Goal: Task Accomplishment & Management: Manage account settings

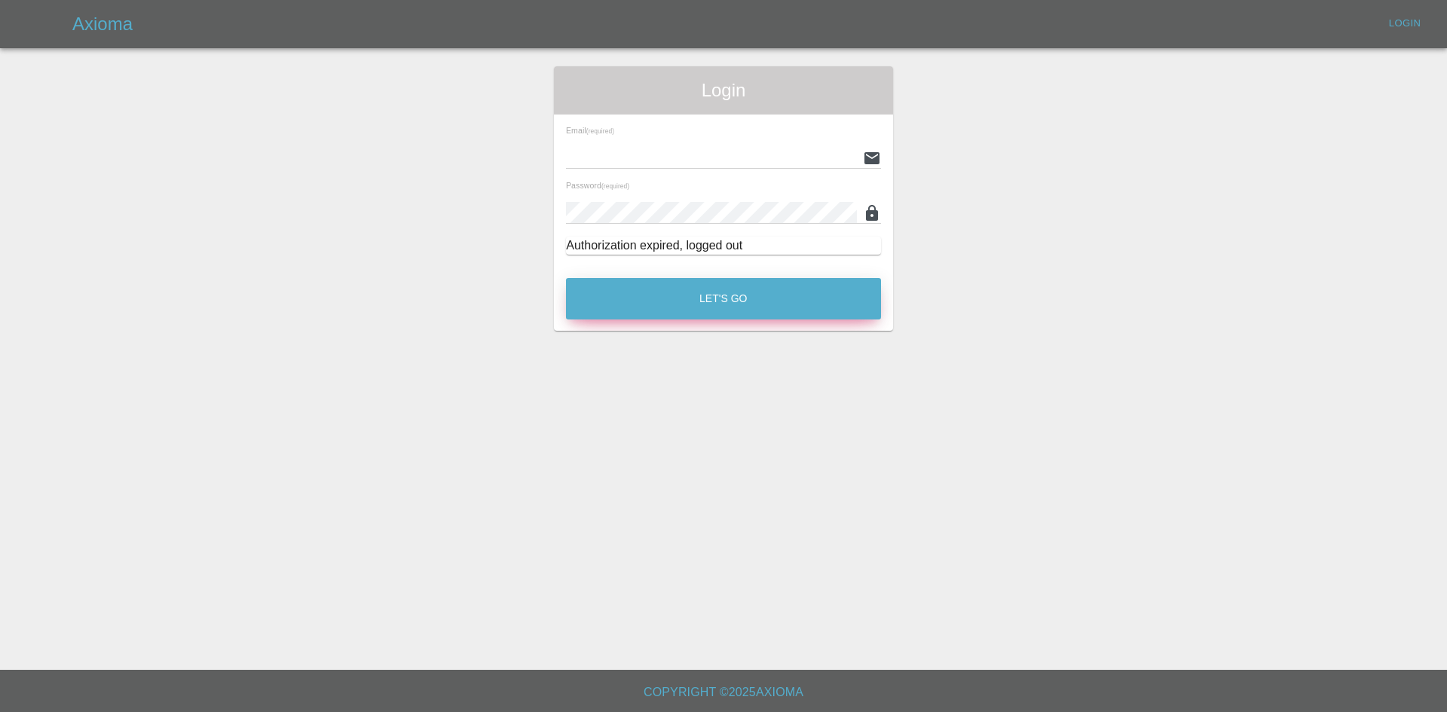
type input "[PERSON_NAME][EMAIL_ADDRESS][PERSON_NAME][DOMAIN_NAME]"
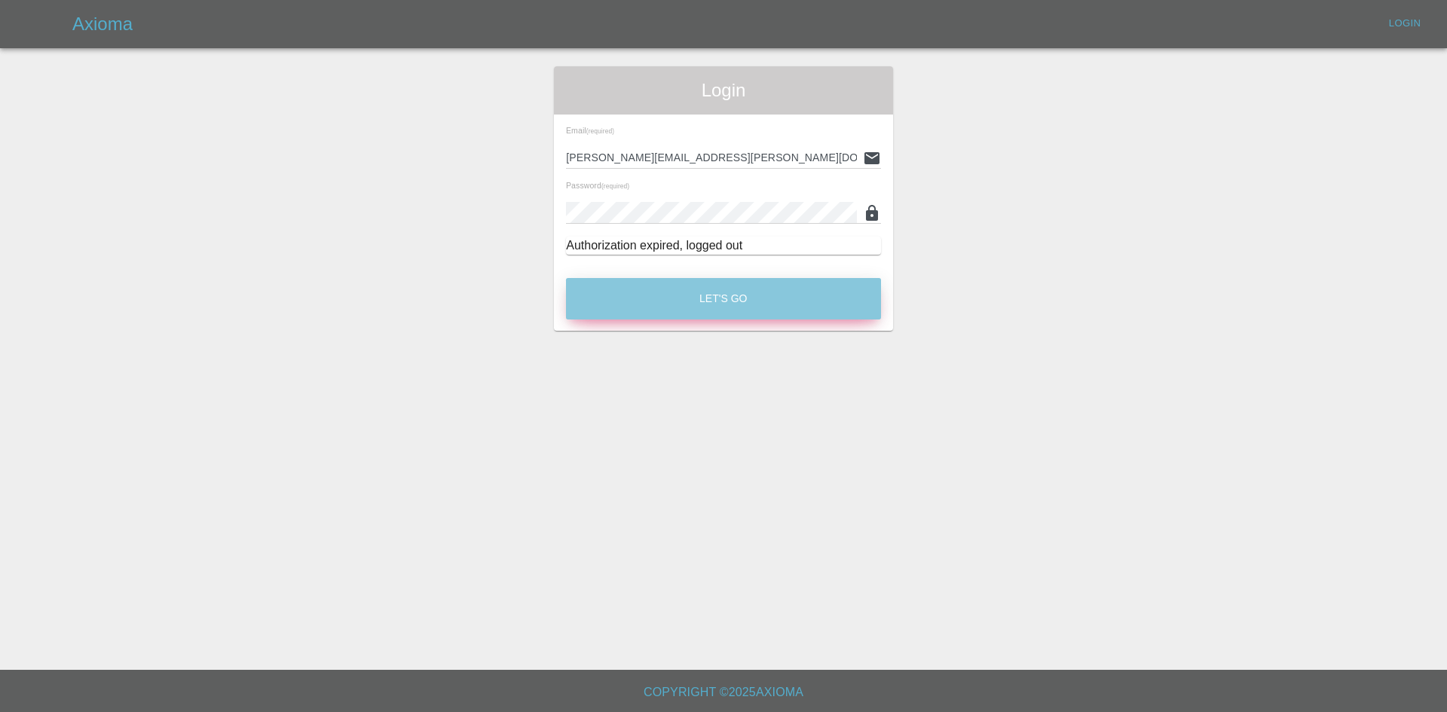
click at [721, 295] on button "Let's Go" at bounding box center [723, 298] width 315 height 41
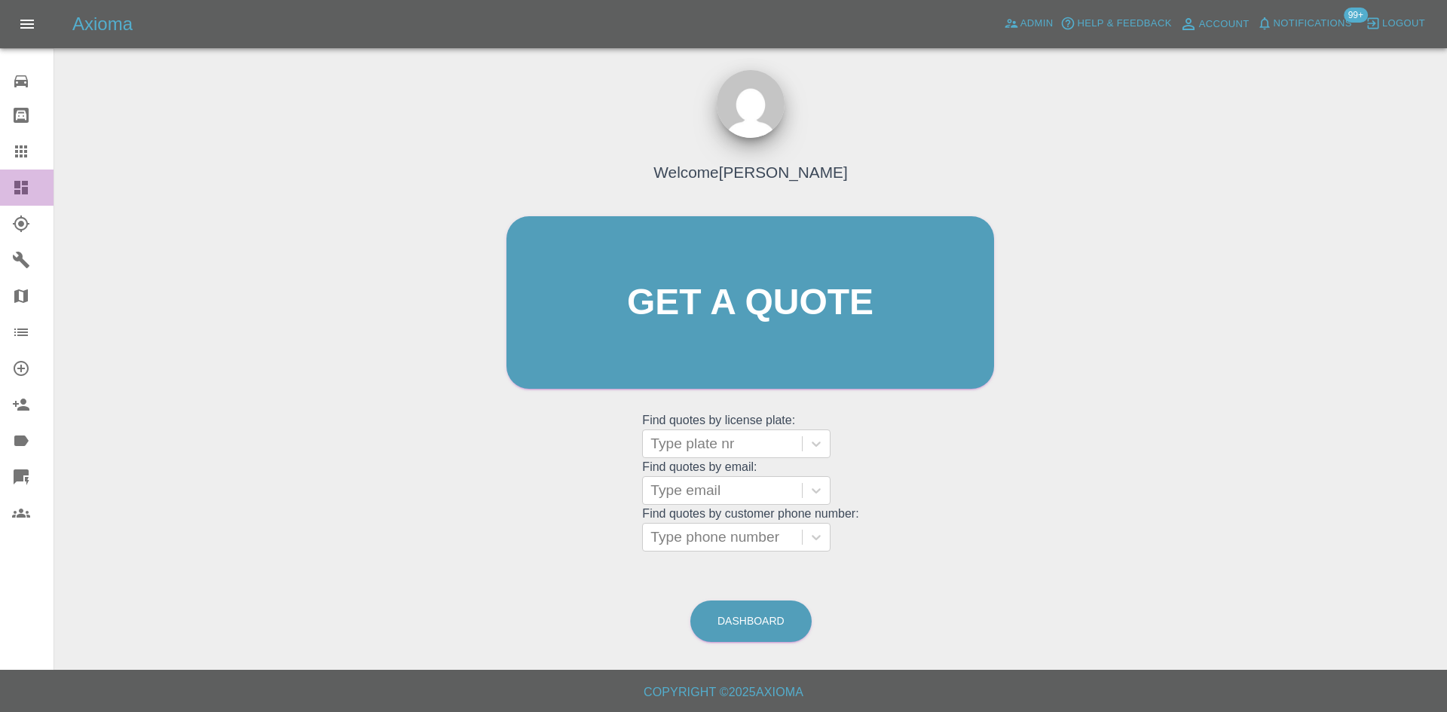
click at [23, 182] on icon at bounding box center [21, 188] width 14 height 14
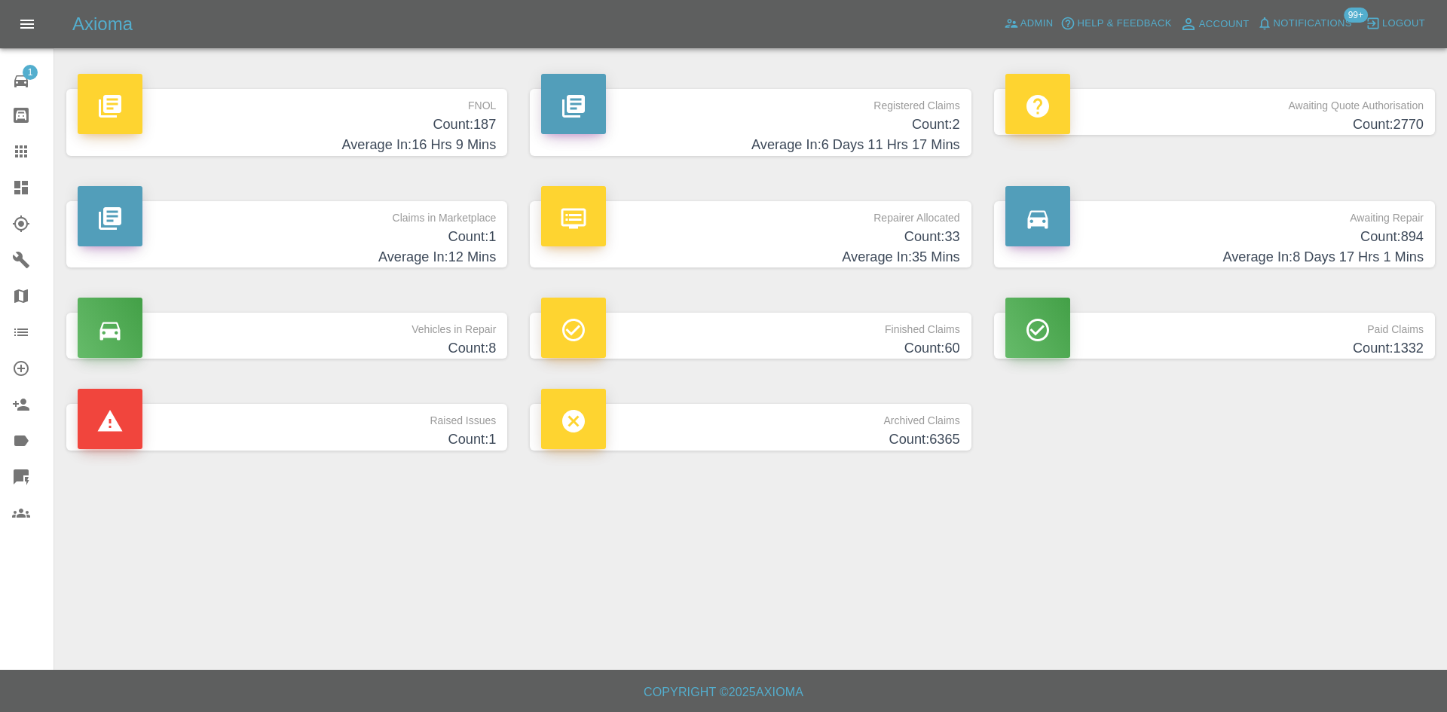
click at [654, 118] on h4 "Count: 2" at bounding box center [750, 125] width 418 height 20
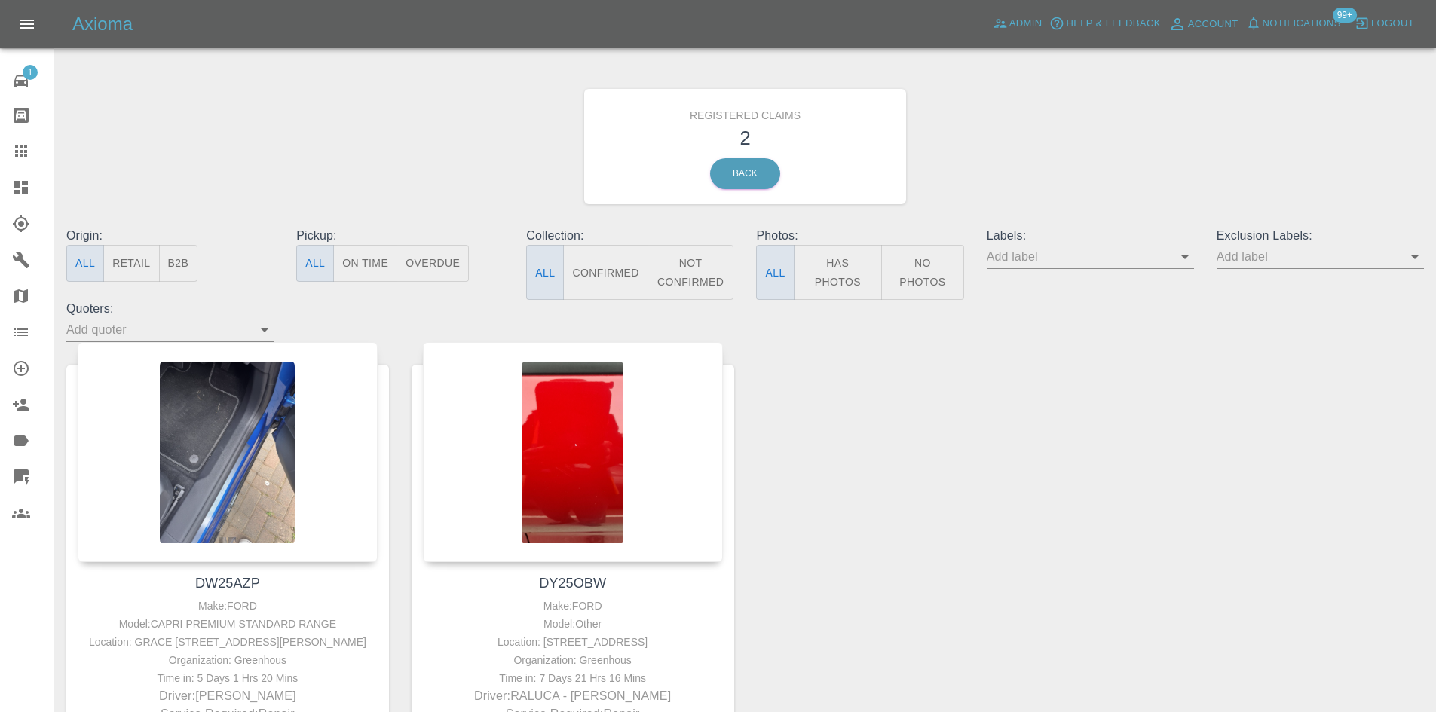
click at [216, 314] on p "Quoters:" at bounding box center [169, 309] width 207 height 18
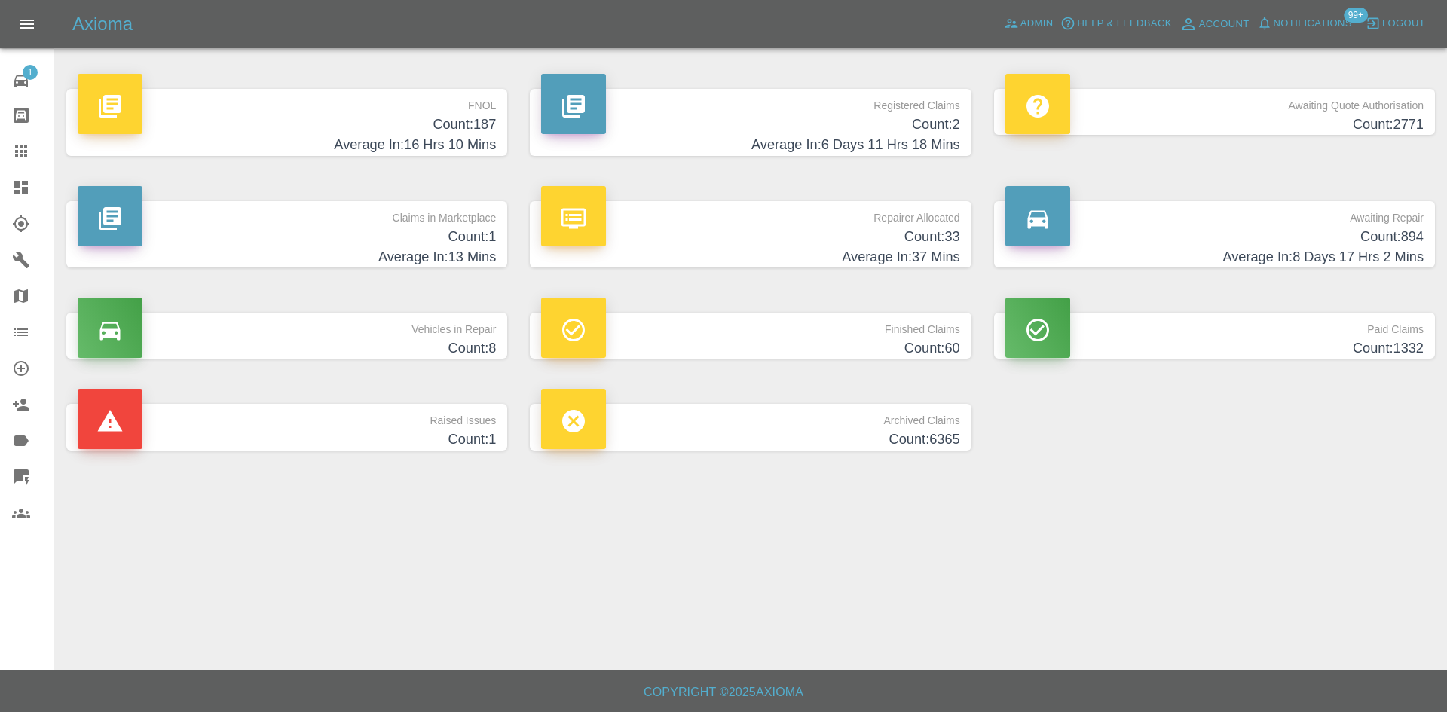
click at [1189, 99] on p "Awaiting Quote Authorisation" at bounding box center [1215, 102] width 418 height 26
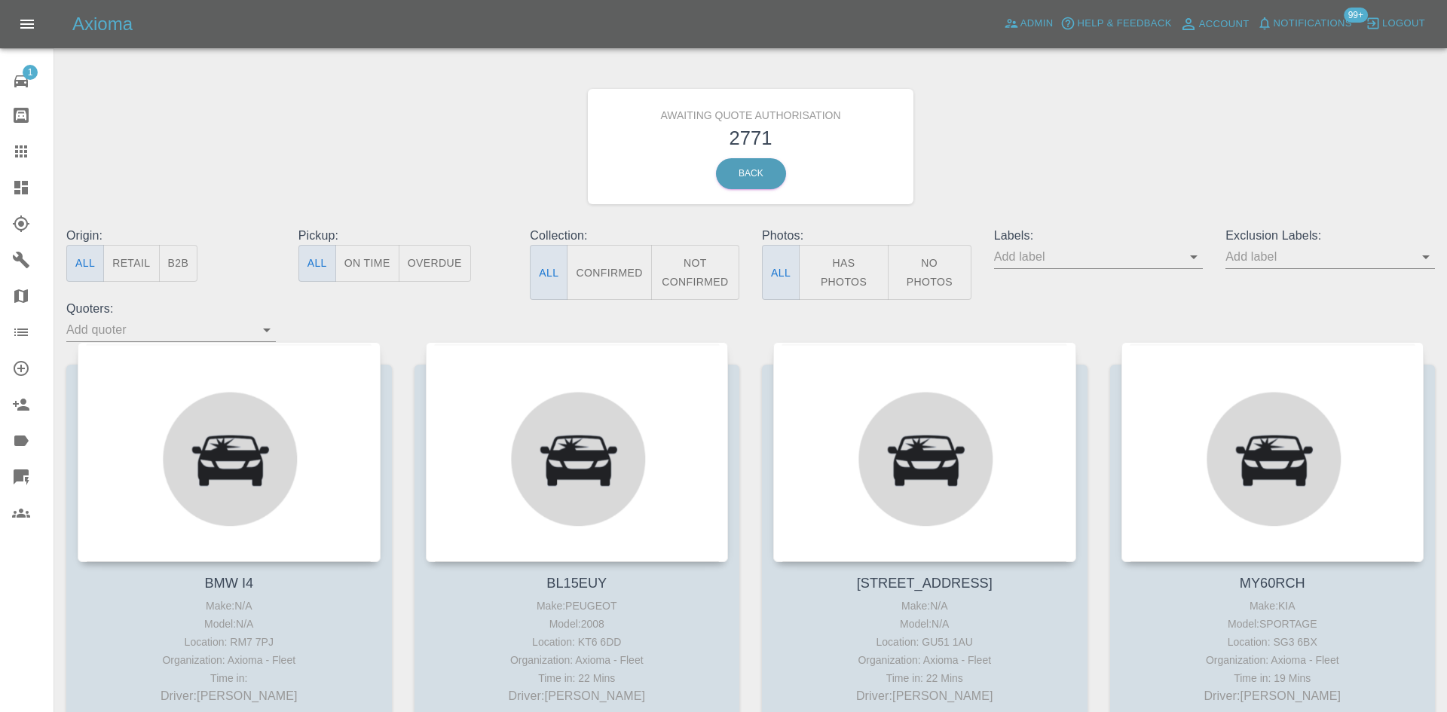
click at [176, 262] on button "B2B" at bounding box center [178, 263] width 39 height 37
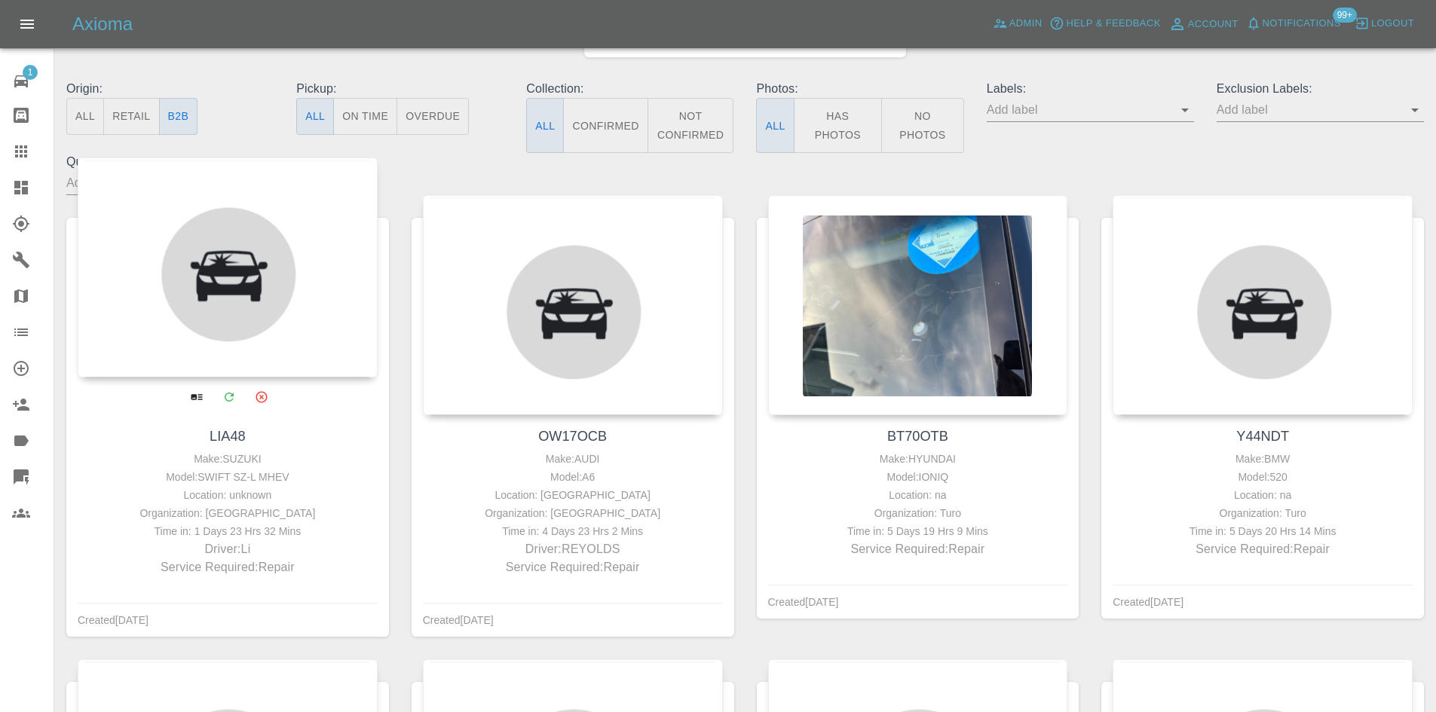
scroll to position [151, 0]
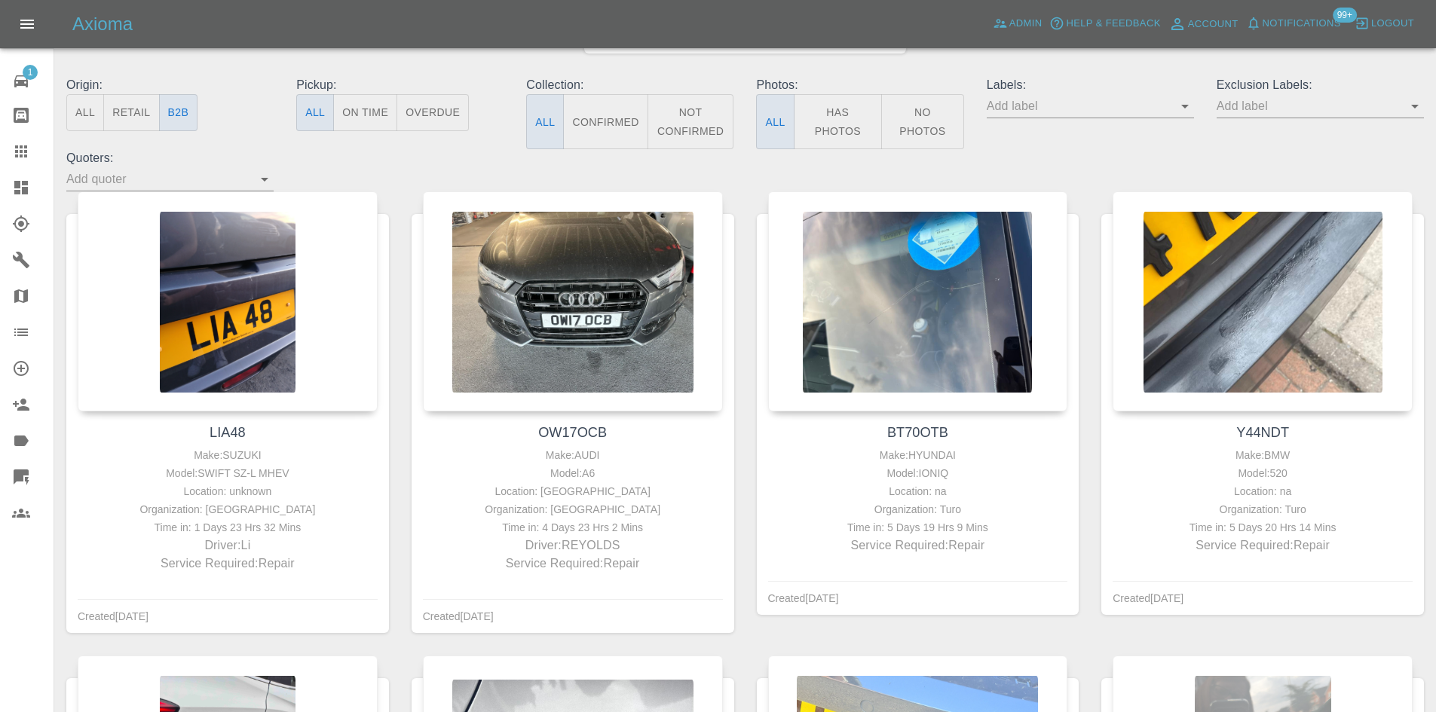
click at [16, 190] on icon at bounding box center [21, 188] width 14 height 14
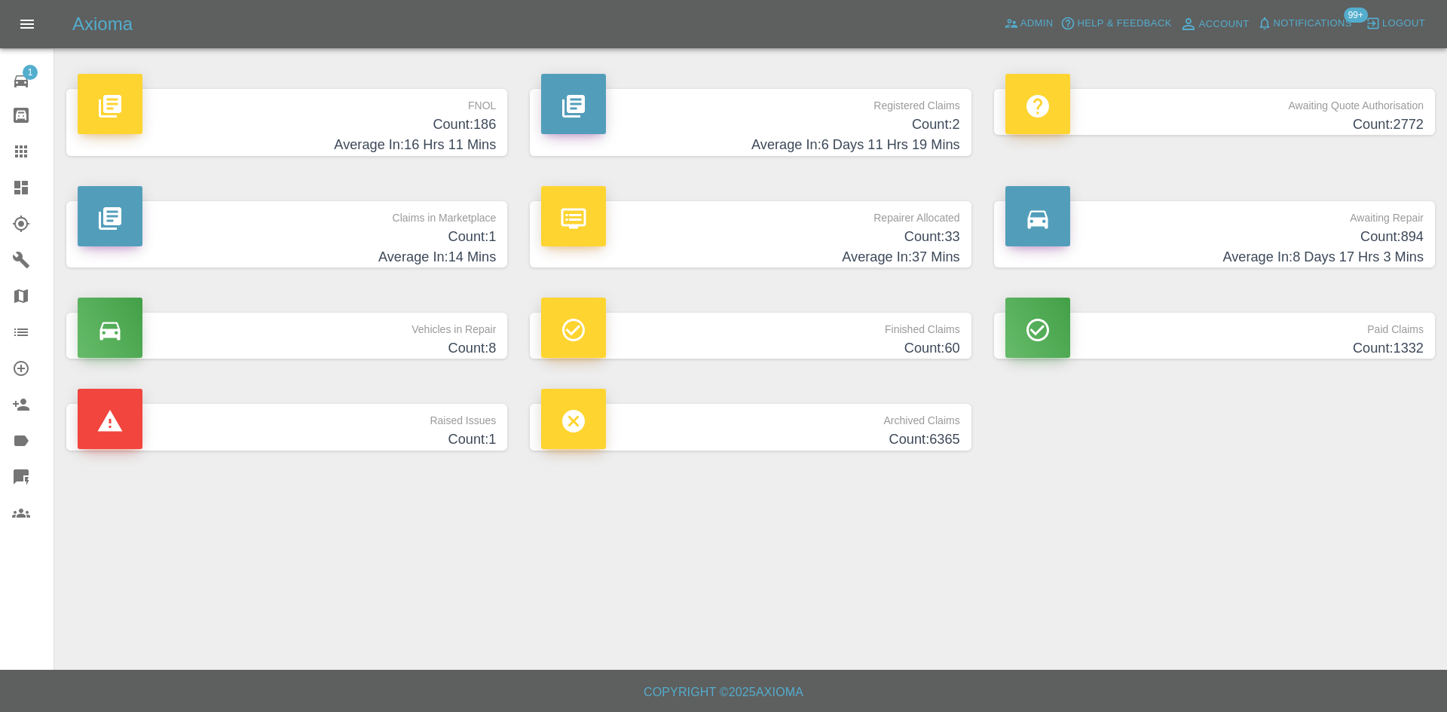
click at [744, 242] on h4 "Count: 33" at bounding box center [750, 237] width 418 height 20
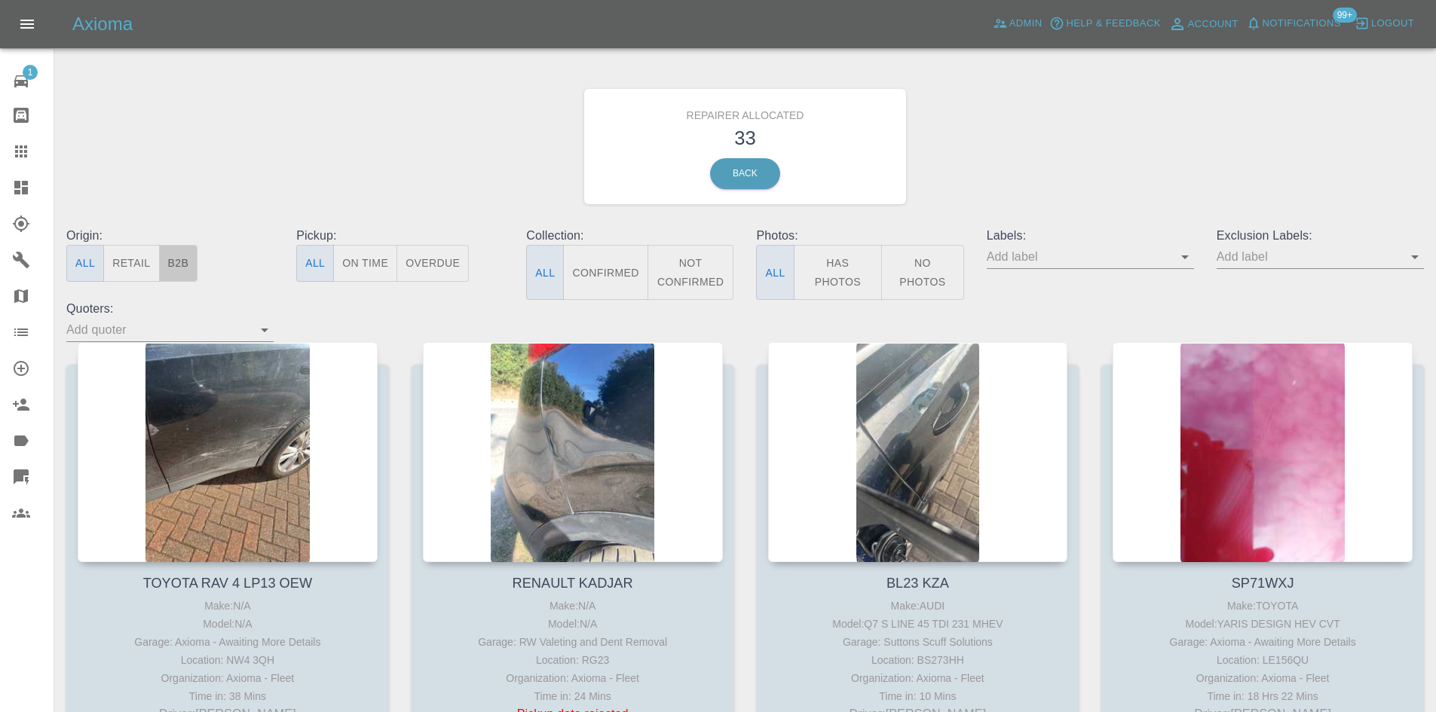
click at [179, 260] on button "B2B" at bounding box center [178, 263] width 39 height 37
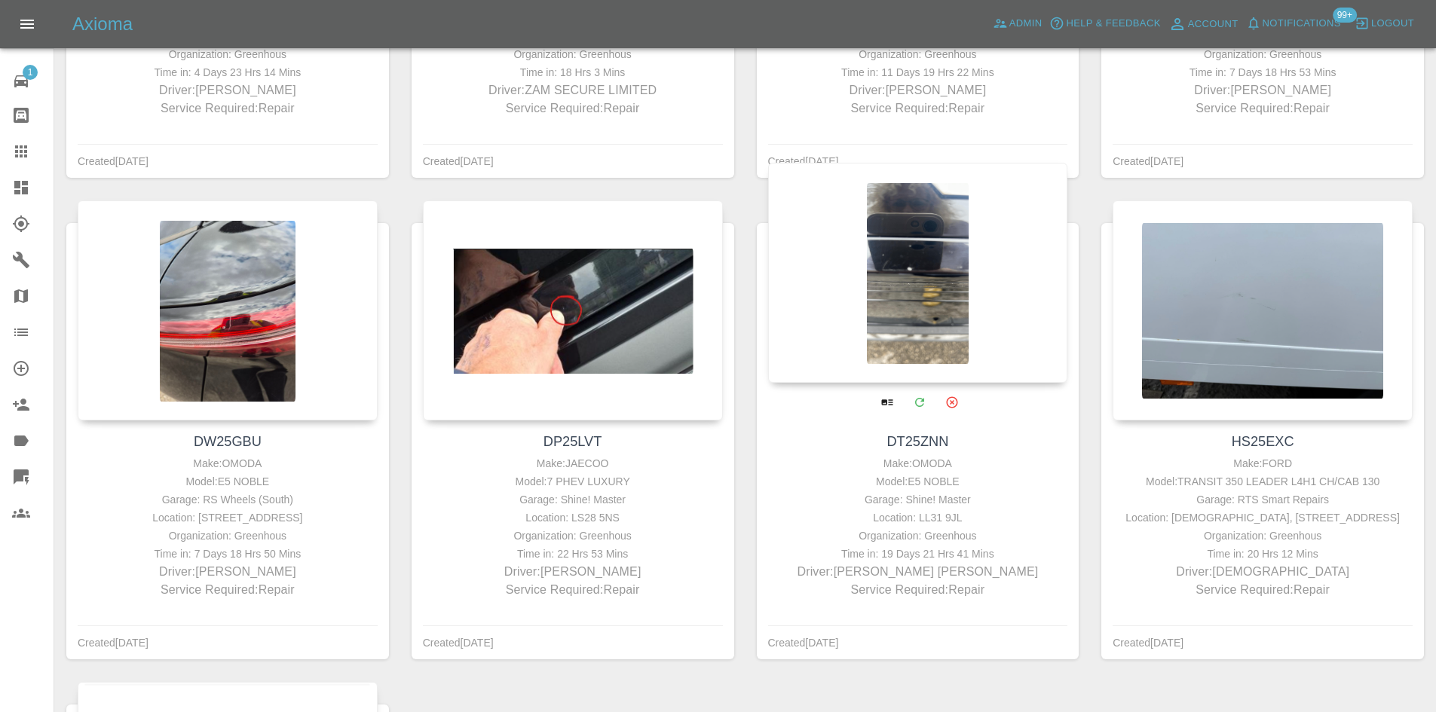
scroll to position [829, 0]
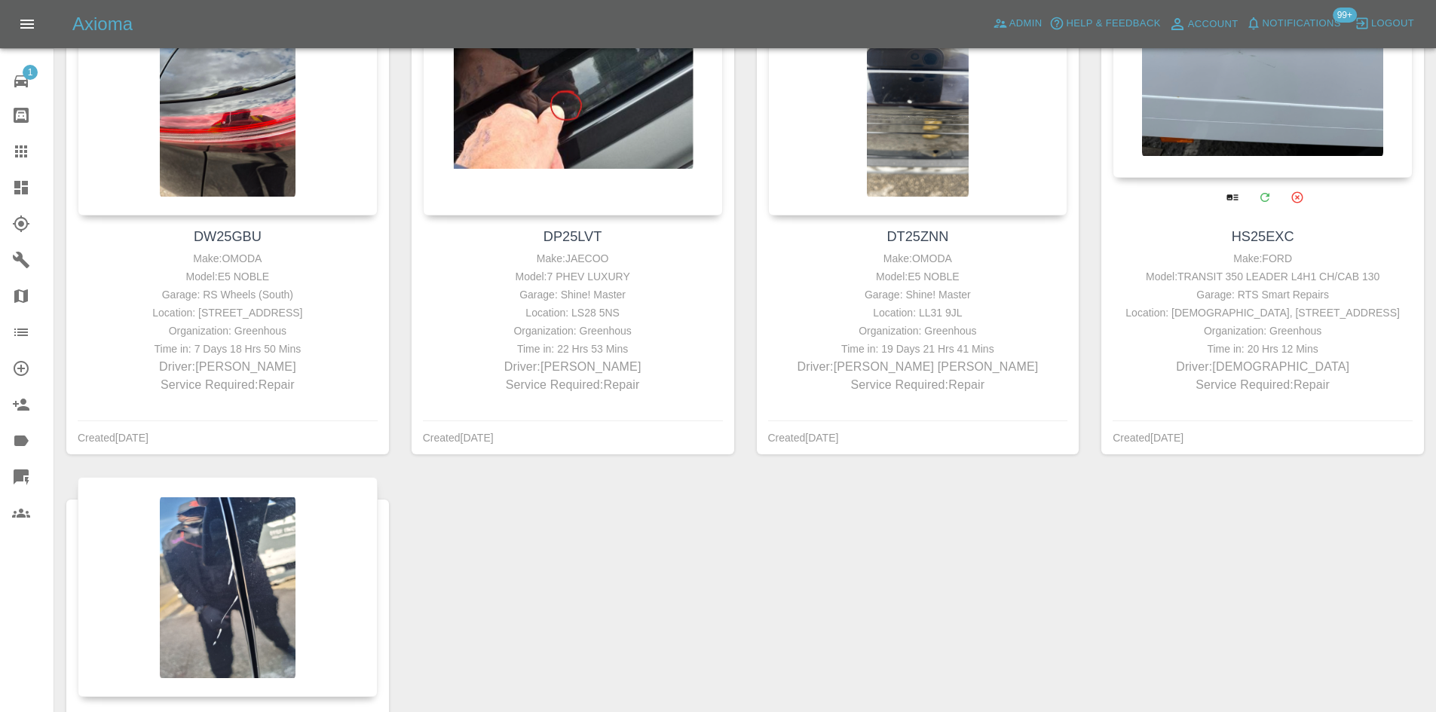
click at [1229, 123] on div at bounding box center [1263, 68] width 300 height 220
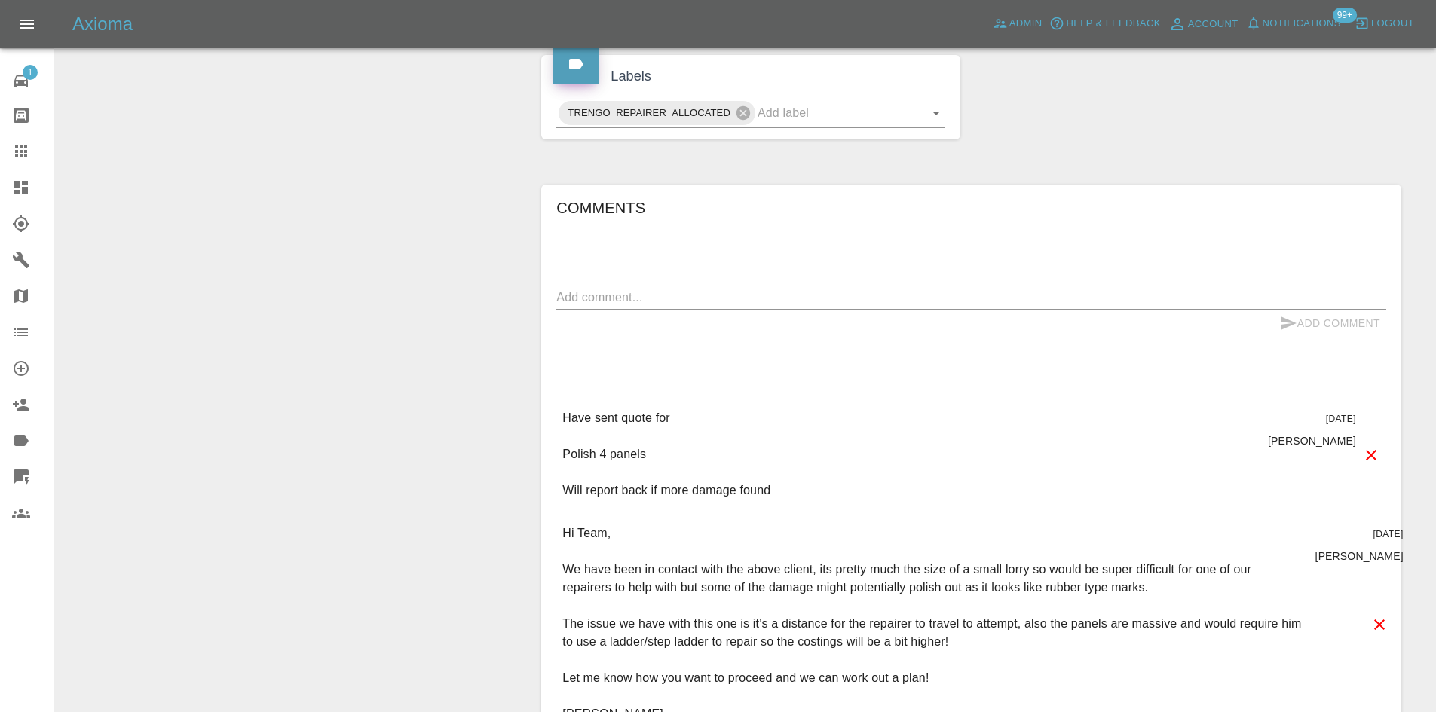
scroll to position [905, 0]
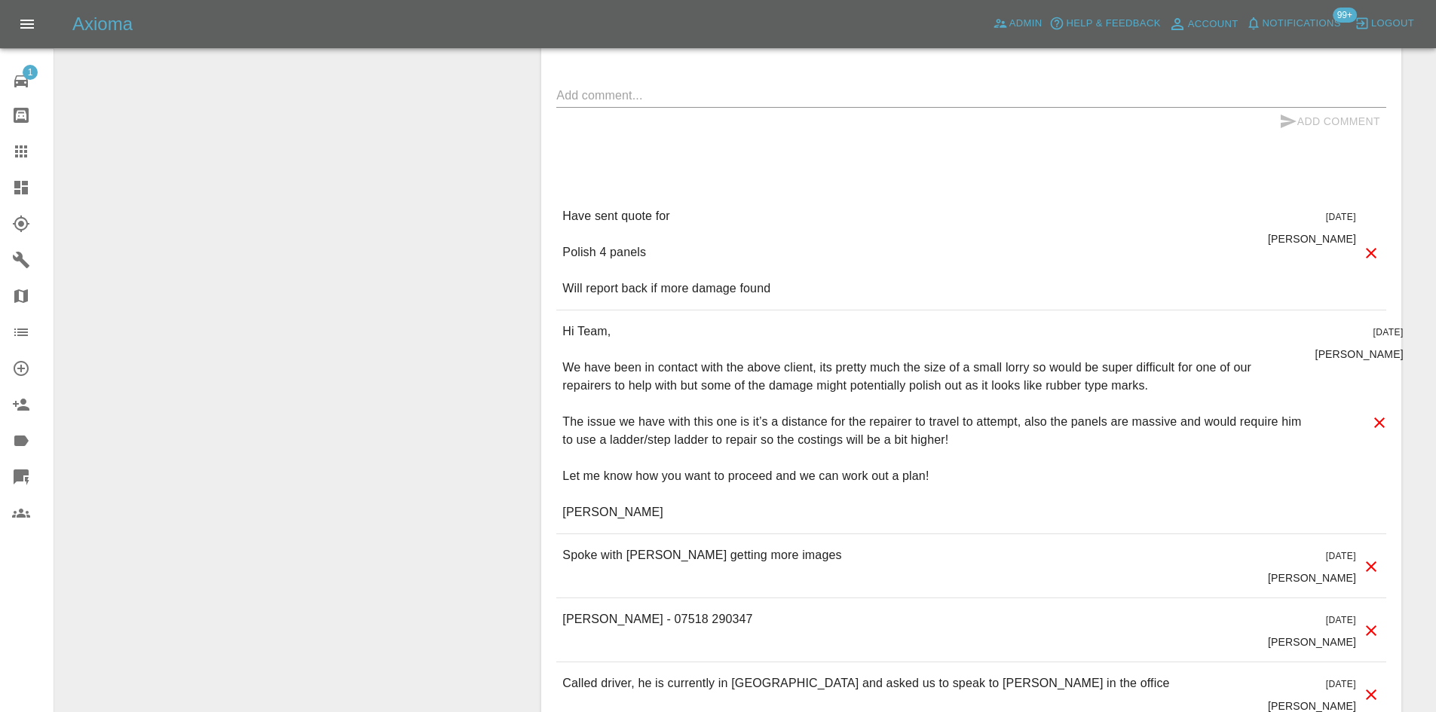
click at [454, 273] on div "Change Repairer Modify Claim Modify Quote Rollback Archive" at bounding box center [292, 1] width 452 height 1517
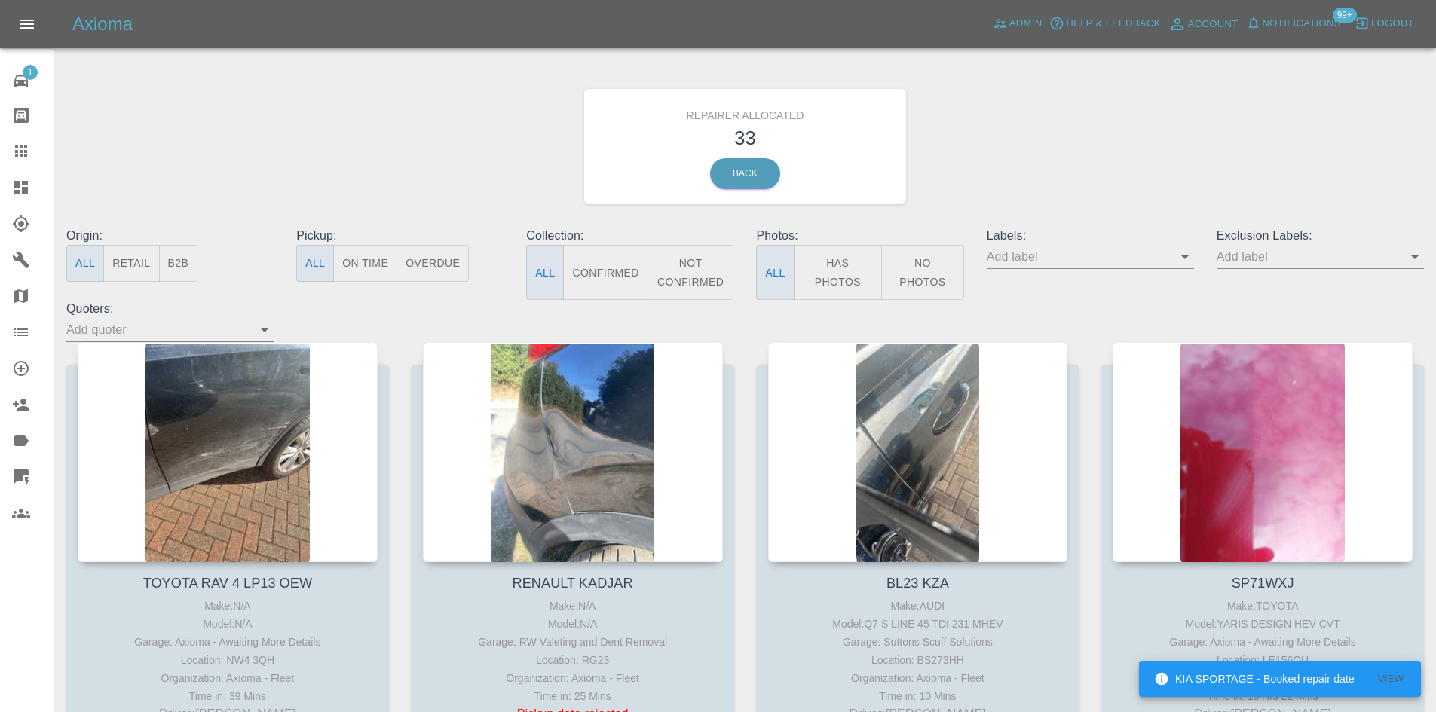
click at [190, 264] on button "B2B" at bounding box center [178, 263] width 39 height 37
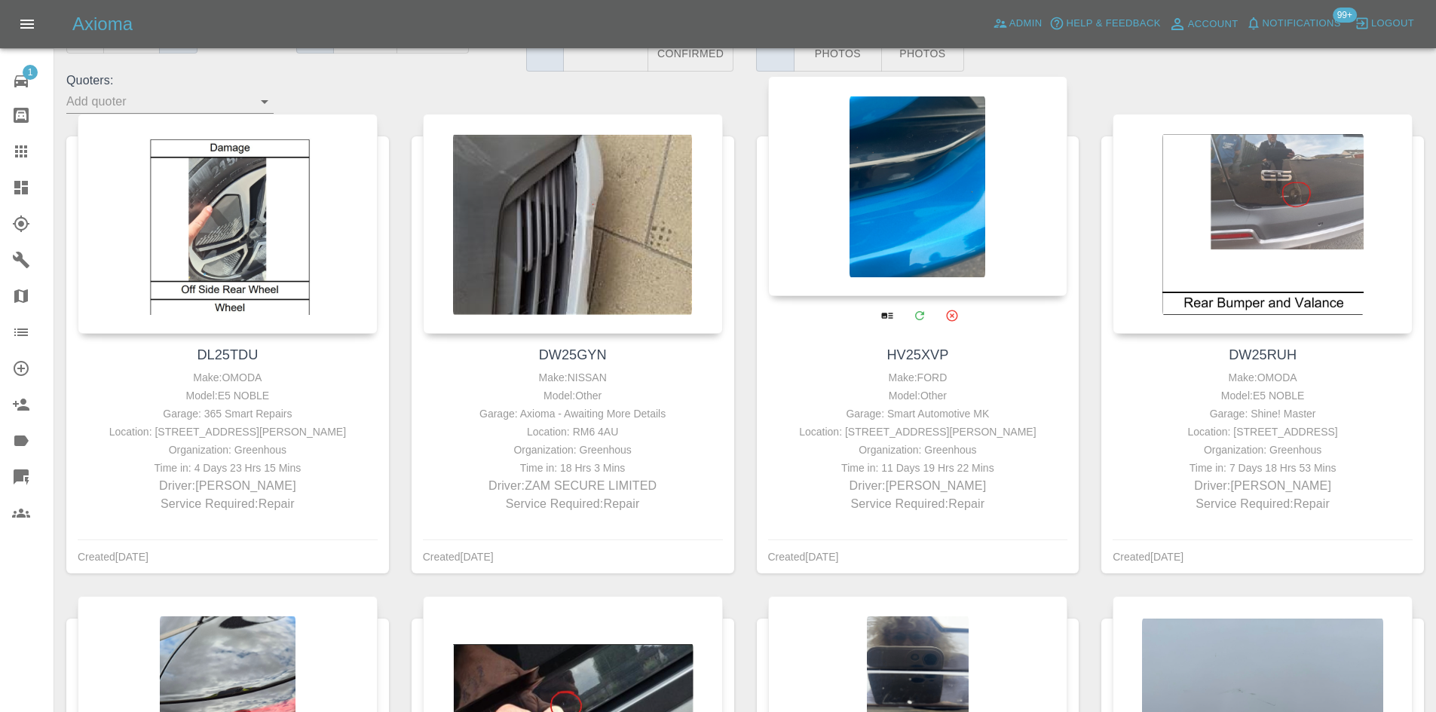
scroll to position [226, 0]
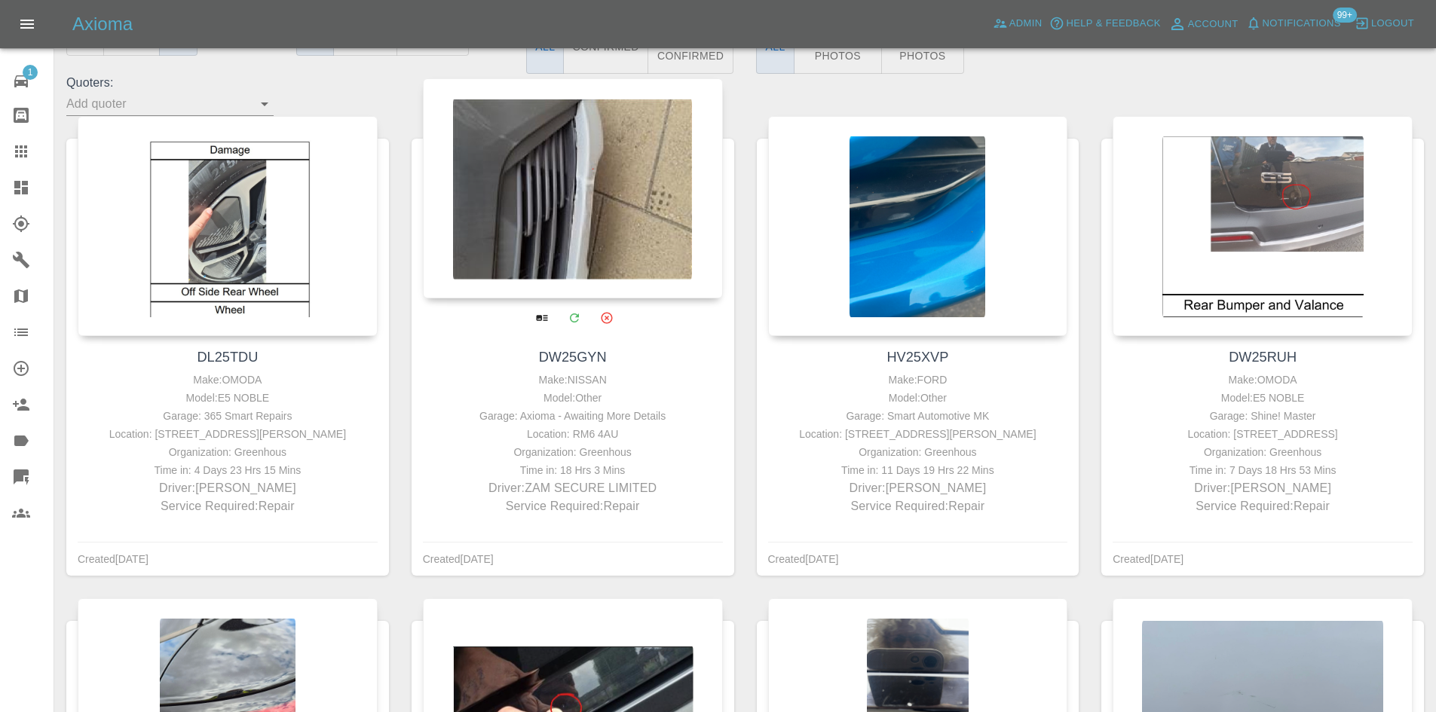
click at [551, 166] on div at bounding box center [573, 188] width 300 height 220
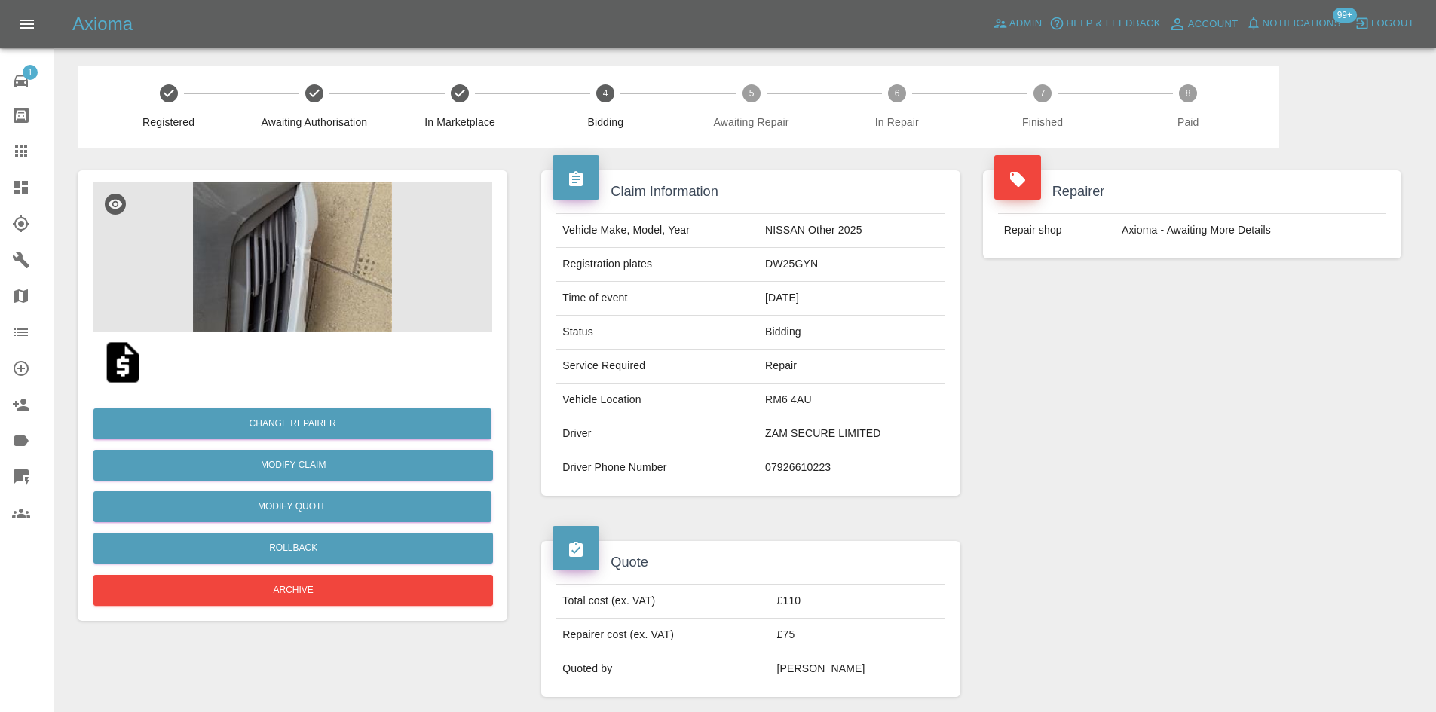
click at [338, 263] on img at bounding box center [293, 257] width 400 height 151
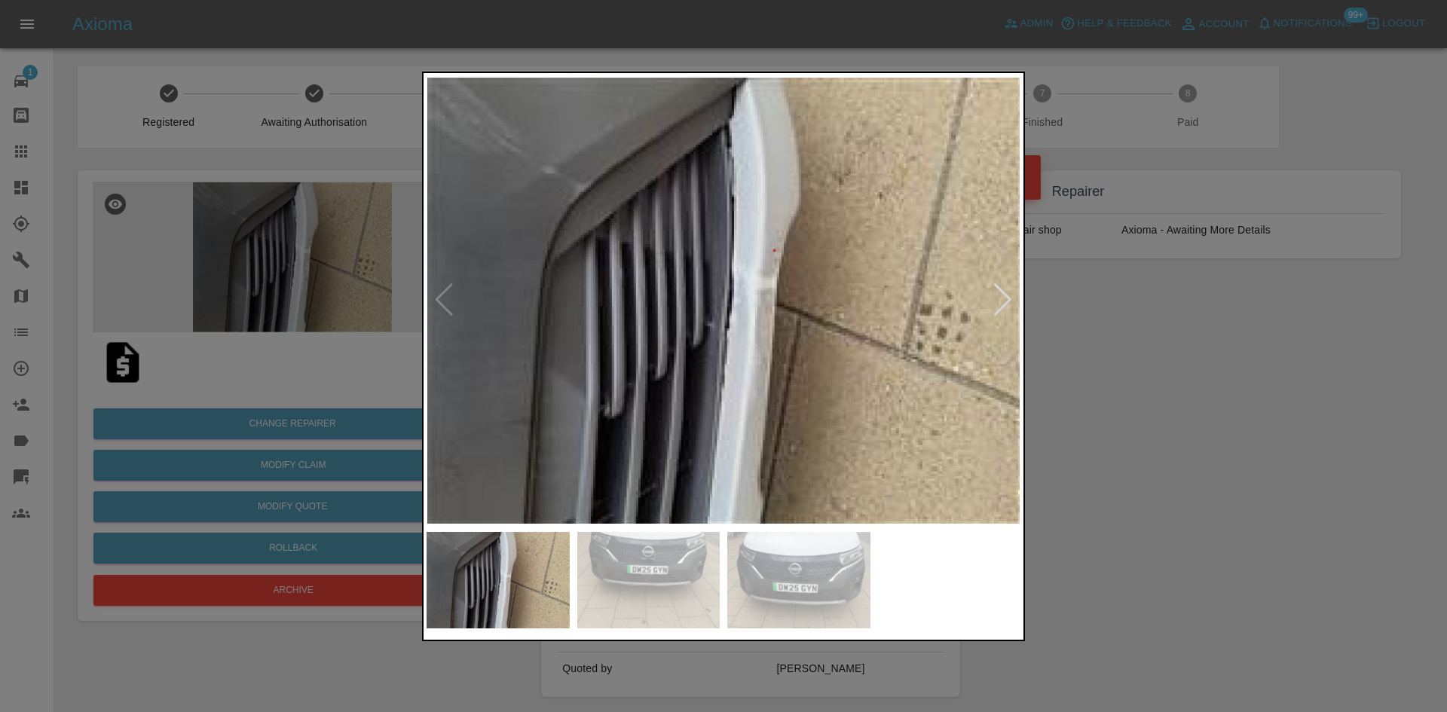
click at [786, 99] on img at bounding box center [724, 300] width 594 height 449
click at [632, 600] on img at bounding box center [648, 580] width 143 height 97
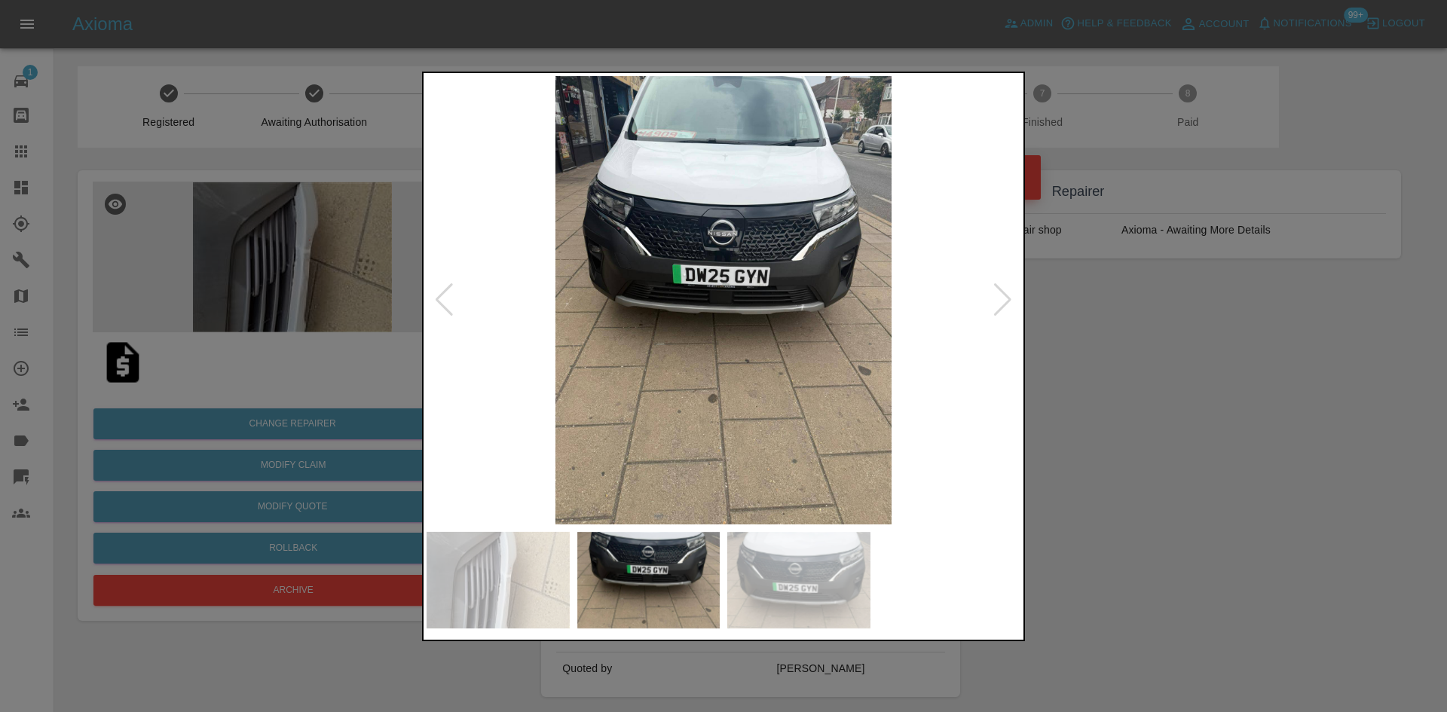
click at [777, 281] on img at bounding box center [724, 300] width 594 height 449
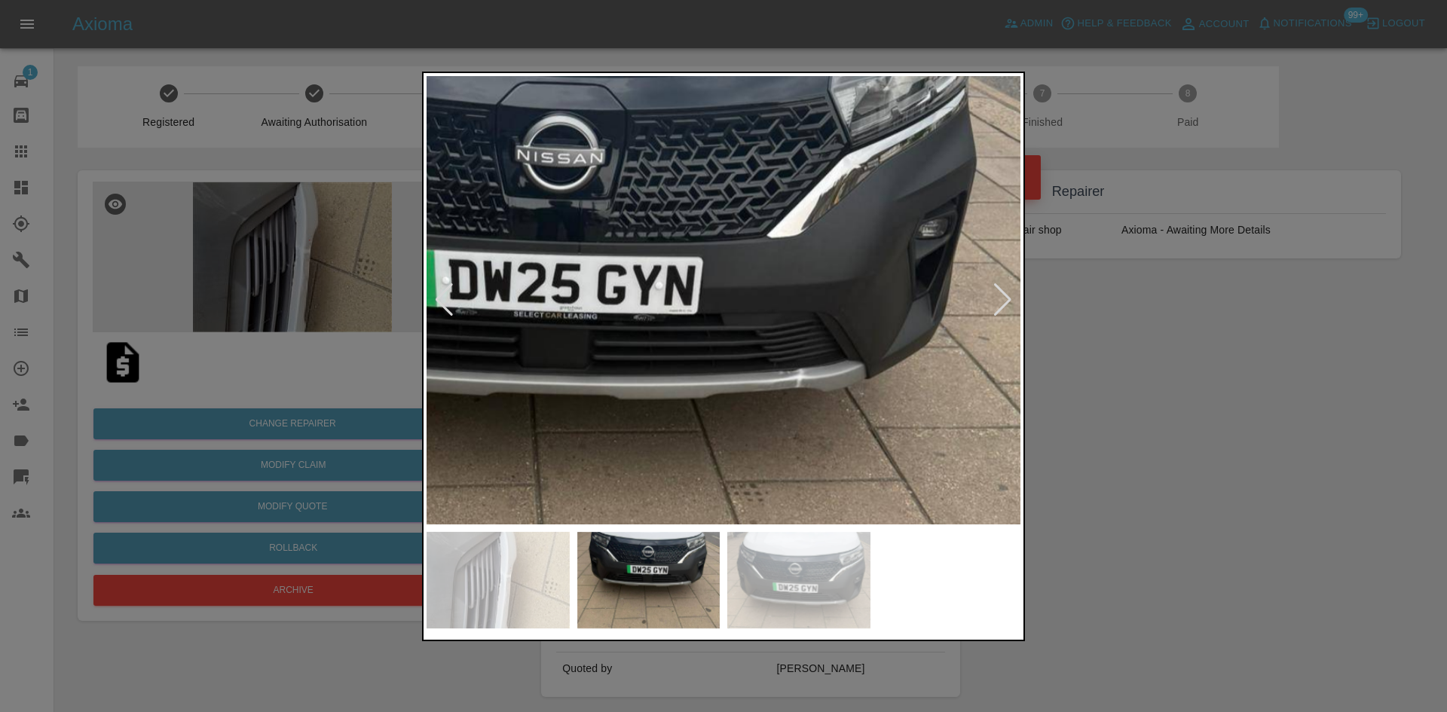
click at [816, 613] on img at bounding box center [798, 580] width 143 height 97
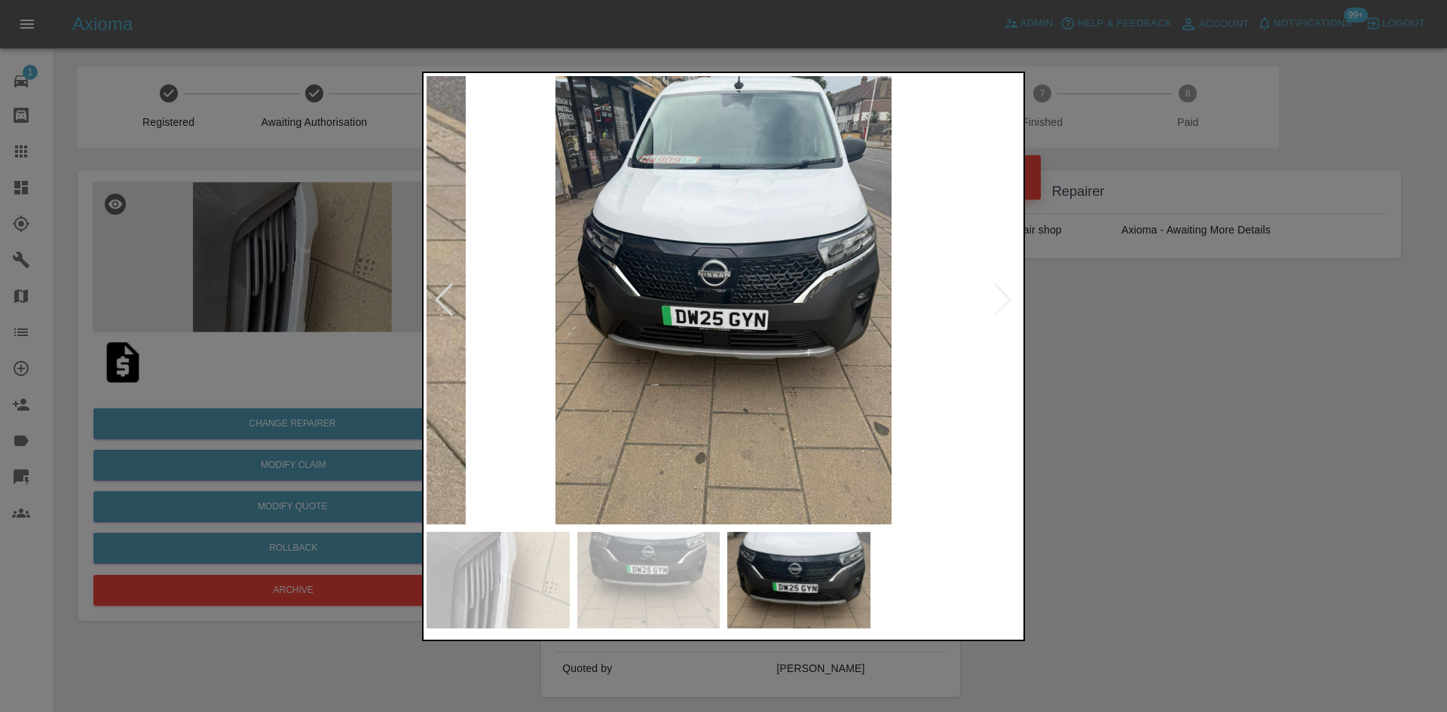
click at [816, 613] on img at bounding box center [798, 580] width 143 height 97
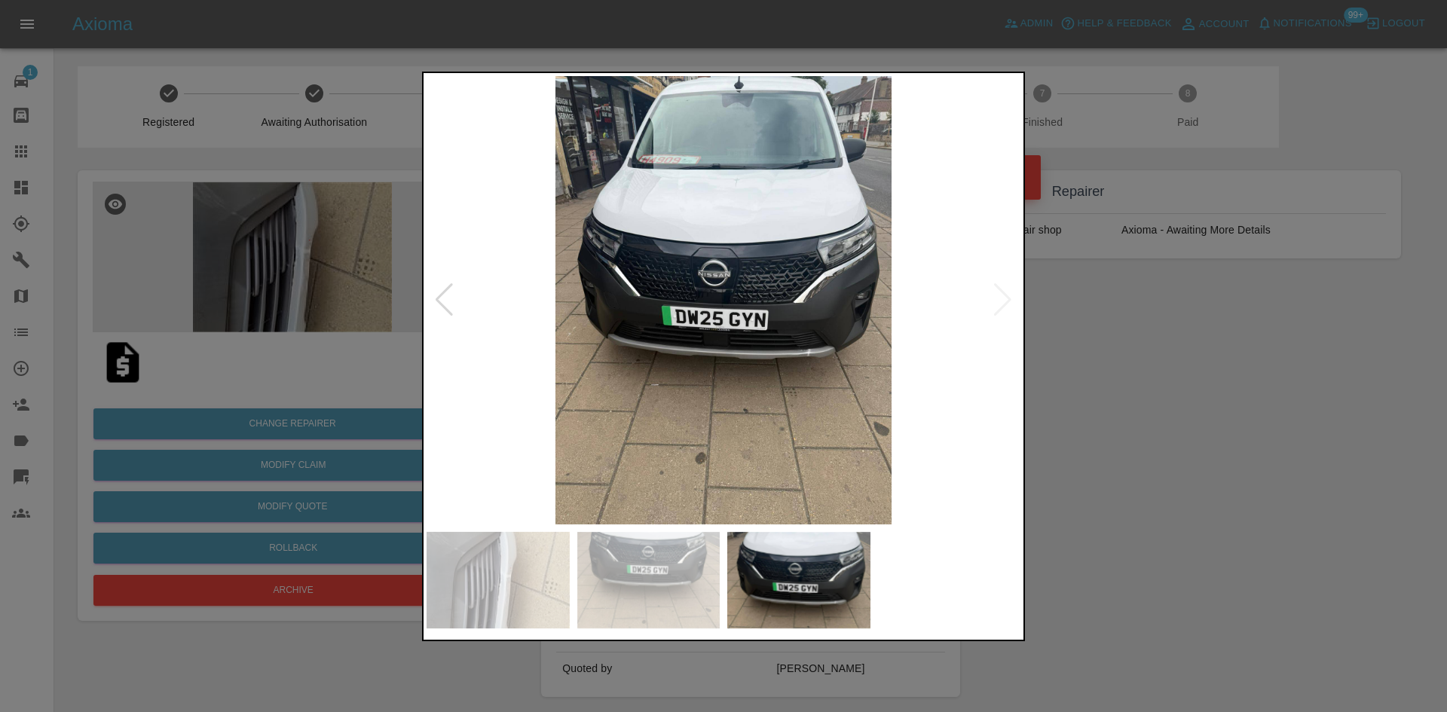
click at [793, 344] on img at bounding box center [724, 300] width 594 height 449
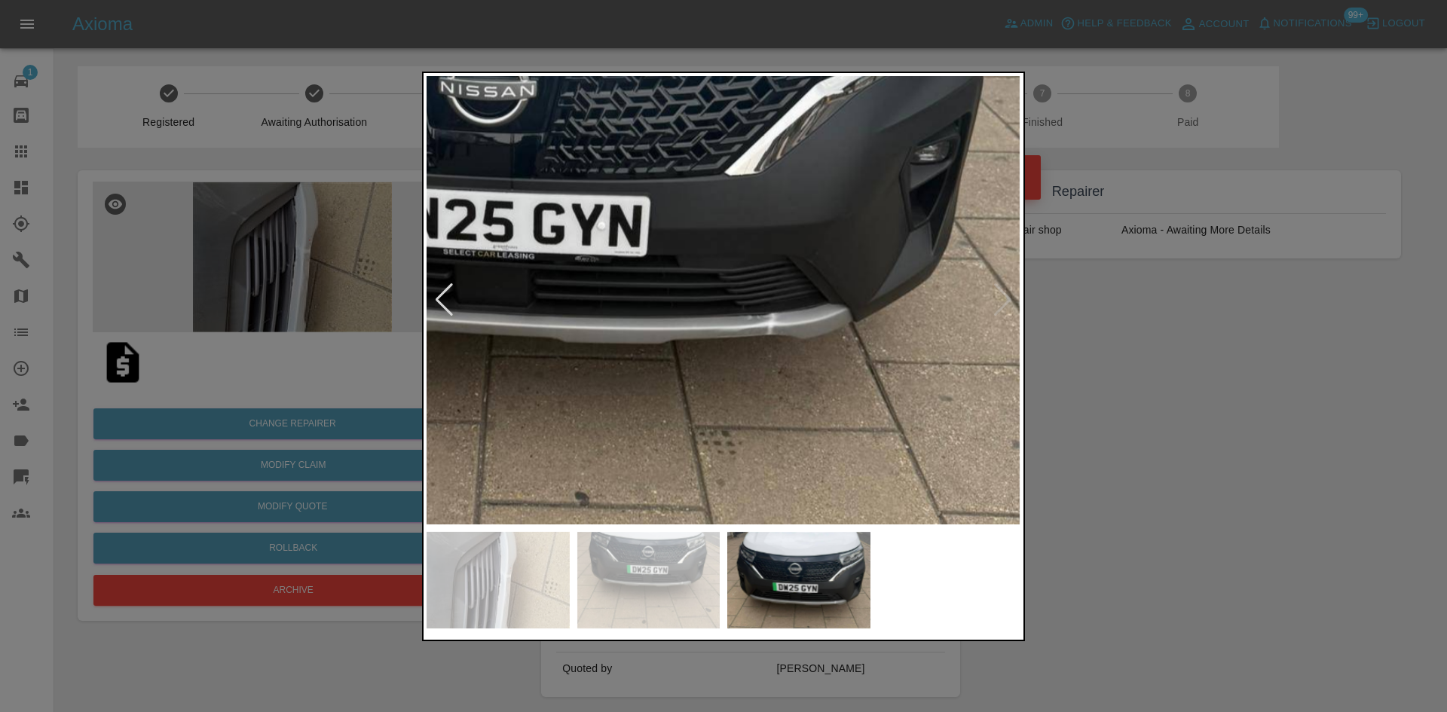
click at [747, 324] on img at bounding box center [516, 166] width 1782 height 1346
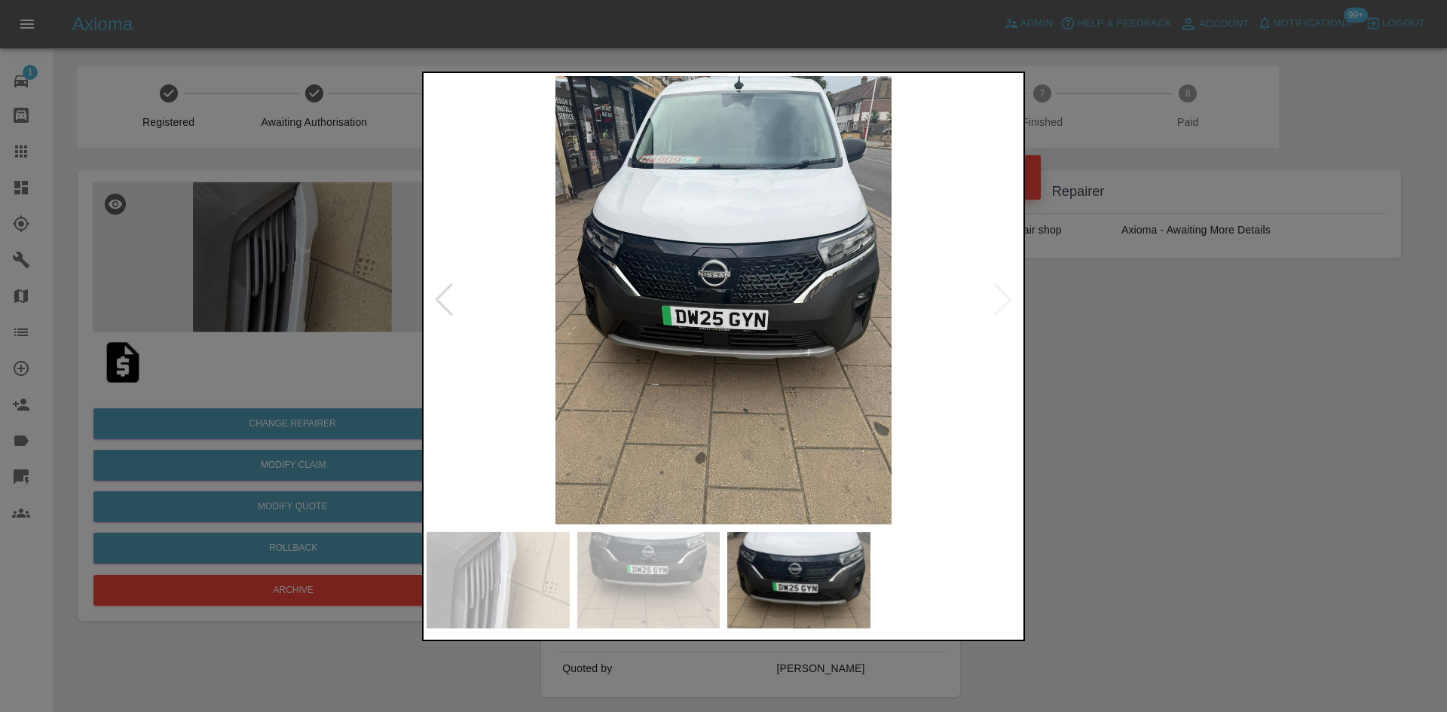
click at [747, 324] on img at bounding box center [724, 300] width 594 height 449
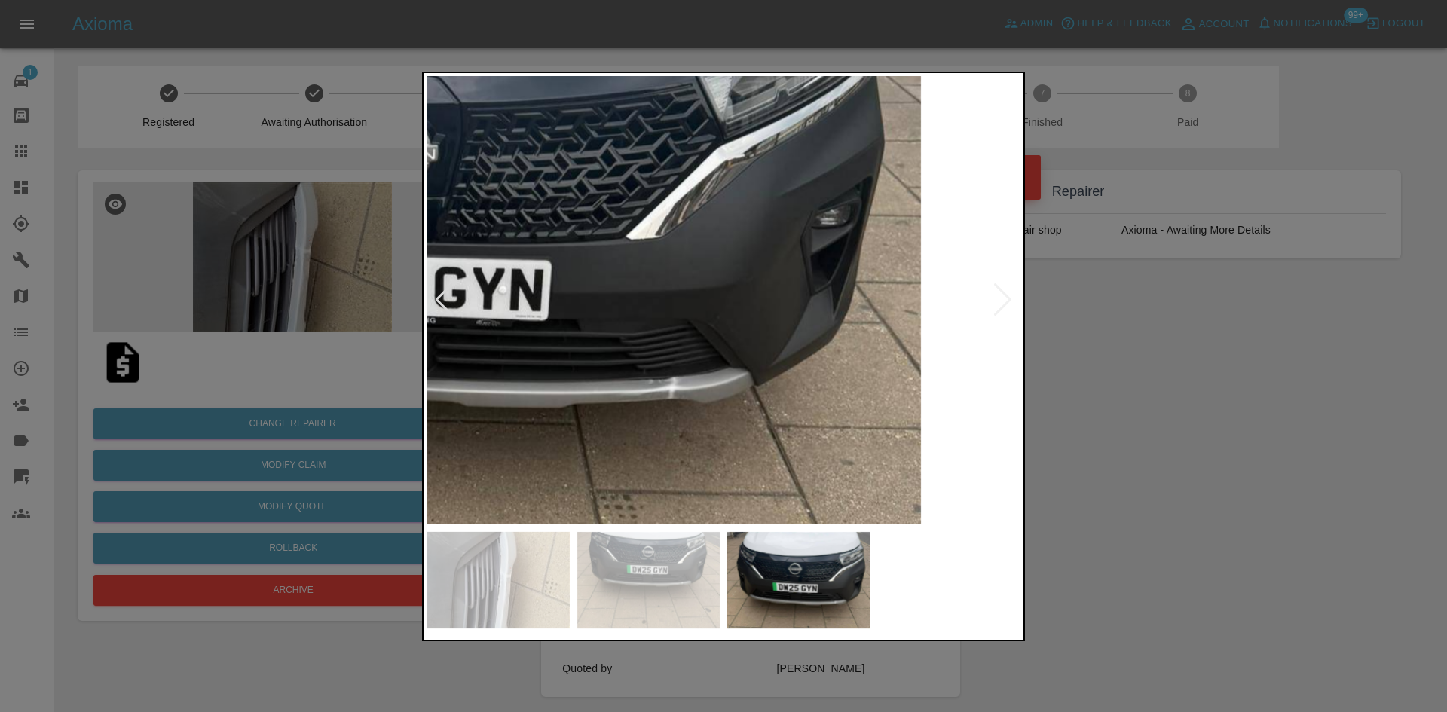
click at [709, 363] on img at bounding box center [417, 231] width 1782 height 1346
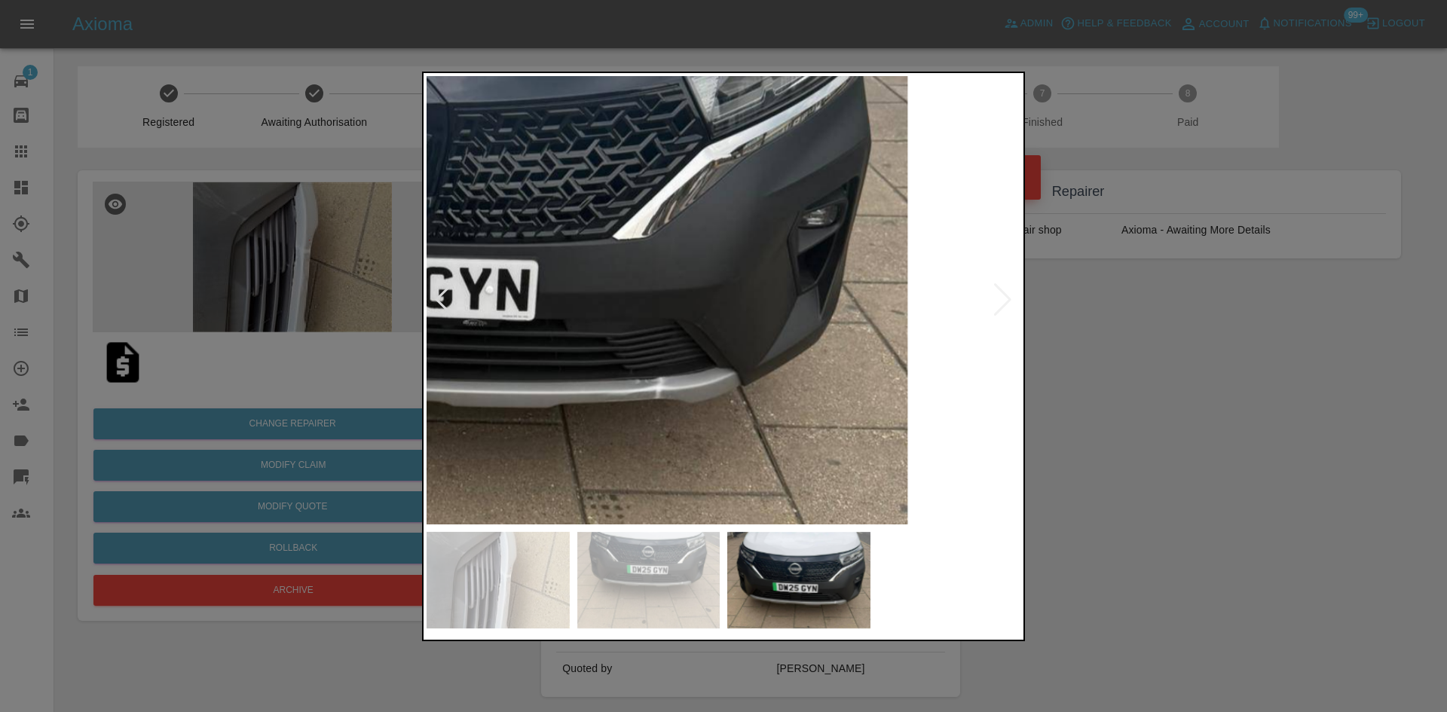
click at [1061, 406] on div at bounding box center [723, 356] width 1447 height 712
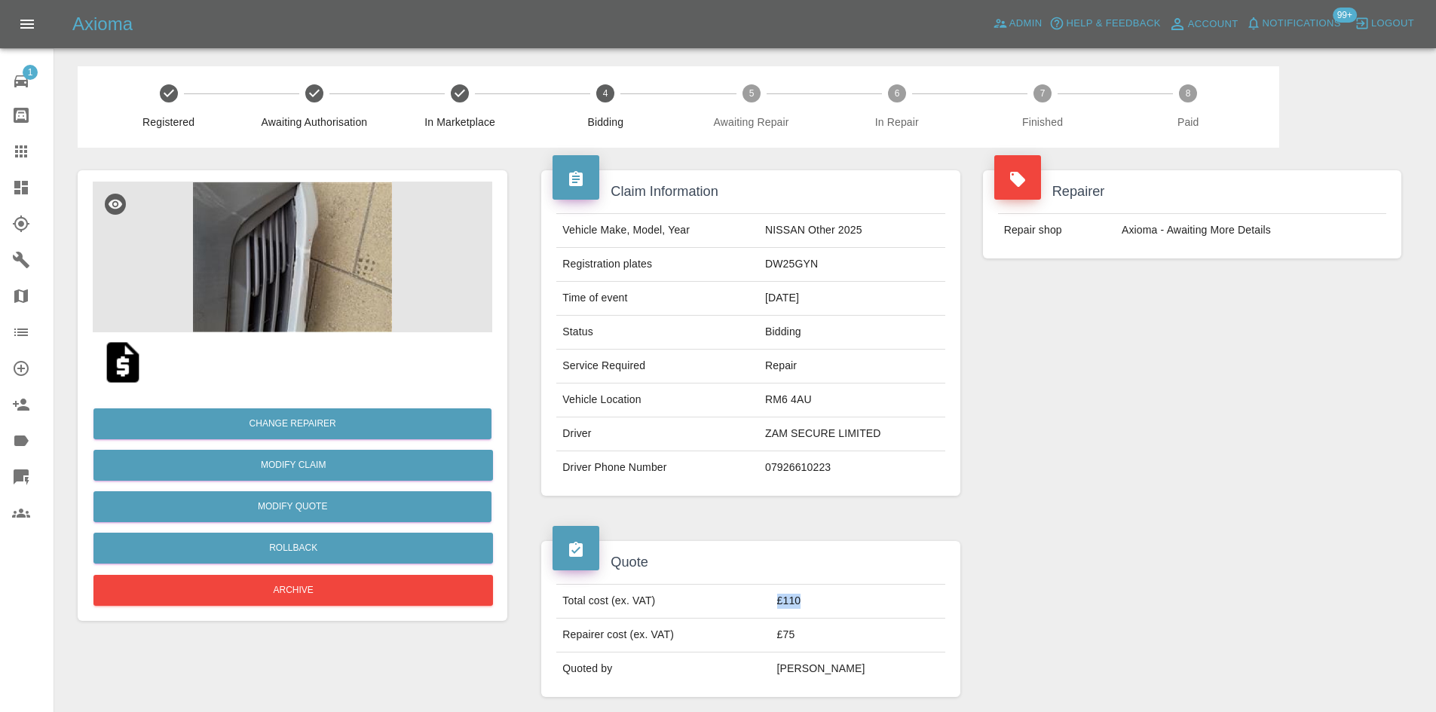
drag, startPoint x: 843, startPoint y: 612, endPoint x: 809, endPoint y: 611, distance: 33.9
click at [809, 611] on td "£110" at bounding box center [858, 602] width 174 height 34
click at [813, 600] on td "£110" at bounding box center [858, 602] width 174 height 34
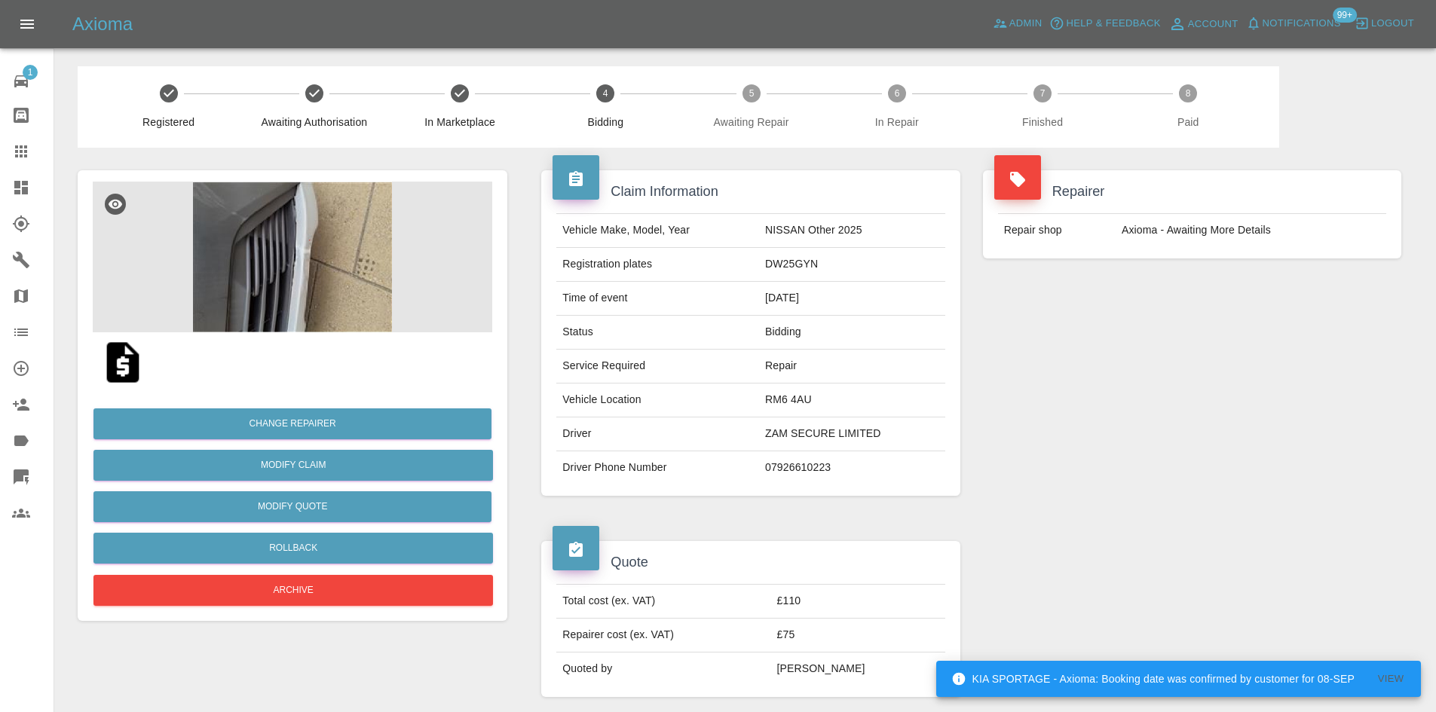
click at [844, 556] on h4 "Quote" at bounding box center [751, 563] width 396 height 20
click at [837, 594] on td "£110" at bounding box center [858, 602] width 174 height 34
click at [834, 589] on td "£110" at bounding box center [858, 602] width 174 height 34
click at [813, 584] on table "Total cost (ex. VAT) £110 Repairer cost (ex. VAT) £75 Quoted by Ankur Mehta" at bounding box center [750, 635] width 388 height 102
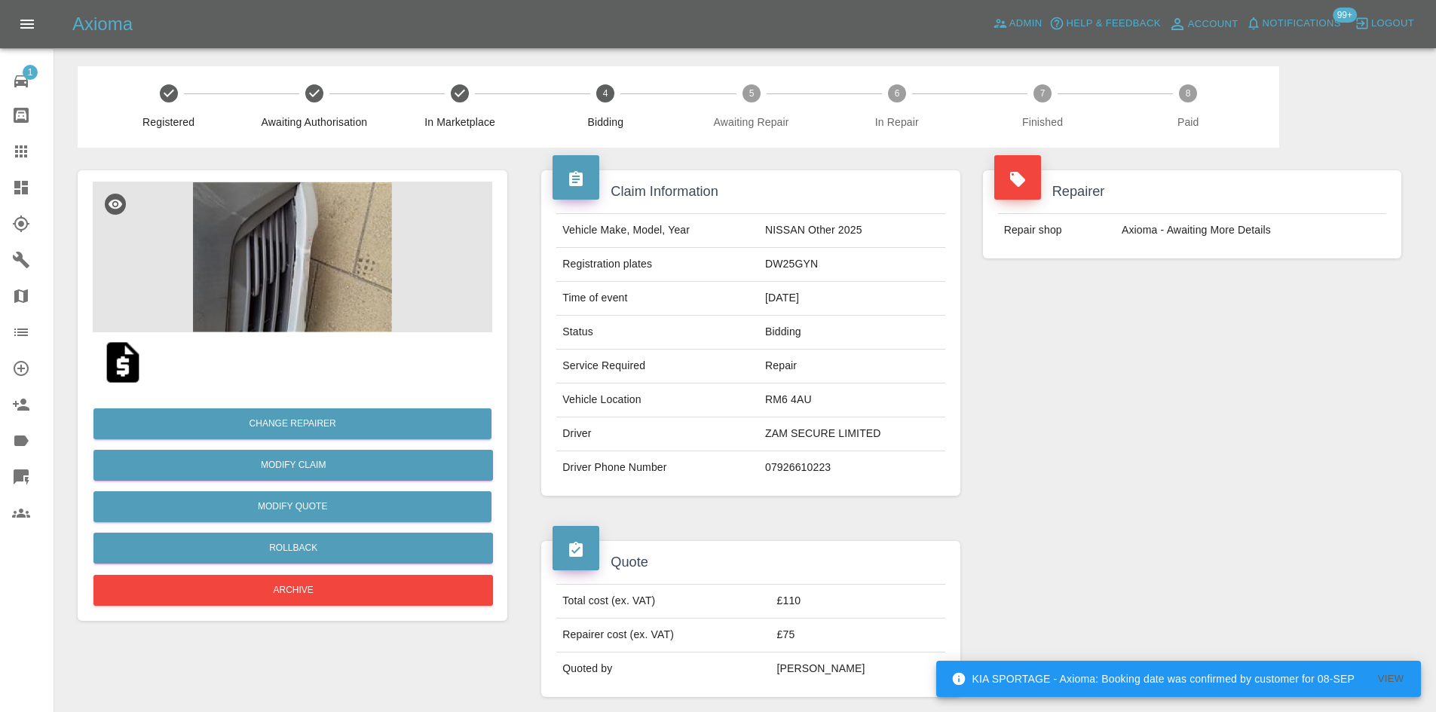
click at [817, 609] on td "£110" at bounding box center [858, 602] width 174 height 34
click at [832, 600] on td "£110" at bounding box center [858, 602] width 174 height 34
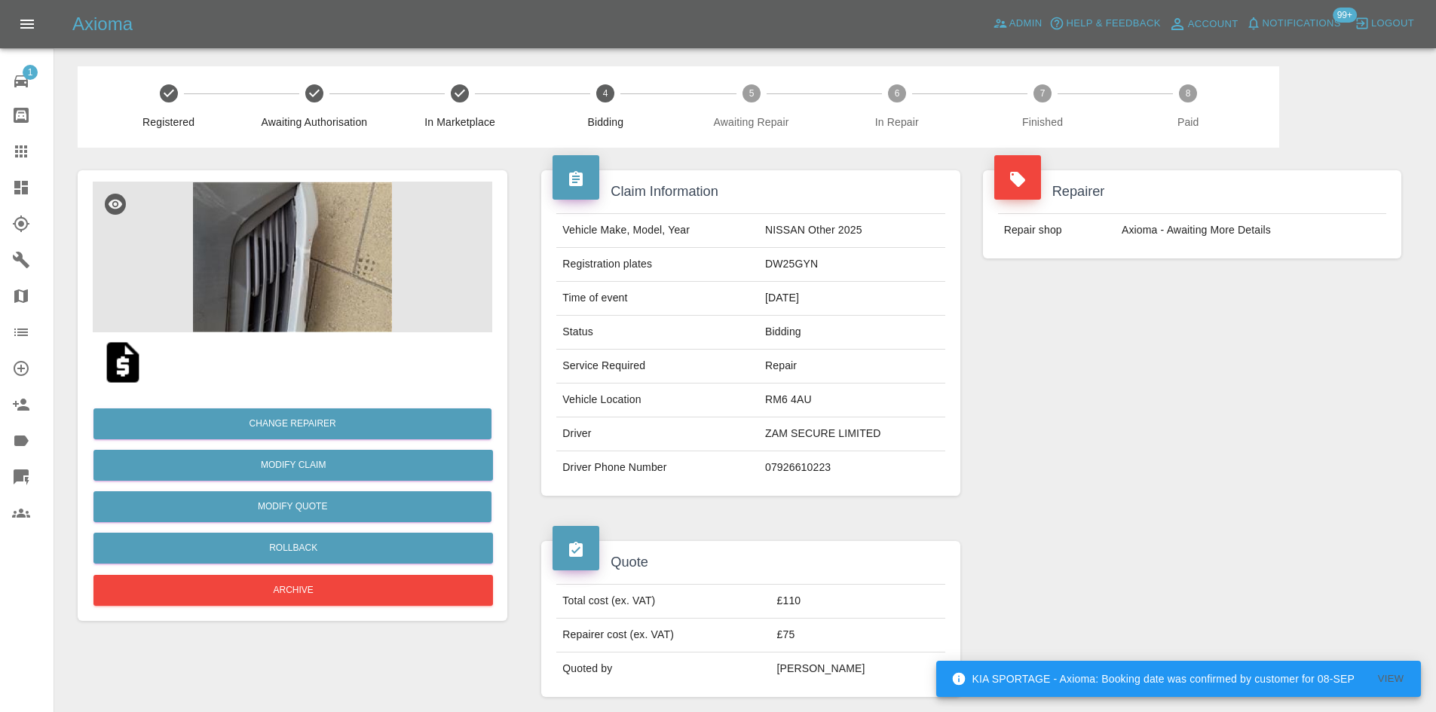
click at [822, 603] on td "£110" at bounding box center [858, 602] width 174 height 34
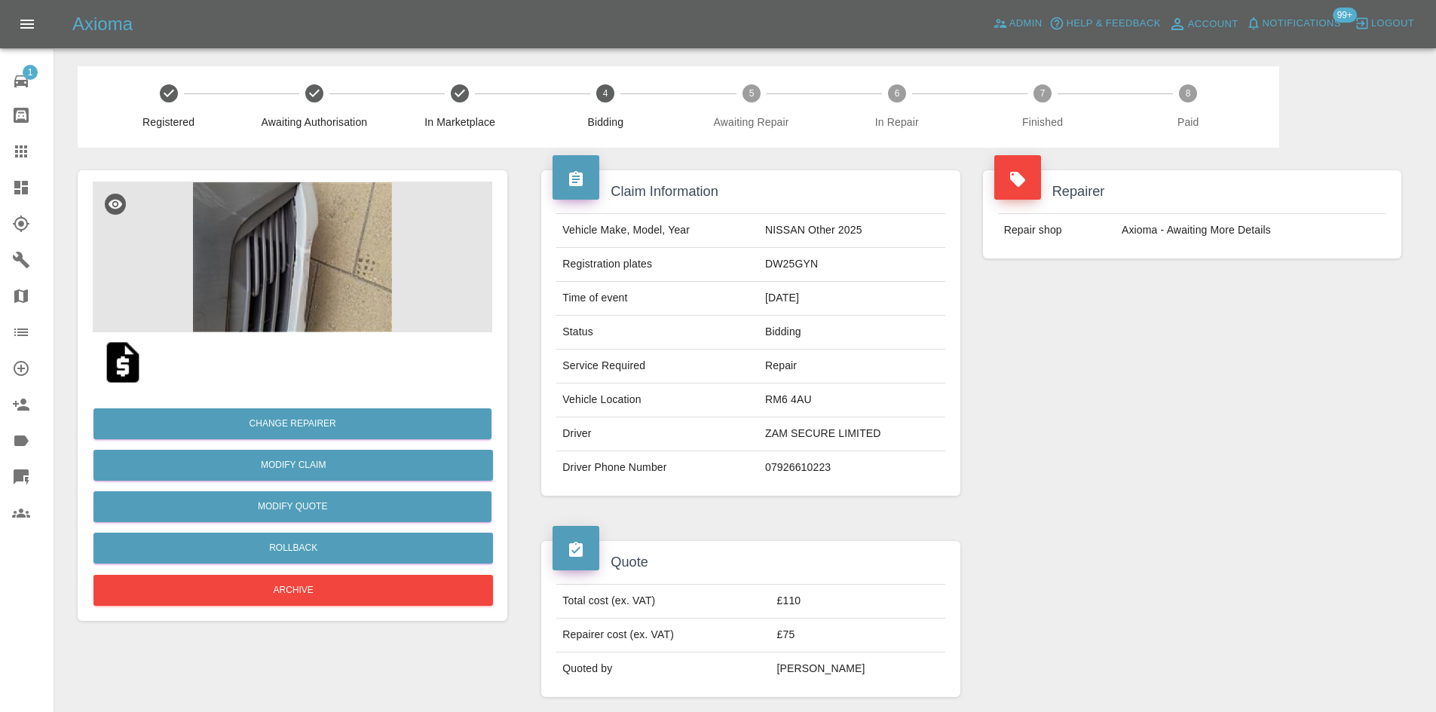
click at [824, 640] on td "£75" at bounding box center [858, 636] width 174 height 34
click at [0, 194] on link "Dashboard" at bounding box center [27, 188] width 54 height 36
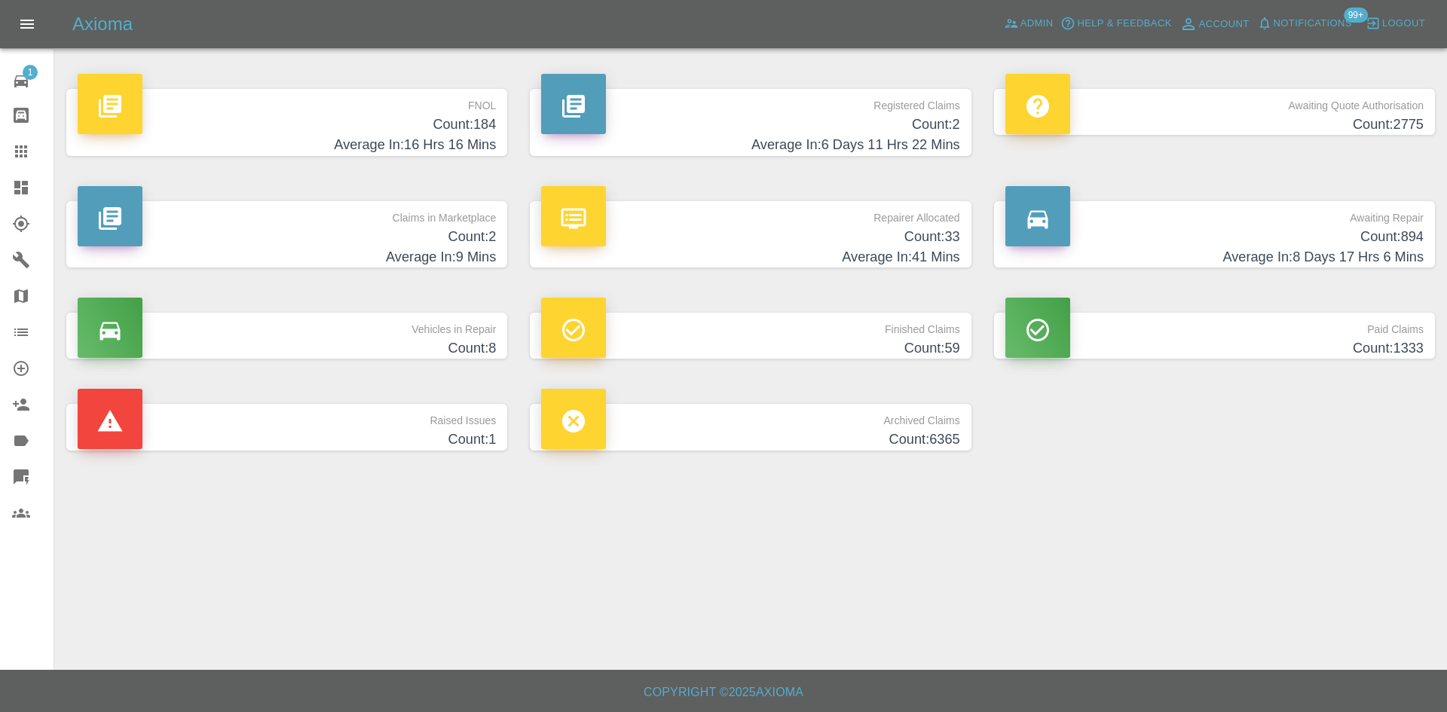
click at [419, 103] on p "FNOL" at bounding box center [287, 102] width 418 height 26
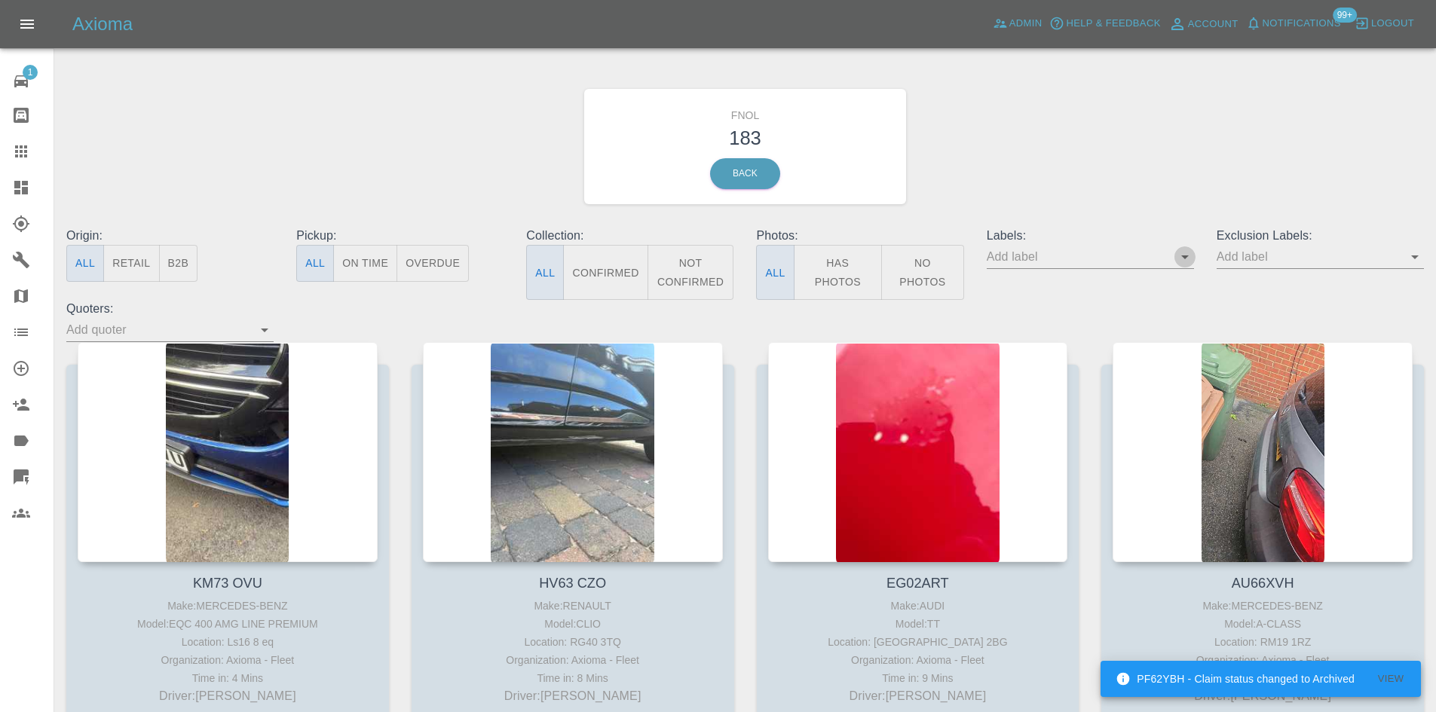
click at [1181, 254] on icon "Open" at bounding box center [1185, 257] width 18 height 18
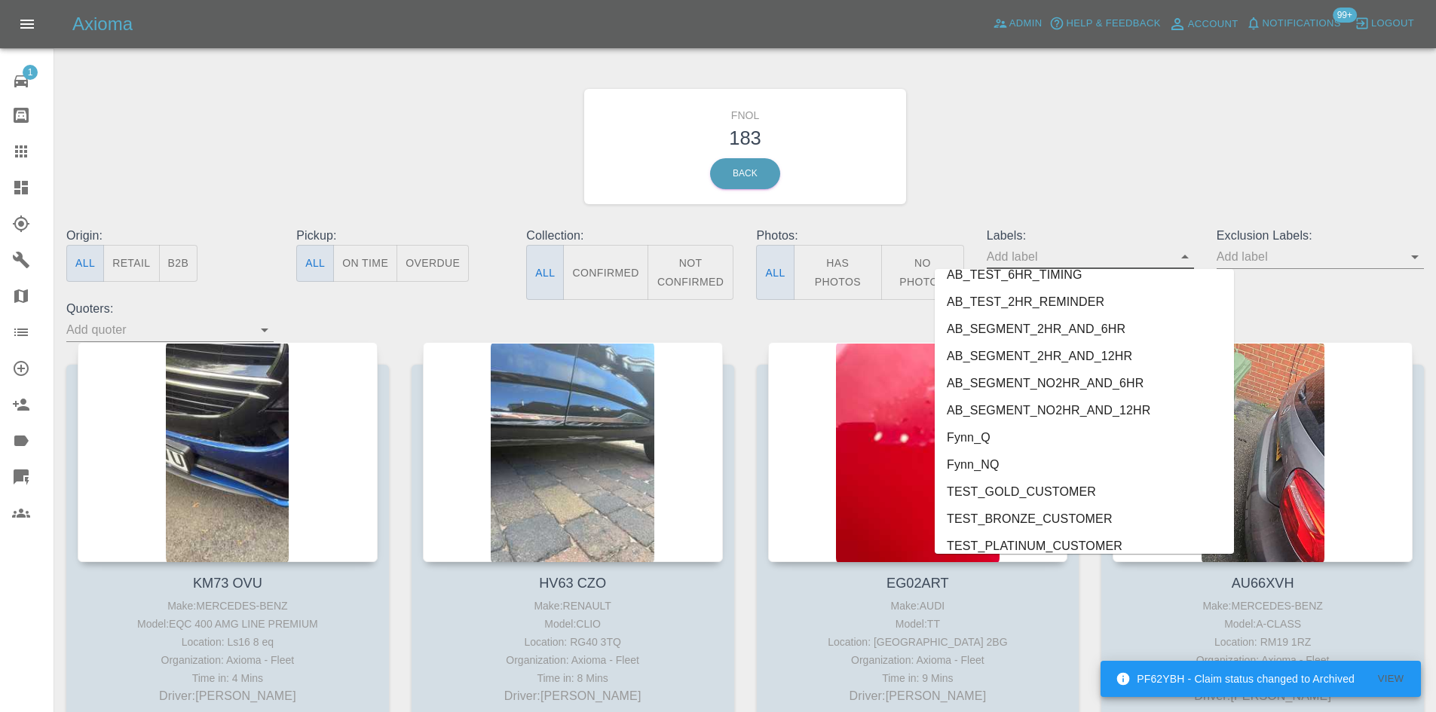
scroll to position [3136, 0]
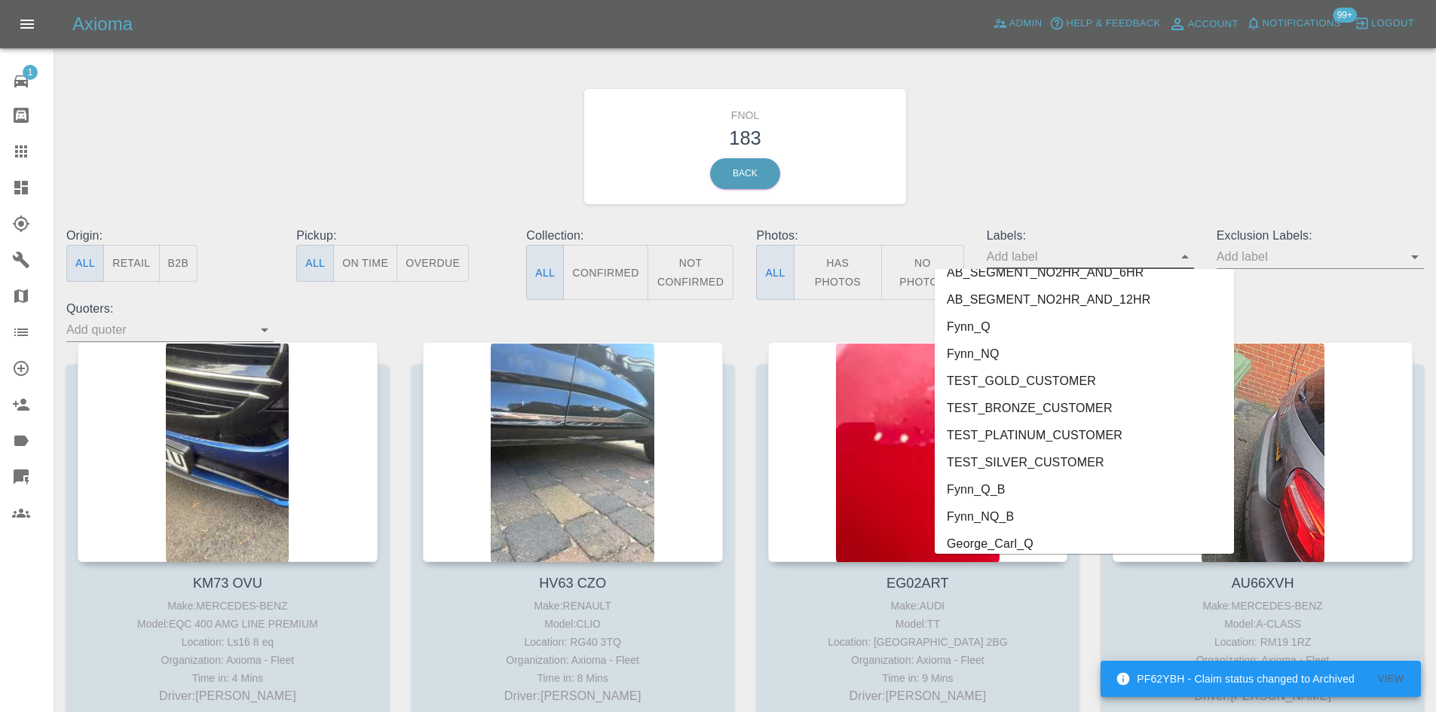
click at [1065, 543] on li "George_Carl_Q" at bounding box center [1084, 544] width 299 height 27
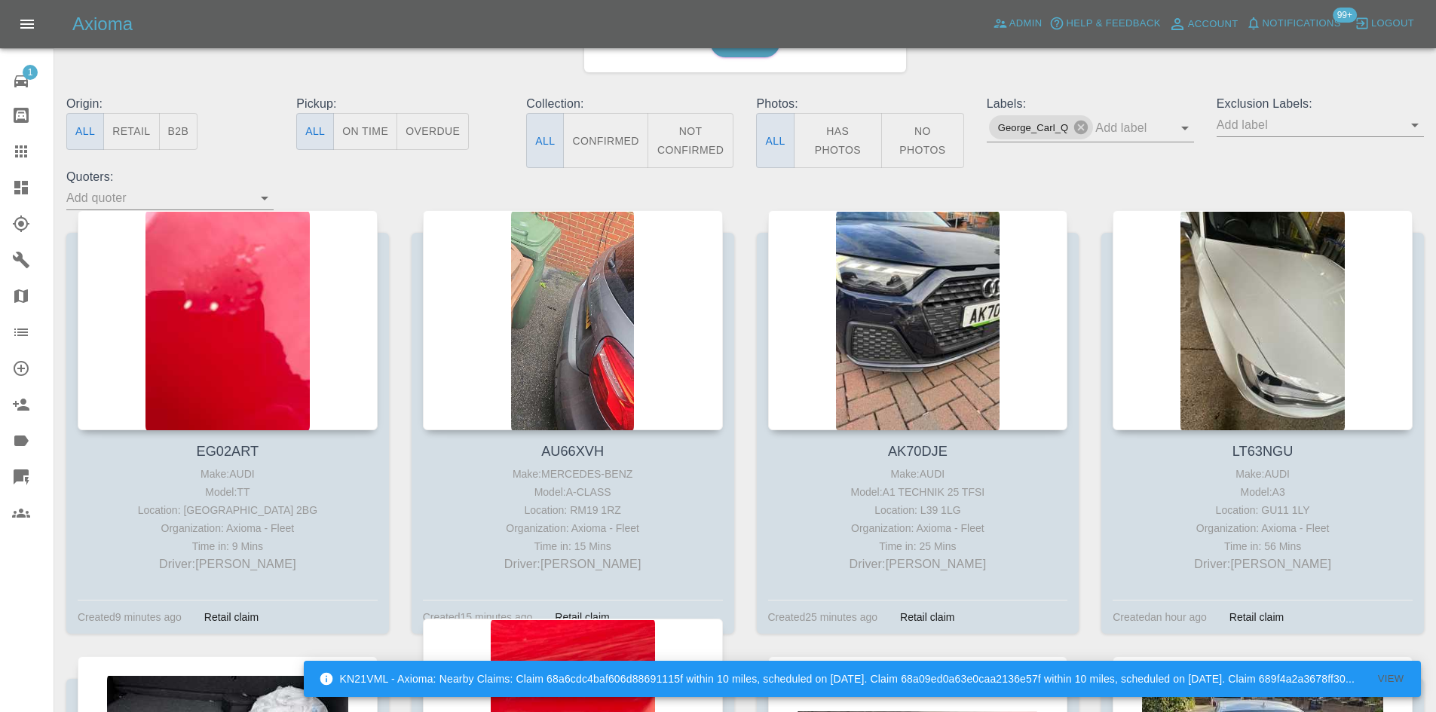
scroll to position [0, 0]
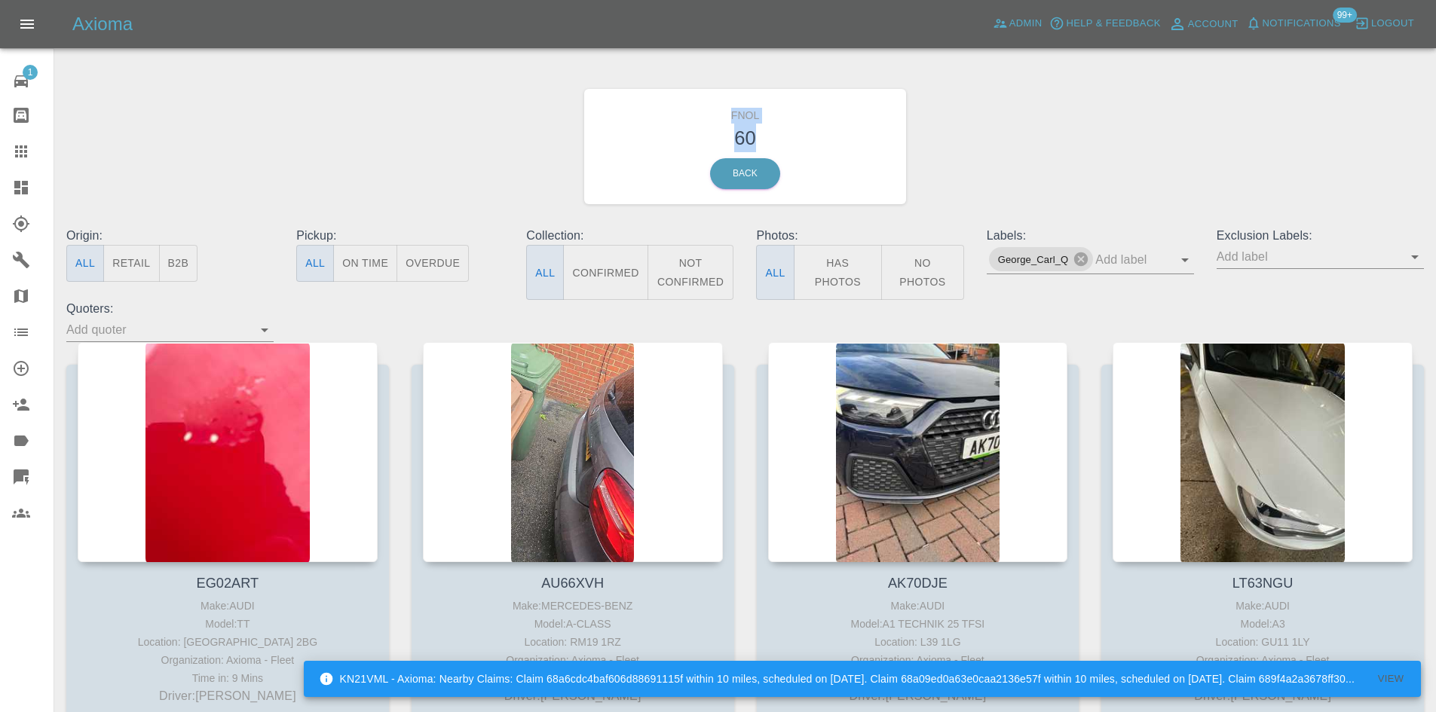
drag, startPoint x: 770, startPoint y: 136, endPoint x: 724, endPoint y: 123, distance: 47.9
click at [724, 123] on div "FNOL 60 Back" at bounding box center [745, 146] width 323 height 115
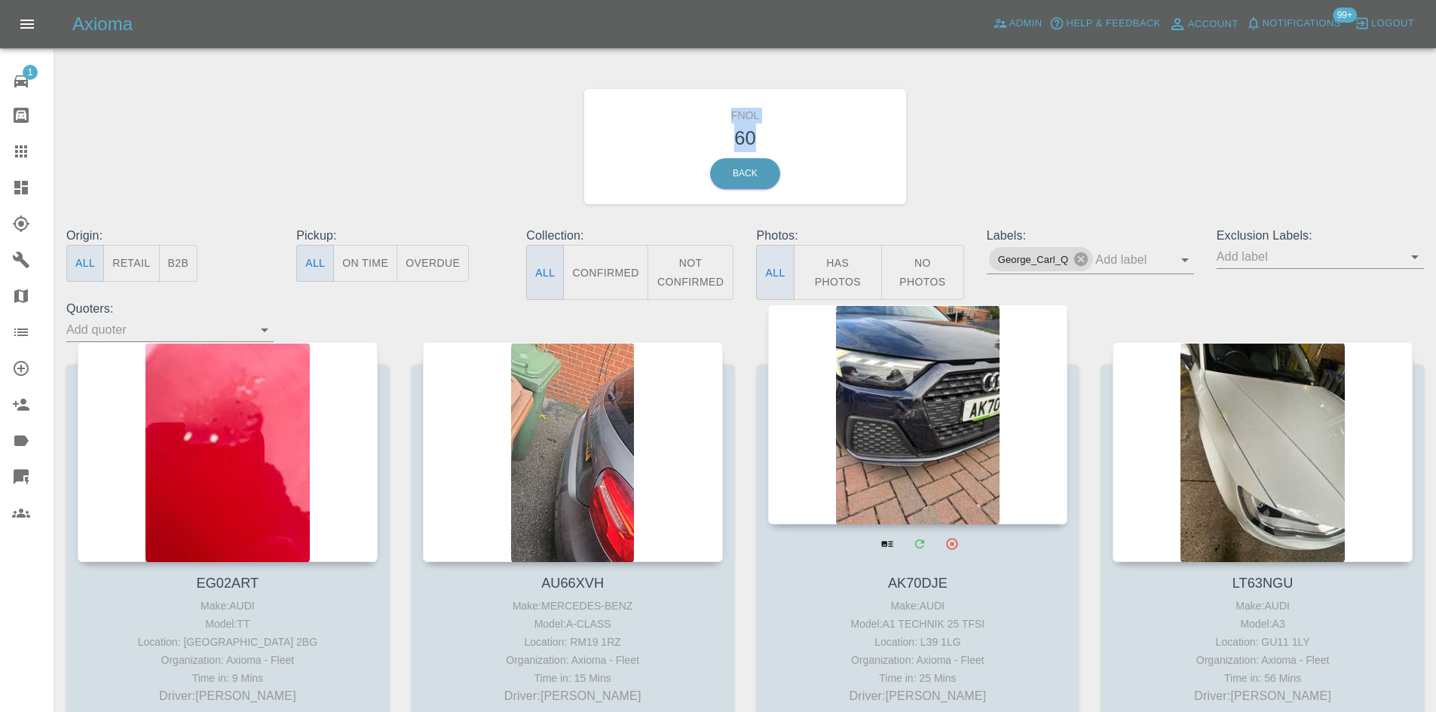
click at [874, 451] on div at bounding box center [918, 415] width 300 height 220
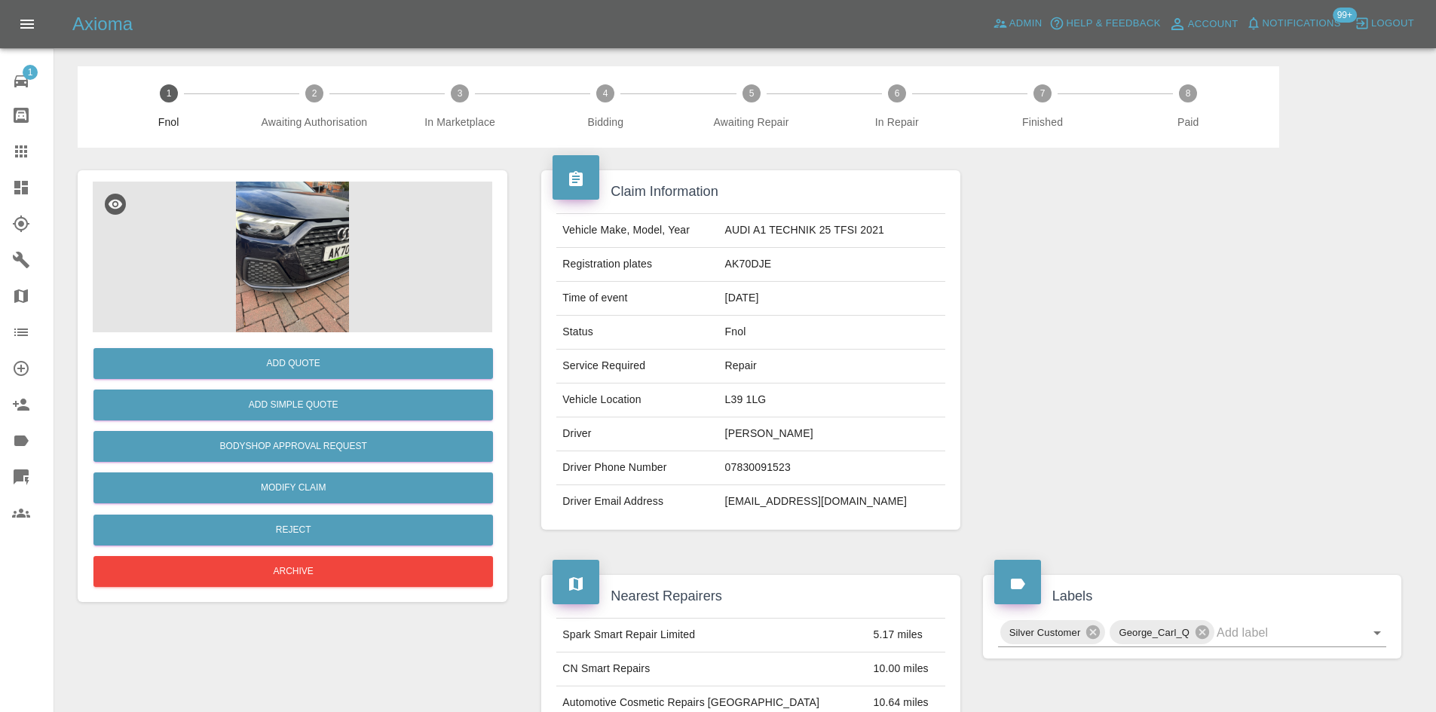
click at [386, 271] on img at bounding box center [293, 257] width 400 height 151
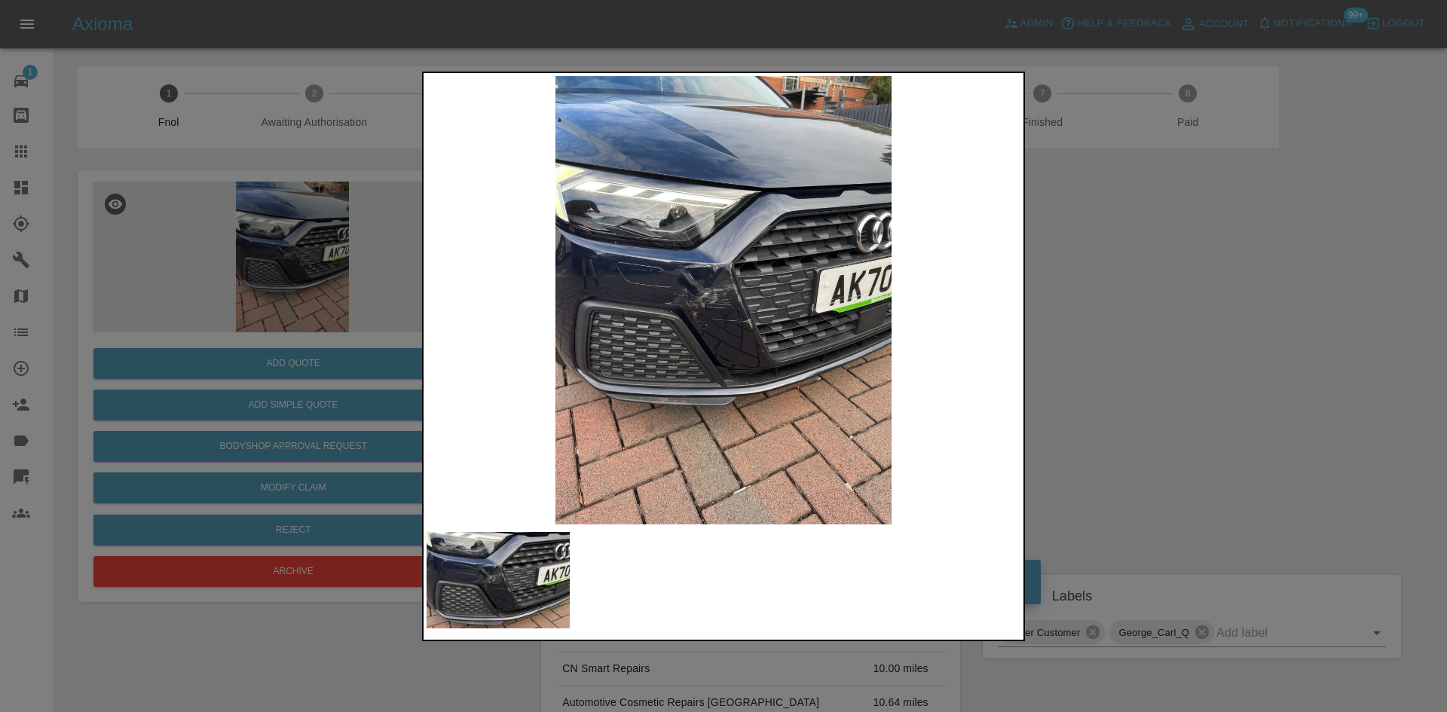
click at [682, 317] on img at bounding box center [724, 300] width 594 height 449
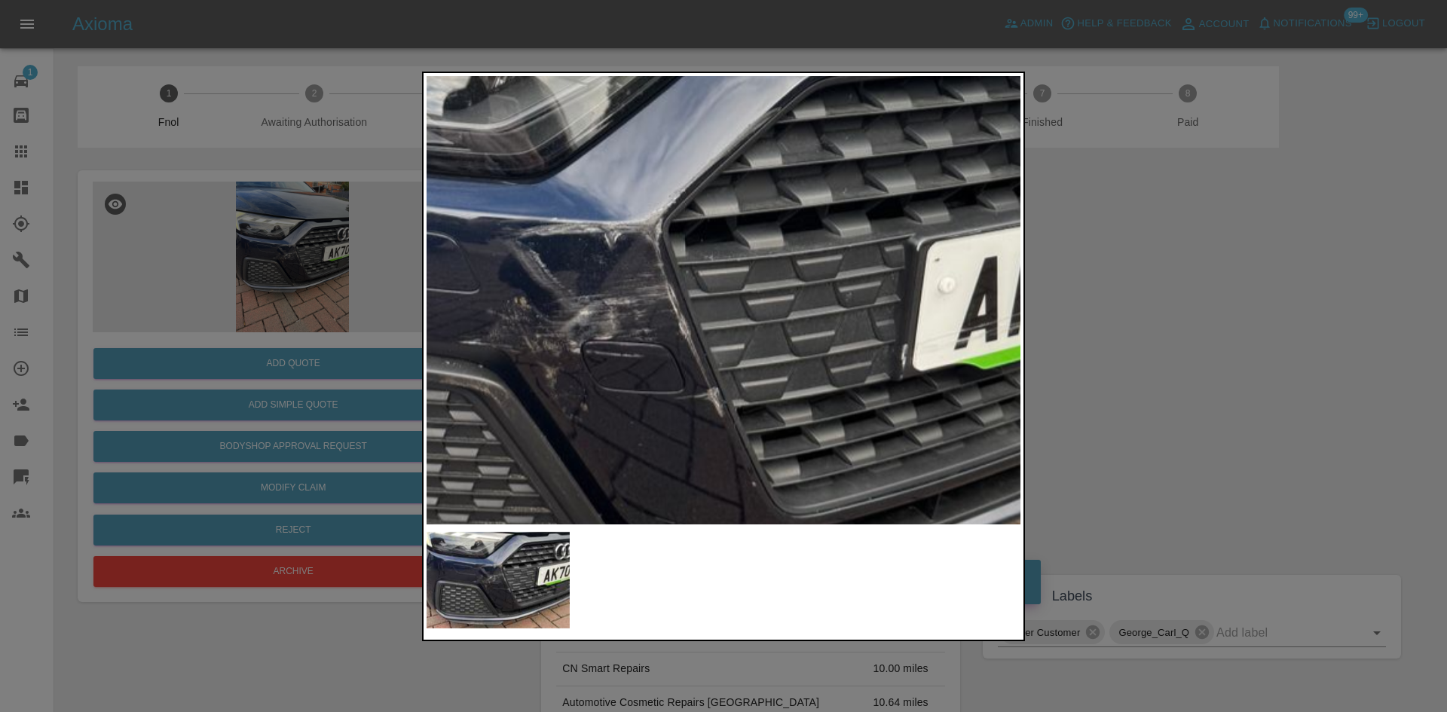
click at [608, 384] on img at bounding box center [636, 332] width 1782 height 1346
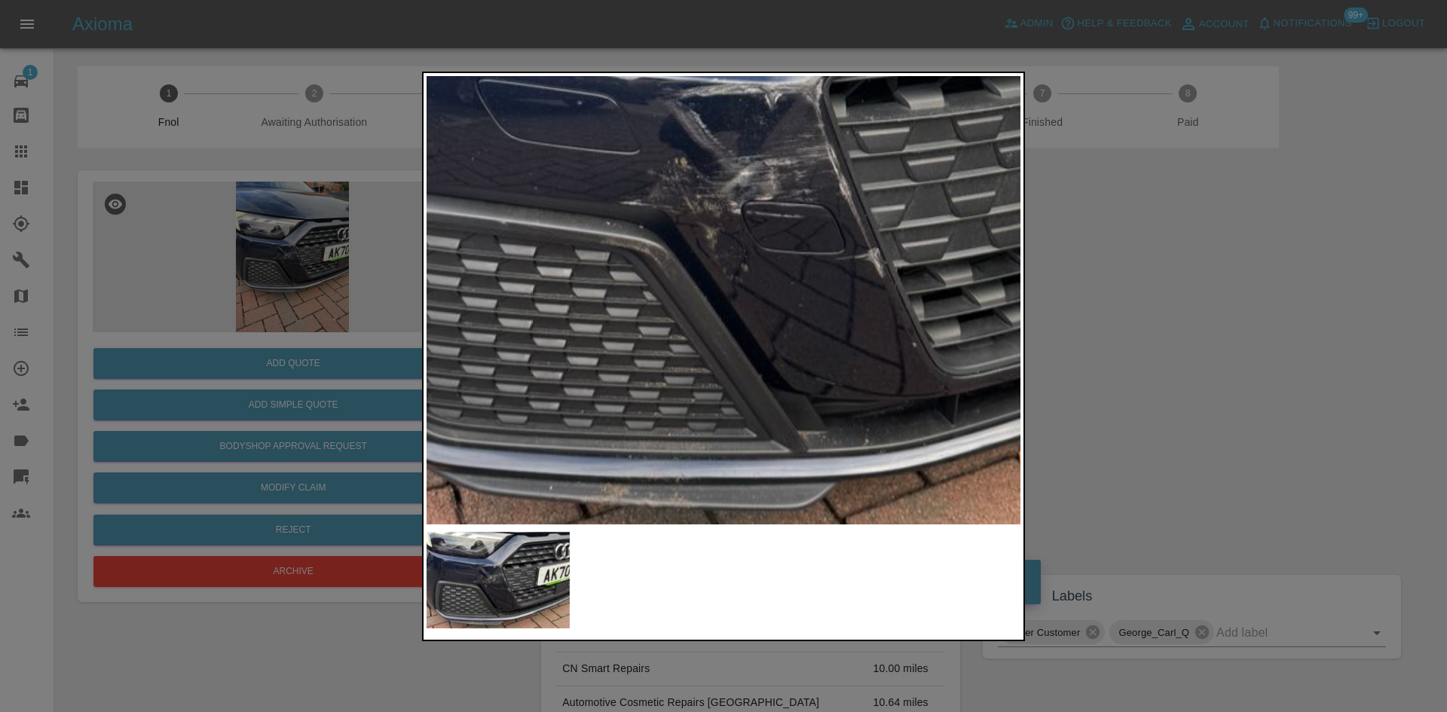
click at [767, 251] on img at bounding box center [797, 193] width 1782 height 1346
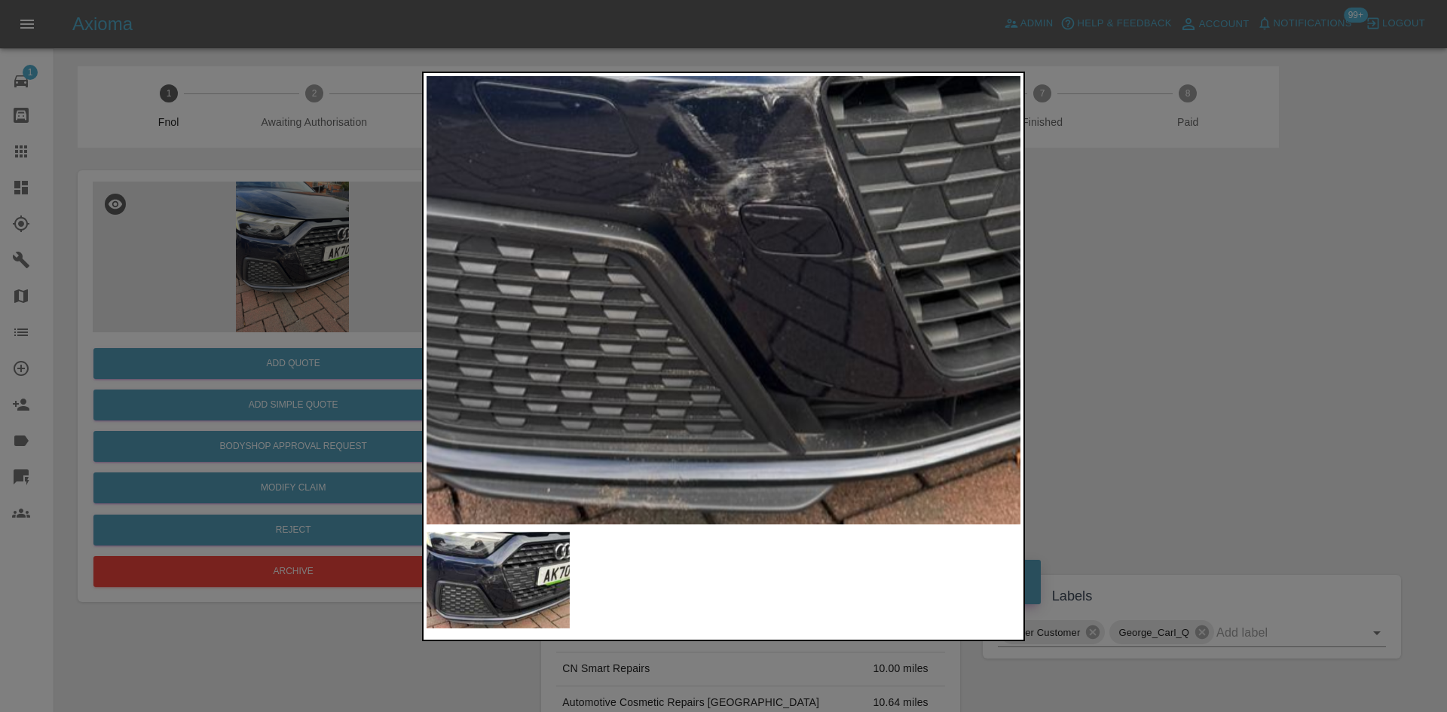
click at [1236, 395] on div at bounding box center [723, 356] width 1447 height 712
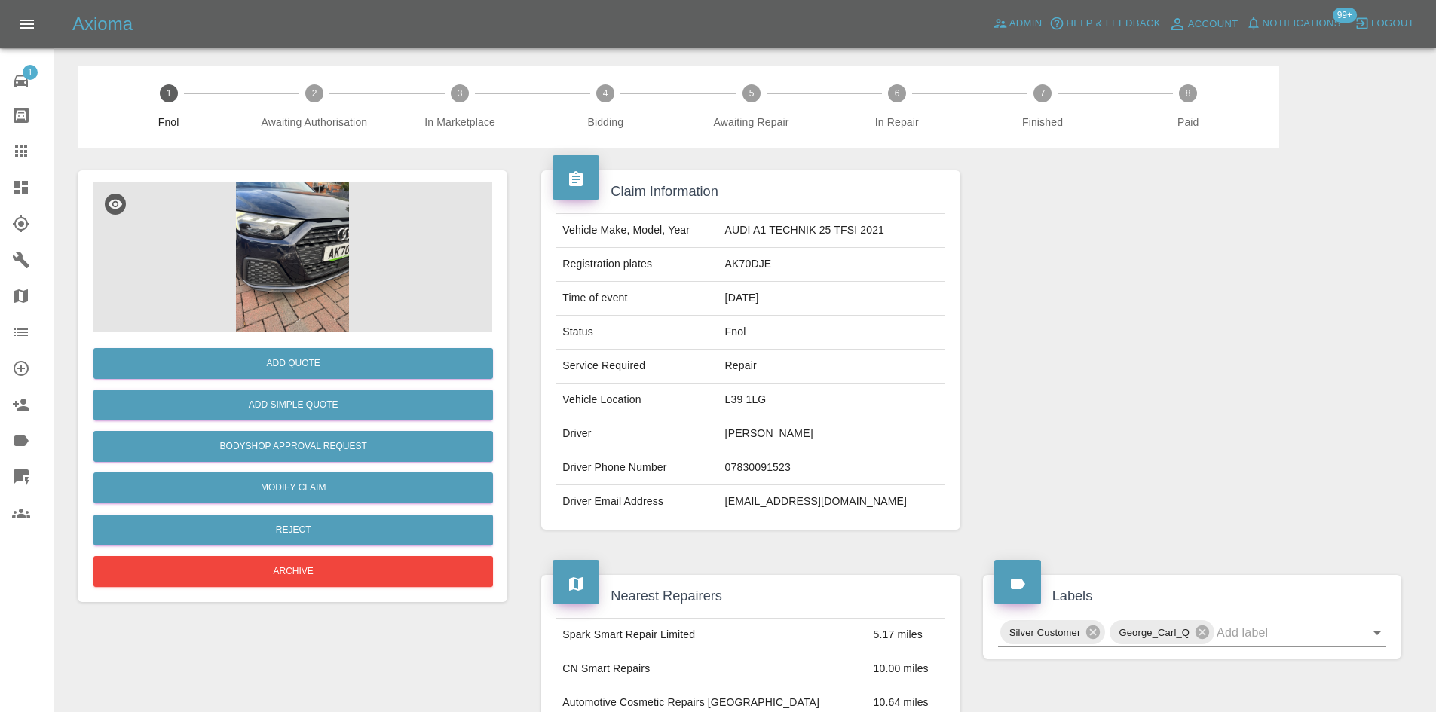
click at [377, 243] on img at bounding box center [293, 257] width 400 height 151
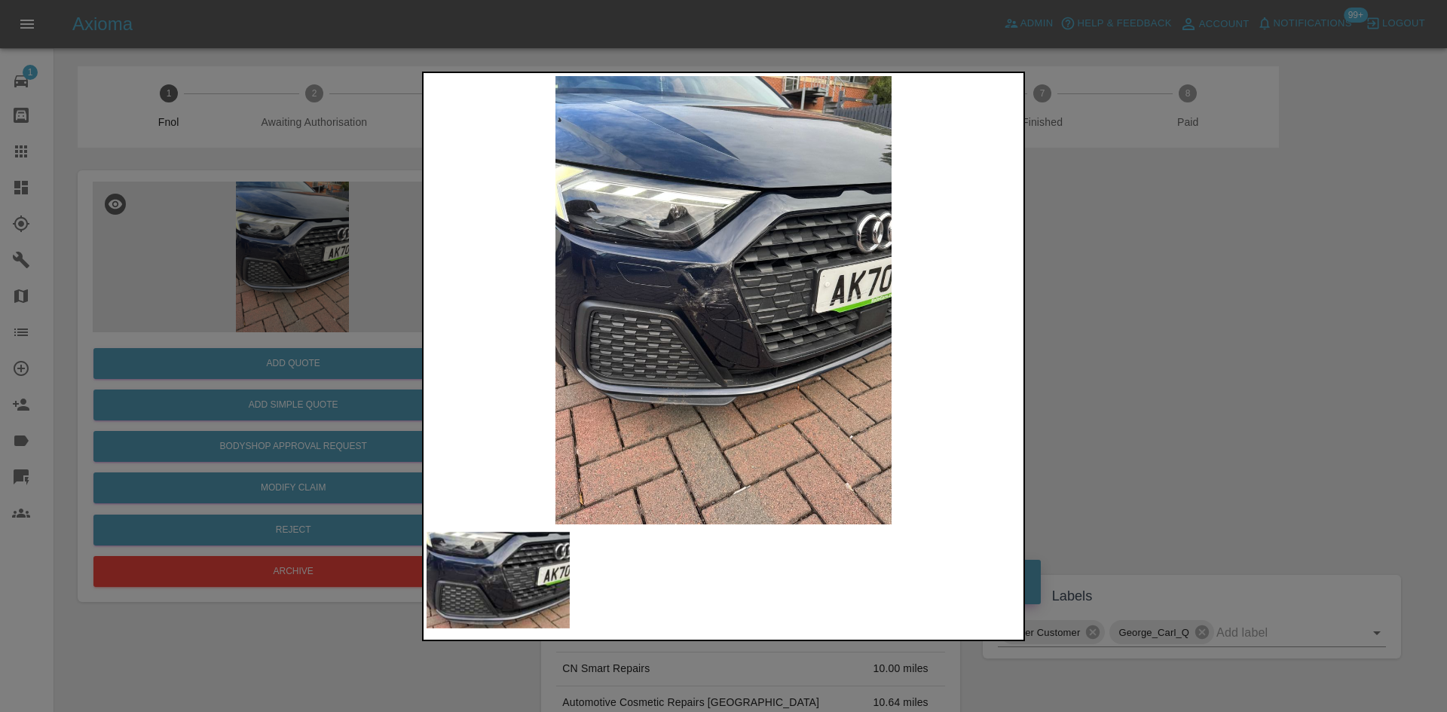
click at [576, 277] on img at bounding box center [724, 300] width 594 height 449
click at [577, 277] on img at bounding box center [724, 300] width 594 height 449
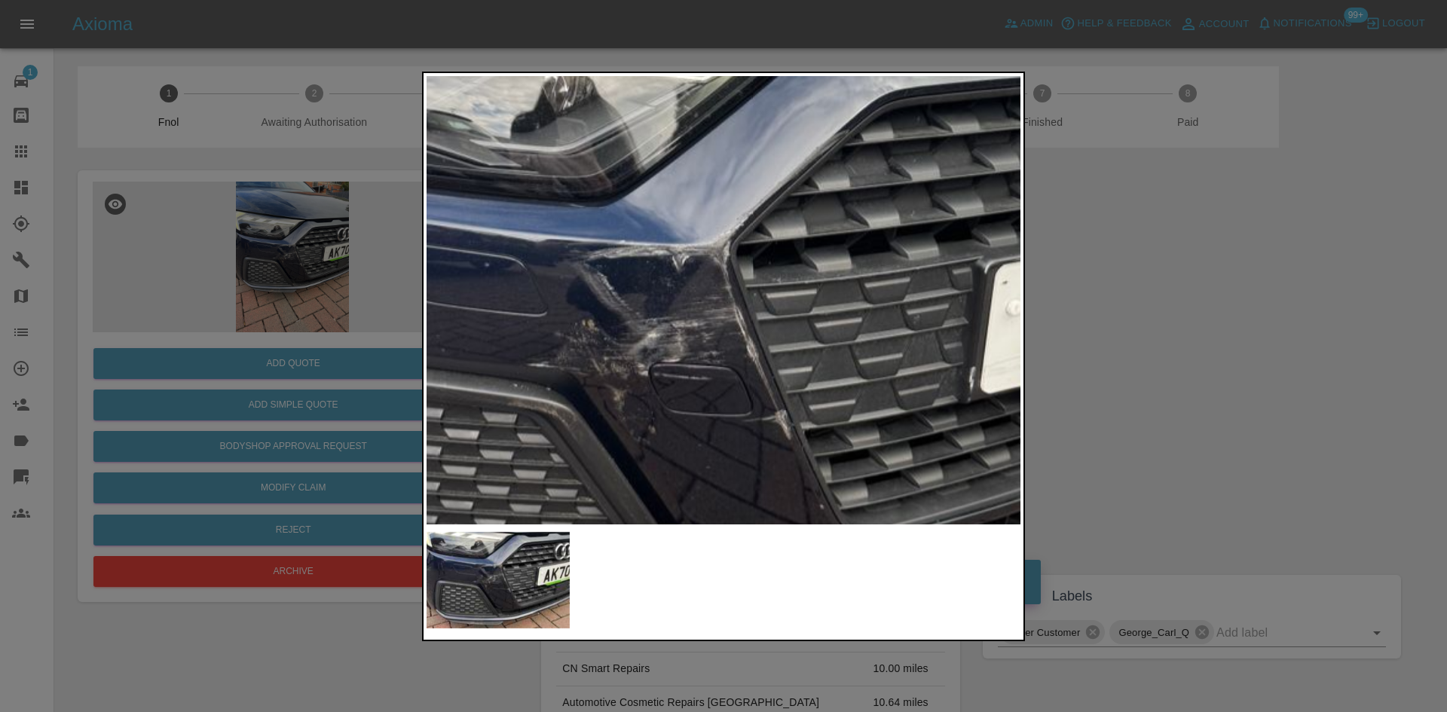
click at [499, 268] on img at bounding box center [704, 355] width 1782 height 1346
drag, startPoint x: 1248, startPoint y: 486, endPoint x: 1235, endPoint y: 481, distance: 13.2
click at [1244, 485] on div at bounding box center [723, 356] width 1447 height 712
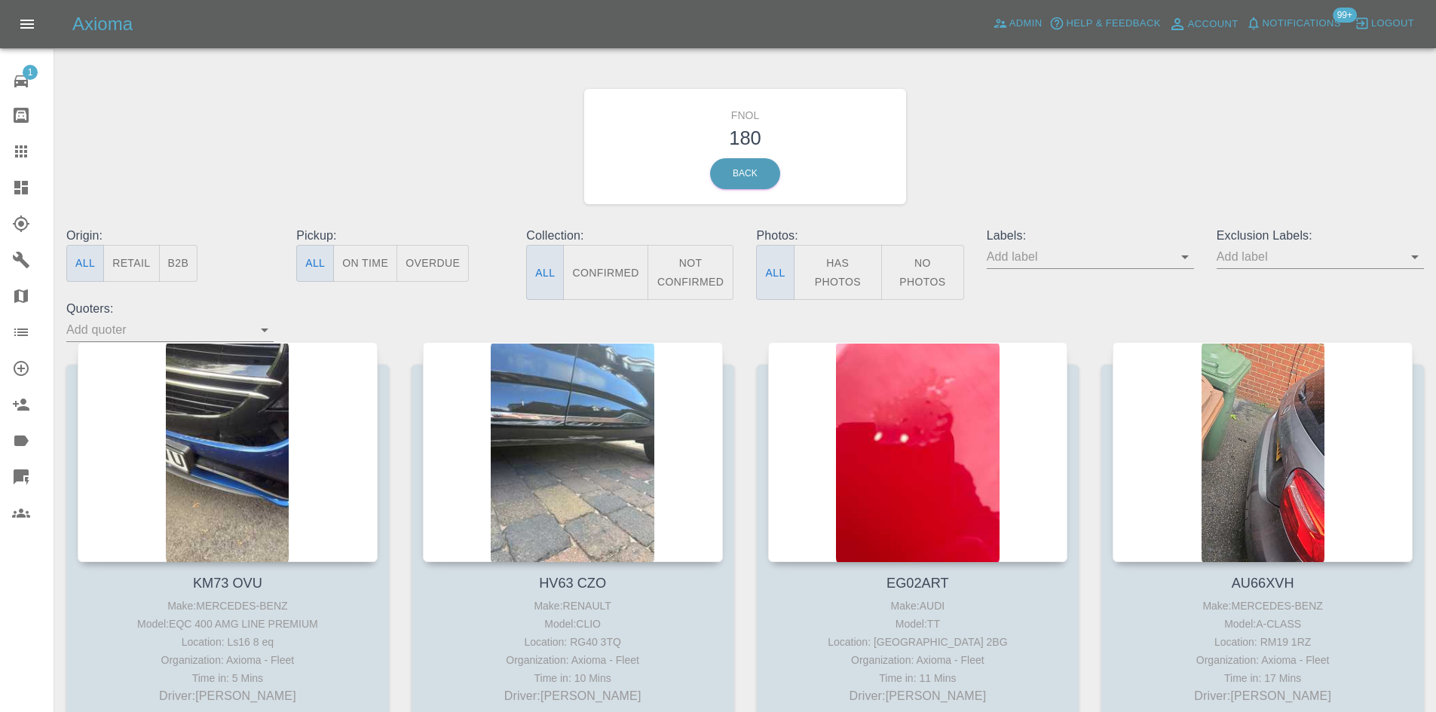
click at [1182, 259] on icon "Open" at bounding box center [1185, 257] width 18 height 18
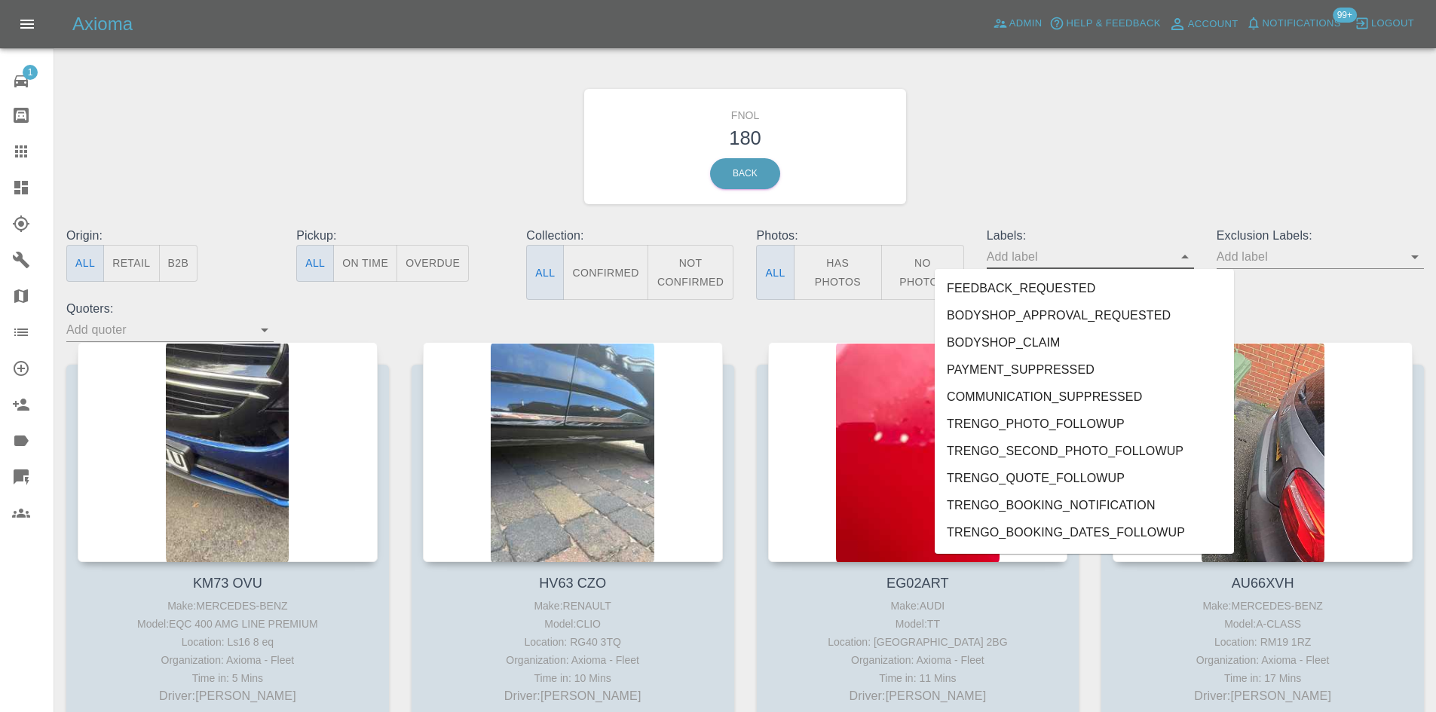
click at [1234, 295] on ul "FEEDBACK_REQUESTED BODYSHOP_APPROVAL_REQUESTED BODYSHOP_CLAIM PAYMENT_SUPPRESSE…" at bounding box center [1084, 411] width 299 height 285
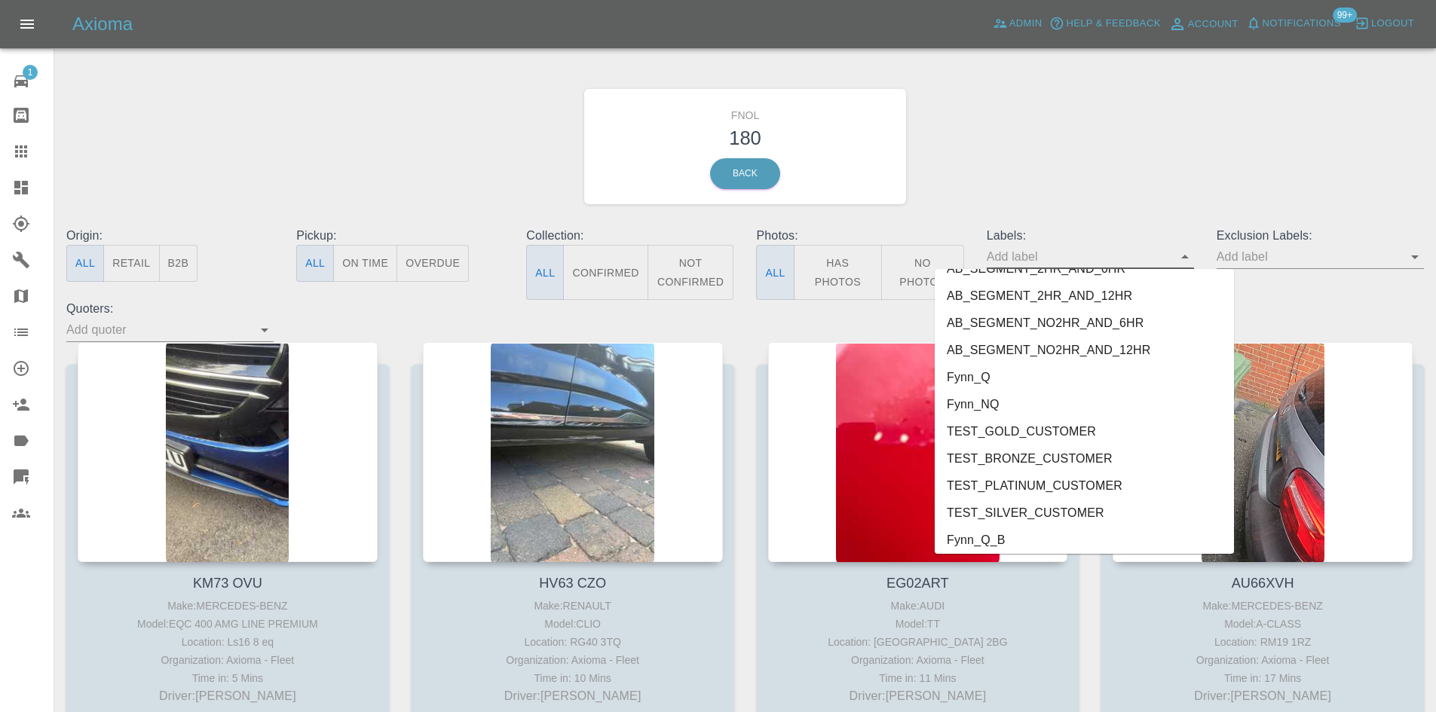
scroll to position [3146, 0]
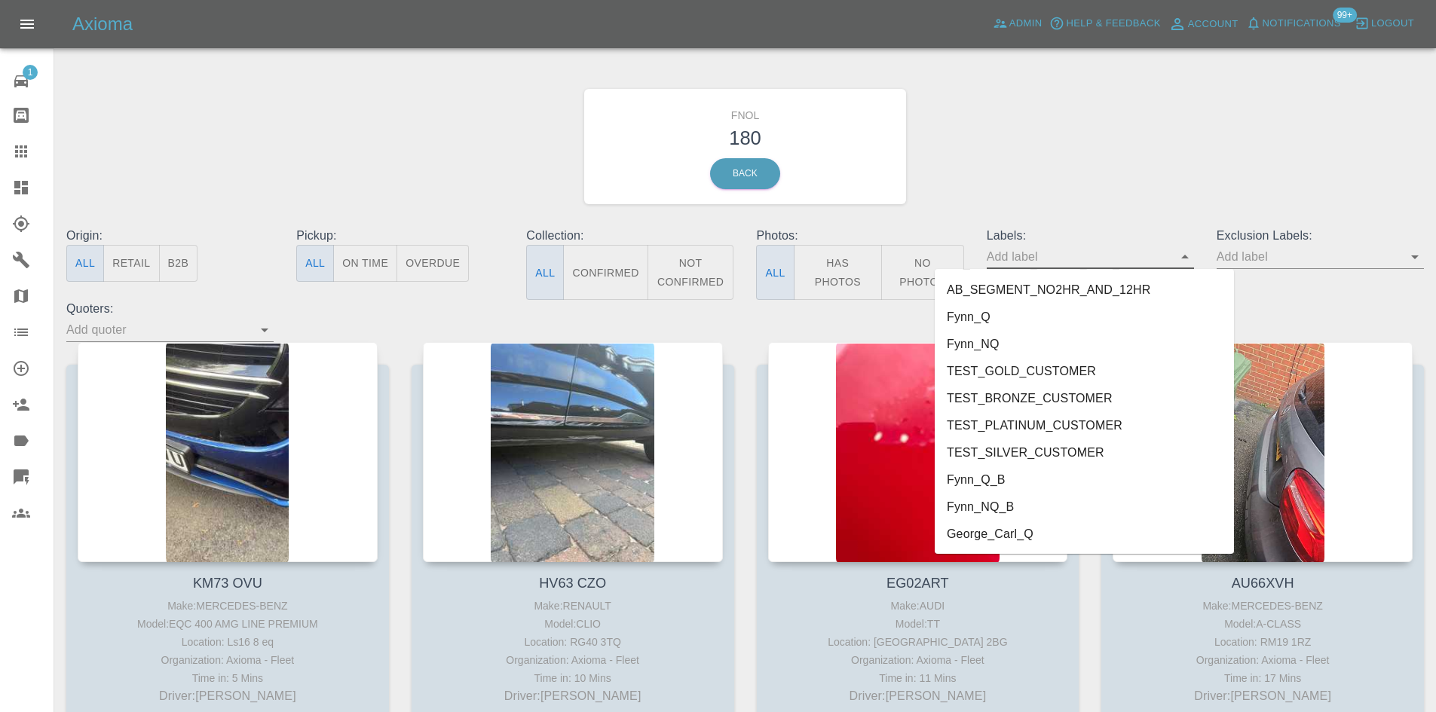
click at [985, 529] on li "George_Carl_Q" at bounding box center [1084, 534] width 299 height 27
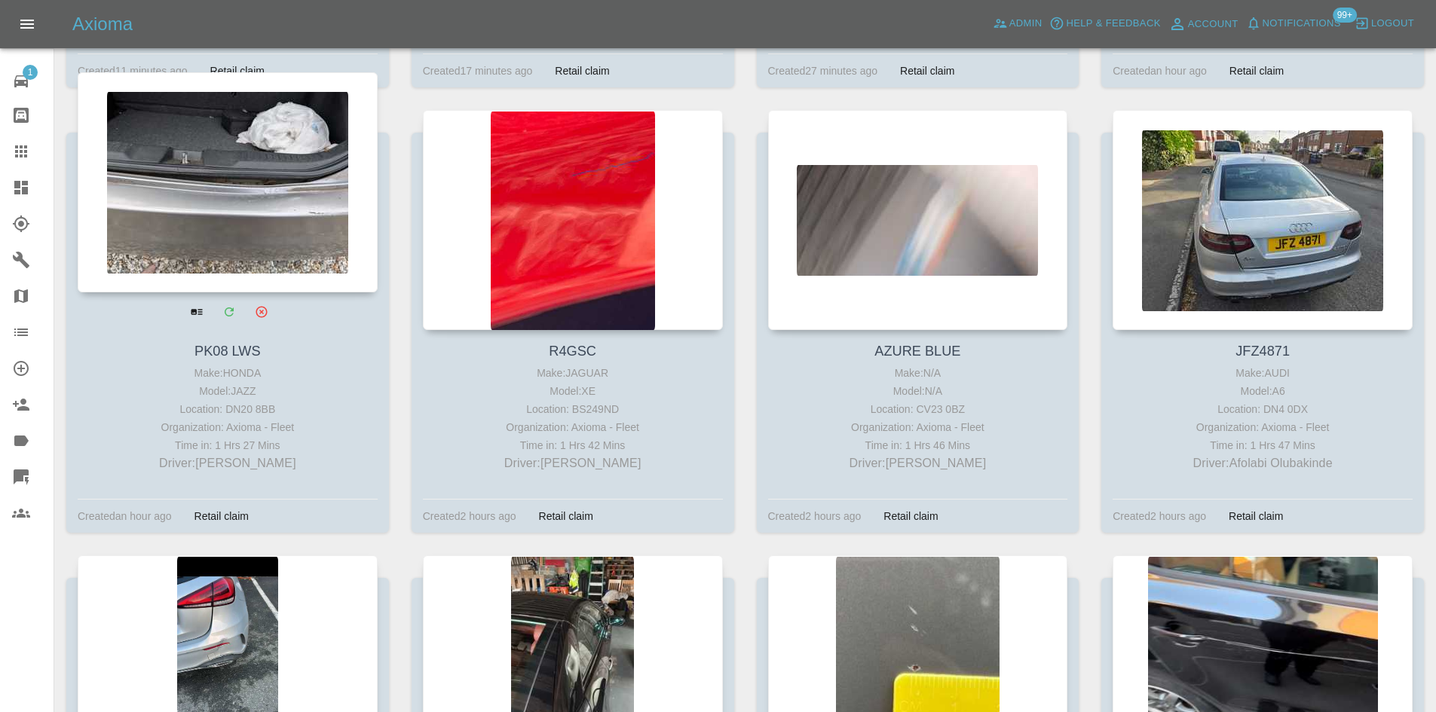
scroll to position [980, 0]
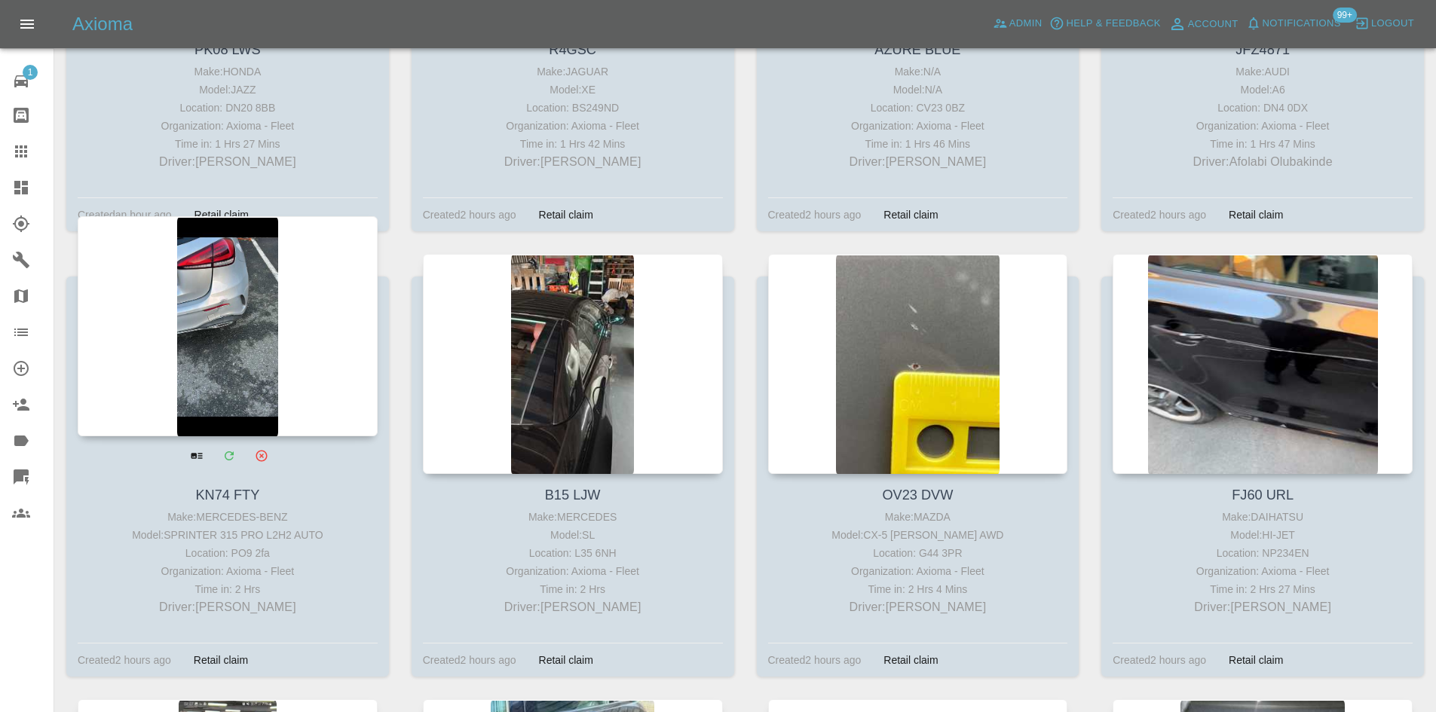
click at [245, 387] on div at bounding box center [228, 326] width 300 height 220
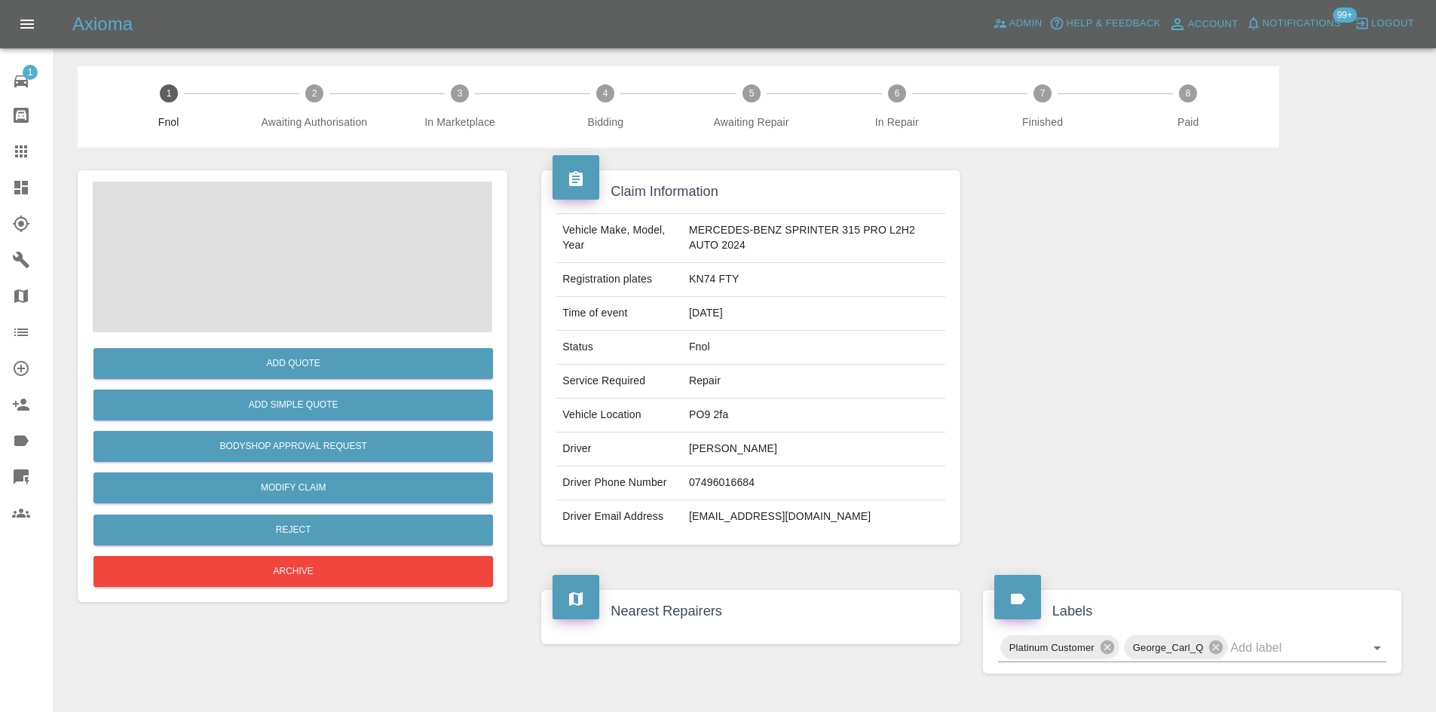
click at [319, 258] on span at bounding box center [293, 257] width 400 height 151
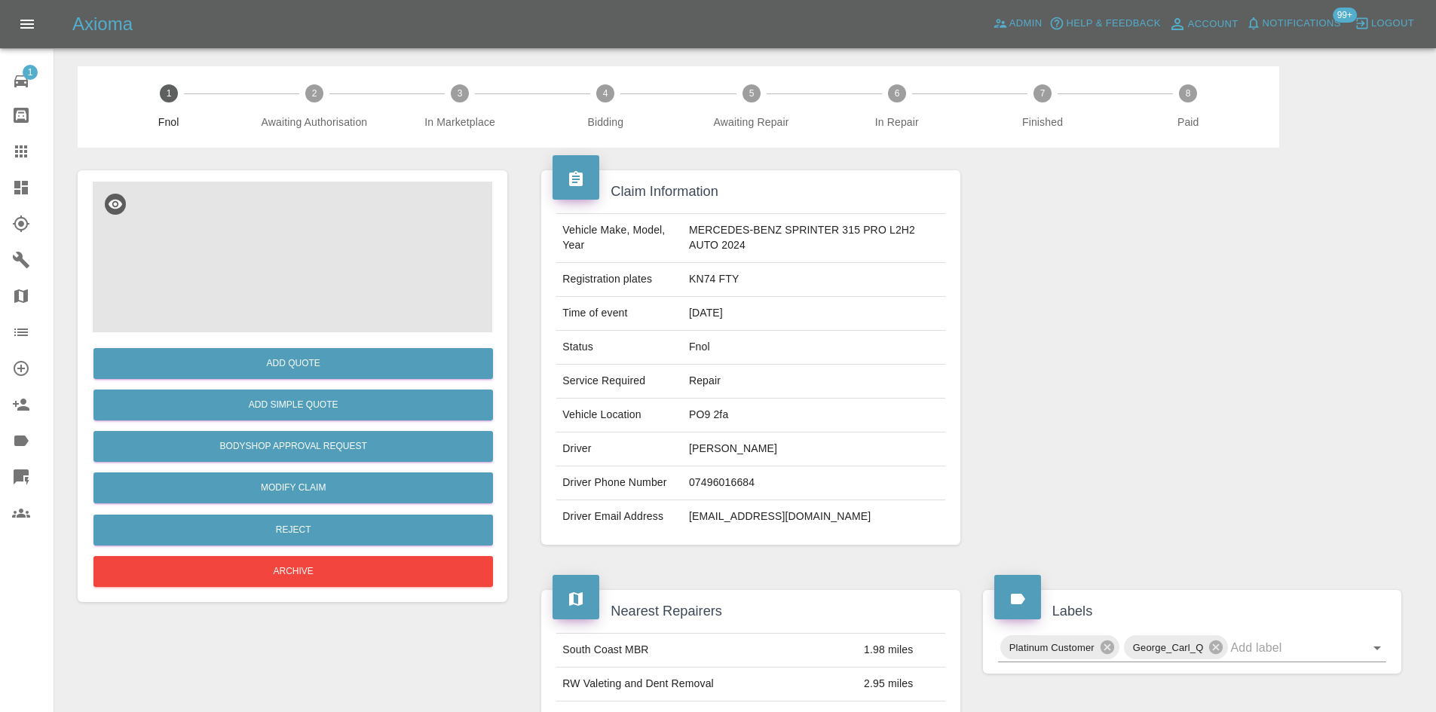
click at [319, 258] on img at bounding box center [293, 257] width 400 height 151
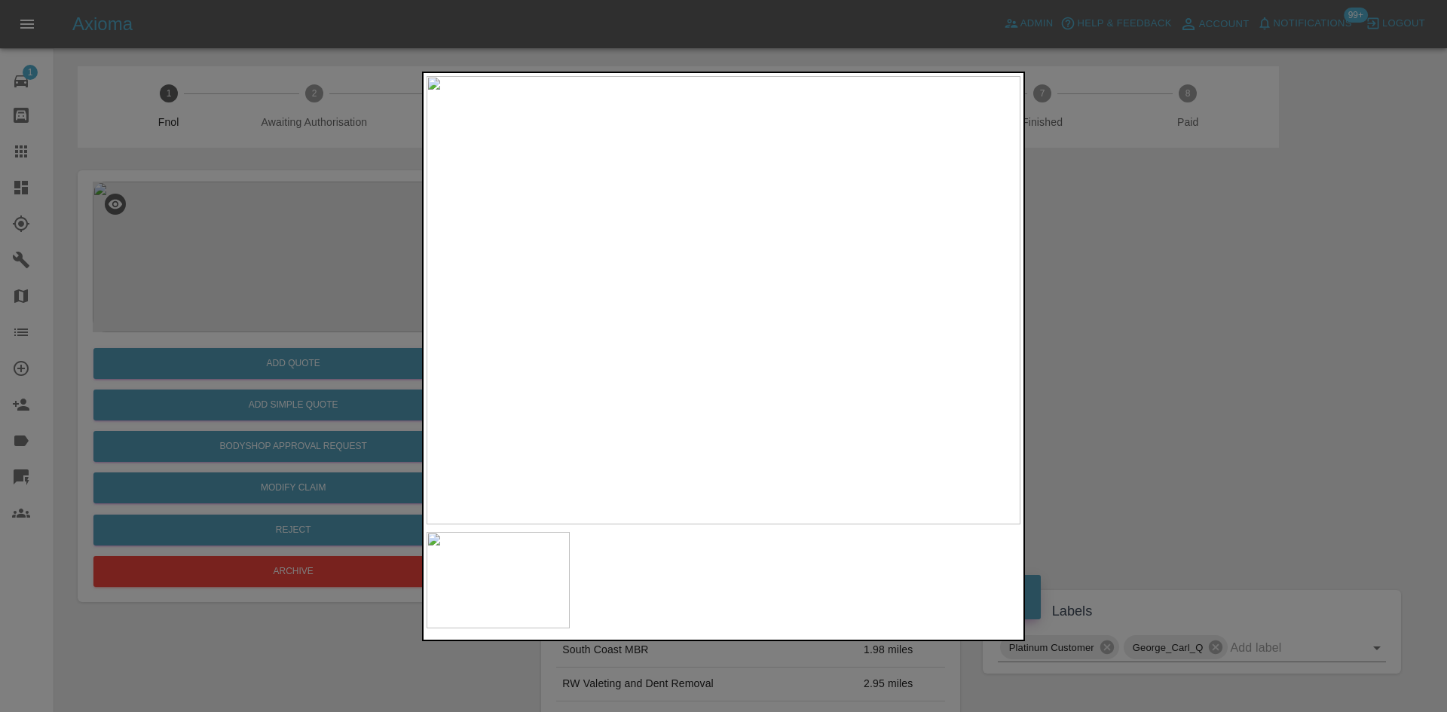
click at [756, 284] on img at bounding box center [724, 300] width 594 height 449
click at [756, 287] on img at bounding box center [724, 300] width 594 height 449
click at [696, 415] on img at bounding box center [648, 459] width 1782 height 1346
click at [1192, 361] on div at bounding box center [723, 356] width 1447 height 712
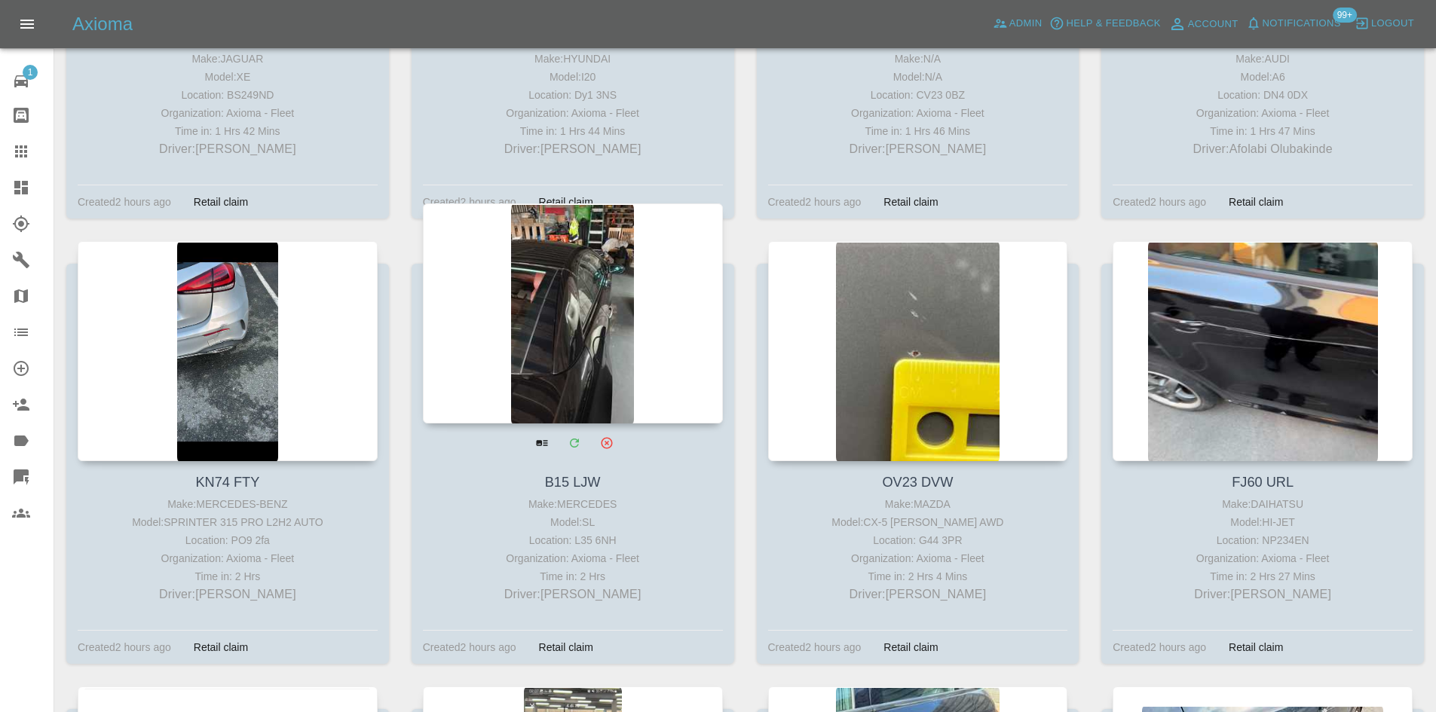
scroll to position [2337, 0]
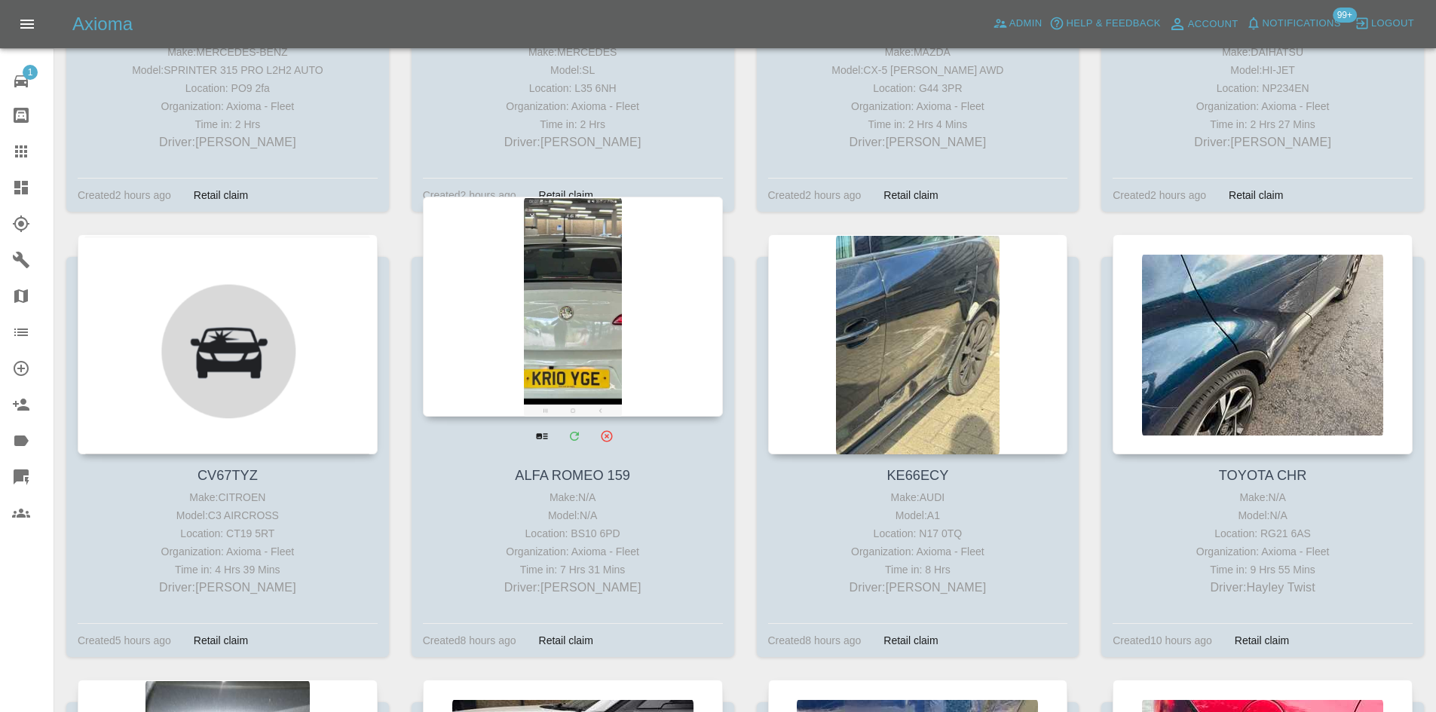
click at [568, 306] on div at bounding box center [573, 307] width 300 height 220
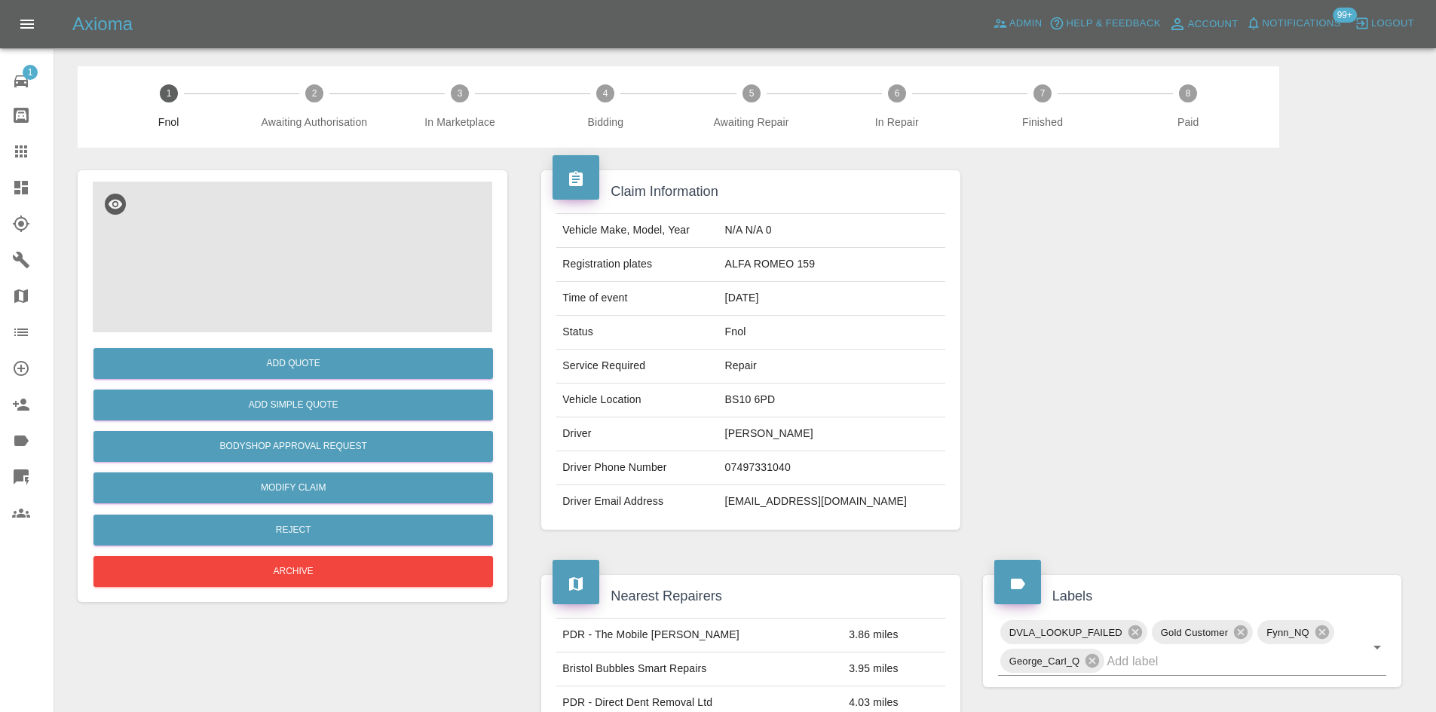
click at [329, 274] on img at bounding box center [293, 257] width 400 height 151
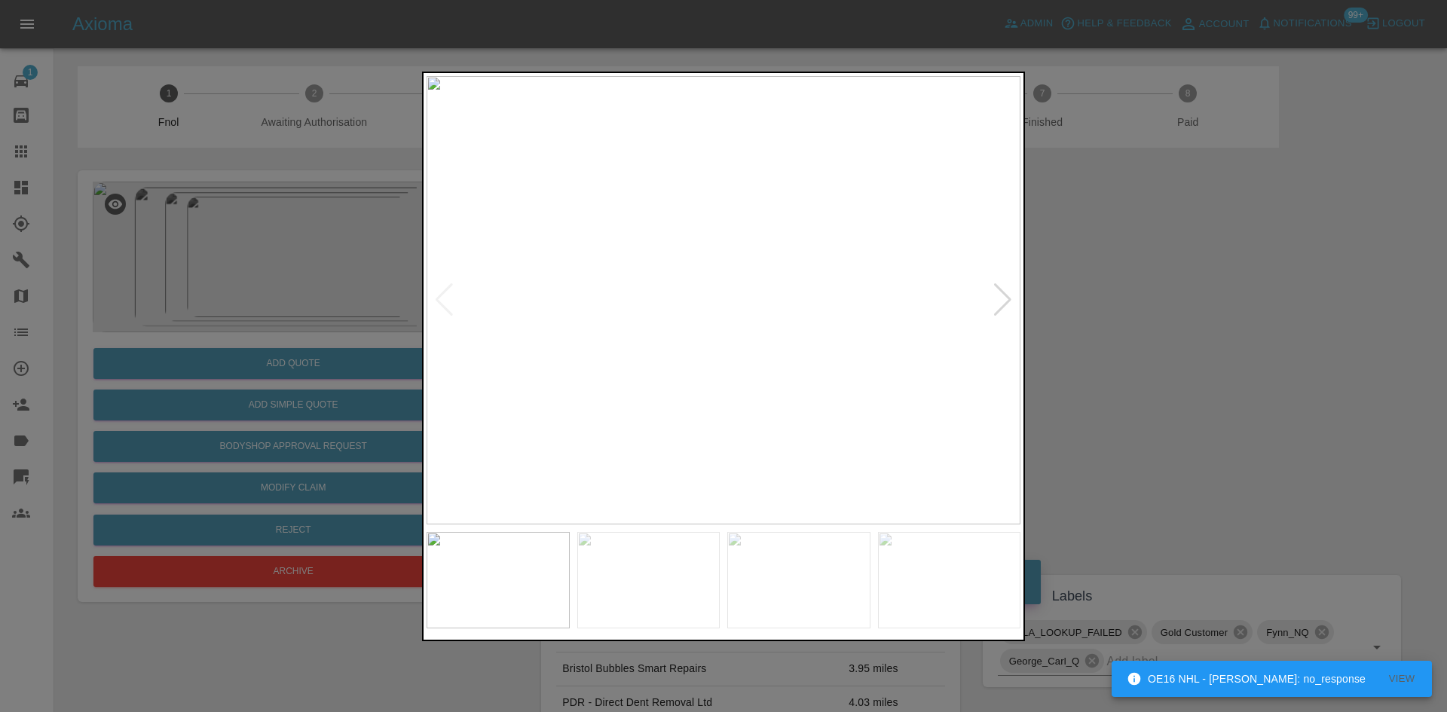
click at [1009, 299] on div at bounding box center [1003, 299] width 20 height 33
click at [1009, 299] on img at bounding box center [724, 300] width 594 height 449
click at [440, 302] on div at bounding box center [444, 299] width 20 height 33
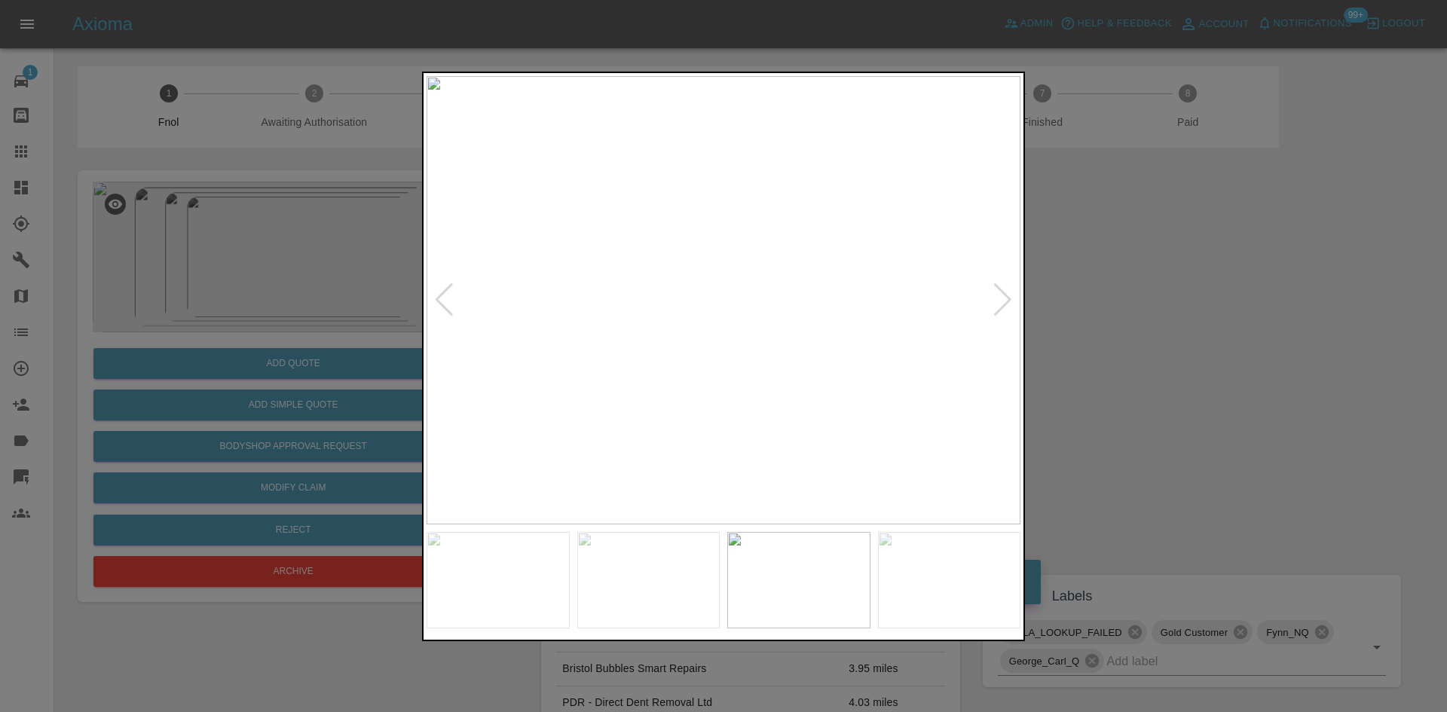
click at [696, 354] on img at bounding box center [724, 300] width 594 height 449
click at [1187, 340] on div at bounding box center [723, 356] width 1447 height 712
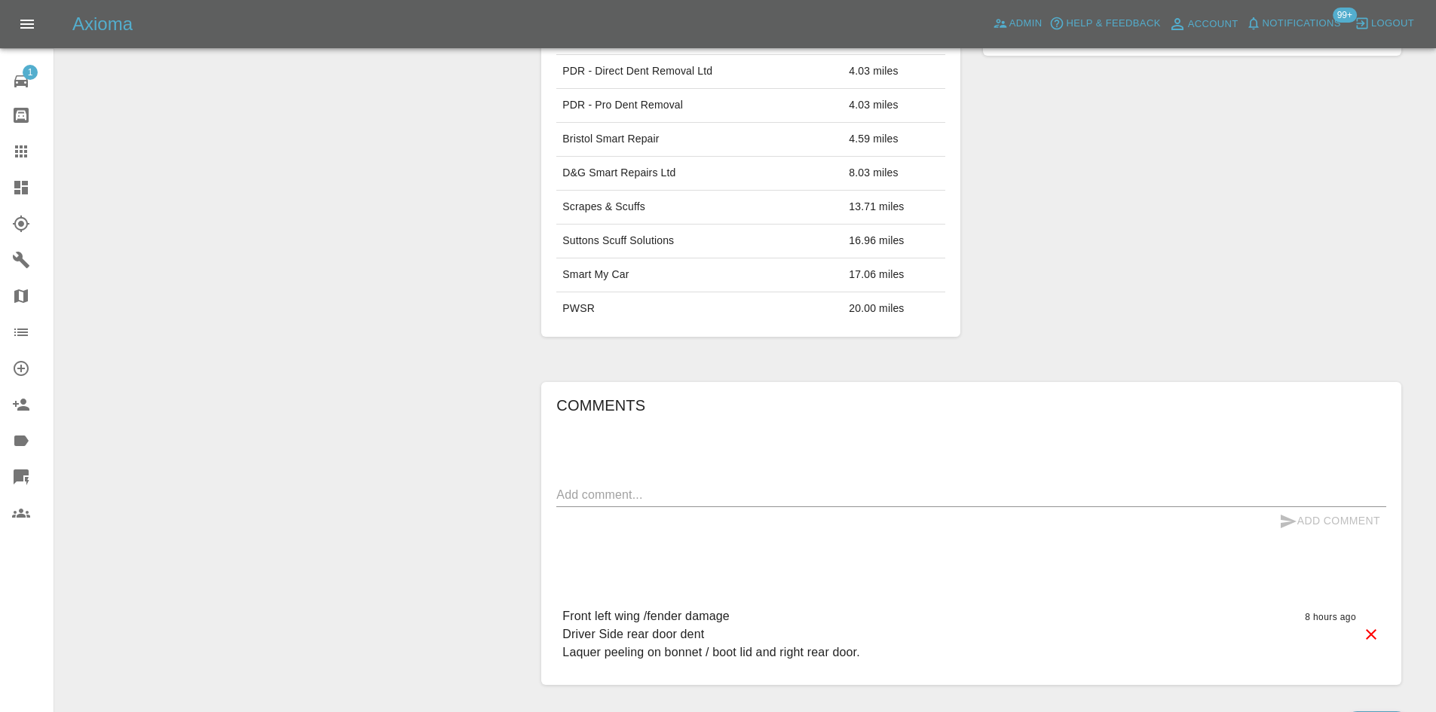
scroll to position [726, 0]
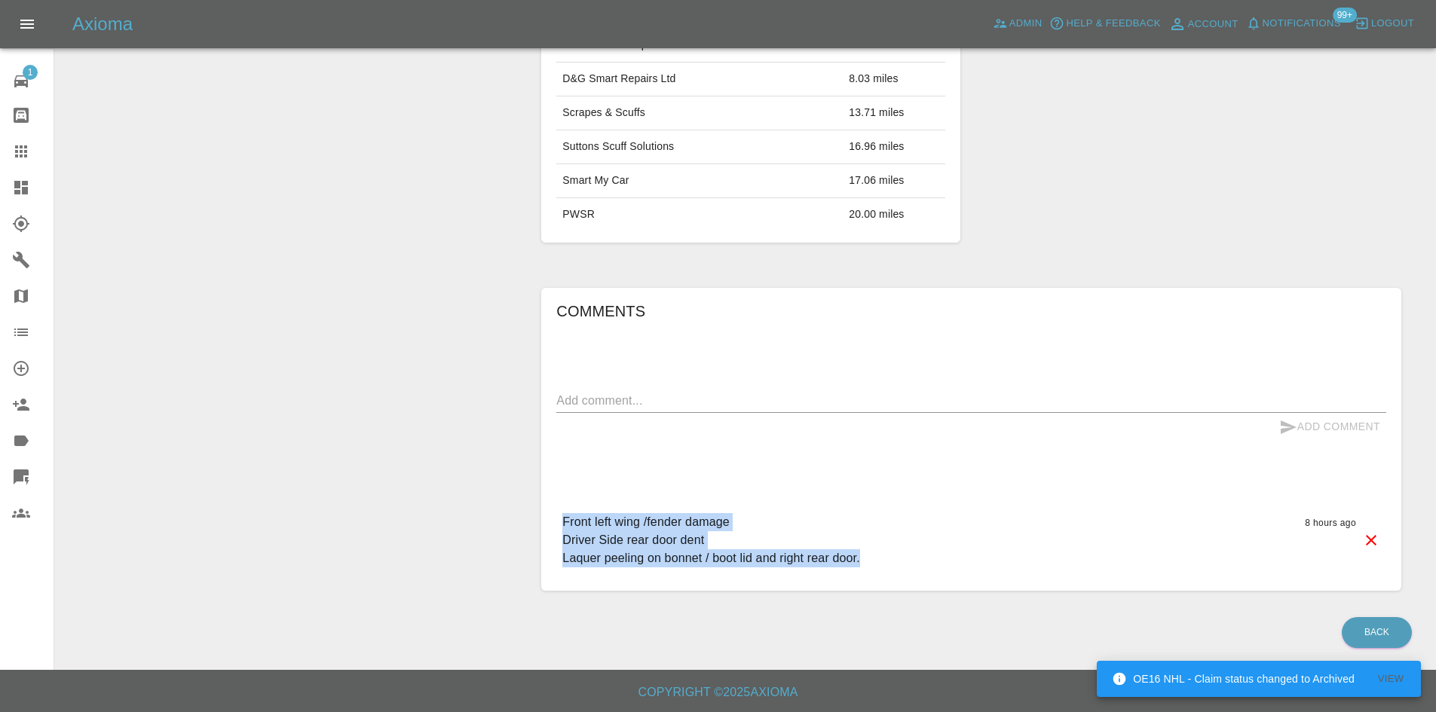
drag, startPoint x: 882, startPoint y: 559, endPoint x: 546, endPoint y: 510, distance: 339.7
click at [546, 510] on div "Comments x Add Comment Front left wing /fender damage Driver Side rear door den…" at bounding box center [971, 439] width 860 height 303
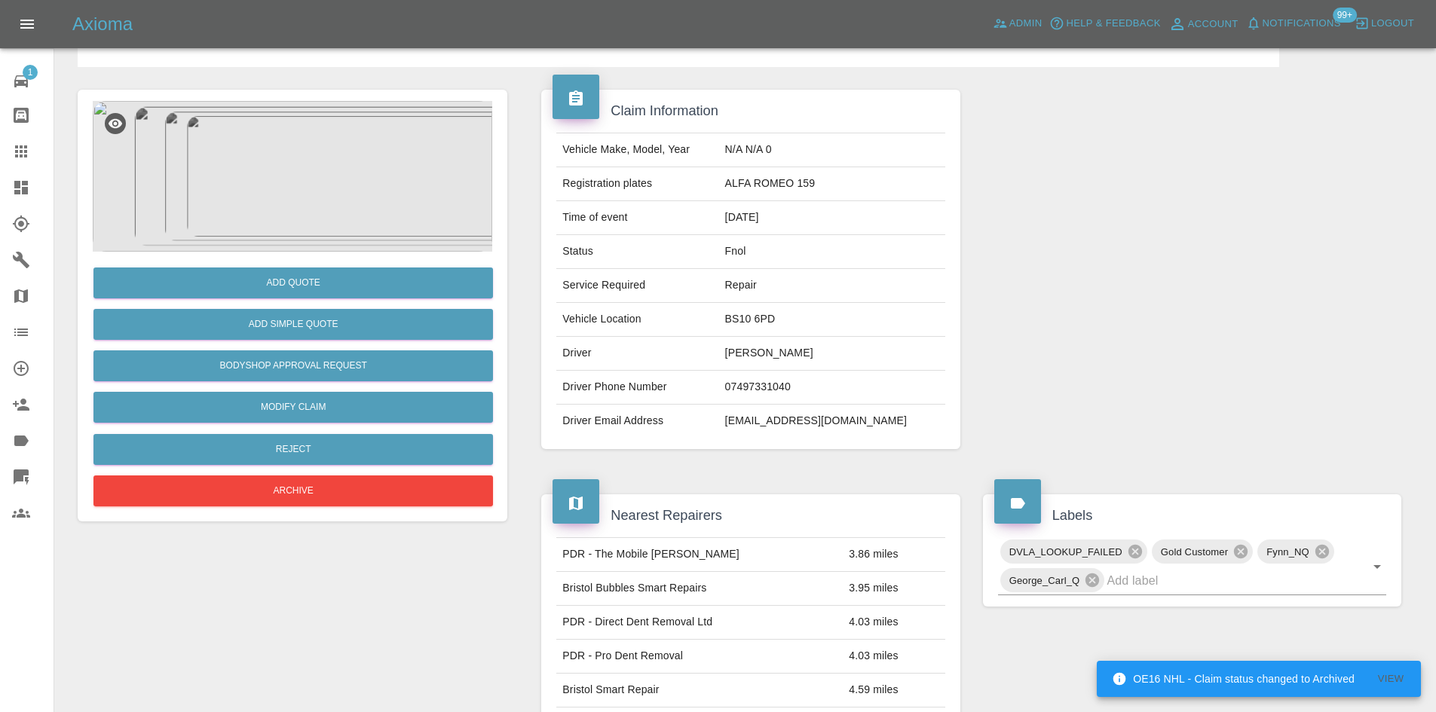
scroll to position [0, 0]
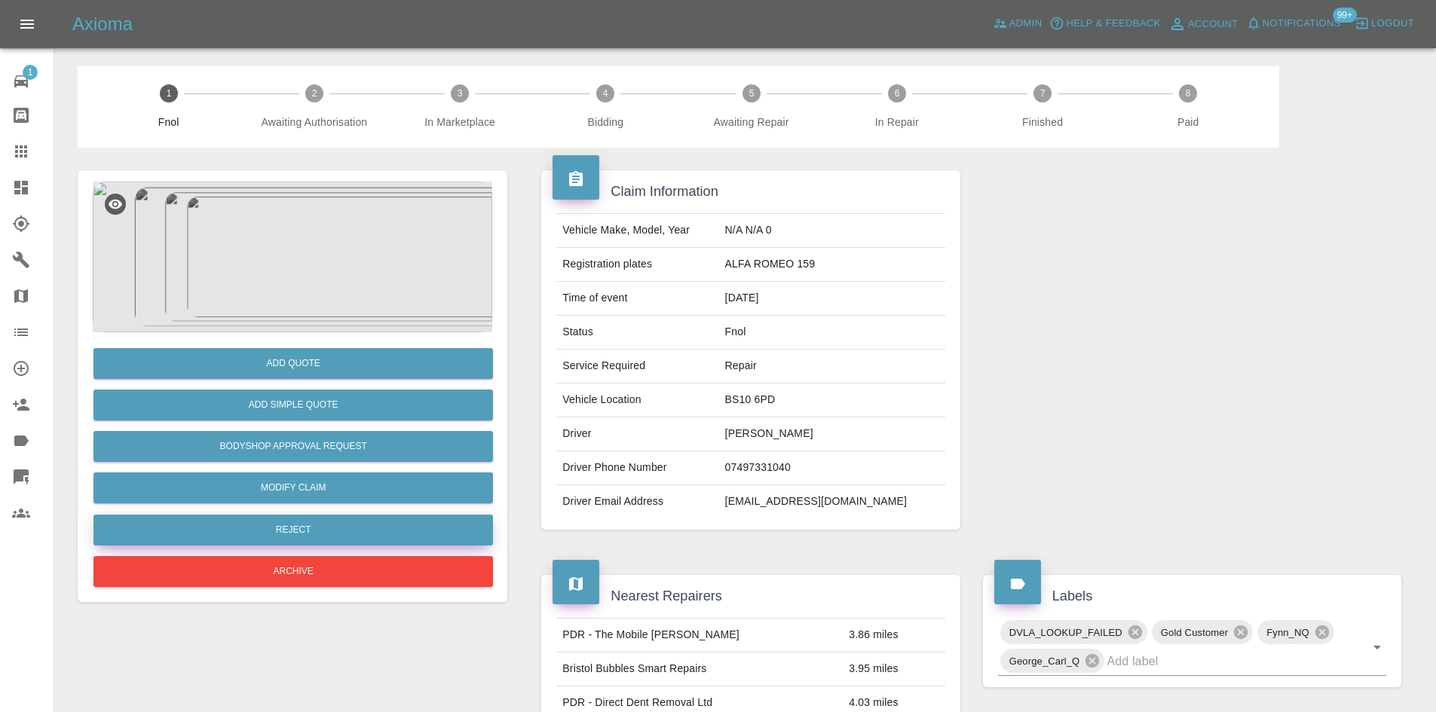
click at [357, 536] on button "Reject" at bounding box center [293, 530] width 400 height 31
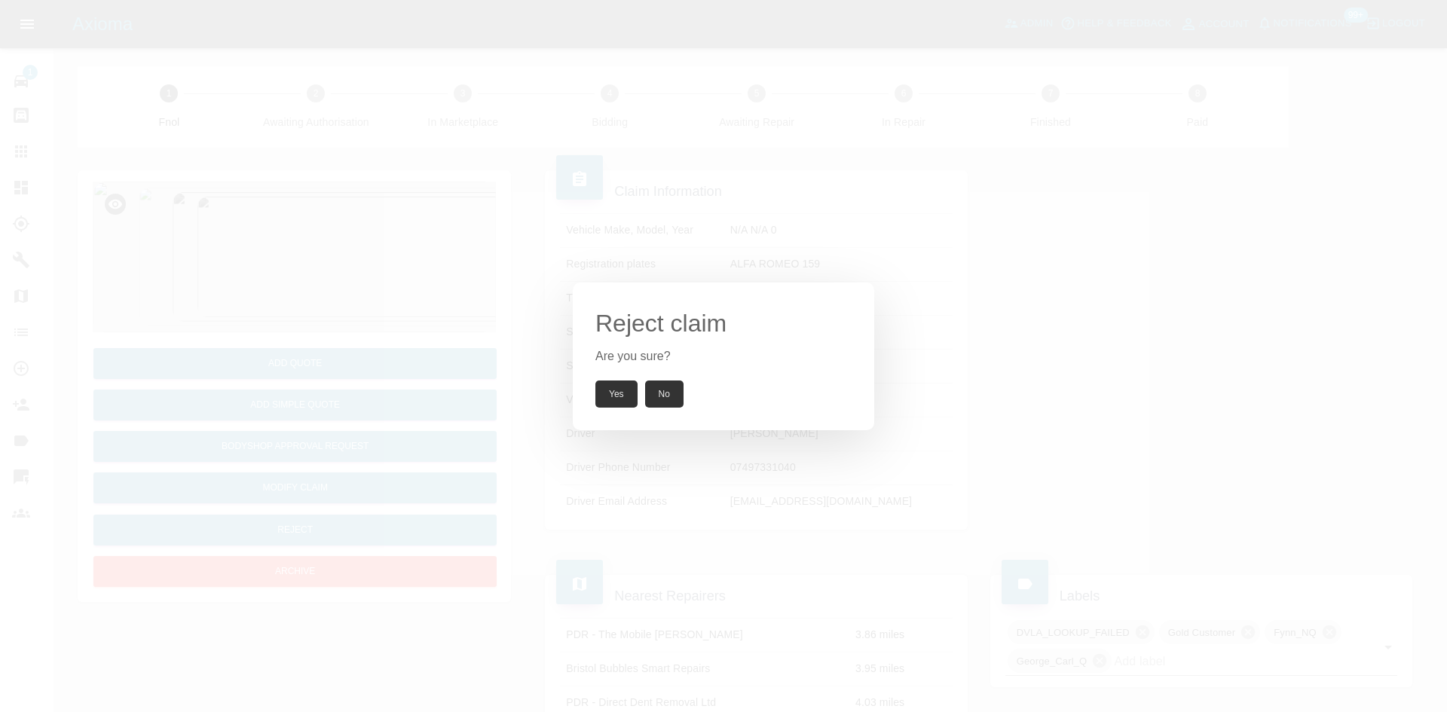
click at [616, 396] on button "Yes" at bounding box center [616, 394] width 42 height 27
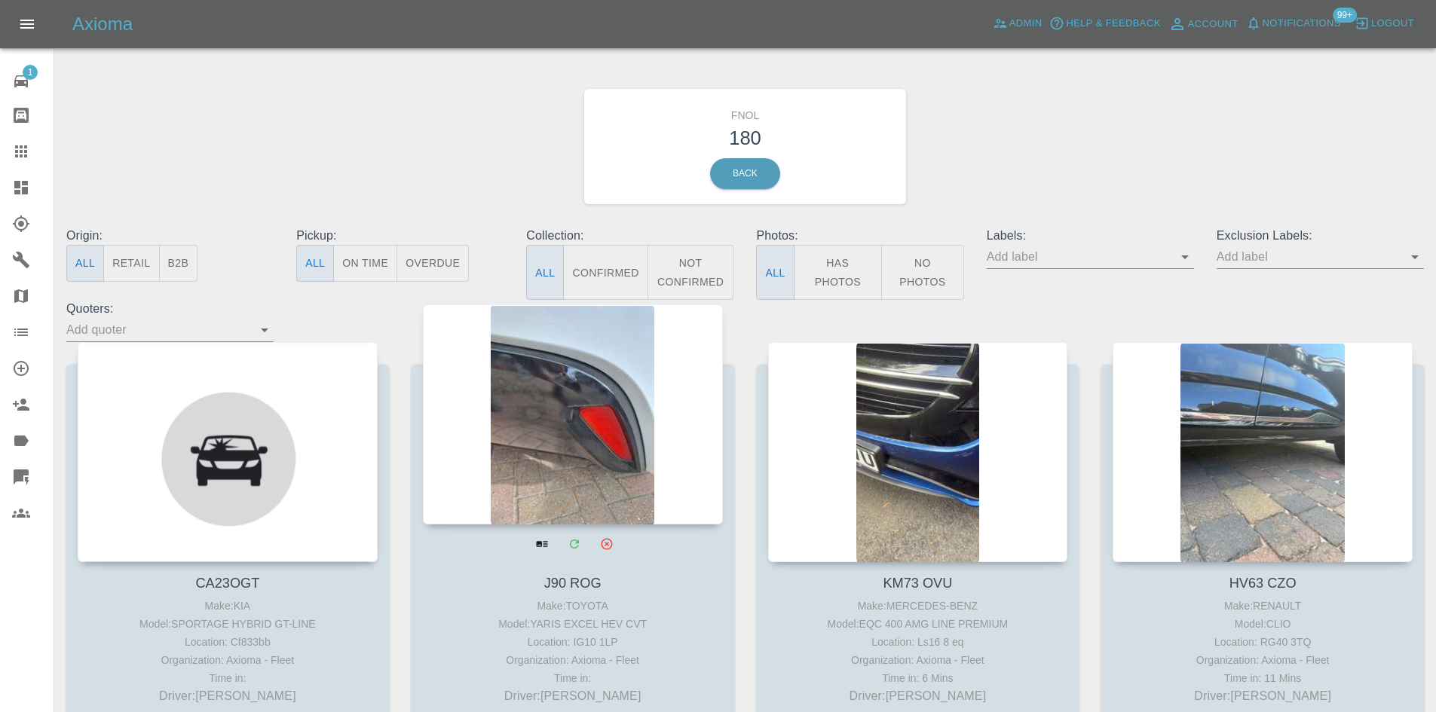
click at [525, 425] on div at bounding box center [573, 415] width 300 height 220
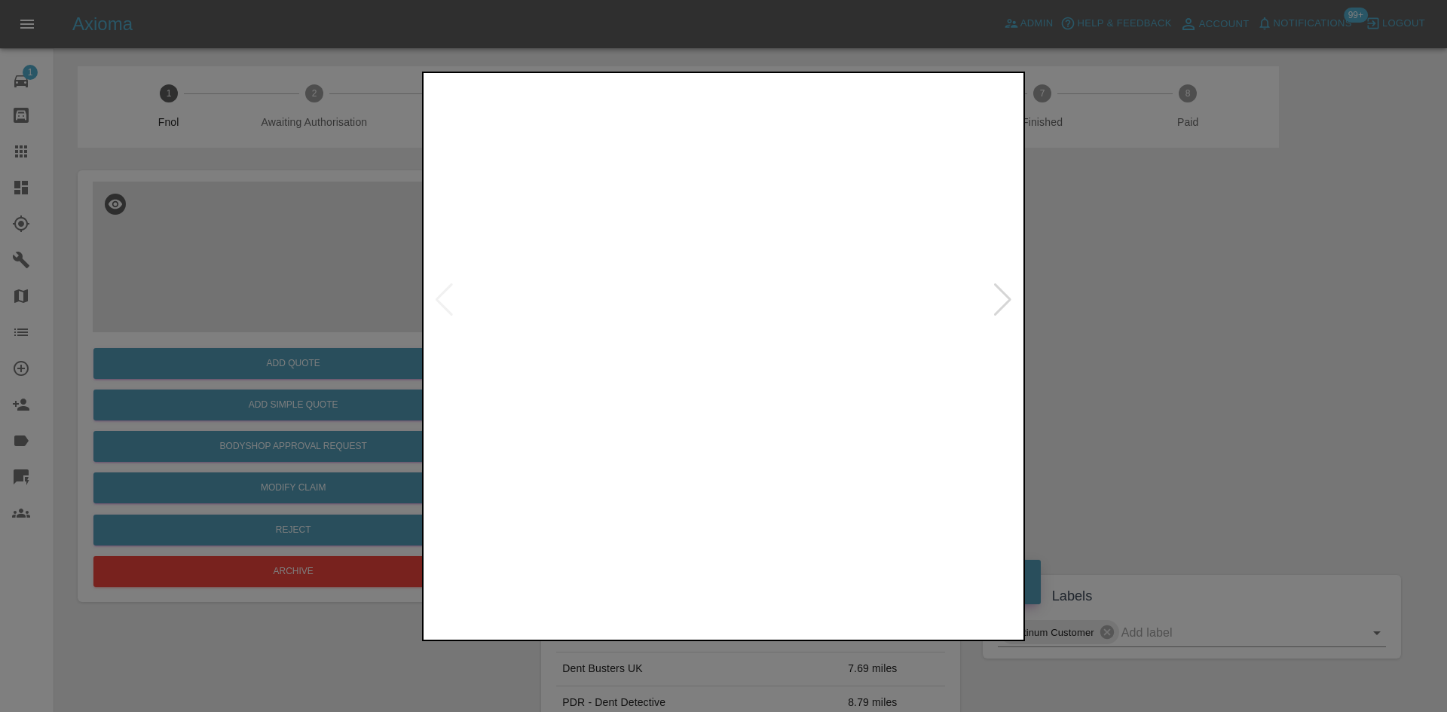
click at [1014, 309] on img at bounding box center [724, 300] width 594 height 449
click at [1006, 298] on div at bounding box center [1003, 299] width 20 height 33
click at [840, 253] on img at bounding box center [724, 300] width 594 height 449
click at [839, 253] on img at bounding box center [724, 300] width 594 height 449
click at [1189, 312] on div at bounding box center [723, 356] width 1447 height 712
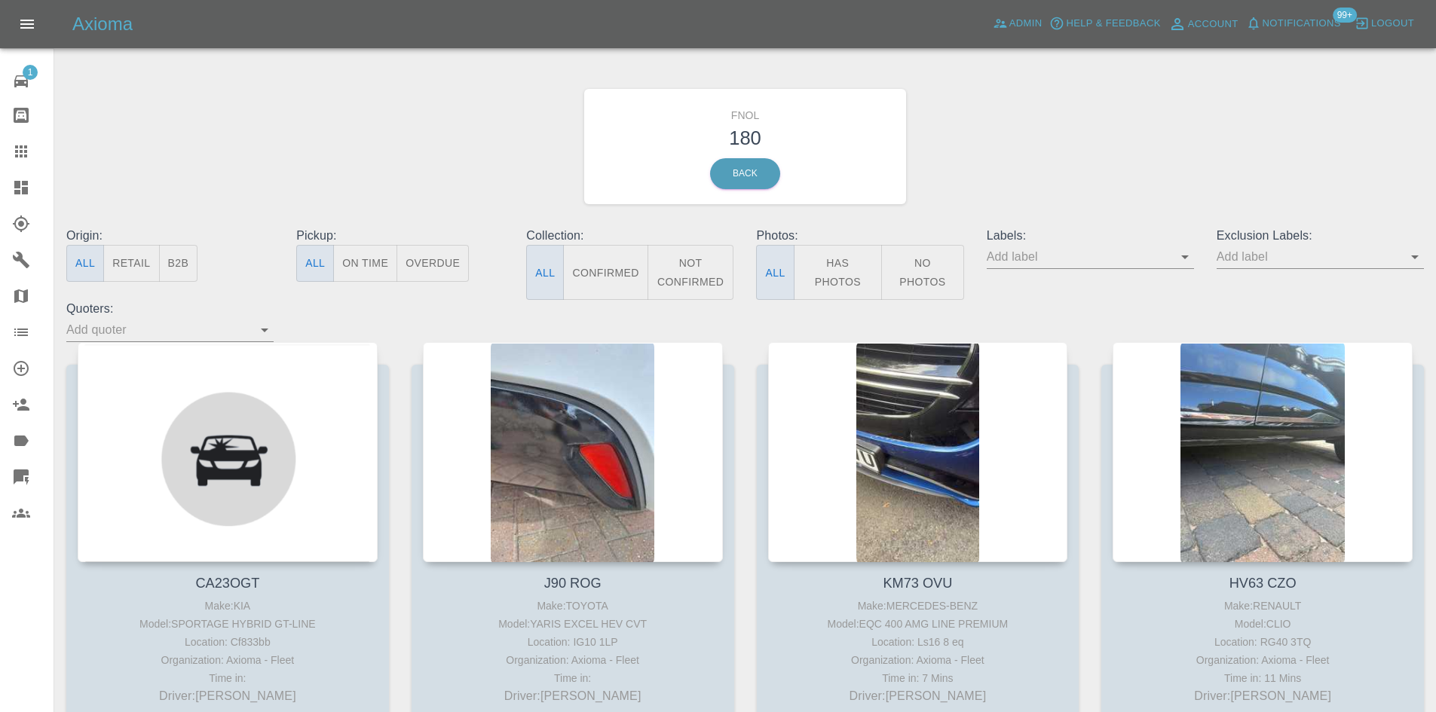
click at [1192, 263] on icon "Open" at bounding box center [1185, 257] width 18 height 18
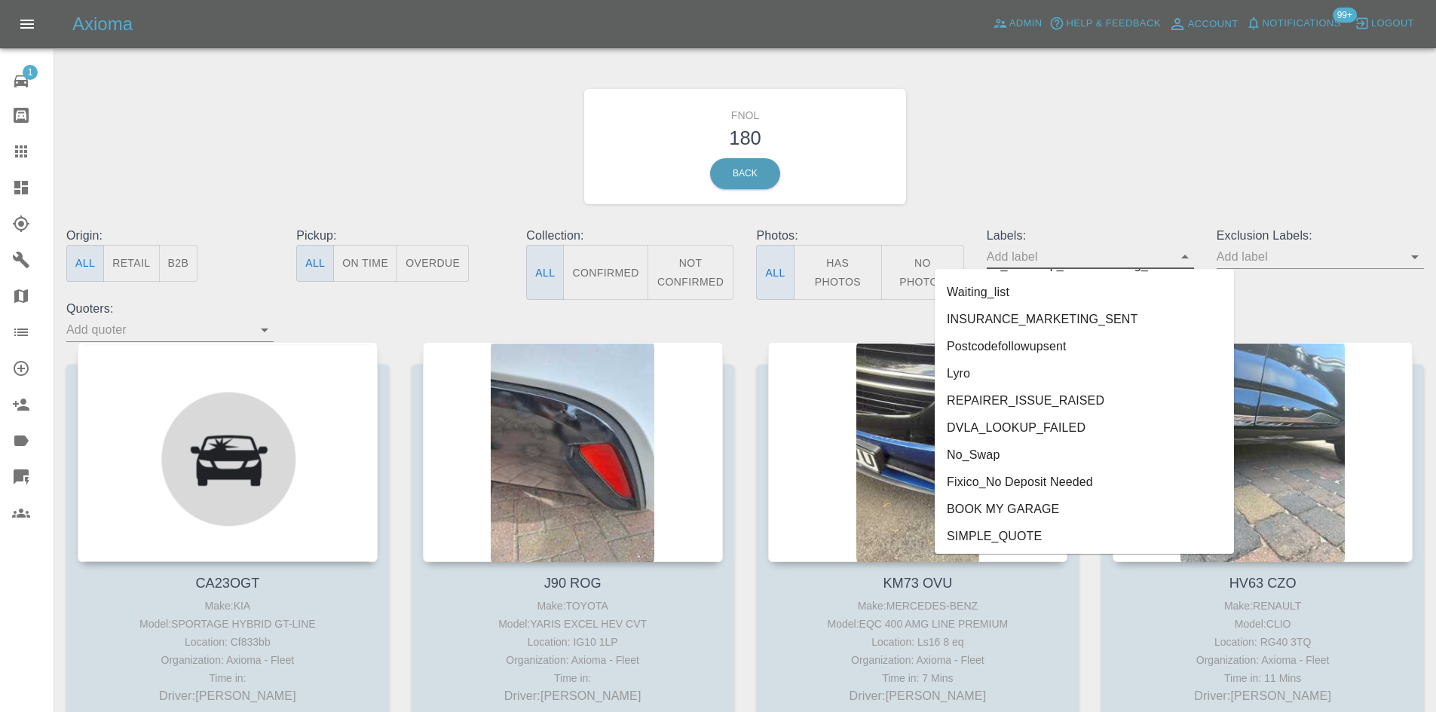
scroll to position [3146, 0]
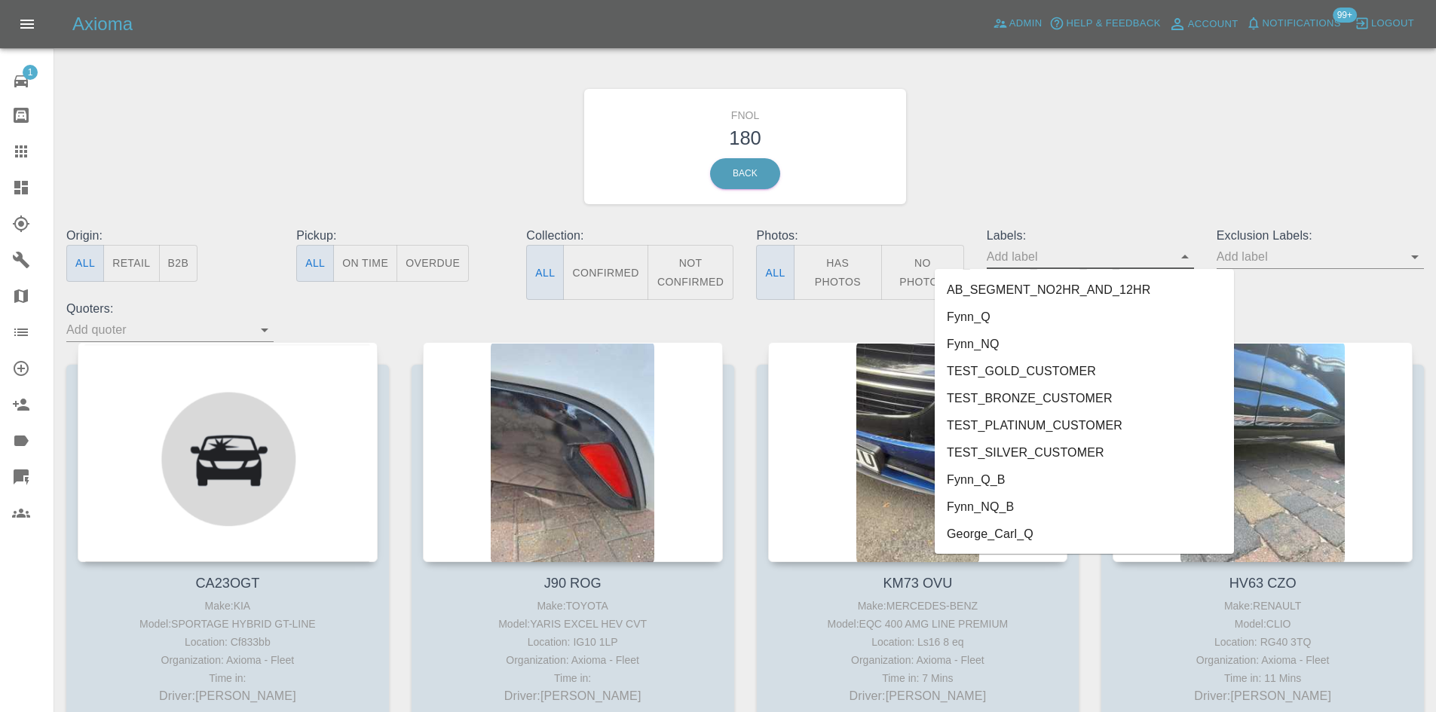
click at [1087, 534] on li "George_Carl_Q" at bounding box center [1084, 534] width 299 height 27
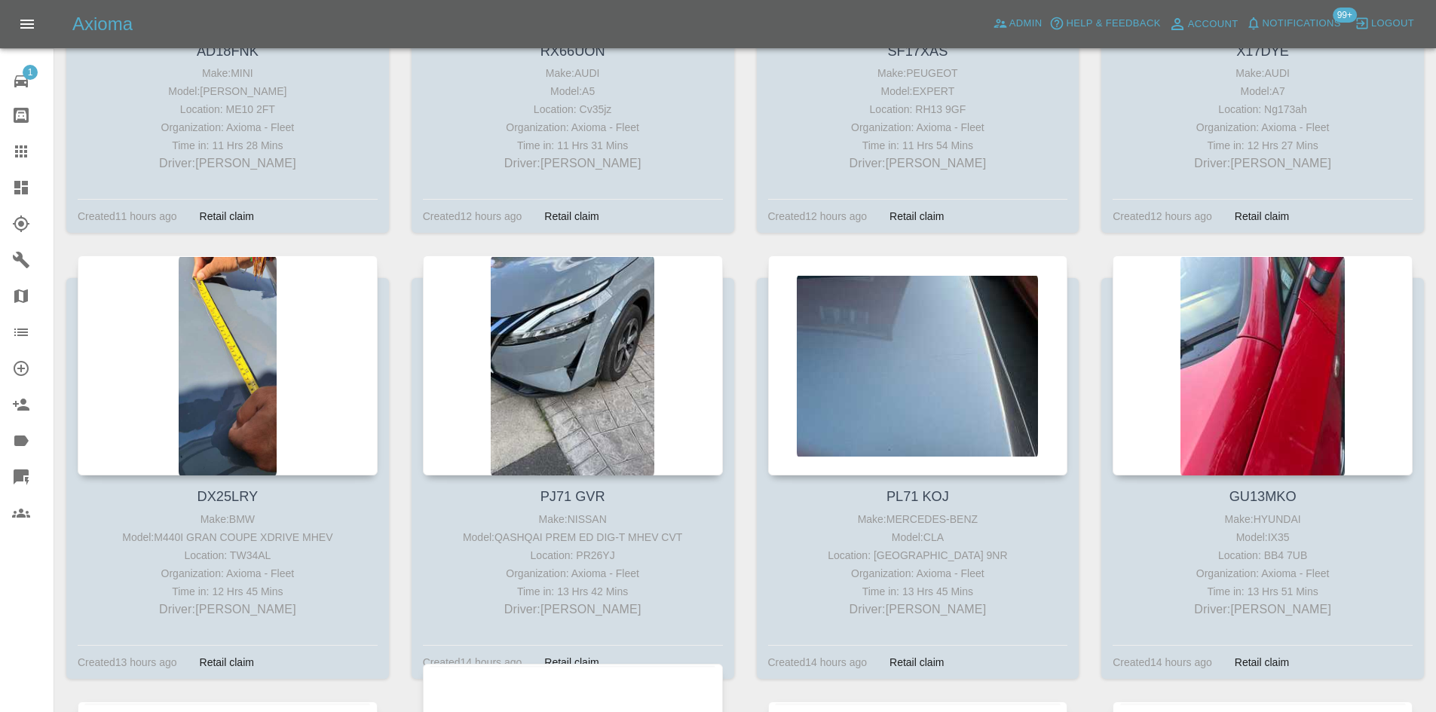
scroll to position [3091, 0]
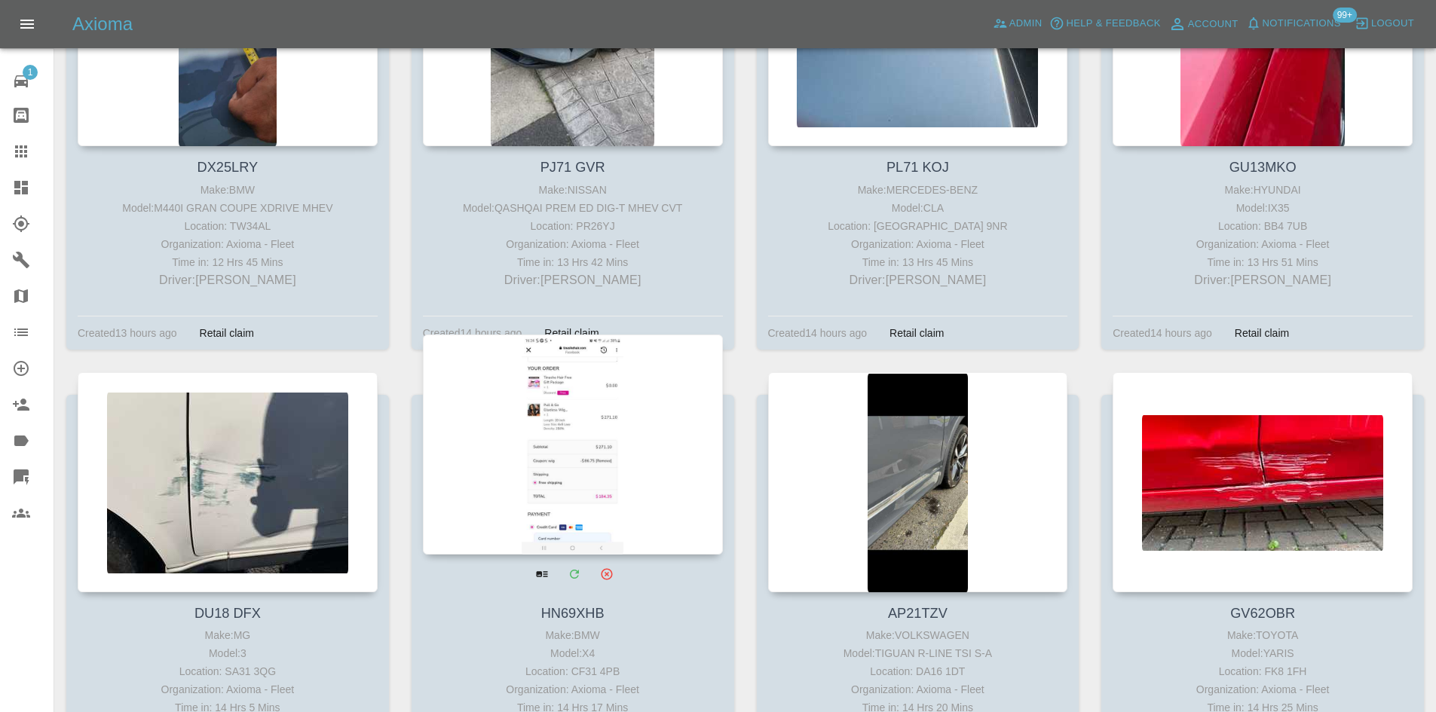
click at [510, 425] on div at bounding box center [573, 445] width 300 height 220
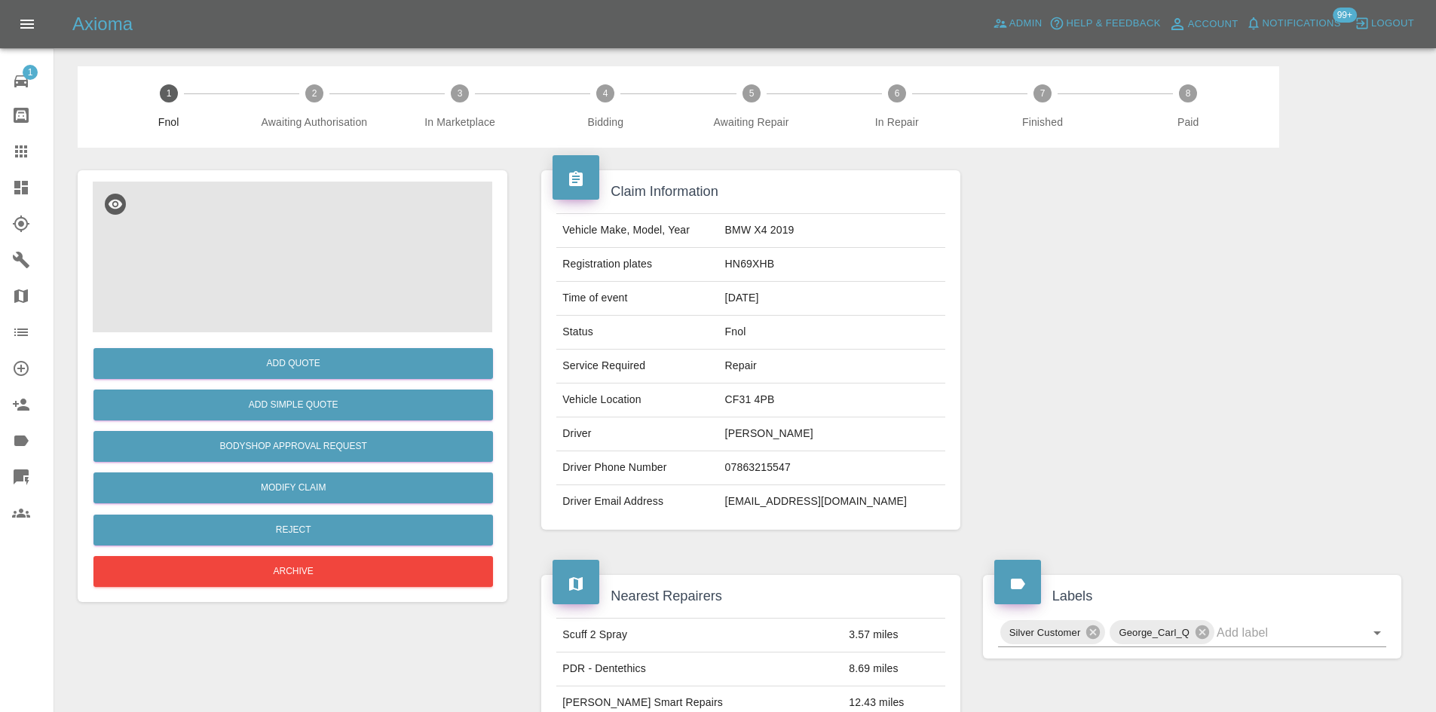
click at [357, 295] on img at bounding box center [293, 257] width 400 height 151
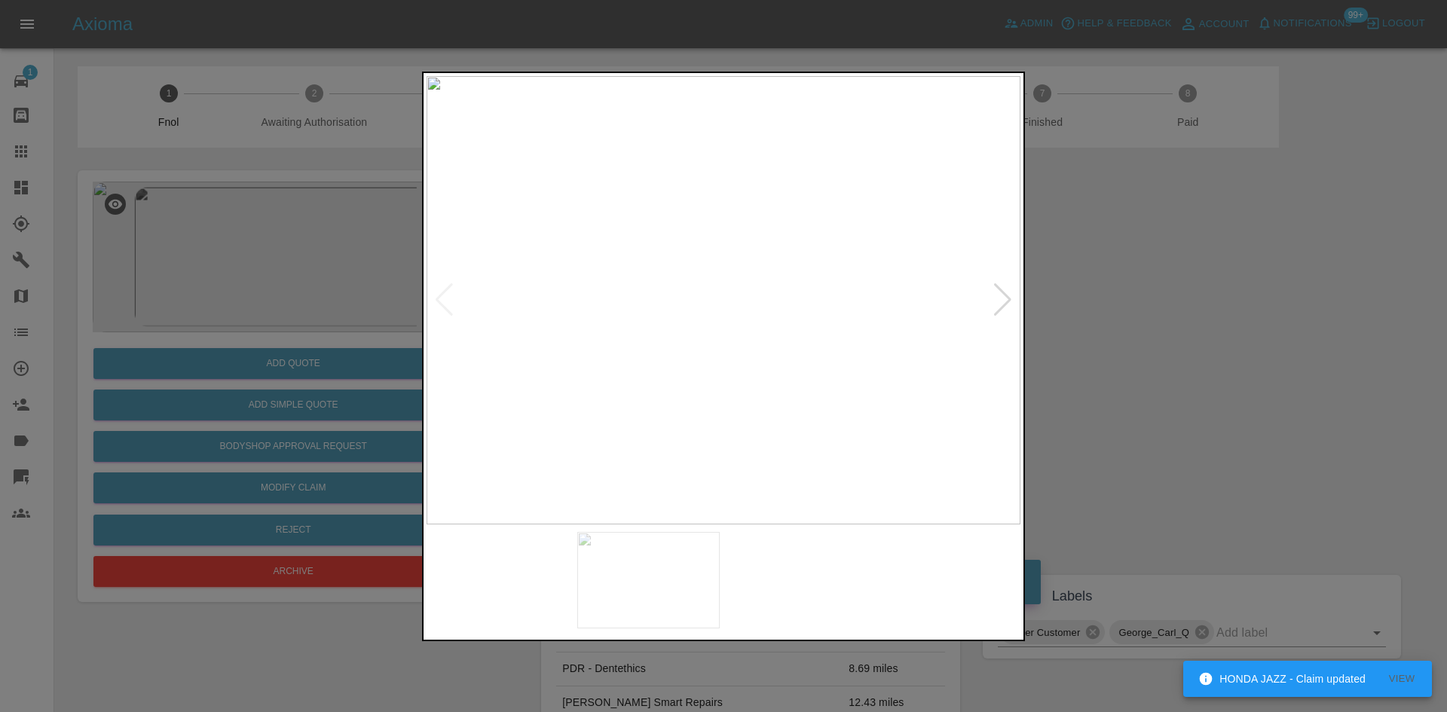
click at [723, 258] on img at bounding box center [724, 300] width 594 height 449
click at [716, 322] on img at bounding box center [703, 506] width 1782 height 1346
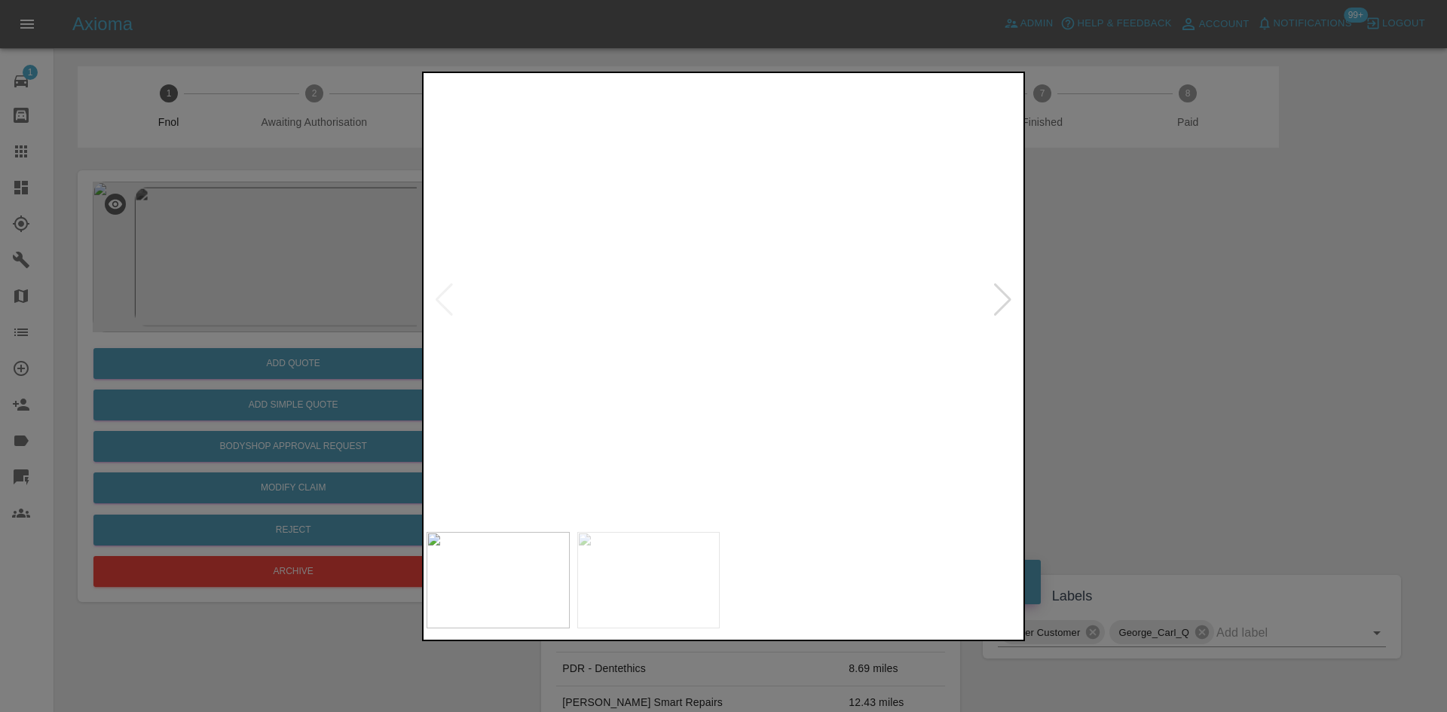
click at [645, 165] on img at bounding box center [694, 314] width 1782 height 1346
click at [670, 200] on img at bounding box center [718, 171] width 1782 height 1346
click at [686, 206] on img at bounding box center [718, 171] width 1782 height 1346
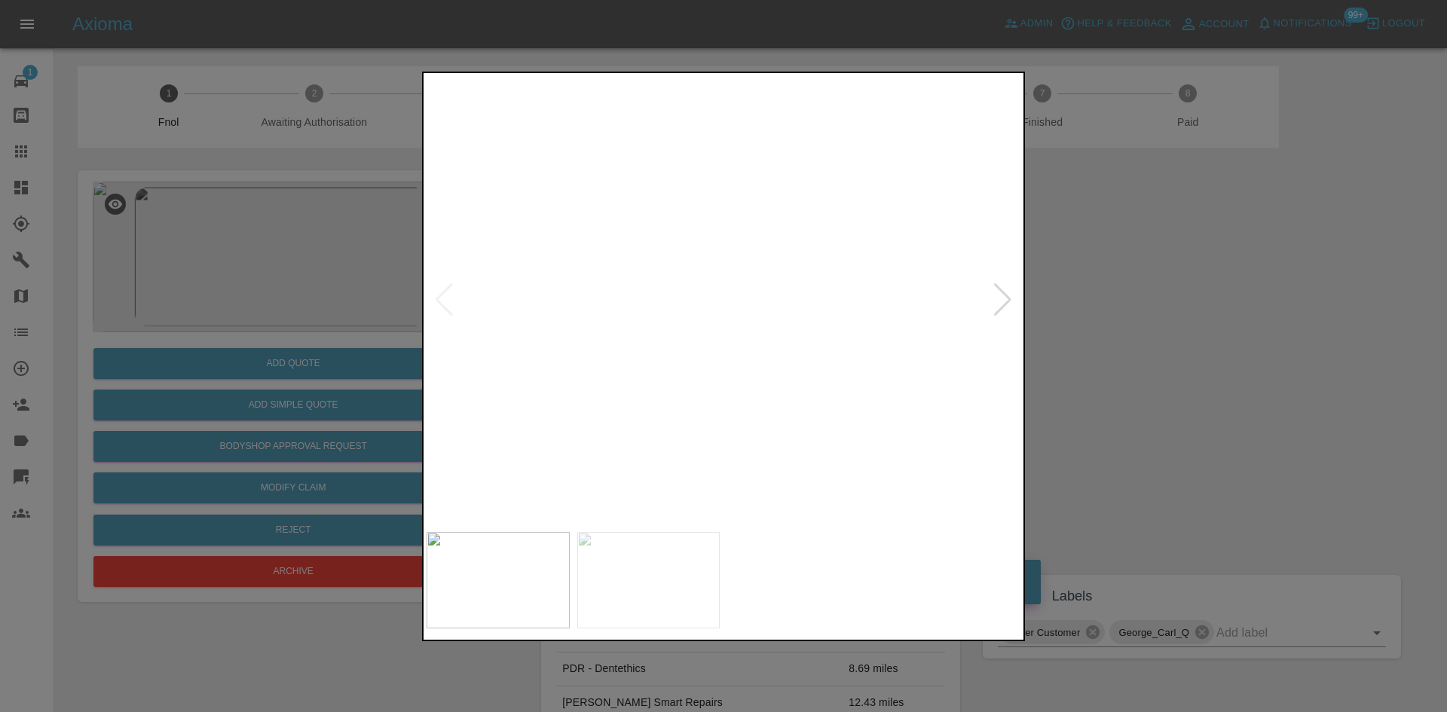
click at [862, 297] on img at bounding box center [679, 203] width 1782 height 1346
click at [1084, 312] on div at bounding box center [723, 356] width 1447 height 712
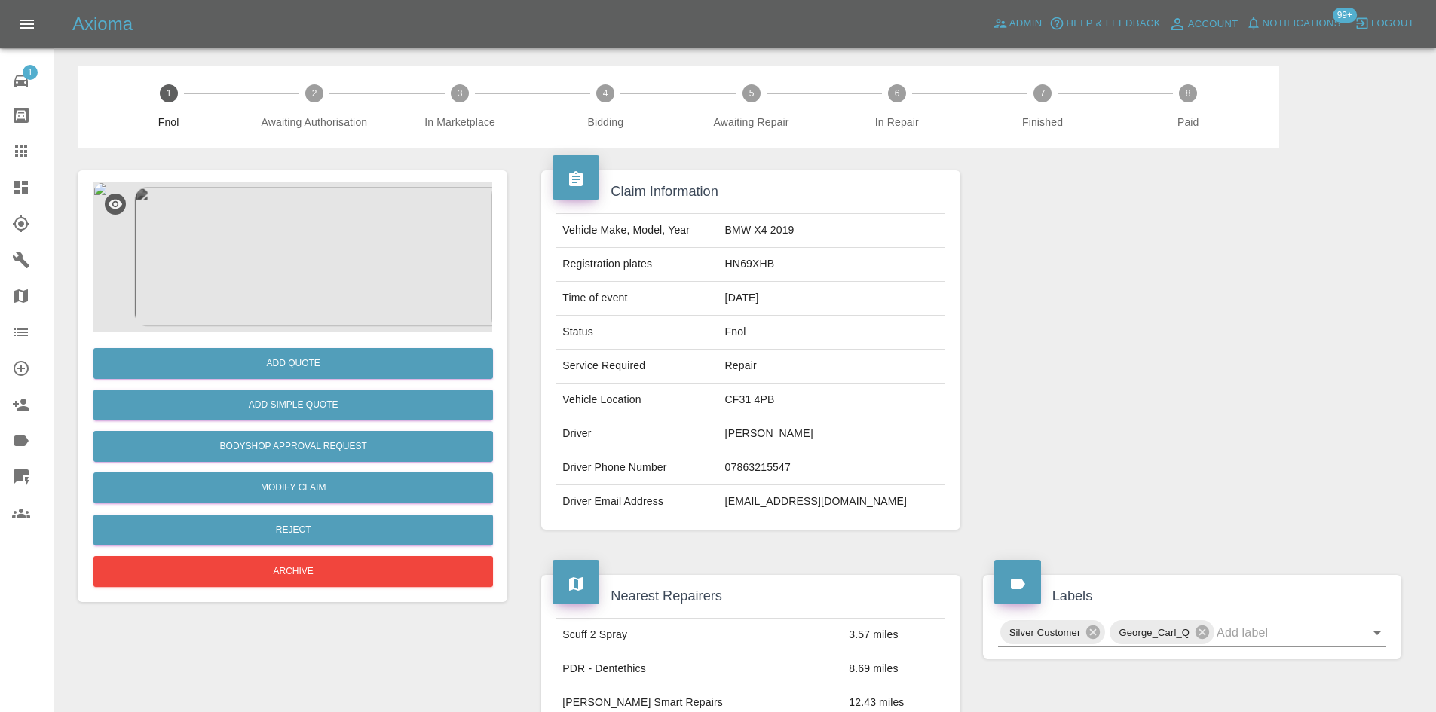
click at [771, 439] on td "Amanda Mdhlongwa" at bounding box center [832, 435] width 226 height 34
click at [814, 436] on td "Amanda Mdhlongwa" at bounding box center [832, 435] width 226 height 34
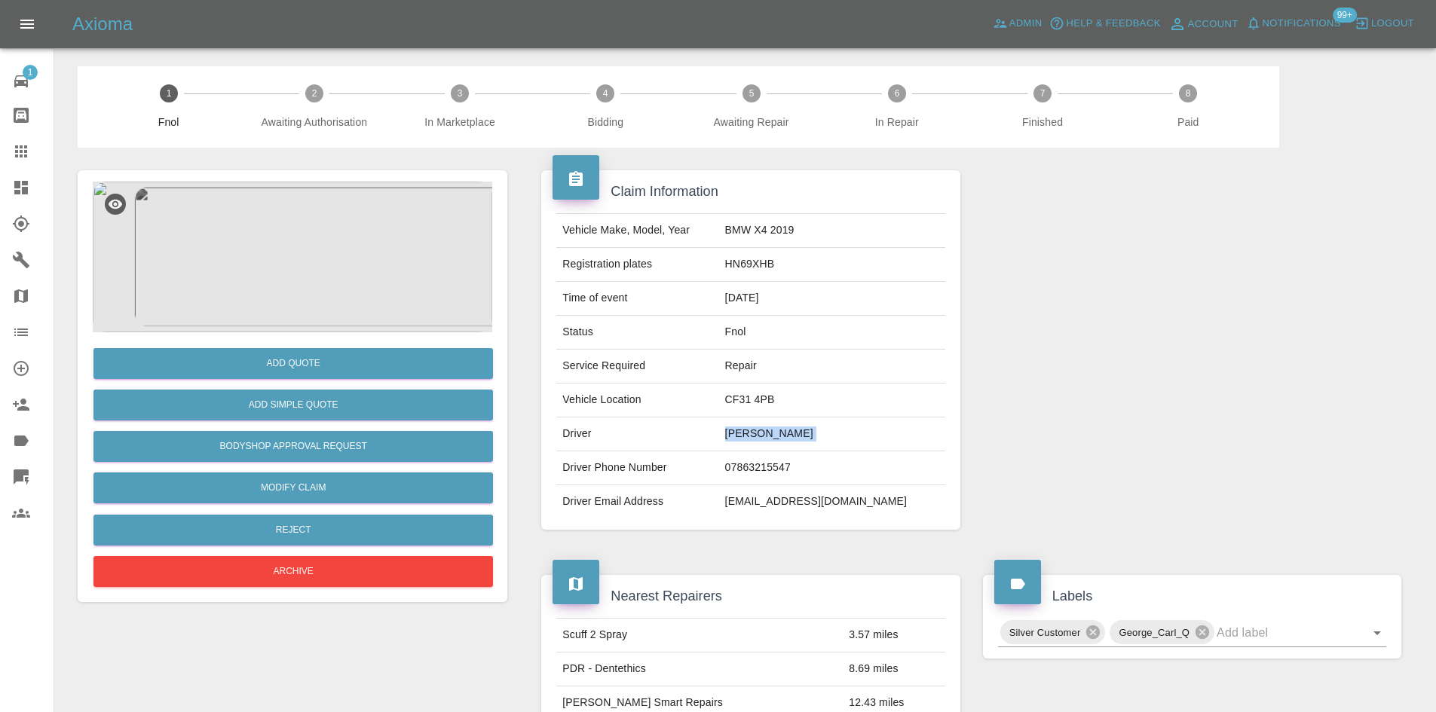
click at [314, 263] on img at bounding box center [293, 257] width 400 height 151
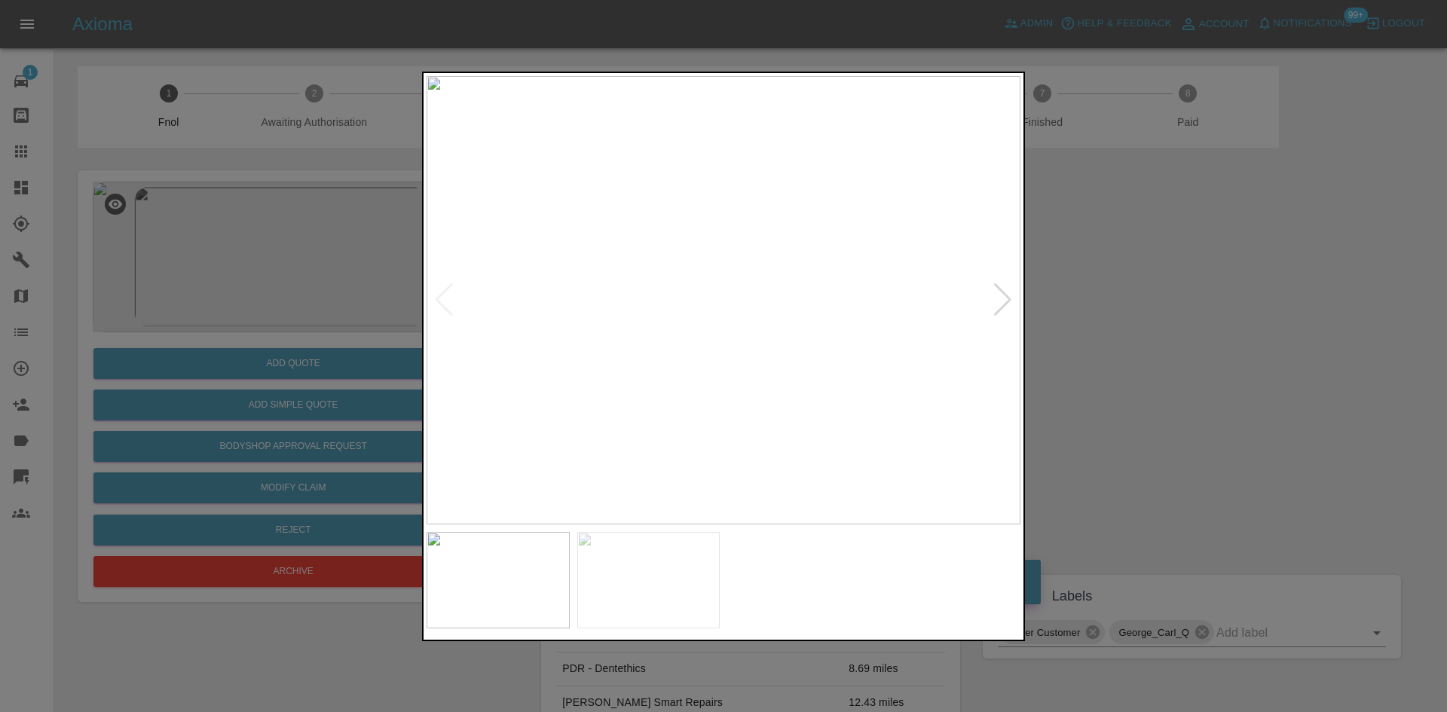
click at [1012, 303] on div at bounding box center [1003, 299] width 20 height 33
click at [871, 278] on img at bounding box center [724, 300] width 594 height 449
click at [824, 409] on img at bounding box center [299, 626] width 1782 height 1346
click at [785, 29] on div at bounding box center [723, 356] width 1447 height 712
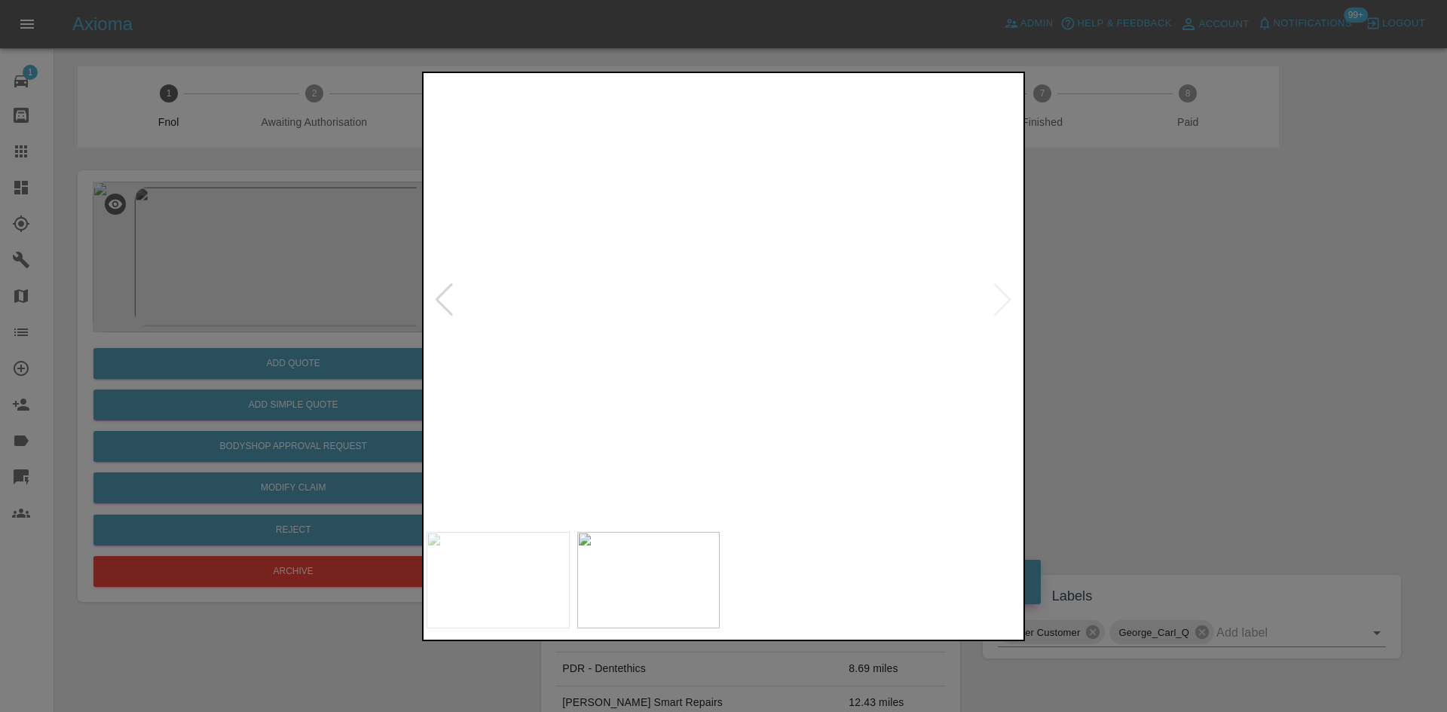
click at [721, 124] on img at bounding box center [268, 198] width 1782 height 1346
click at [1125, 300] on div at bounding box center [723, 356] width 1447 height 712
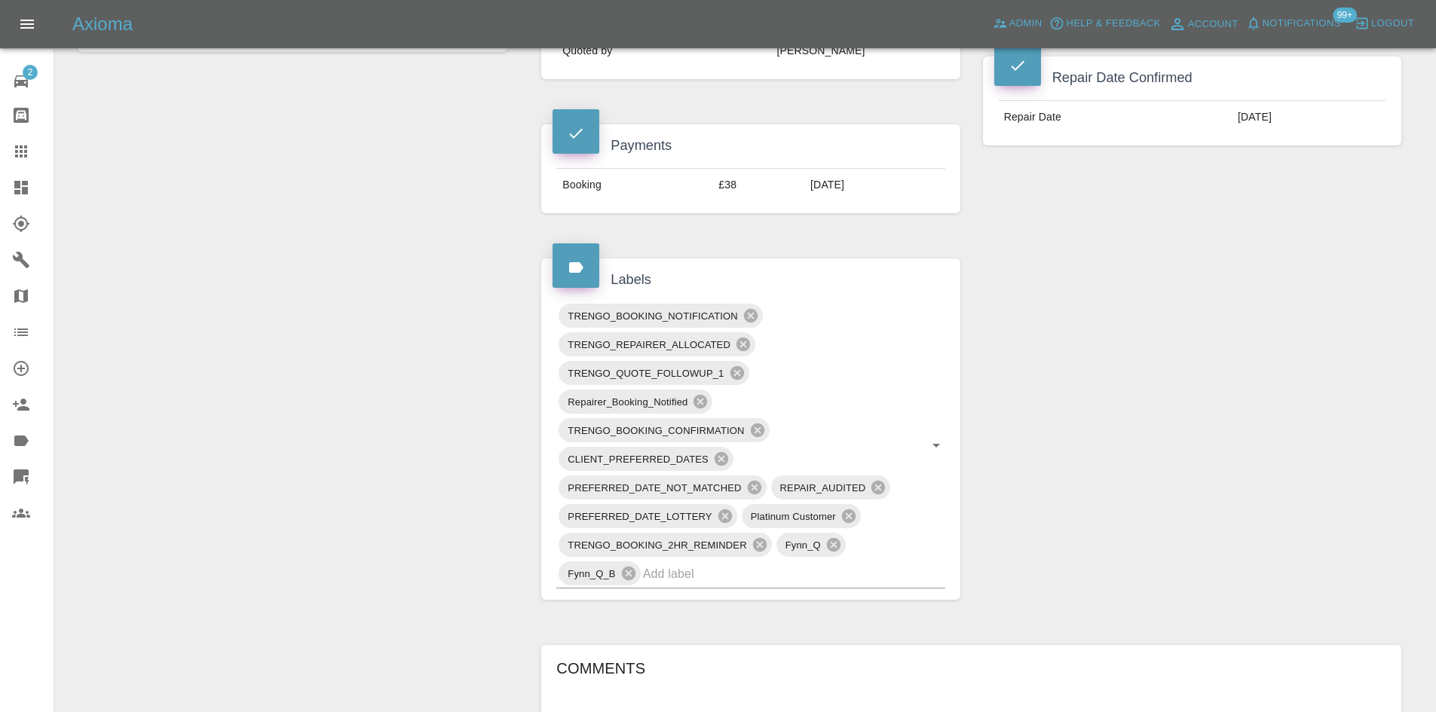
scroll to position [200, 0]
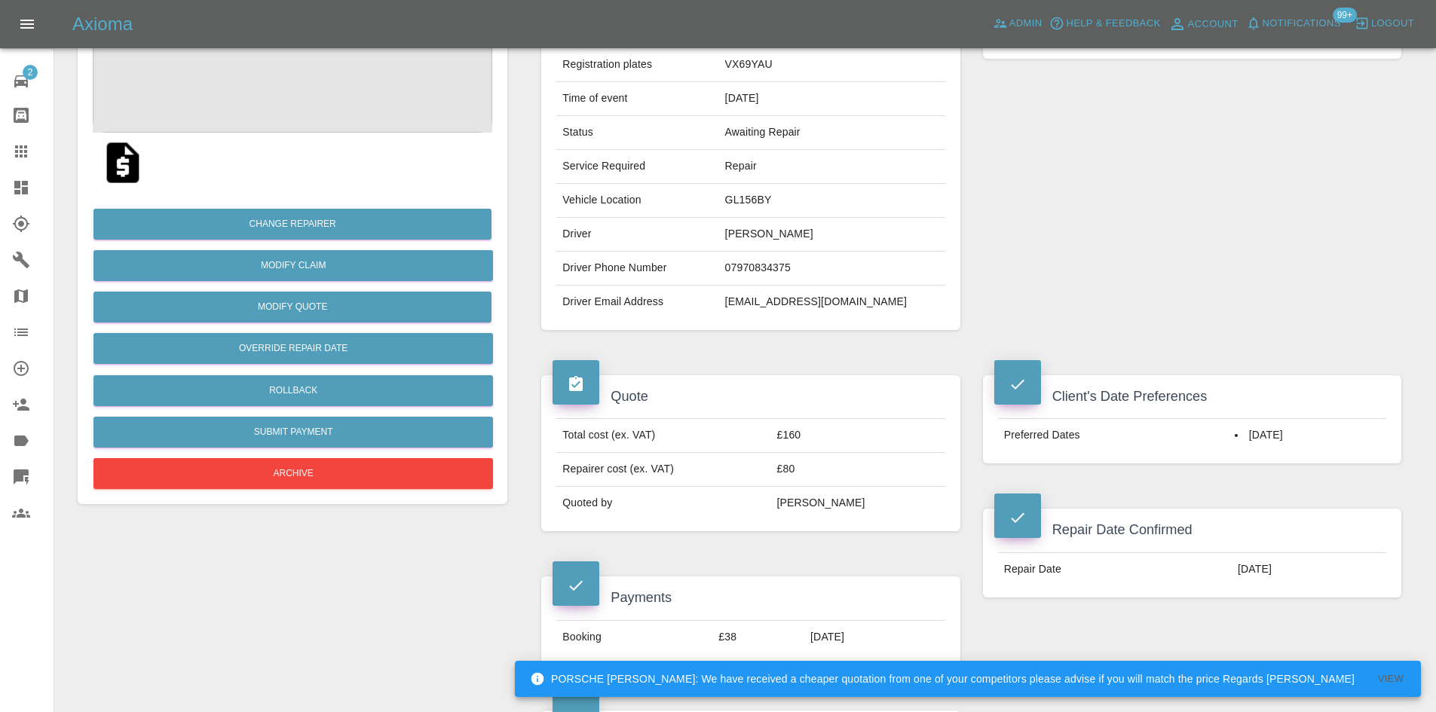
click at [20, 172] on link "Dashboard" at bounding box center [27, 188] width 54 height 36
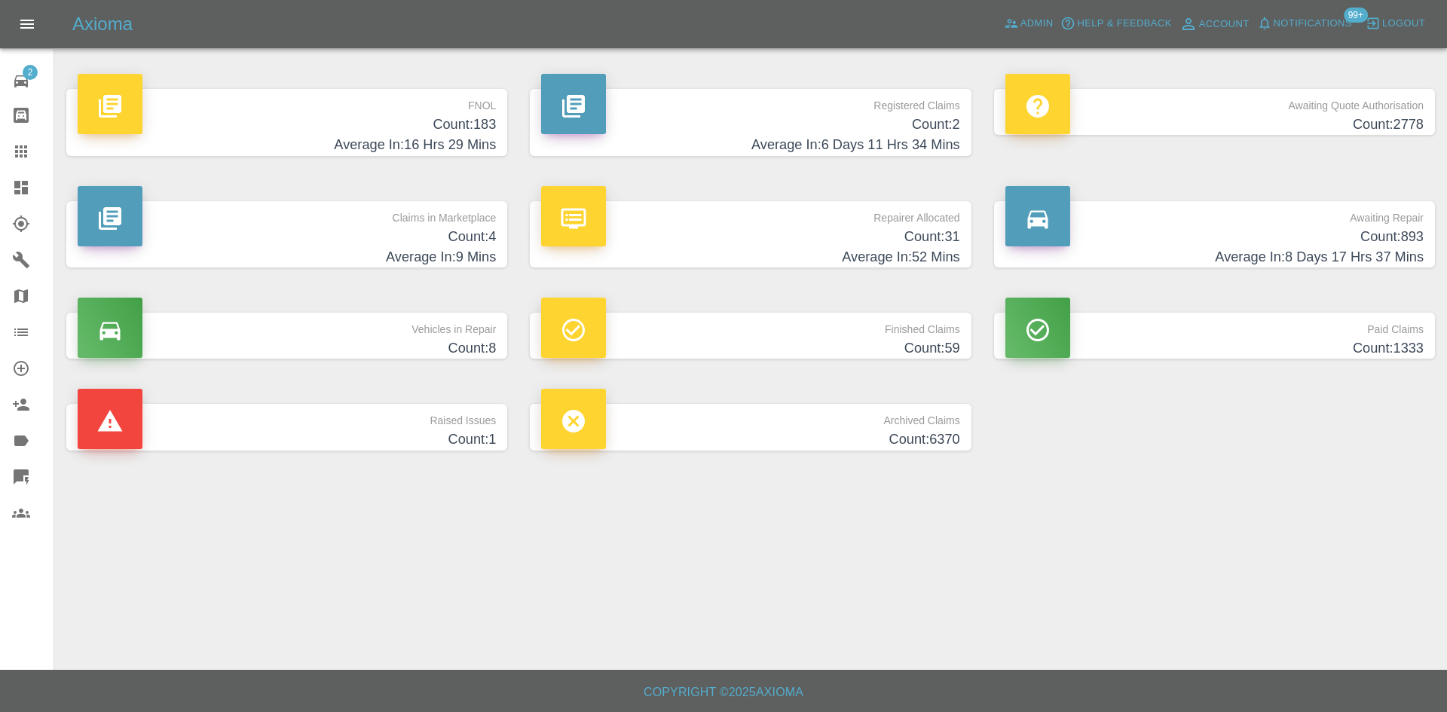
click at [1228, 264] on h4 "Average In: 8 Days 17 Hrs 37 Mins" at bounding box center [1215, 257] width 418 height 20
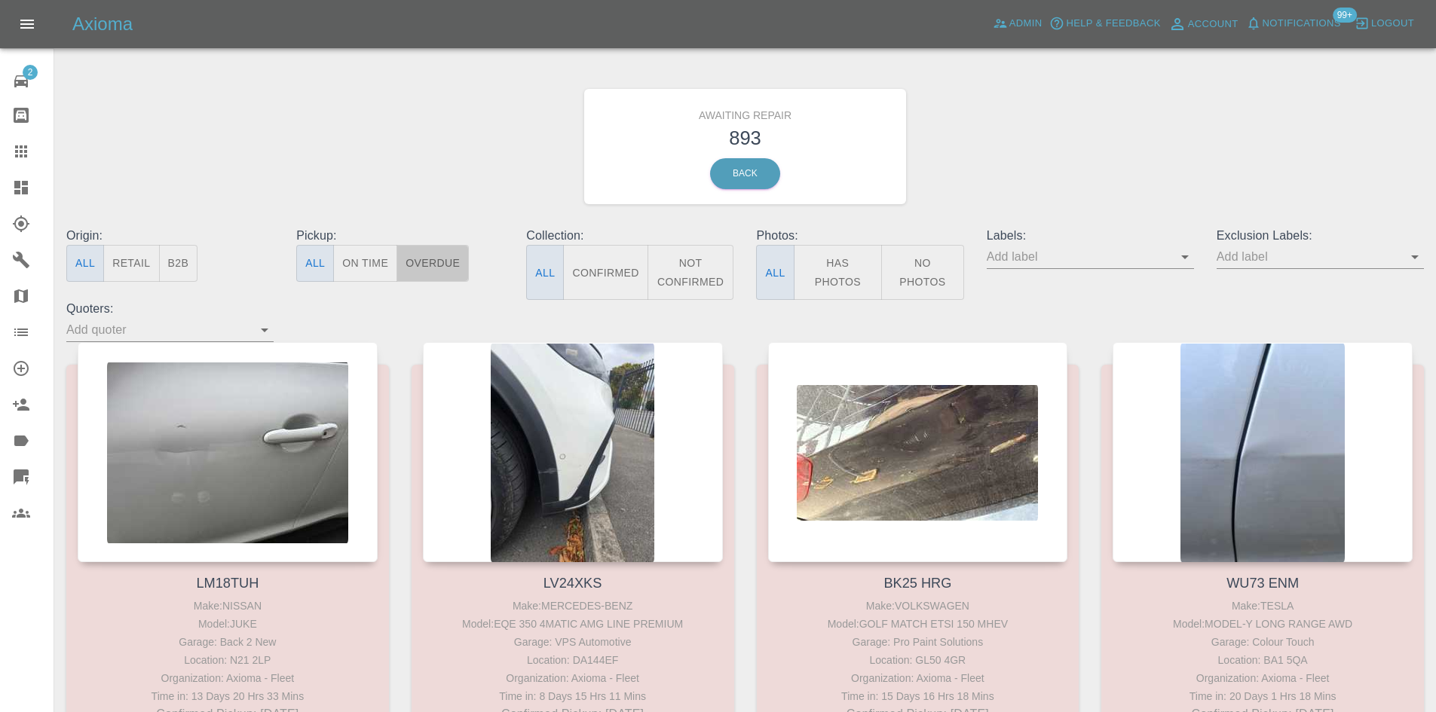
click at [432, 278] on button "Overdue" at bounding box center [432, 263] width 72 height 37
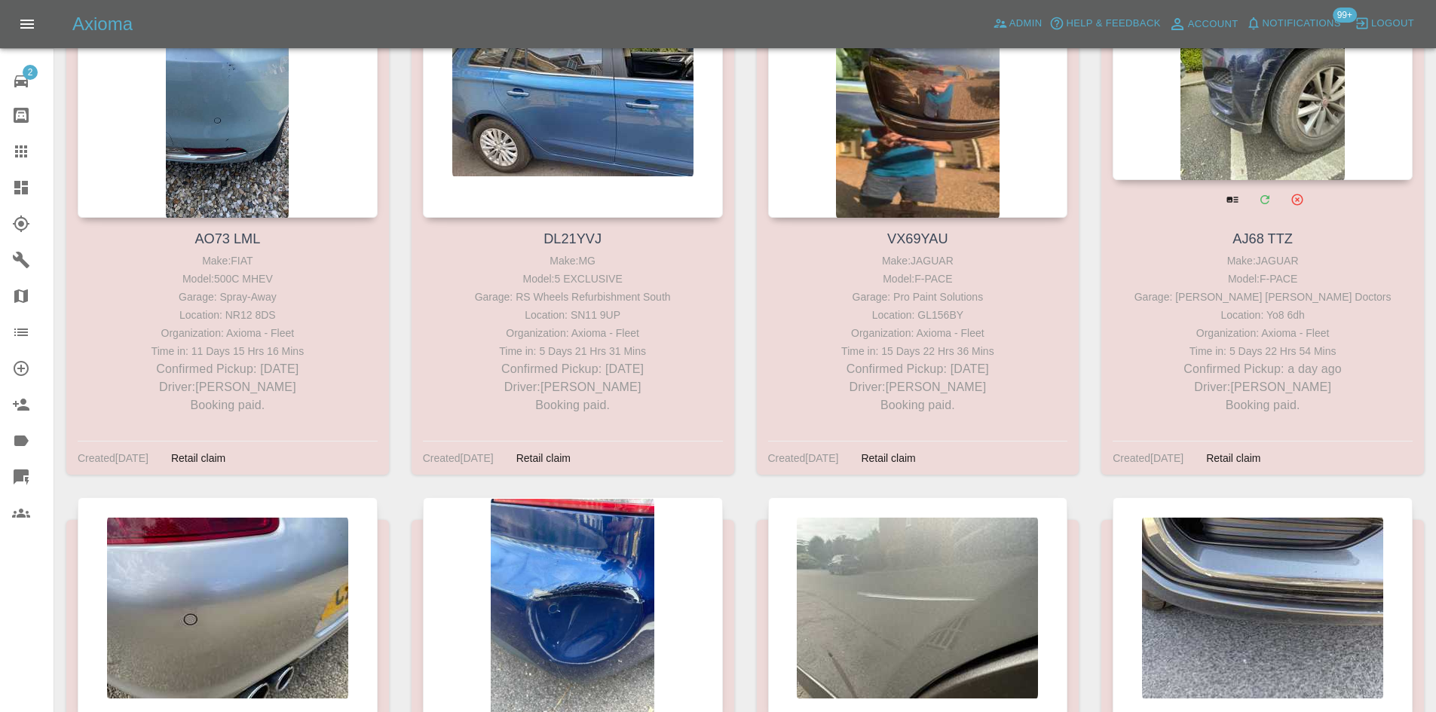
scroll to position [758, 0]
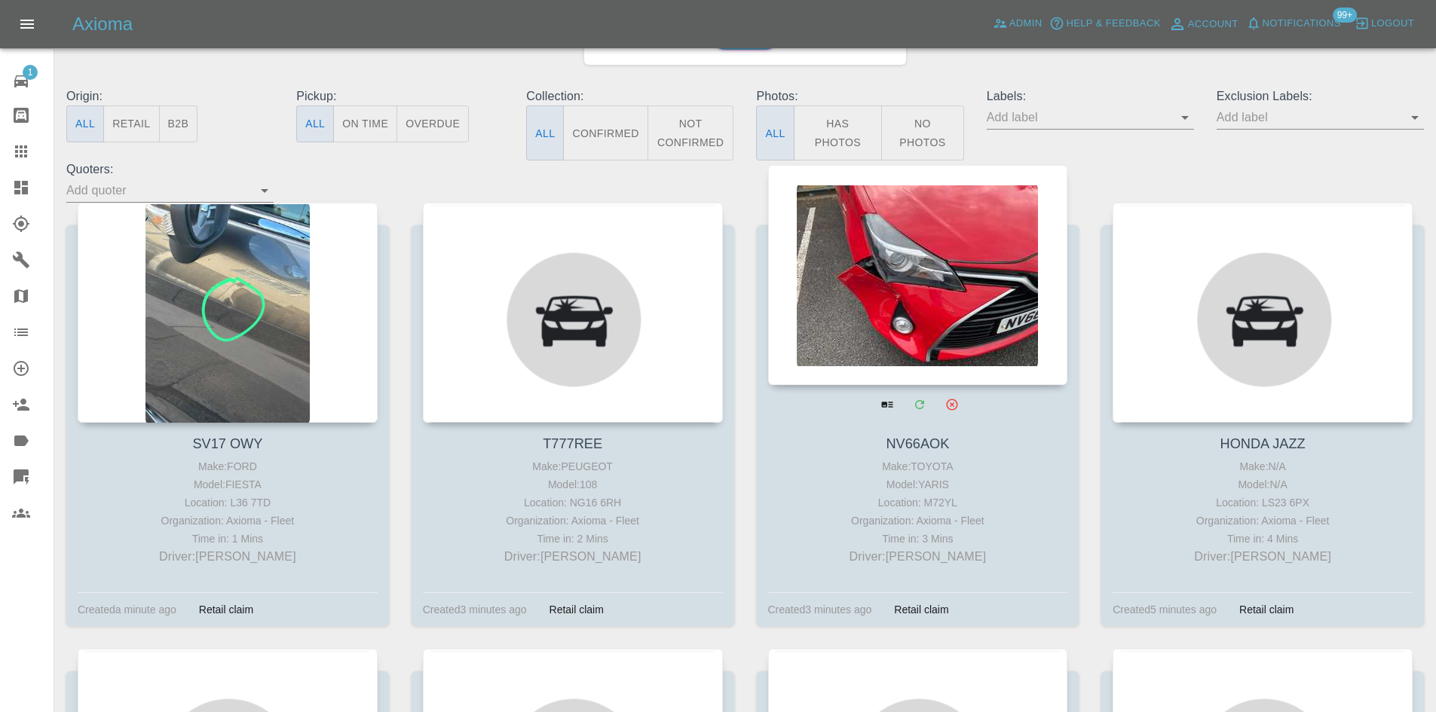
scroll to position [151, 0]
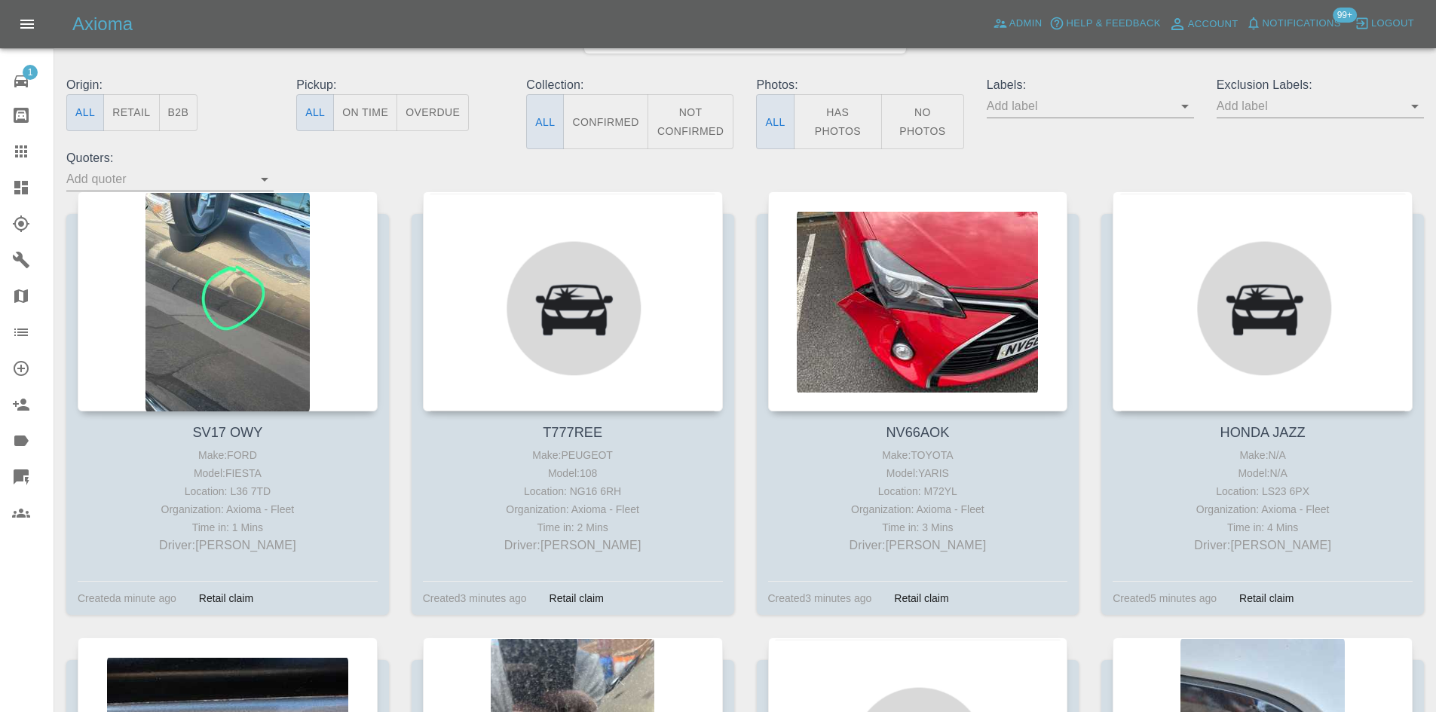
click at [4, 197] on link "Dashboard" at bounding box center [27, 188] width 54 height 36
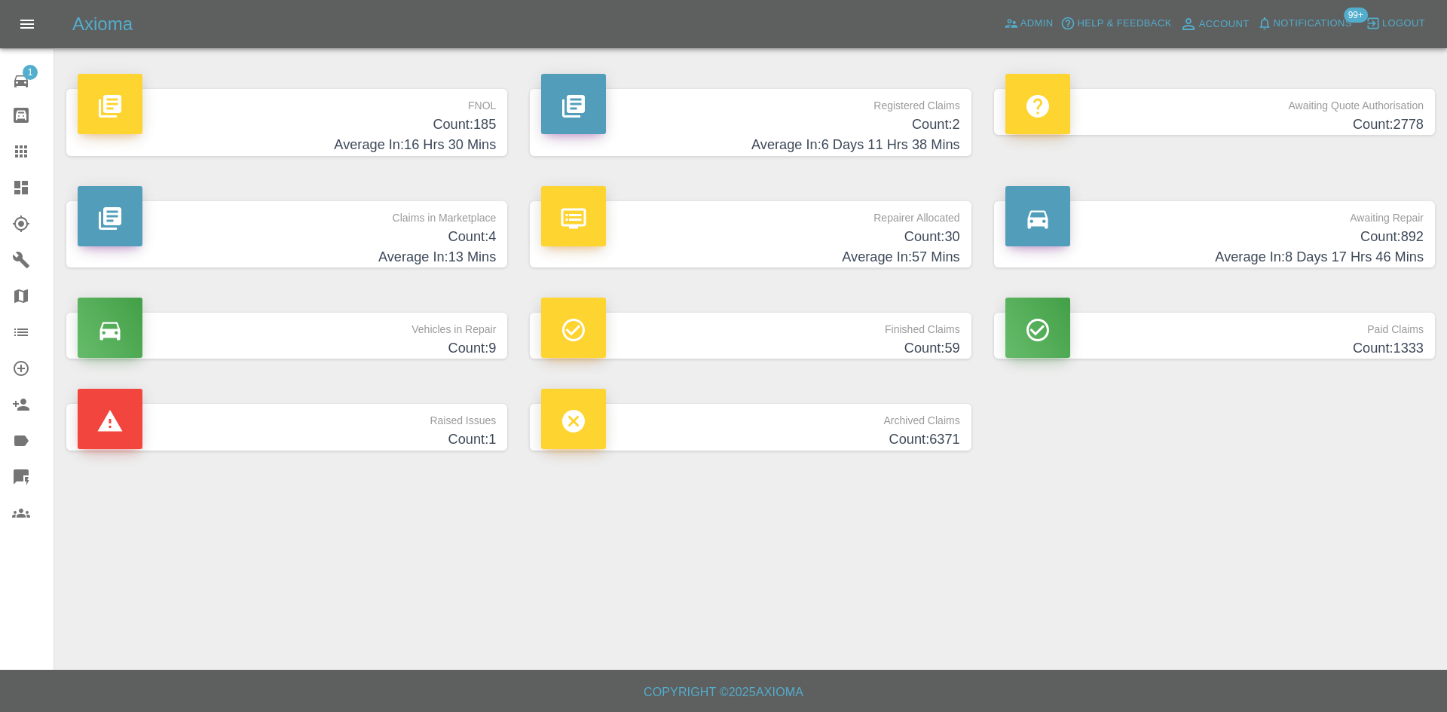
click at [29, 195] on icon at bounding box center [21, 188] width 18 height 18
click at [13, 189] on icon at bounding box center [21, 188] width 18 height 18
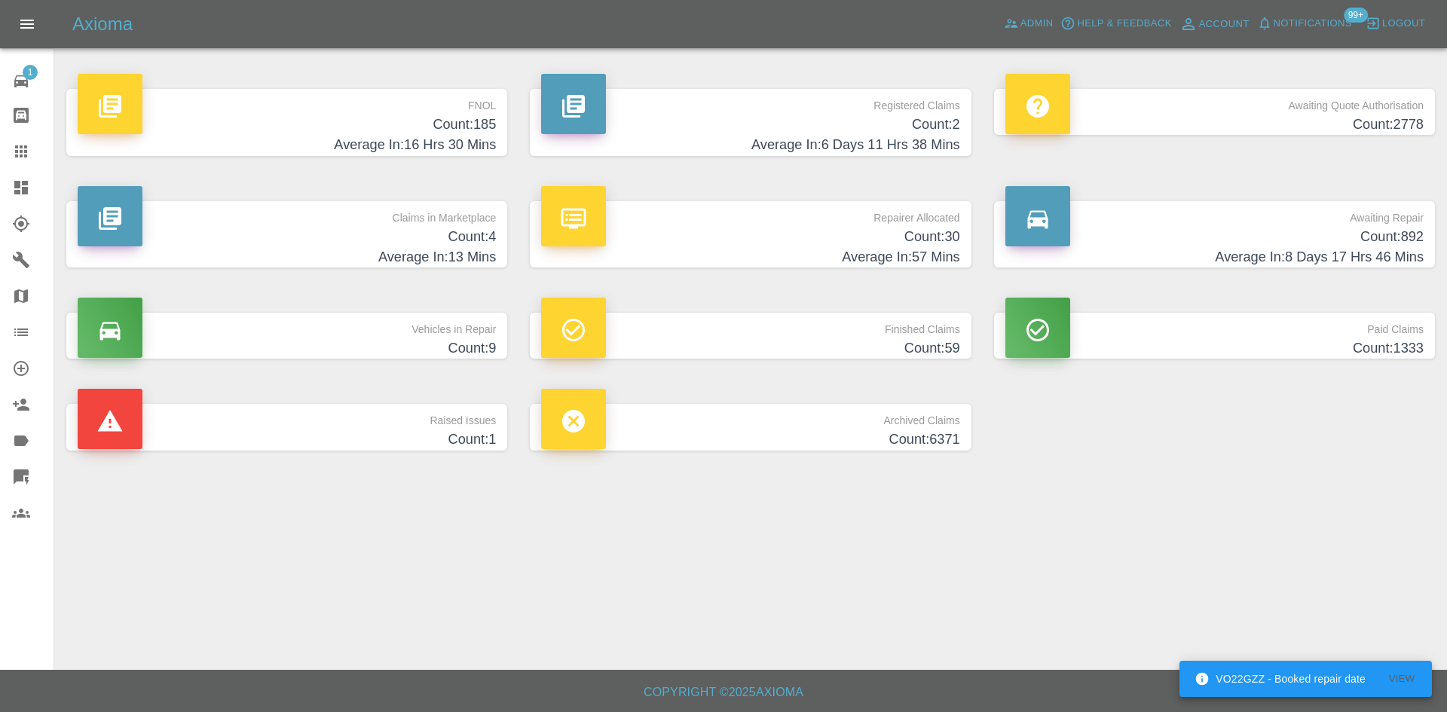
click at [1342, 21] on span "Notifications" at bounding box center [1313, 23] width 78 height 17
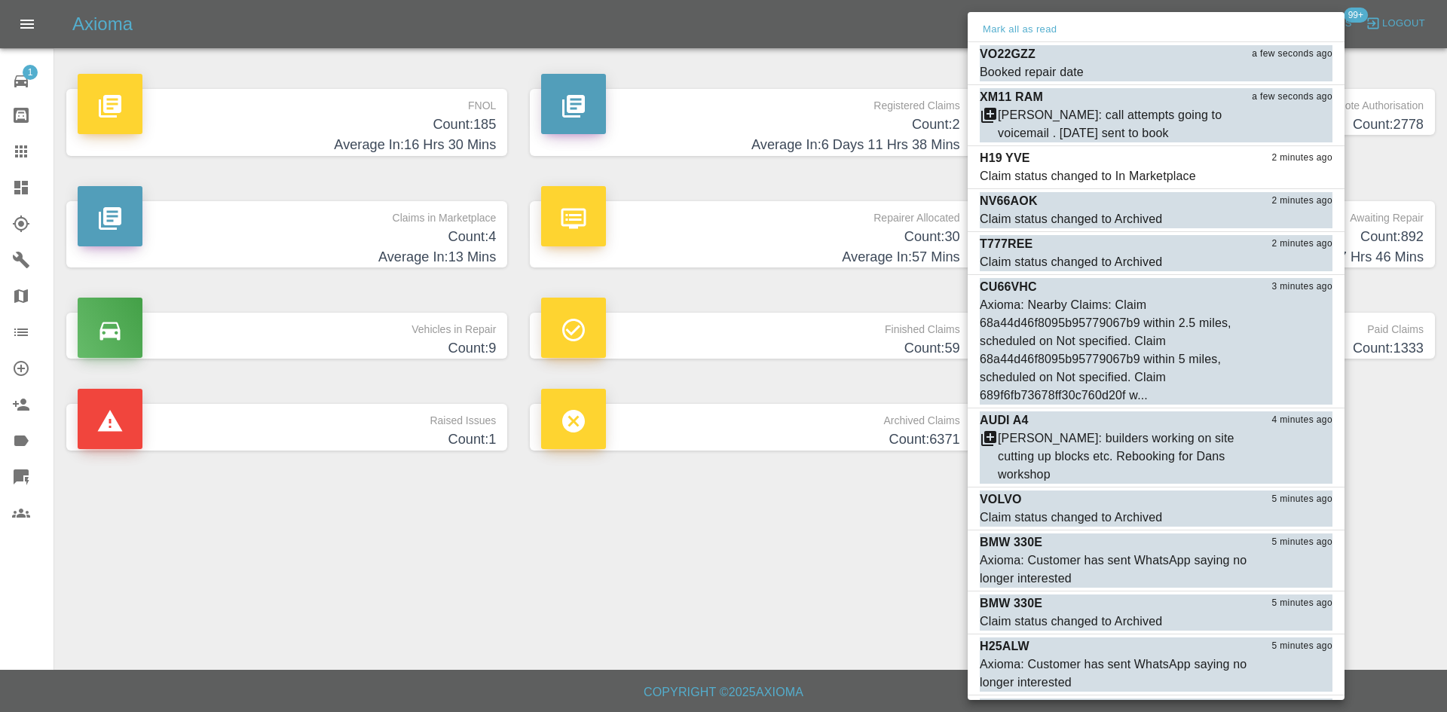
click at [703, 519] on div at bounding box center [723, 356] width 1447 height 712
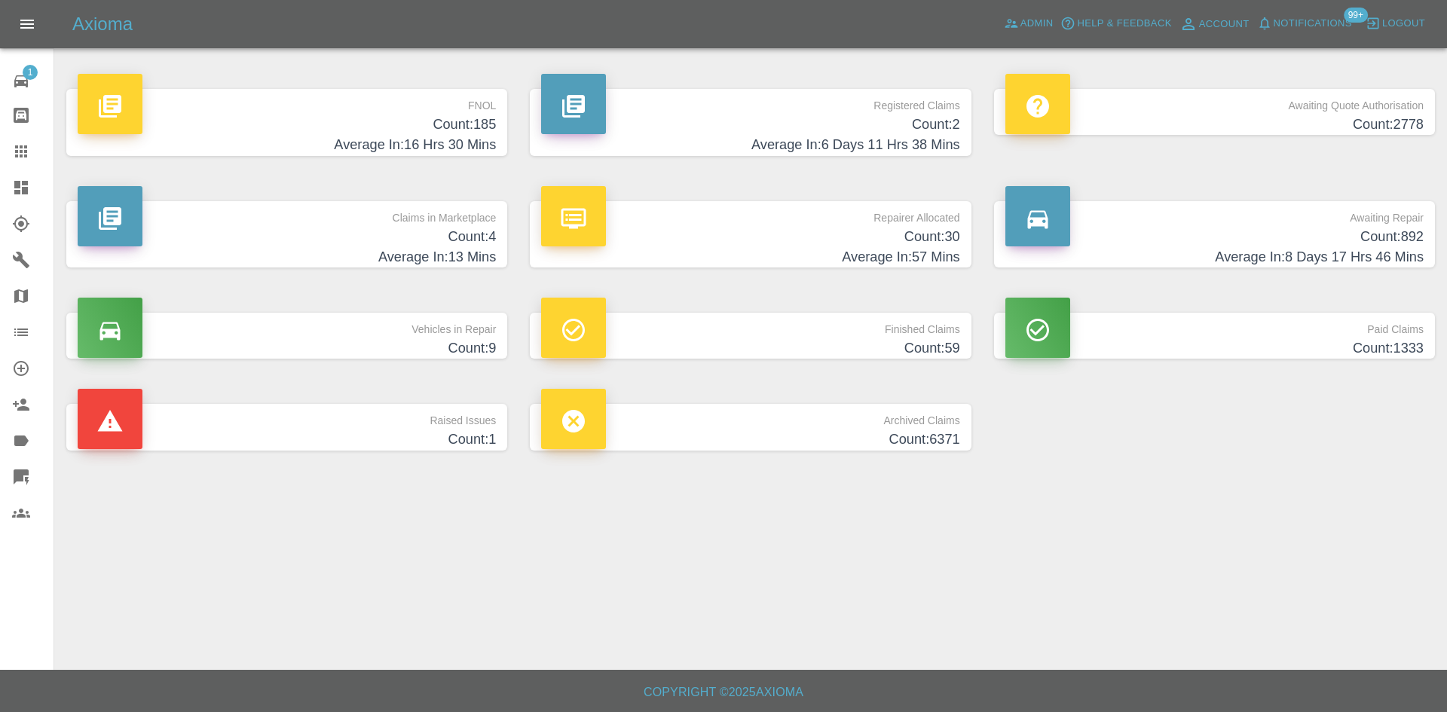
click at [1321, 25] on span "Notifications" at bounding box center [1313, 23] width 78 height 17
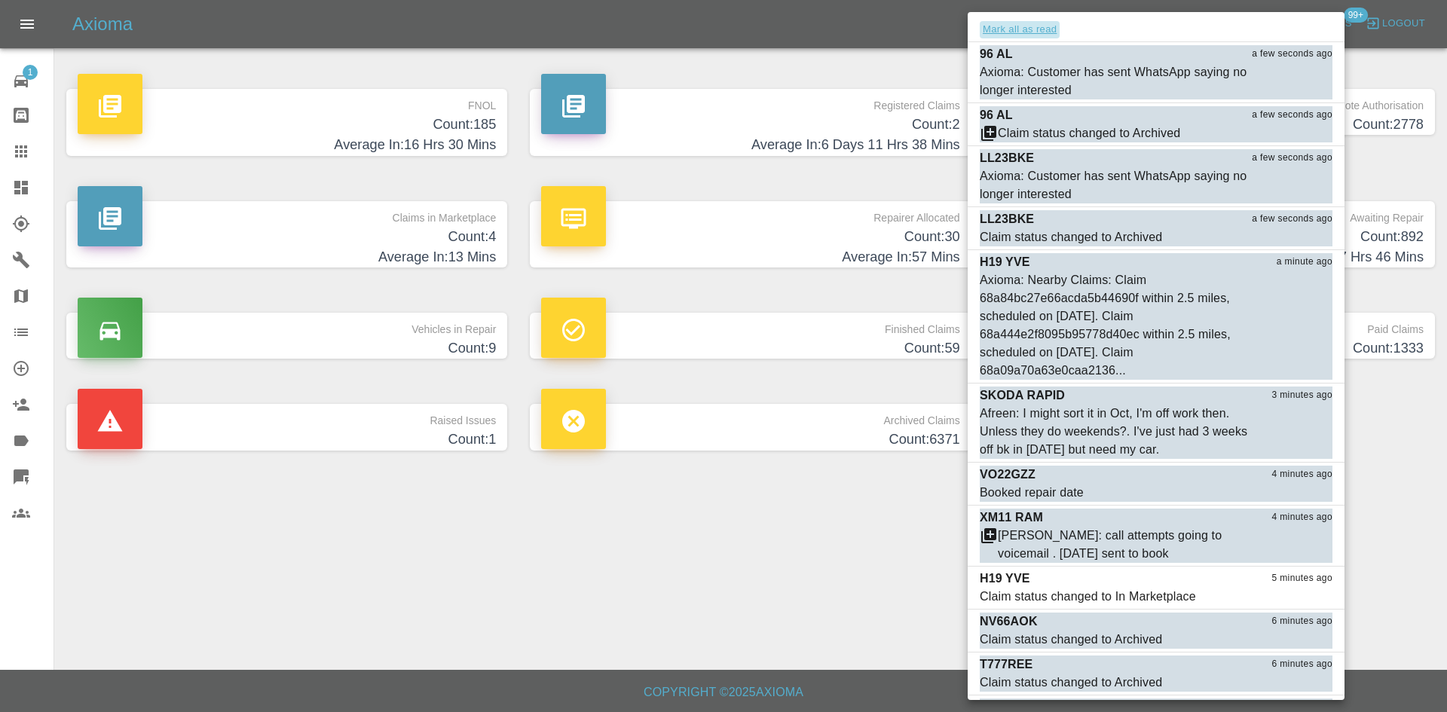
click at [1020, 31] on button "Mark all as read" at bounding box center [1020, 29] width 80 height 17
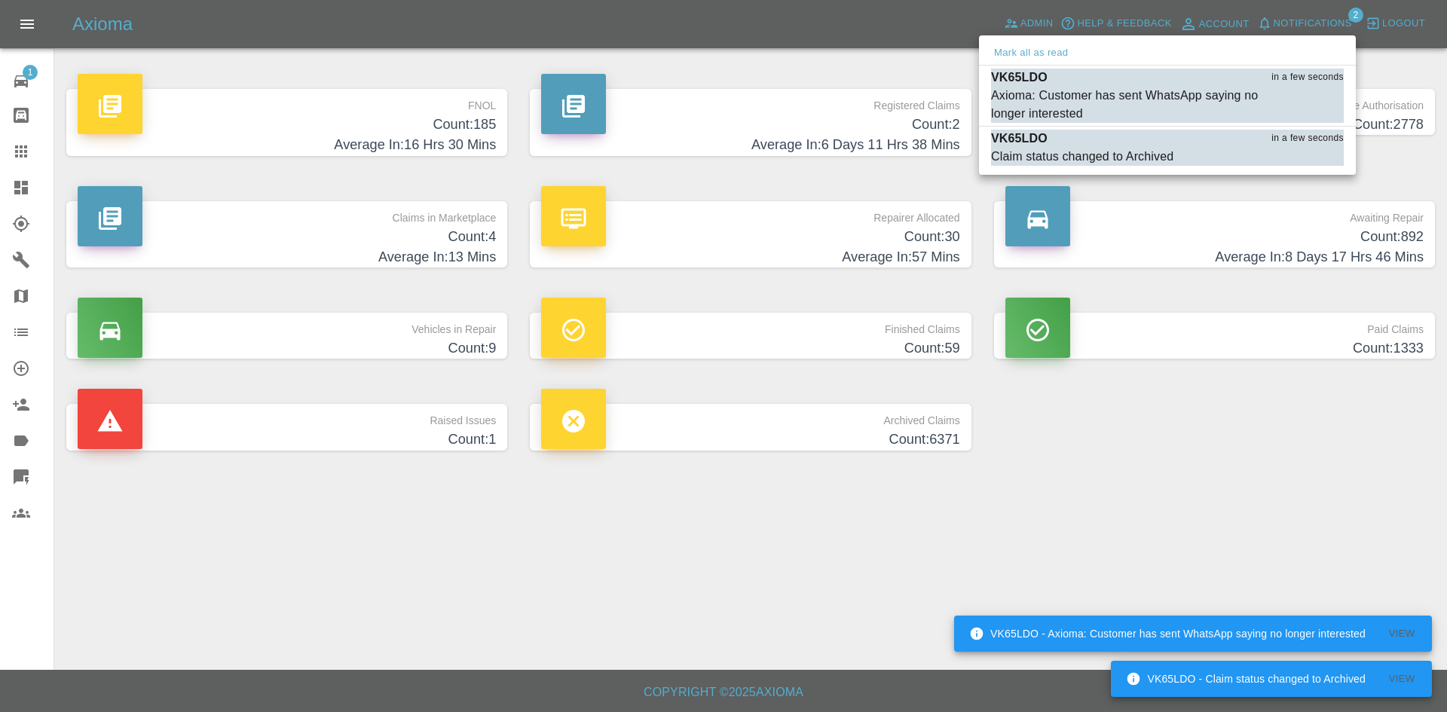
click at [646, 589] on div at bounding box center [723, 356] width 1447 height 712
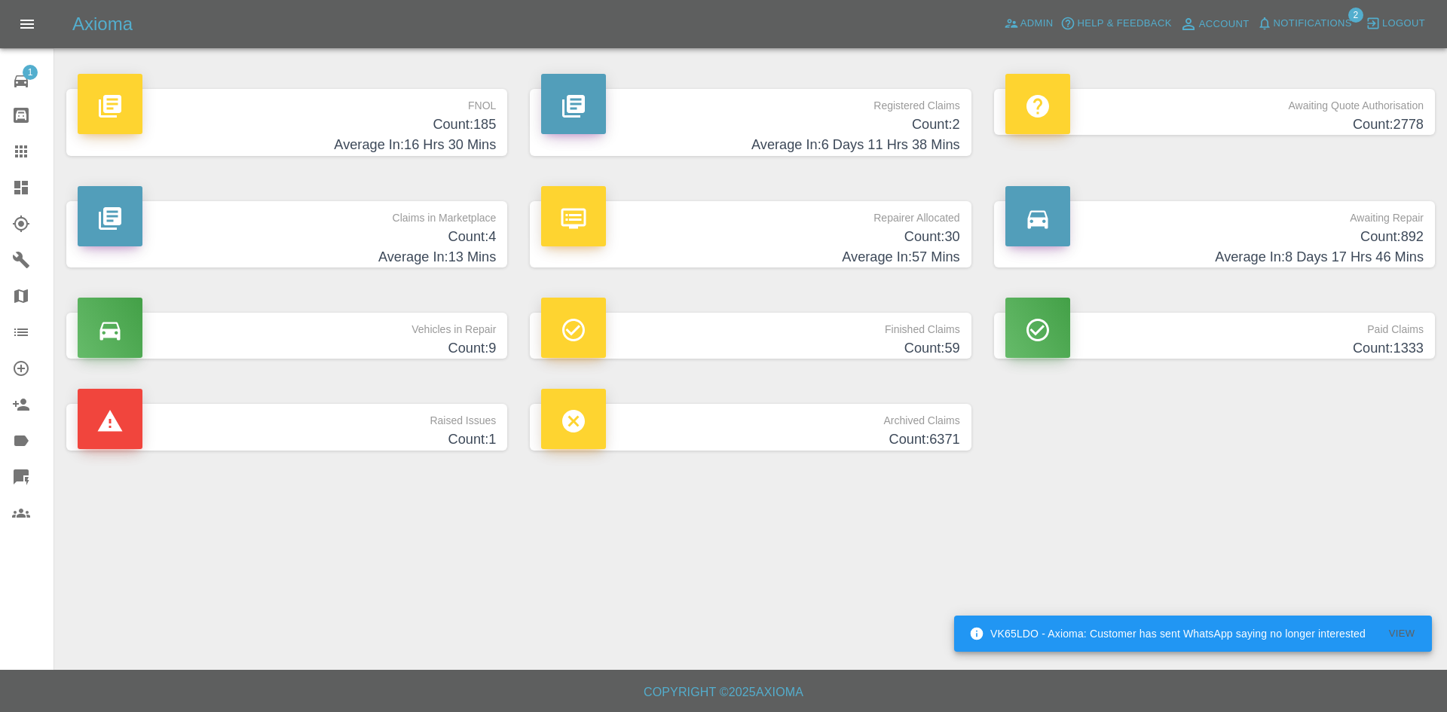
click at [375, 127] on h4 "Count: 185" at bounding box center [287, 125] width 418 height 20
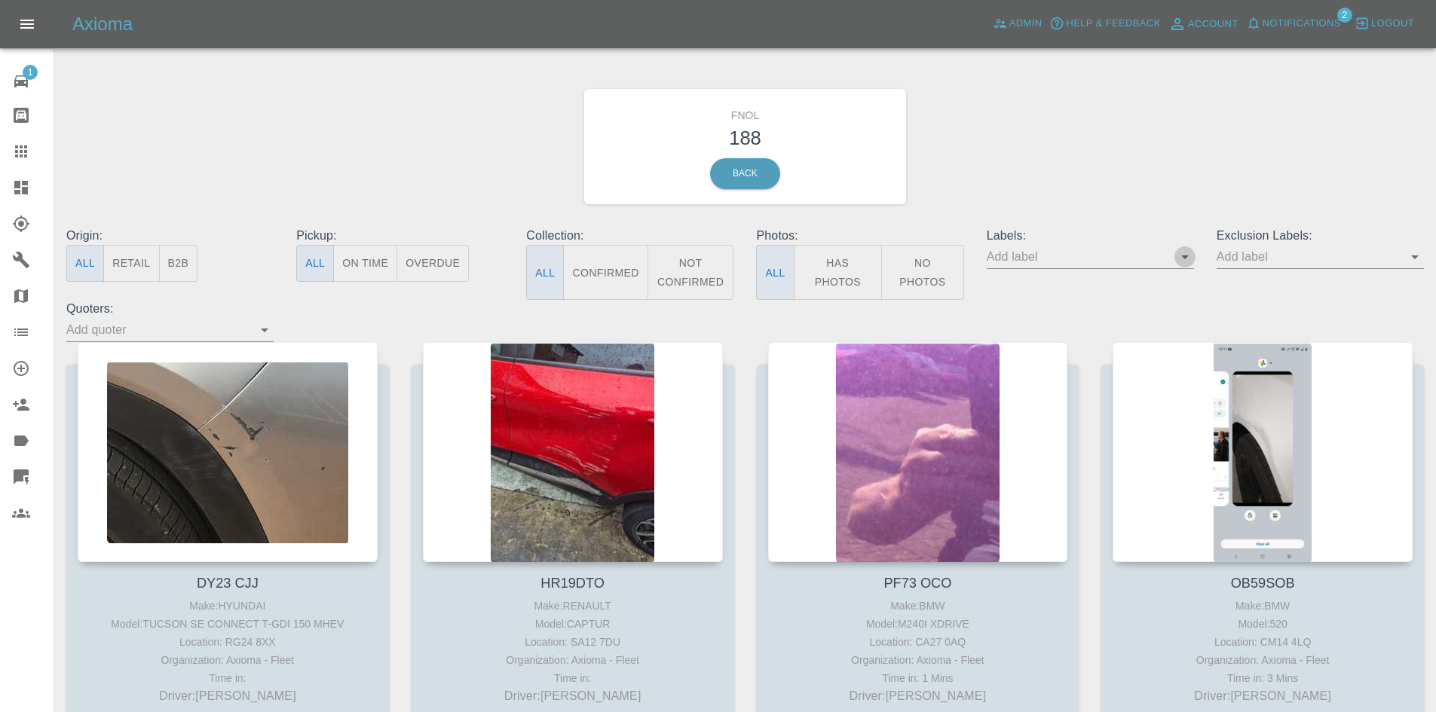
click at [1183, 252] on icon "Open" at bounding box center [1185, 257] width 18 height 18
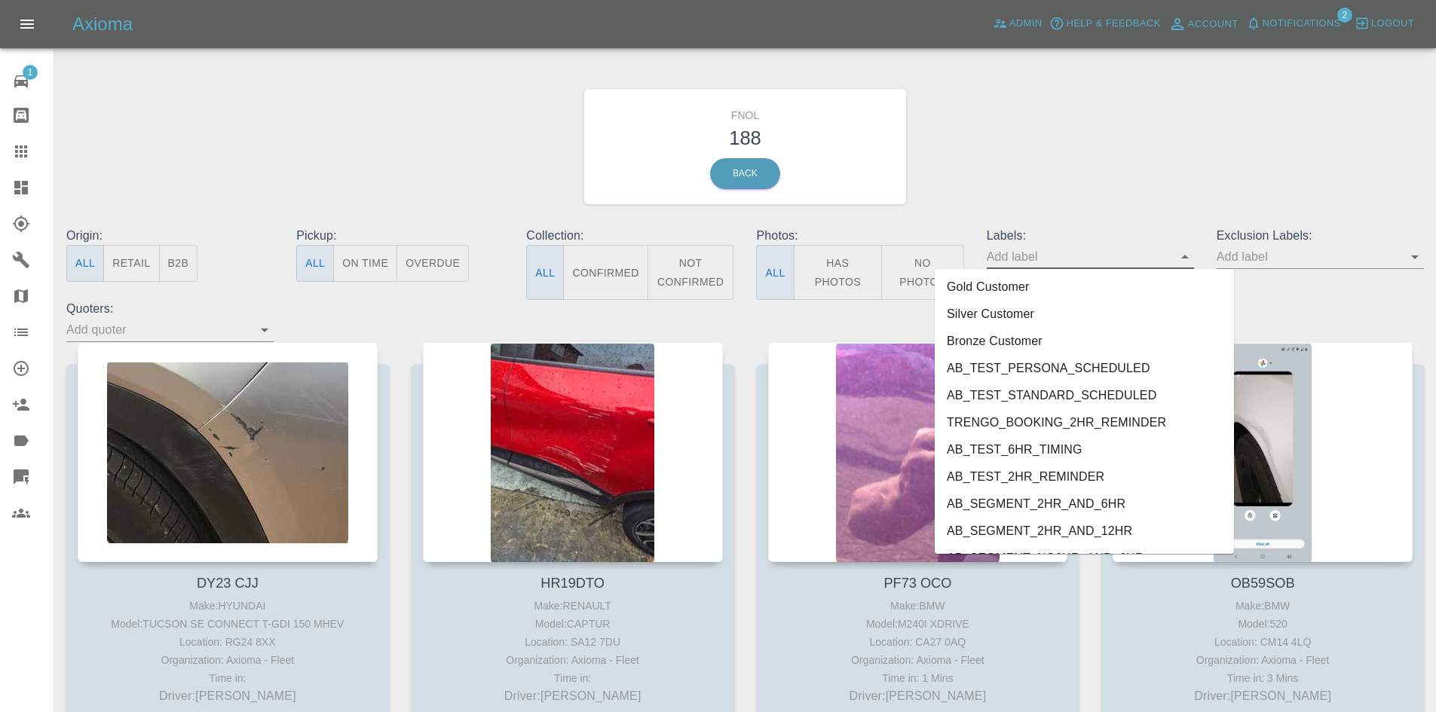
scroll to position [3146, 0]
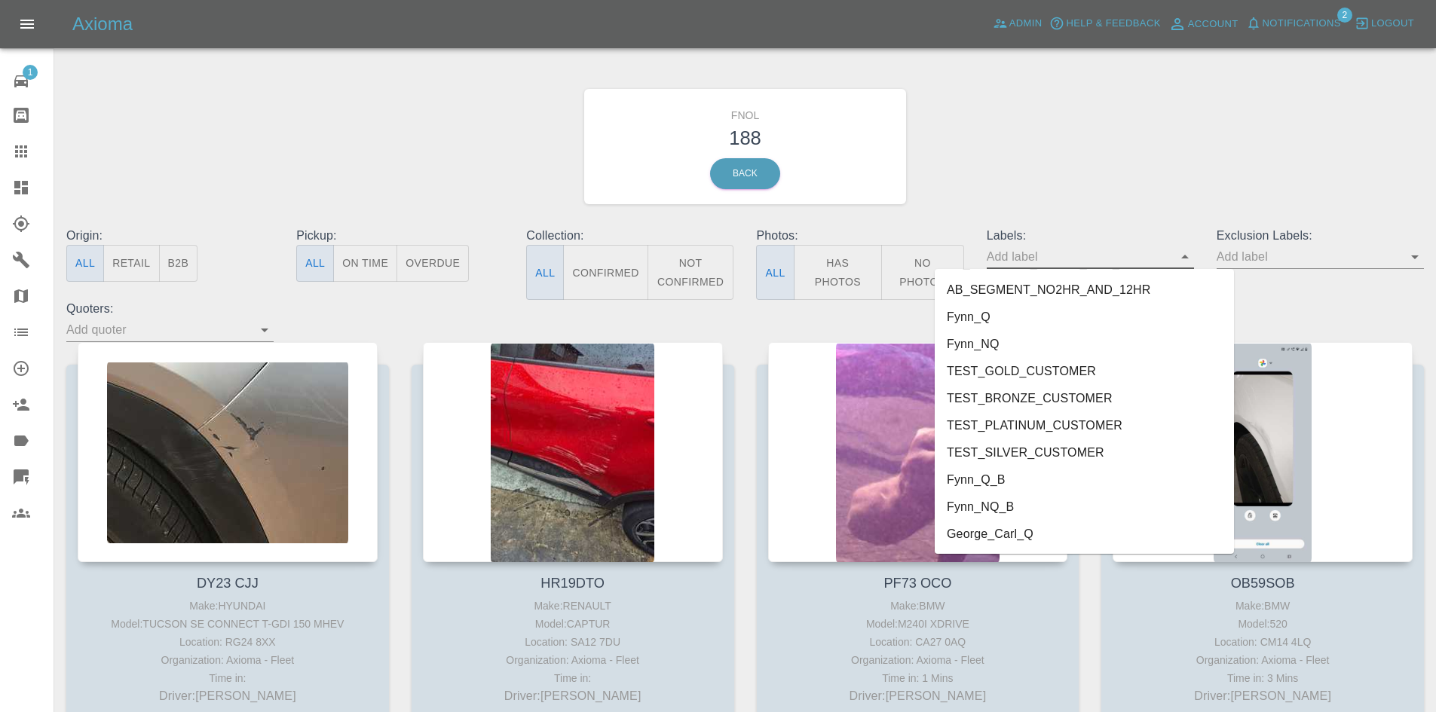
click at [1049, 527] on li "George_Carl_Q" at bounding box center [1084, 534] width 299 height 27
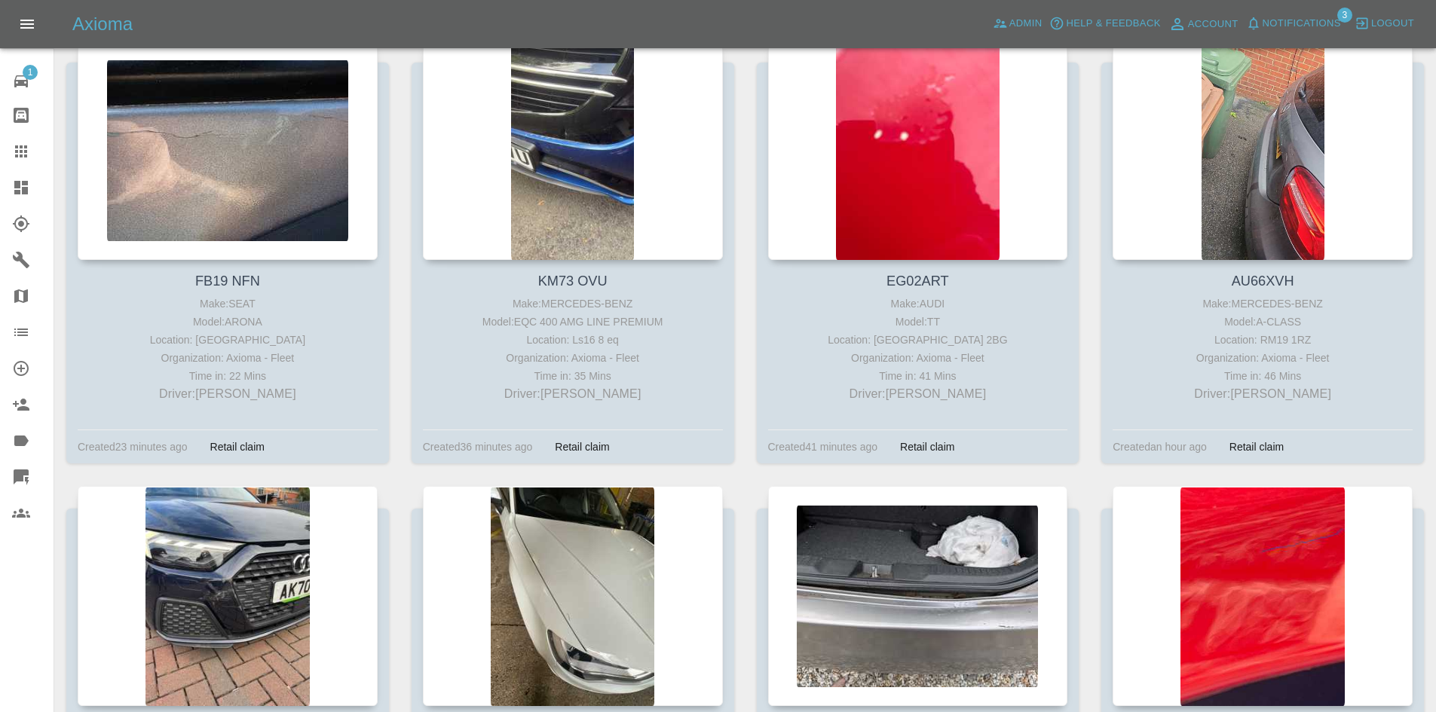
scroll to position [0, 0]
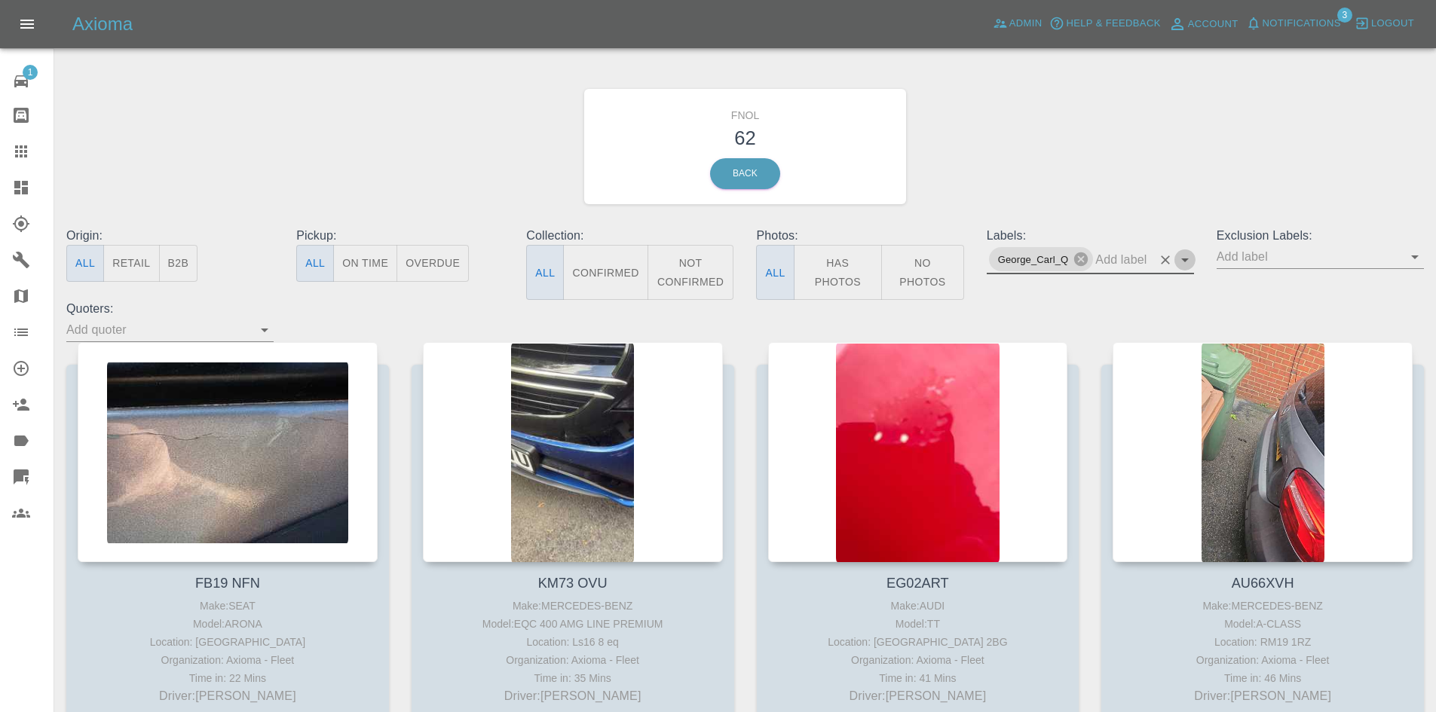
click at [1187, 260] on icon "Open" at bounding box center [1185, 260] width 18 height 18
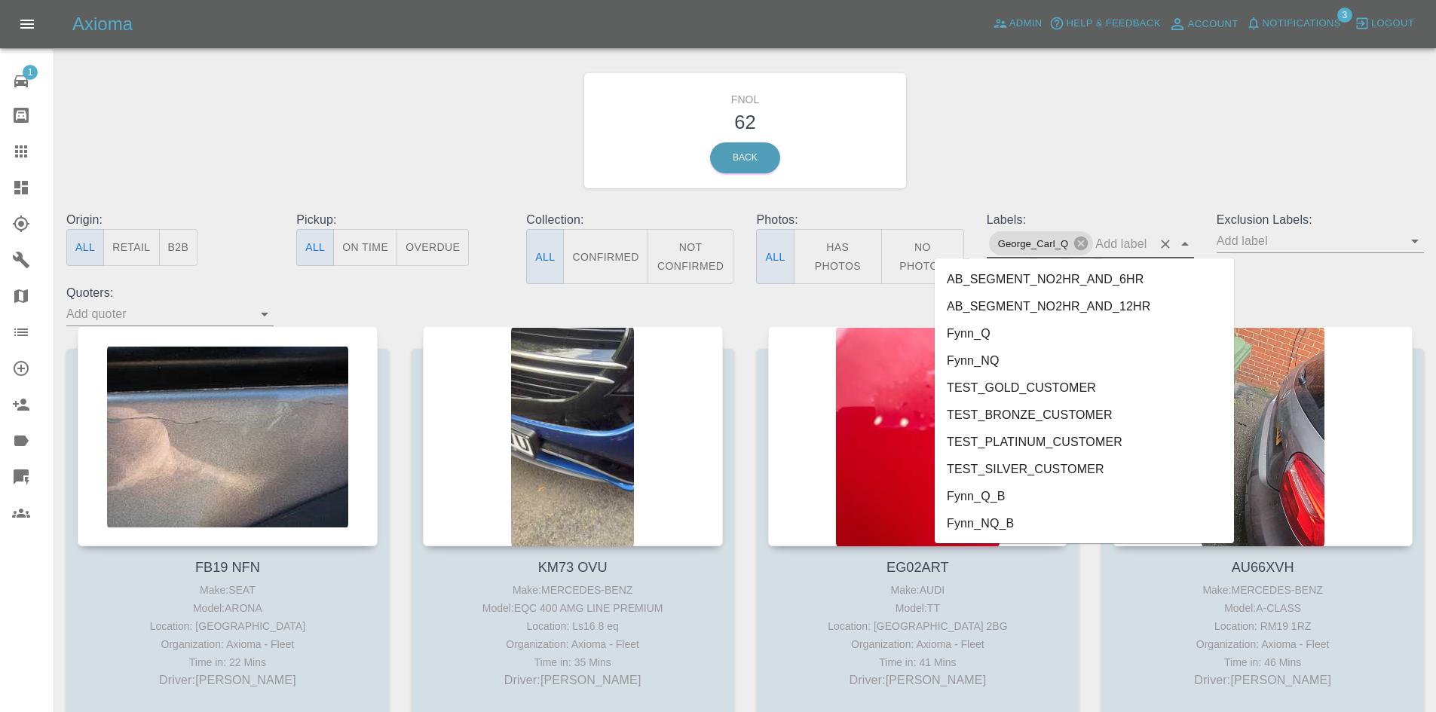
scroll to position [17, 0]
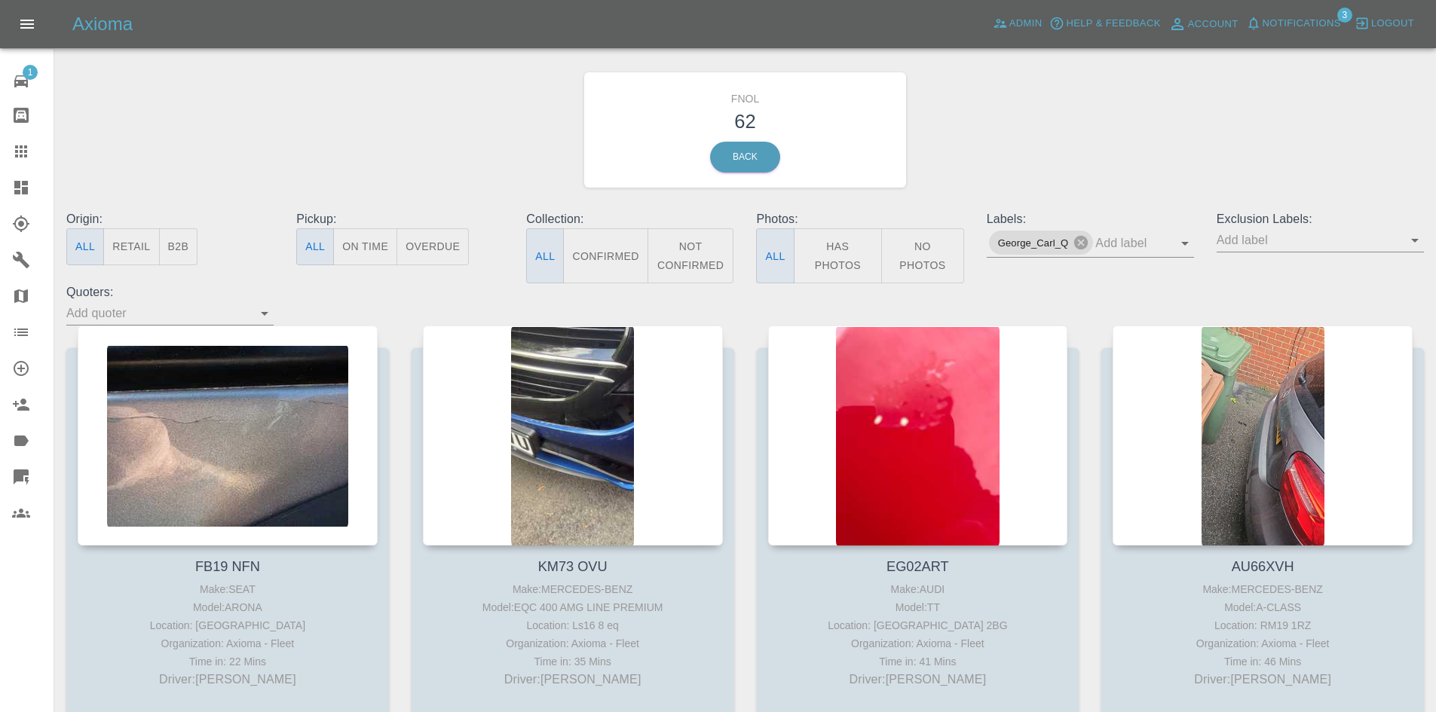
click at [21, 182] on icon at bounding box center [21, 188] width 18 height 18
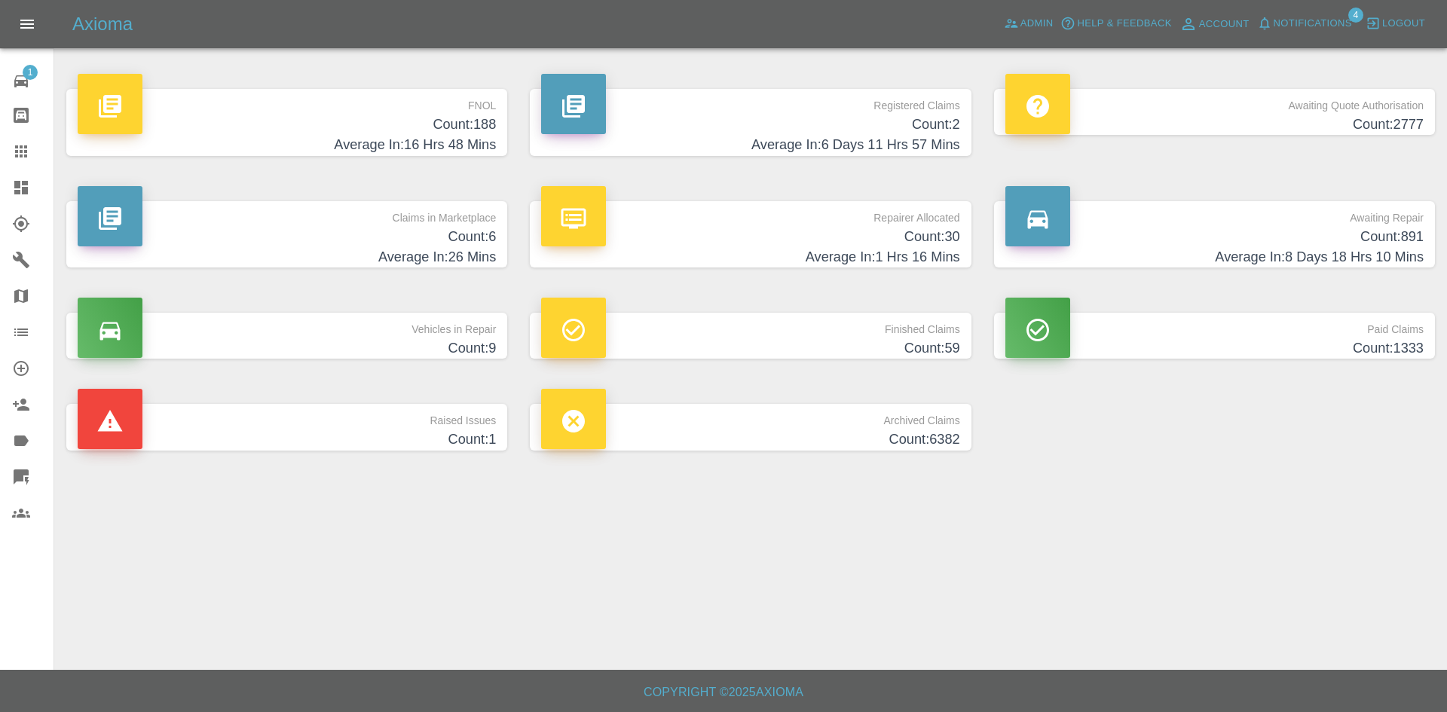
click at [712, 141] on h4 "Average In: 6 Days 11 Hrs 57 Mins" at bounding box center [750, 145] width 418 height 20
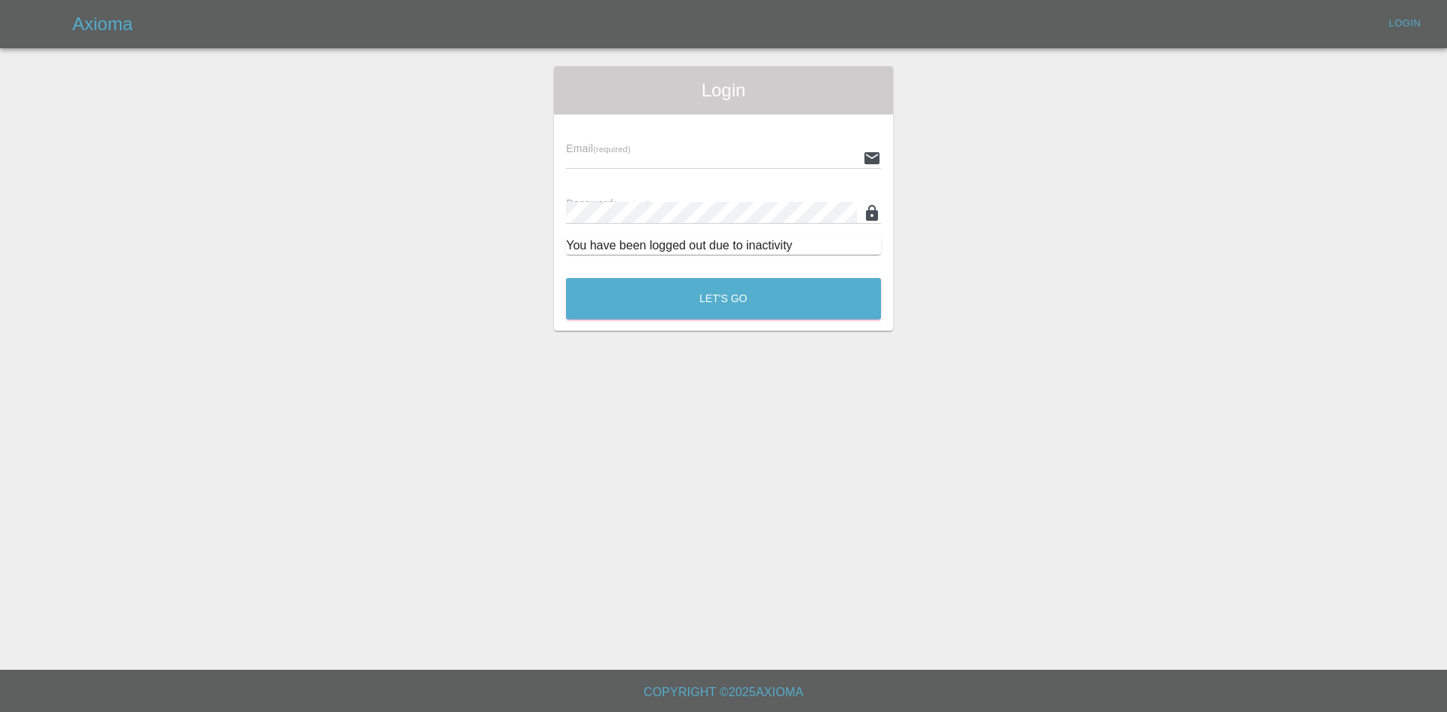
type input "alex.kennett@axioma.co.uk"
drag, startPoint x: 706, startPoint y: 343, endPoint x: 700, endPoint y: 265, distance: 77.9
click at [705, 336] on main "Login Email (required) alex.kennett@axioma.co.uk Password (required) You have b…" at bounding box center [723, 335] width 1447 height 670
click at [700, 265] on div "Email (required) alex.kennett@axioma.co.uk Password (required) You have been lo…" at bounding box center [723, 191] width 339 height 152
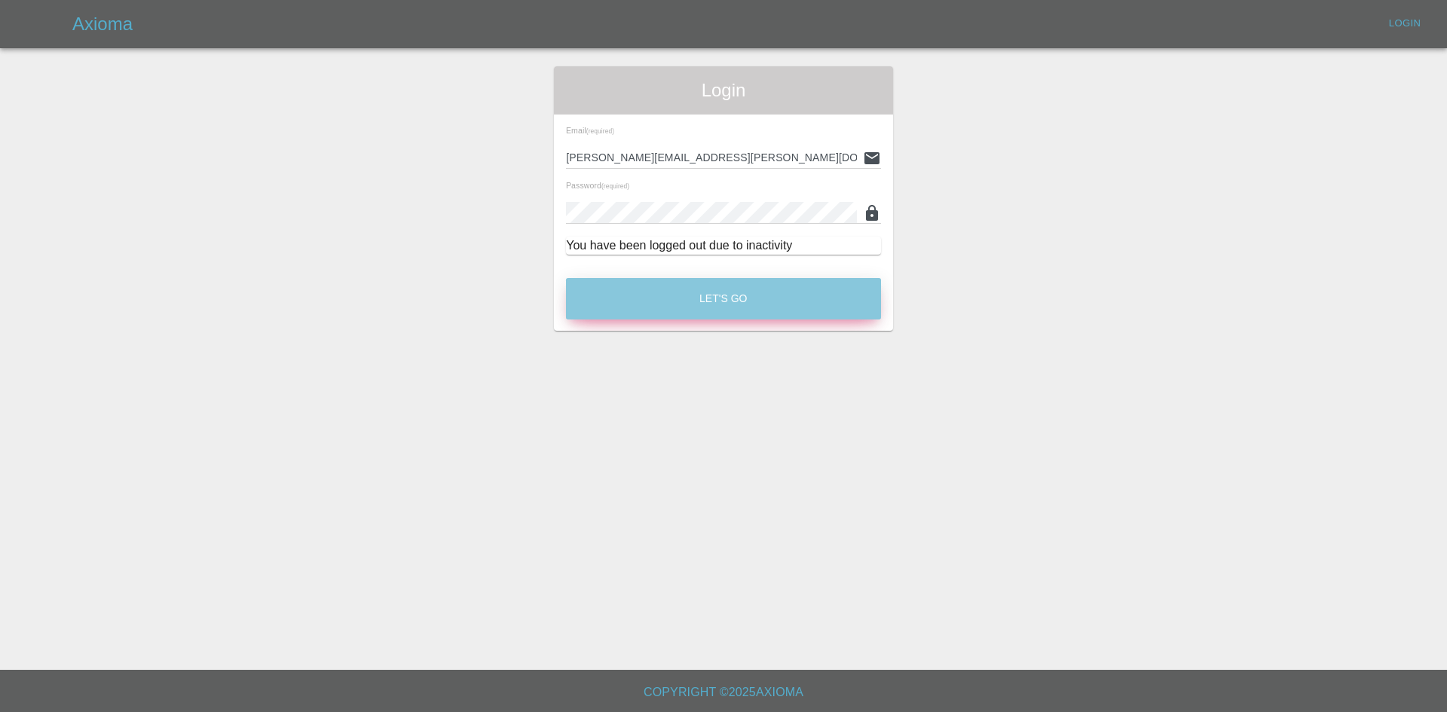
click at [700, 280] on button "Let's Go" at bounding box center [723, 298] width 315 height 41
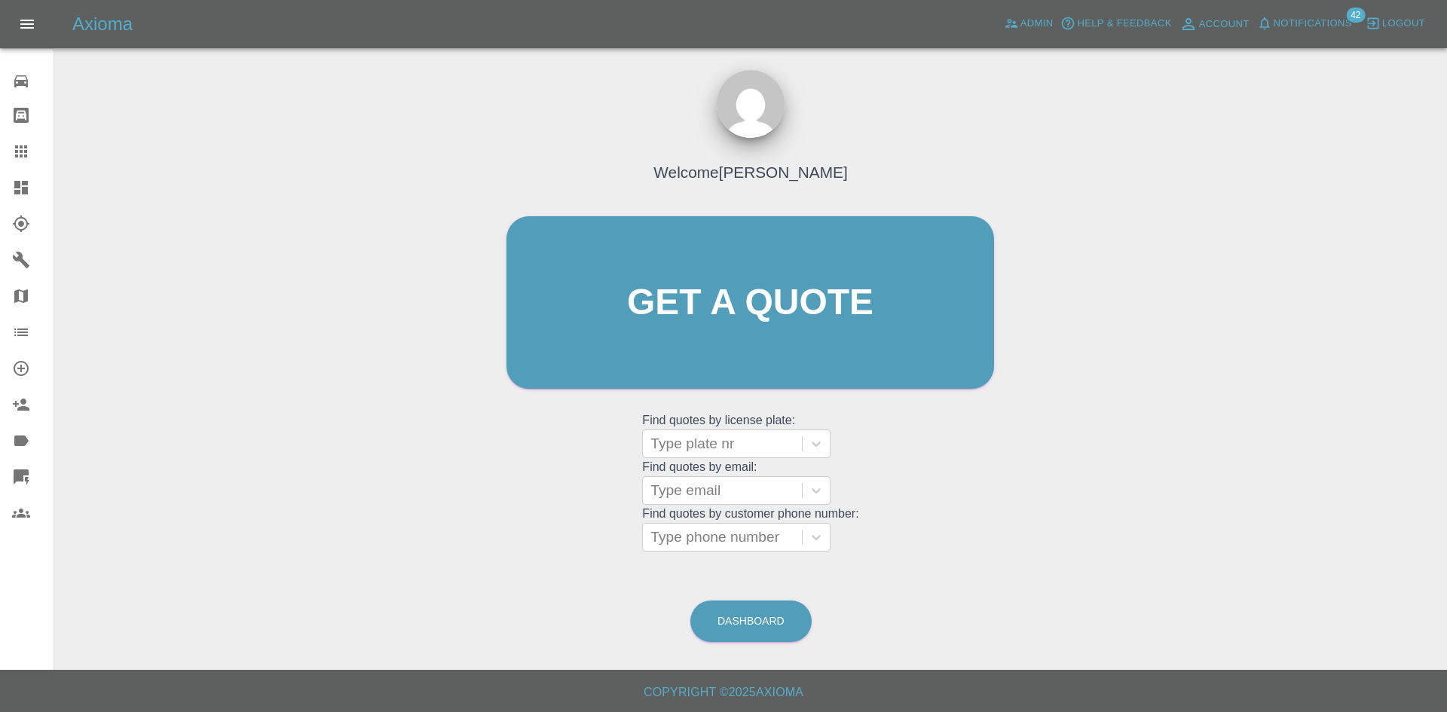
click at [4, 189] on link "Dashboard" at bounding box center [27, 188] width 54 height 36
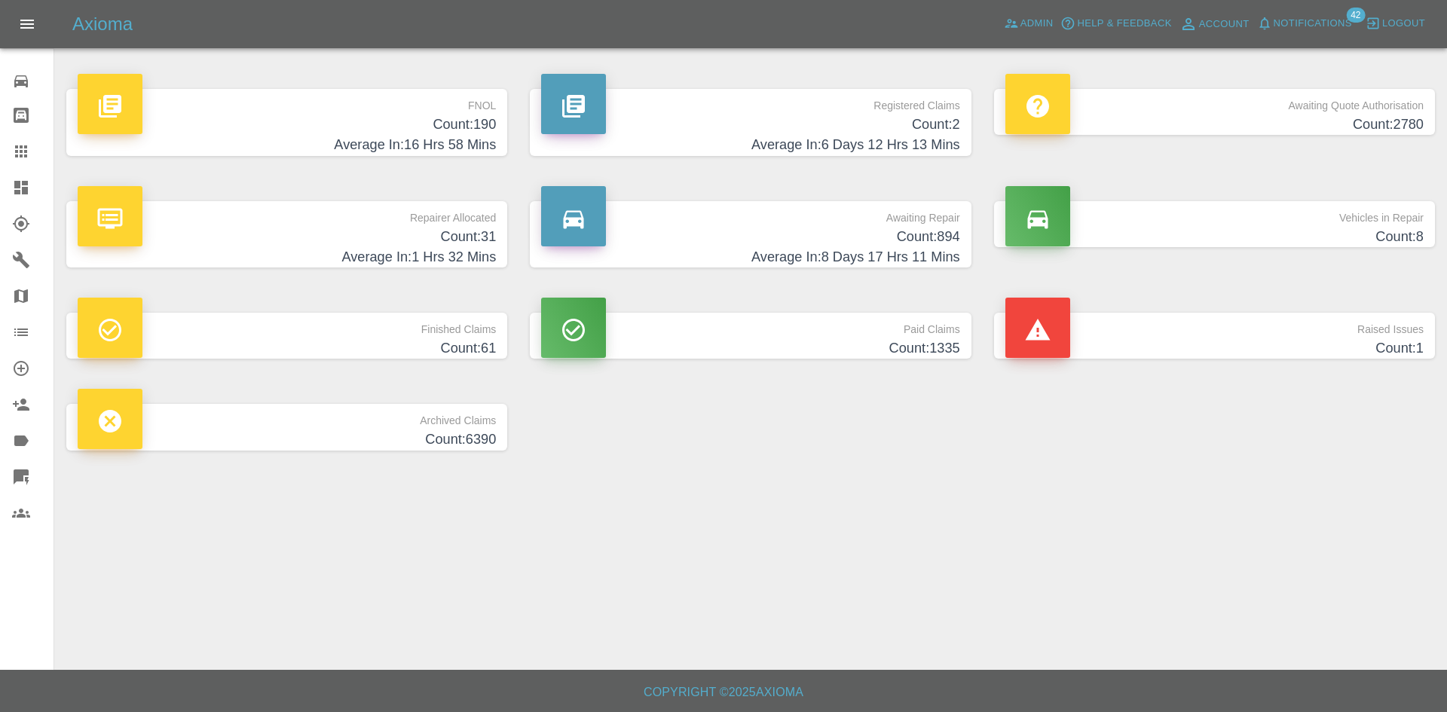
click at [752, 119] on h4 "Count: 2" at bounding box center [750, 125] width 418 height 20
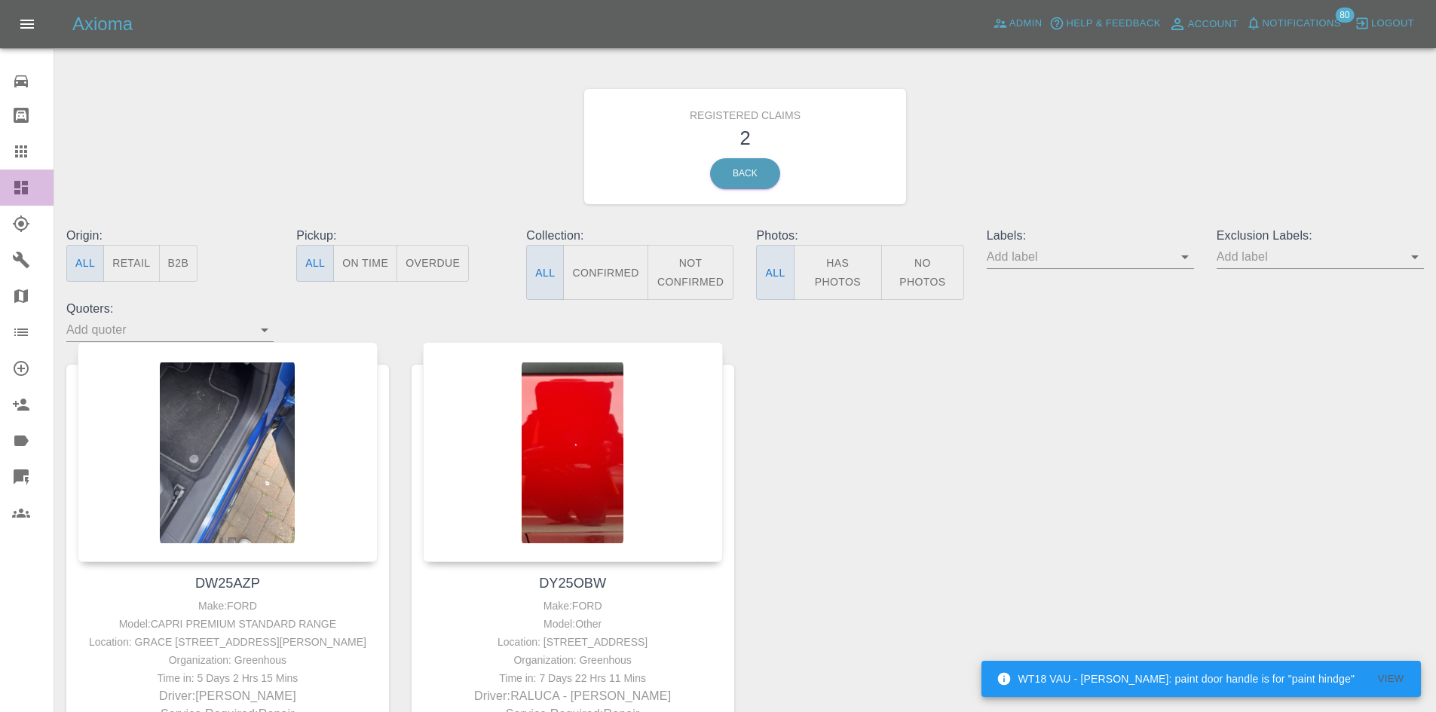
click at [0, 188] on link "Dashboard" at bounding box center [27, 188] width 54 height 36
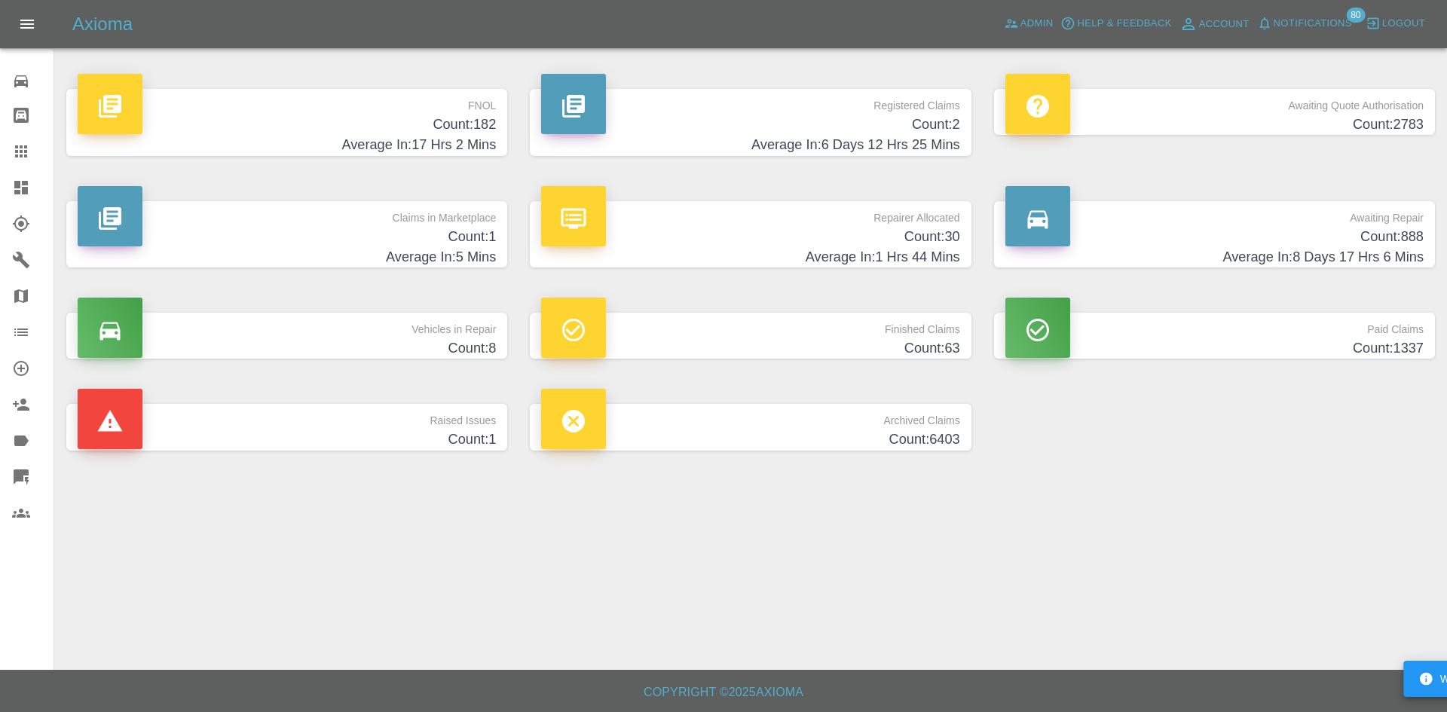
click at [1089, 124] on h4 "Count: 2783" at bounding box center [1215, 125] width 418 height 20
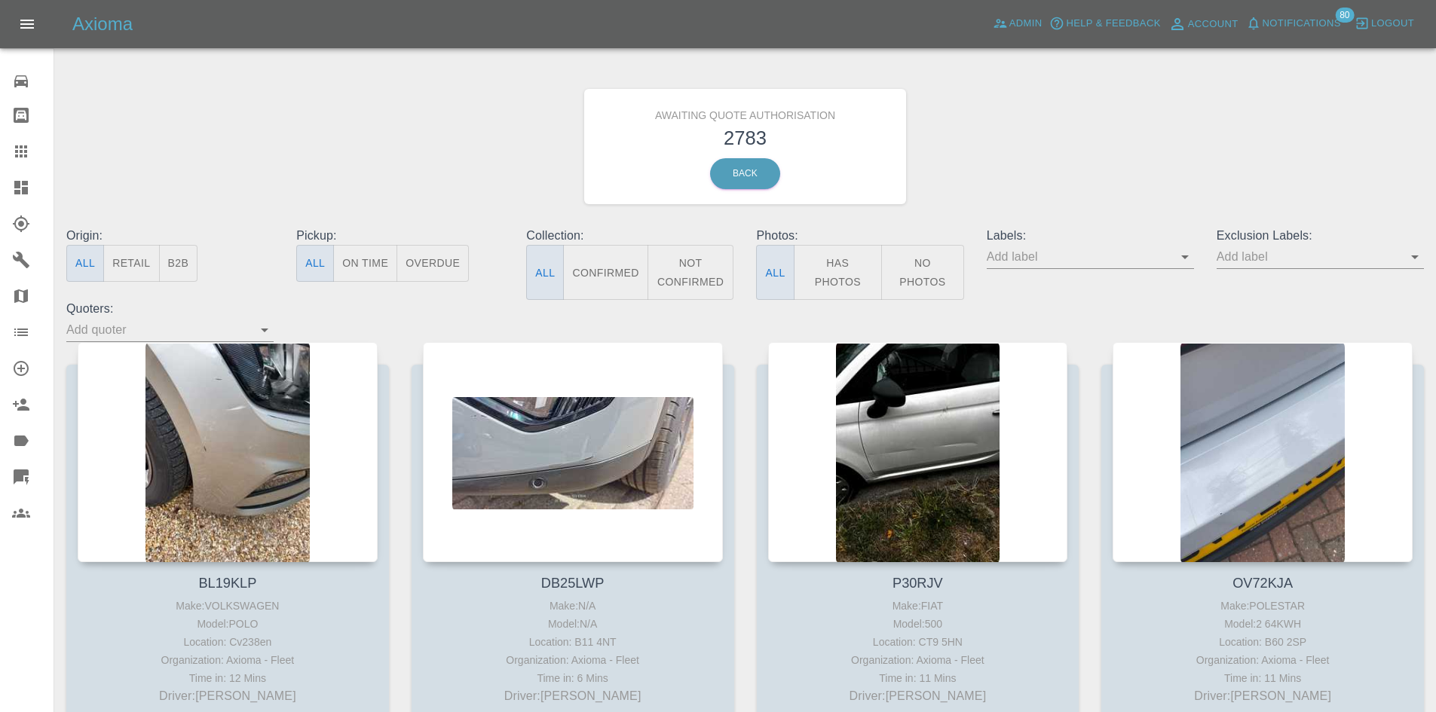
click at [187, 265] on button "B2B" at bounding box center [178, 263] width 39 height 37
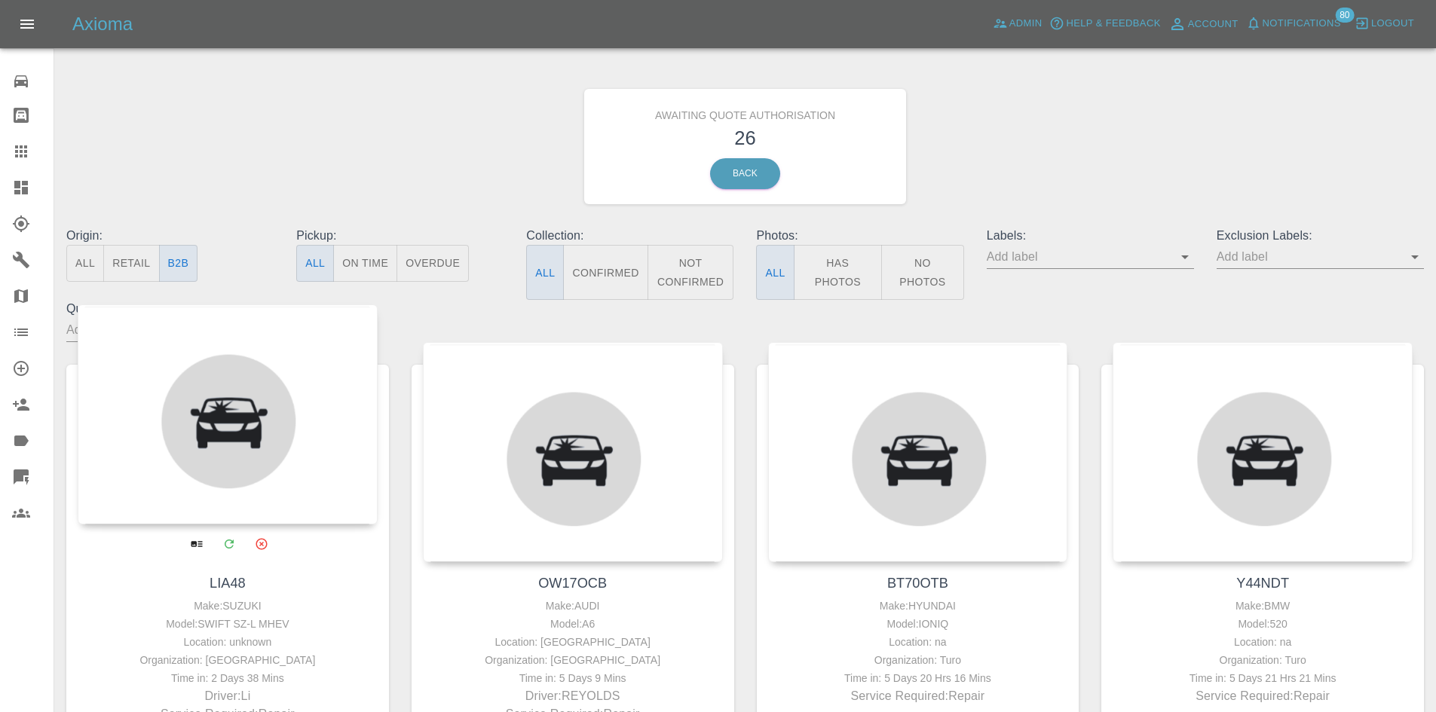
click at [221, 462] on div at bounding box center [228, 415] width 300 height 220
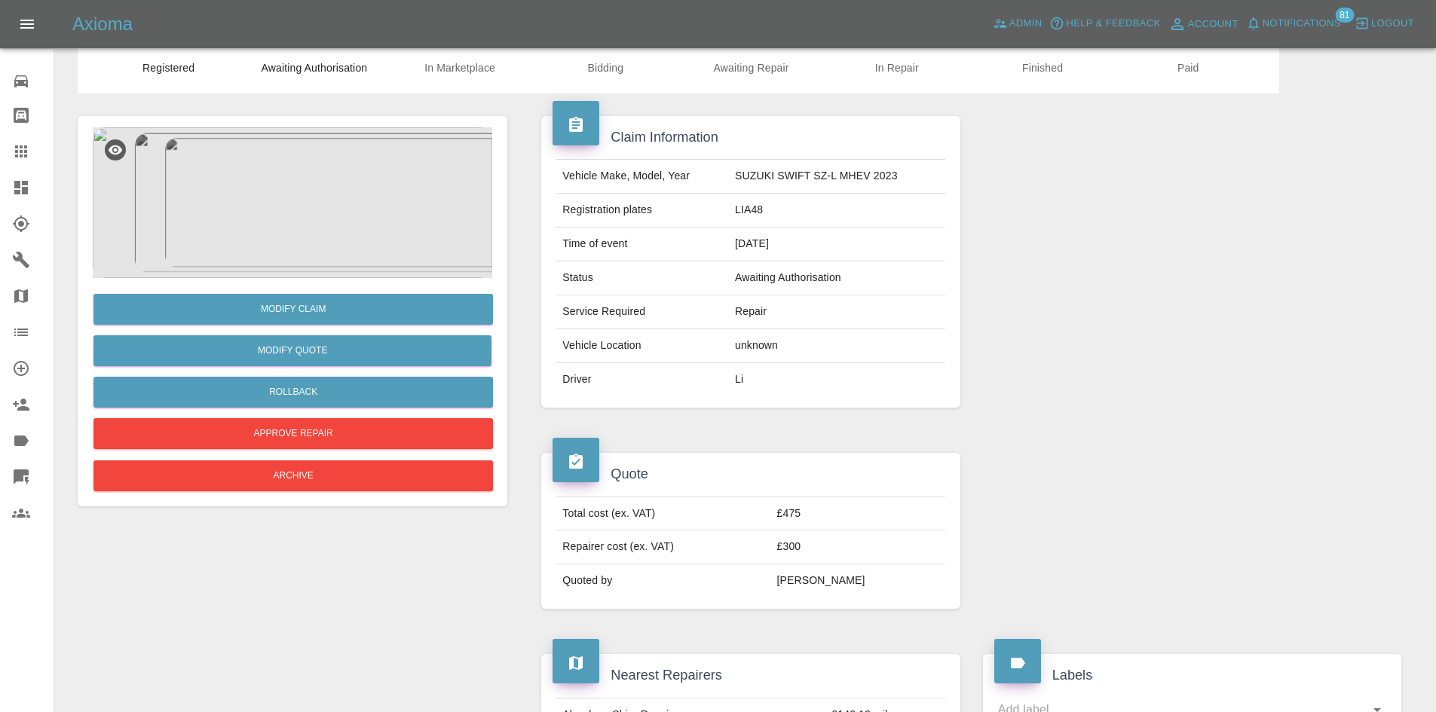
scroll to position [28, 0]
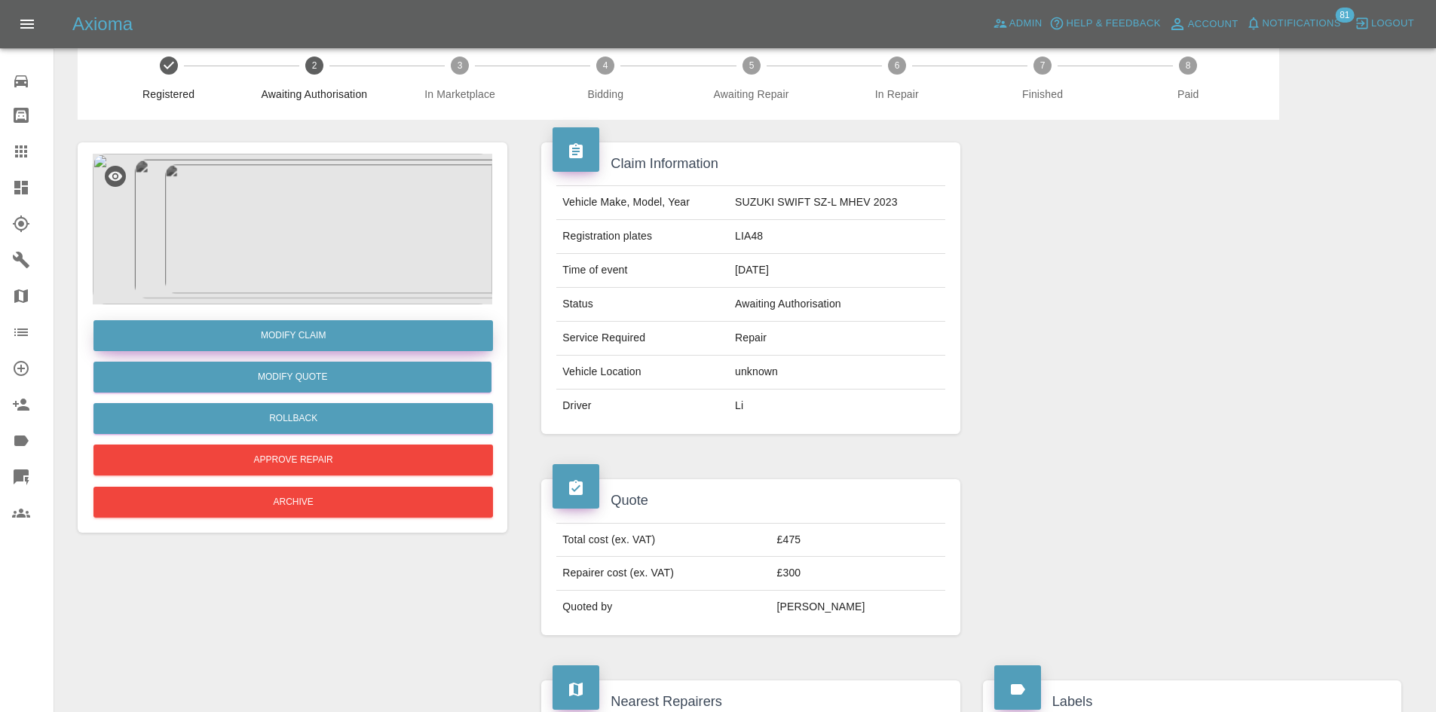
click at [335, 335] on link "Modify Claim" at bounding box center [293, 335] width 400 height 31
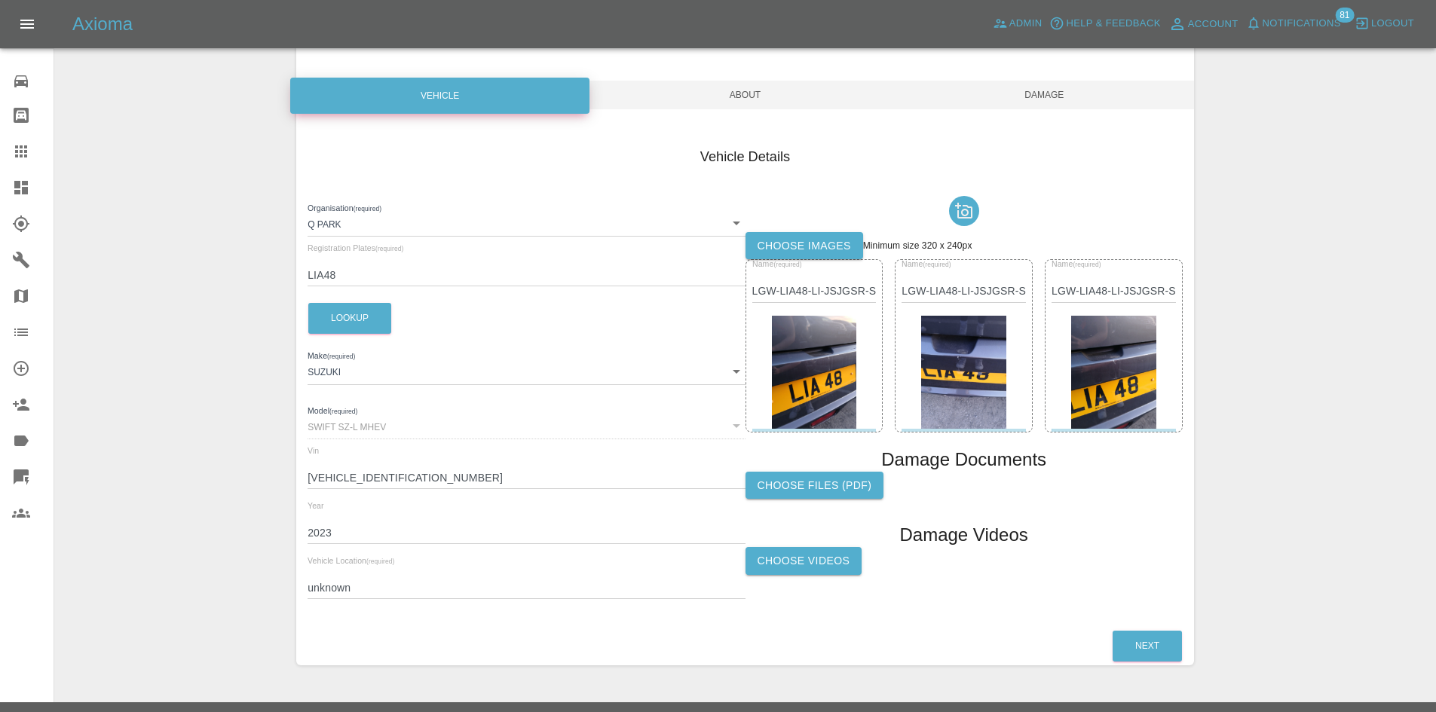
scroll to position [150, 0]
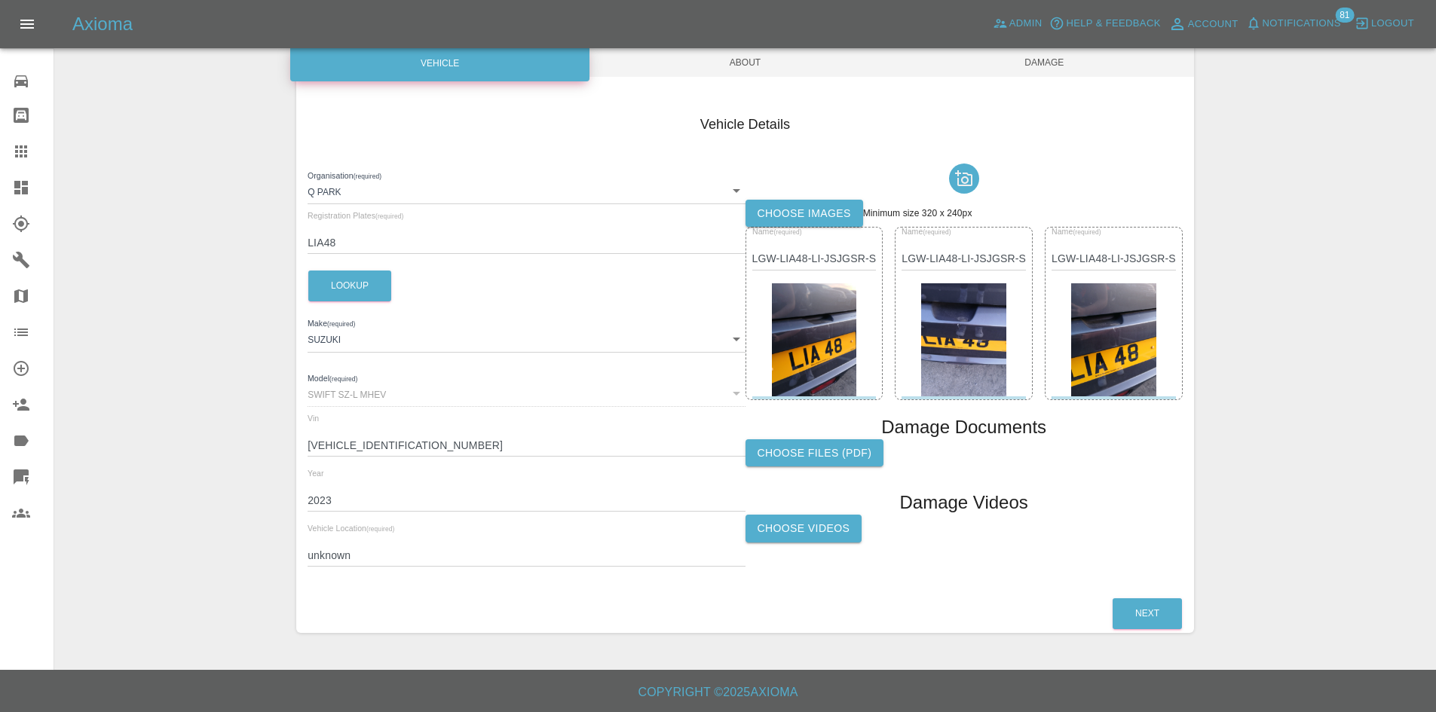
click at [788, 63] on span "About" at bounding box center [744, 62] width 299 height 29
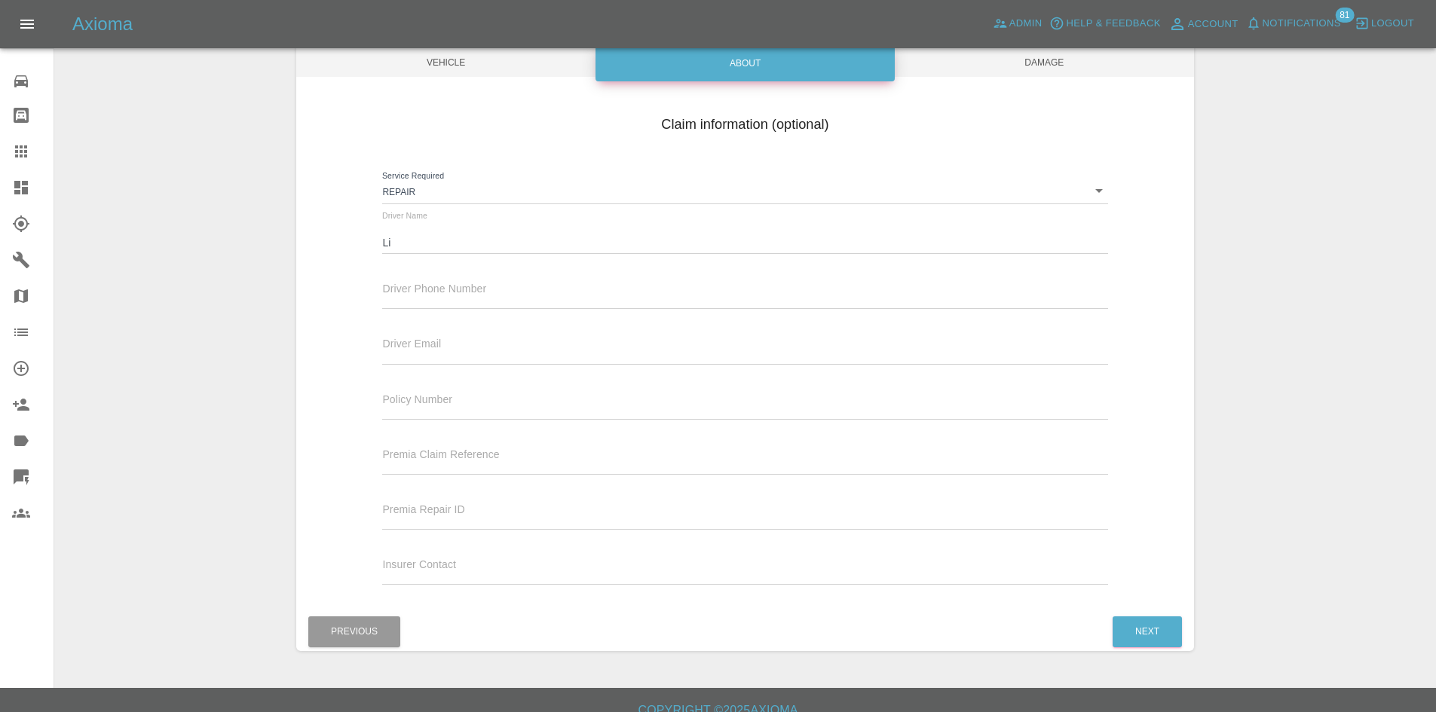
click at [481, 298] on input "text" at bounding box center [744, 298] width 725 height 22
paste input "07540833305"
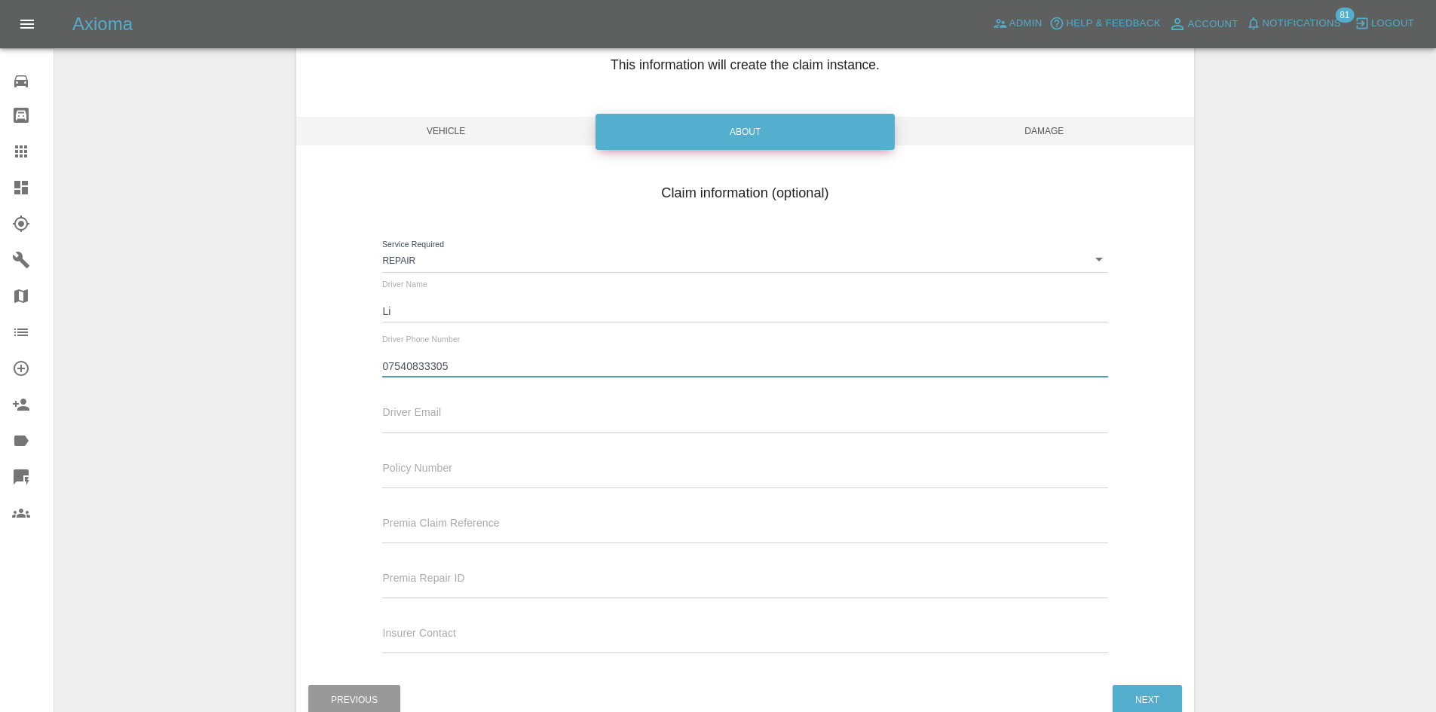
scroll to position [0, 0]
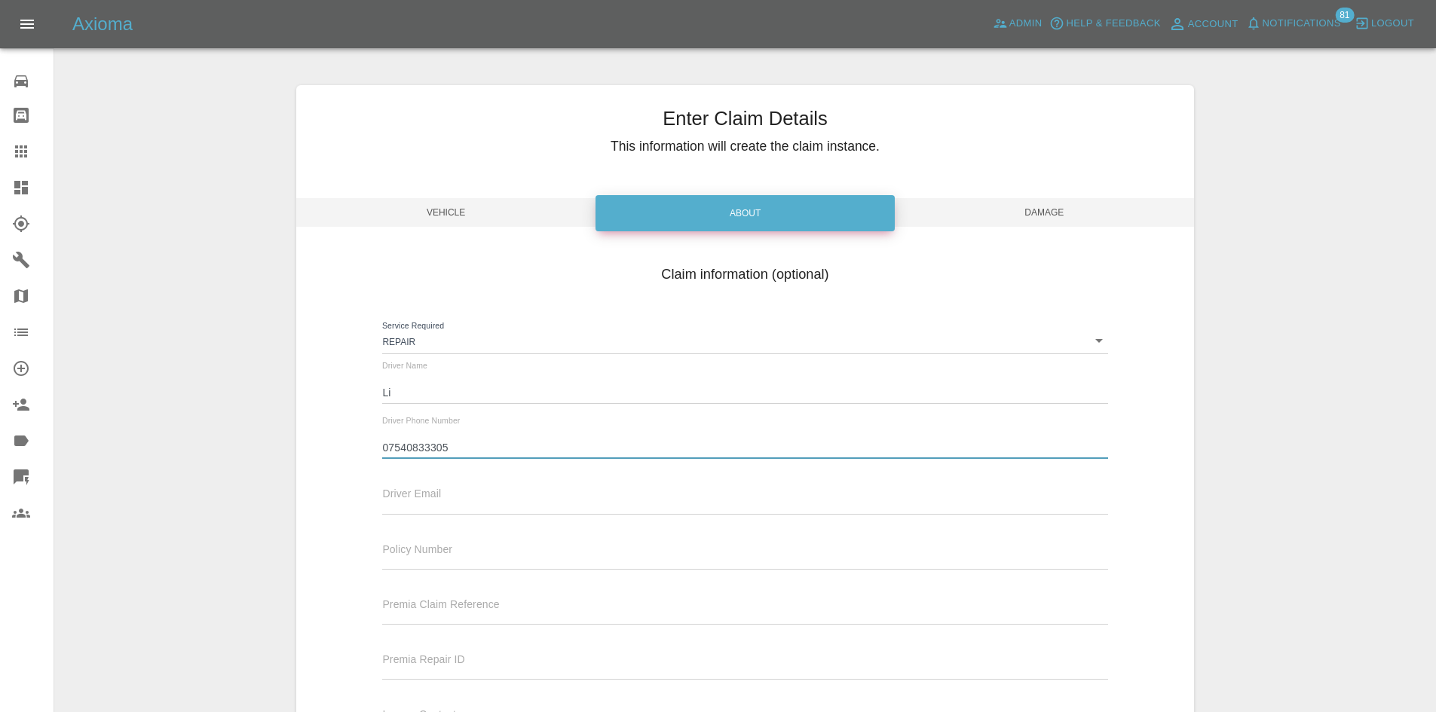
type input "07540833305"
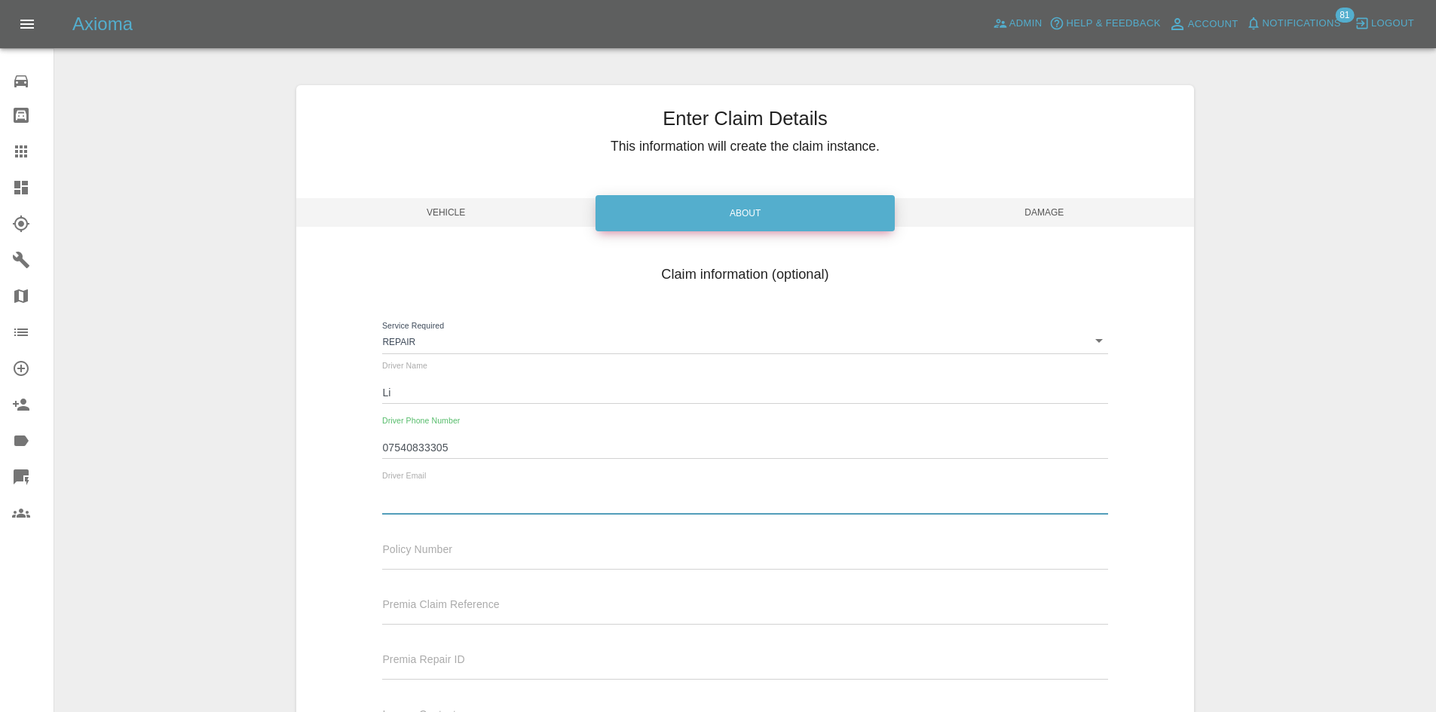
drag, startPoint x: 394, startPoint y: 494, endPoint x: 403, endPoint y: 493, distance: 8.4
click at [394, 494] on input "text" at bounding box center [744, 503] width 725 height 22
paste input "urso.li86@gmail.com>"
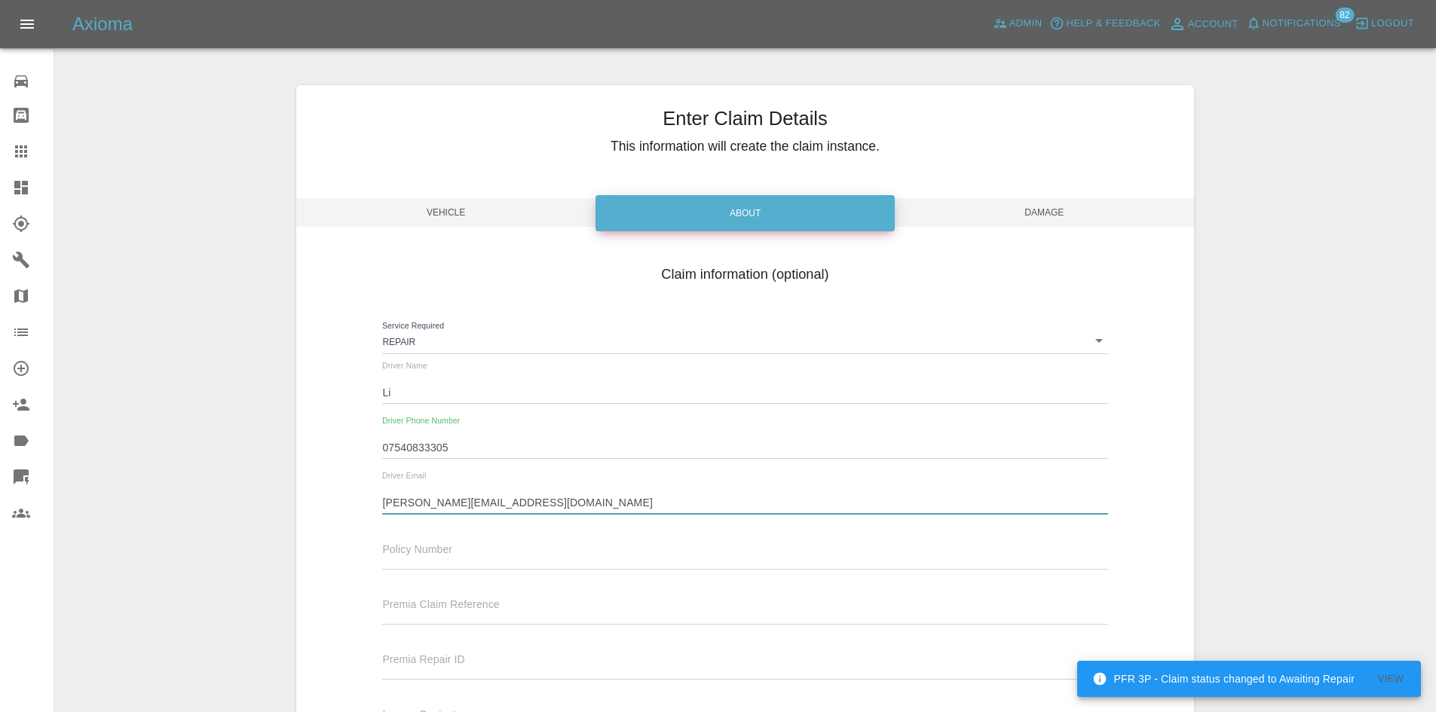
type input "urso.li86@gmail.com"
click at [1150, 206] on span "Damage" at bounding box center [1044, 212] width 299 height 29
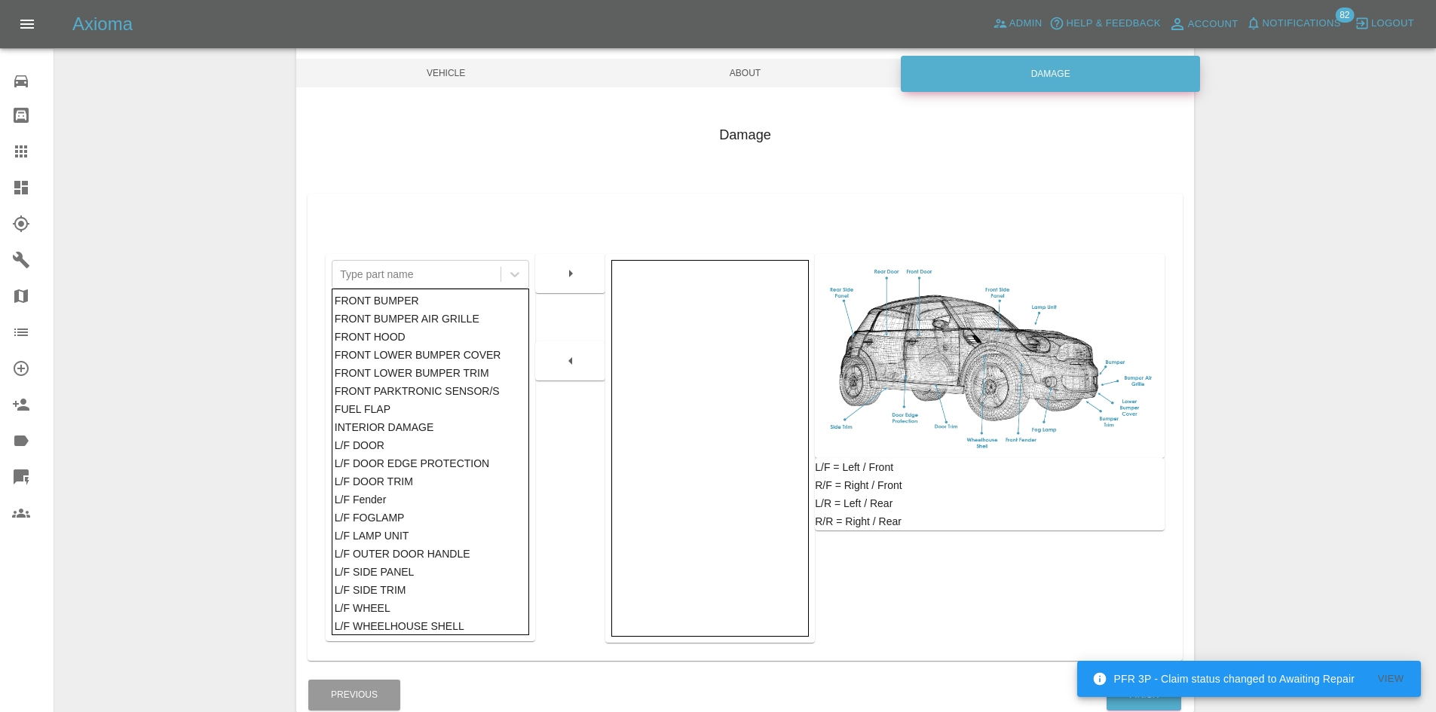
scroll to position [221, 0]
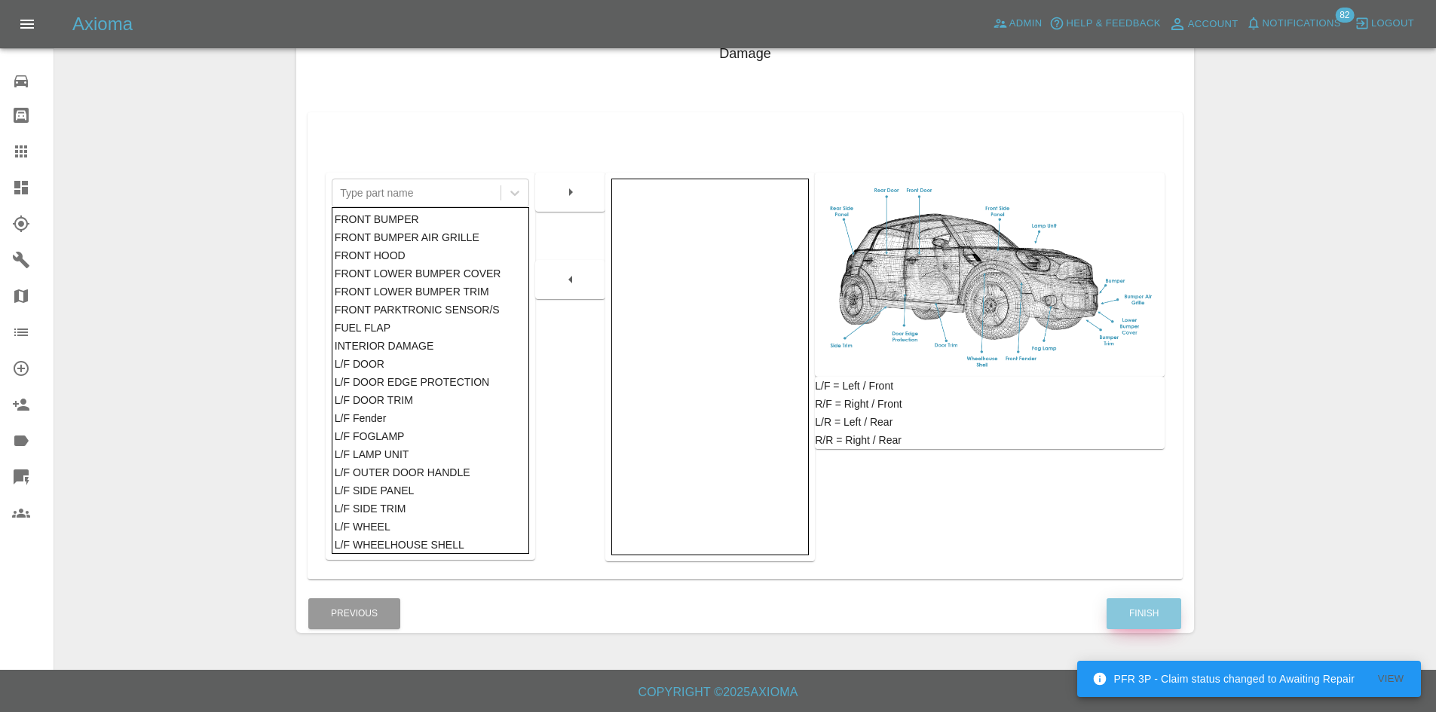
click at [1137, 613] on button "Finish" at bounding box center [1144, 614] width 75 height 31
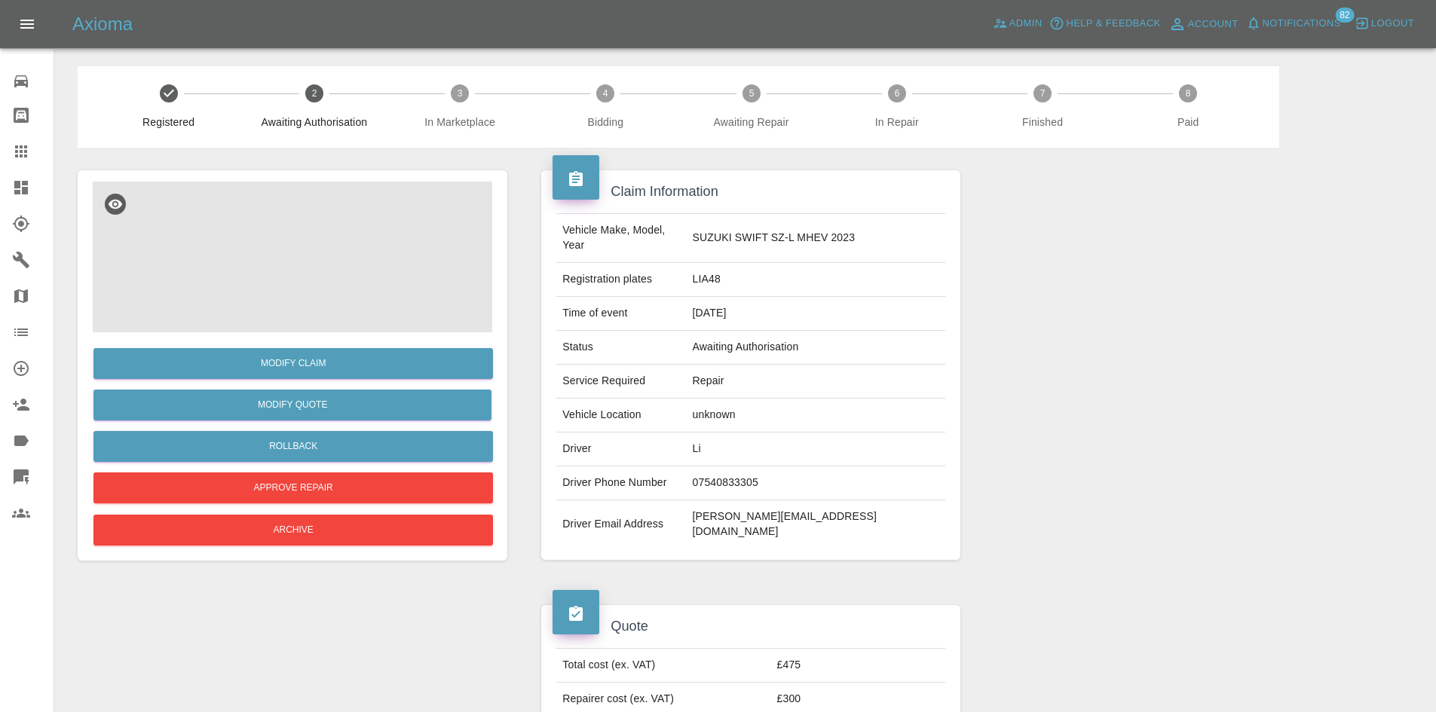
click at [329, 251] on img at bounding box center [293, 257] width 400 height 151
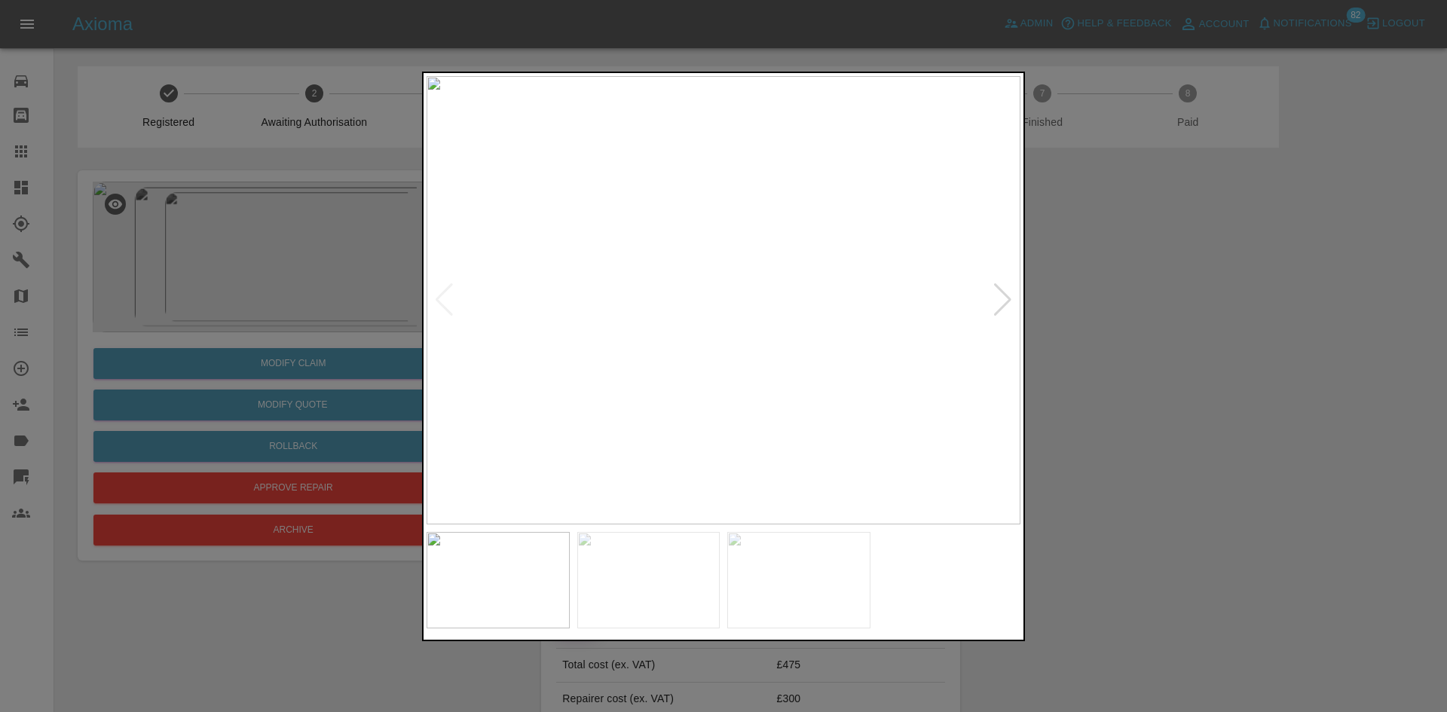
click at [1010, 296] on div at bounding box center [1003, 299] width 20 height 33
click at [721, 284] on img at bounding box center [724, 300] width 594 height 449
click at [721, 284] on img at bounding box center [733, 347] width 1782 height 1346
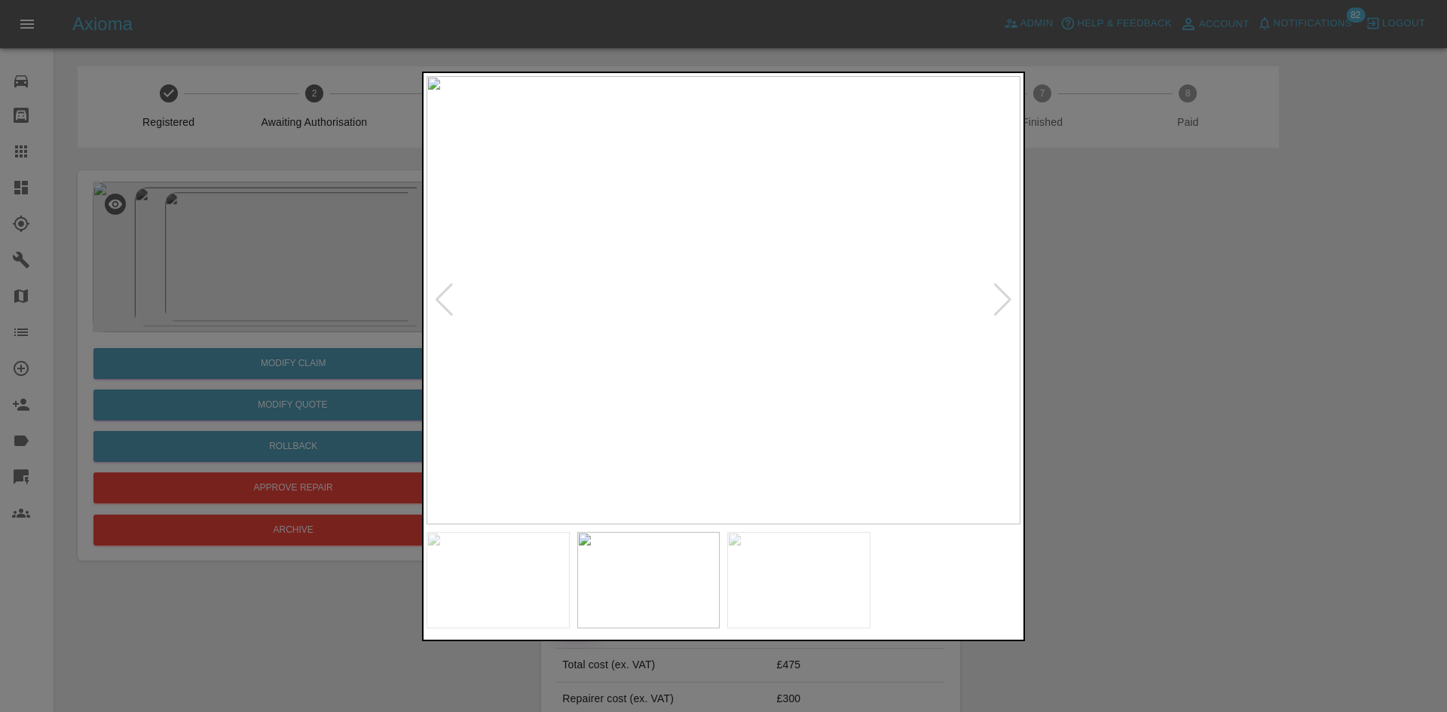
click at [1033, 421] on div at bounding box center [723, 356] width 1447 height 712
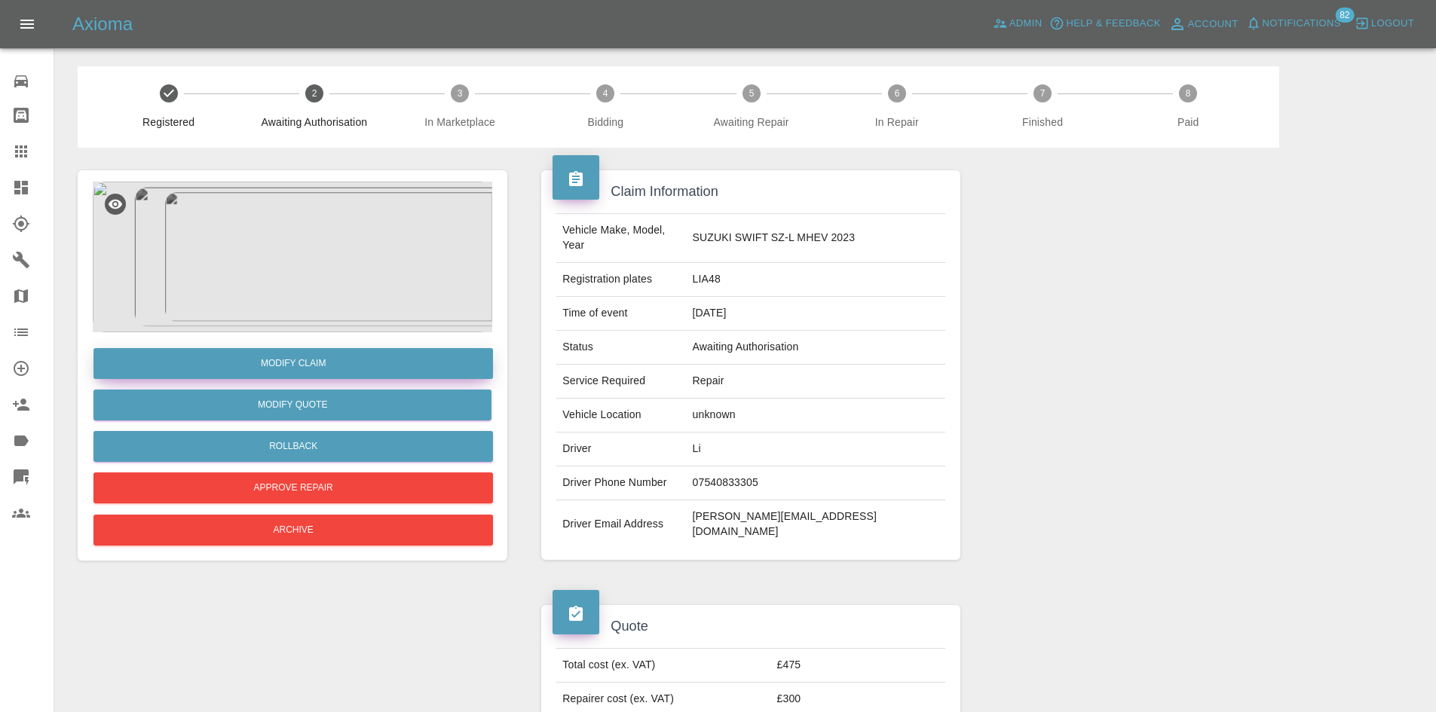
click at [308, 366] on link "Modify Claim" at bounding box center [293, 363] width 400 height 31
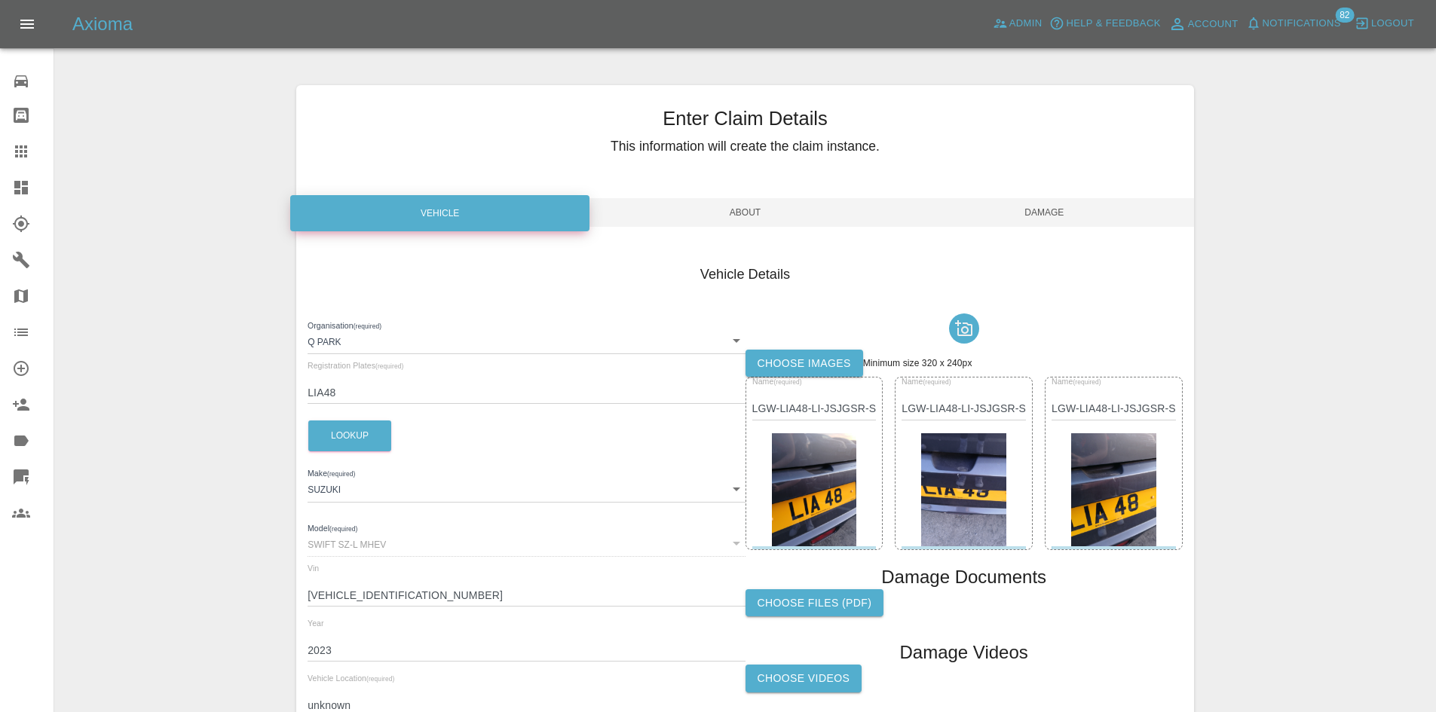
click at [691, 217] on span "About" at bounding box center [744, 212] width 299 height 29
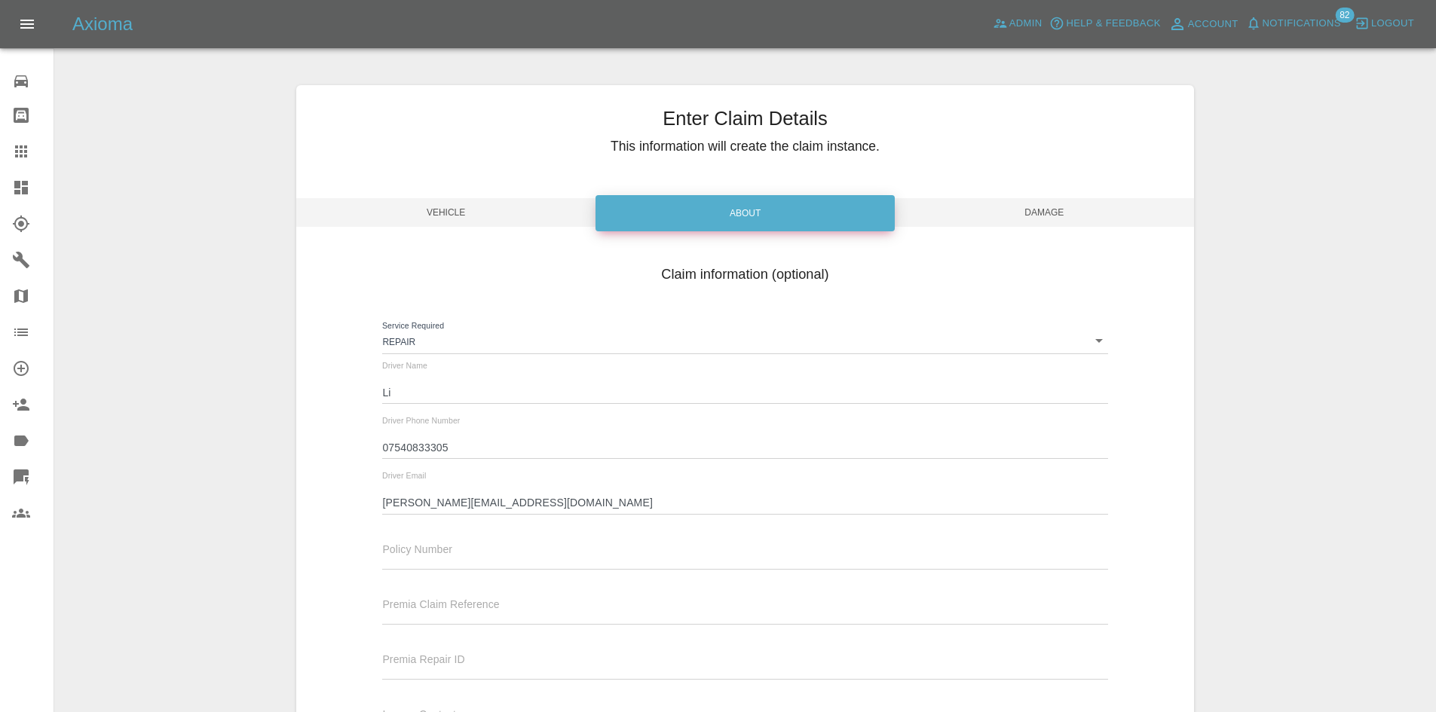
click at [381, 394] on div "Driver Name Li" at bounding box center [745, 389] width 748 height 55
click at [382, 393] on input "Li" at bounding box center [744, 393] width 725 height 22
type input "Amanda Li"
drag, startPoint x: 990, startPoint y: 214, endPoint x: 1000, endPoint y: 228, distance: 16.7
click at [994, 216] on span "Damage" at bounding box center [1044, 212] width 299 height 29
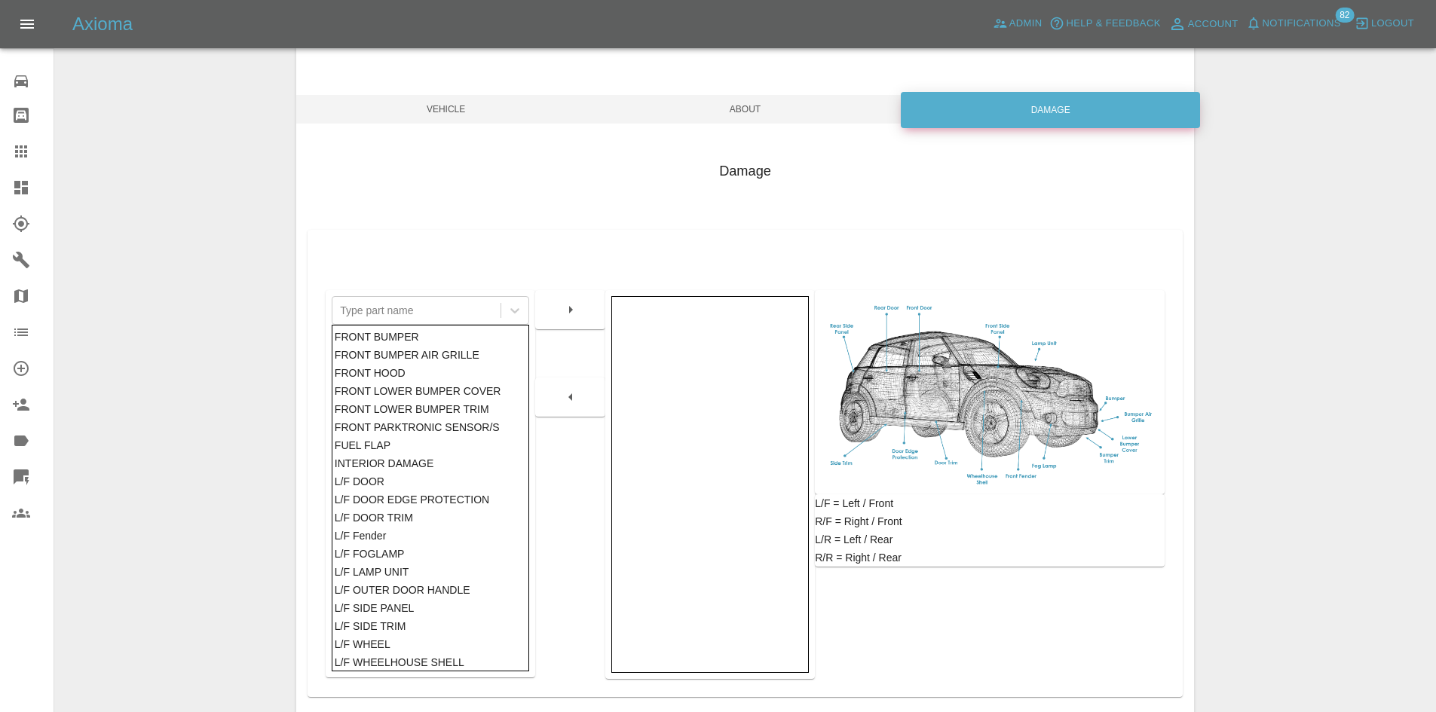
scroll to position [221, 0]
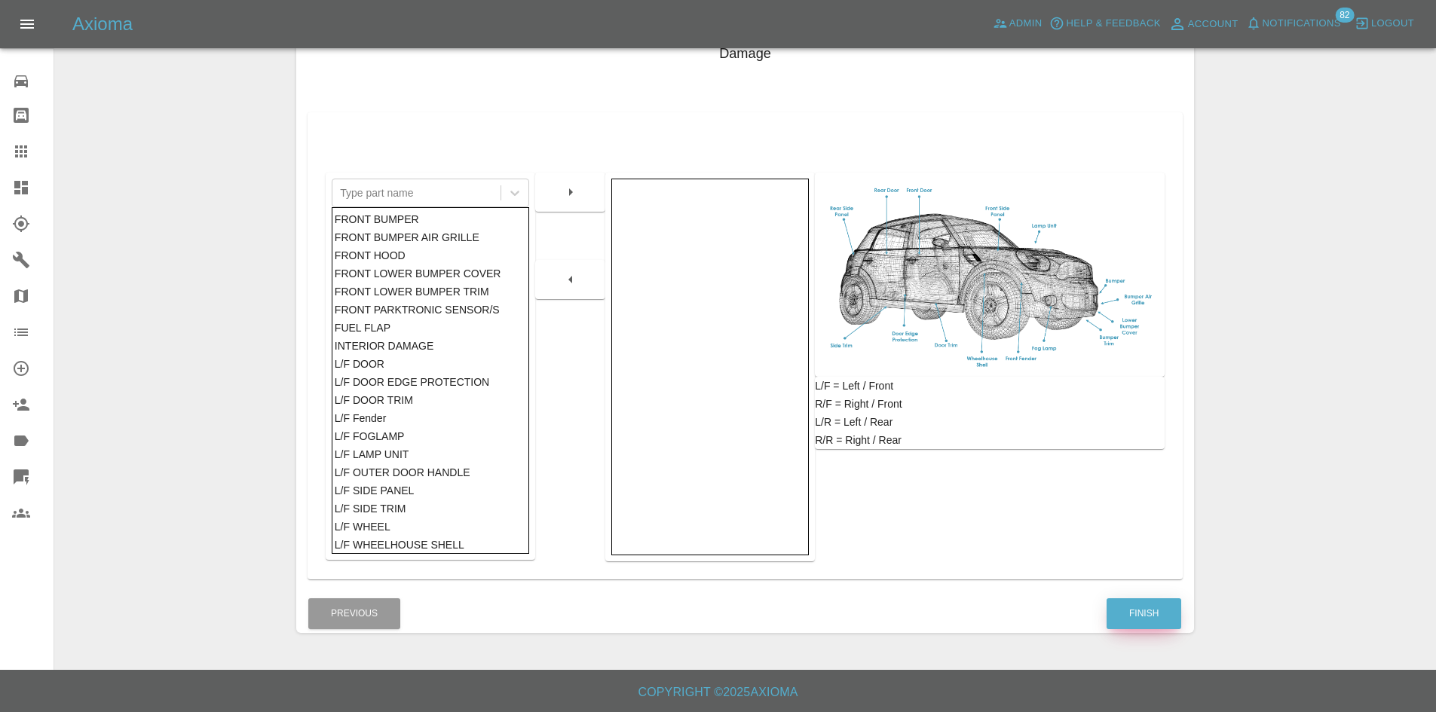
click at [1150, 618] on button "Finish" at bounding box center [1144, 614] width 75 height 31
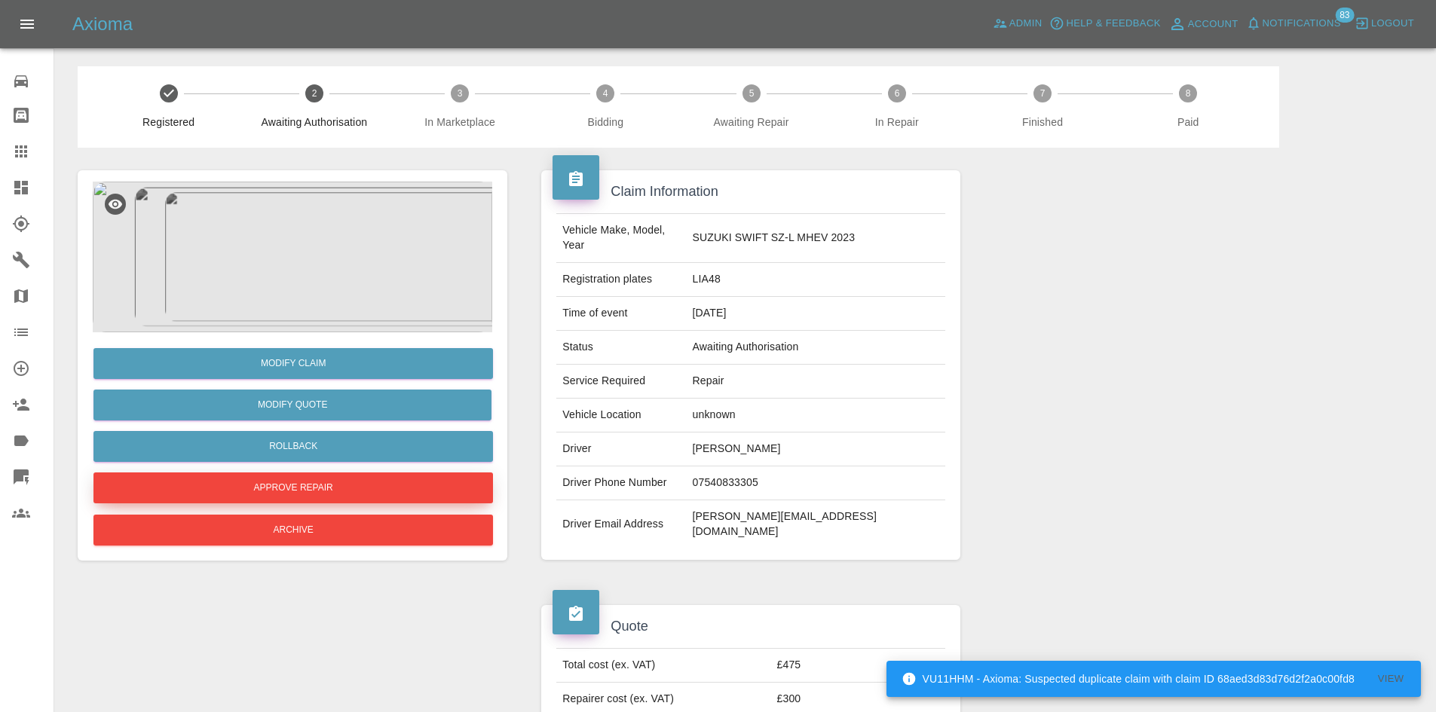
click at [364, 496] on button "Approve Repair" at bounding box center [293, 488] width 400 height 31
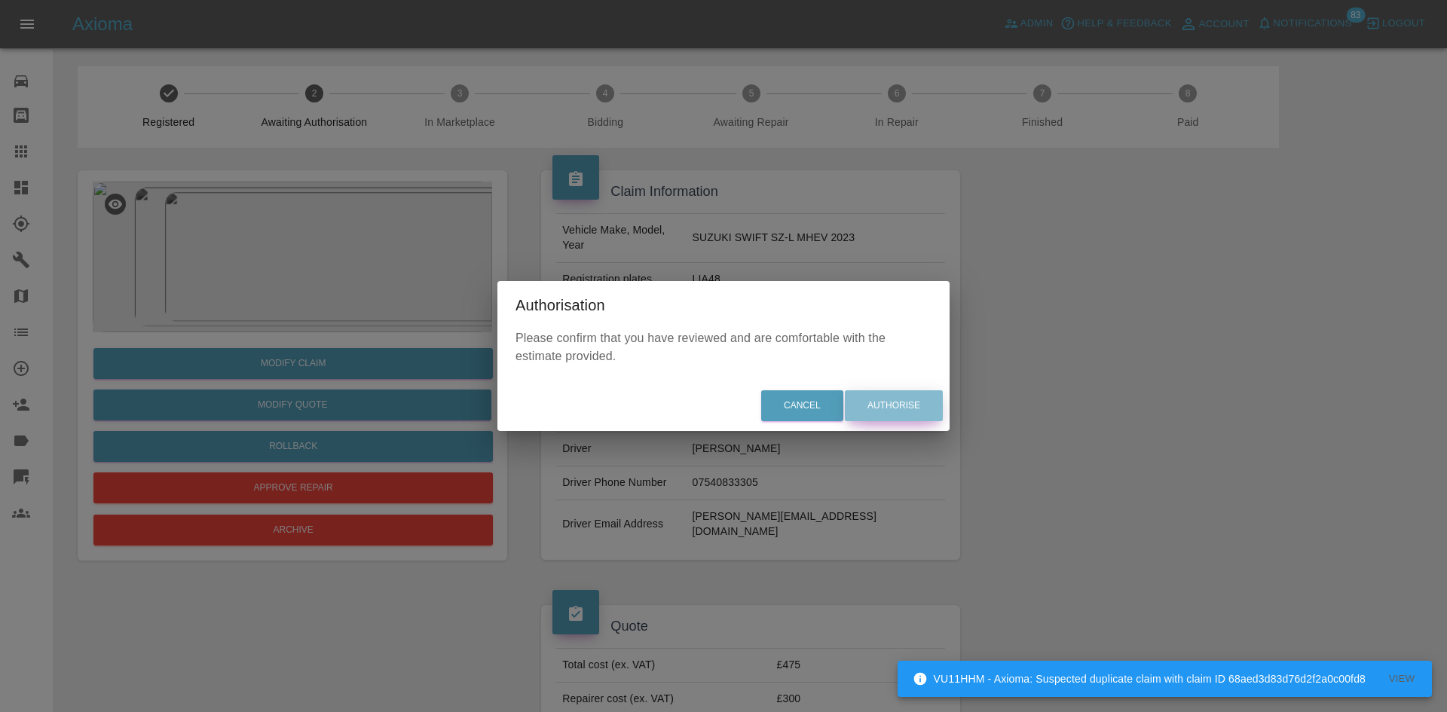
click at [883, 409] on button "Authorise" at bounding box center [894, 405] width 98 height 31
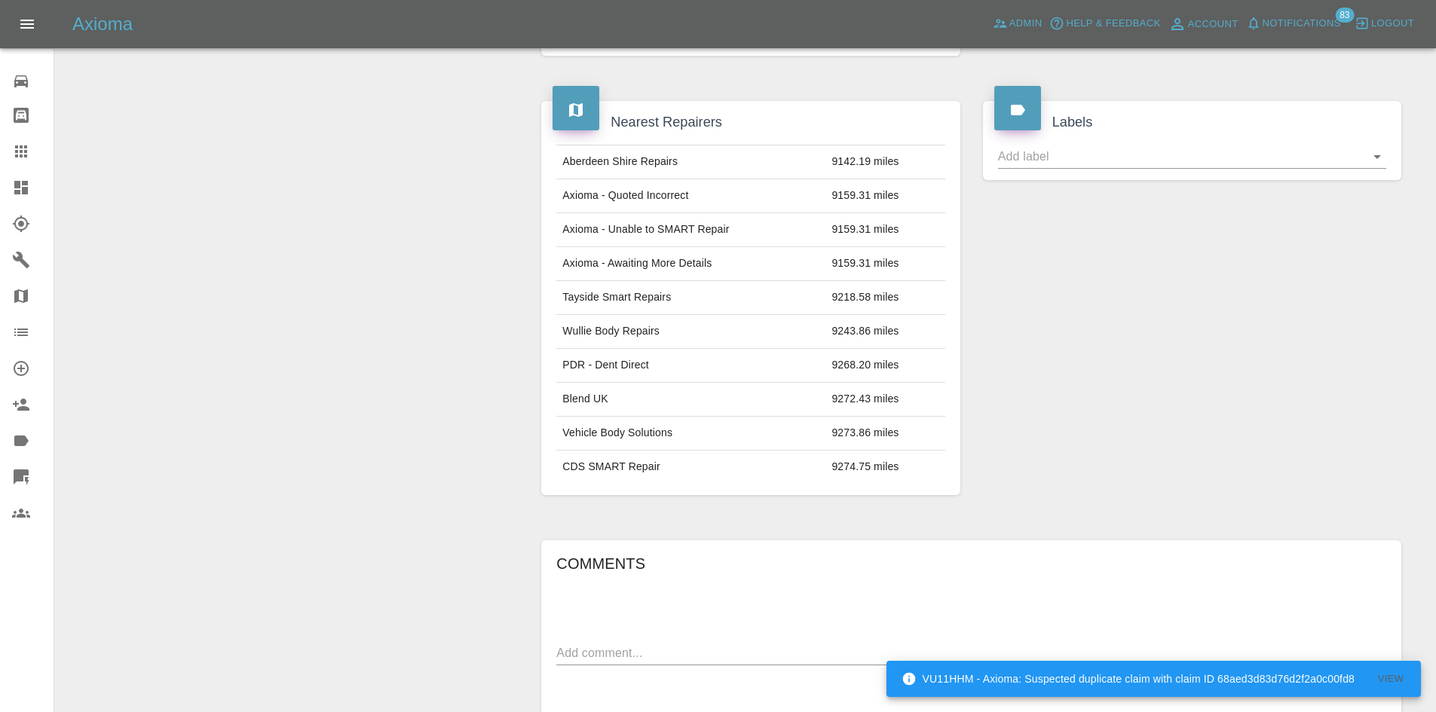
scroll to position [829, 0]
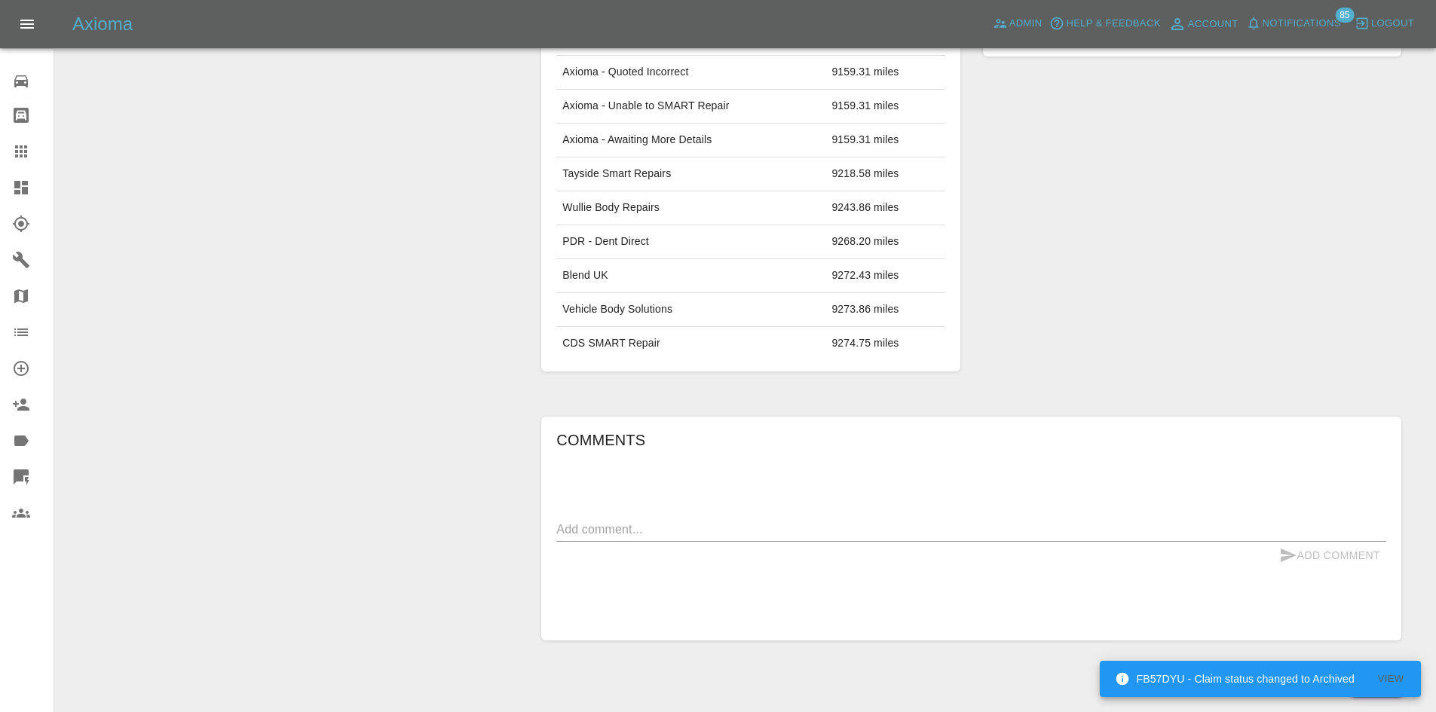
click at [21, 182] on icon at bounding box center [21, 188] width 18 height 18
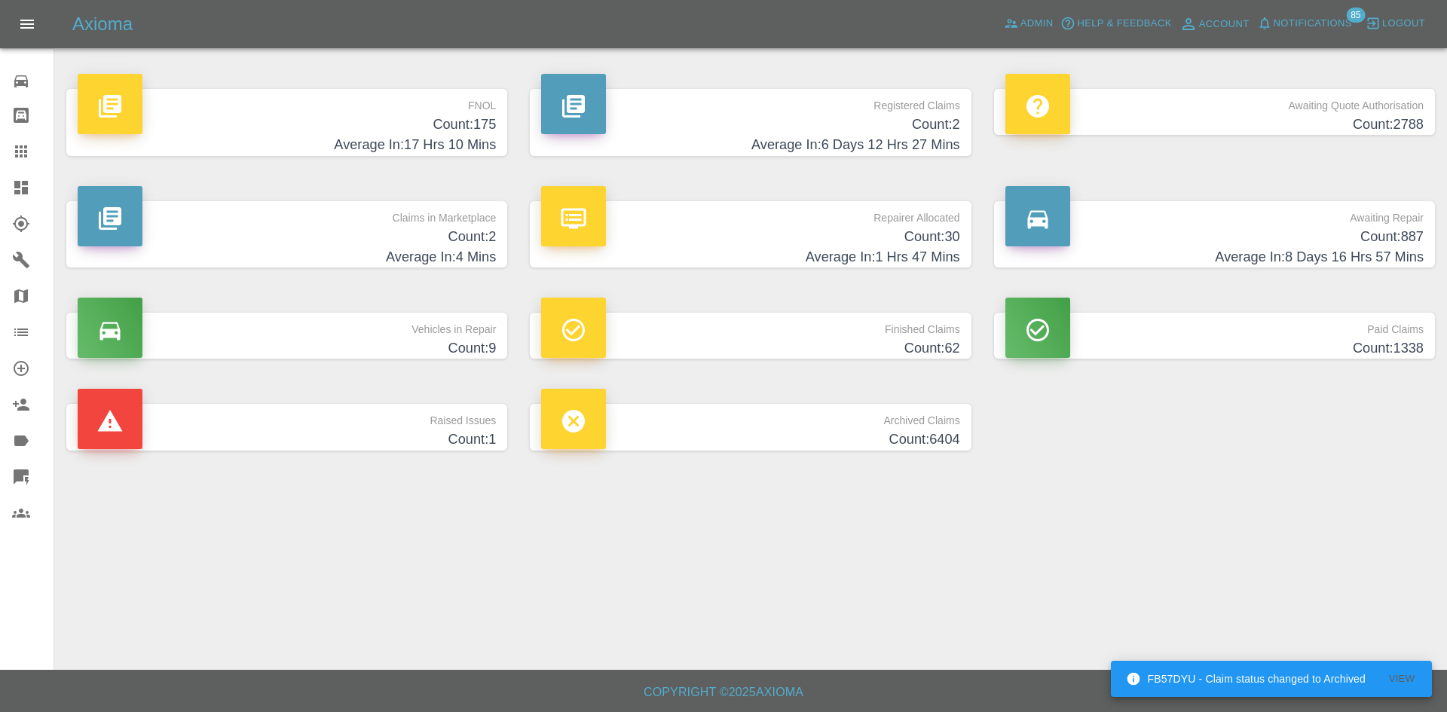
click at [308, 213] on p "Claims in Marketplace" at bounding box center [287, 214] width 418 height 26
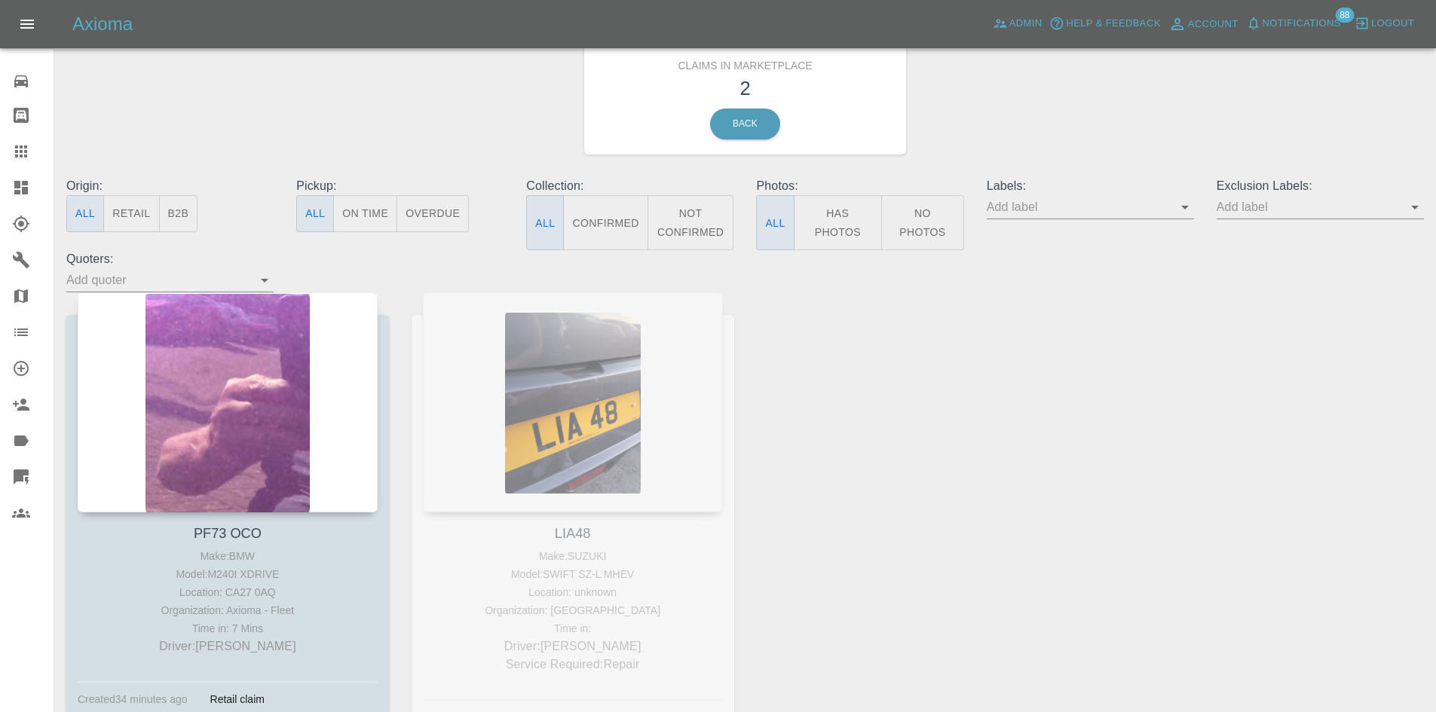
scroll to position [155, 0]
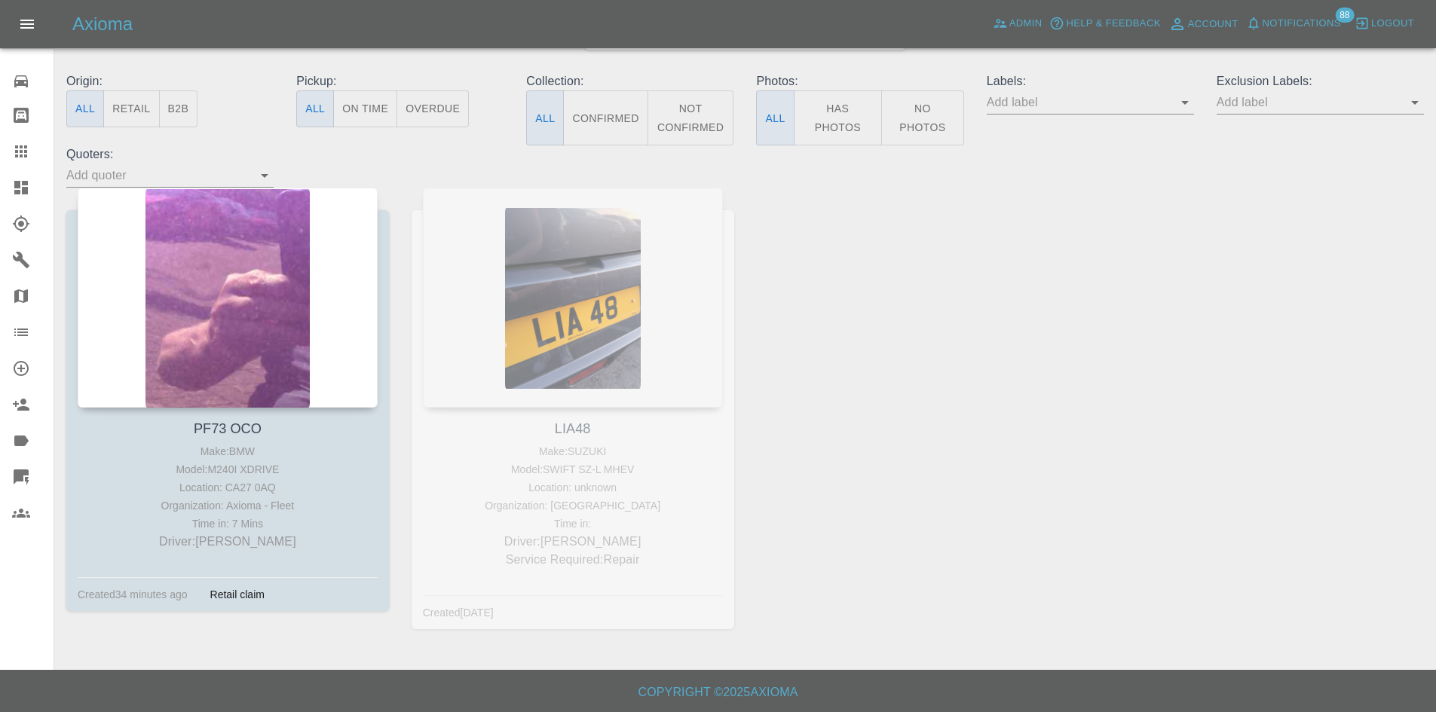
click at [1, 194] on link "Dashboard" at bounding box center [27, 188] width 54 height 36
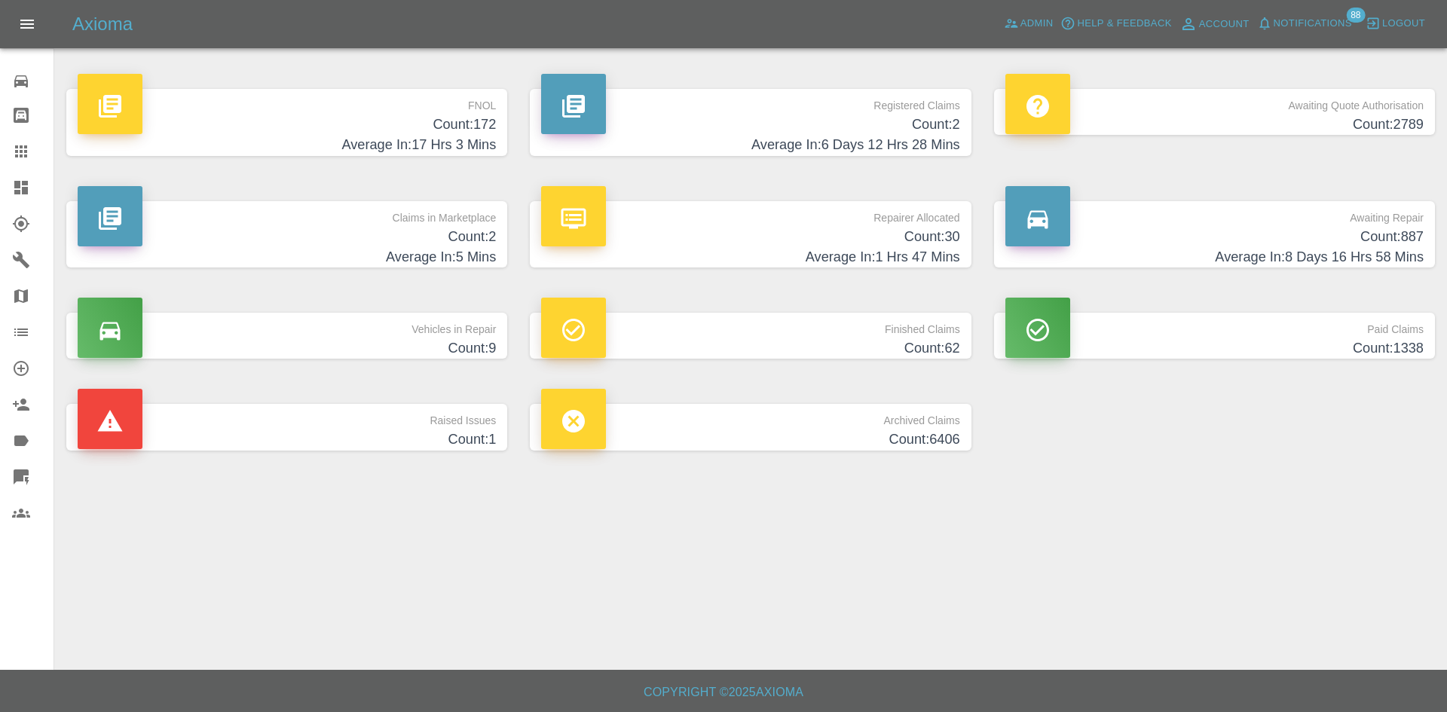
click at [764, 234] on h4 "Count: 30" at bounding box center [750, 237] width 418 height 20
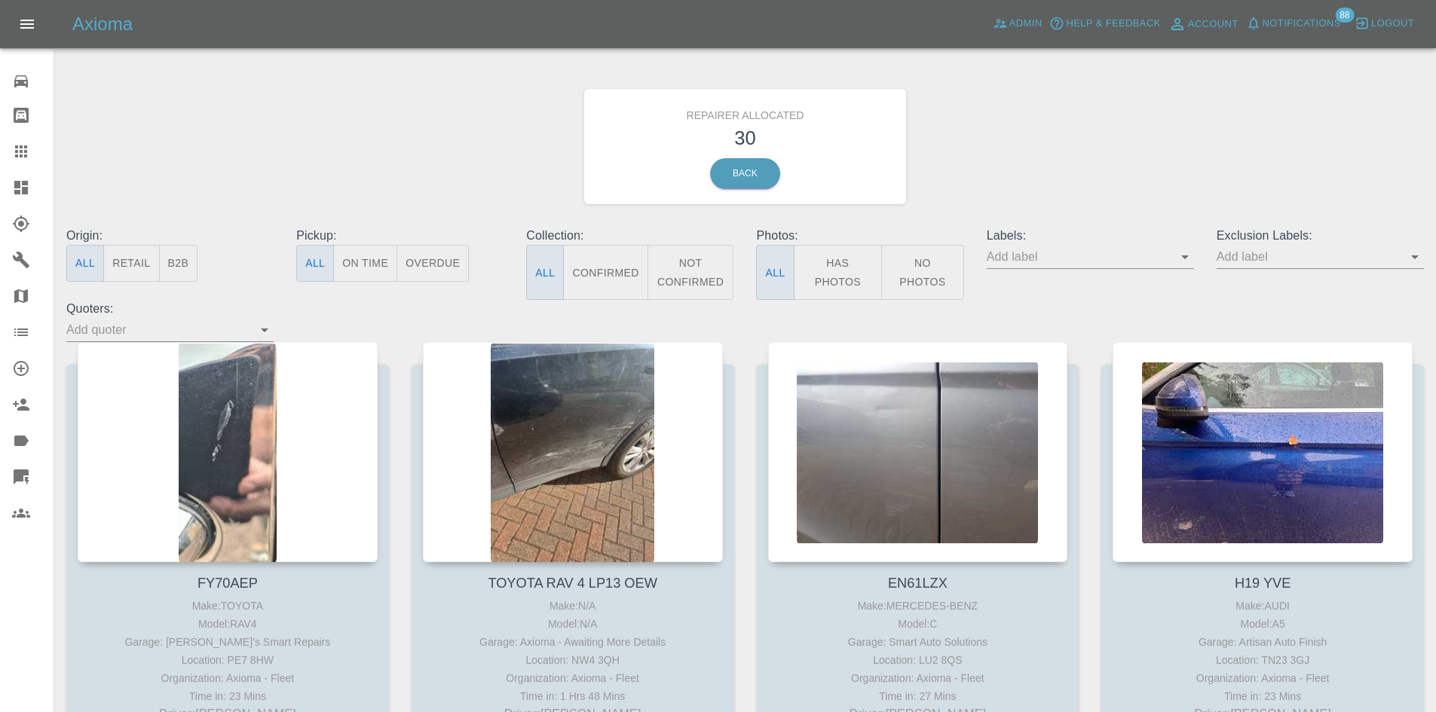
click at [188, 264] on button "B2B" at bounding box center [178, 263] width 39 height 37
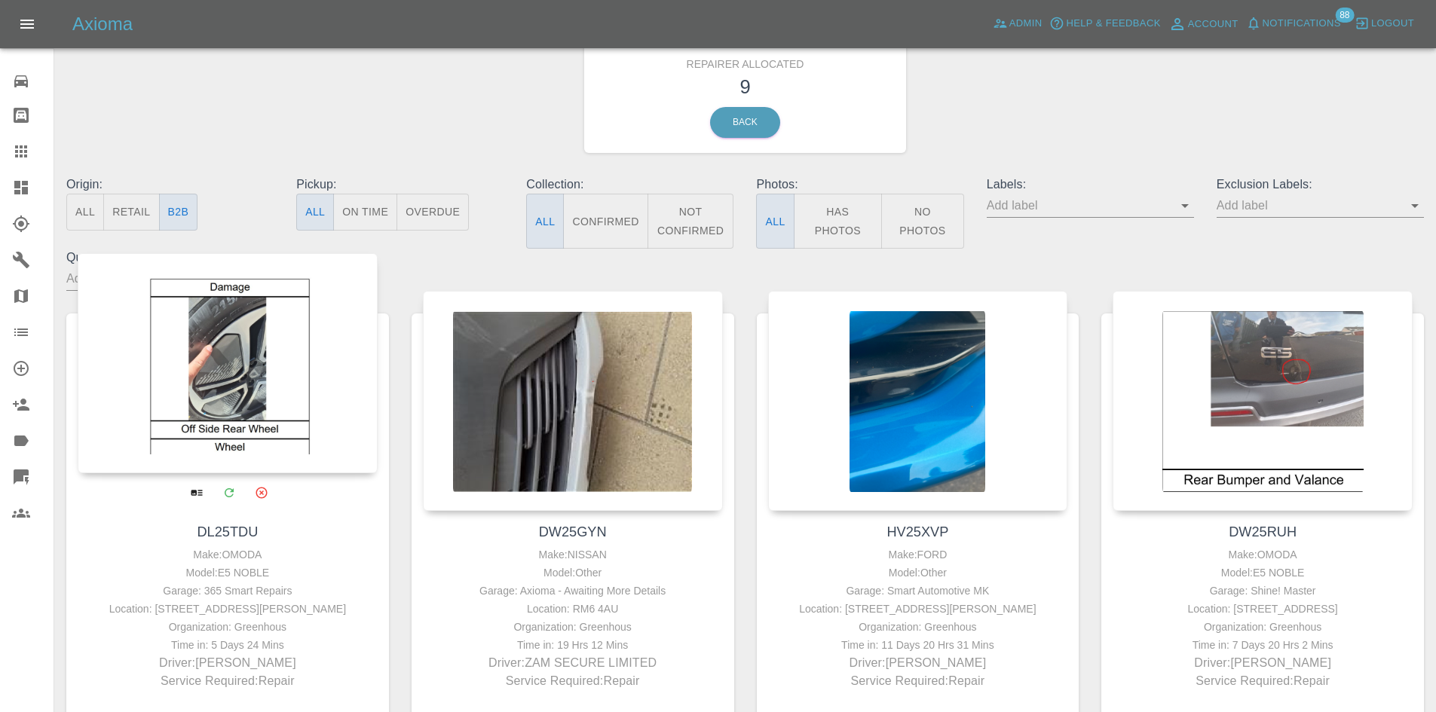
scroll to position [75, 0]
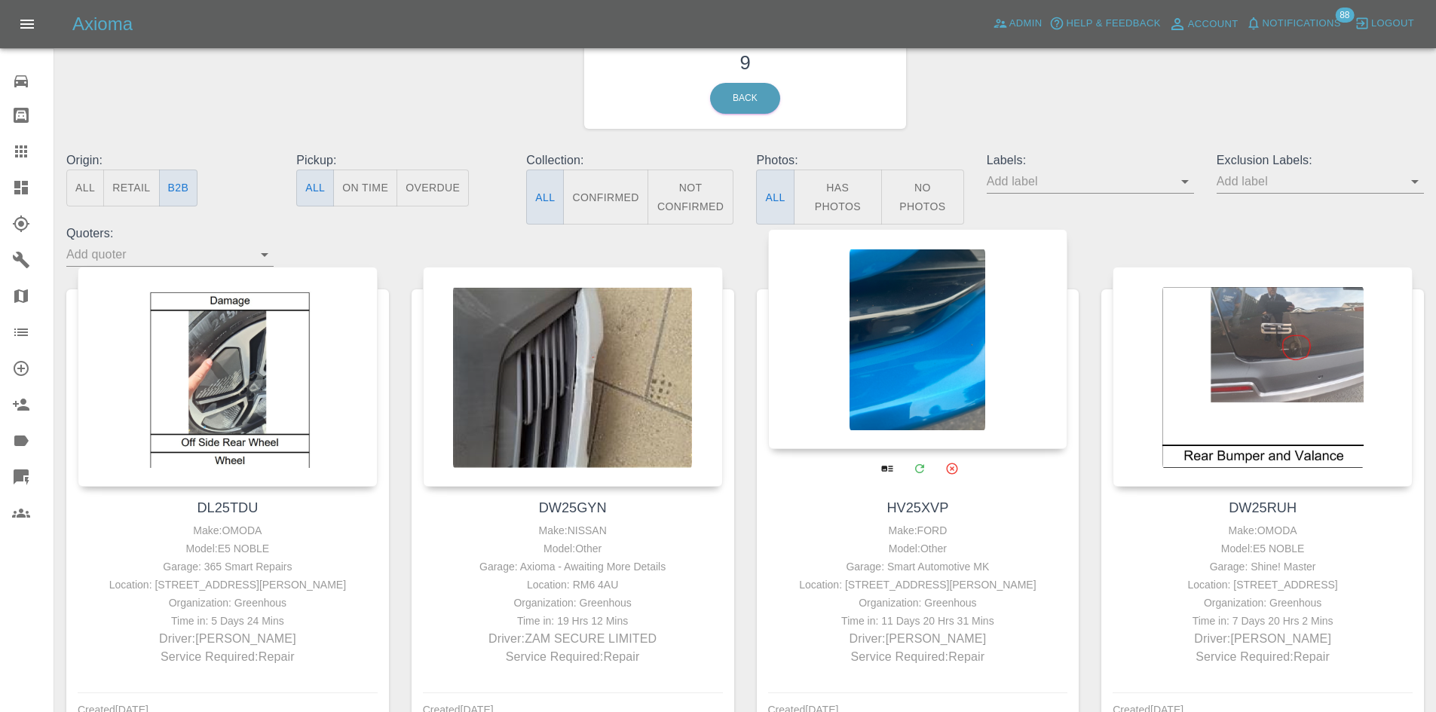
drag, startPoint x: 914, startPoint y: 372, endPoint x: 940, endPoint y: 392, distance: 32.3
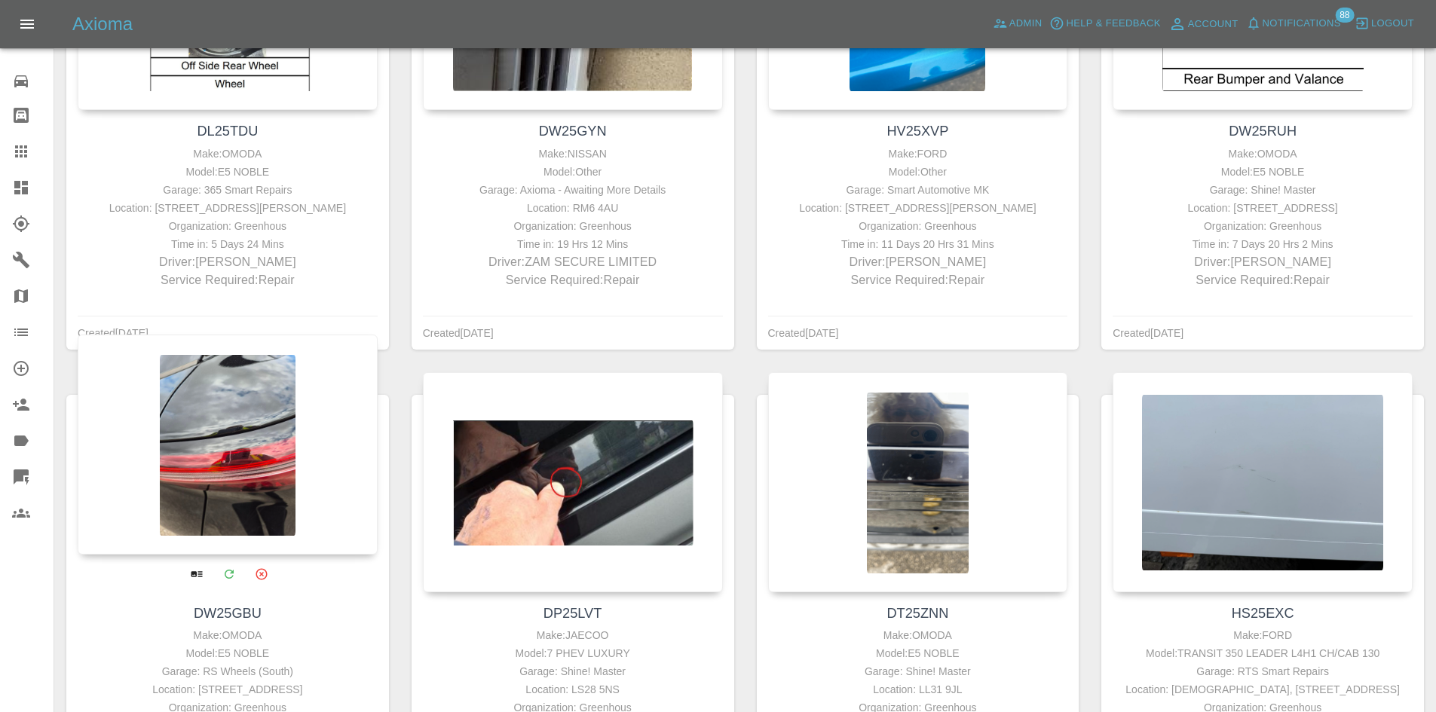
scroll to position [528, 0]
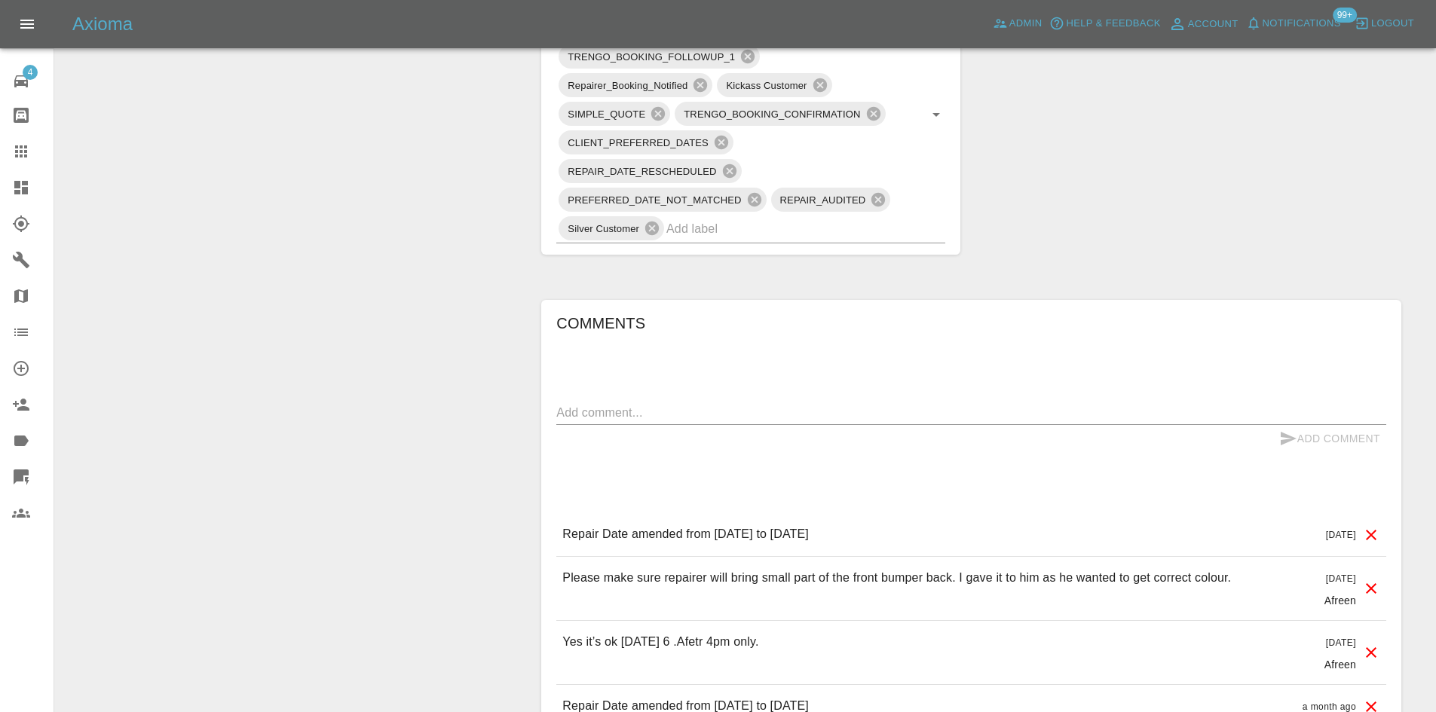
scroll to position [1055, 0]
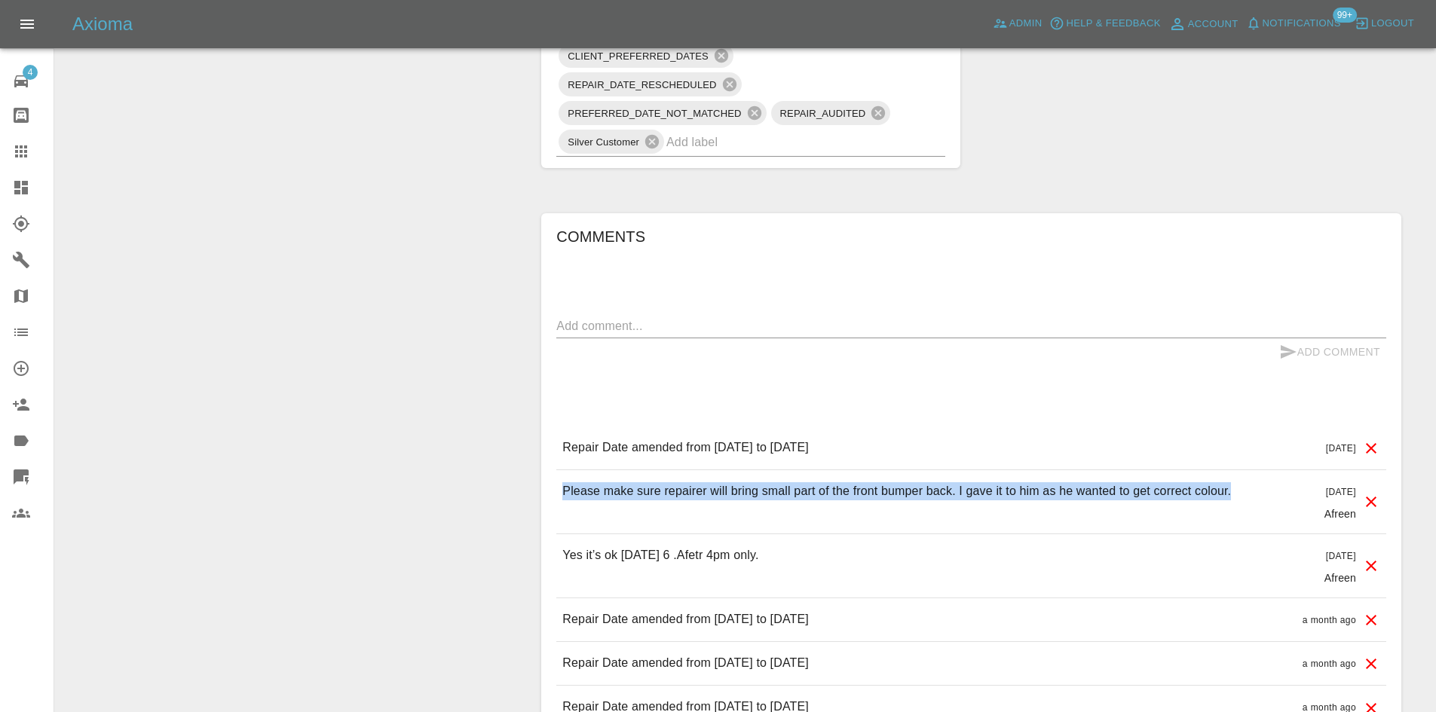
drag, startPoint x: 552, startPoint y: 485, endPoint x: 1252, endPoint y: 490, distance: 700.3
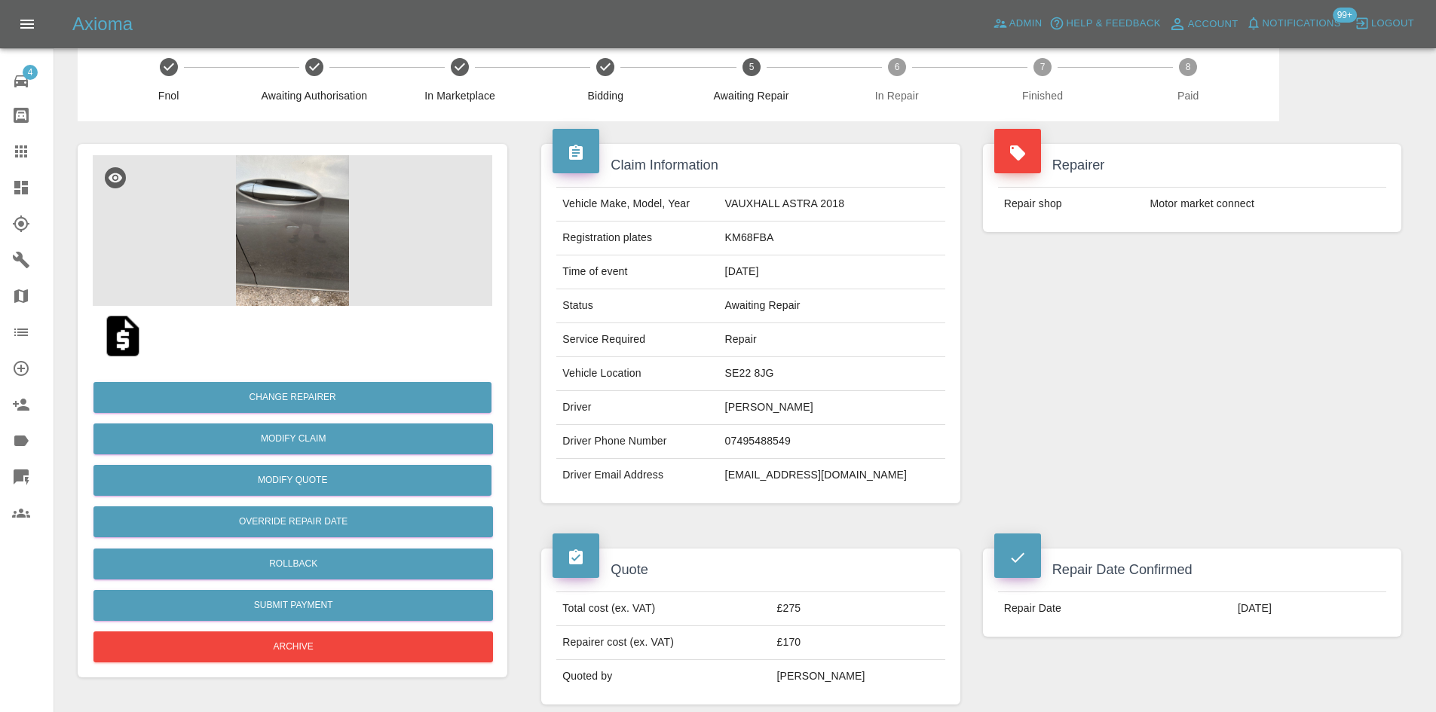
scroll to position [0, 0]
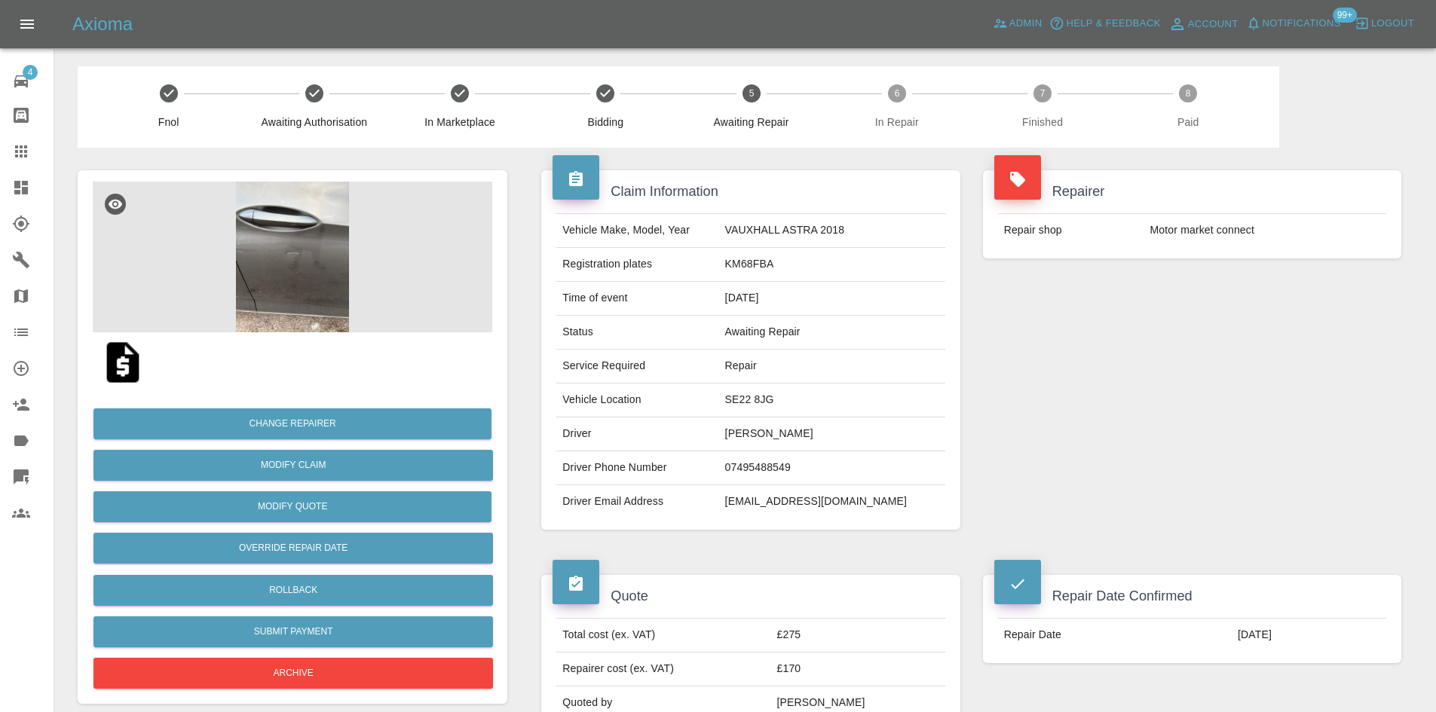
click at [1177, 228] on td "Motor market connect" at bounding box center [1265, 230] width 242 height 33
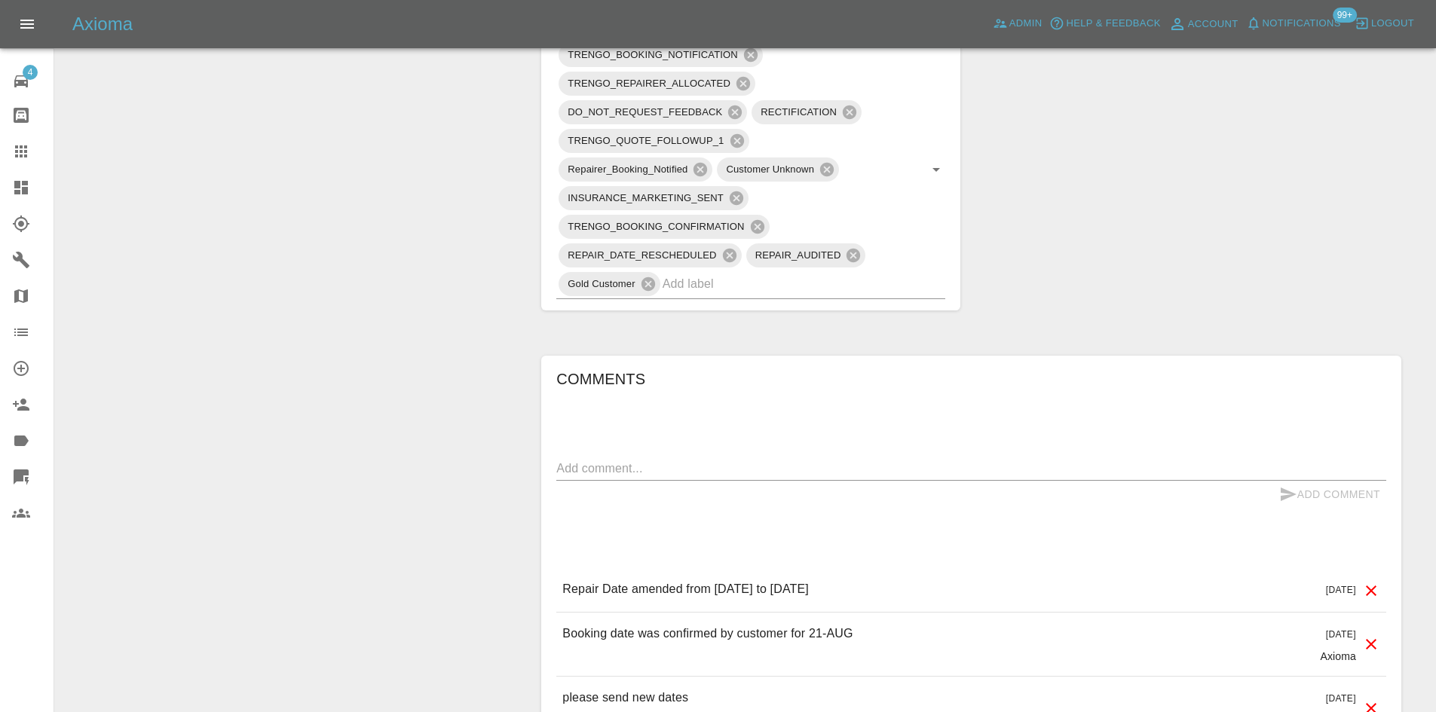
scroll to position [905, 0]
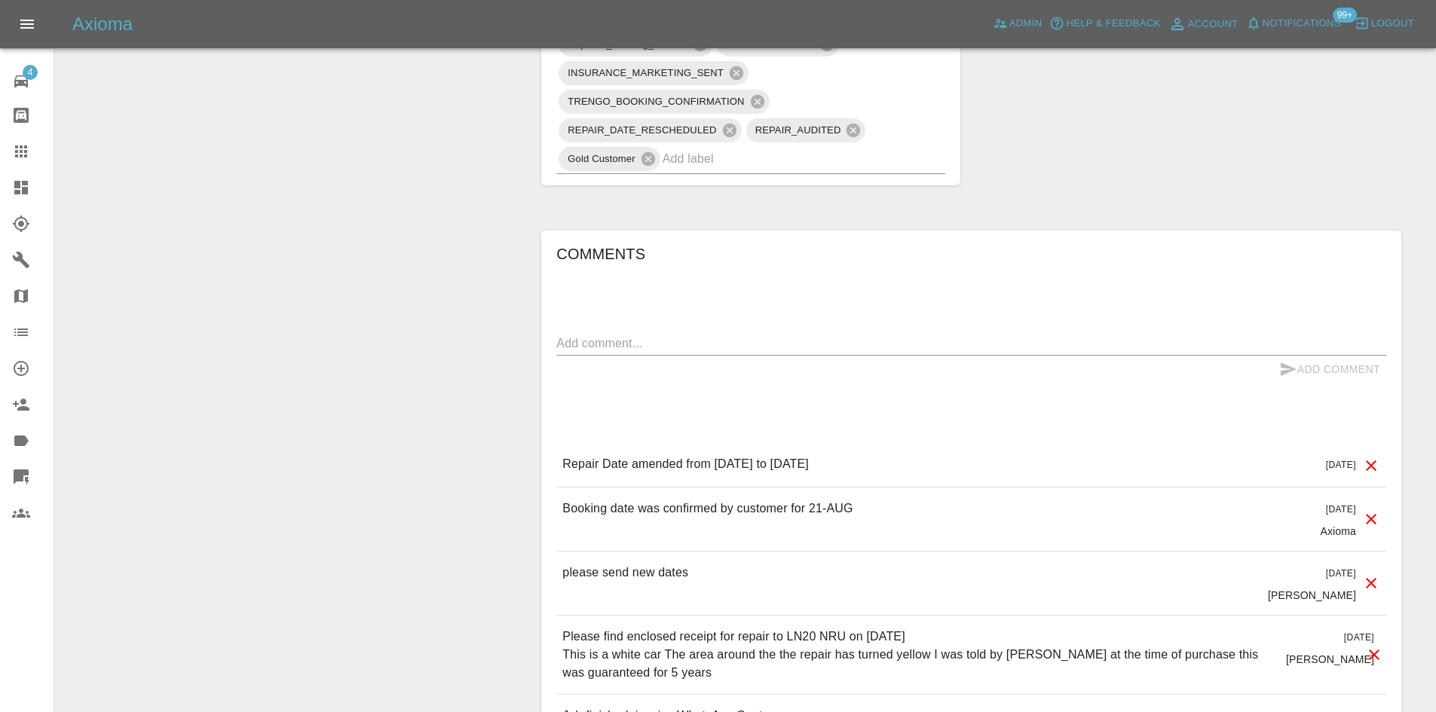
click at [925, 482] on div "Repair Date amended from [DATE] to [DATE] [DATE]" at bounding box center [971, 464] width 830 height 43
drag, startPoint x: 928, startPoint y: 472, endPoint x: 530, endPoint y: 476, distance: 398.0
click at [530, 476] on div "Comments x Add Comment Repair Date amended from [DATE] to [DATE] [DATE] Repair …" at bounding box center [971, 642] width 883 height 869
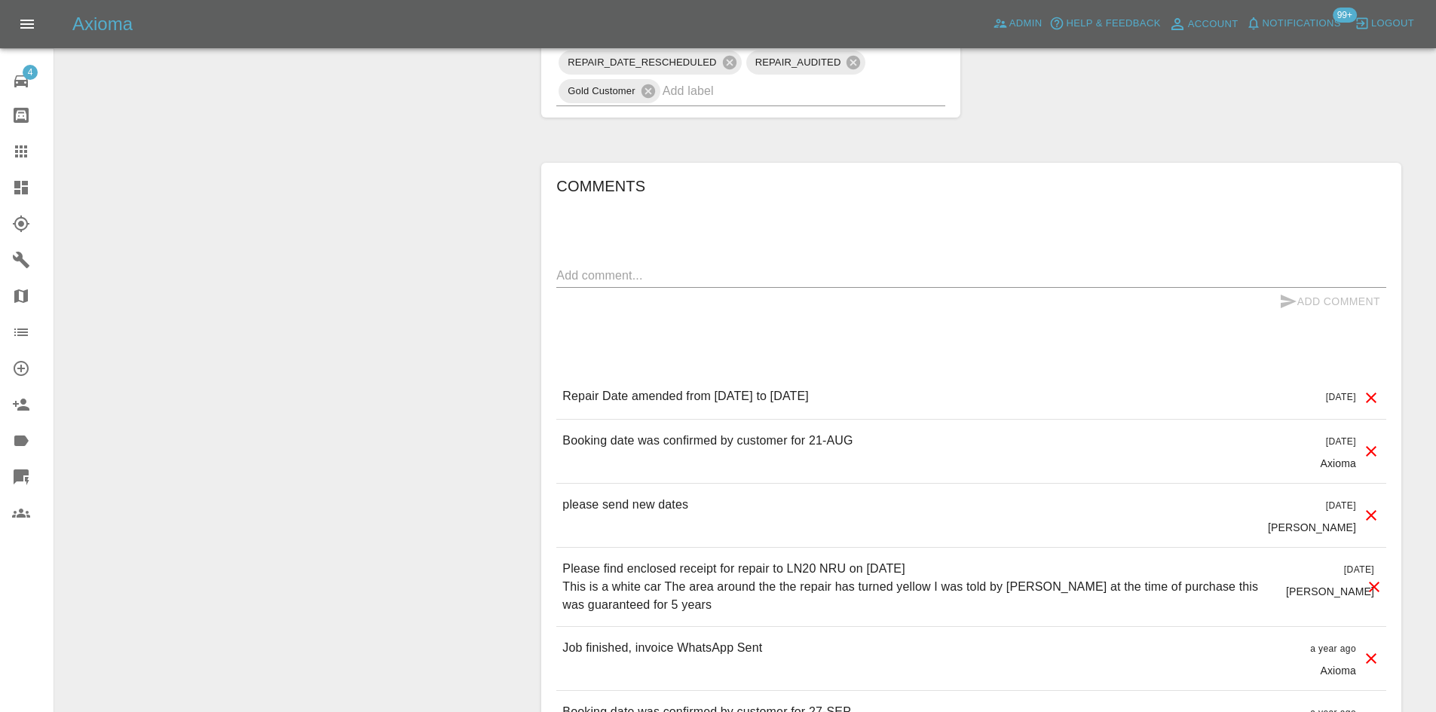
scroll to position [1055, 0]
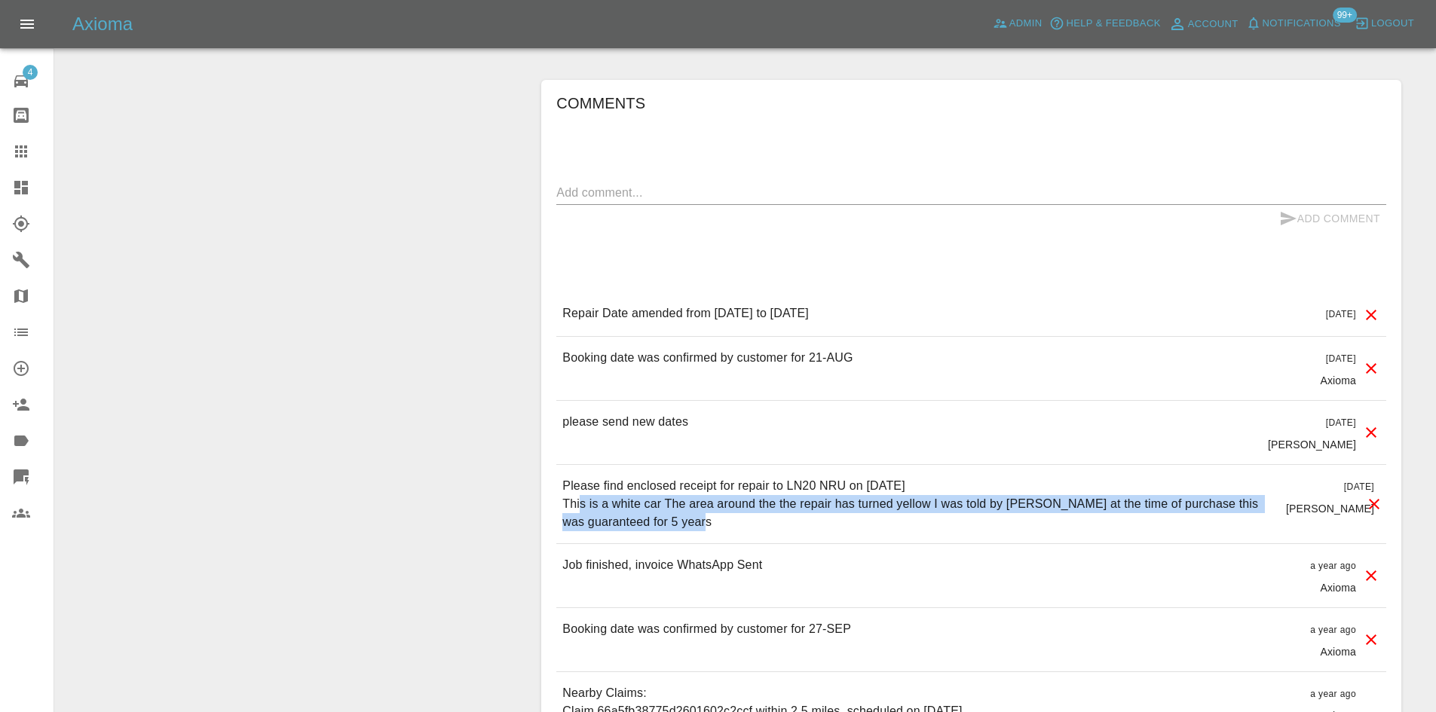
drag, startPoint x: 568, startPoint y: 508, endPoint x: 765, endPoint y: 533, distance: 198.3
click at [765, 533] on div "Please find enclosed receipt for repair to LN20 NRU on [DATE] This is a white c…" at bounding box center [971, 504] width 830 height 78
click at [755, 528] on p "Please find enclosed receipt for repair to LN20 NRU on [DATE] This is a white c…" at bounding box center [918, 504] width 712 height 54
drag, startPoint x: 730, startPoint y: 527, endPoint x: 562, endPoint y: 495, distance: 171.0
click at [562, 495] on div "Please find enclosed receipt for repair to LN20 NRU on [DATE] This is a white c…" at bounding box center [971, 504] width 830 height 78
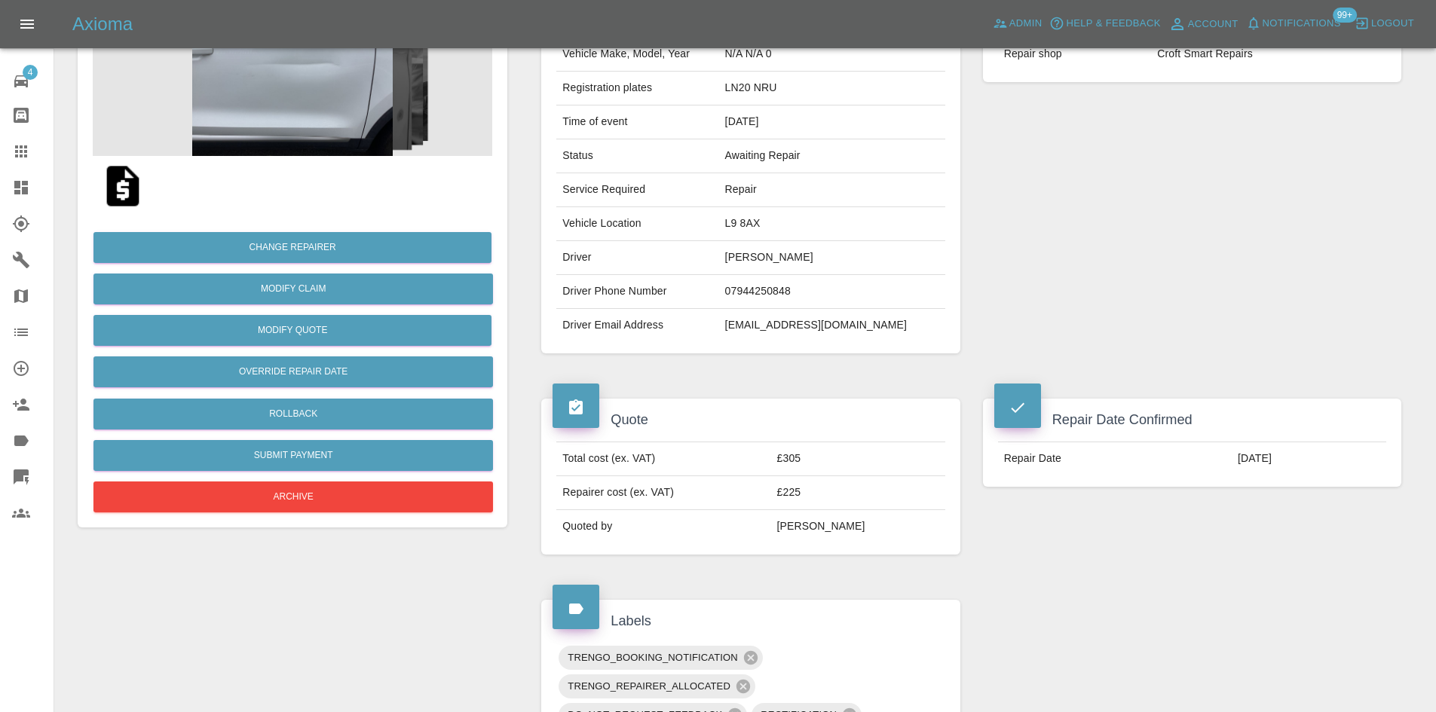
scroll to position [0, 0]
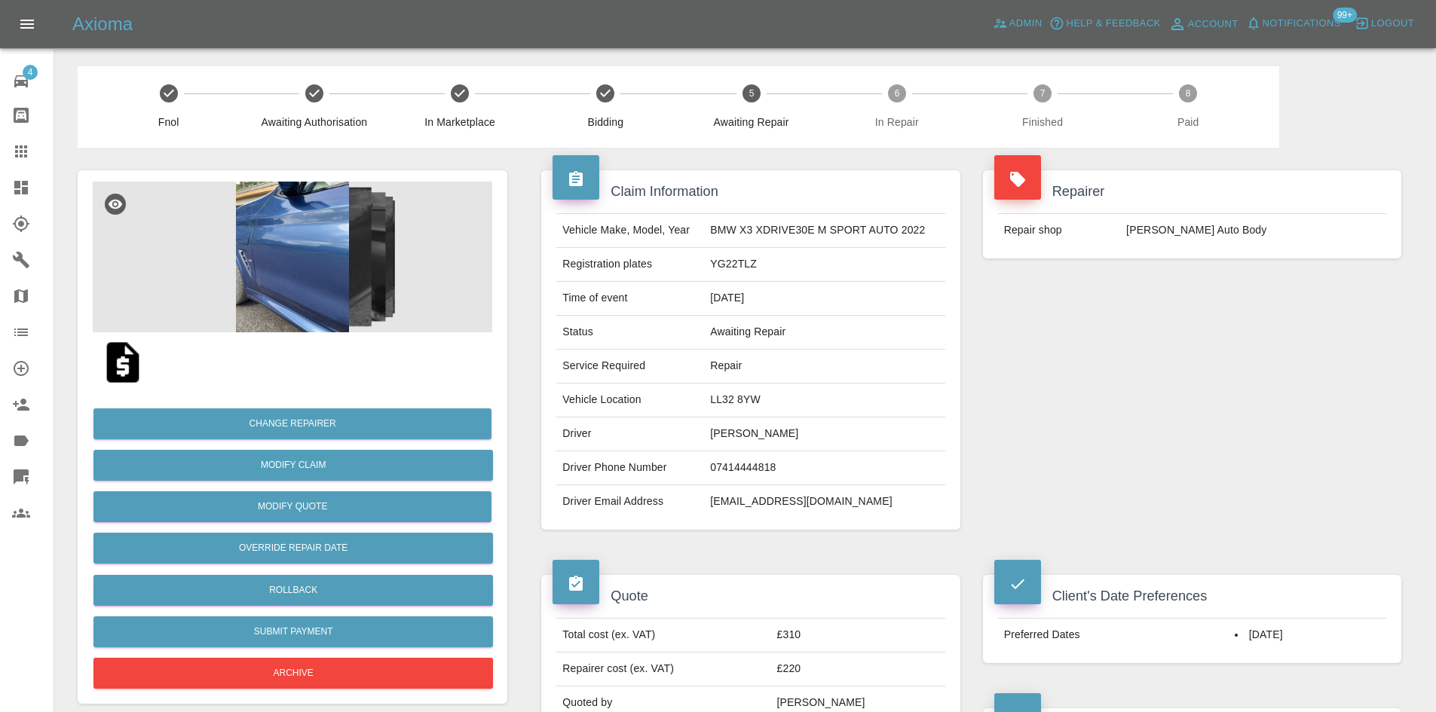
click at [399, 283] on img at bounding box center [293, 257] width 400 height 151
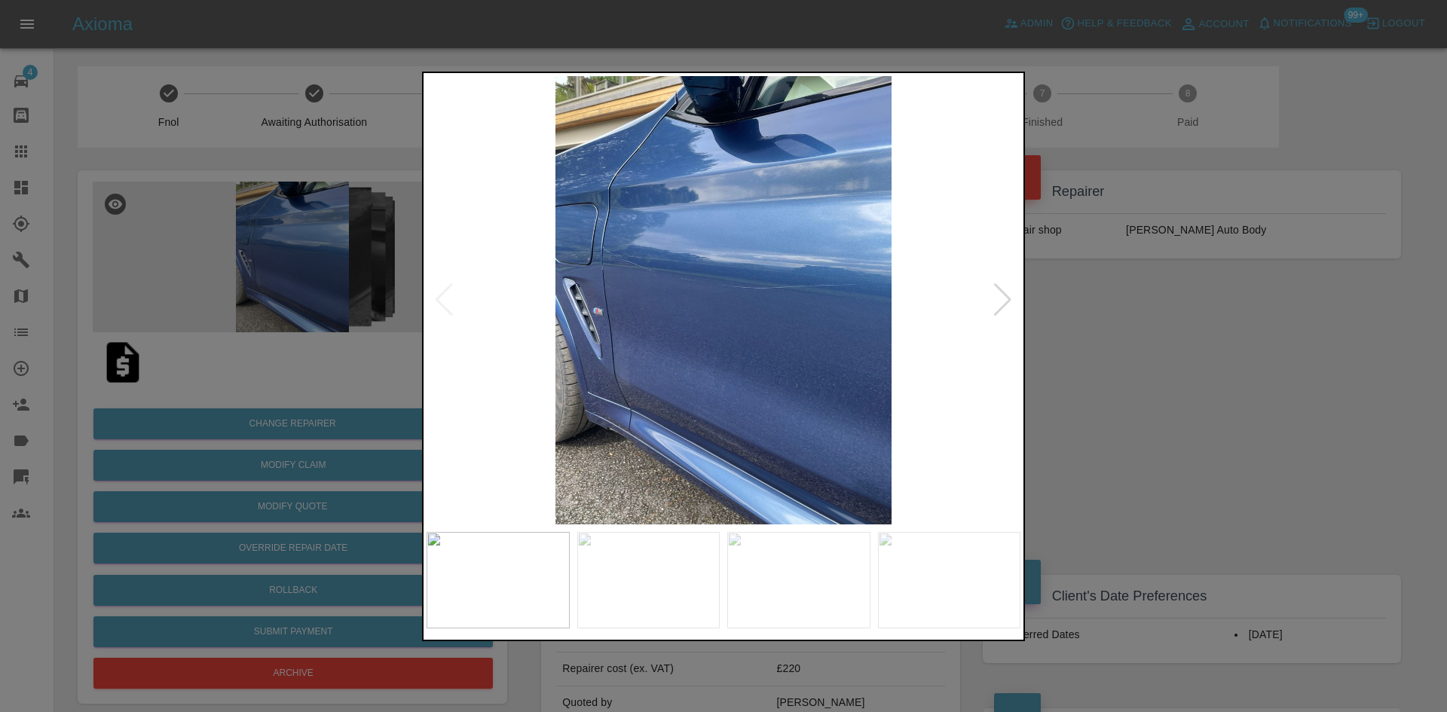
click at [1009, 292] on div at bounding box center [1003, 299] width 20 height 33
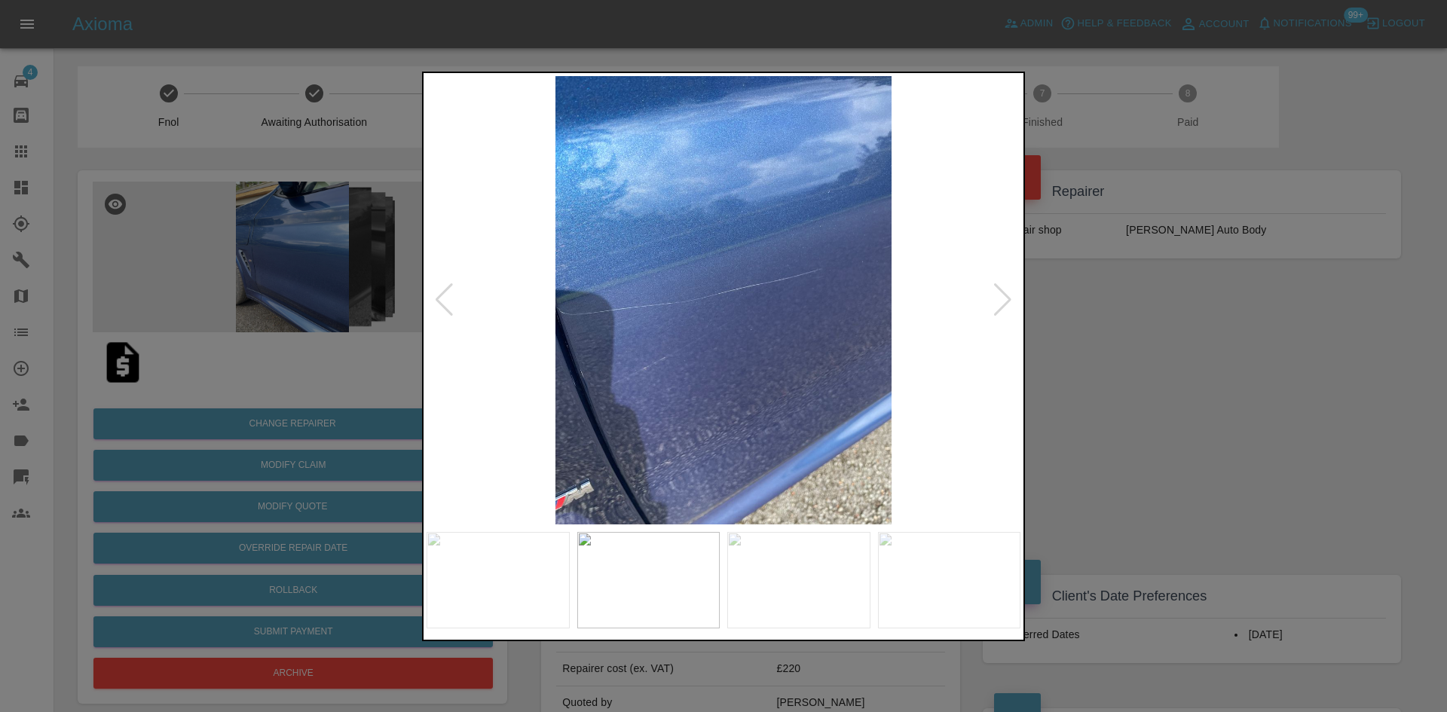
click at [1009, 292] on div at bounding box center [1003, 299] width 20 height 33
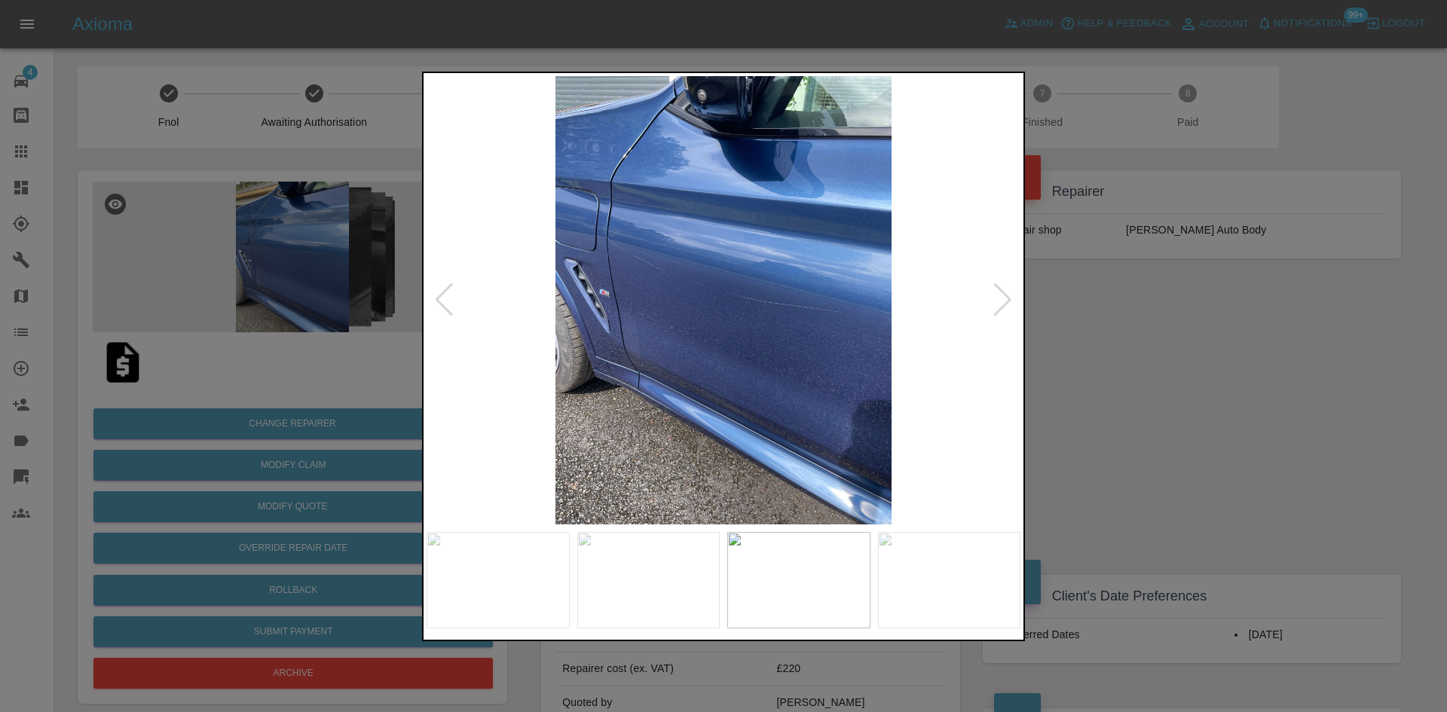
click at [1009, 292] on div at bounding box center [1003, 299] width 20 height 33
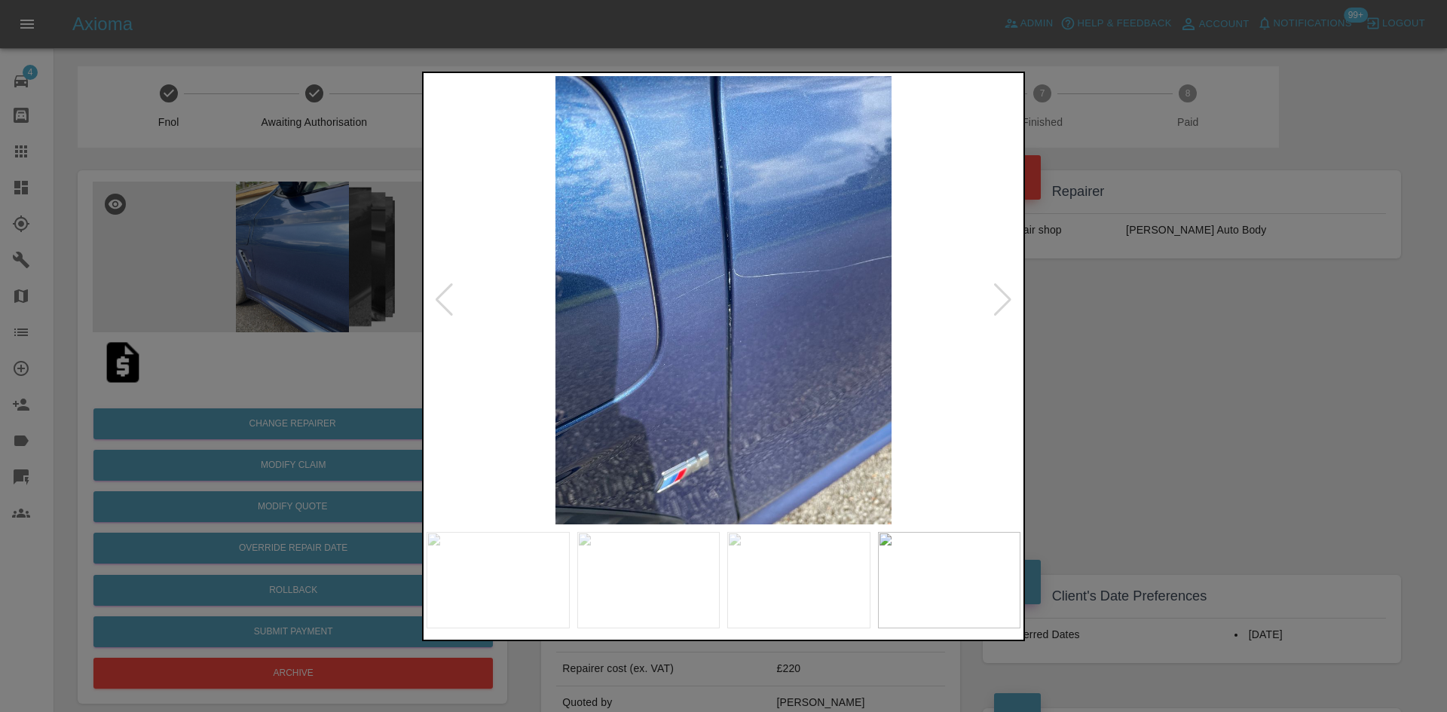
drag, startPoint x: 1200, startPoint y: 372, endPoint x: 1209, endPoint y: 376, distance: 10.1
click at [1209, 376] on div at bounding box center [723, 356] width 1447 height 712
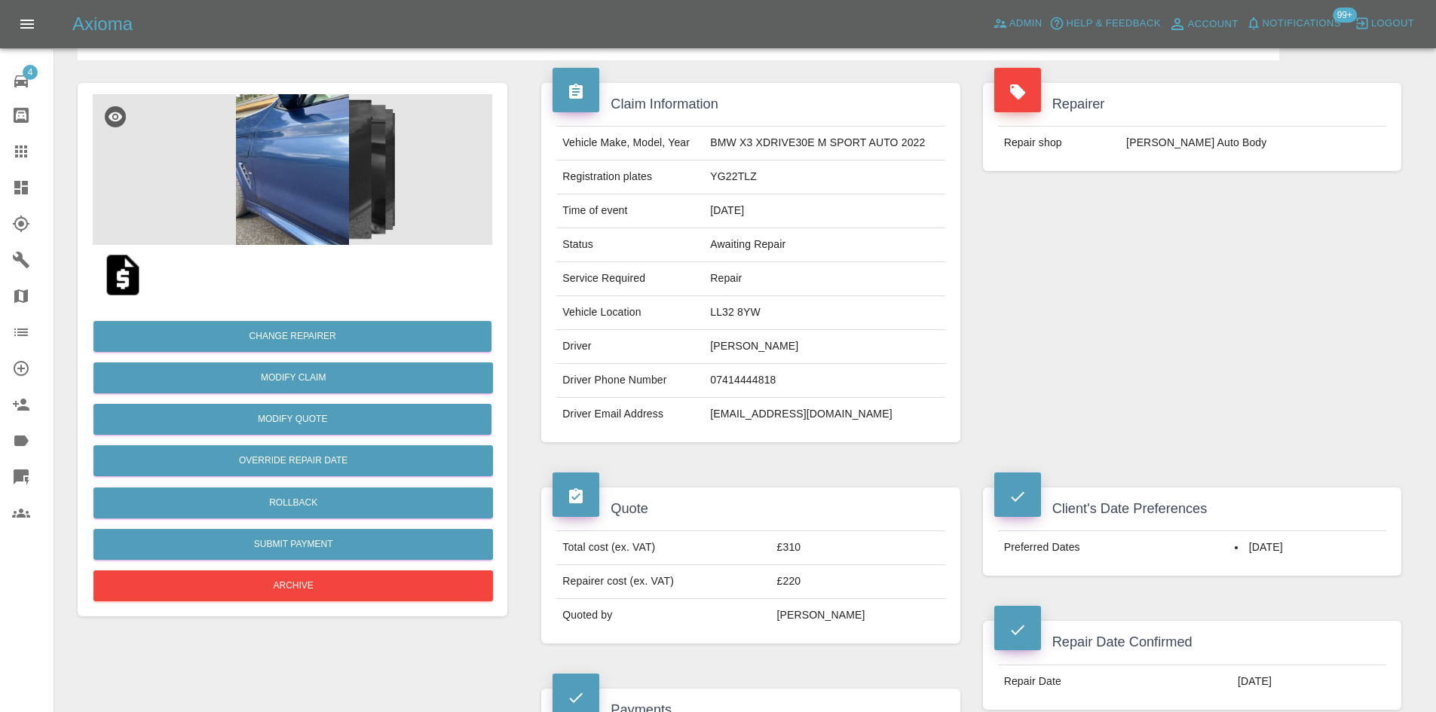
scroll to position [226, 0]
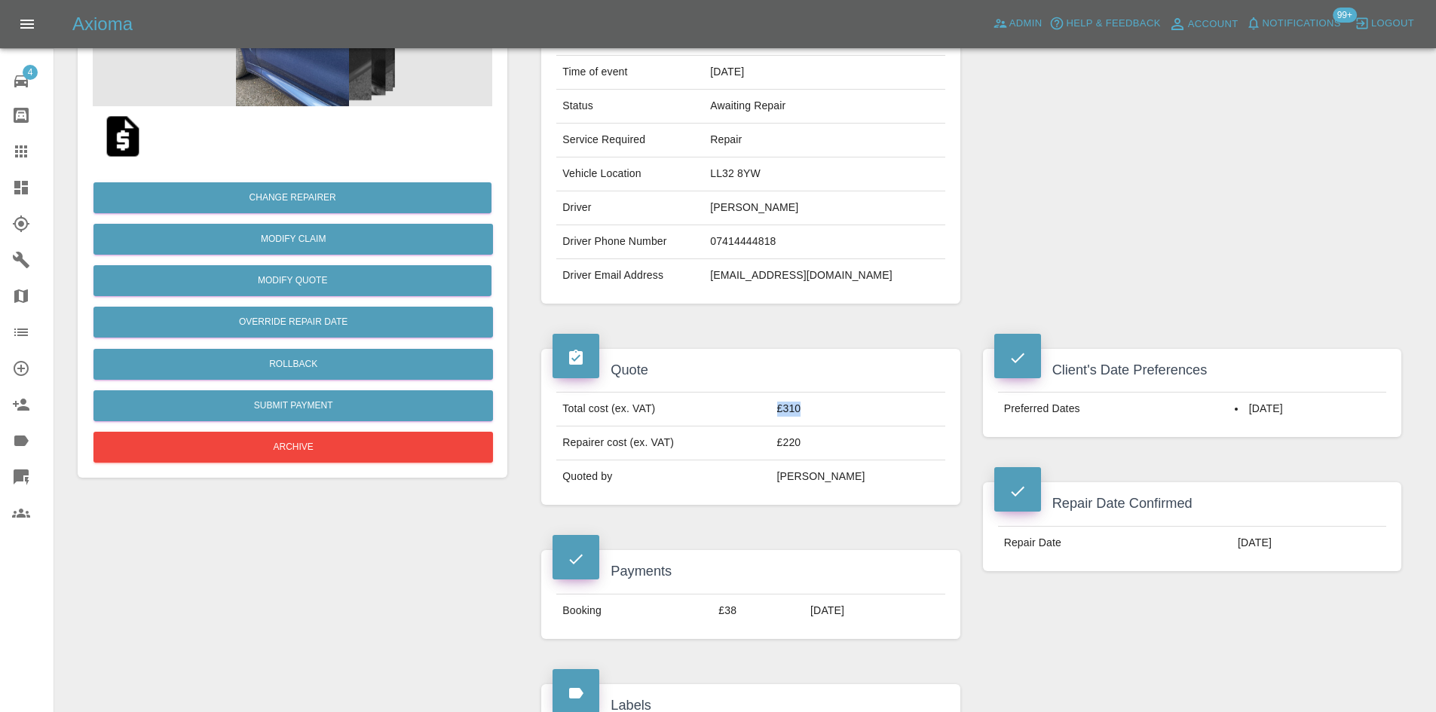
drag, startPoint x: 843, startPoint y: 415, endPoint x: 767, endPoint y: 418, distance: 75.4
click at [767, 418] on tr "Total cost (ex. VAT) £310" at bounding box center [750, 410] width 388 height 34
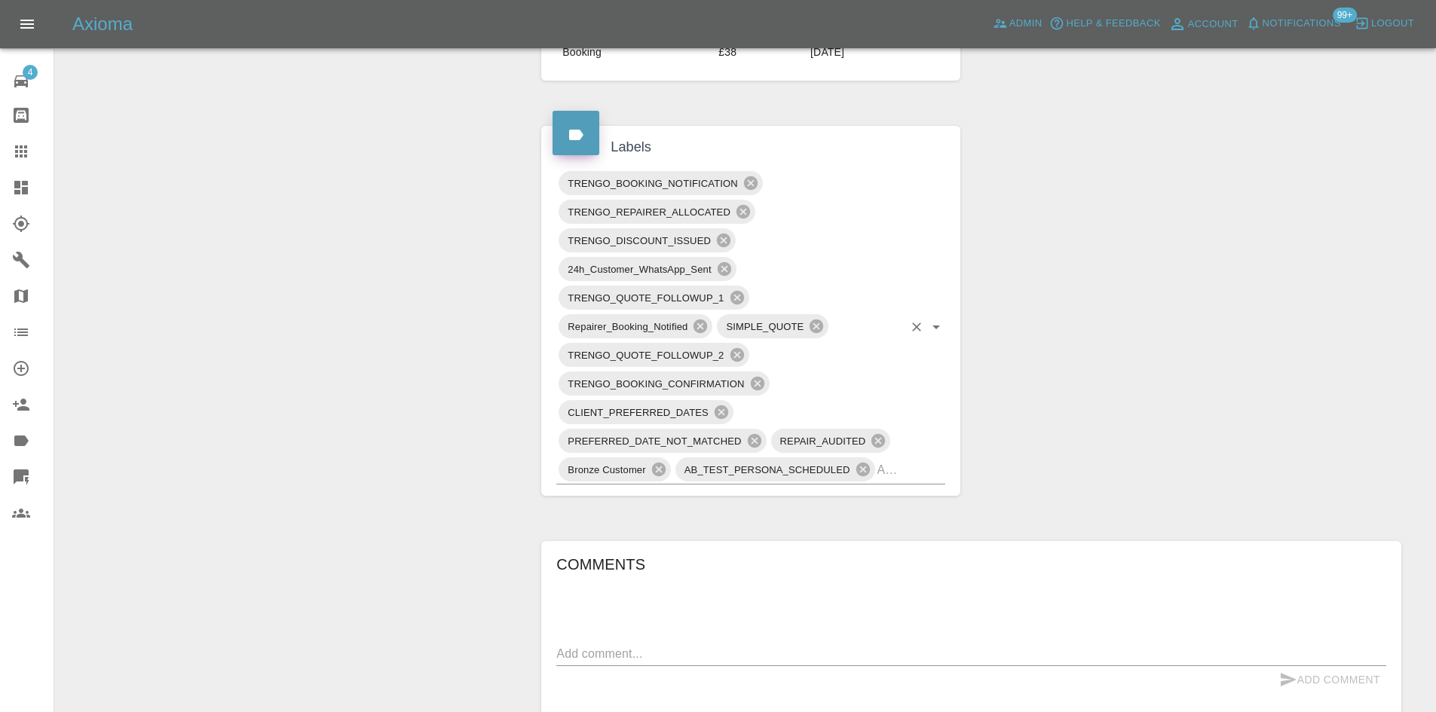
scroll to position [980, 0]
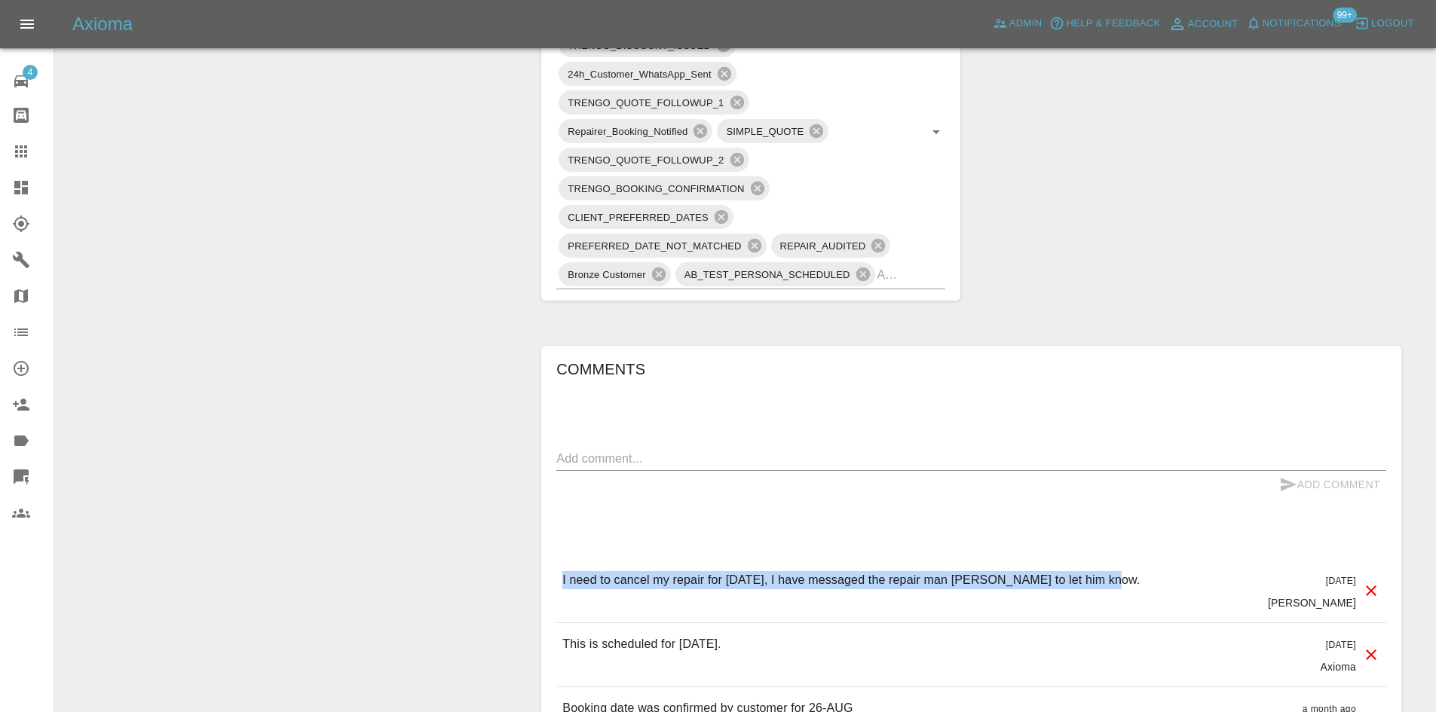
drag, startPoint x: 1104, startPoint y: 580, endPoint x: 557, endPoint y: 574, distance: 547.3
click at [557, 574] on div "I need to cancel my repair for [DATE], I have messaged the repair man [PERSON_N…" at bounding box center [971, 590] width 830 height 63
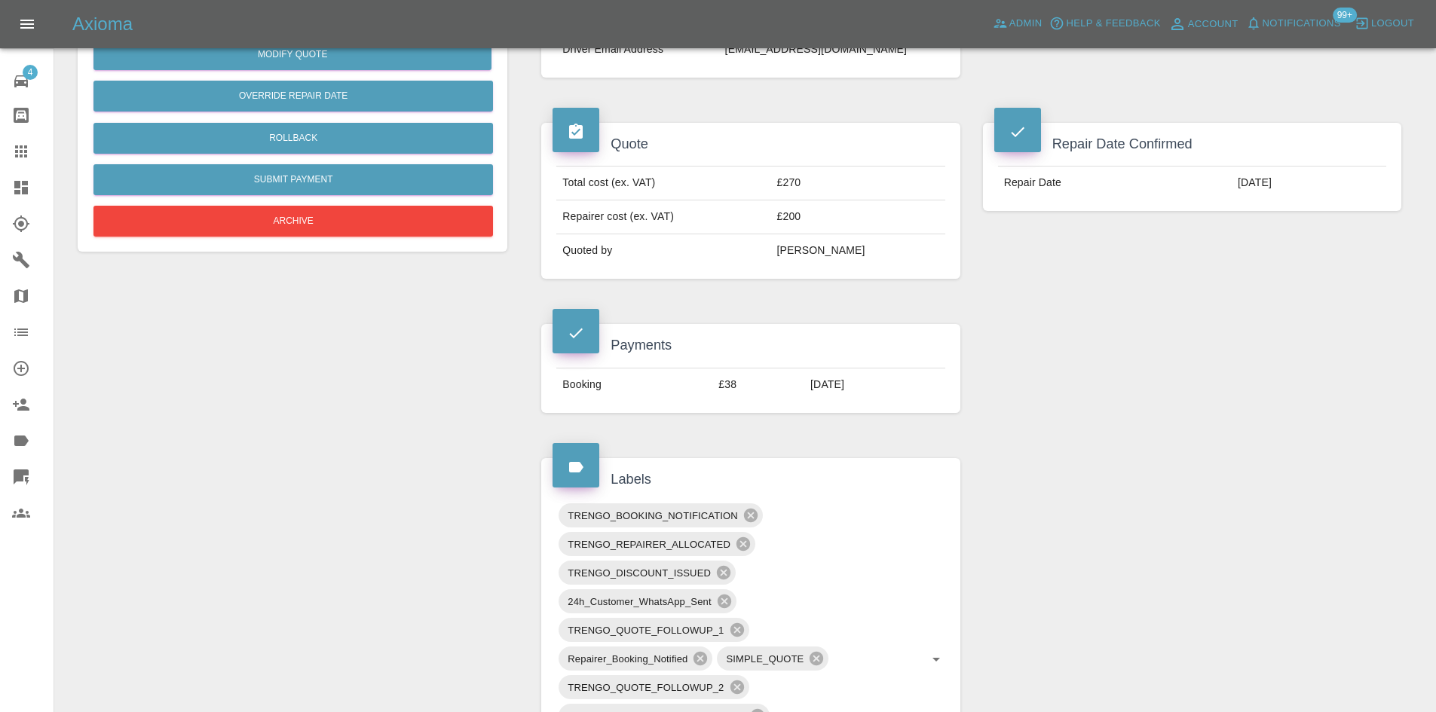
scroll to position [0, 0]
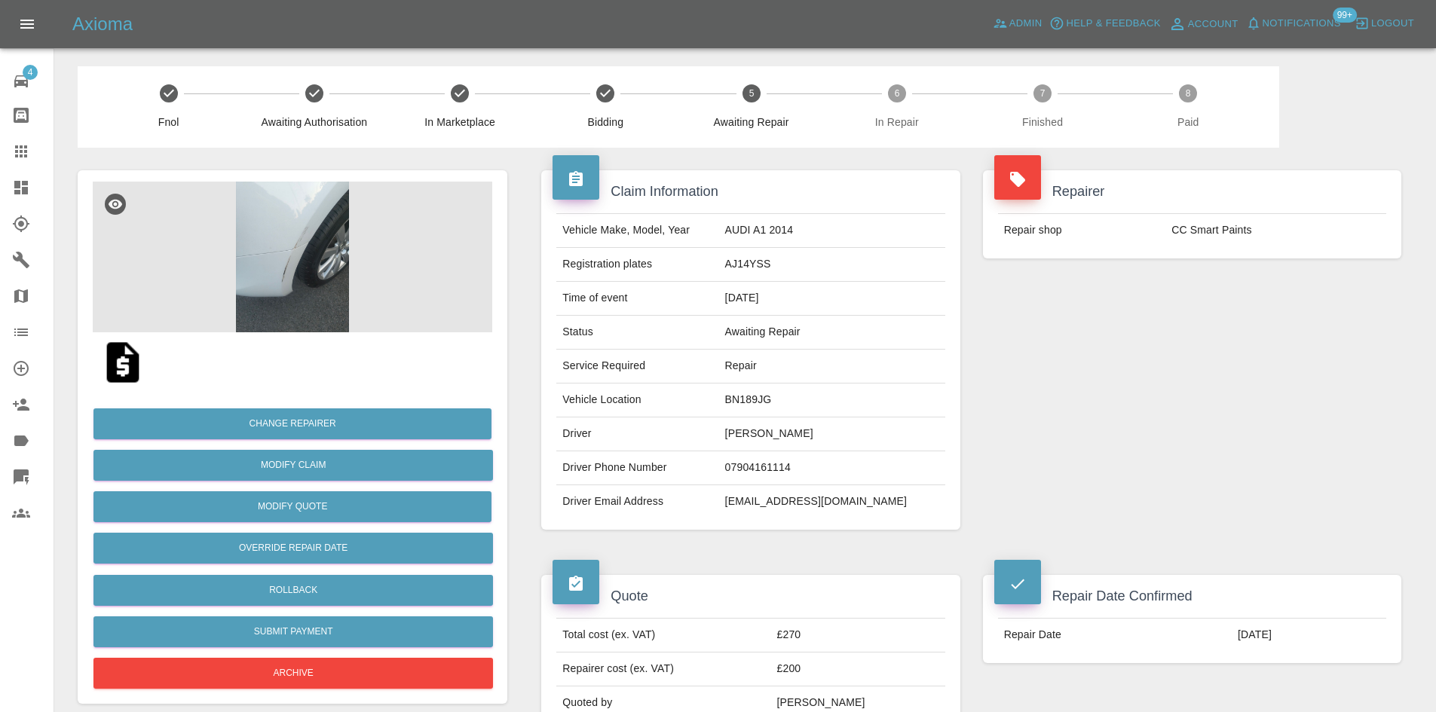
click at [333, 292] on img at bounding box center [293, 257] width 400 height 151
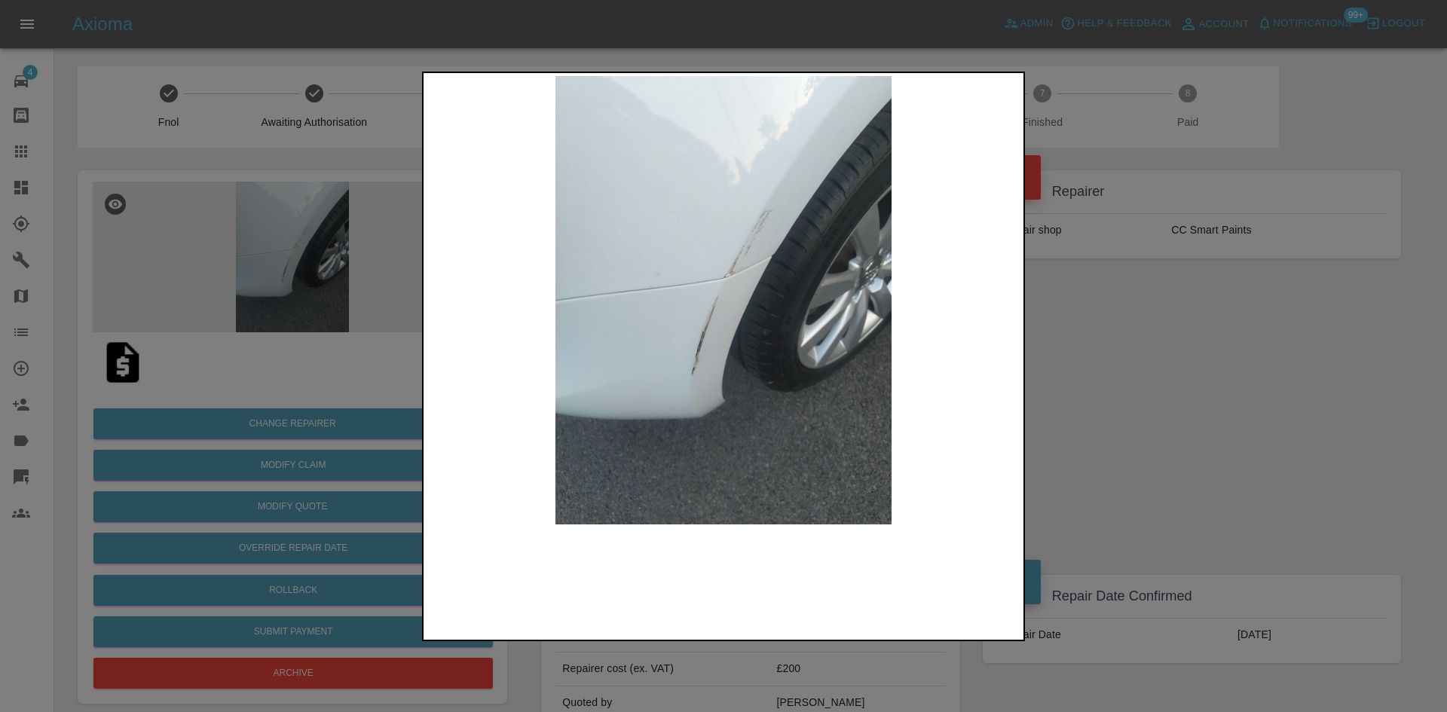
click at [782, 278] on img at bounding box center [724, 300] width 594 height 449
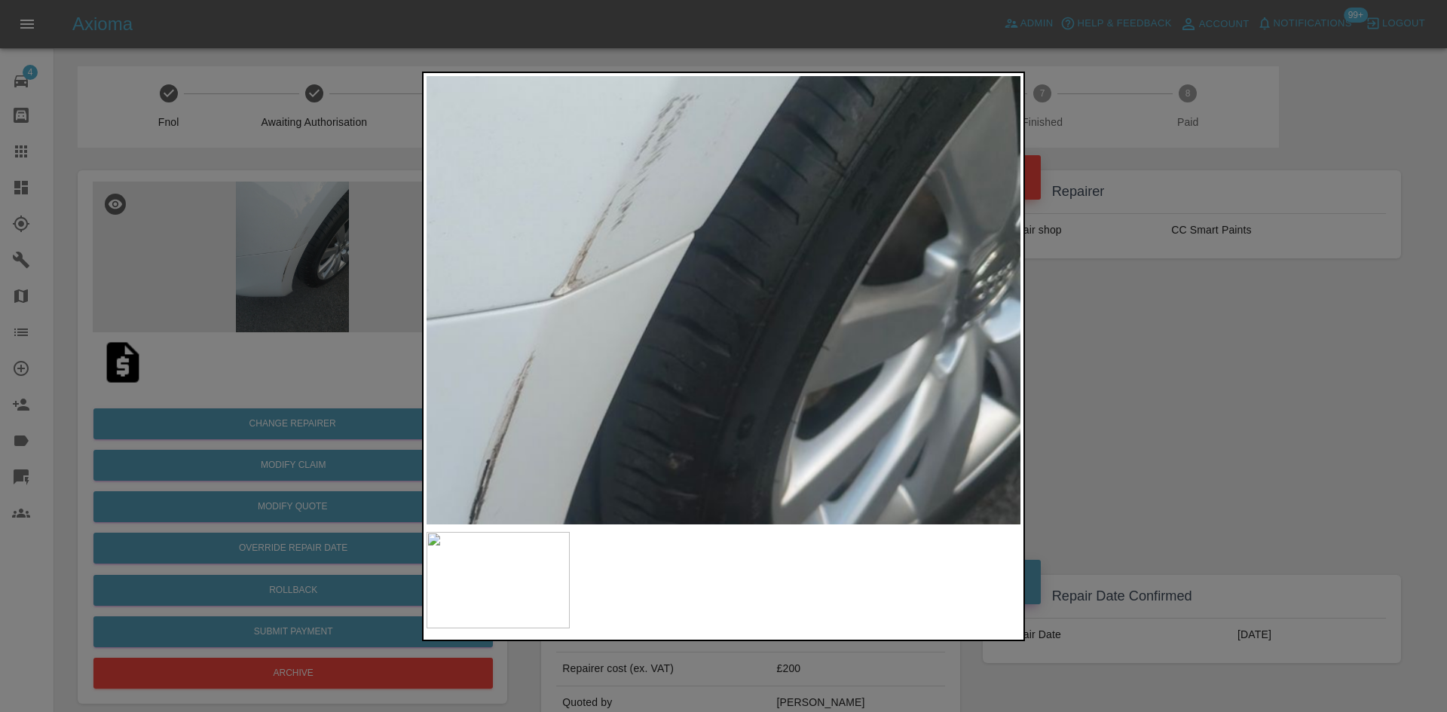
click at [782, 278] on img at bounding box center [550, 365] width 1782 height 1346
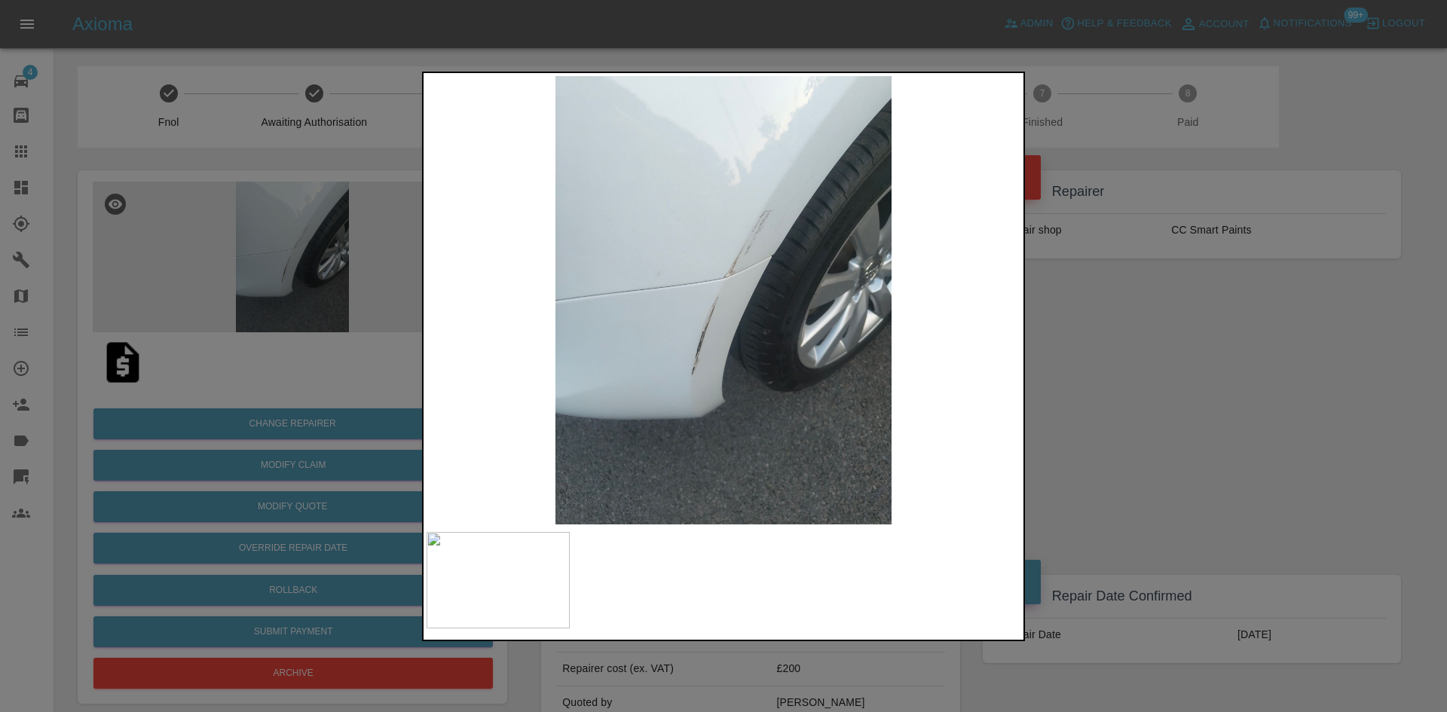
click at [339, 295] on div at bounding box center [723, 356] width 1447 height 712
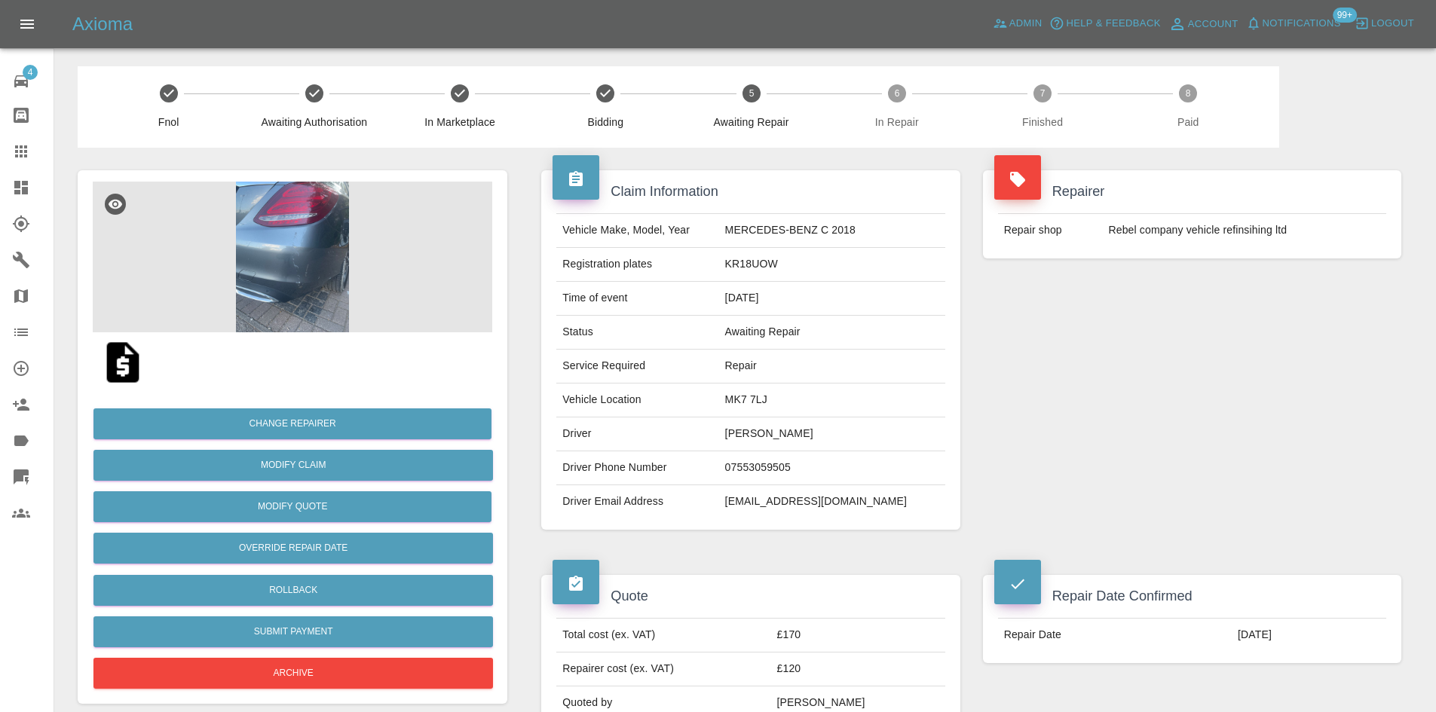
click at [246, 240] on img at bounding box center [293, 257] width 400 height 151
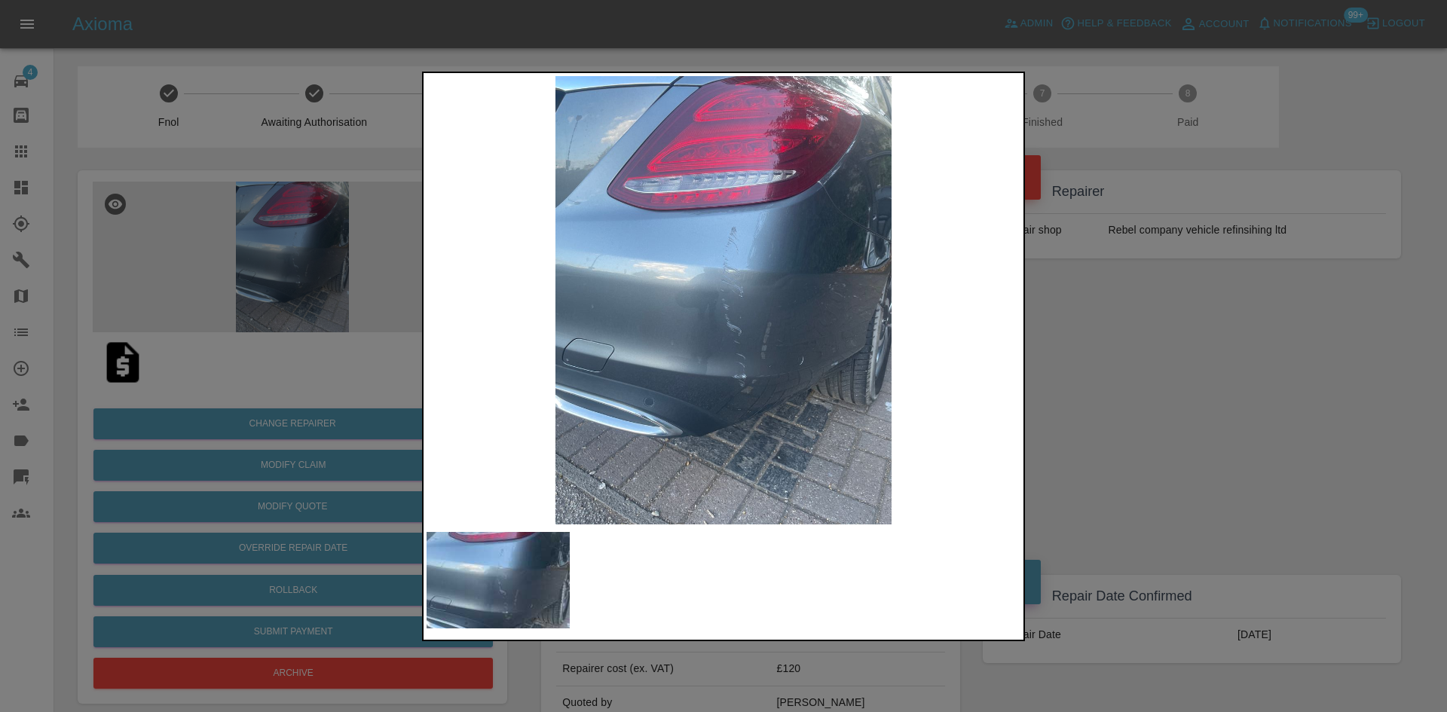
click at [1016, 326] on img at bounding box center [724, 300] width 594 height 449
click at [1150, 347] on div at bounding box center [723, 356] width 1447 height 712
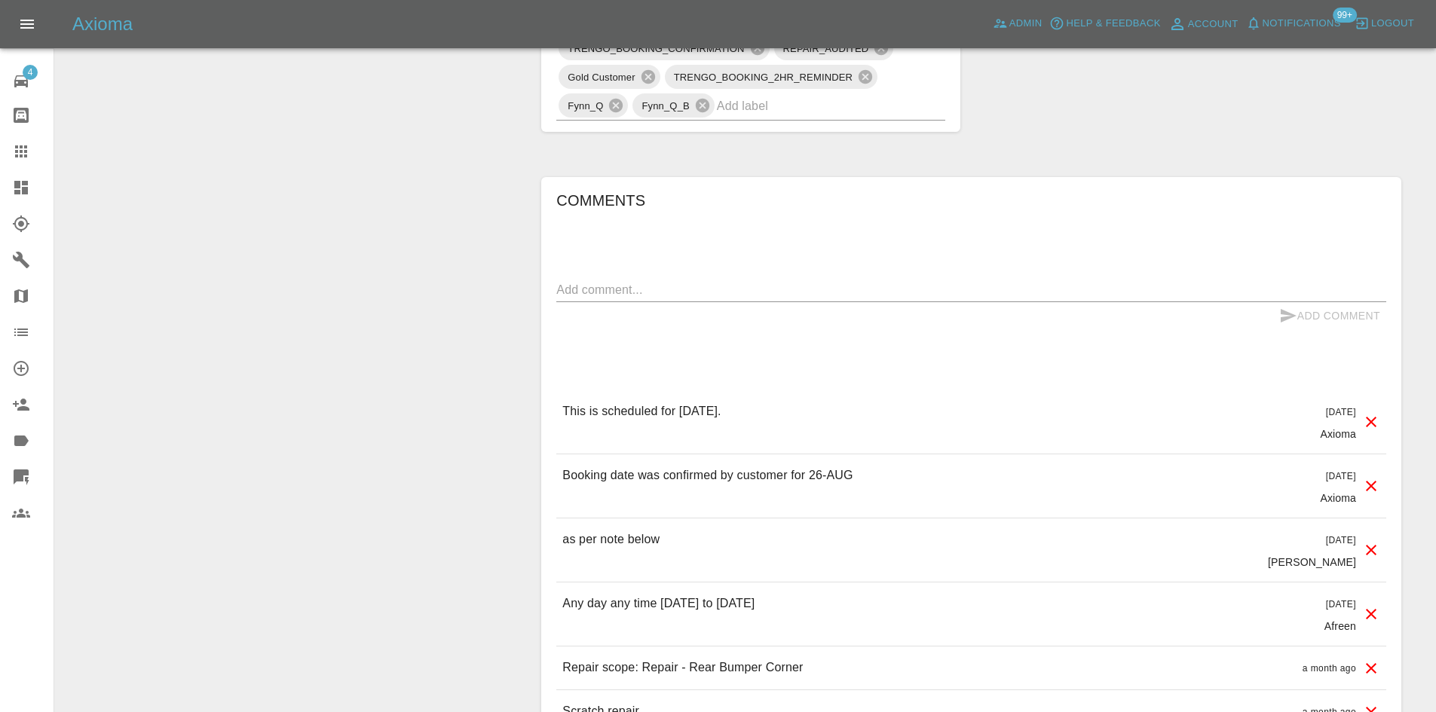
scroll to position [1281, 0]
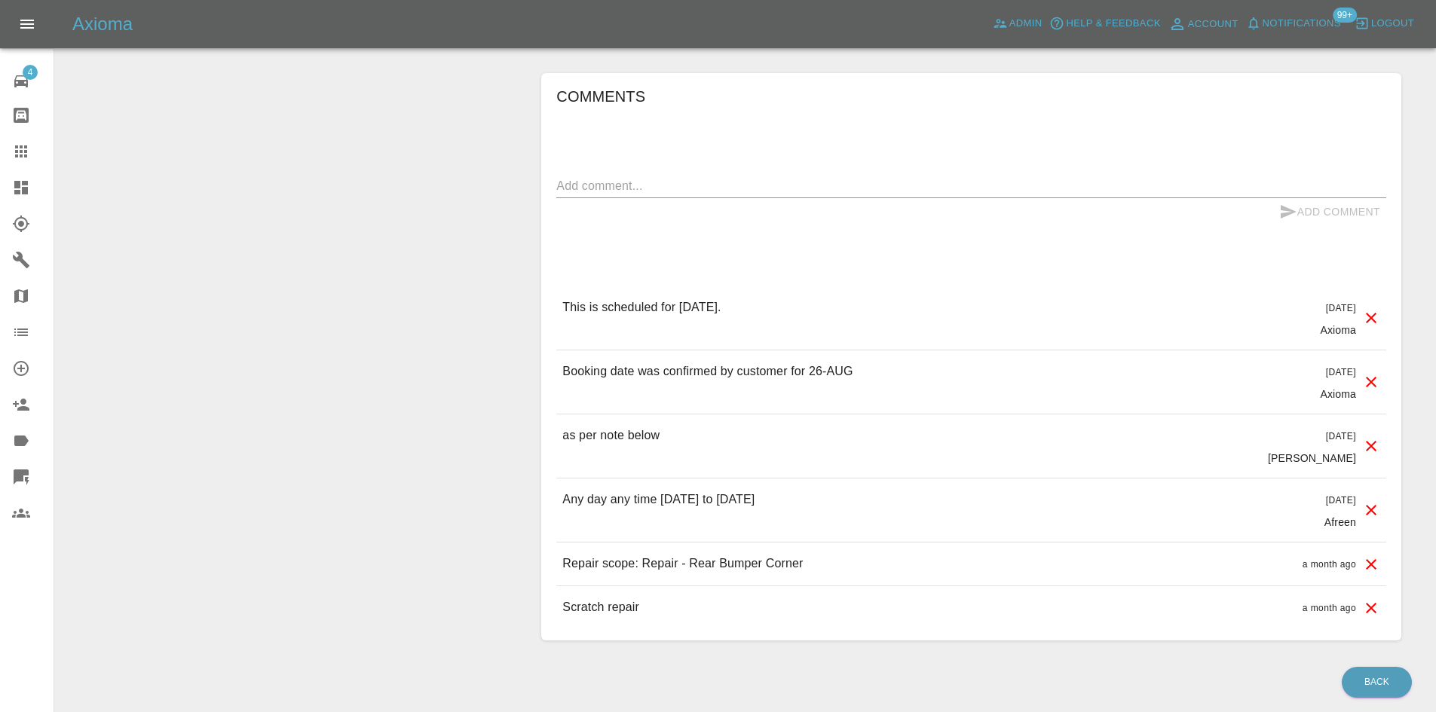
drag, startPoint x: 772, startPoint y: 308, endPoint x: 600, endPoint y: 316, distance: 172.0
click at [600, 316] on div "This is scheduled for [DATE]. [DATE] Axioma" at bounding box center [971, 317] width 830 height 63
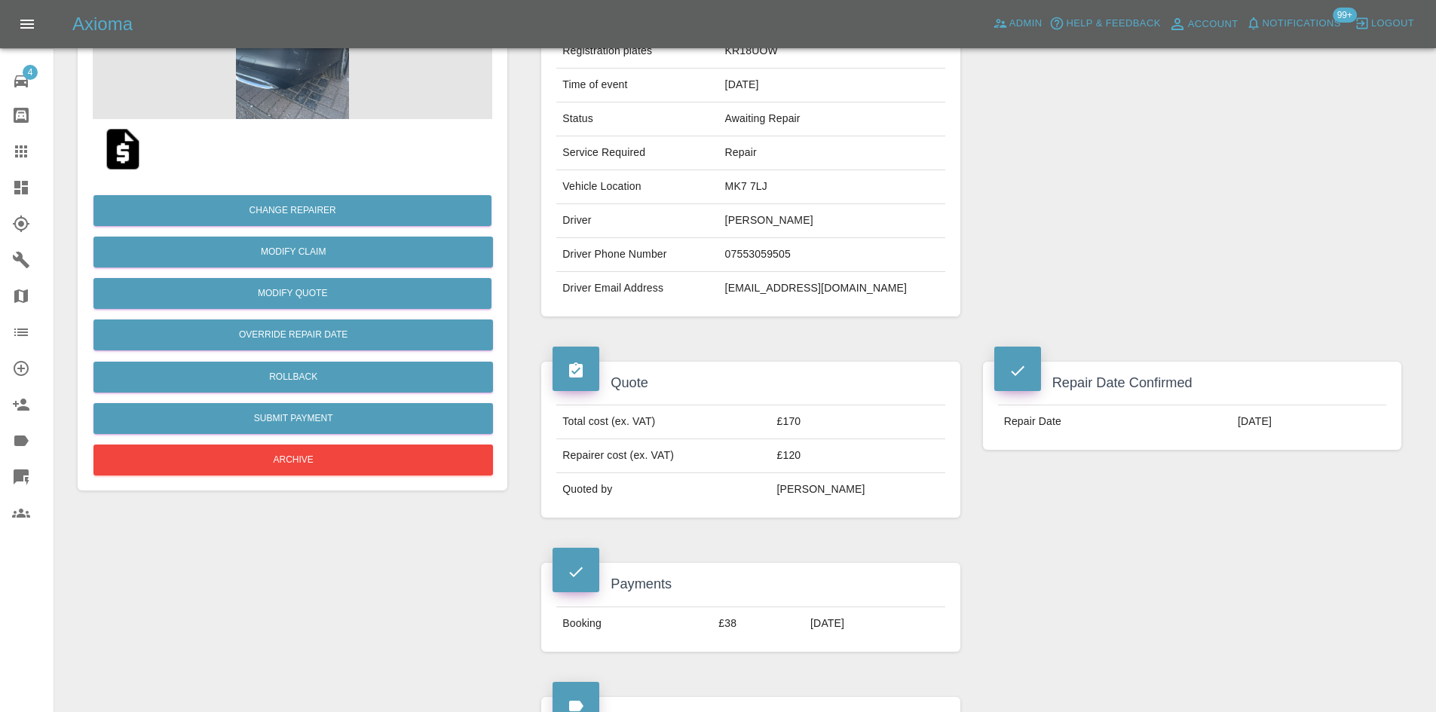
scroll to position [75, 0]
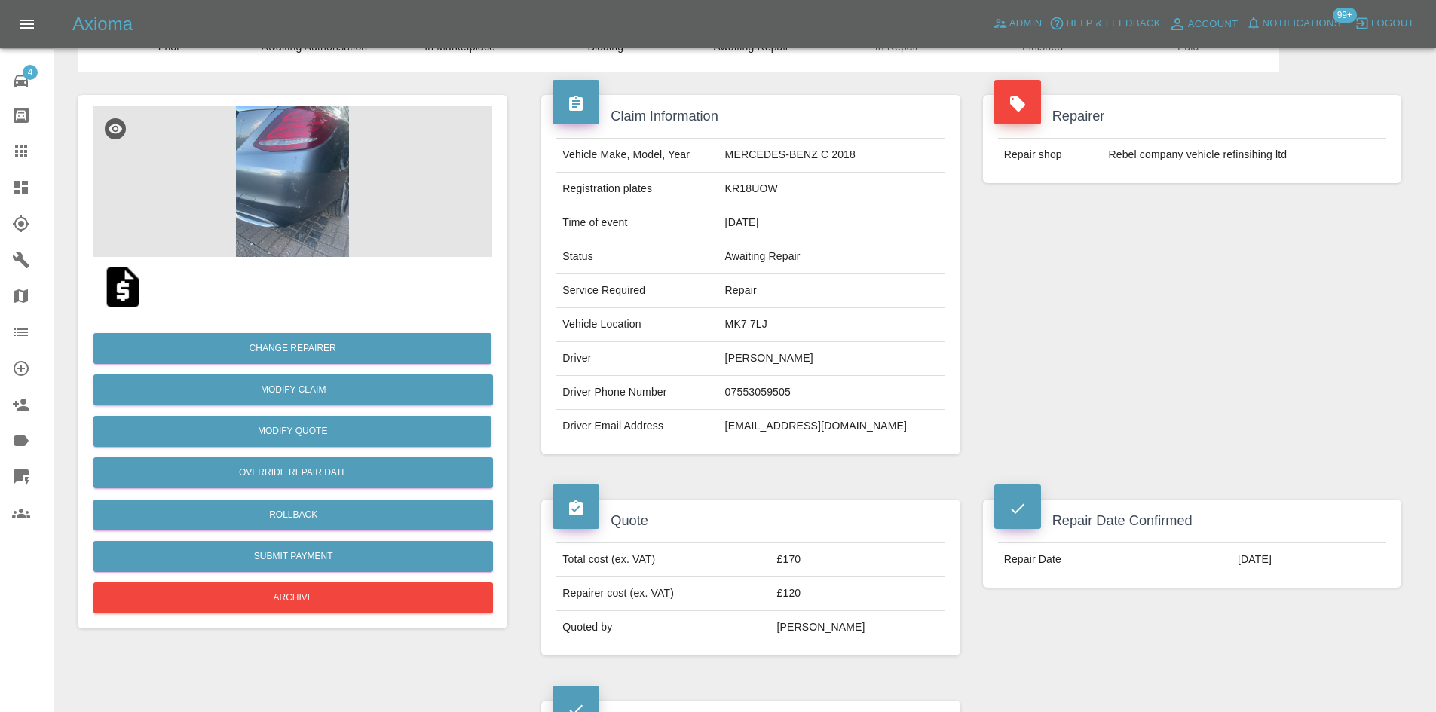
click at [362, 203] on img at bounding box center [293, 181] width 400 height 151
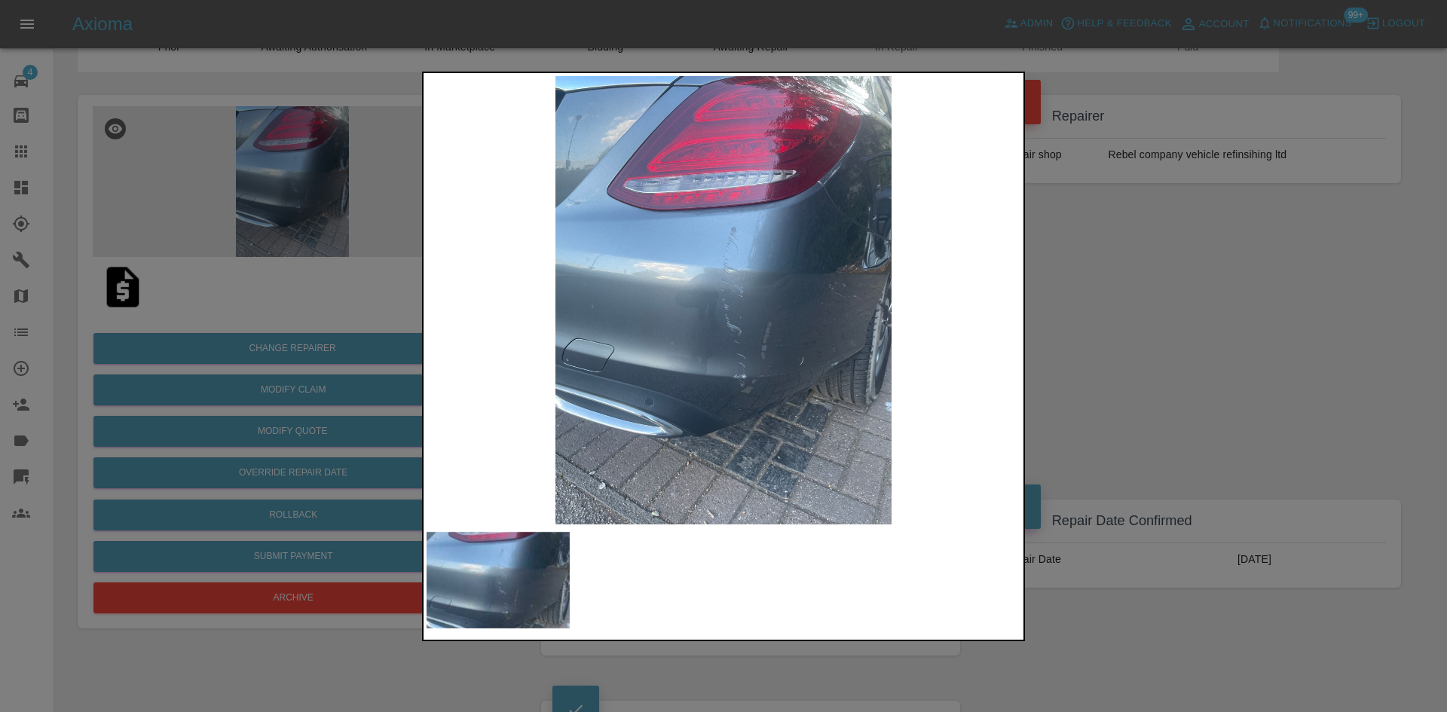
click at [732, 315] on img at bounding box center [724, 300] width 594 height 449
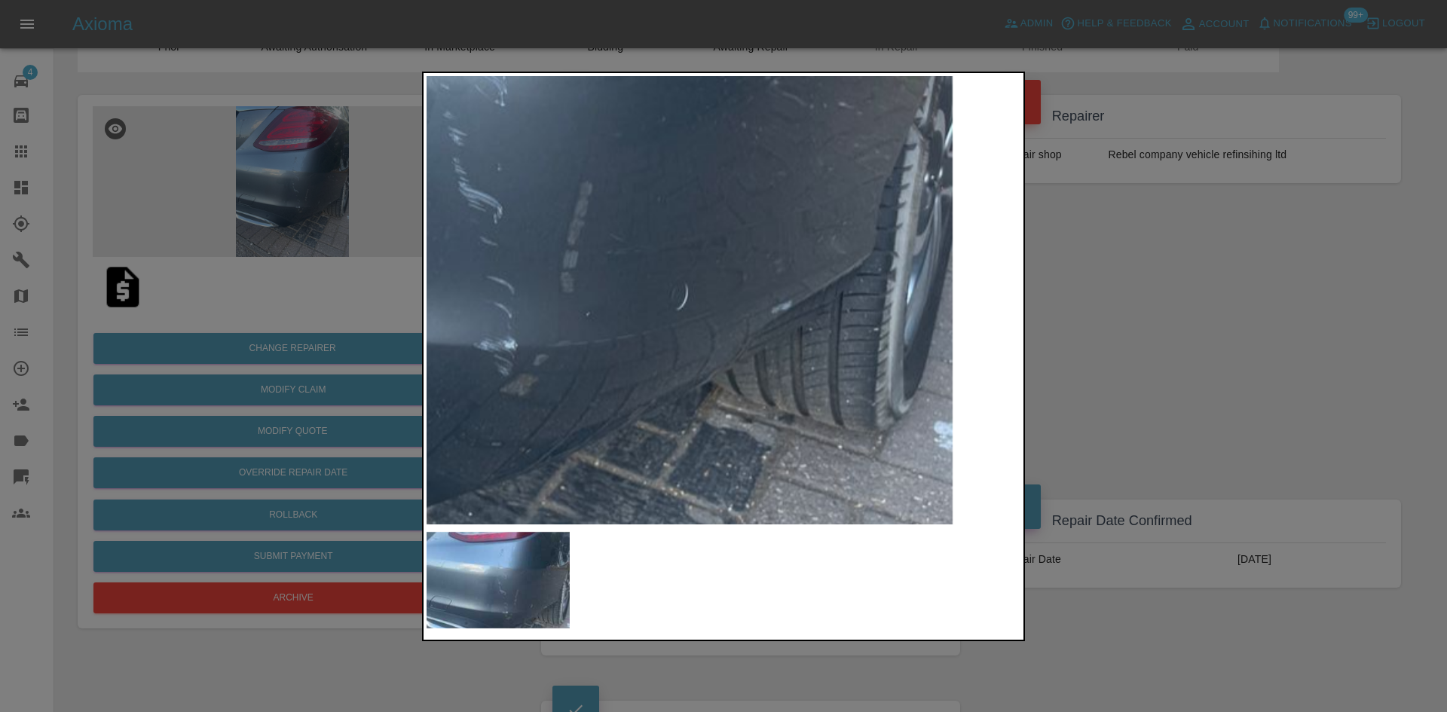
click at [621, 250] on img at bounding box center [449, 116] width 1782 height 1346
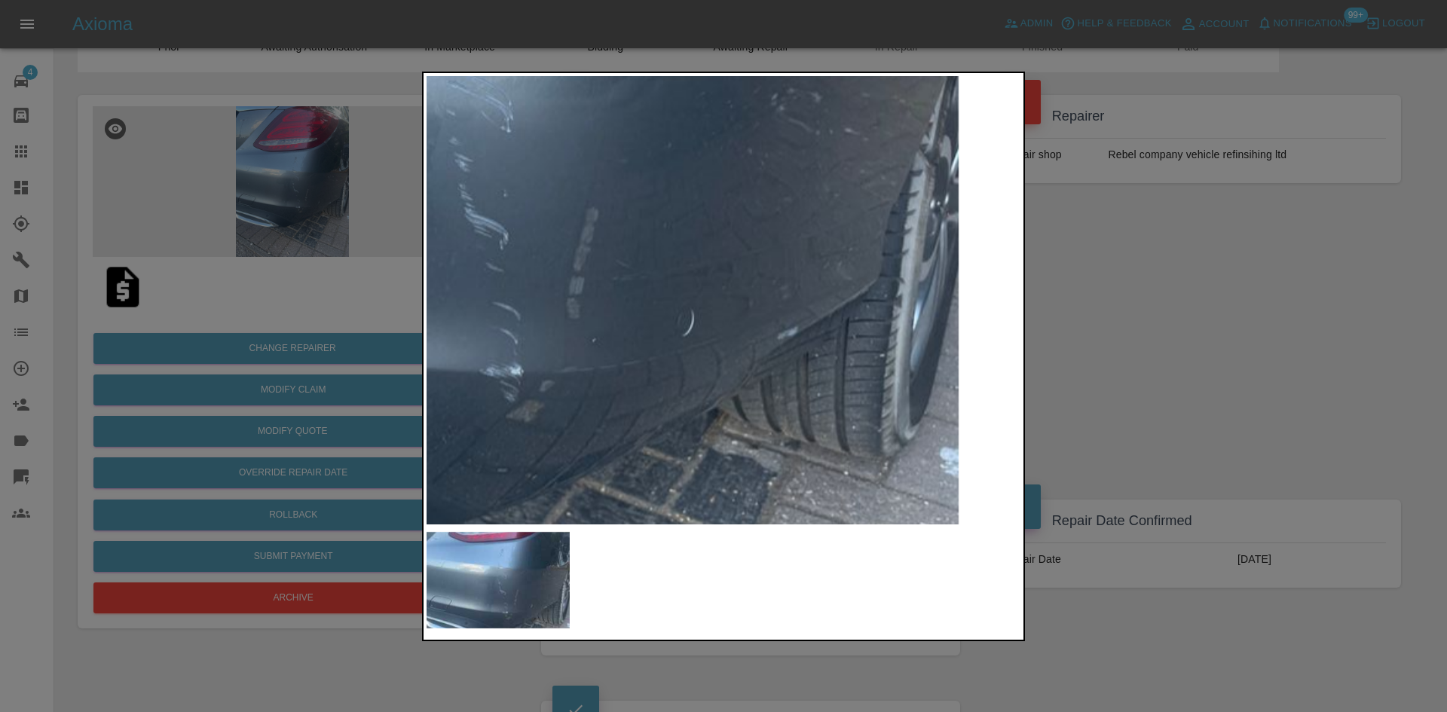
click at [621, 250] on img at bounding box center [455, 142] width 1782 height 1346
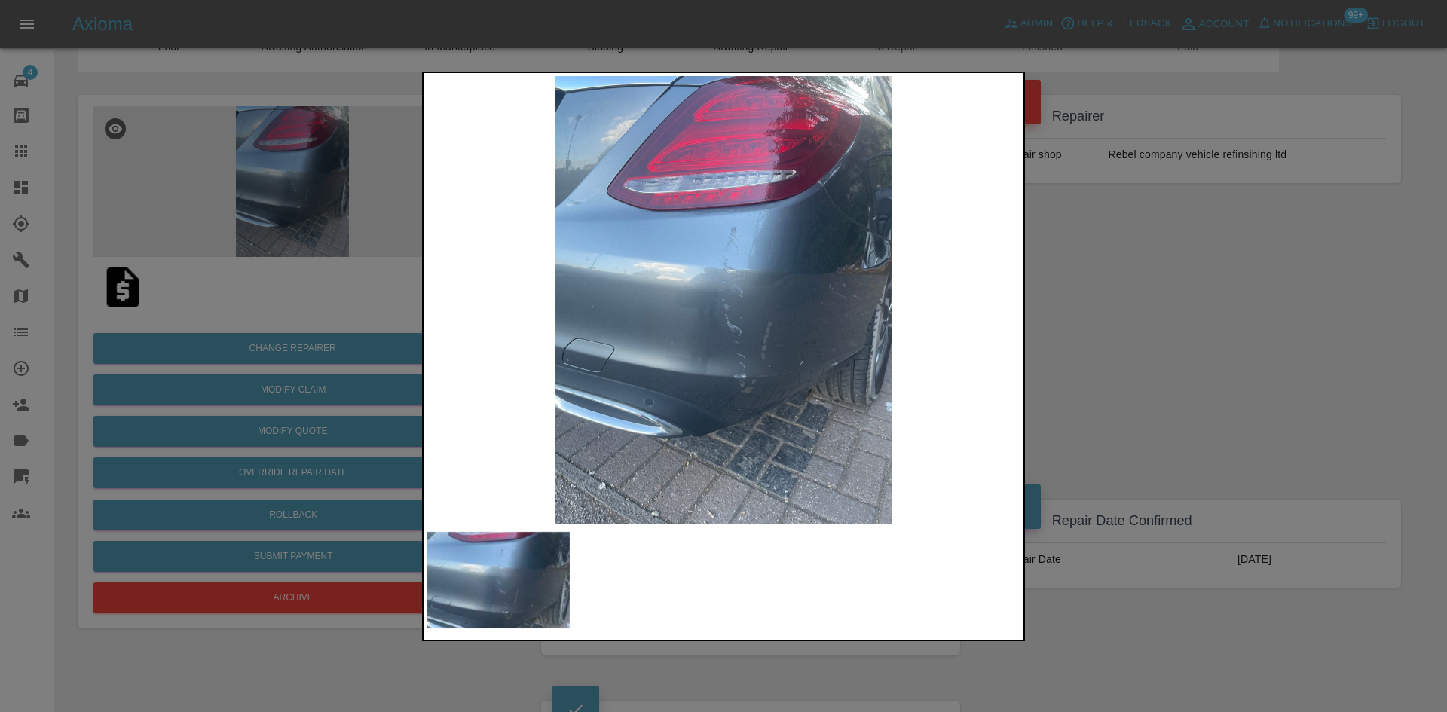
click at [621, 250] on img at bounding box center [724, 300] width 594 height 449
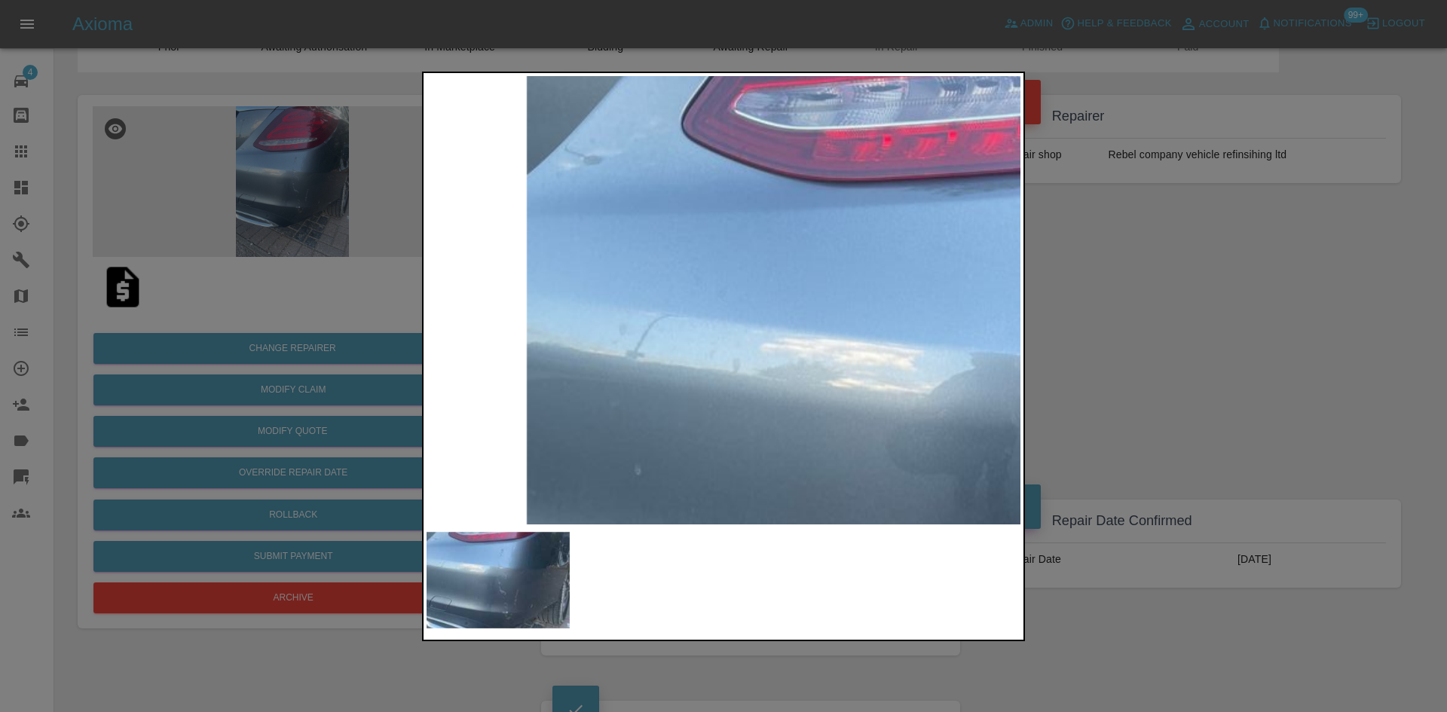
click at [621, 250] on img at bounding box center [1031, 451] width 1782 height 1346
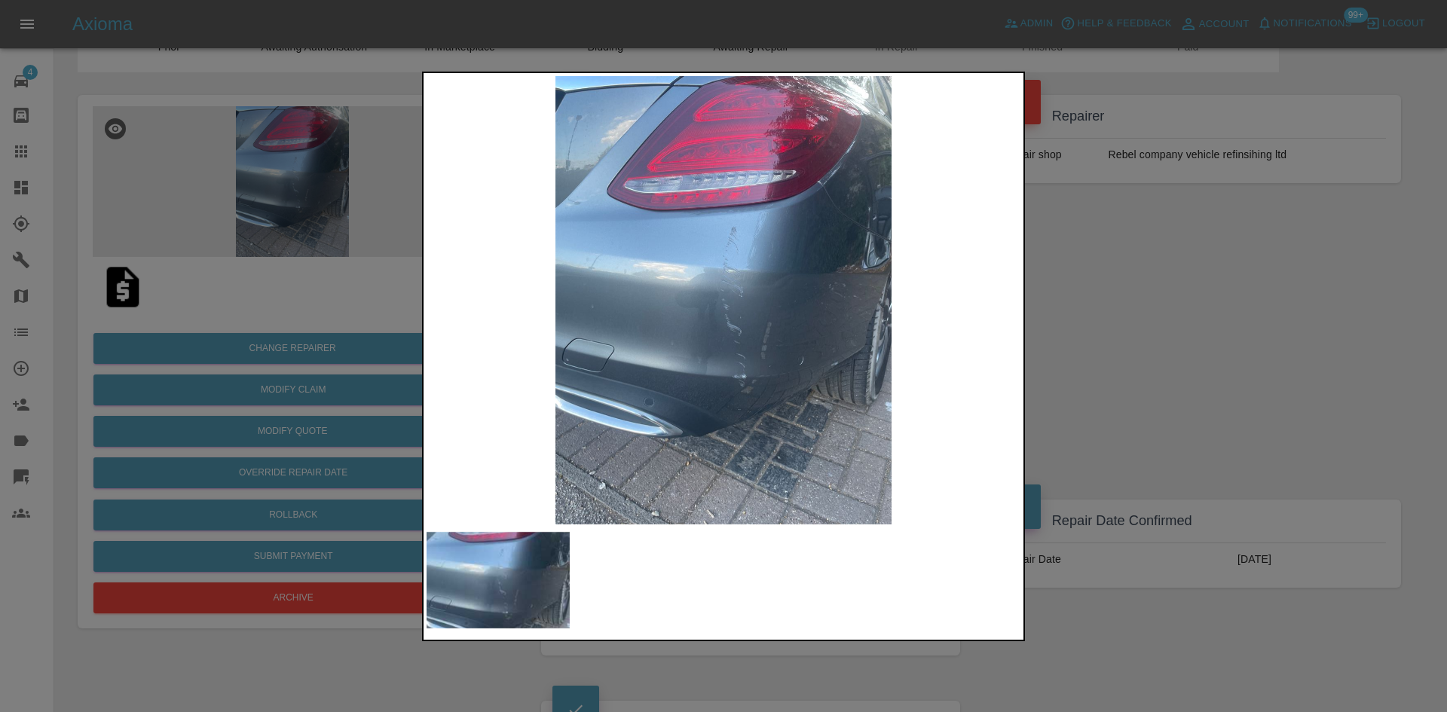
click at [997, 266] on img at bounding box center [724, 300] width 594 height 449
click at [1038, 248] on div at bounding box center [723, 356] width 1447 height 712
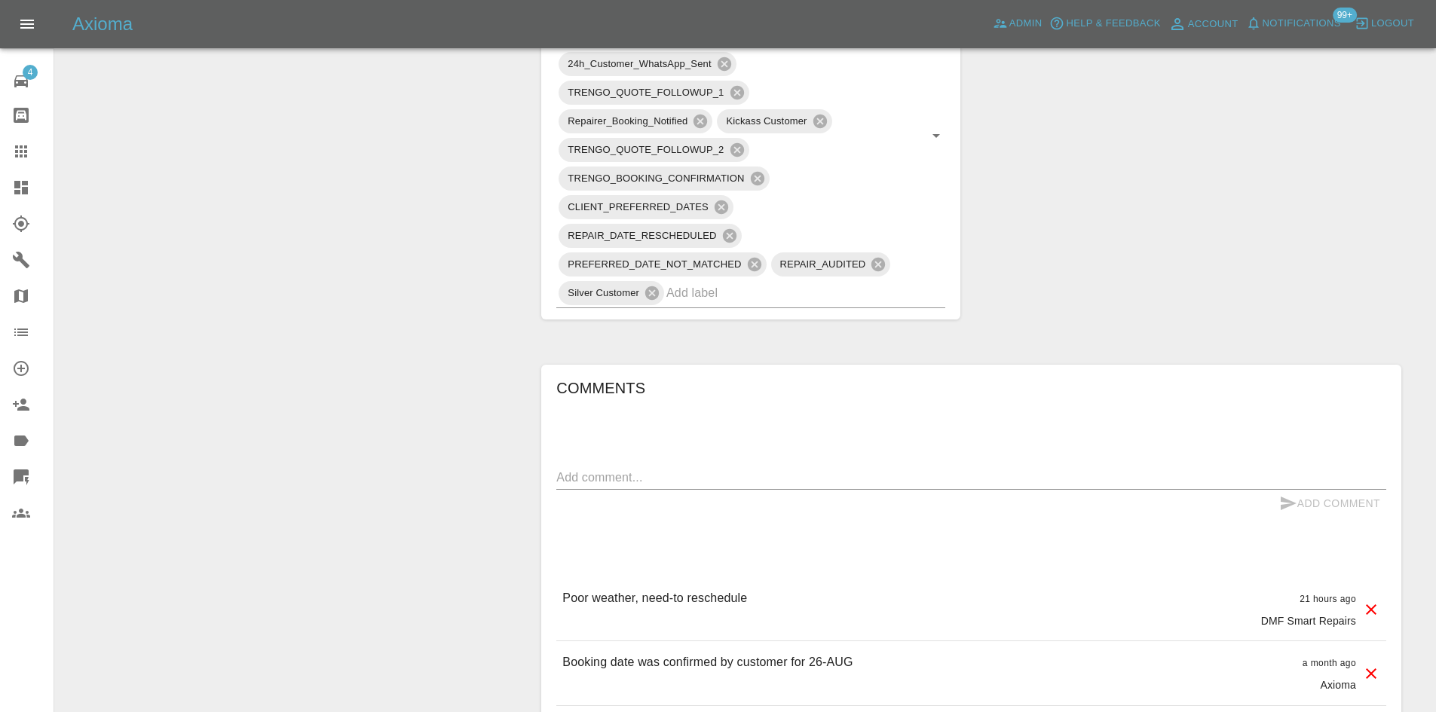
scroll to position [1206, 0]
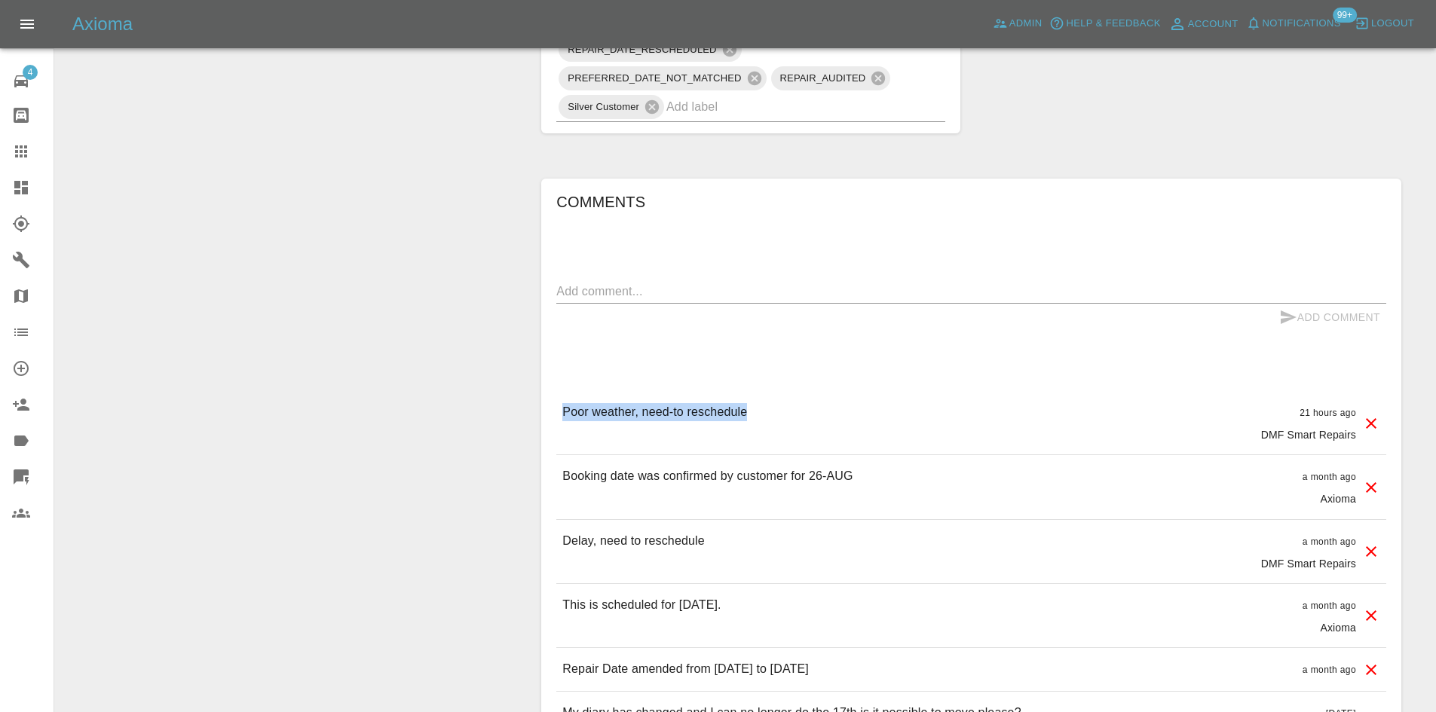
drag, startPoint x: 786, startPoint y: 386, endPoint x: 556, endPoint y: 389, distance: 229.9
click at [556, 391] on div "Poor weather, need-to reschedule 21 hours ago DMF Smart Repairs" at bounding box center [971, 422] width 830 height 63
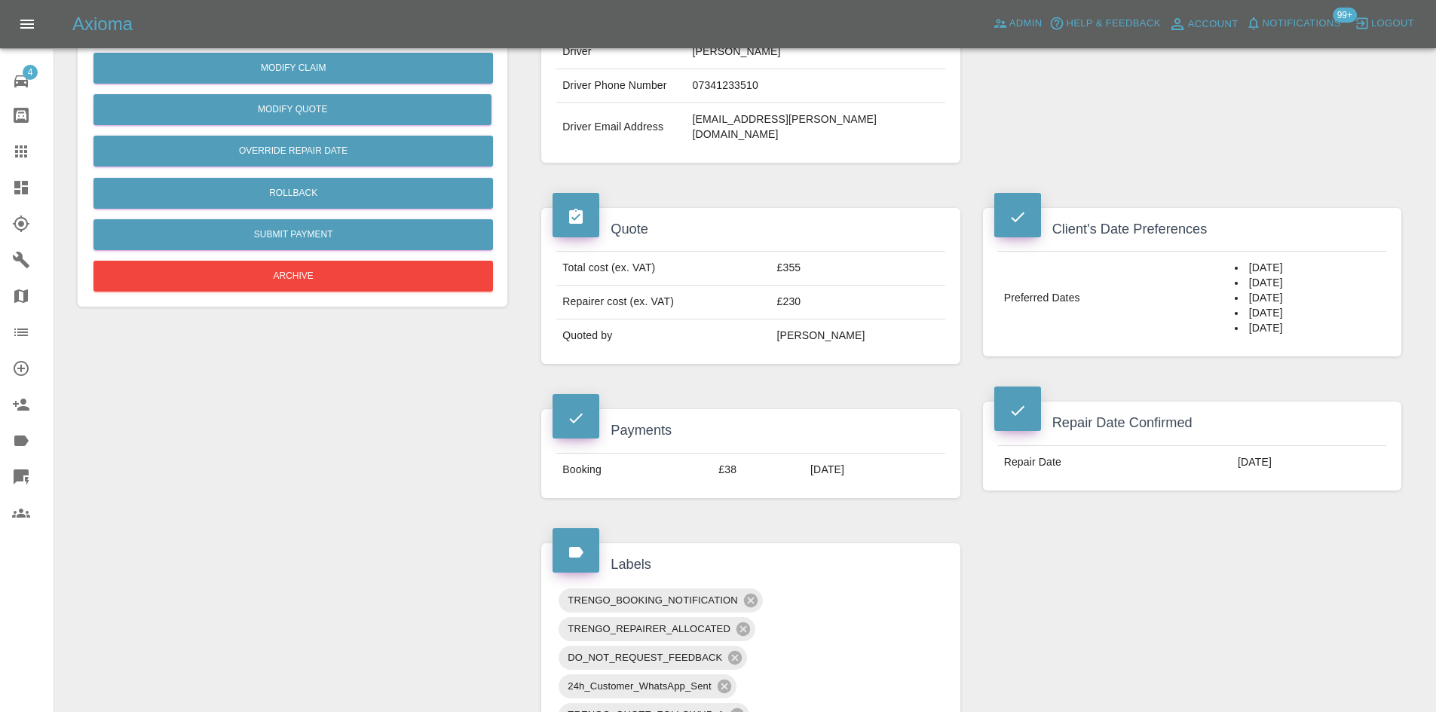
scroll to position [75, 0]
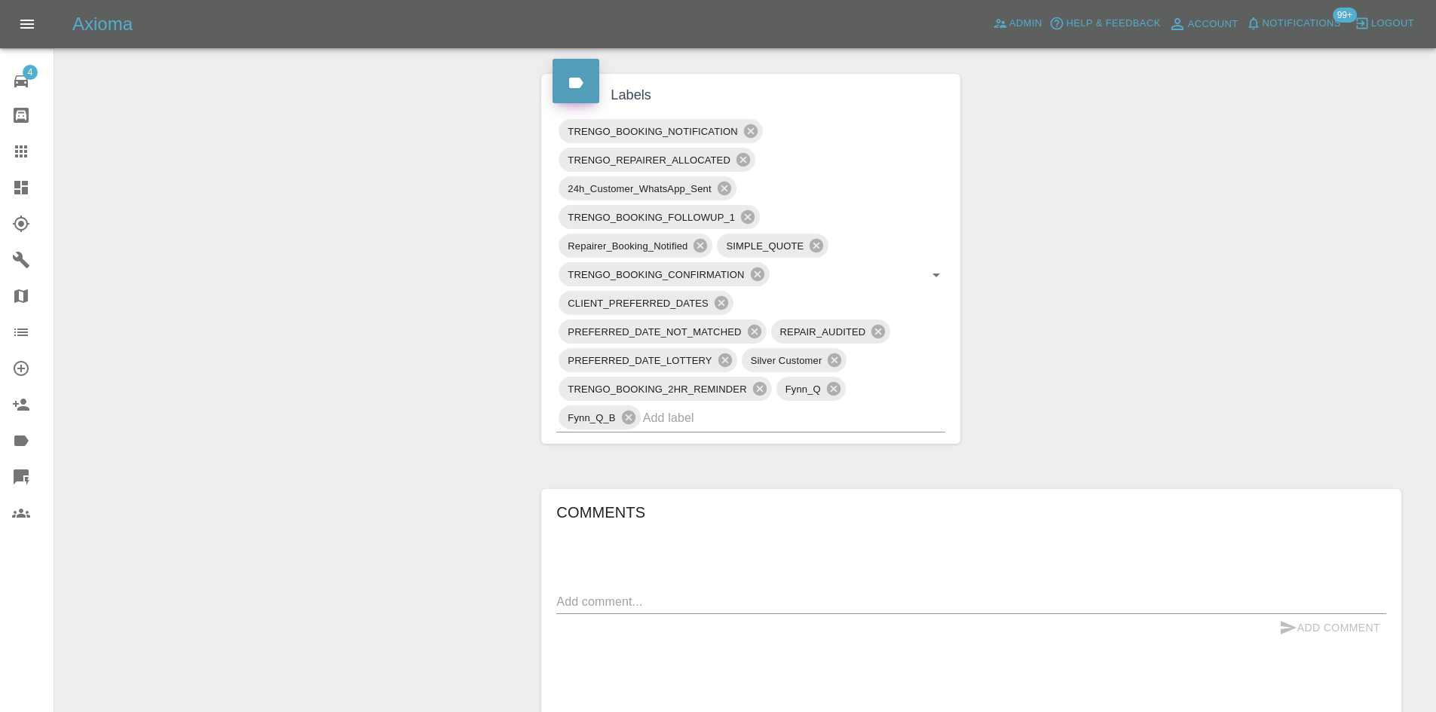
scroll to position [1055, 0]
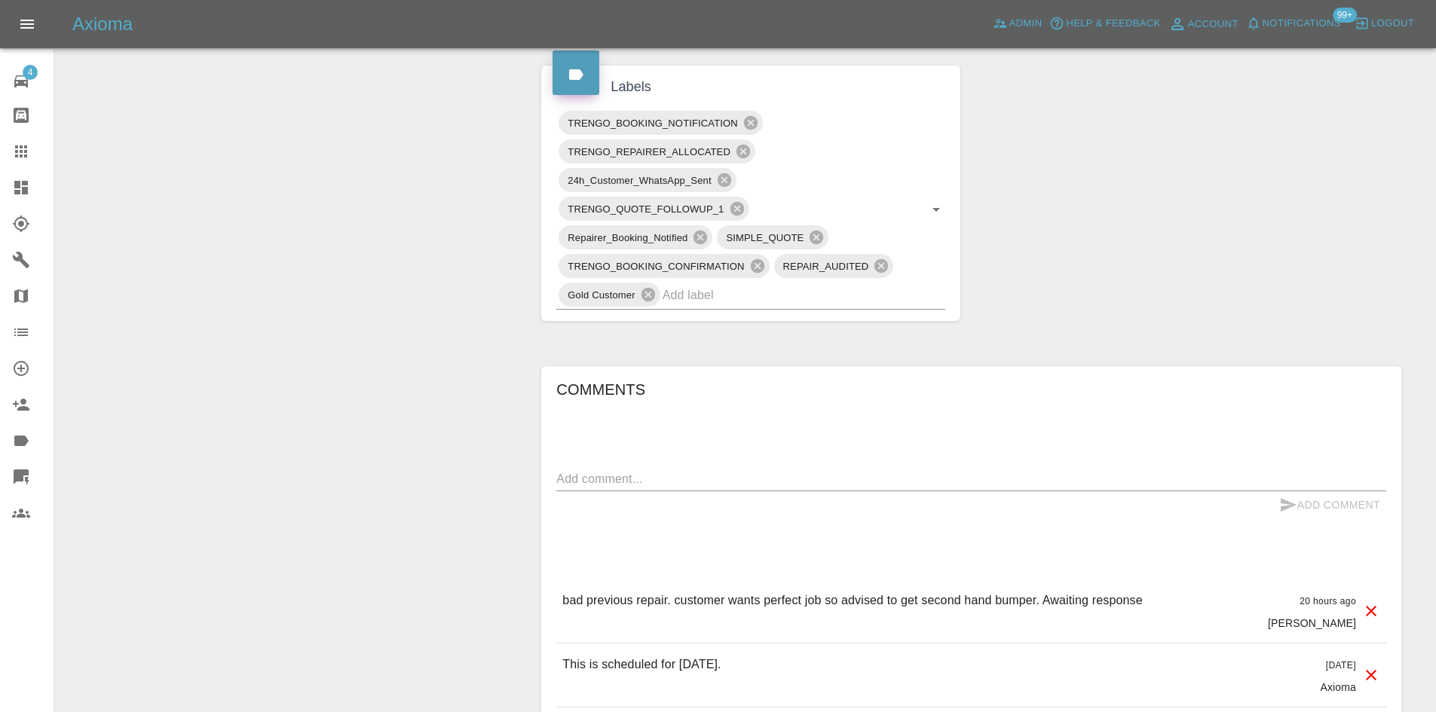
scroll to position [980, 0]
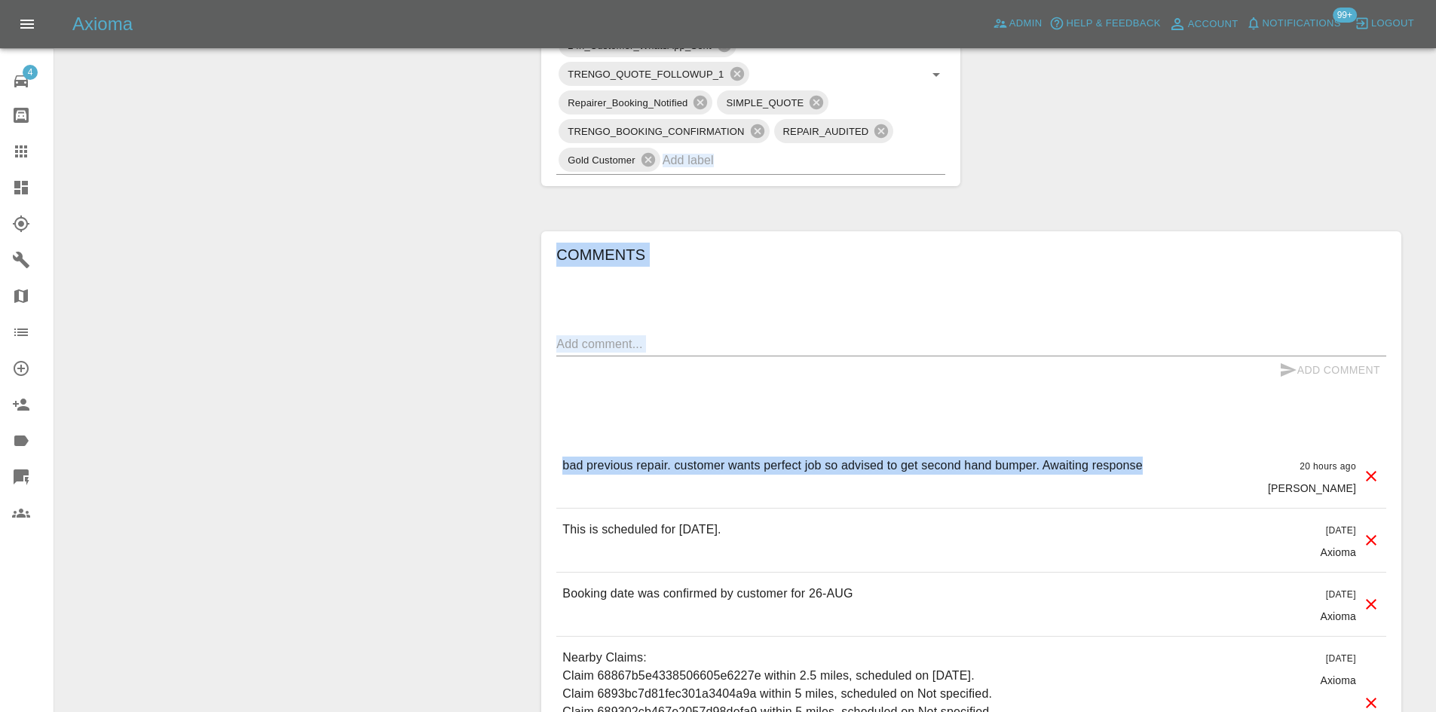
drag, startPoint x: 764, startPoint y: 476, endPoint x: 512, endPoint y: 471, distance: 252.6
click at [512, 471] on div "Change Repairer Modify Claim Modify Quote Override Repair Date Rollback Submit …" at bounding box center [745, 29] width 1358 height 1723
click at [744, 467] on p "bad previous repair. customer wants perfect job so advised to get second hand b…" at bounding box center [852, 466] width 580 height 18
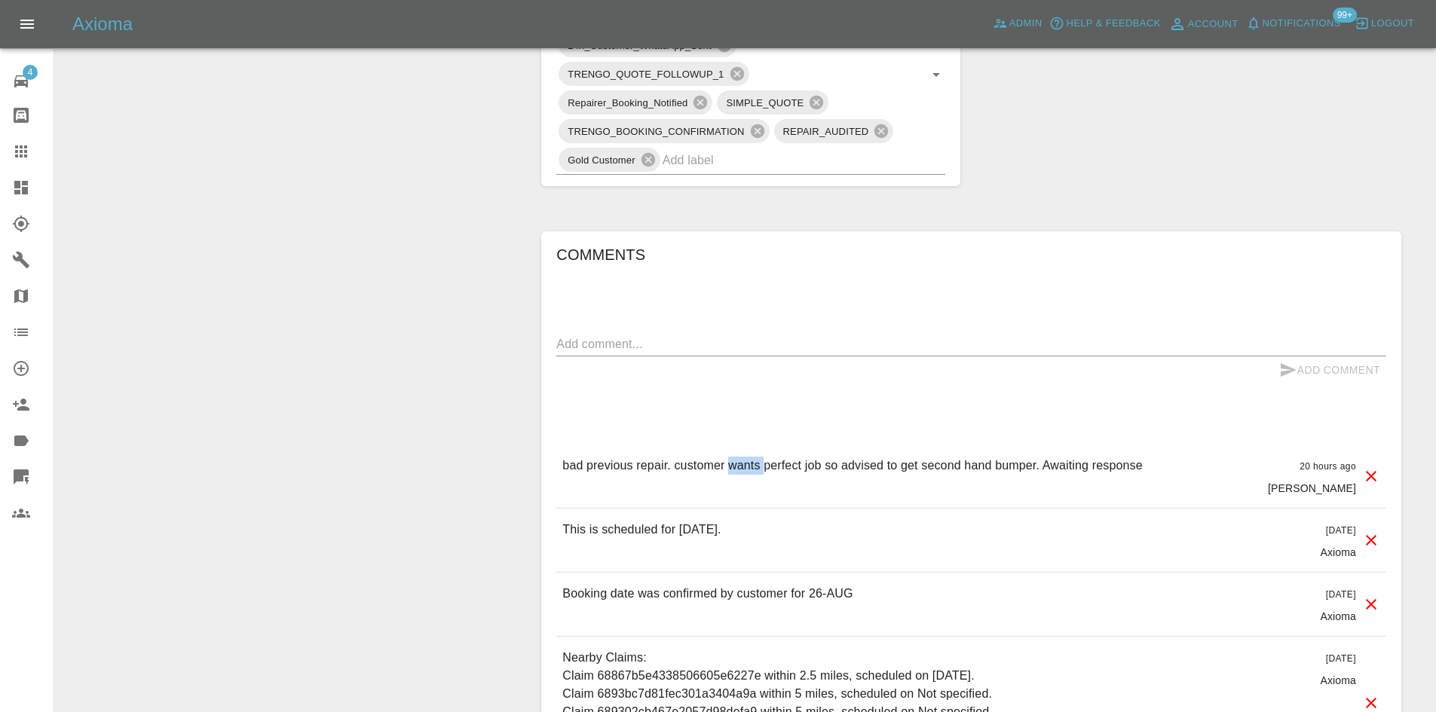
click at [744, 467] on p "bad previous repair. customer wants perfect job so advised to get second hand b…" at bounding box center [852, 466] width 580 height 18
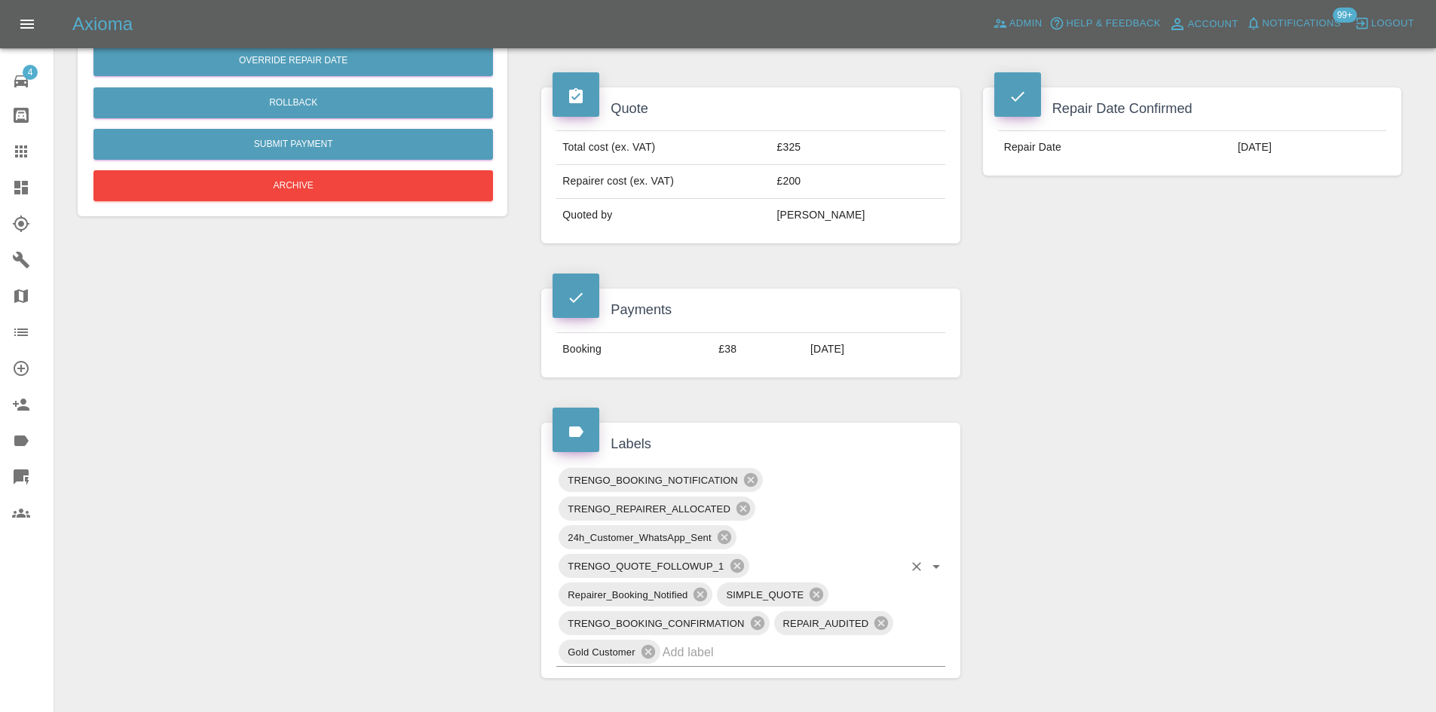
scroll to position [377, 0]
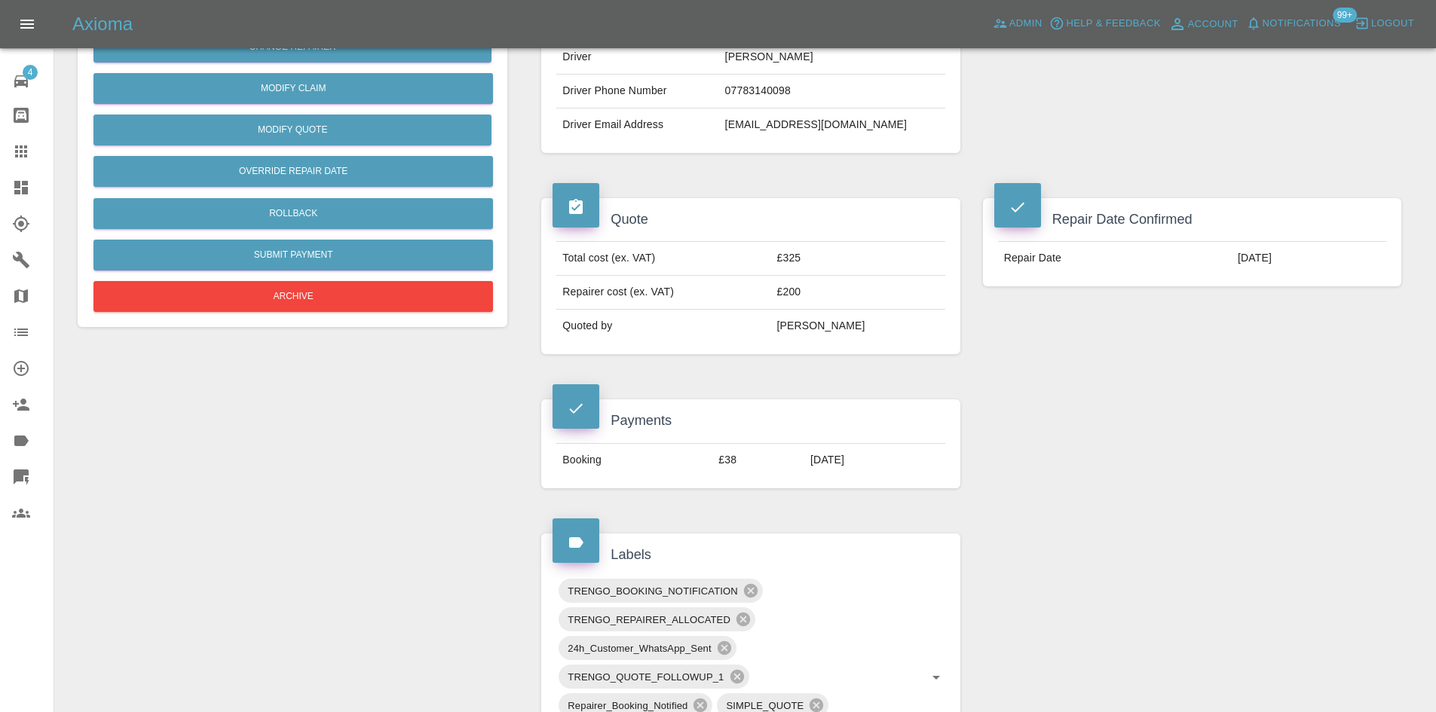
click at [810, 268] on td "£325" at bounding box center [858, 259] width 174 height 34
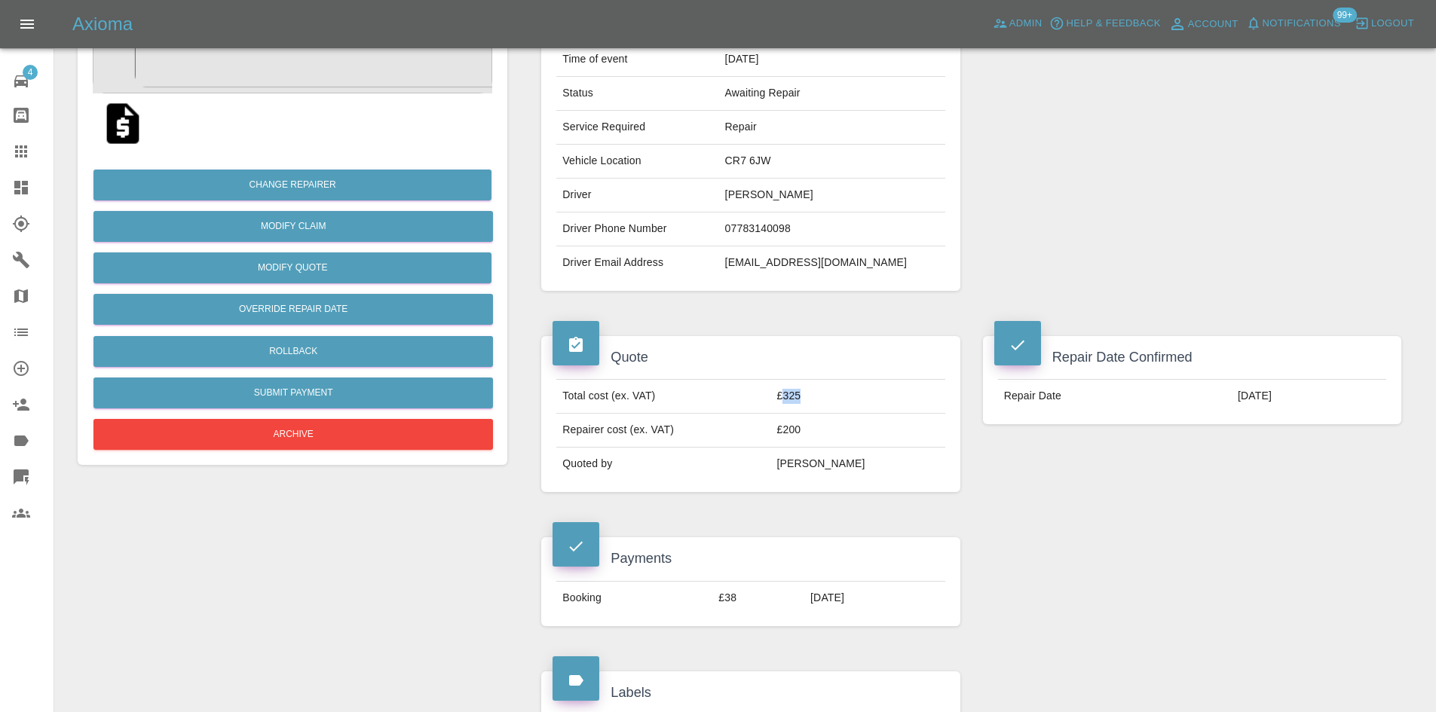
scroll to position [75, 0]
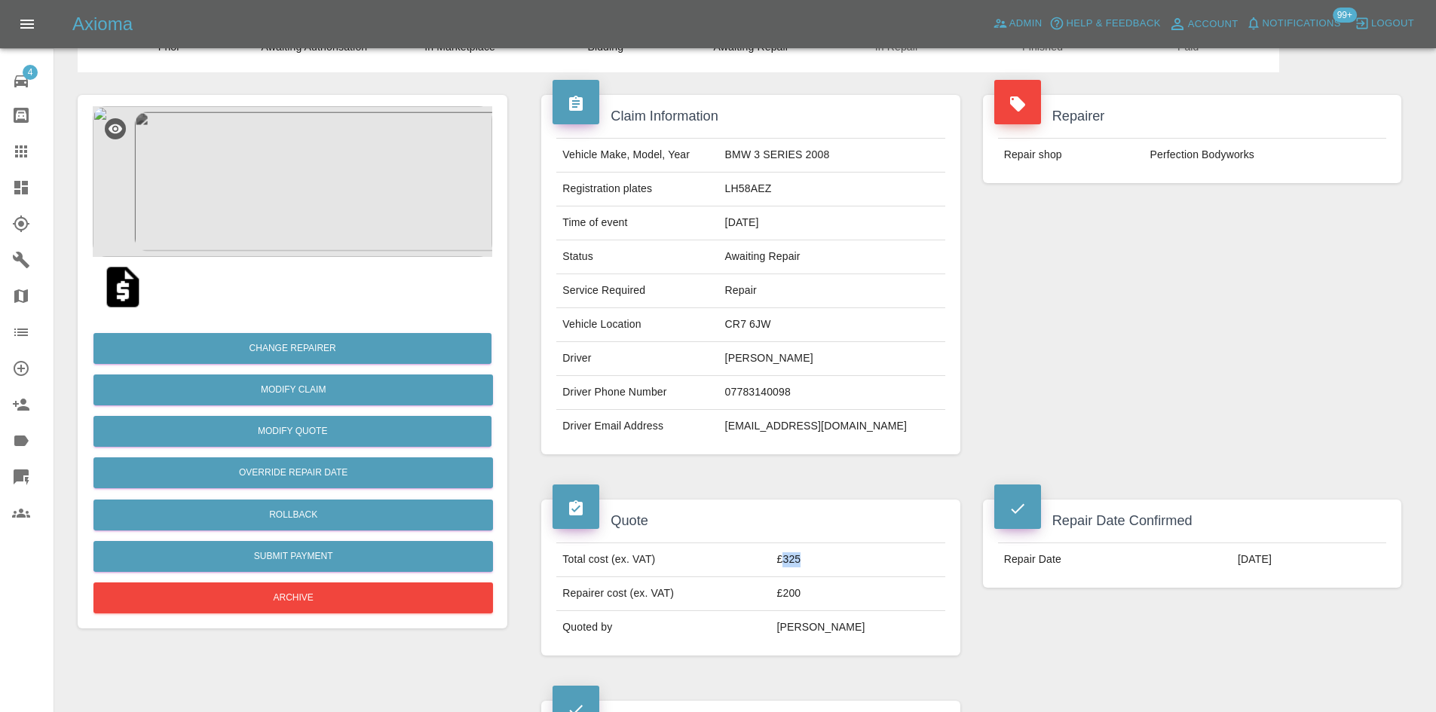
click at [362, 196] on img at bounding box center [293, 181] width 400 height 151
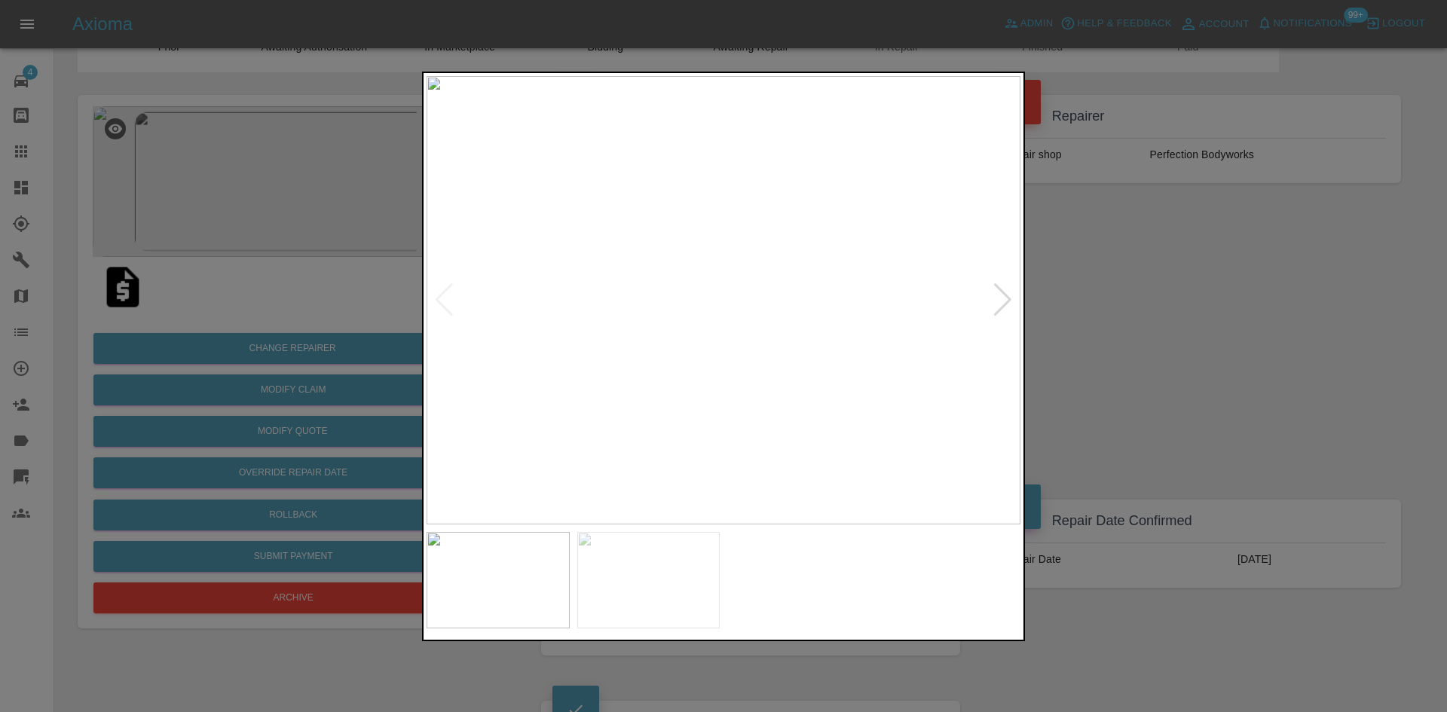
click at [997, 300] on div at bounding box center [1003, 299] width 20 height 33
click at [997, 300] on img at bounding box center [724, 300] width 594 height 449
click at [1099, 306] on div at bounding box center [723, 356] width 1447 height 712
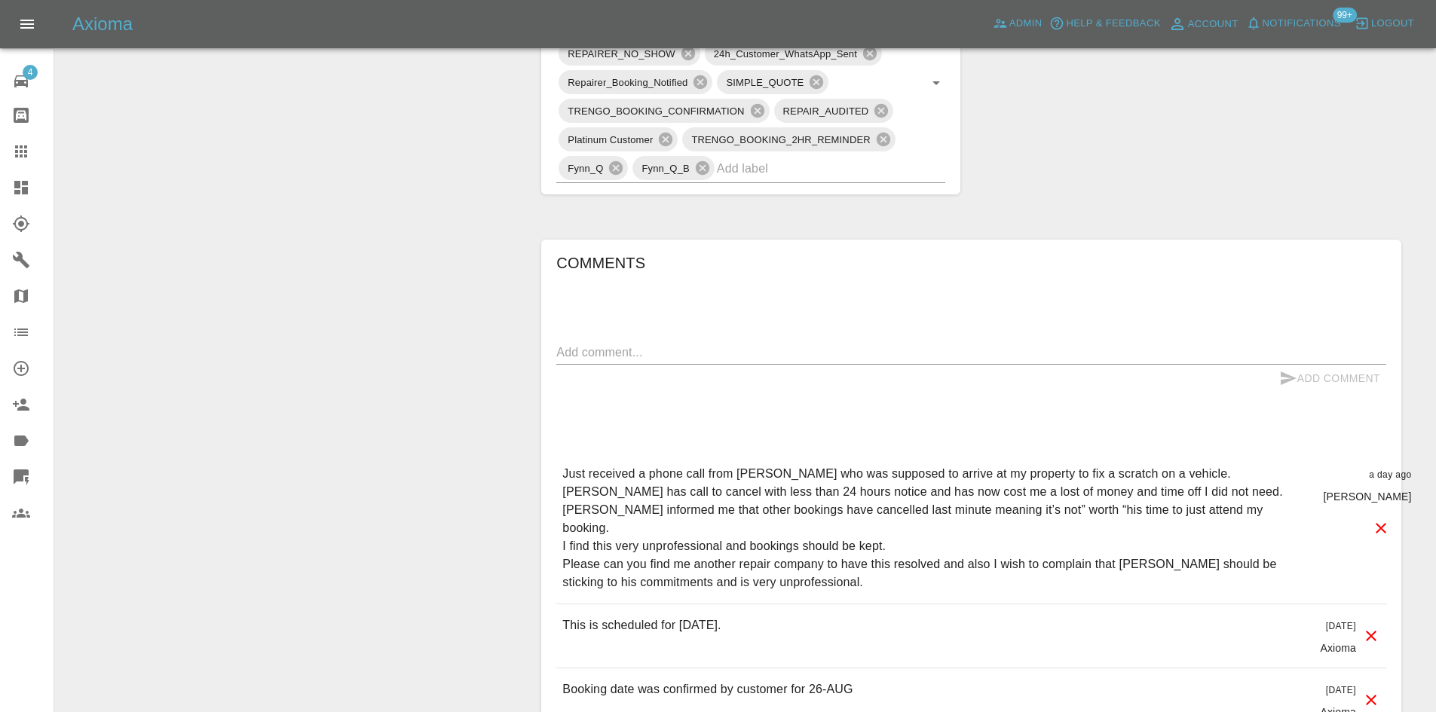
scroll to position [1131, 0]
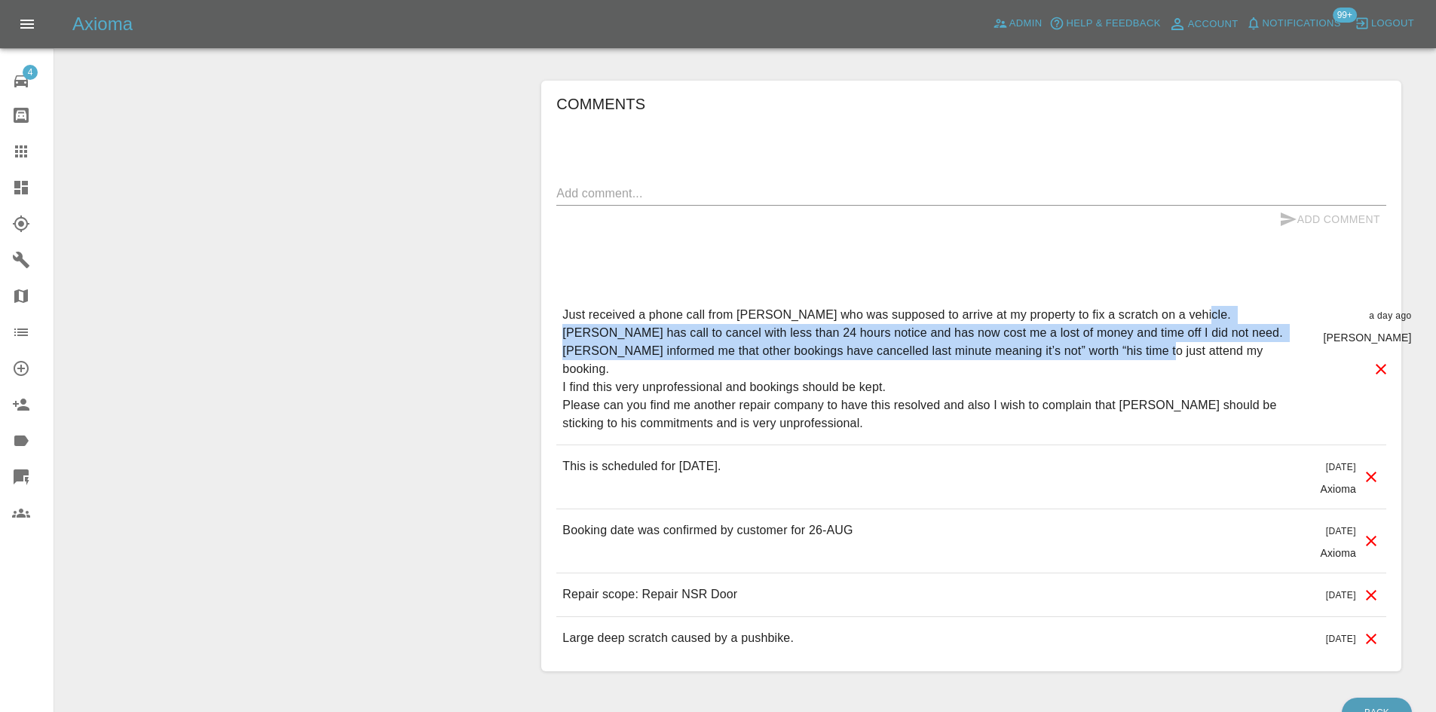
drag, startPoint x: 576, startPoint y: 333, endPoint x: 1151, endPoint y: 354, distance: 575.5
click at [1151, 354] on p "Just received a phone call from [PERSON_NAME] who was supposed to arrive at my …" at bounding box center [936, 369] width 749 height 127
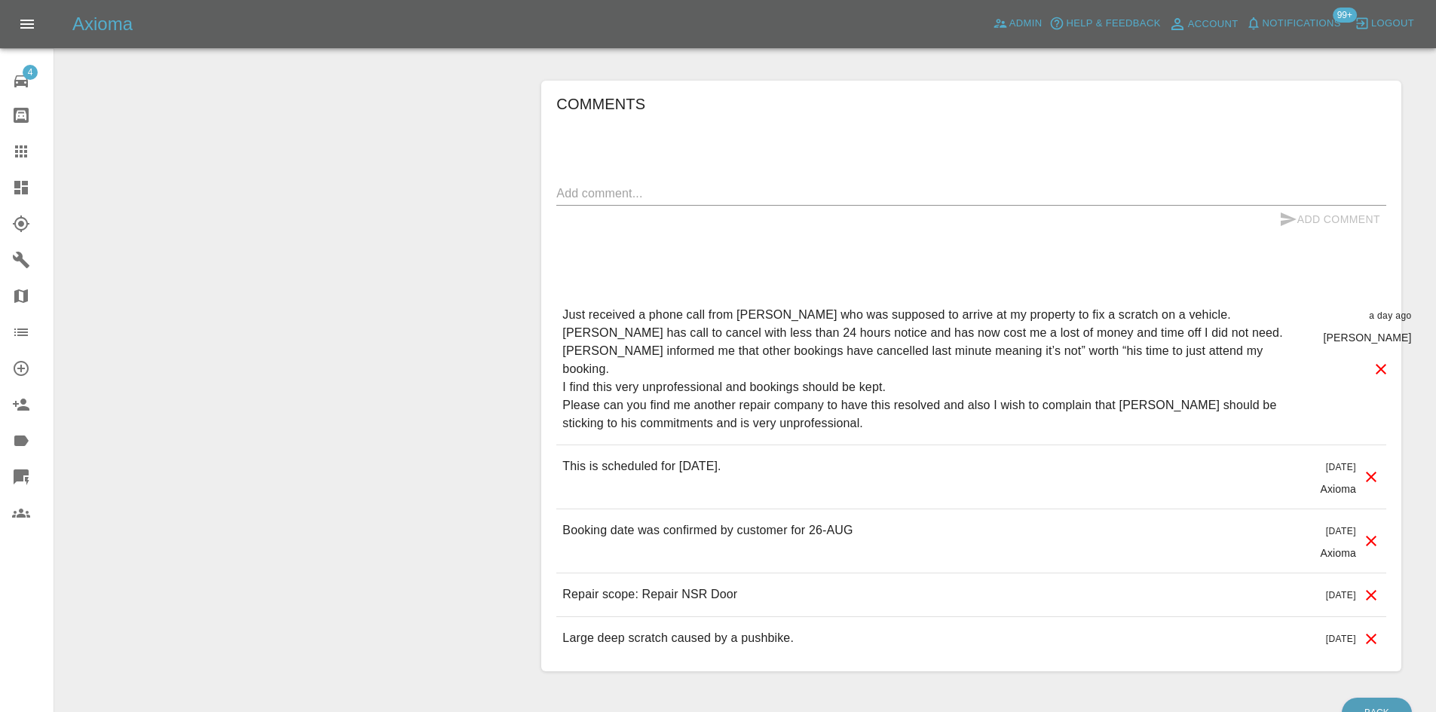
click at [1167, 349] on p "Just received a phone call from [PERSON_NAME] who was supposed to arrive at my …" at bounding box center [936, 369] width 749 height 127
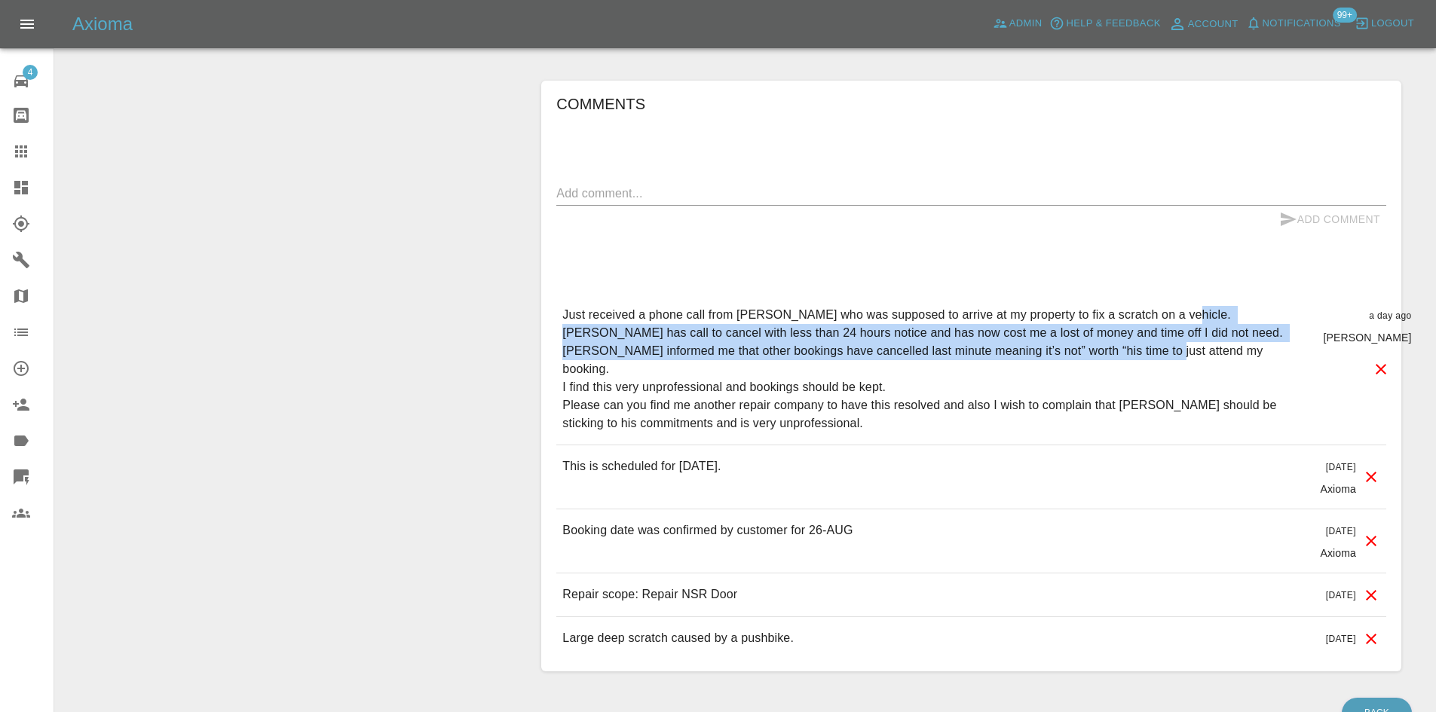
drag, startPoint x: 1186, startPoint y: 345, endPoint x: 520, endPoint y: 331, distance: 666.5
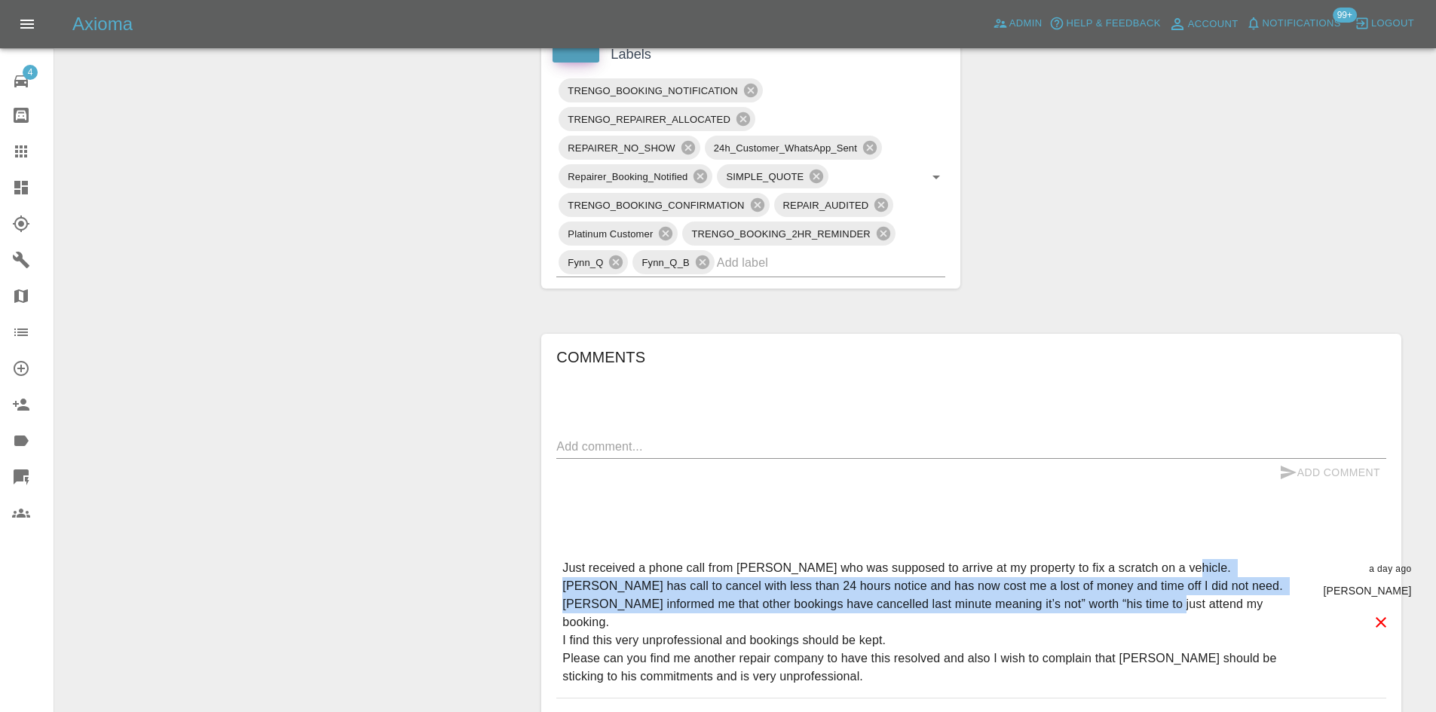
scroll to position [980, 0]
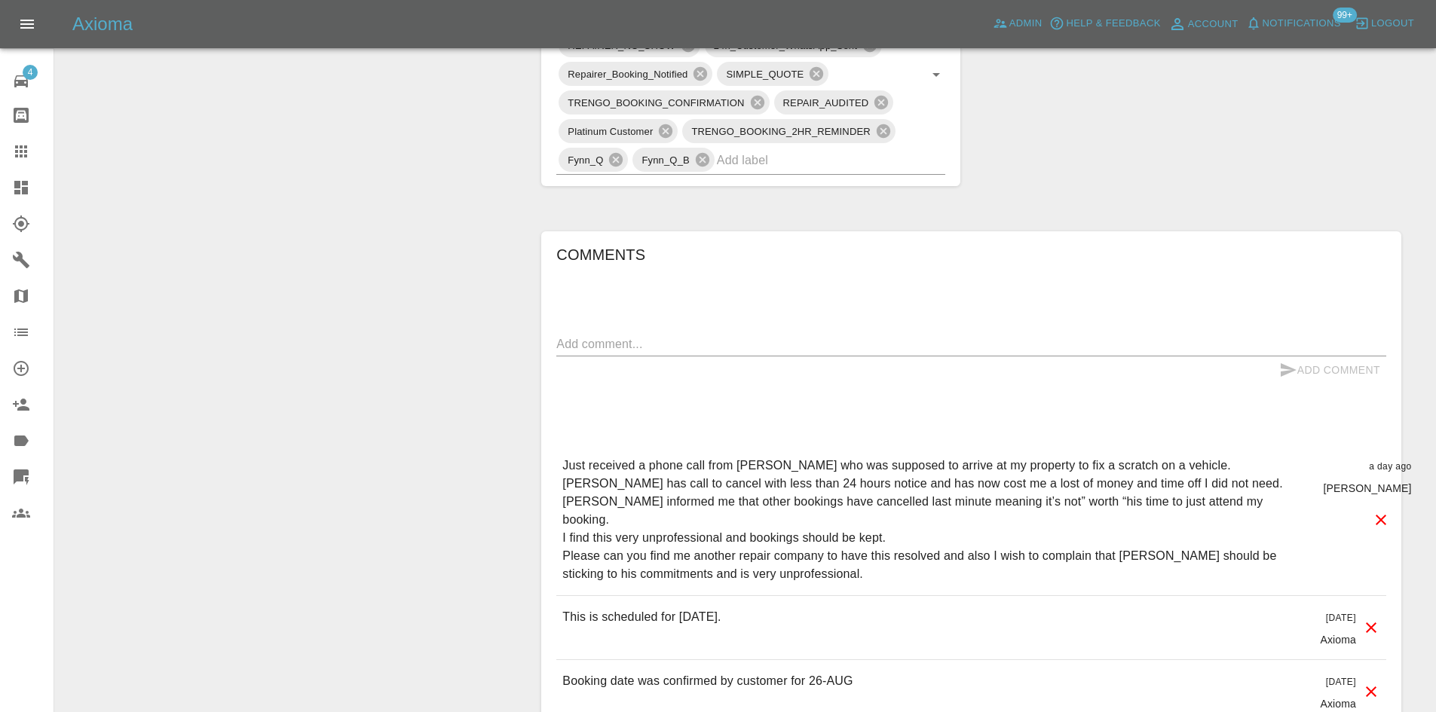
click at [798, 537] on p "Just received a phone call from [PERSON_NAME] who was supposed to arrive at my …" at bounding box center [936, 520] width 749 height 127
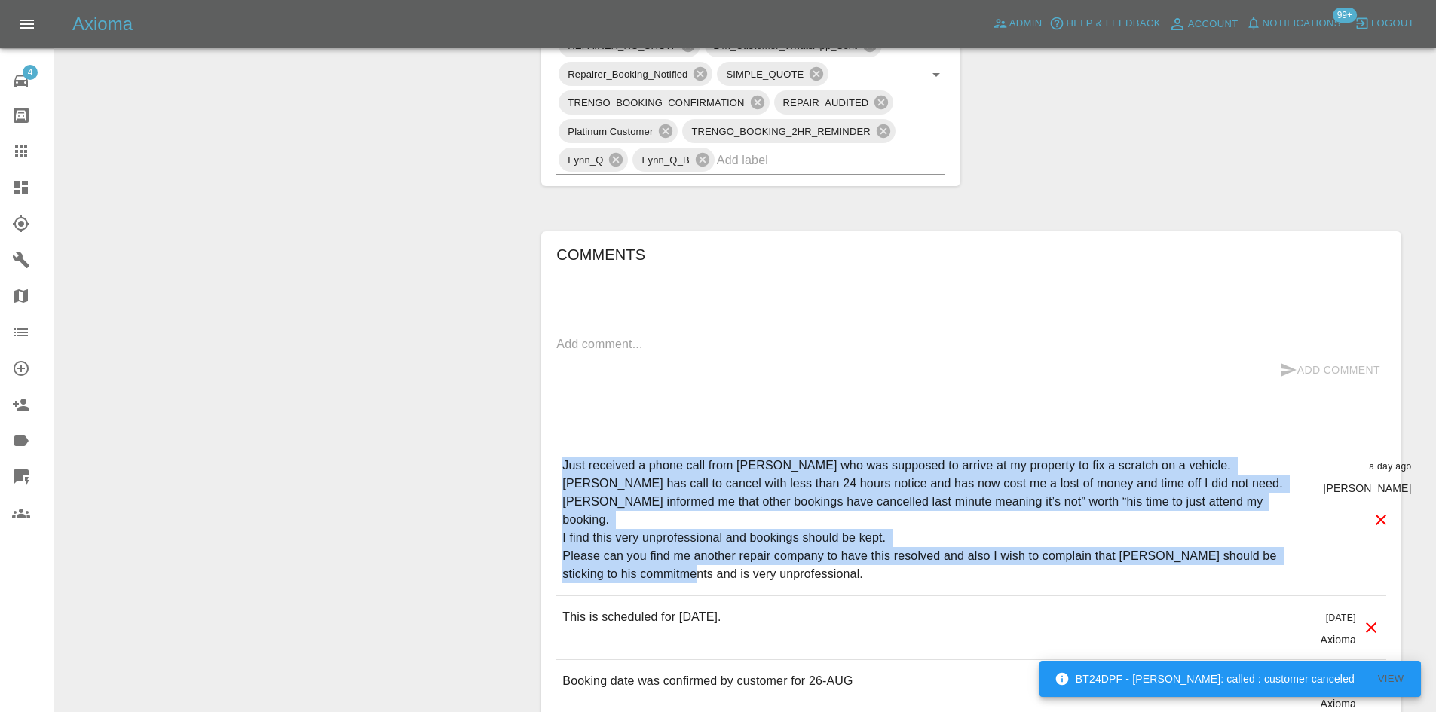
drag, startPoint x: 825, startPoint y: 551, endPoint x: 562, endPoint y: 470, distance: 274.7
click at [562, 470] on p "Just received a phone call from [PERSON_NAME] who was supposed to arrive at my …" at bounding box center [936, 520] width 749 height 127
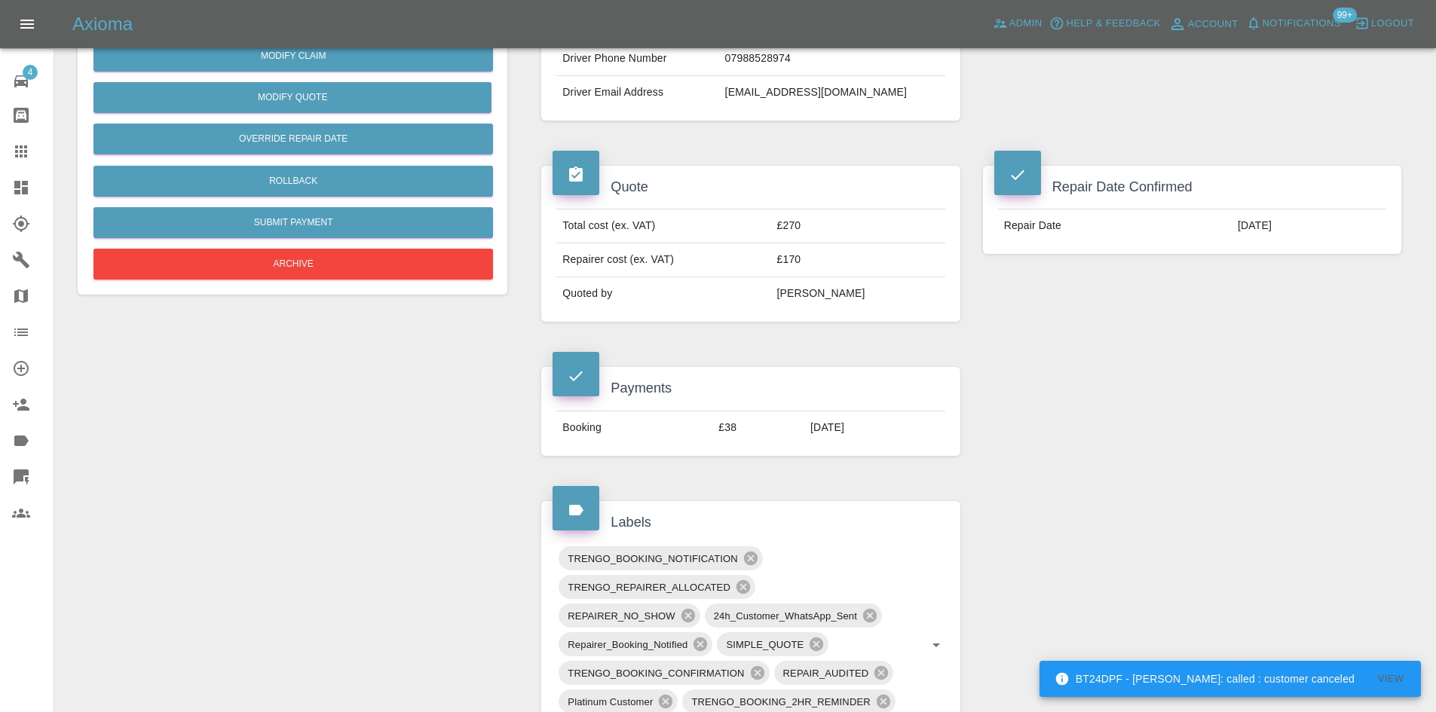
scroll to position [226, 0]
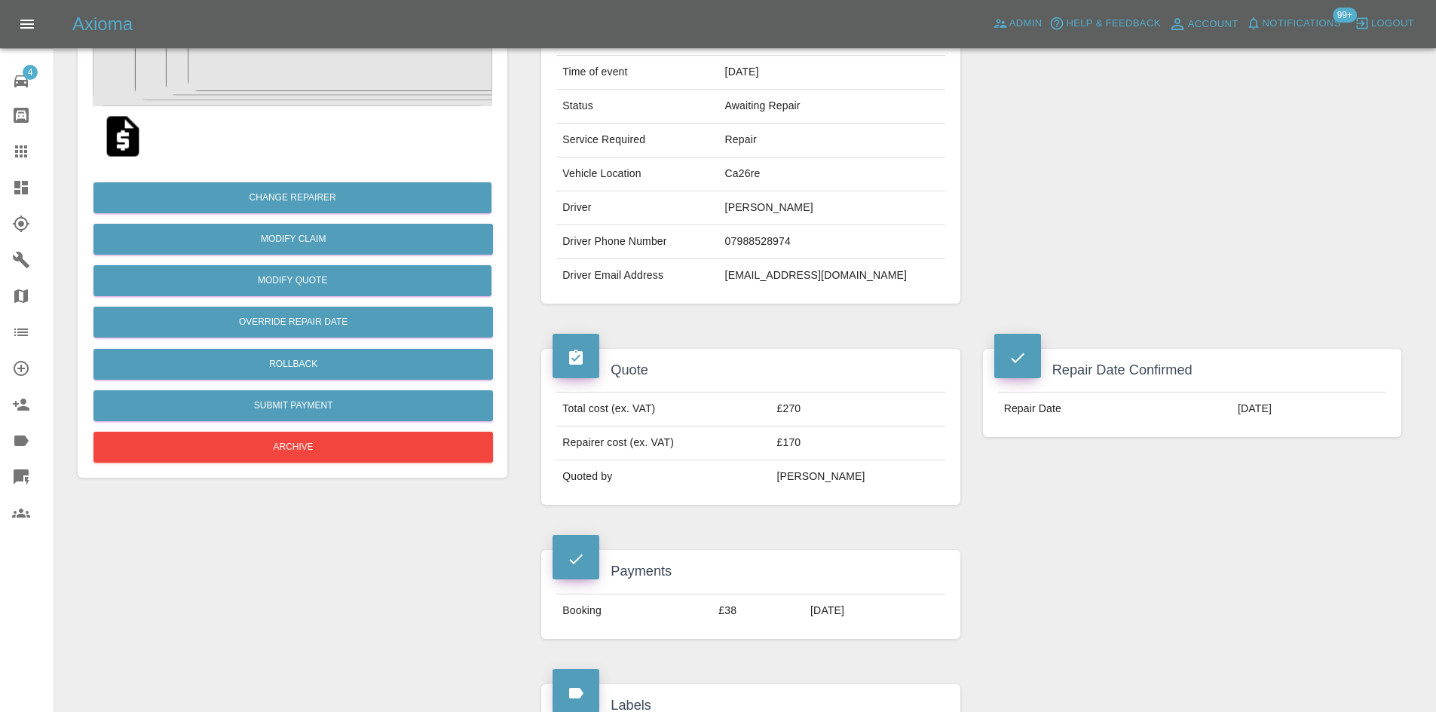
click at [773, 179] on td "Ca26re" at bounding box center [832, 175] width 226 height 34
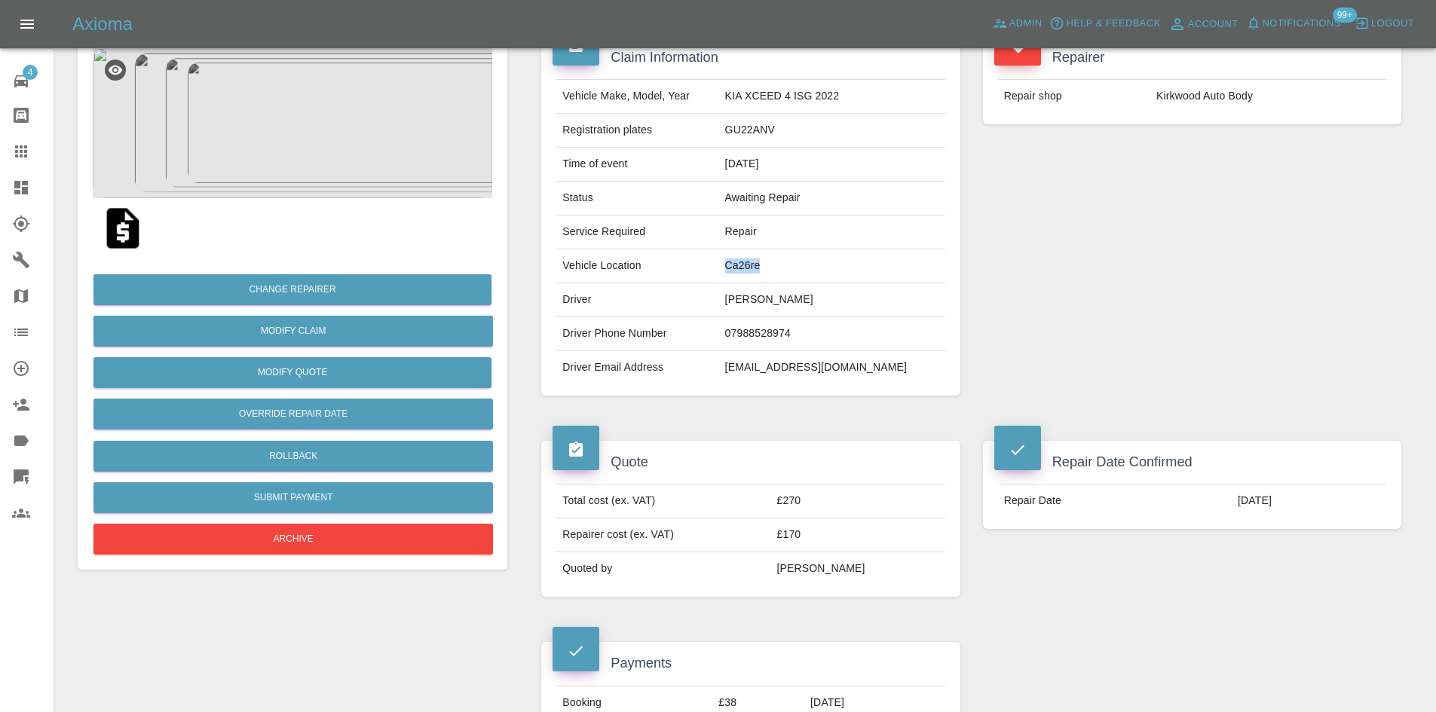
scroll to position [0, 0]
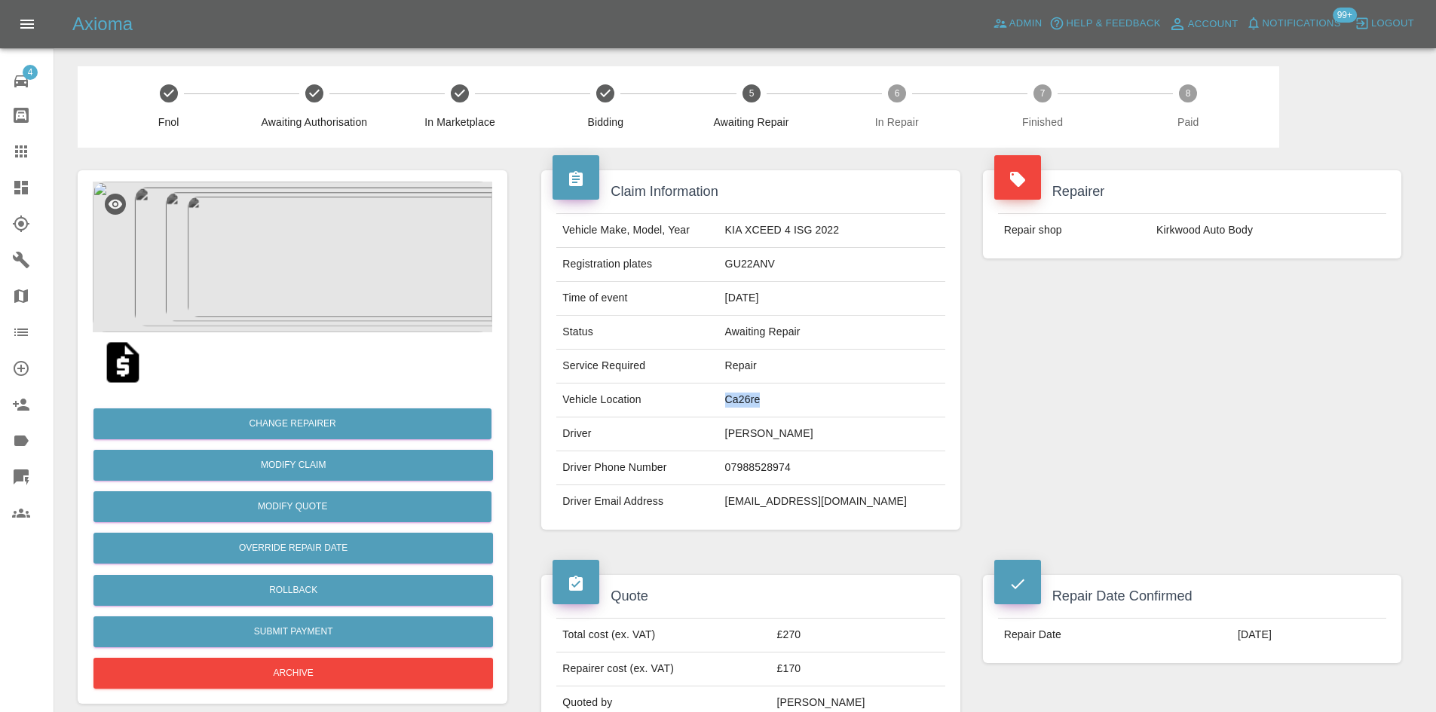
click at [315, 253] on img at bounding box center [293, 257] width 400 height 151
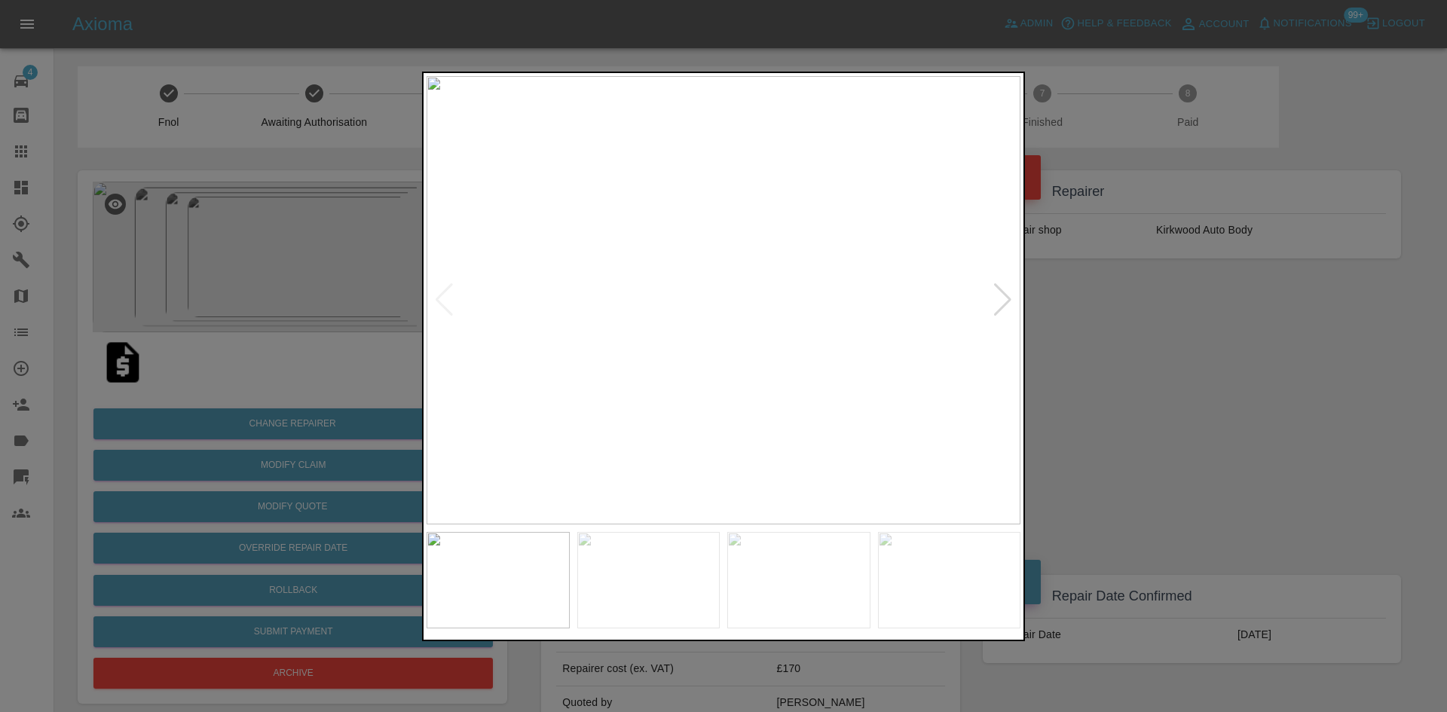
click at [1007, 306] on div at bounding box center [1003, 299] width 20 height 33
click at [1172, 365] on div at bounding box center [723, 356] width 1447 height 712
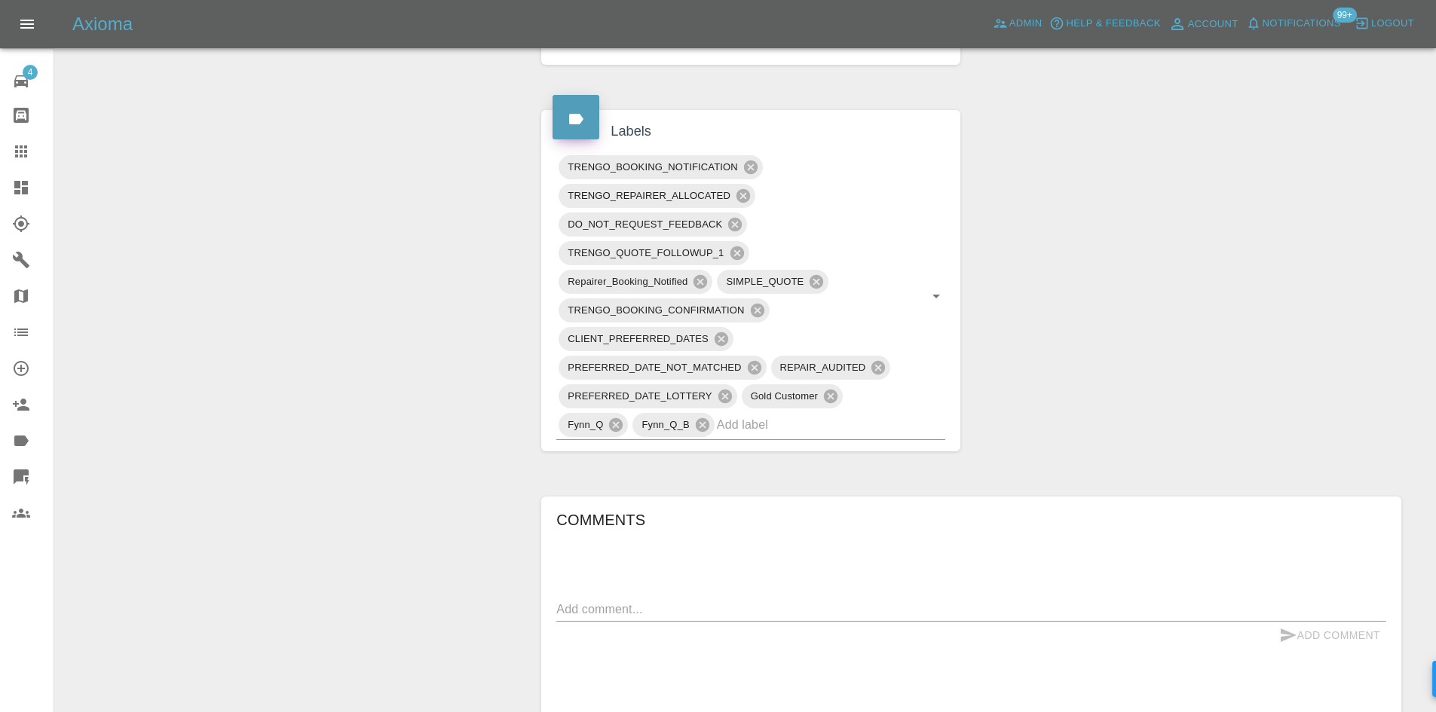
scroll to position [603, 0]
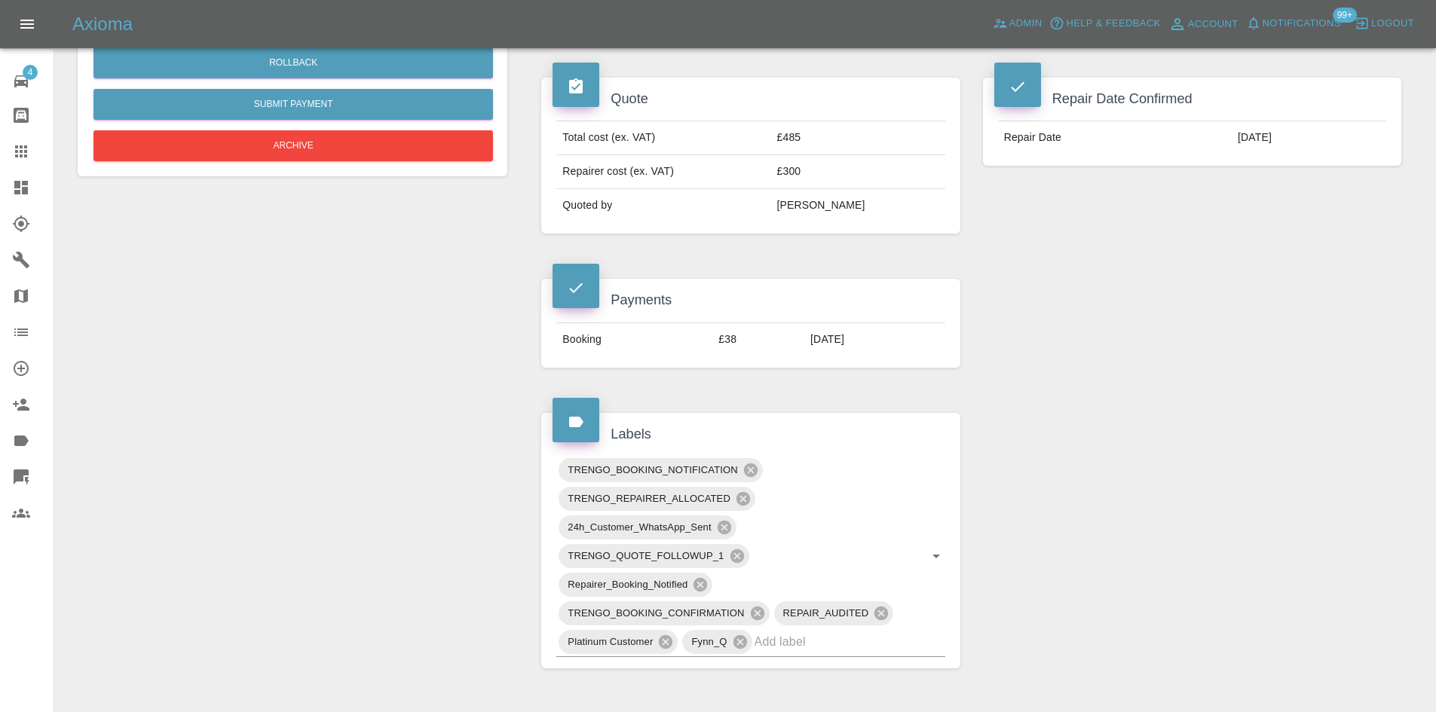
scroll to position [980, 0]
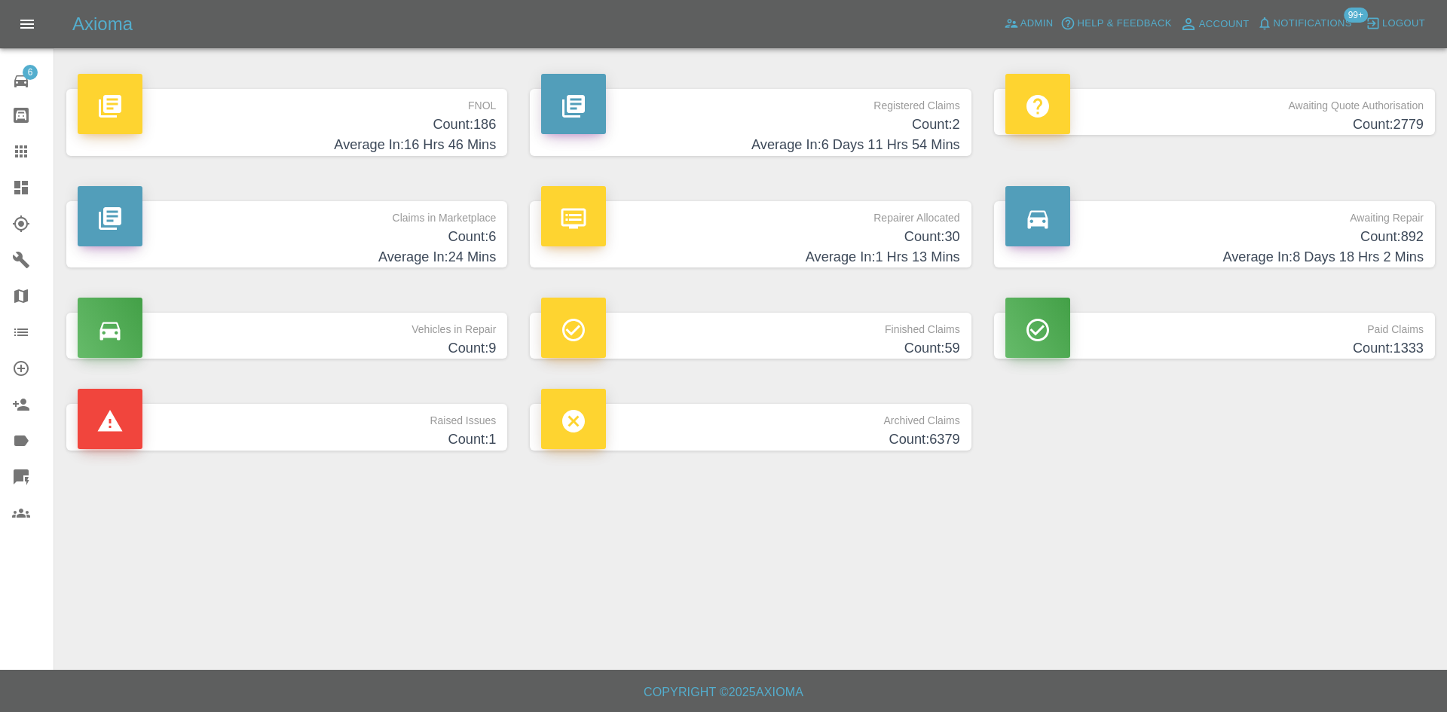
click at [1302, 26] on span "Notifications" at bounding box center [1313, 23] width 78 height 17
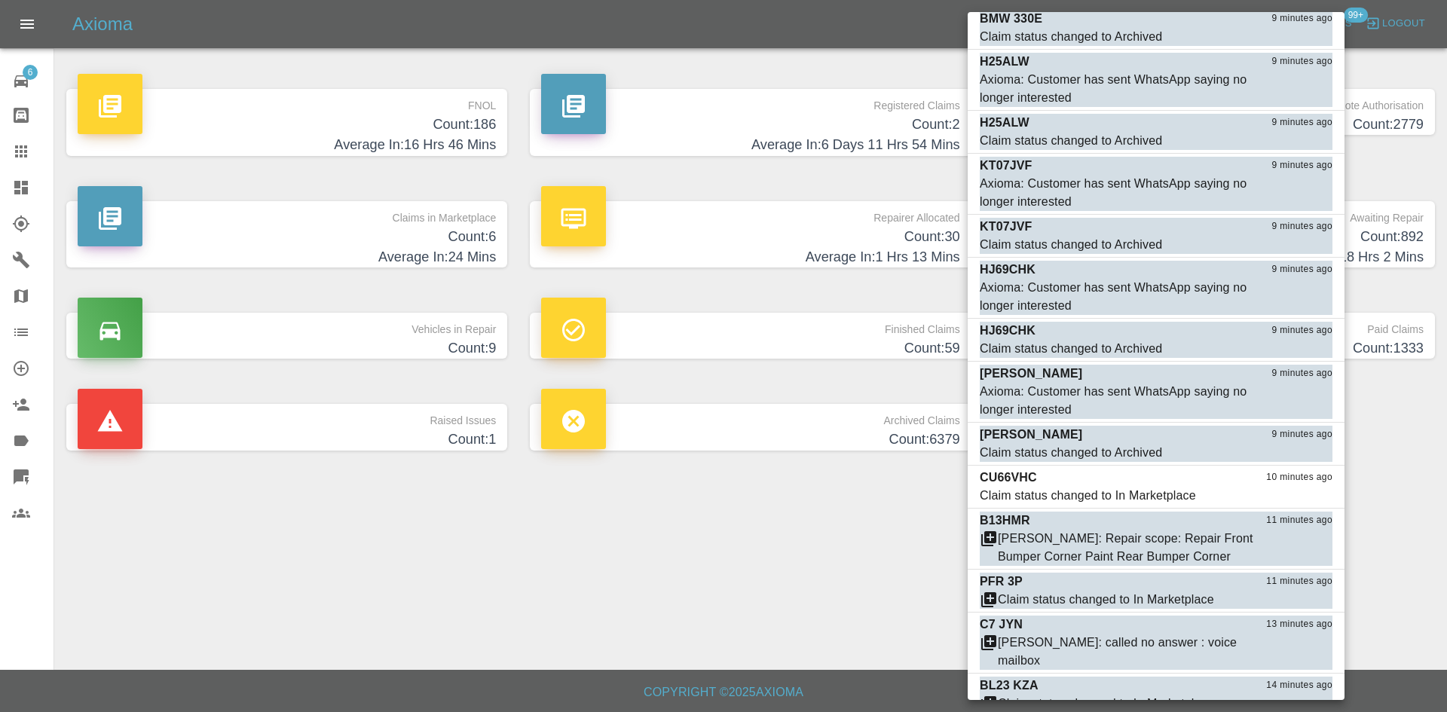
scroll to position [836, 0]
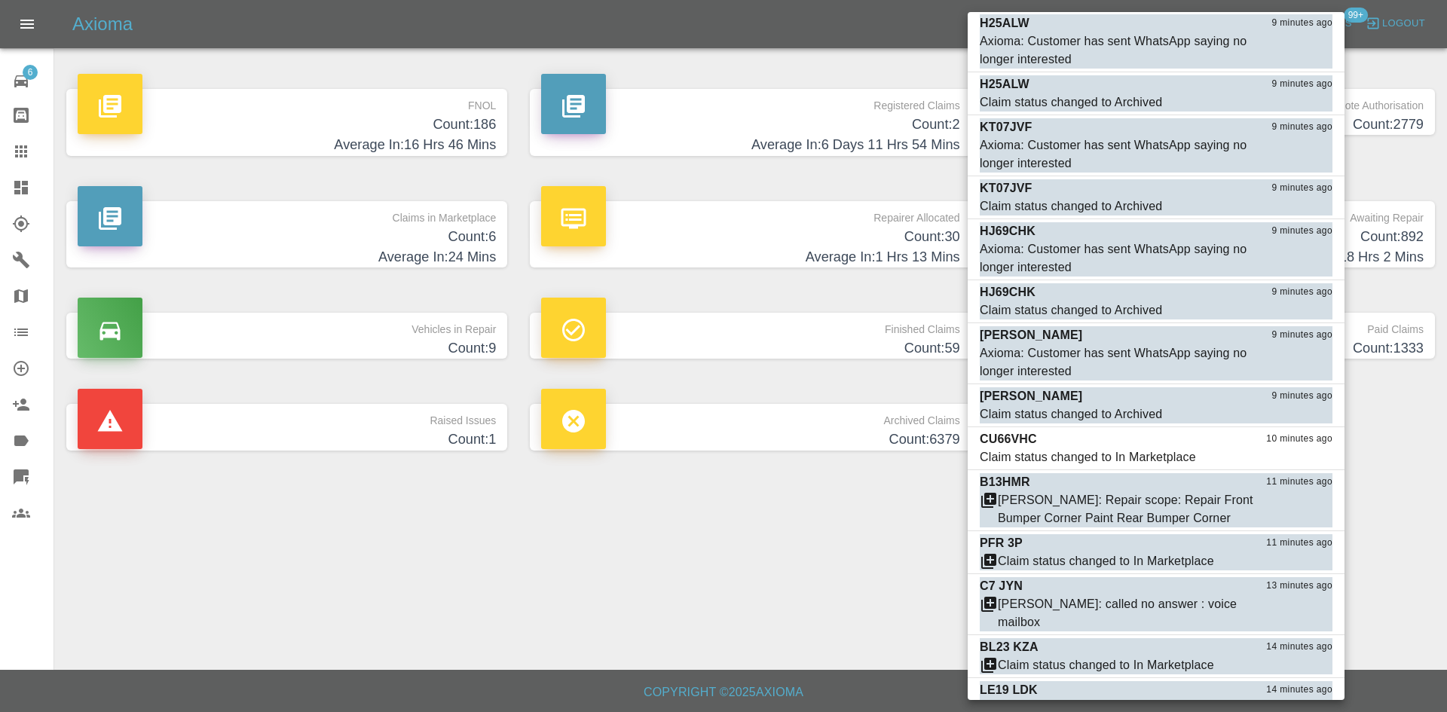
click at [776, 595] on div at bounding box center [723, 356] width 1447 height 712
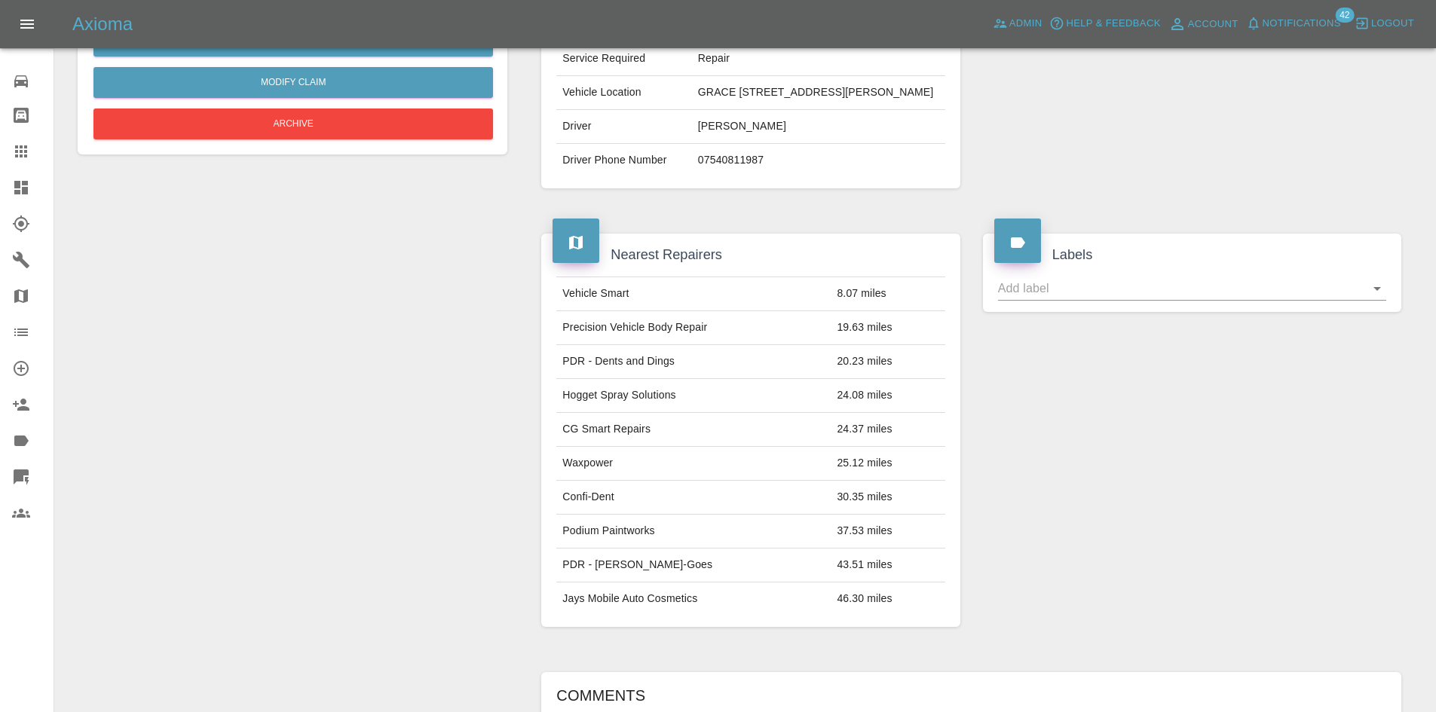
scroll to position [108, 0]
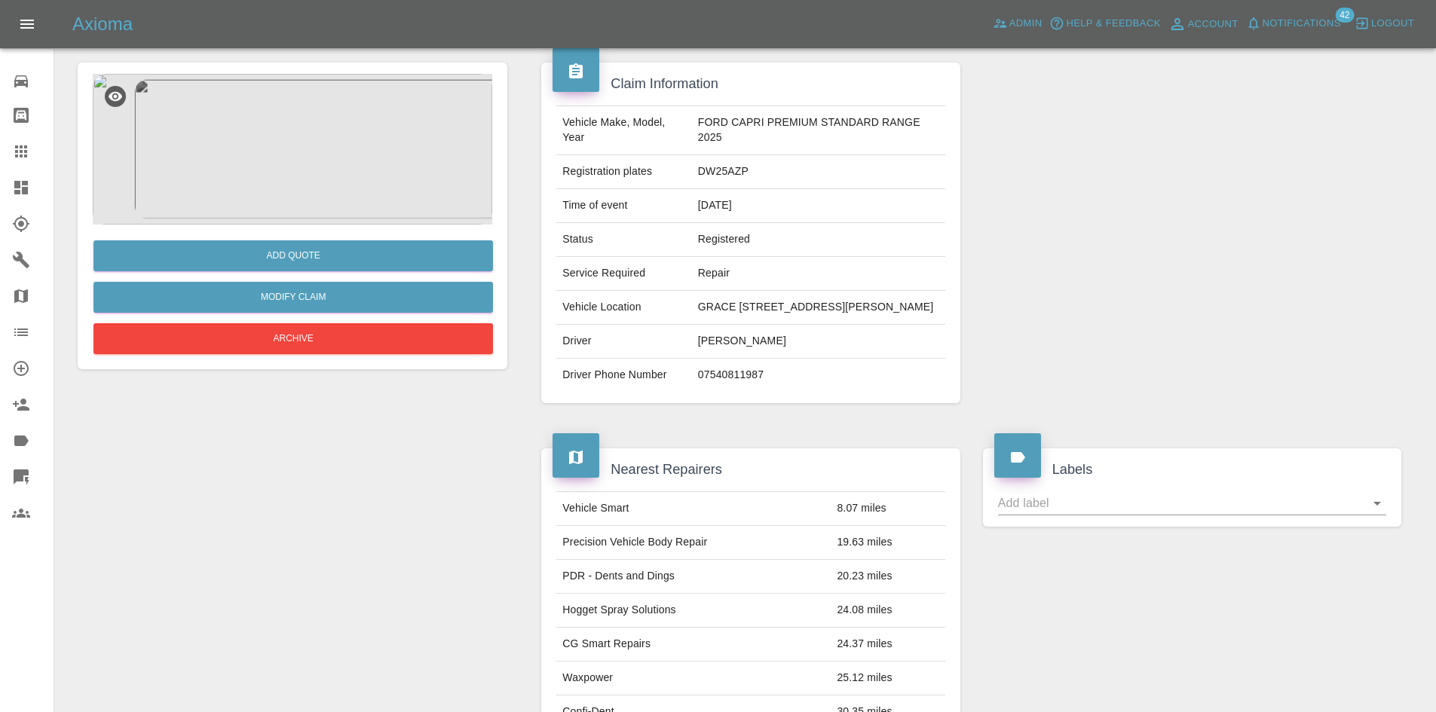
click at [693, 184] on td "DW25AZP" at bounding box center [818, 172] width 253 height 34
copy td "DW25AZP"
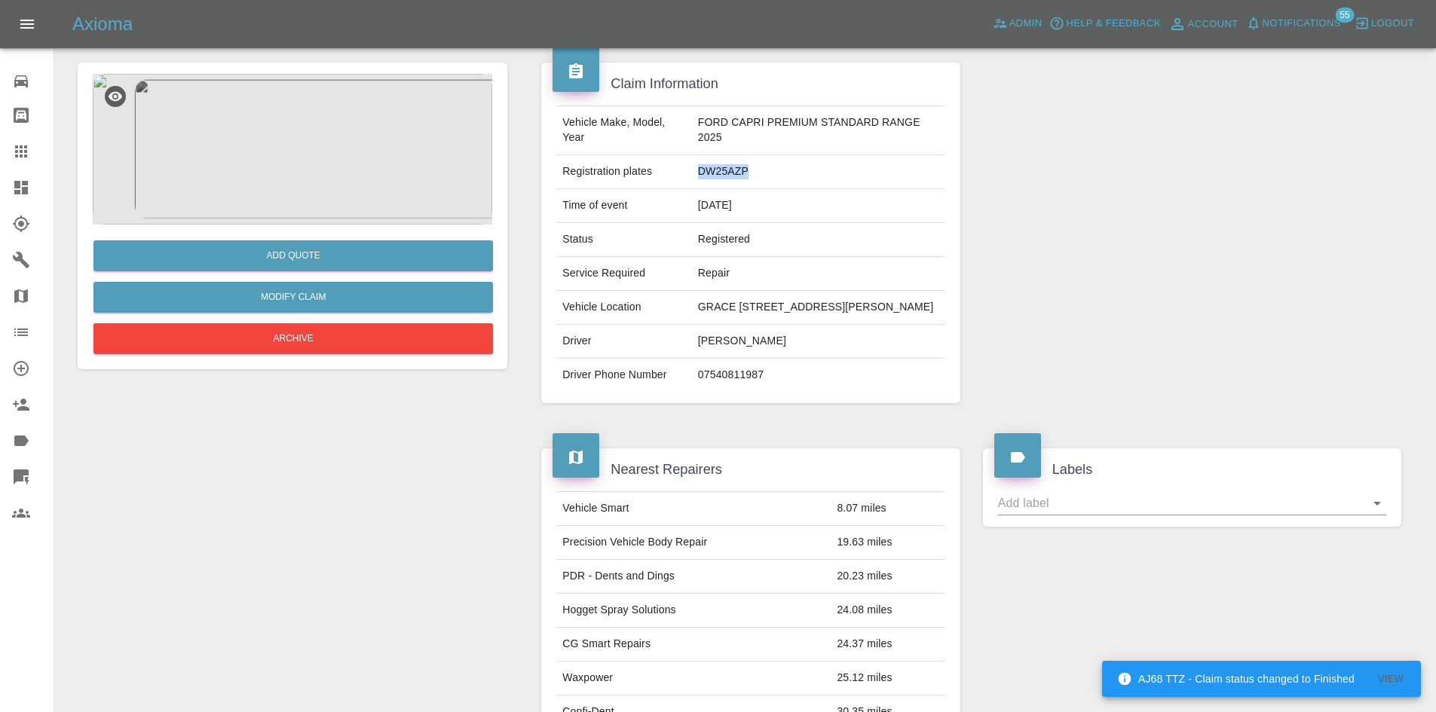
click at [692, 170] on td "DW25AZP" at bounding box center [818, 172] width 253 height 34
click at [697, 169] on td "DW25AZP" at bounding box center [818, 172] width 253 height 34
copy td "DW25AZP"
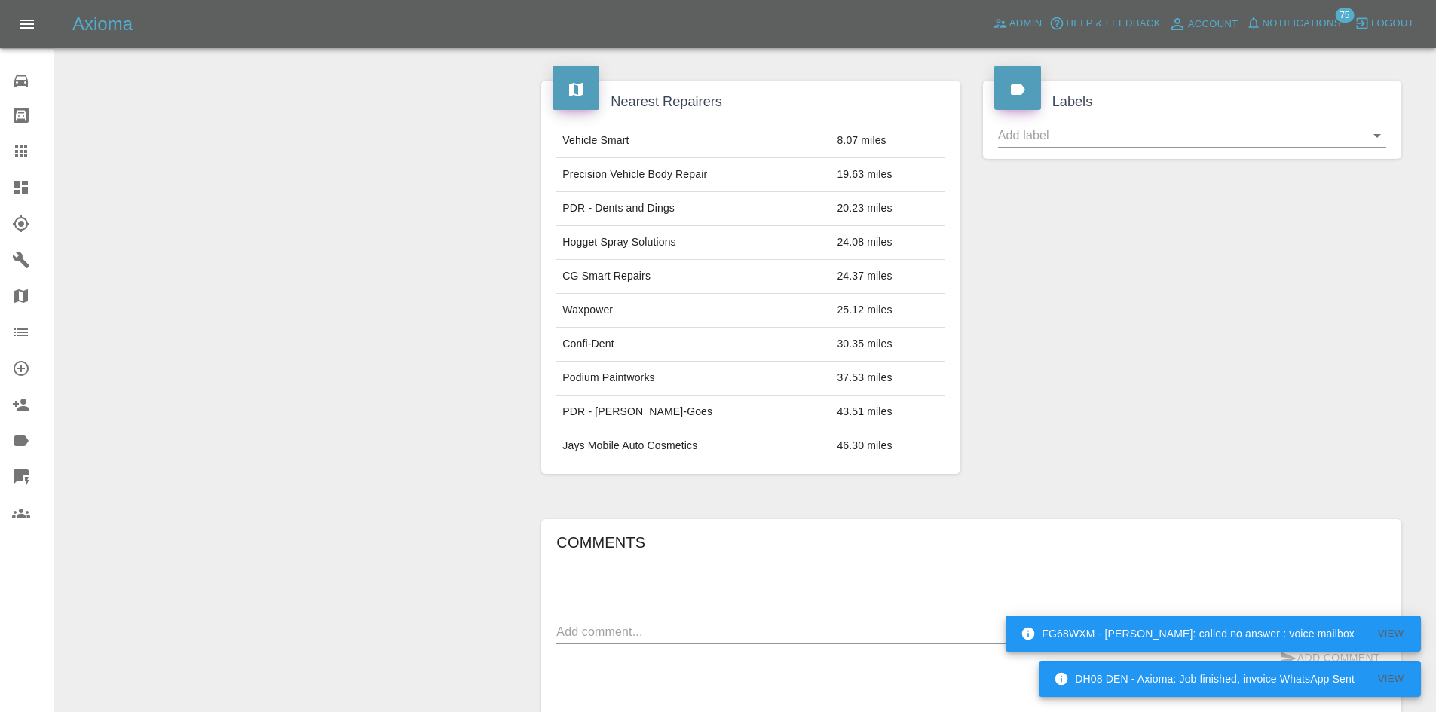
scroll to position [711, 0]
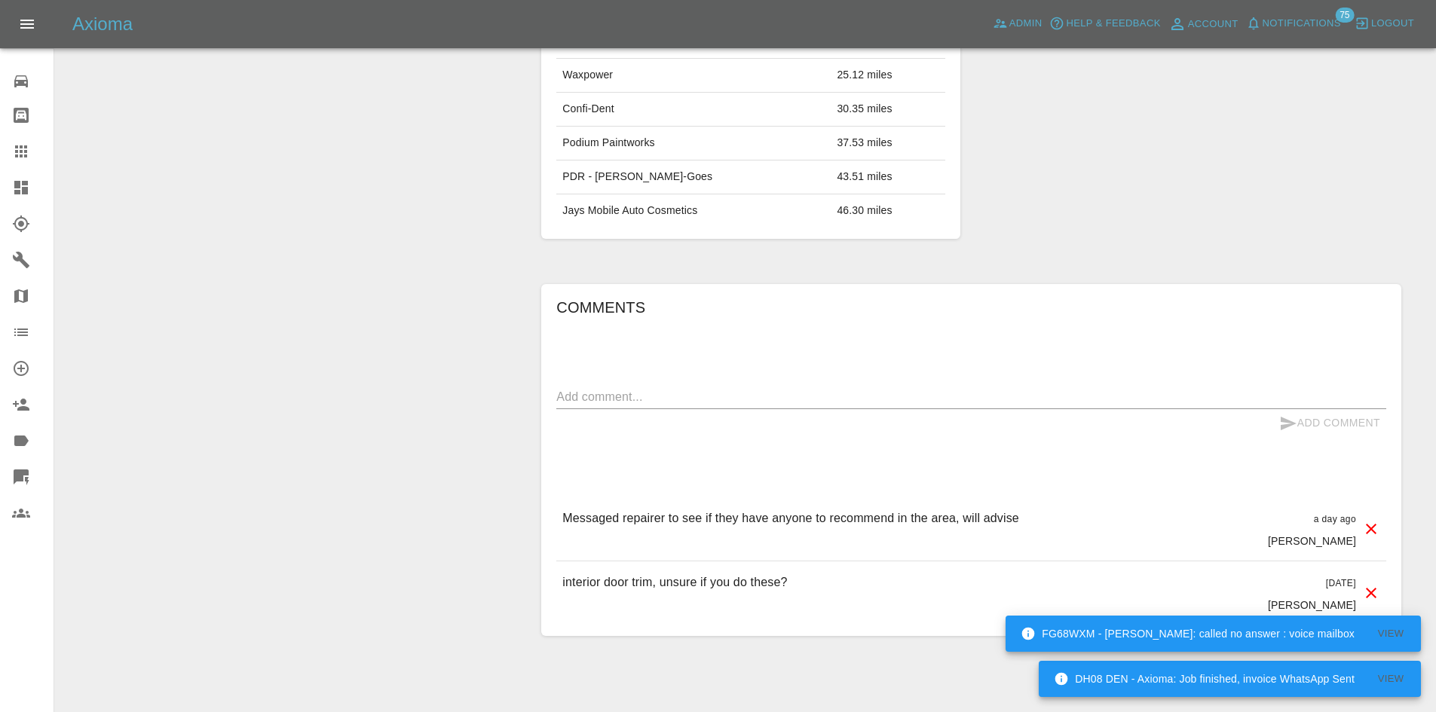
click at [764, 409] on div "x" at bounding box center [971, 397] width 830 height 24
click at [770, 437] on div "Add Comment" at bounding box center [971, 423] width 830 height 28
click at [770, 406] on textarea at bounding box center [971, 396] width 830 height 17
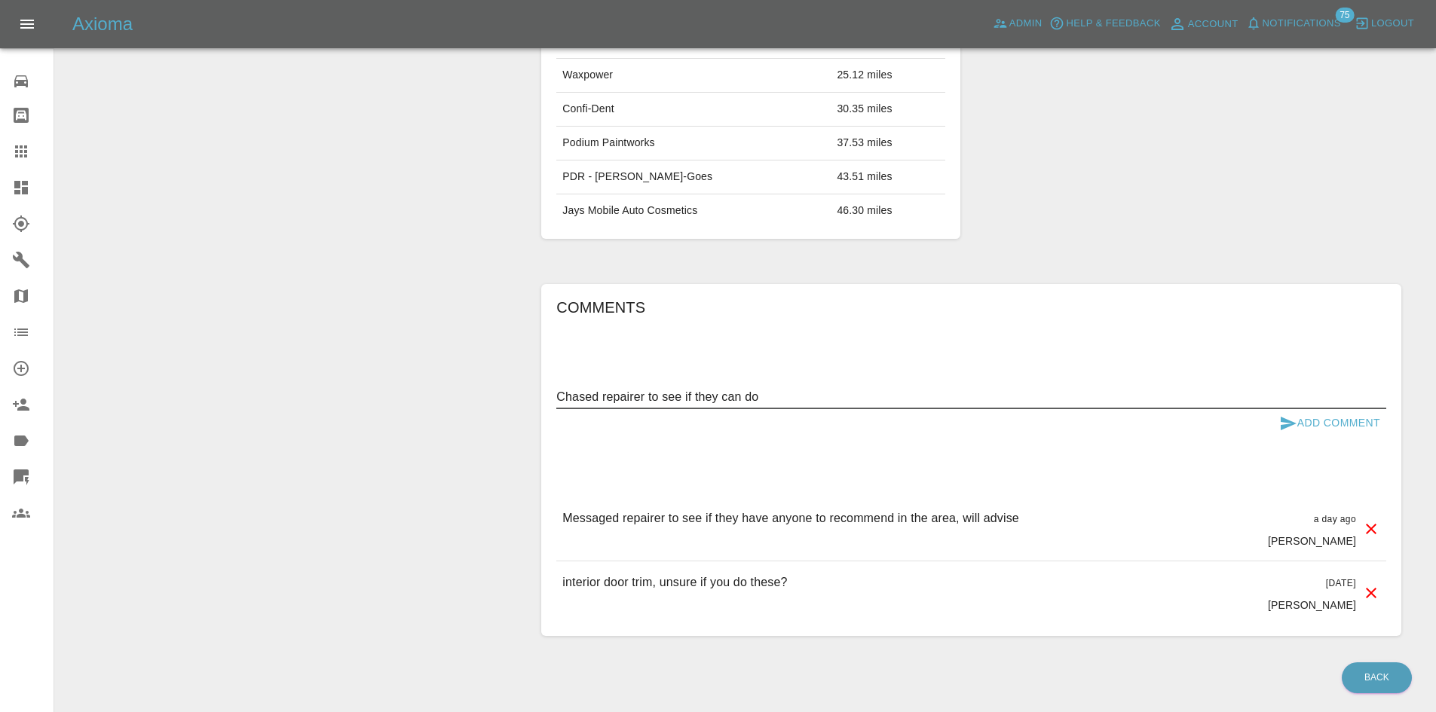
type textarea "Chased repairer to see if they can do"
click at [1322, 437] on button "Add Comment" at bounding box center [1329, 423] width 113 height 28
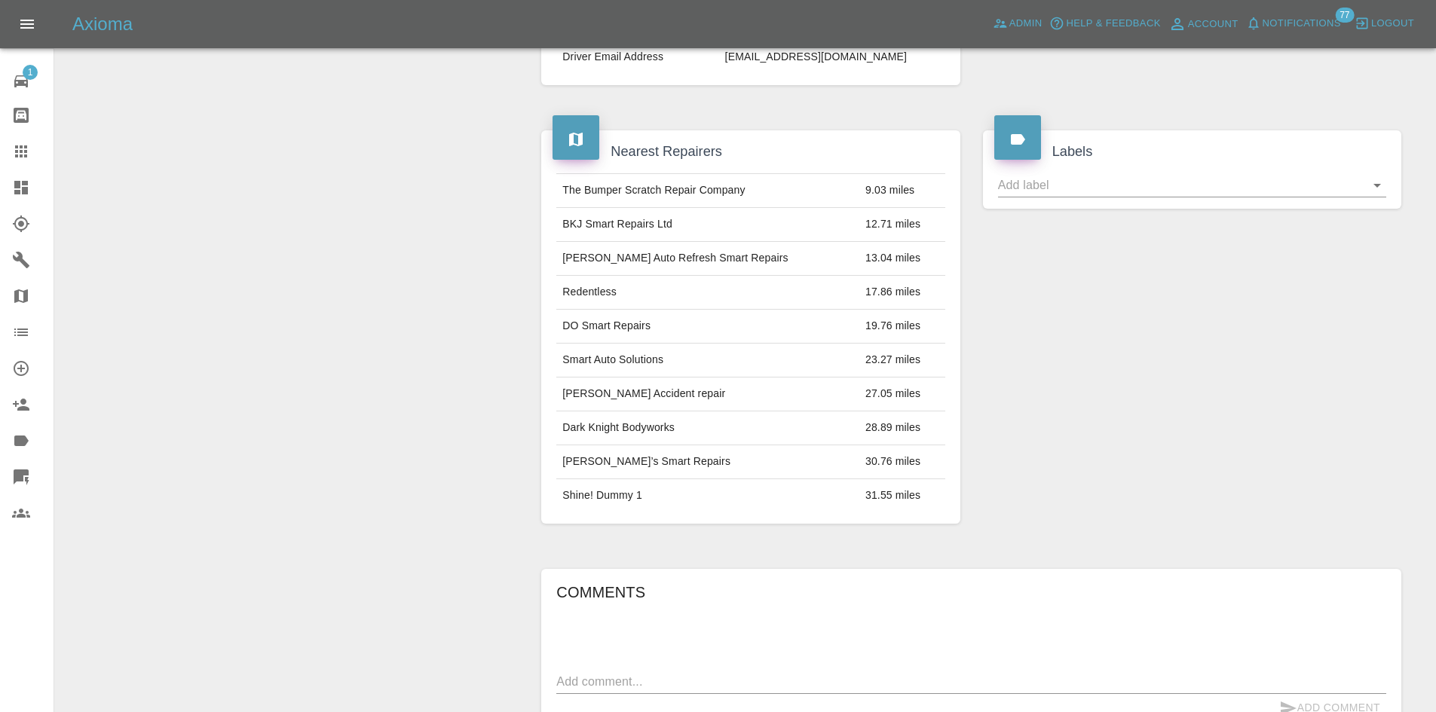
scroll to position [678, 0]
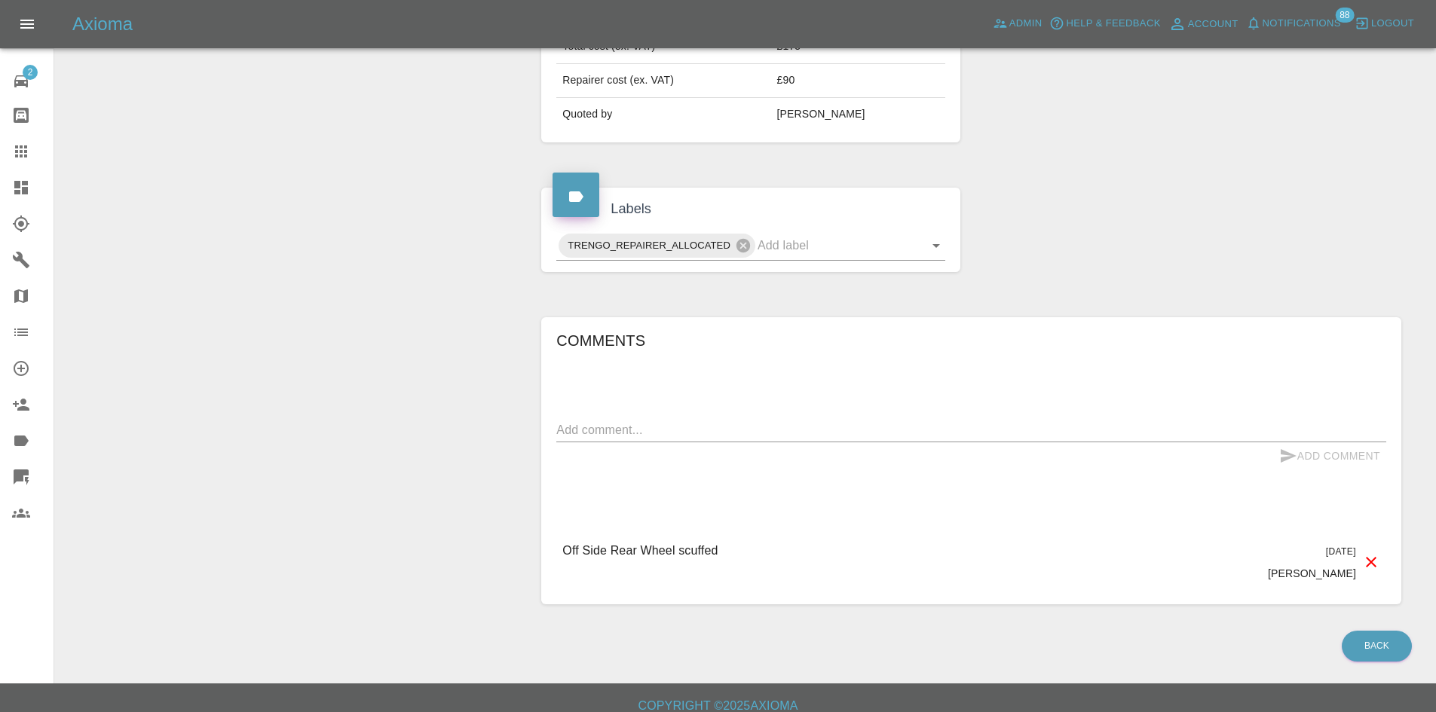
scroll to position [569, 0]
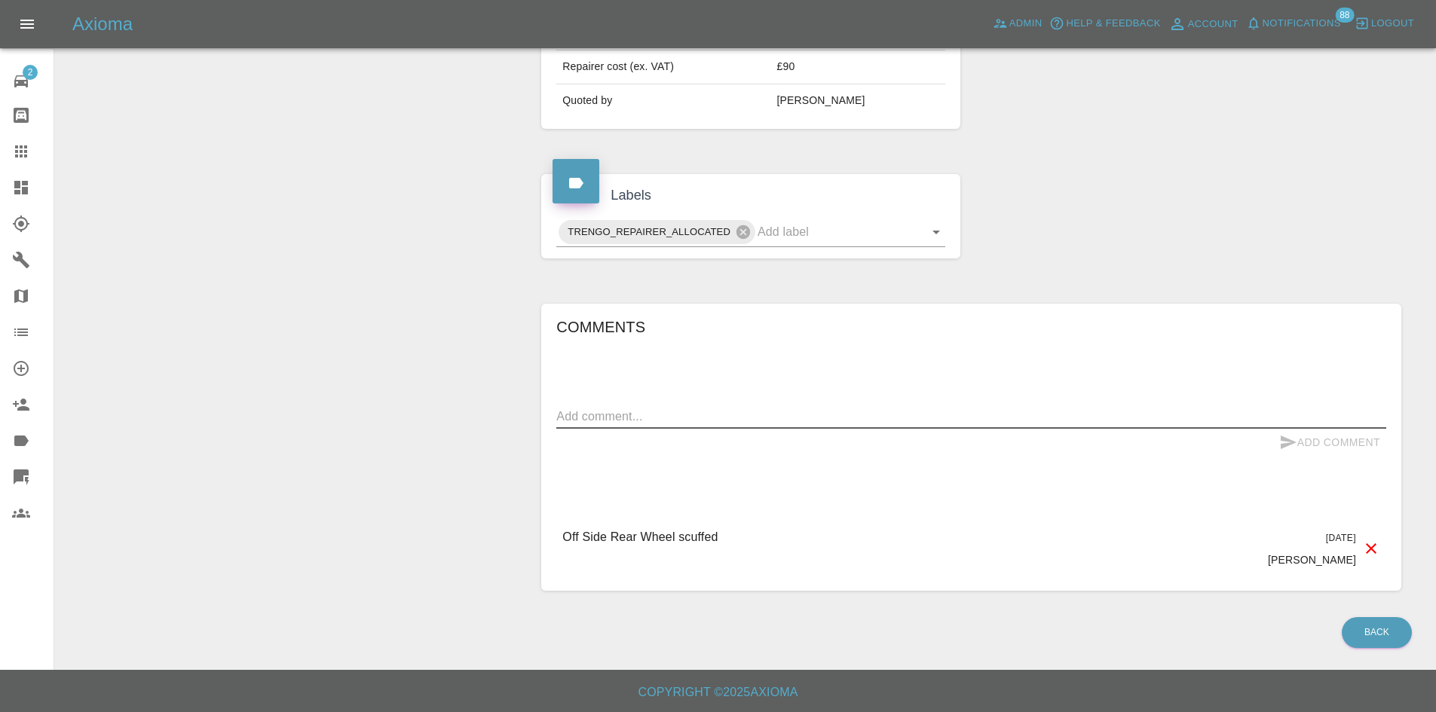
click at [627, 421] on textarea at bounding box center [971, 416] width 830 height 17
type textarea "Repairer is trying to get customer booked in, will update later [DATE]"
click at [1326, 434] on button "Add Comment" at bounding box center [1329, 443] width 113 height 28
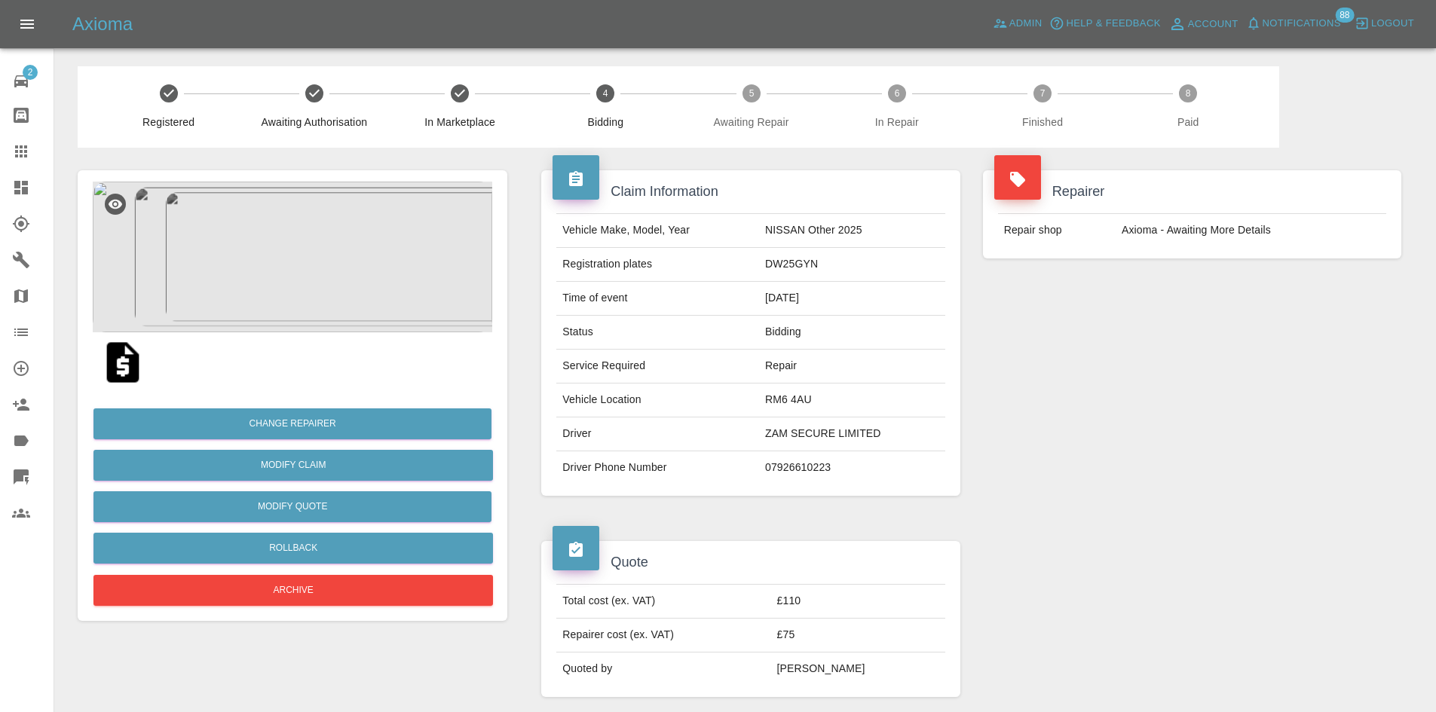
click at [774, 227] on td "NISSAN Other 2025" at bounding box center [852, 231] width 186 height 34
click at [786, 260] on td "DW25GYN" at bounding box center [852, 265] width 186 height 34
copy td "DW25GYN"
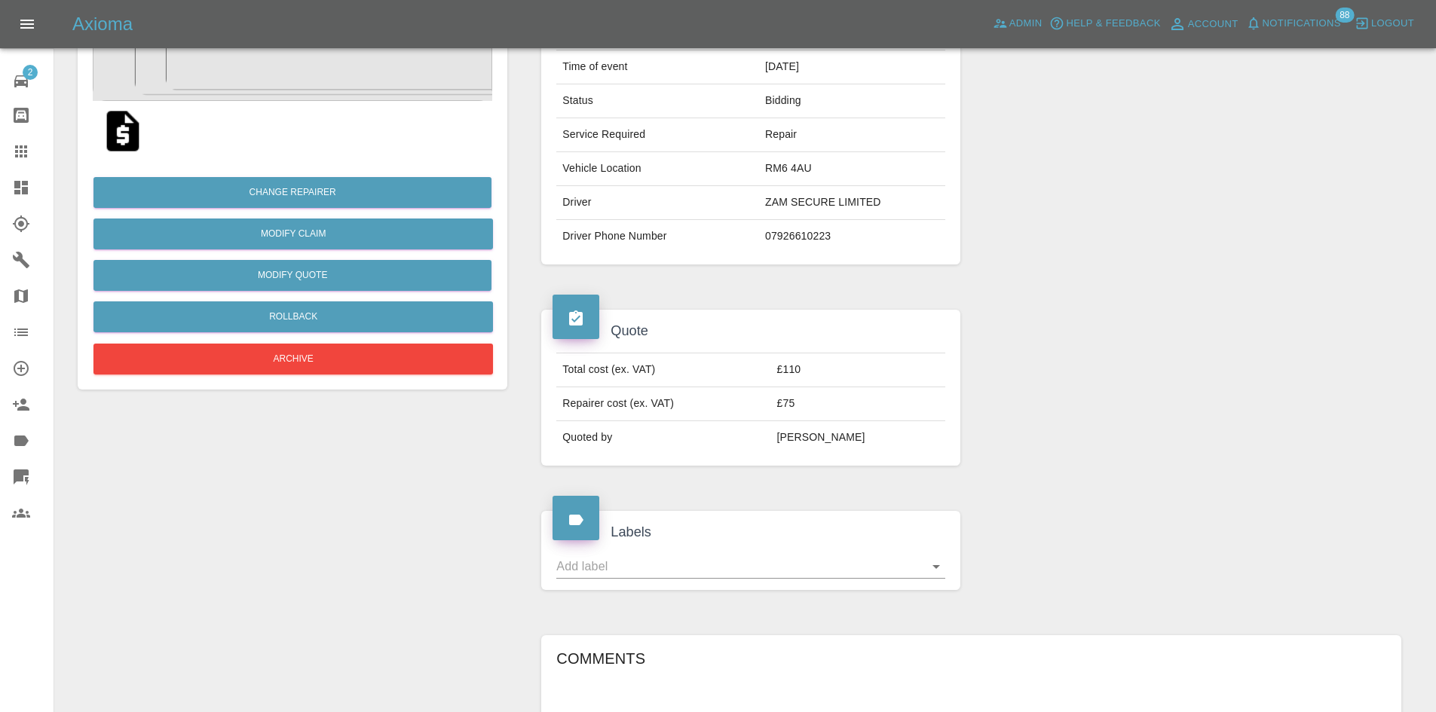
scroll to position [452, 0]
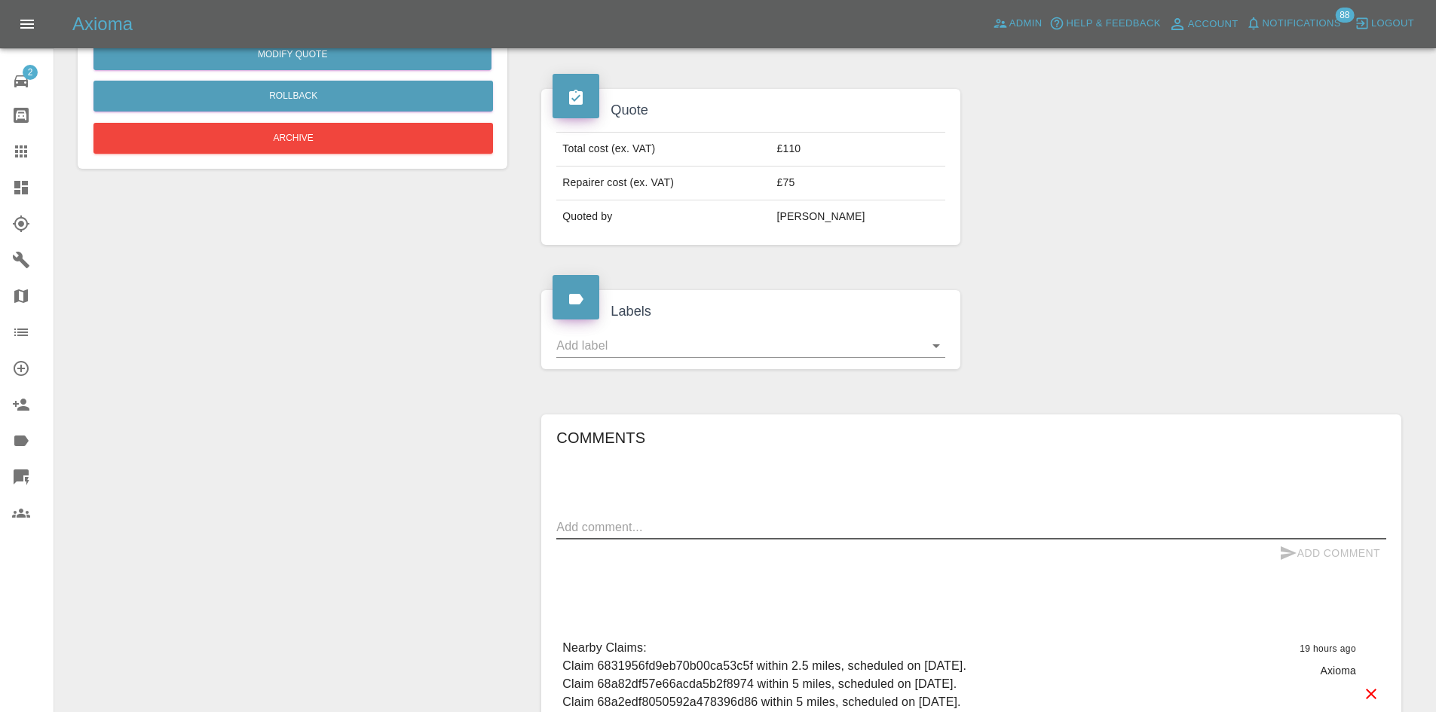
click at [611, 530] on textarea at bounding box center [971, 527] width 830 height 17
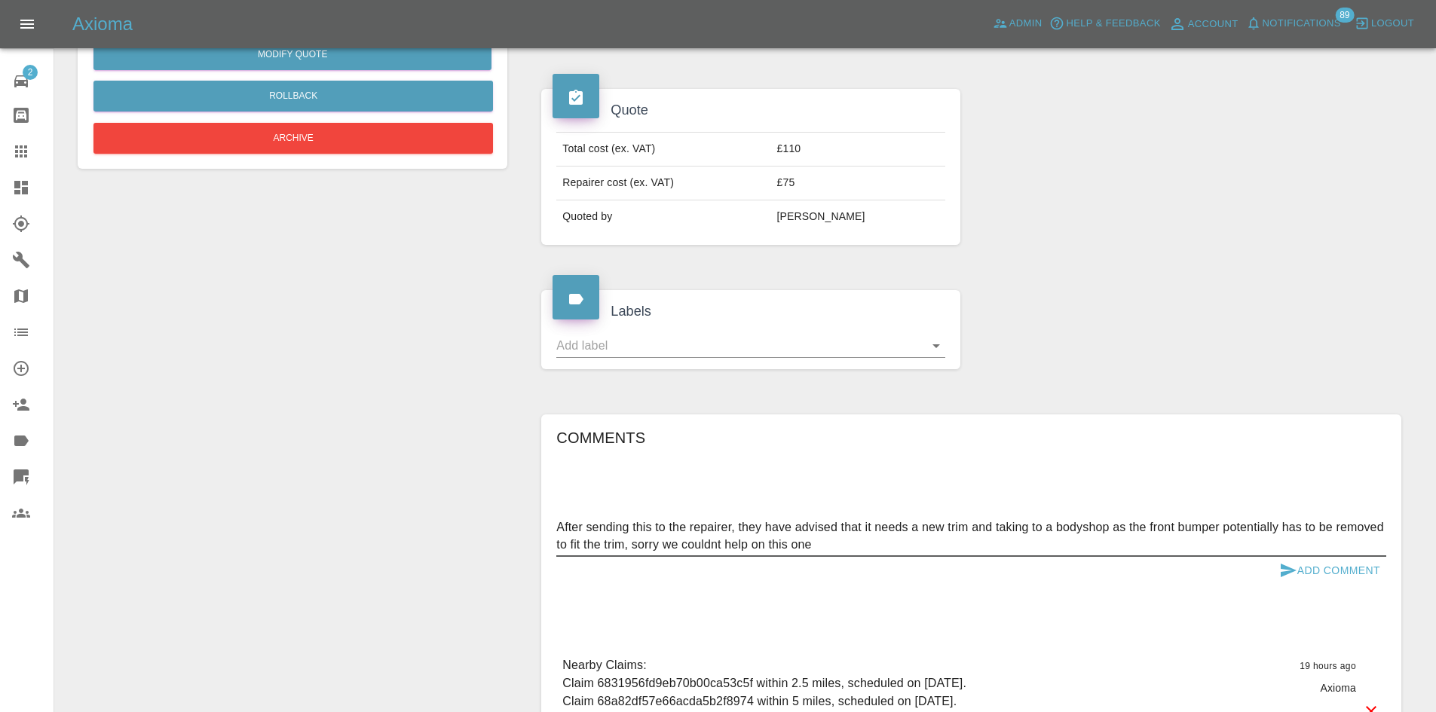
type textarea "After sending this to the repairer, they have advised that it needs a new trim …"
drag, startPoint x: 705, startPoint y: 433, endPoint x: 863, endPoint y: 440, distance: 158.5
drag, startPoint x: 863, startPoint y: 440, endPoint x: 1312, endPoint y: 572, distance: 467.5
click at [1312, 572] on button "Add Comment" at bounding box center [1329, 571] width 113 height 28
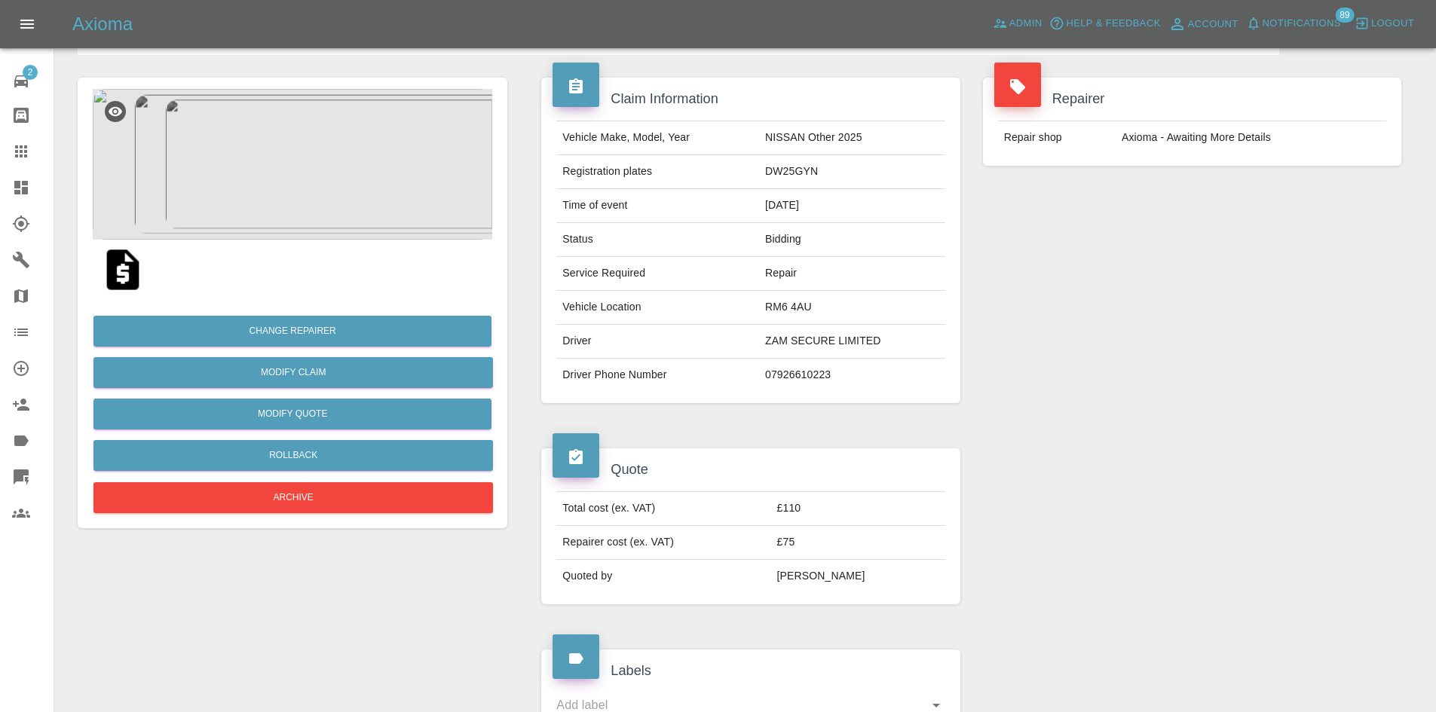
scroll to position [0, 0]
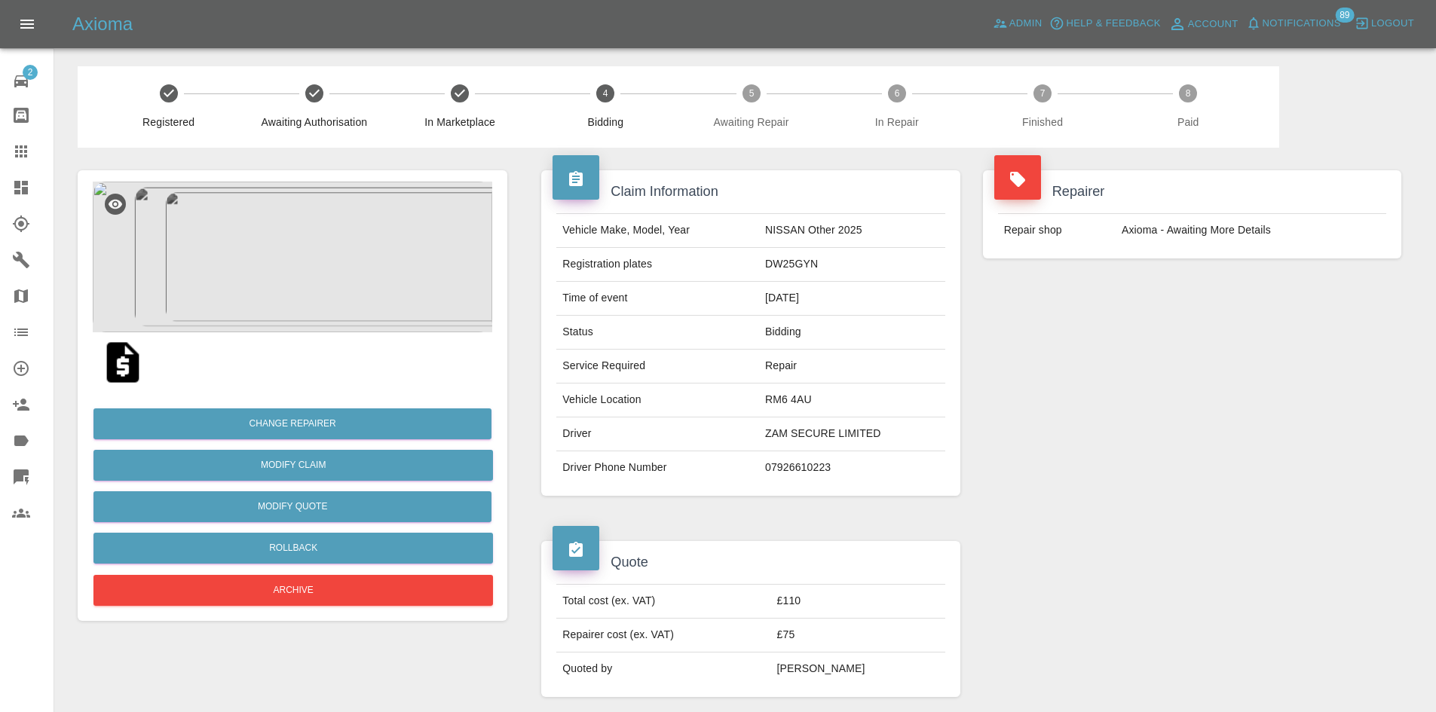
click at [801, 264] on td "DW25GYN" at bounding box center [852, 265] width 186 height 34
copy td "DW25GYN"
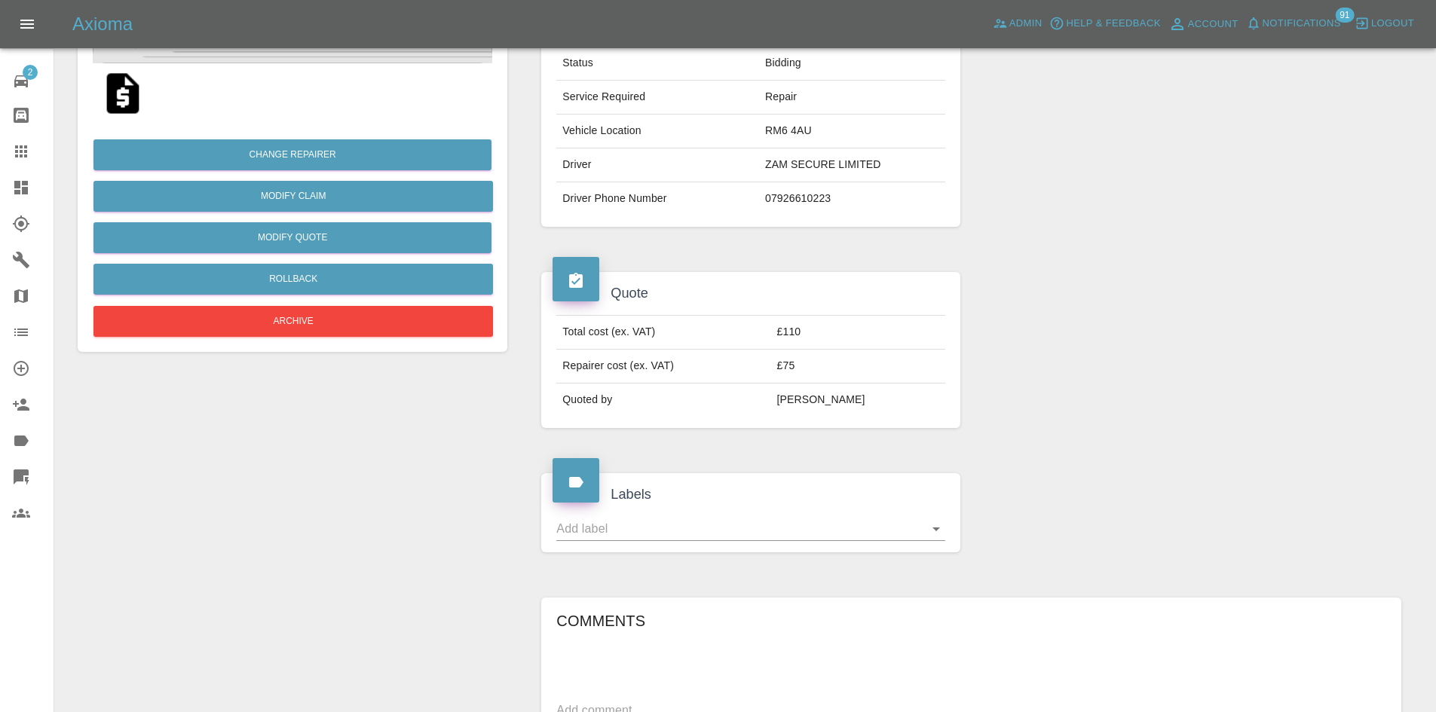
scroll to position [603, 0]
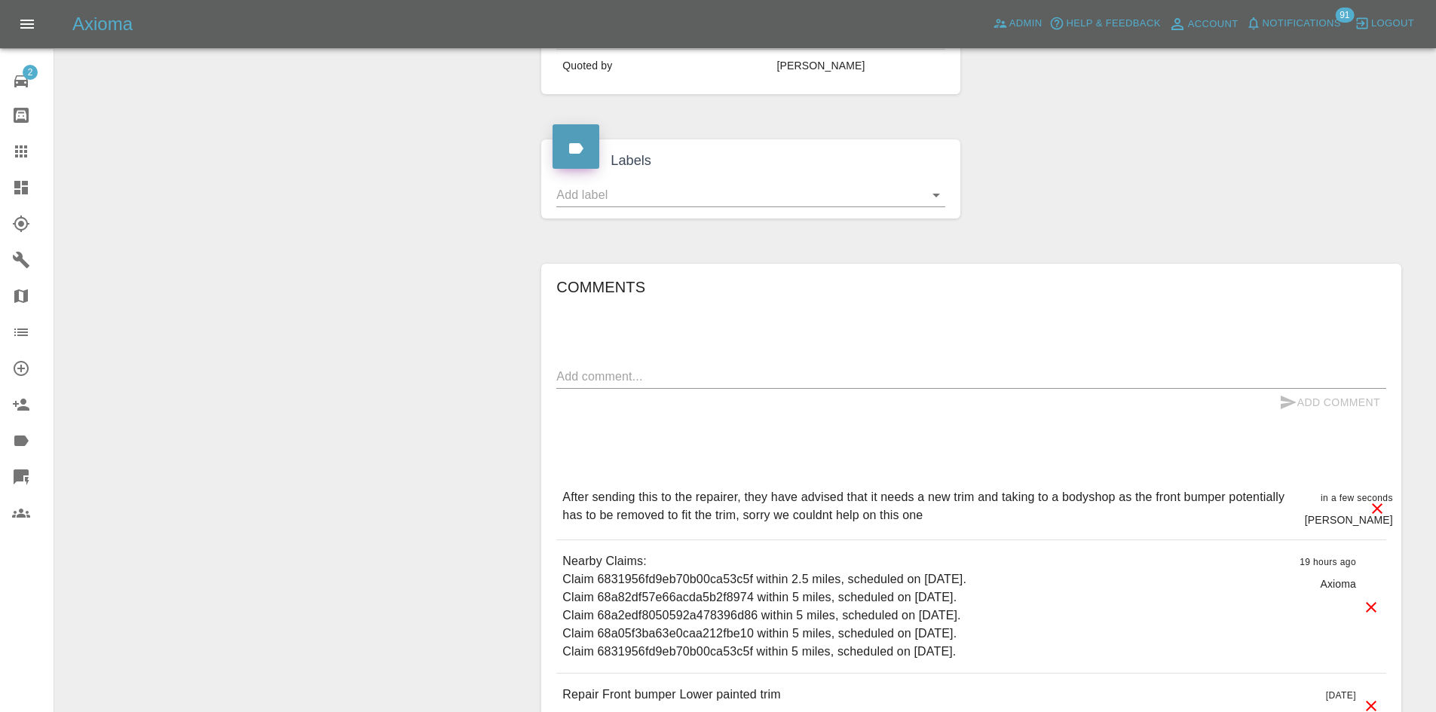
click at [638, 384] on textarea at bounding box center [971, 376] width 830 height 17
paste textarea "Hi Team, We have allocated the above job to a repairer but they have advised th…"
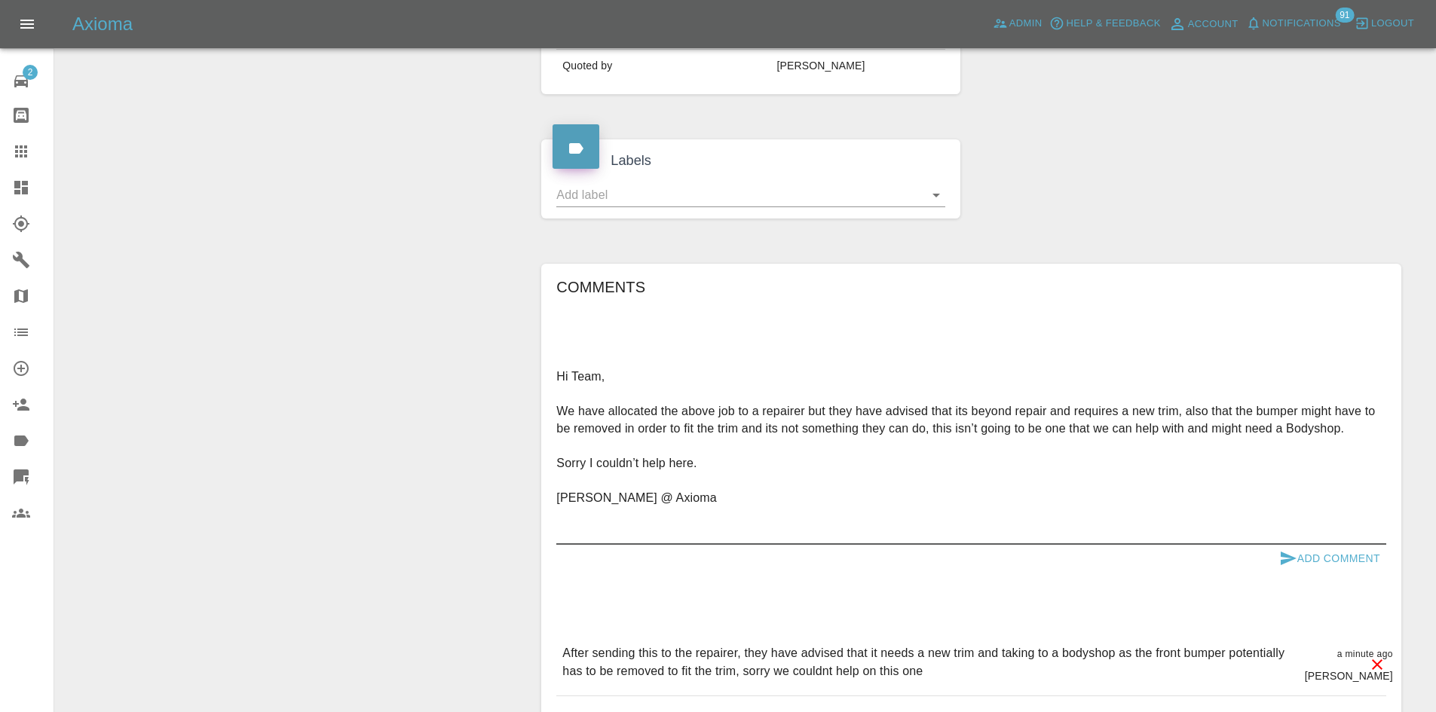
type textarea "Hi Team, We have allocated the above job to a repairer but they have advised th…"
click at [1312, 562] on button "Add Comment" at bounding box center [1329, 559] width 113 height 28
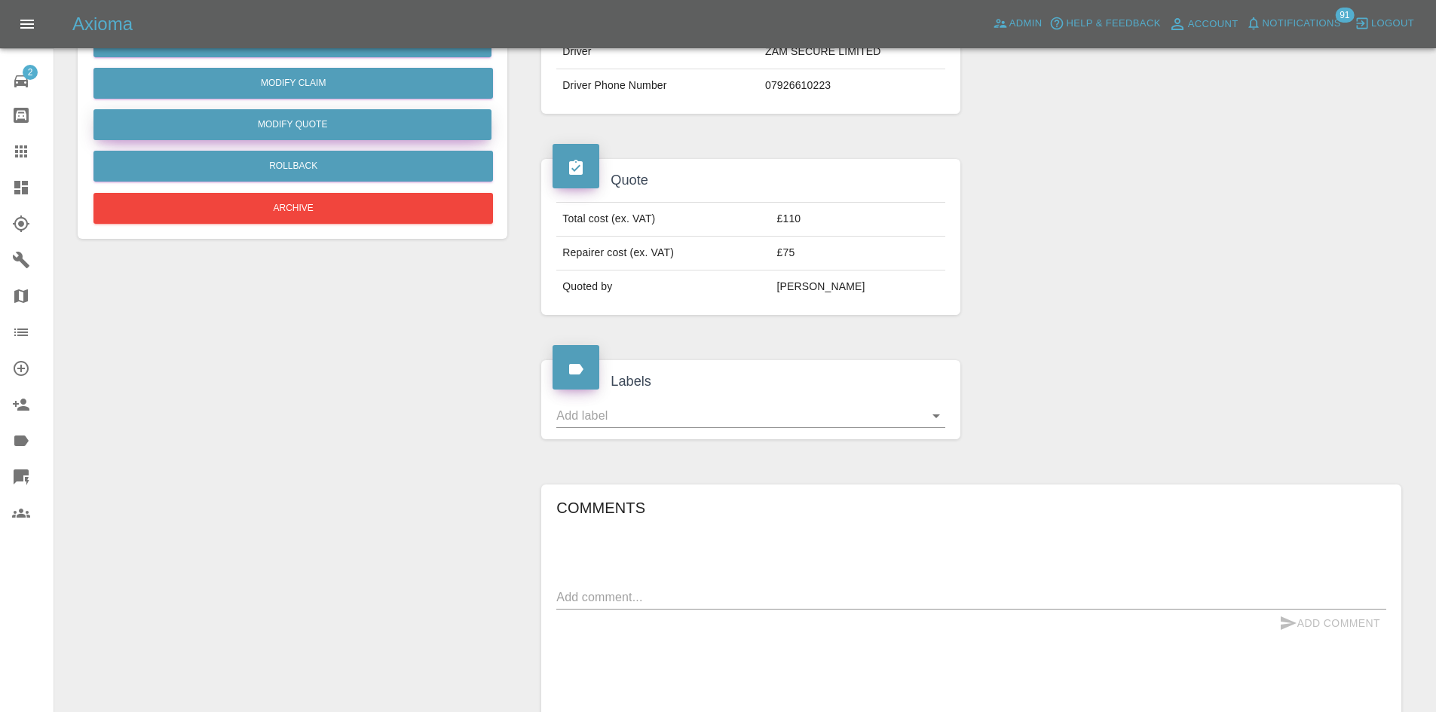
scroll to position [226, 0]
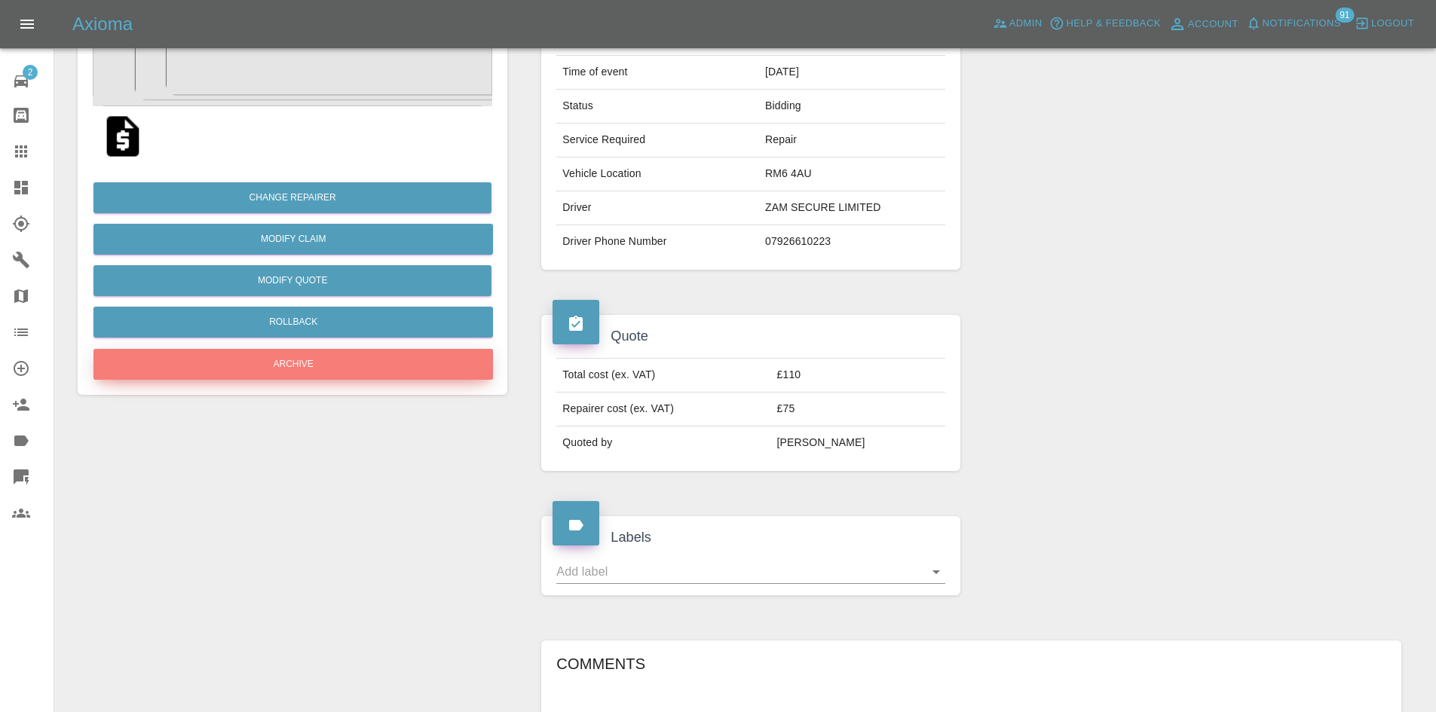
click at [385, 352] on button "Archive" at bounding box center [293, 364] width 400 height 31
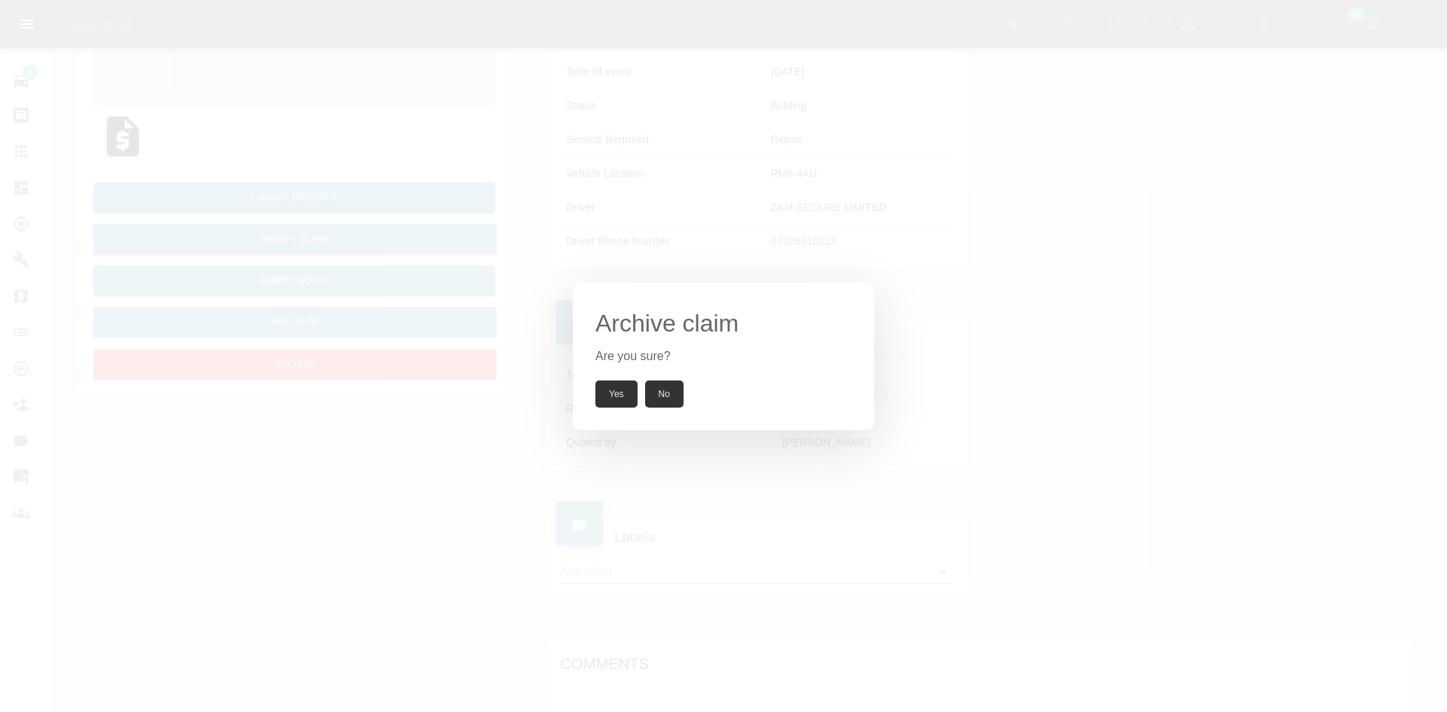
click at [619, 387] on button "Yes" at bounding box center [616, 394] width 42 height 27
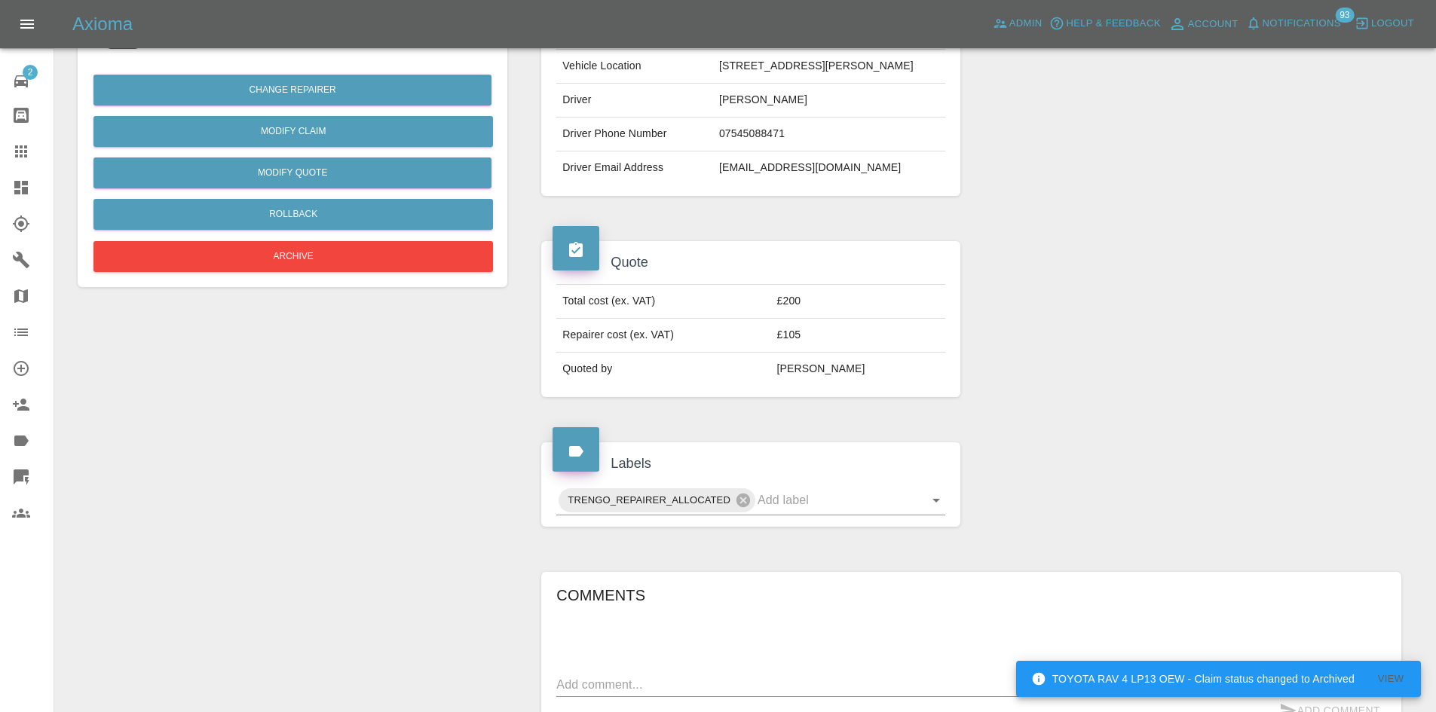
scroll to position [678, 0]
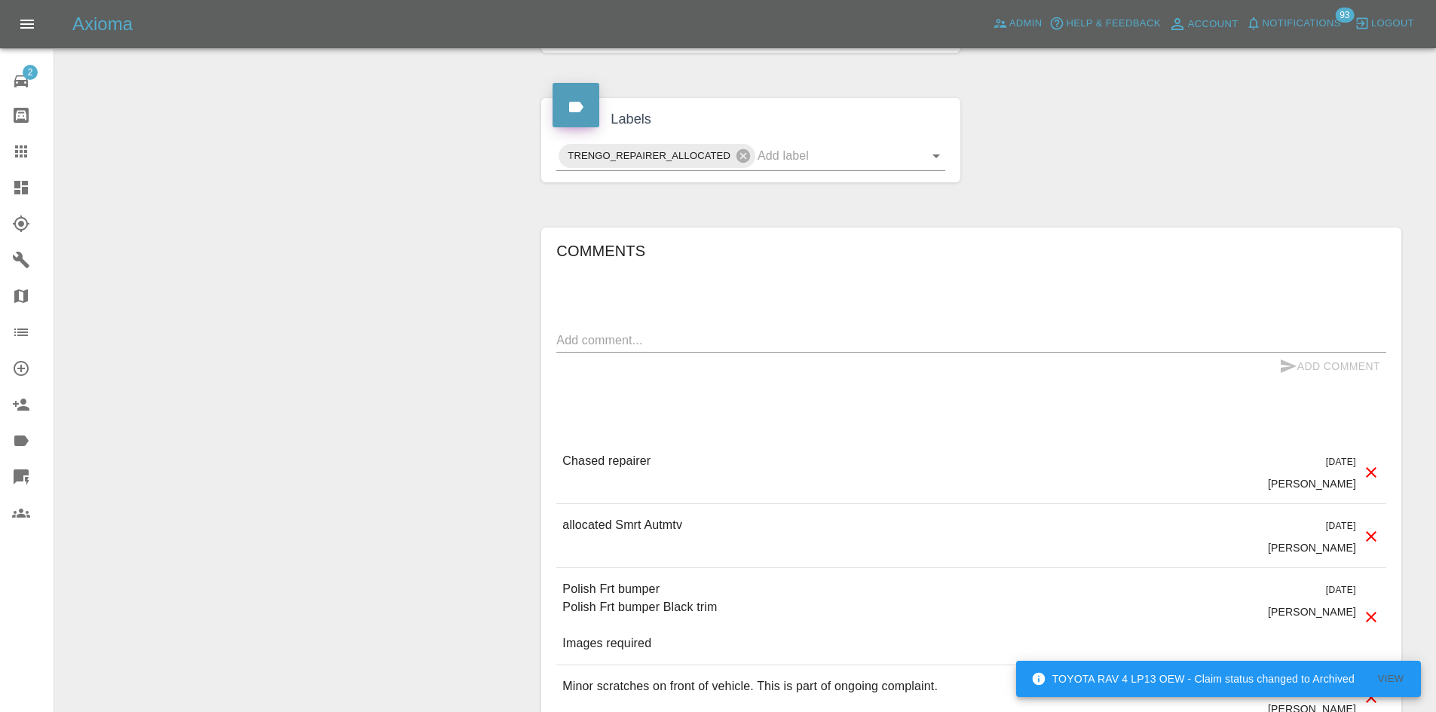
click at [681, 363] on div "Add Comment" at bounding box center [971, 367] width 830 height 28
click at [684, 342] on textarea at bounding box center [971, 340] width 830 height 17
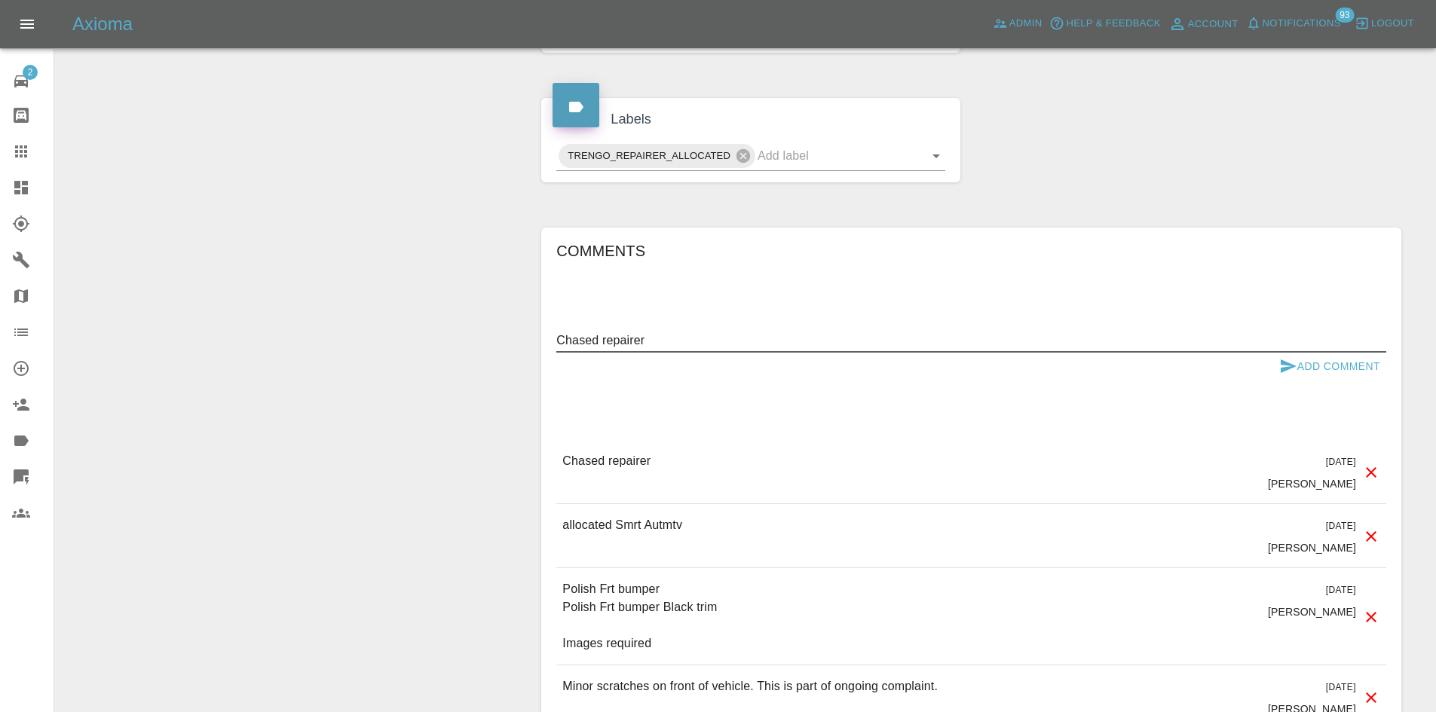
type textarea "Chased repairer"
click at [1292, 363] on icon "submit" at bounding box center [1288, 366] width 18 height 18
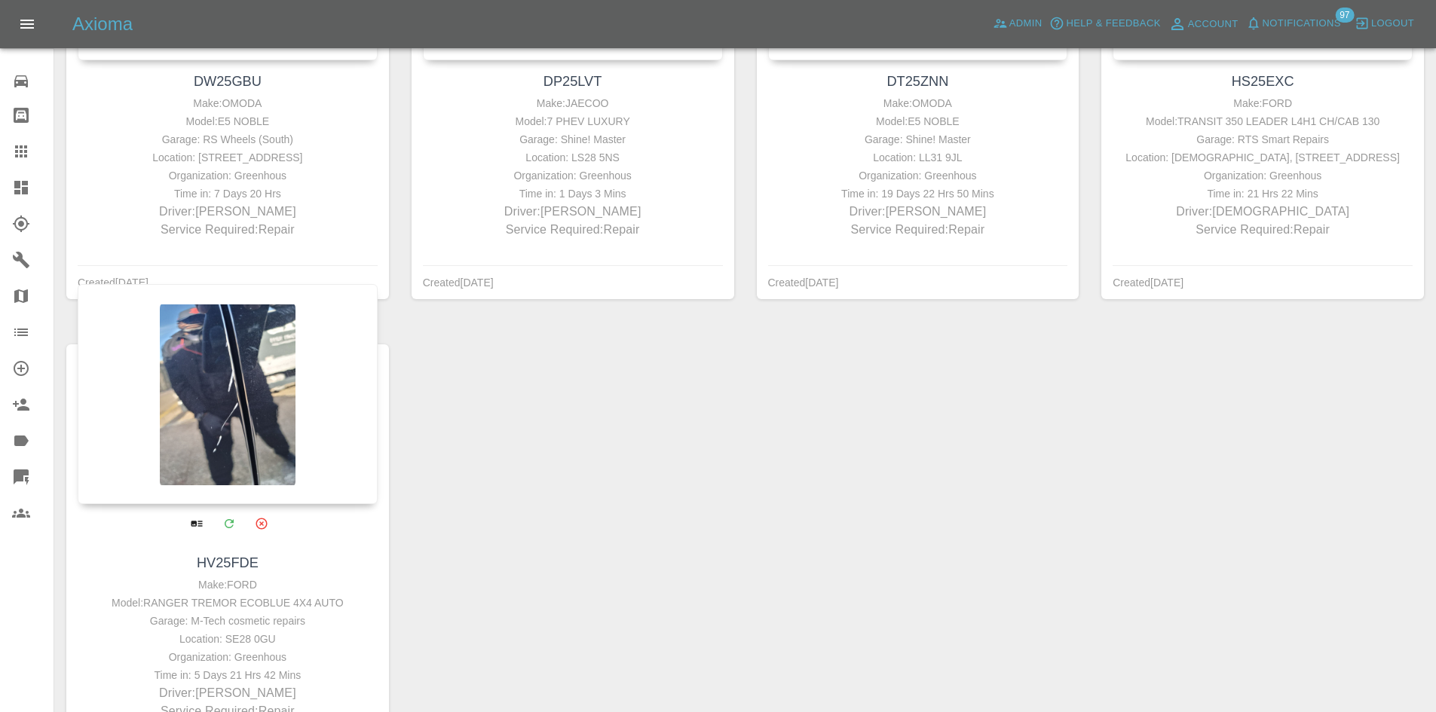
scroll to position [1131, 0]
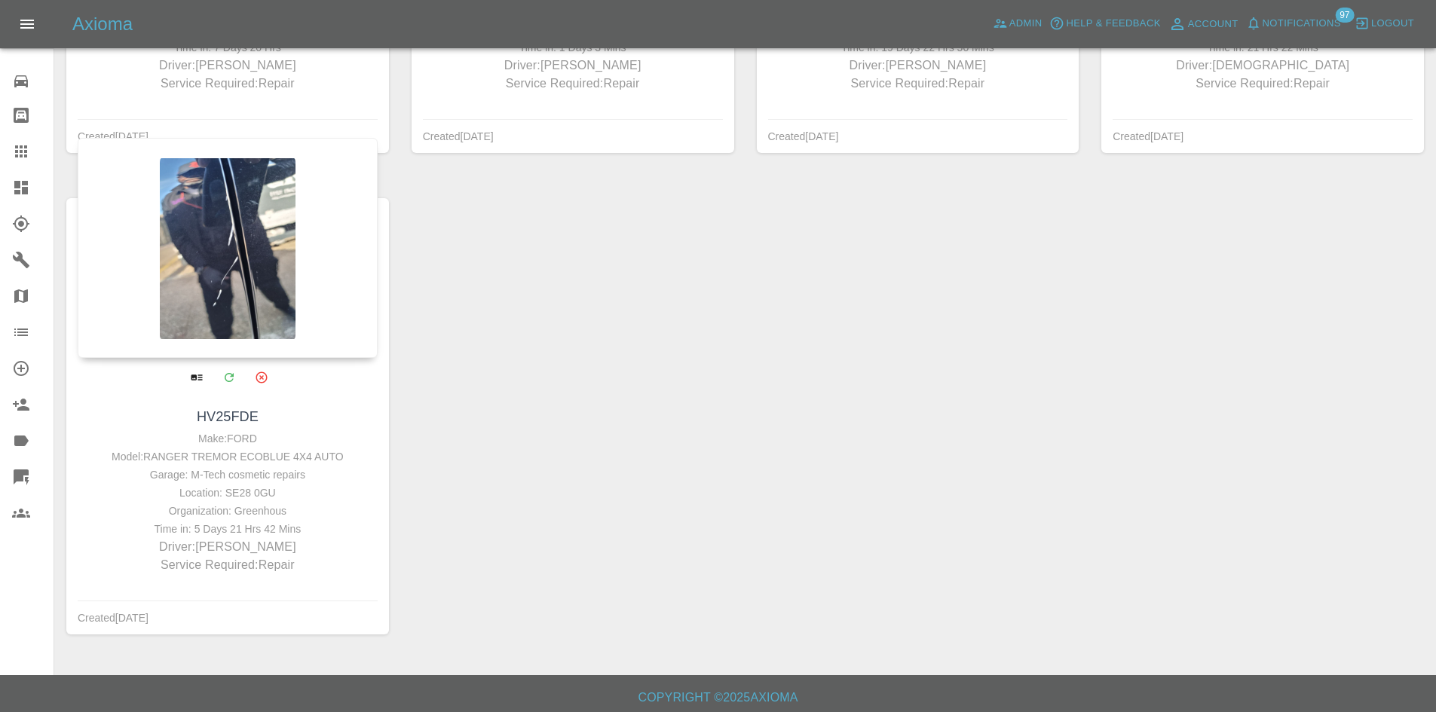
click at [233, 332] on div at bounding box center [228, 248] width 300 height 220
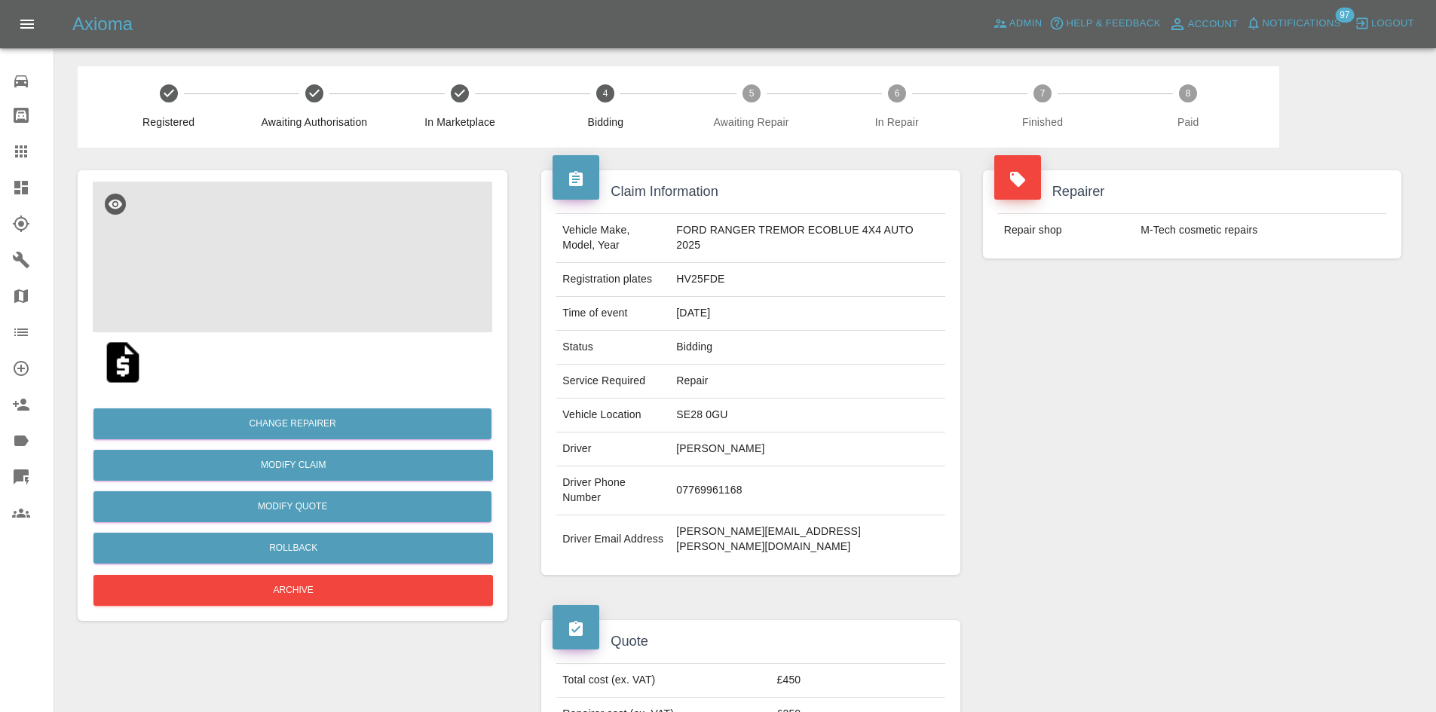
scroll to position [678, 0]
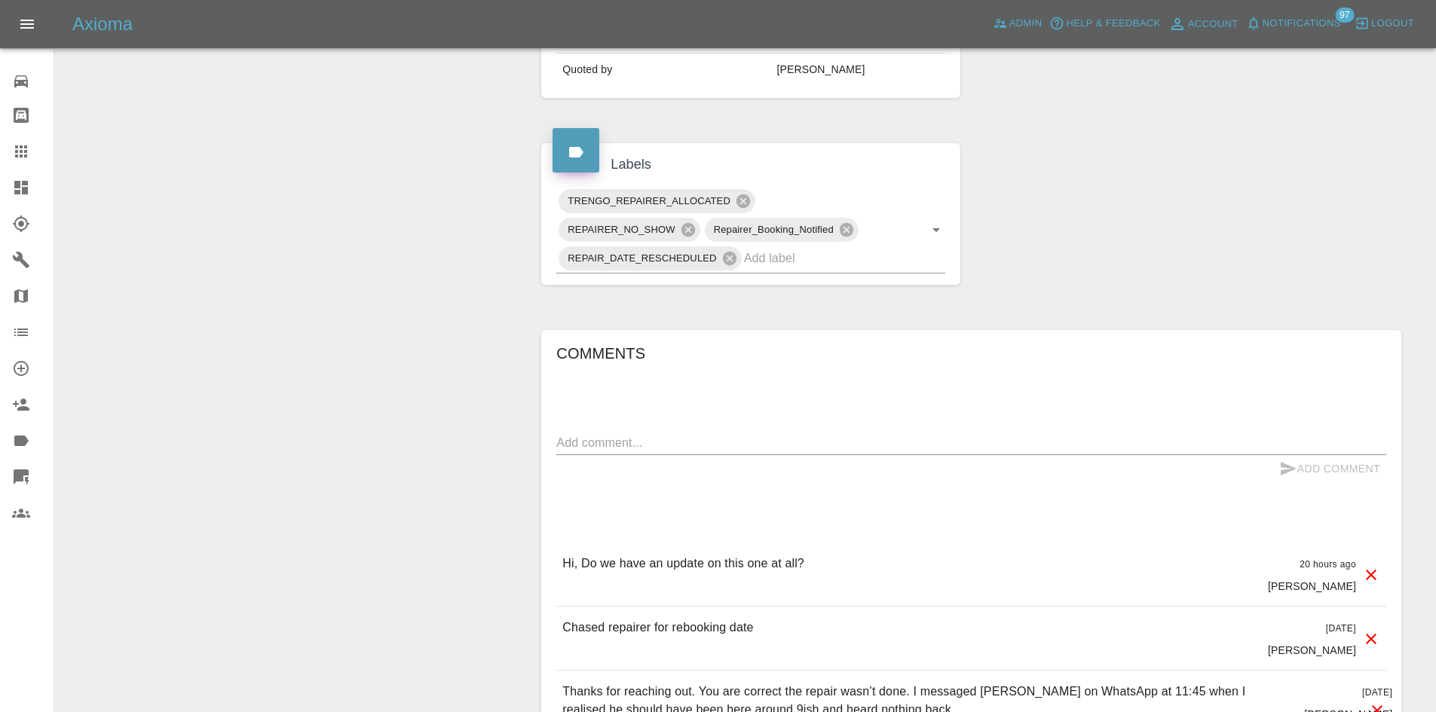
click at [666, 434] on textarea at bounding box center [971, 442] width 830 height 17
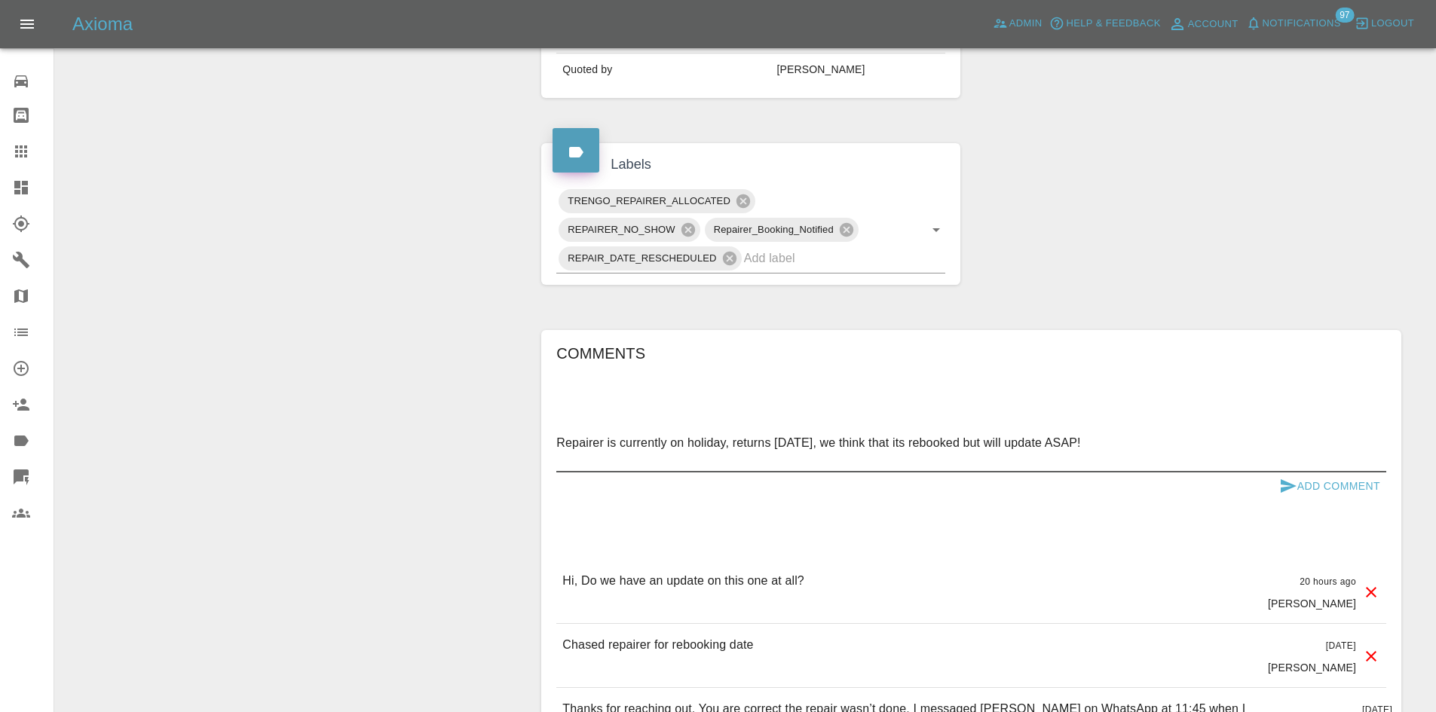
click at [1349, 434] on textarea "Repairer is currently on holiday, returns tomorrow, we think that its rebooked …" at bounding box center [971, 451] width 830 height 35
type textarea "Repairer is currently on holiday, returns tomorrow, we think that its rebooked …"
click at [1347, 473] on button "Add Comment" at bounding box center [1329, 487] width 113 height 28
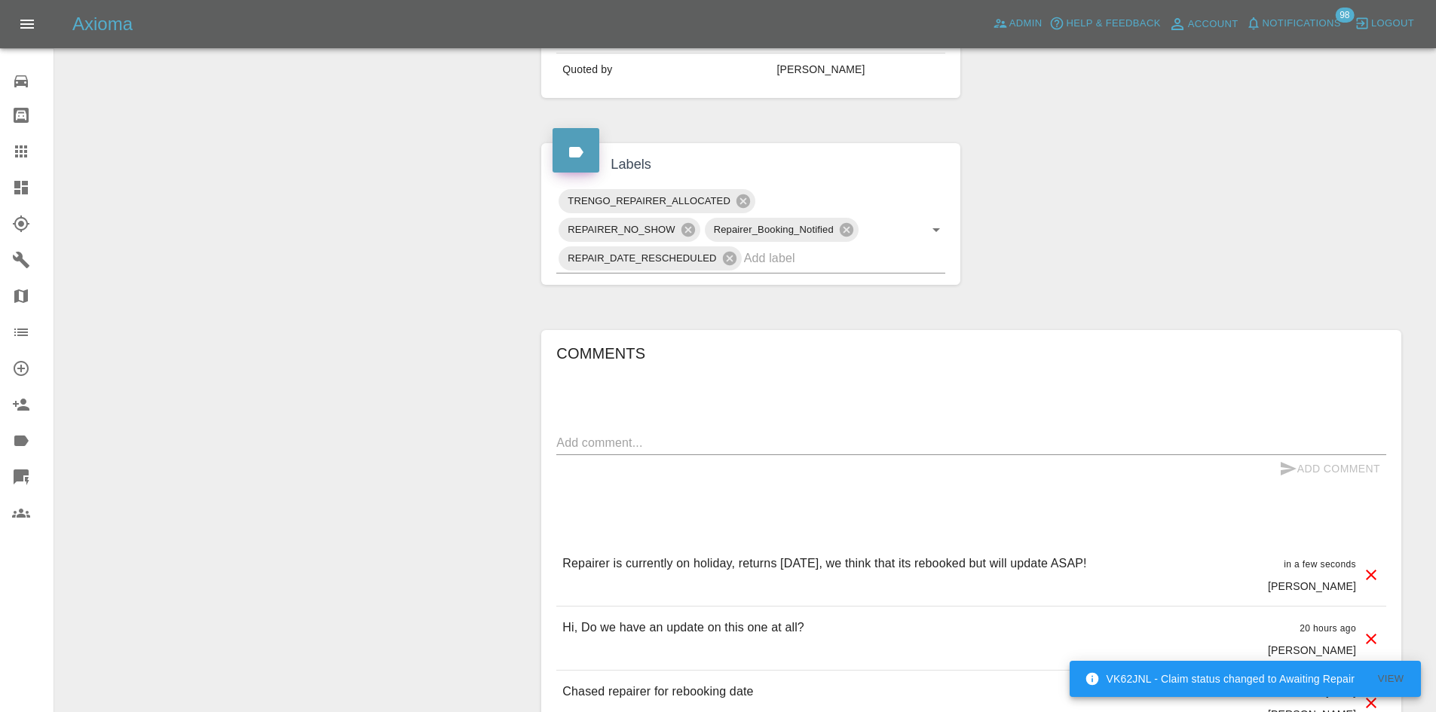
click at [8, 181] on link "Dashboard" at bounding box center [27, 188] width 54 height 36
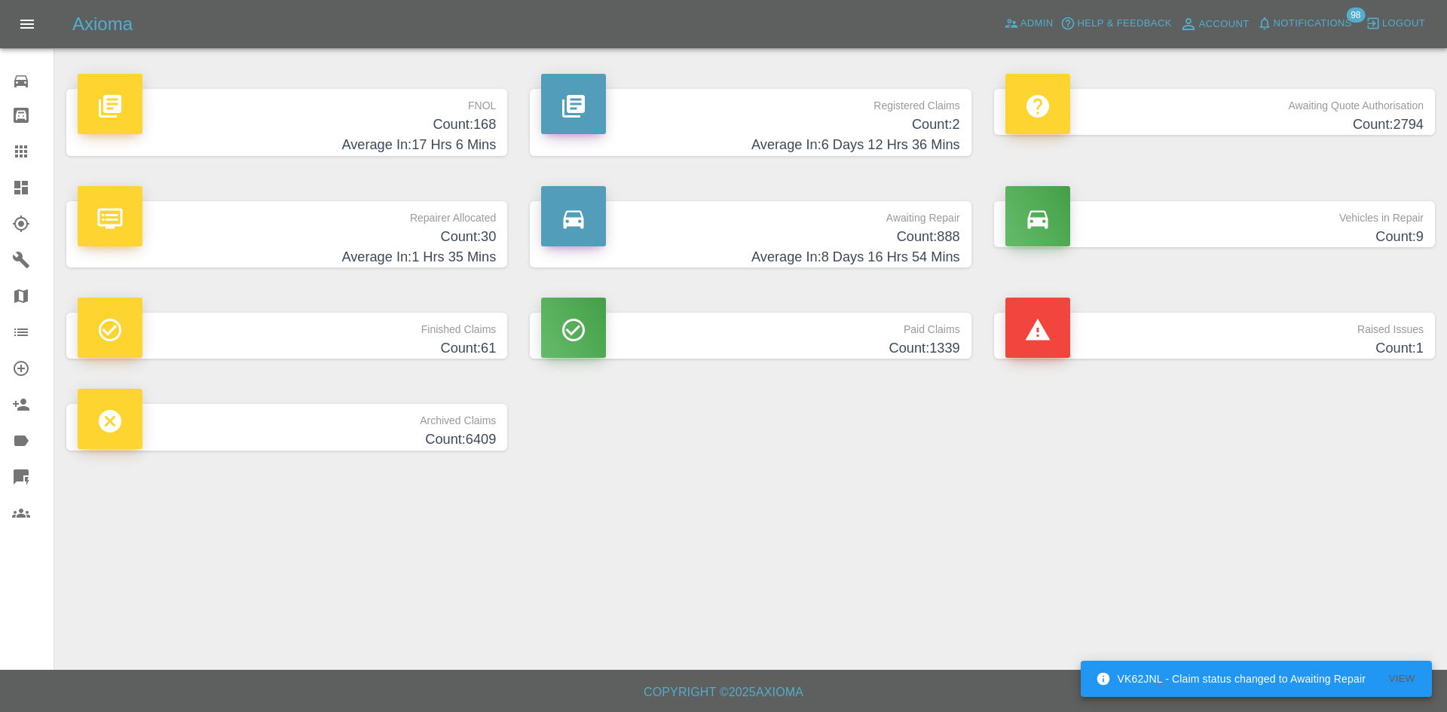
click at [341, 266] on h4 "Average In: 1 Hrs 35 Mins" at bounding box center [287, 257] width 418 height 20
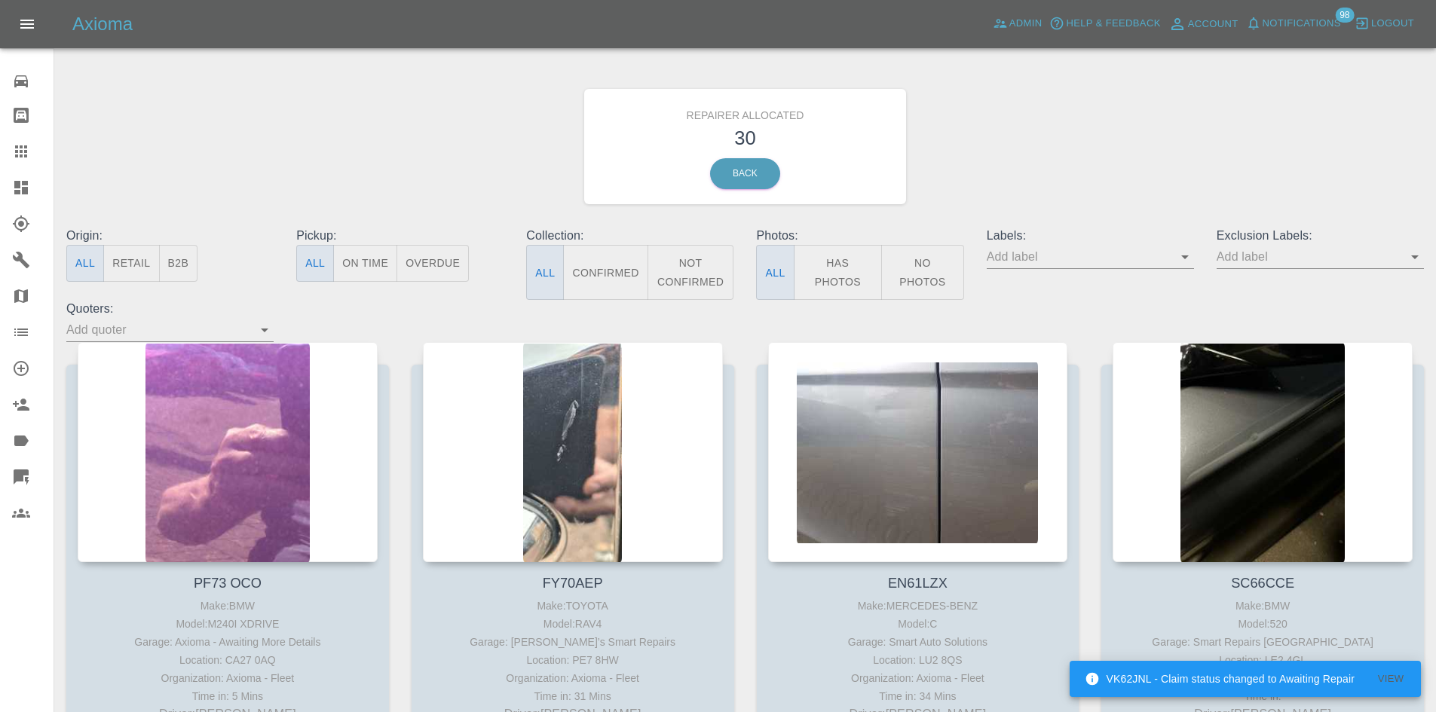
click at [186, 265] on button "B2B" at bounding box center [178, 263] width 39 height 37
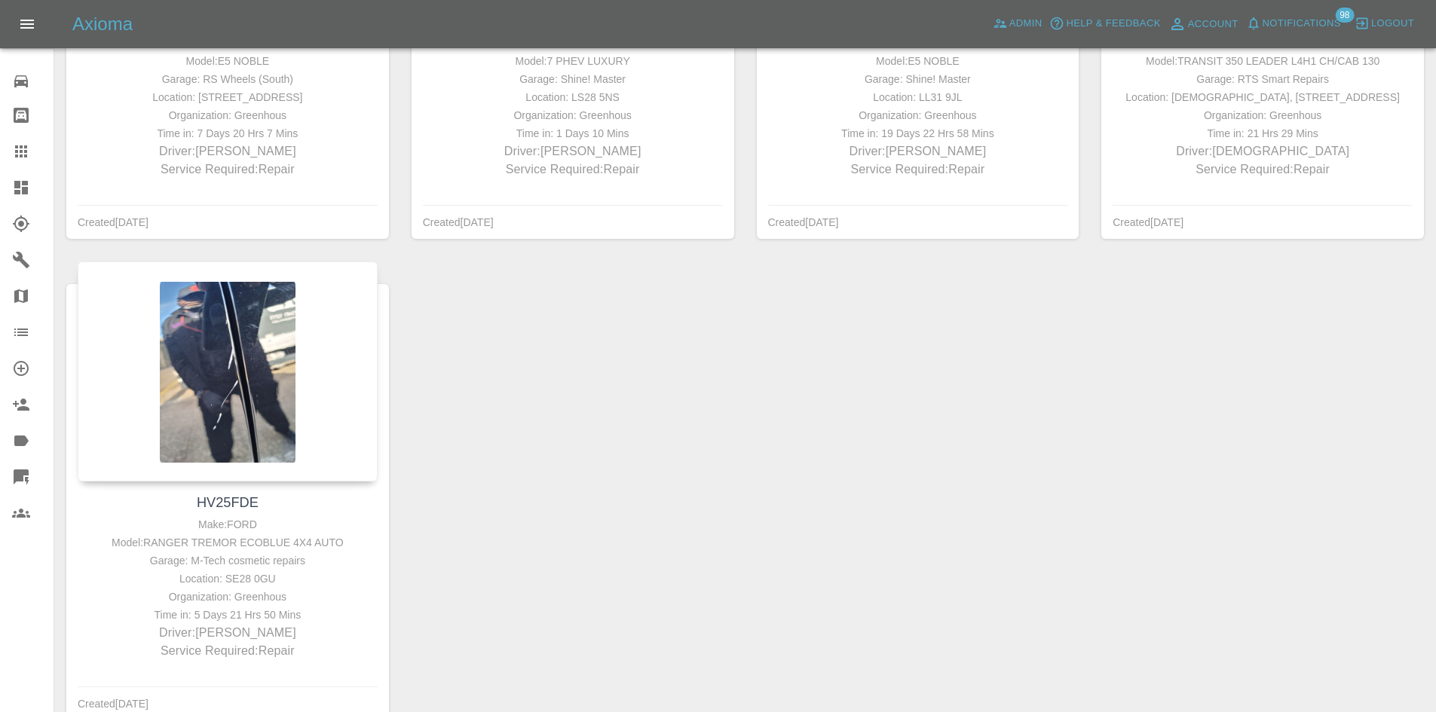
scroll to position [1154, 0]
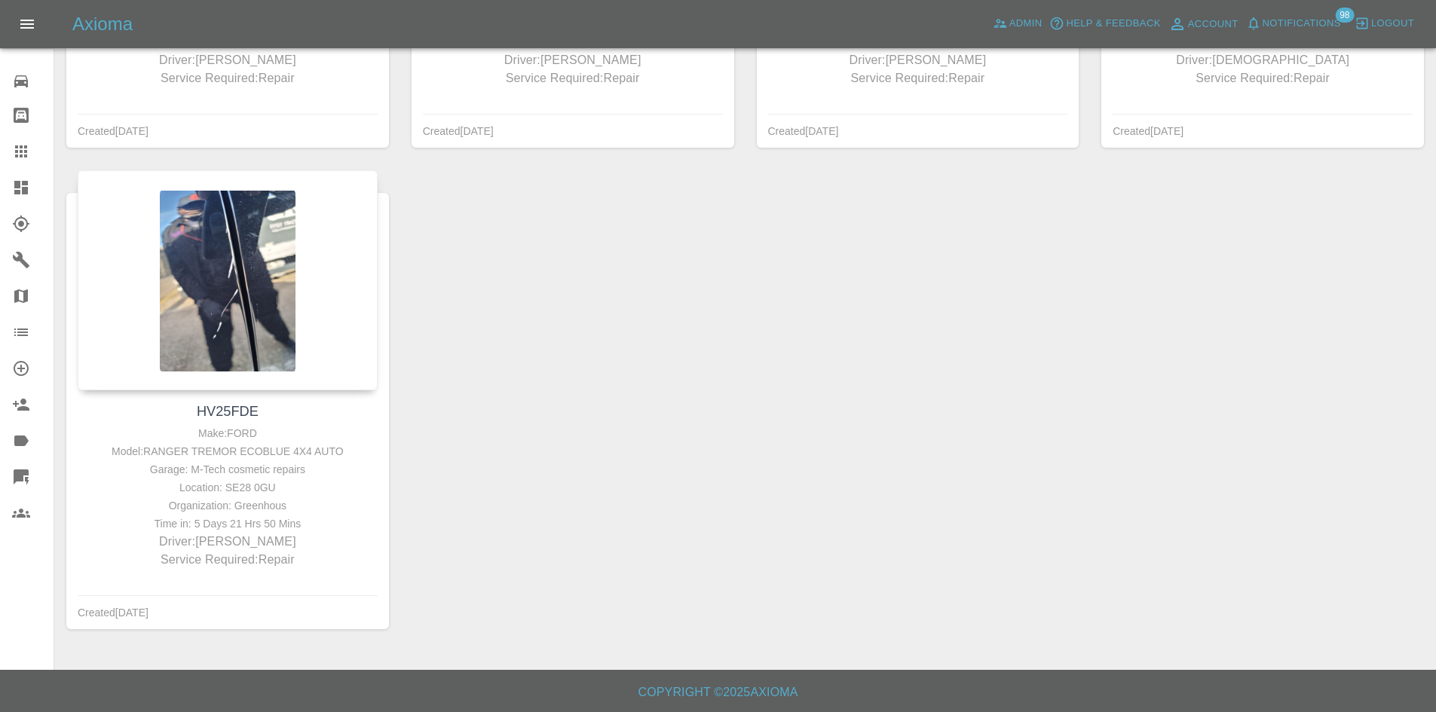
click at [20, 189] on icon at bounding box center [21, 188] width 18 height 18
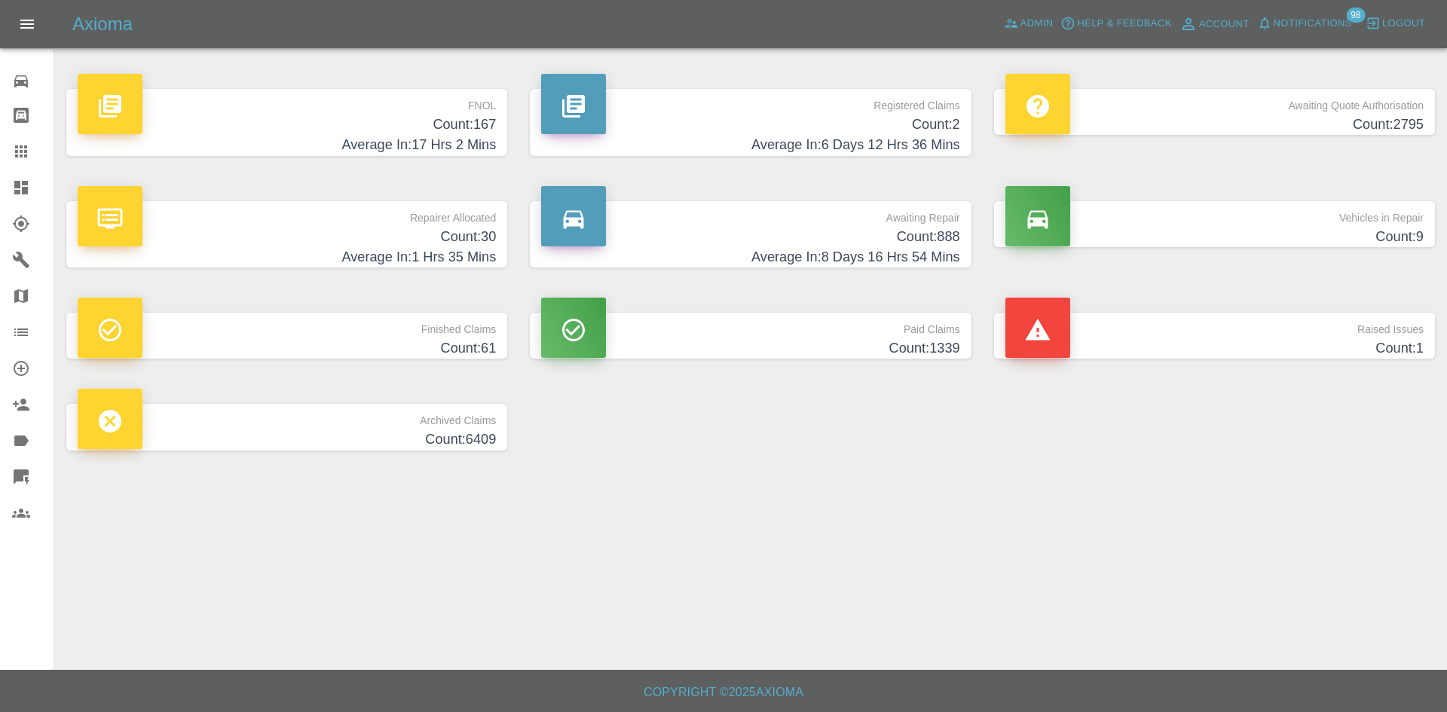
click at [1122, 128] on h4 "Count: 2795" at bounding box center [1215, 125] width 418 height 20
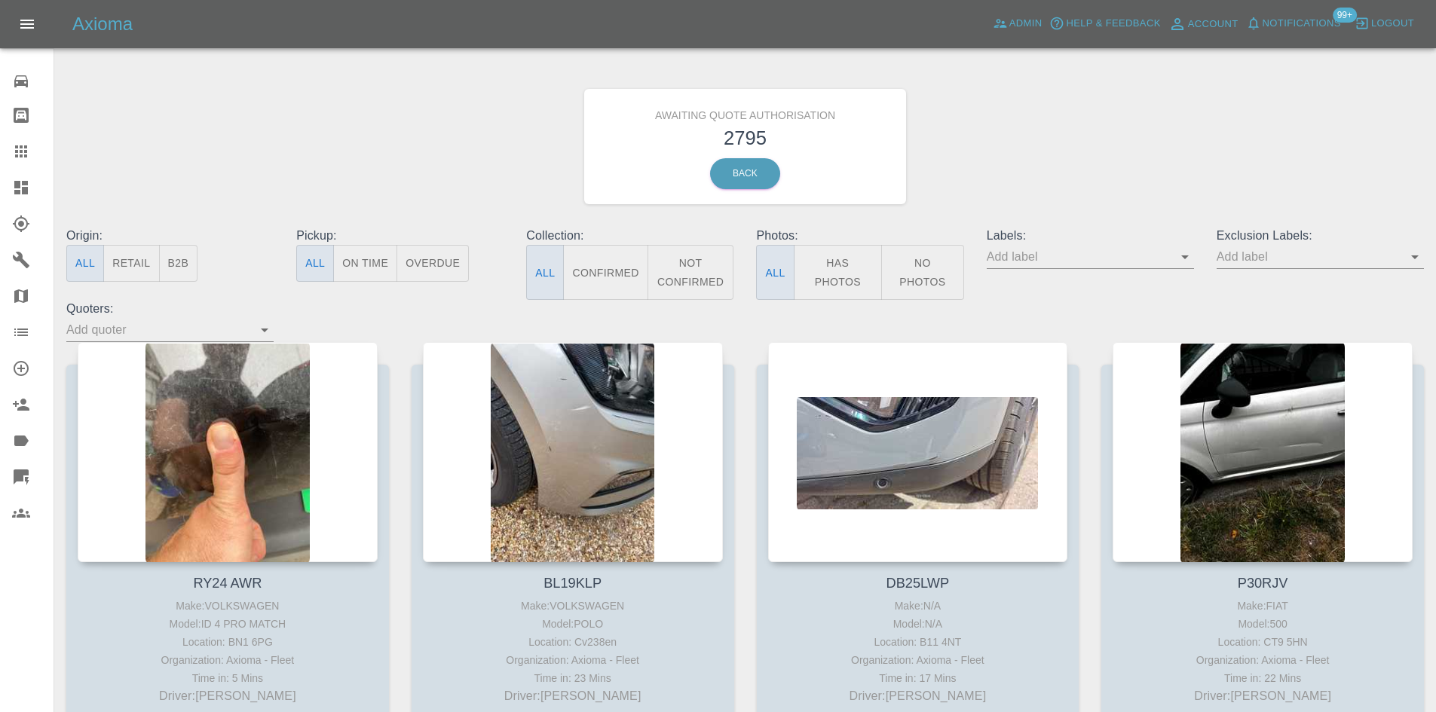
click at [0, 190] on link "Dashboard" at bounding box center [27, 188] width 54 height 36
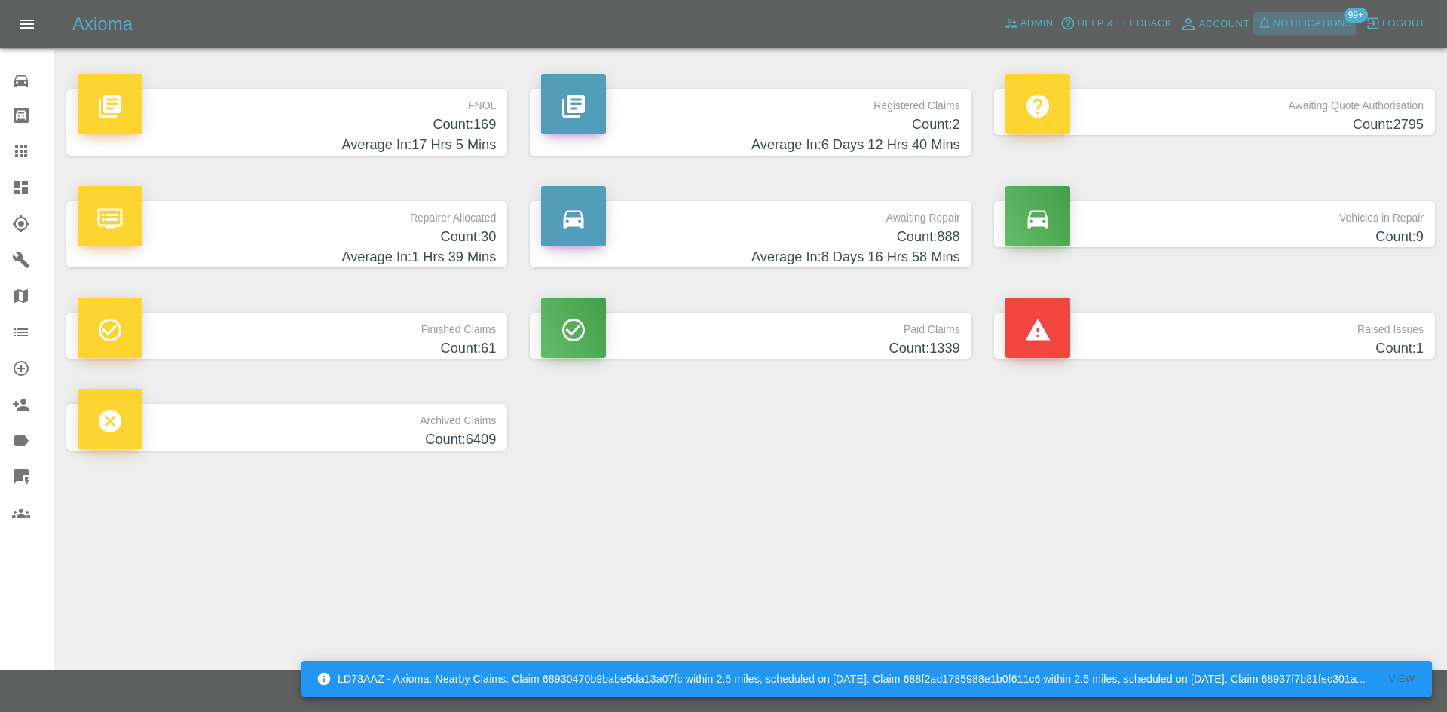
click at [1306, 30] on span "Notifications" at bounding box center [1313, 23] width 78 height 17
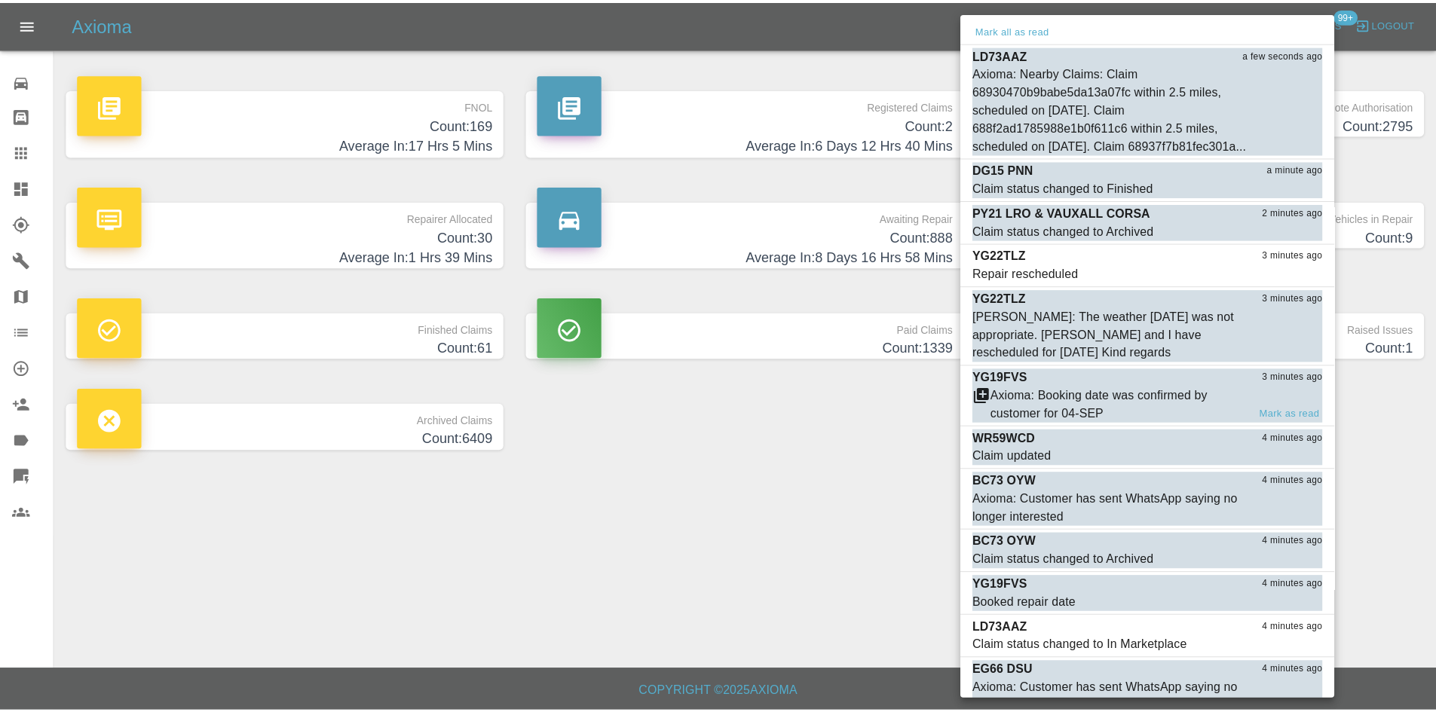
scroll to position [452, 0]
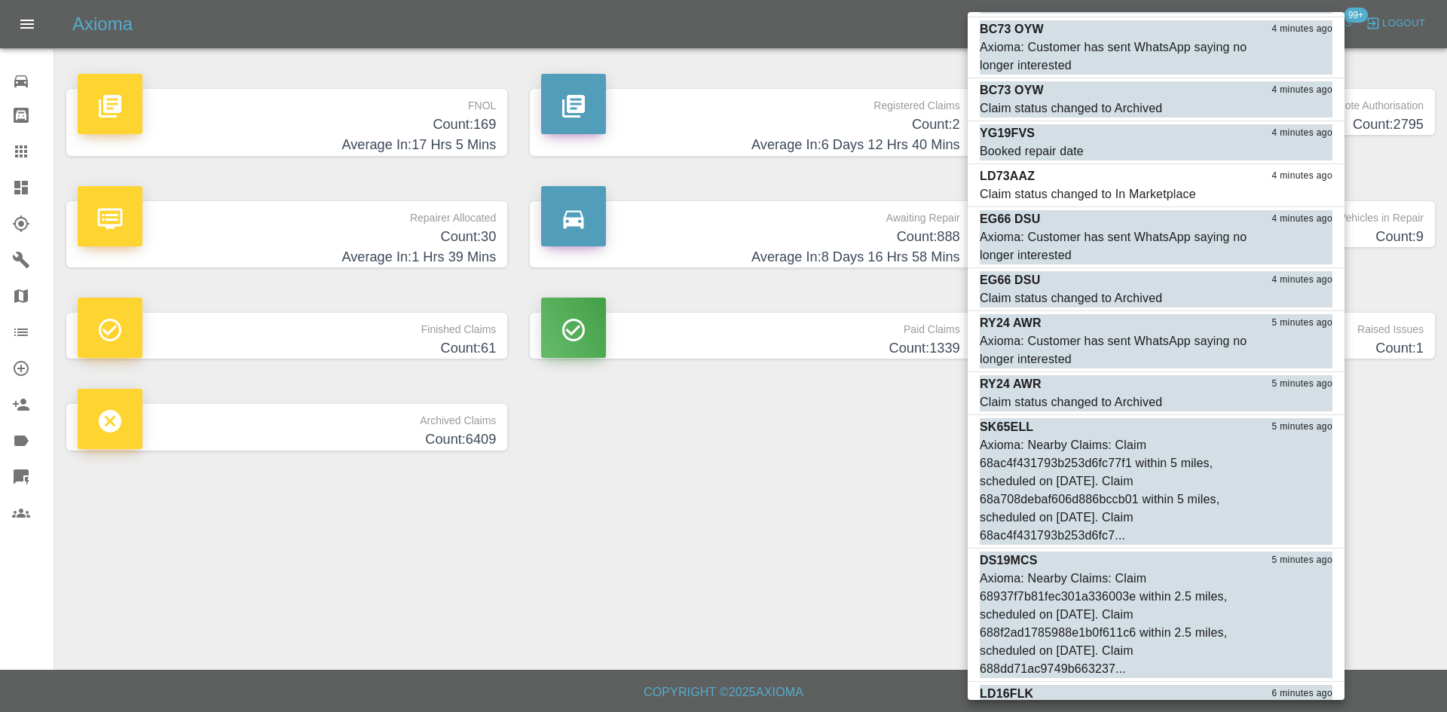
drag, startPoint x: 902, startPoint y: 381, endPoint x: 889, endPoint y: 394, distance: 18.7
click at [901, 381] on div at bounding box center [723, 356] width 1447 height 712
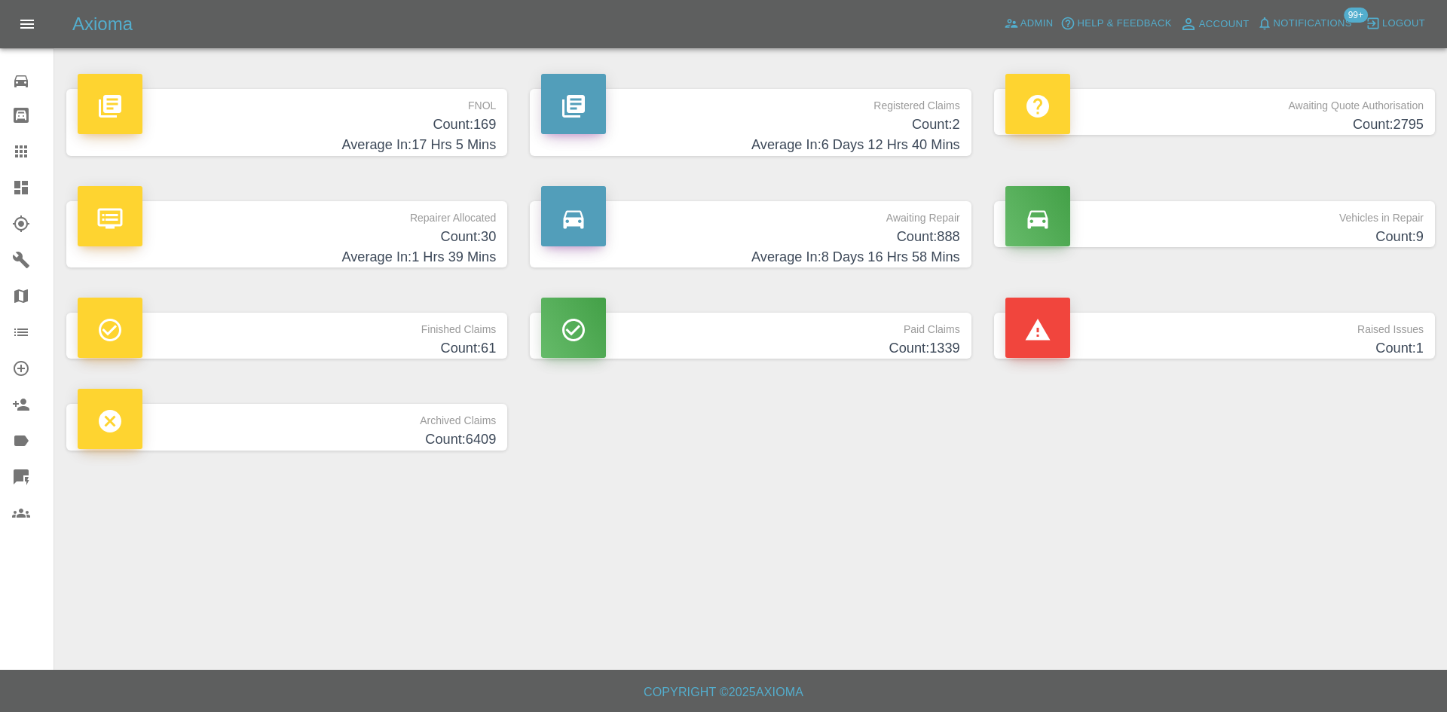
click at [8, 197] on link "Dashboard" at bounding box center [27, 188] width 54 height 36
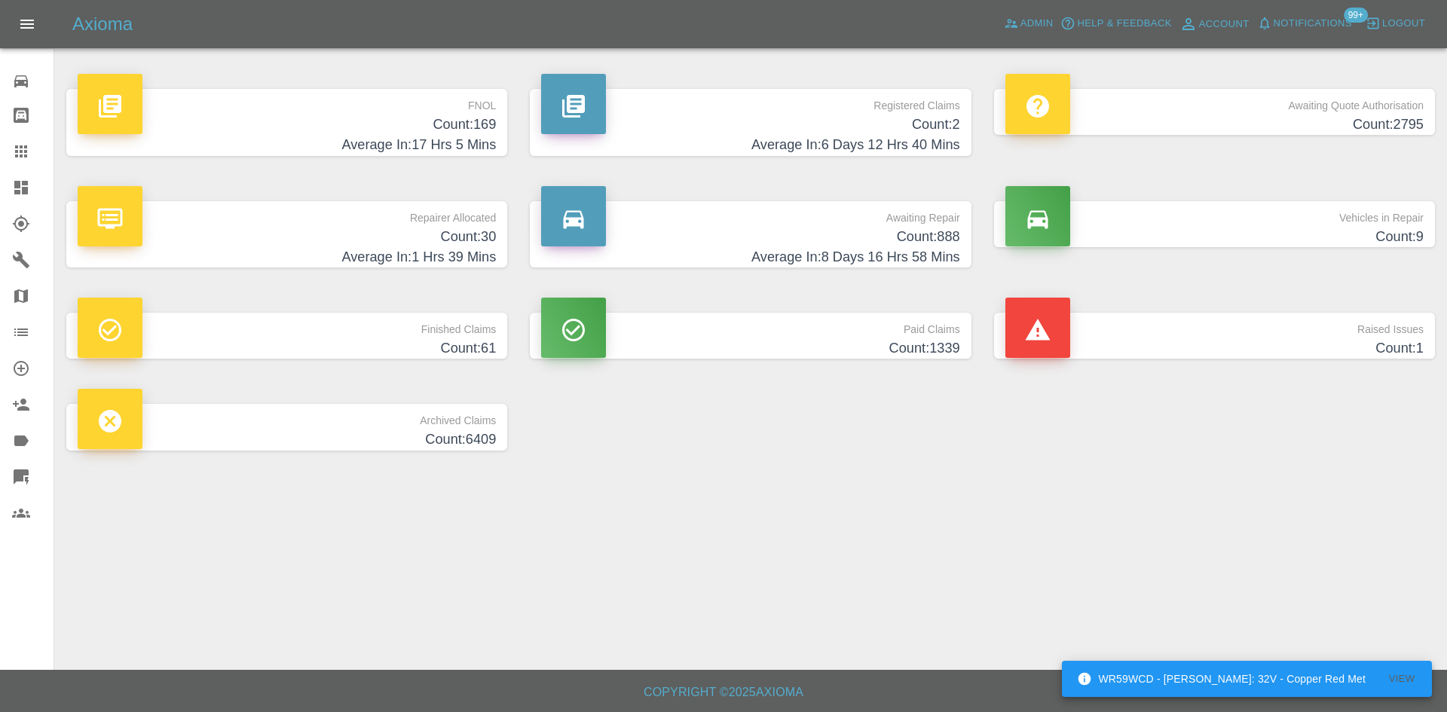
click at [1277, 678] on div "WR59WCD - Carl Ainsworth: 32V - Copper Red Met" at bounding box center [1221, 679] width 289 height 27
click at [1164, 685] on div "WR59WCD - Carl Ainsworth: 32V - Copper Red Met" at bounding box center [1221, 679] width 289 height 27
click at [1398, 683] on button "View" at bounding box center [1402, 679] width 48 height 23
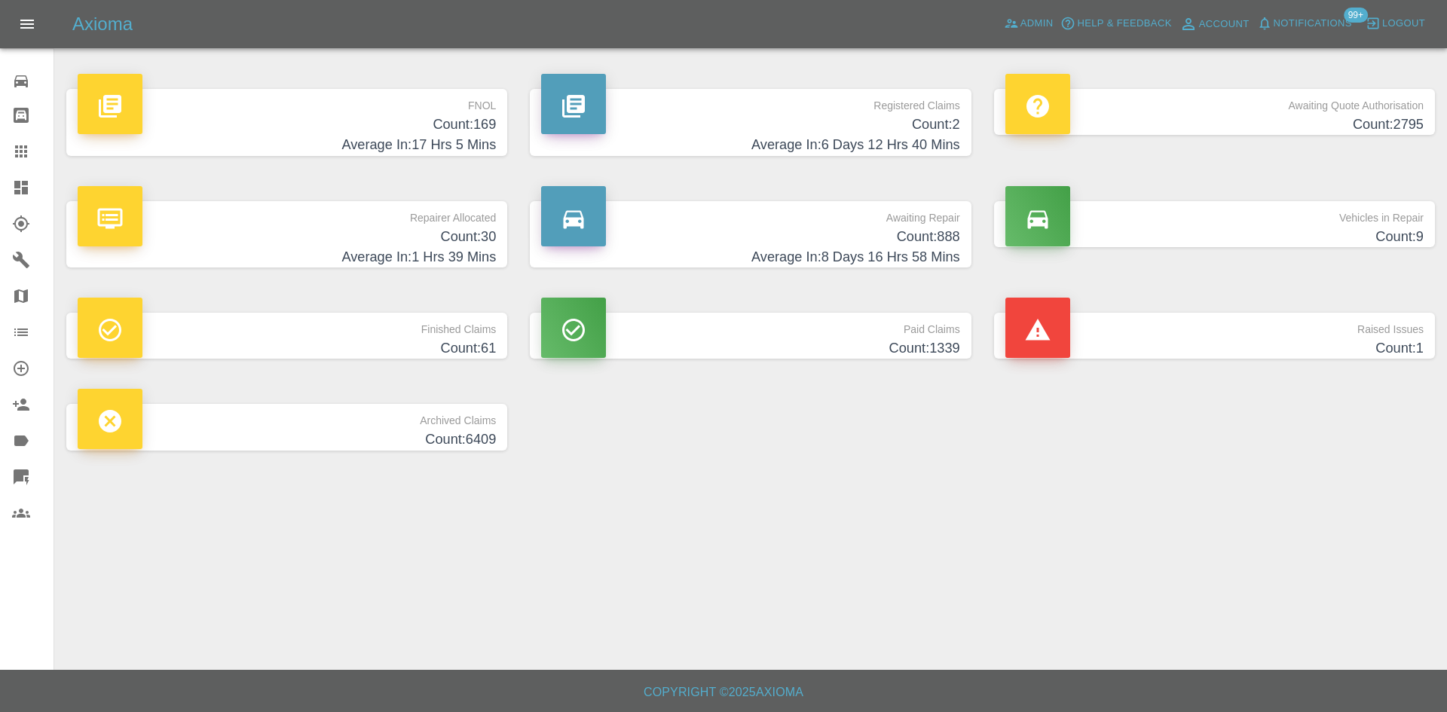
click at [0, 181] on link "Dashboard" at bounding box center [27, 188] width 54 height 36
click at [1047, 23] on span "Admin" at bounding box center [1037, 23] width 33 height 17
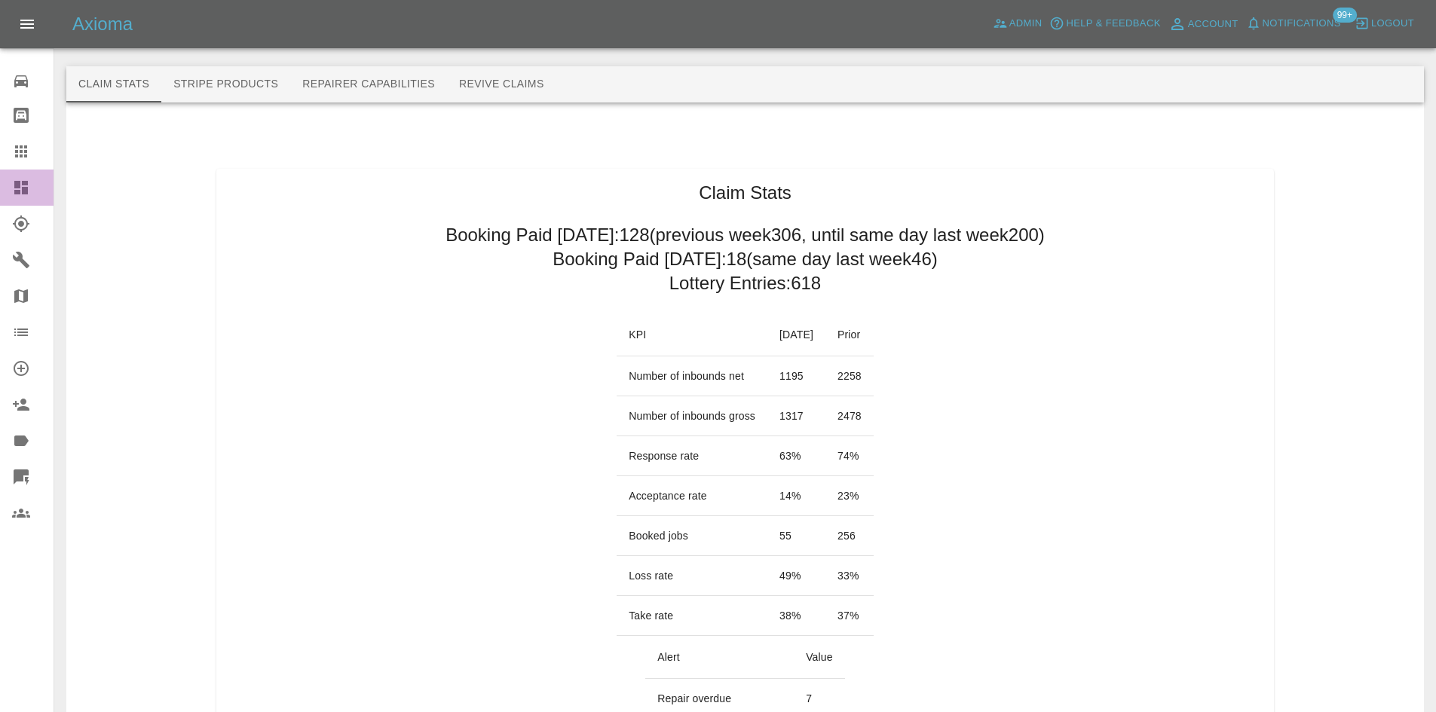
click at [25, 193] on icon at bounding box center [21, 188] width 14 height 14
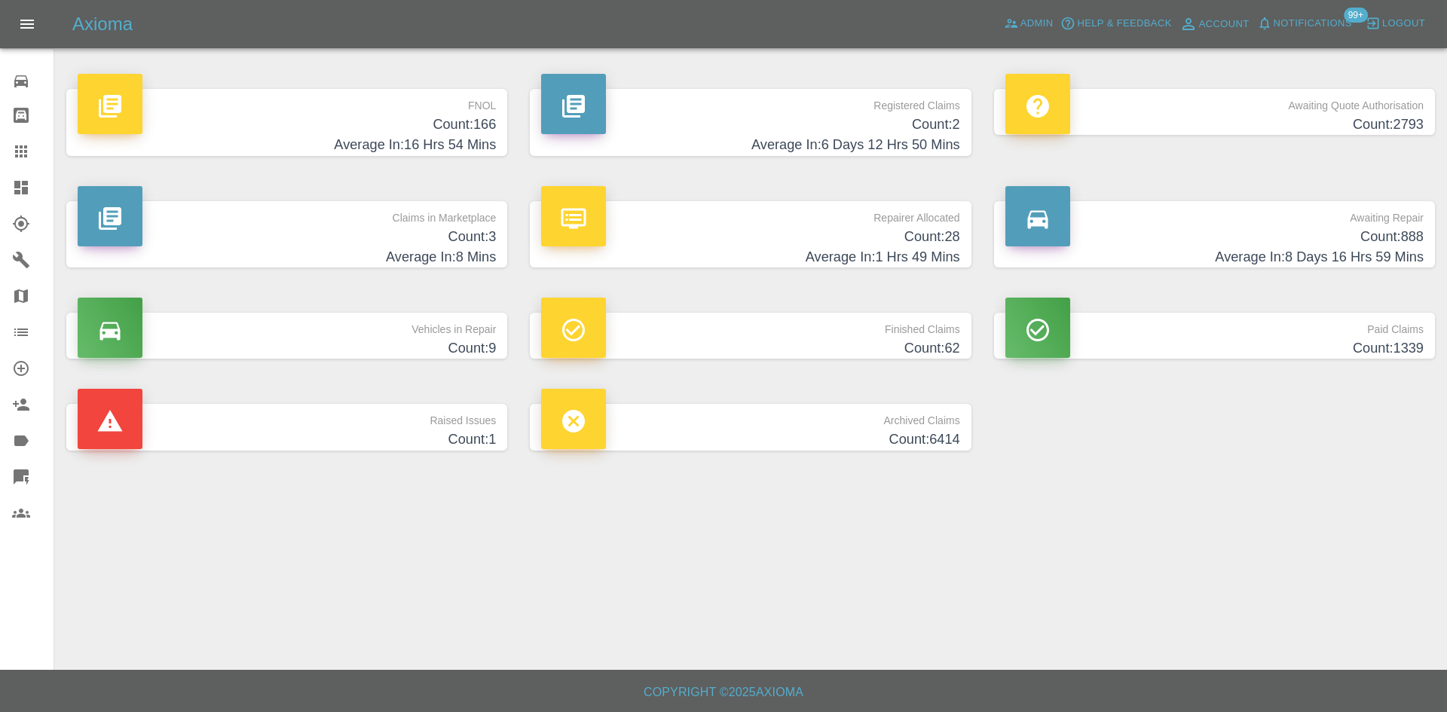
click at [18, 187] on icon at bounding box center [21, 188] width 14 height 14
click at [354, 218] on p "Claims in Marketplace" at bounding box center [287, 214] width 418 height 26
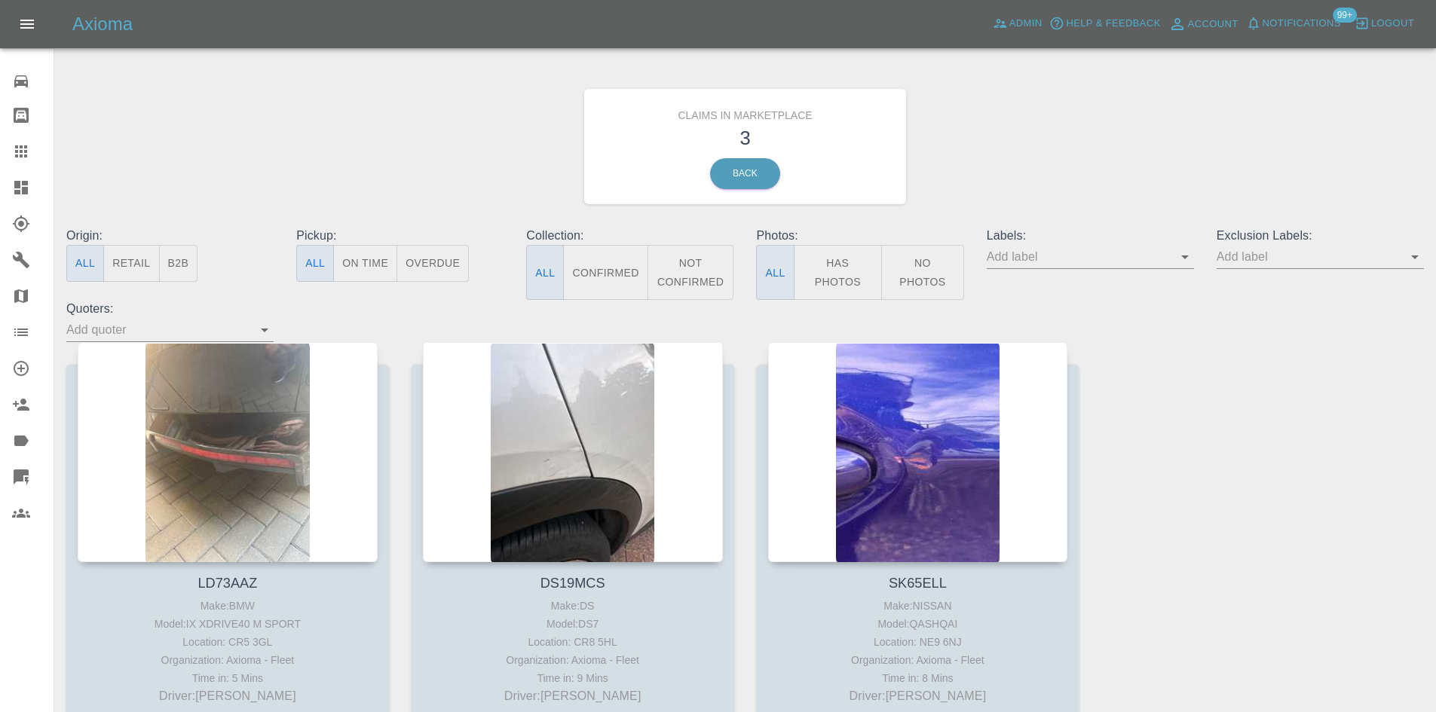
click at [17, 184] on icon at bounding box center [21, 188] width 14 height 14
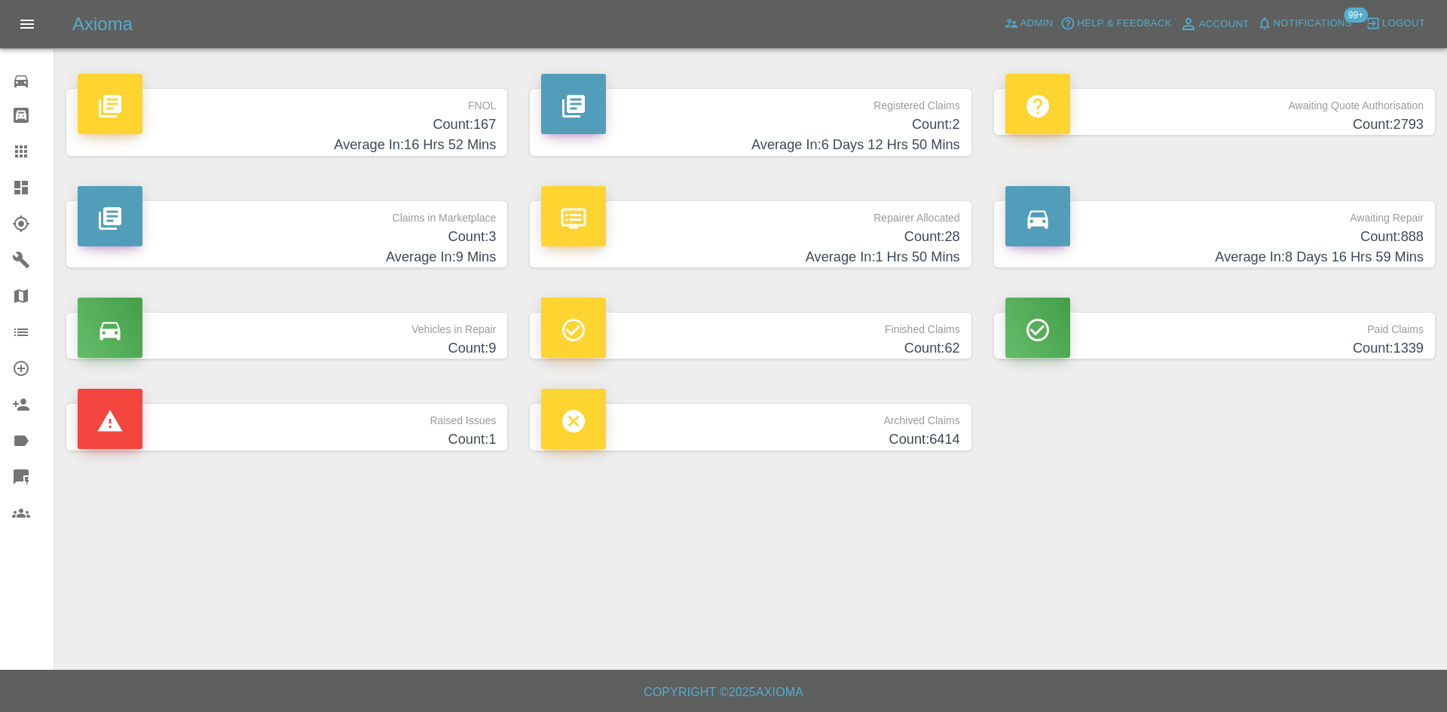
click at [287, 341] on h4 "Count: 9" at bounding box center [287, 348] width 418 height 20
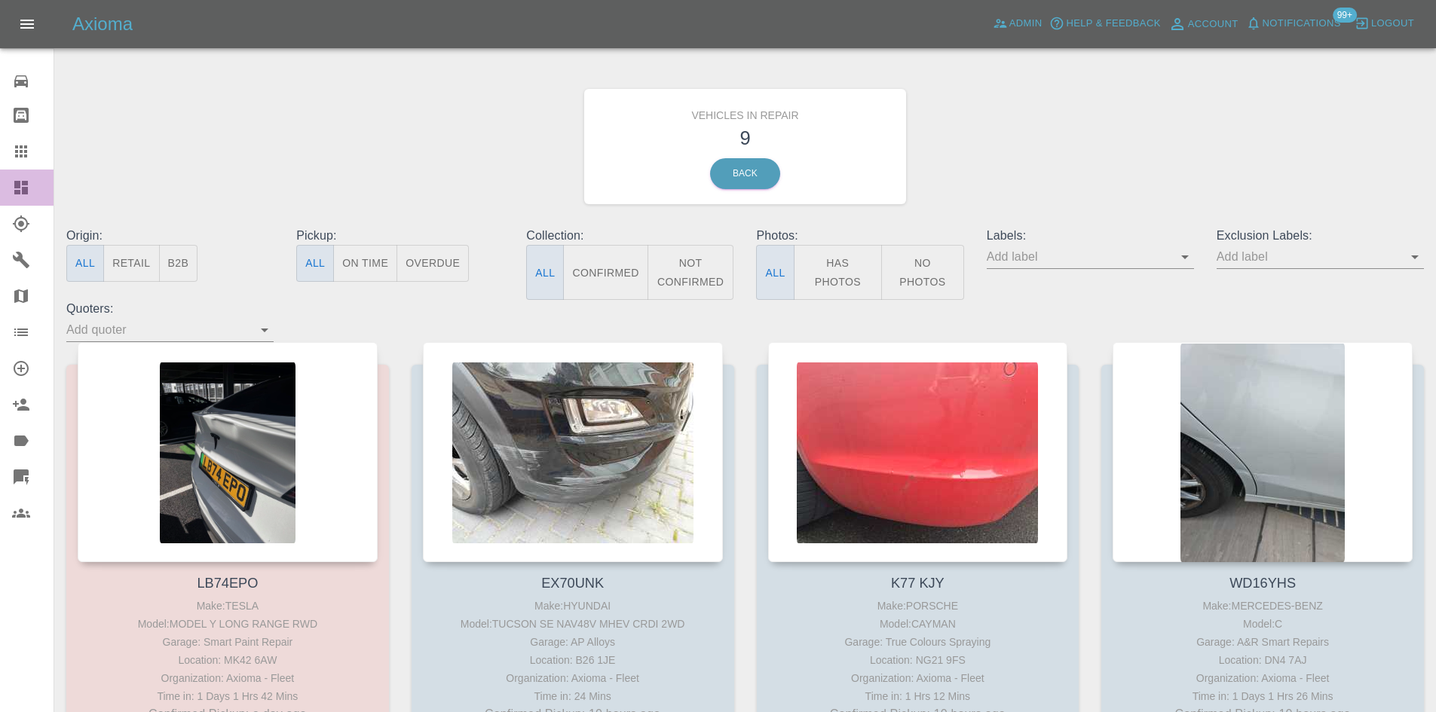
click at [8, 194] on link "Dashboard" at bounding box center [27, 188] width 54 height 36
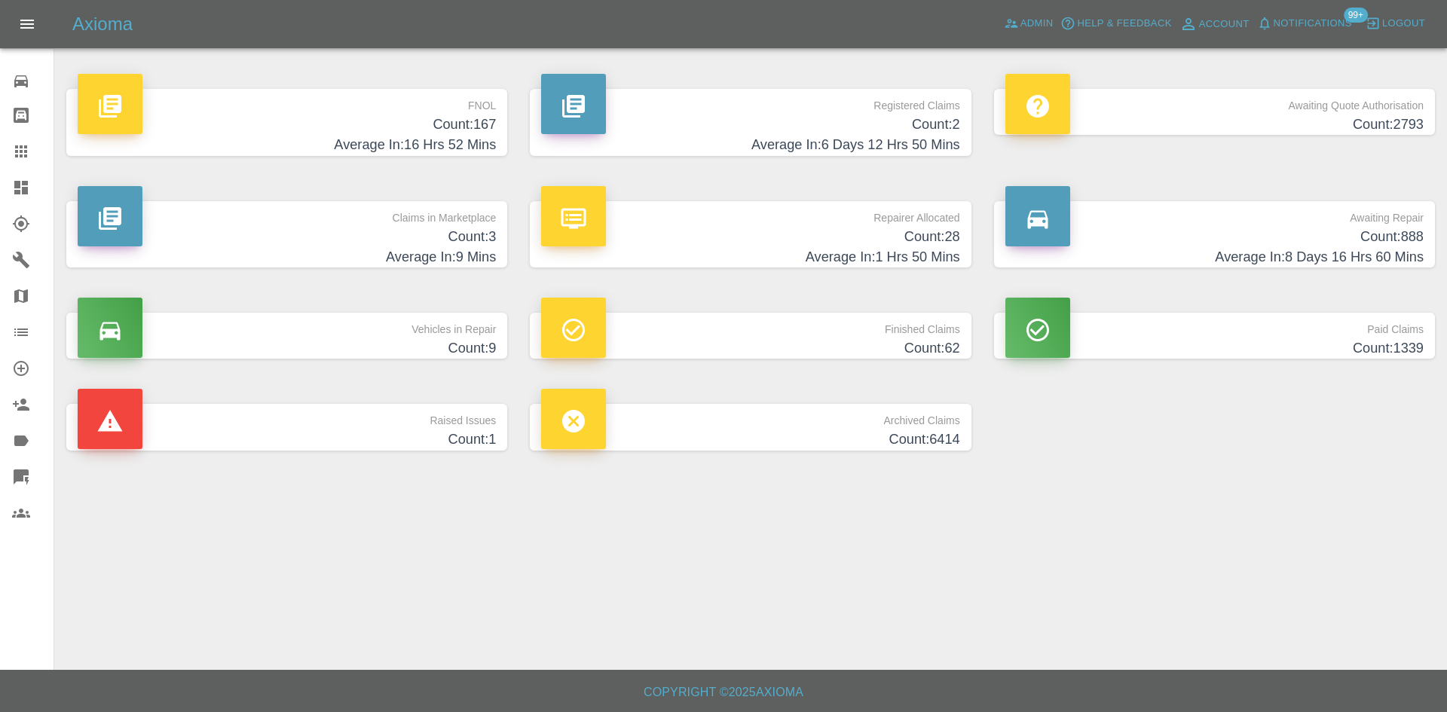
click at [8, 201] on link "Dashboard" at bounding box center [27, 188] width 54 height 36
click at [433, 145] on h4 "Average In: 16 Hrs 52 Mins" at bounding box center [287, 145] width 418 height 20
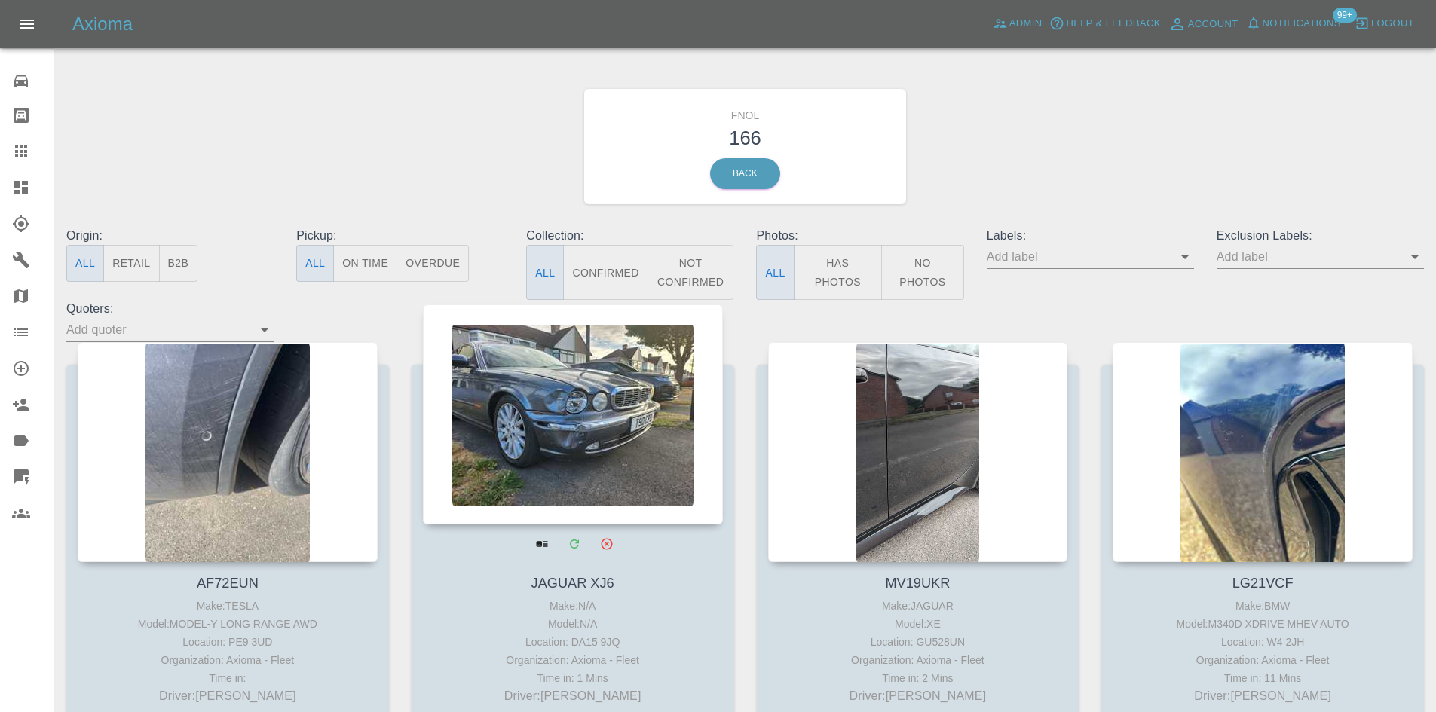
click at [567, 375] on div at bounding box center [573, 415] width 300 height 220
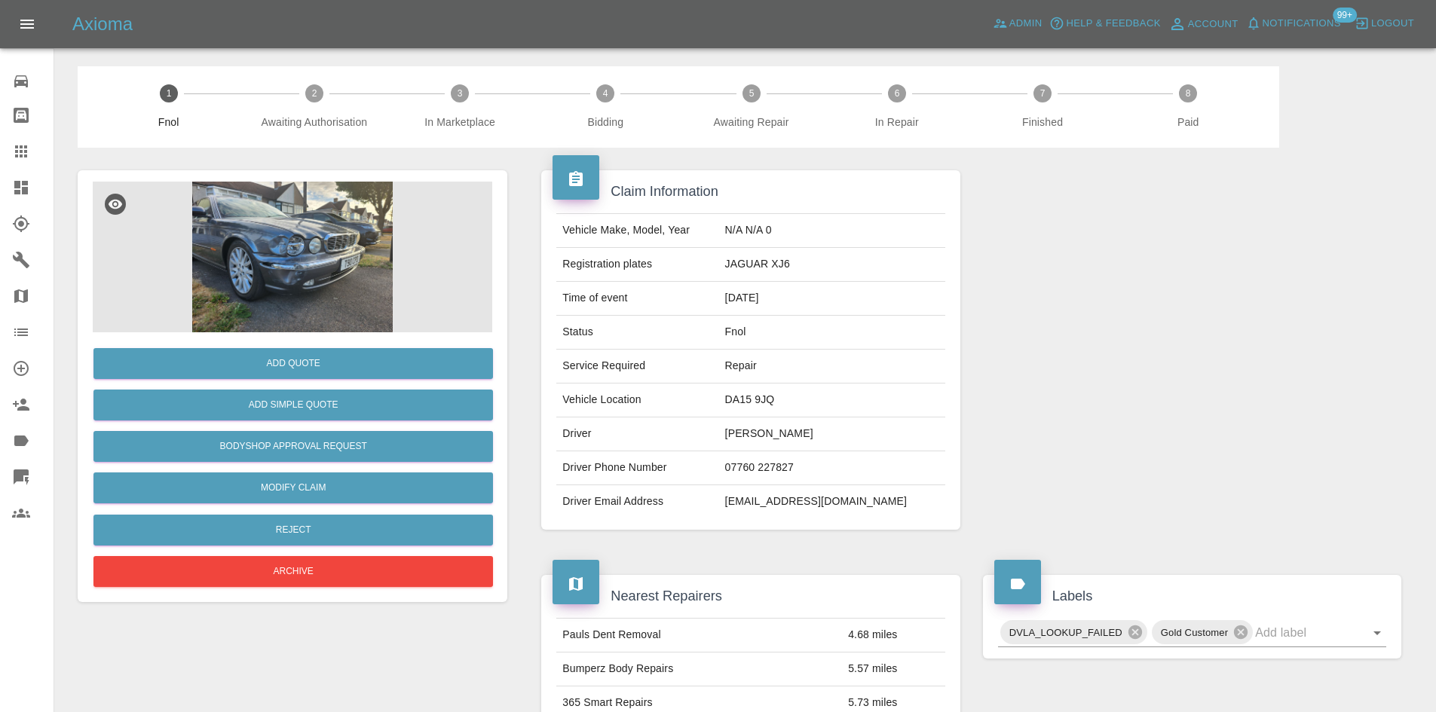
click at [253, 244] on img at bounding box center [293, 257] width 400 height 151
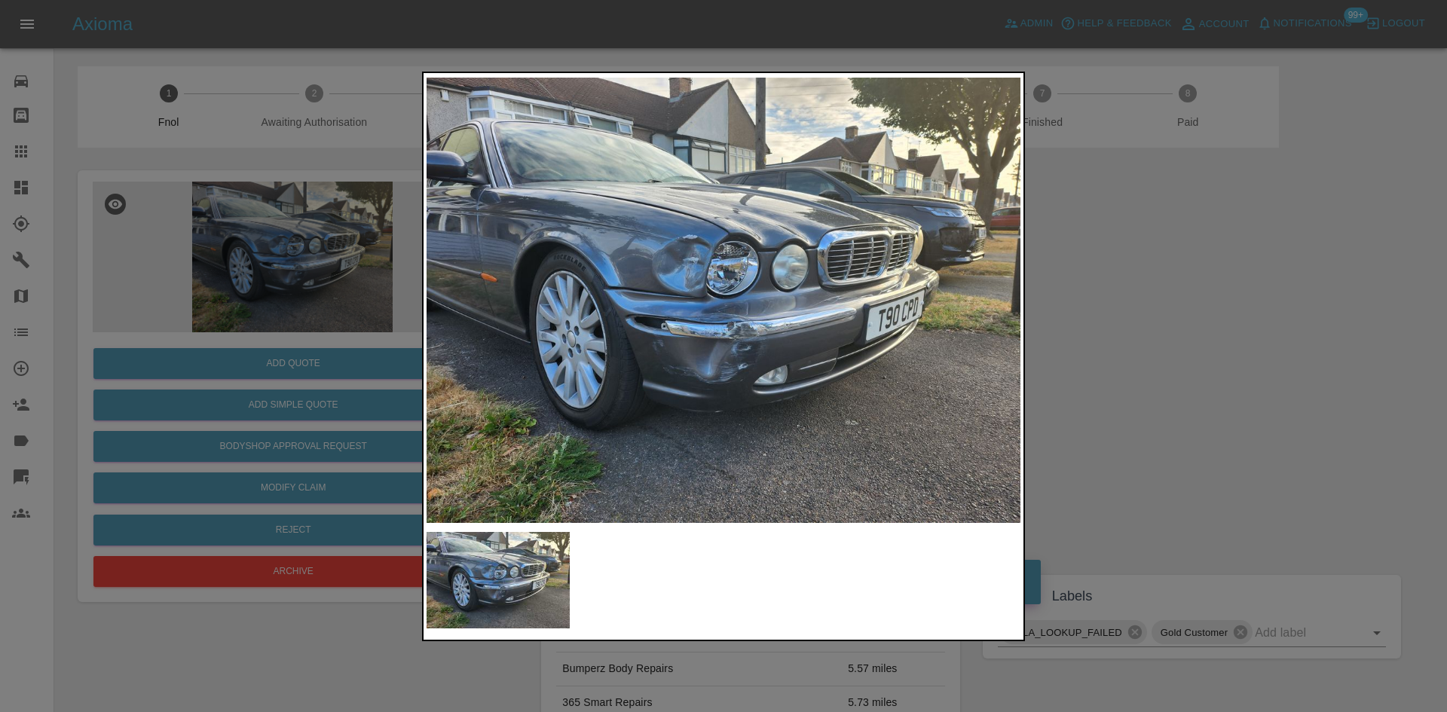
click at [1125, 363] on div at bounding box center [723, 356] width 1447 height 712
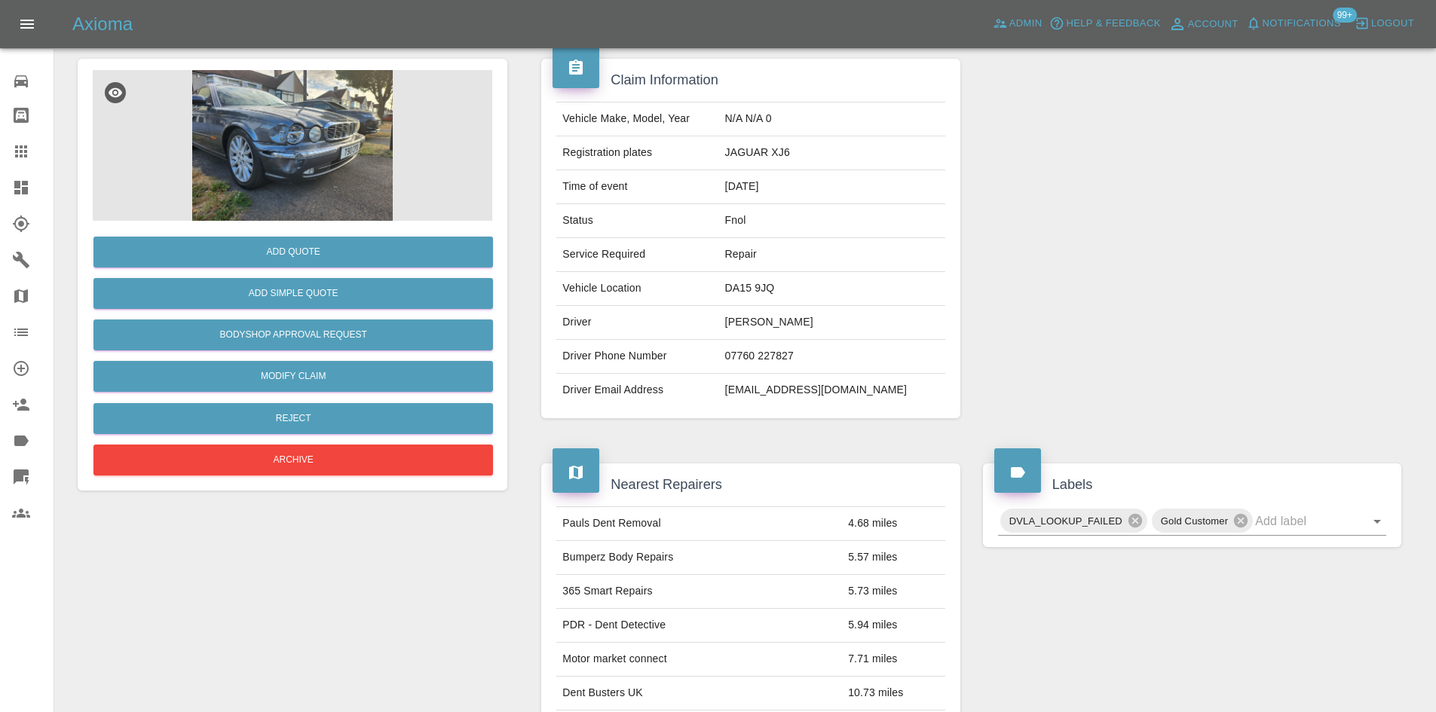
scroll to position [226, 0]
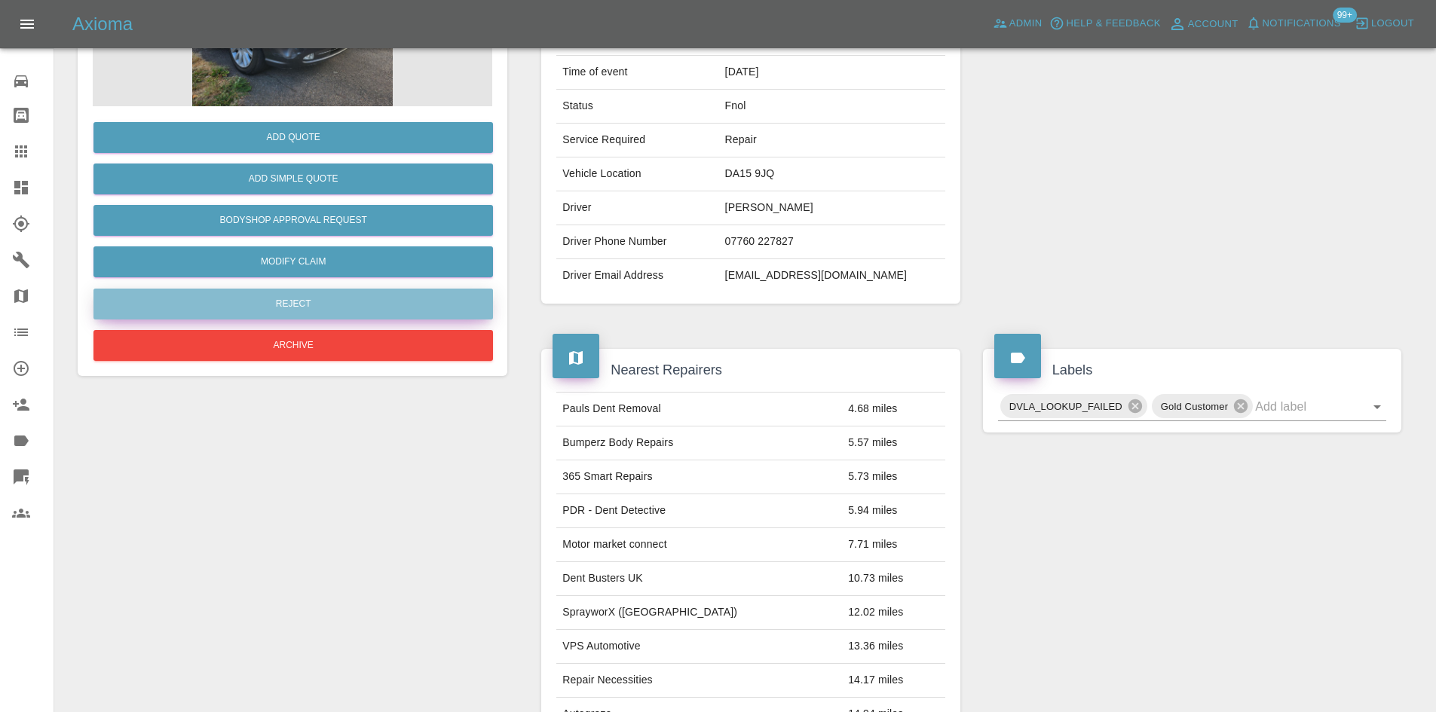
click at [292, 312] on button "Reject" at bounding box center [293, 304] width 400 height 31
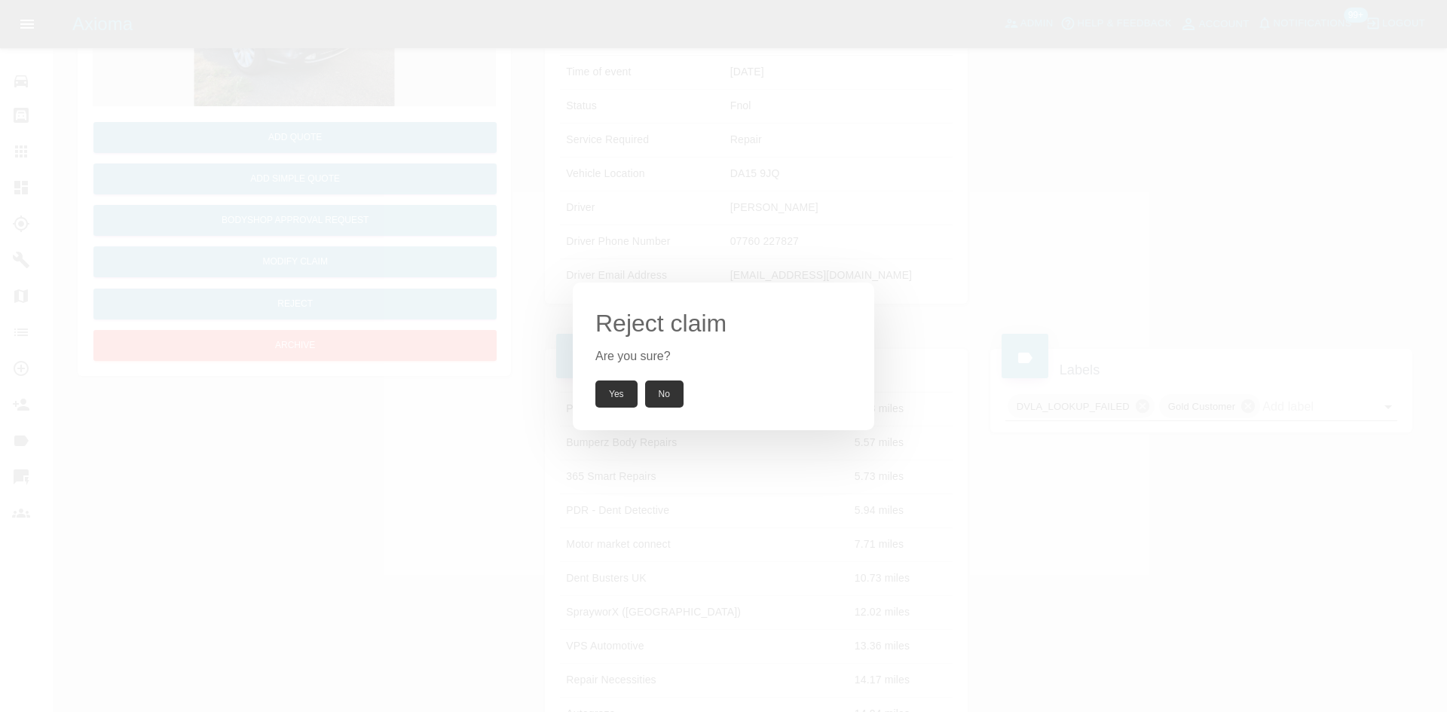
click at [617, 400] on button "Yes" at bounding box center [616, 394] width 42 height 27
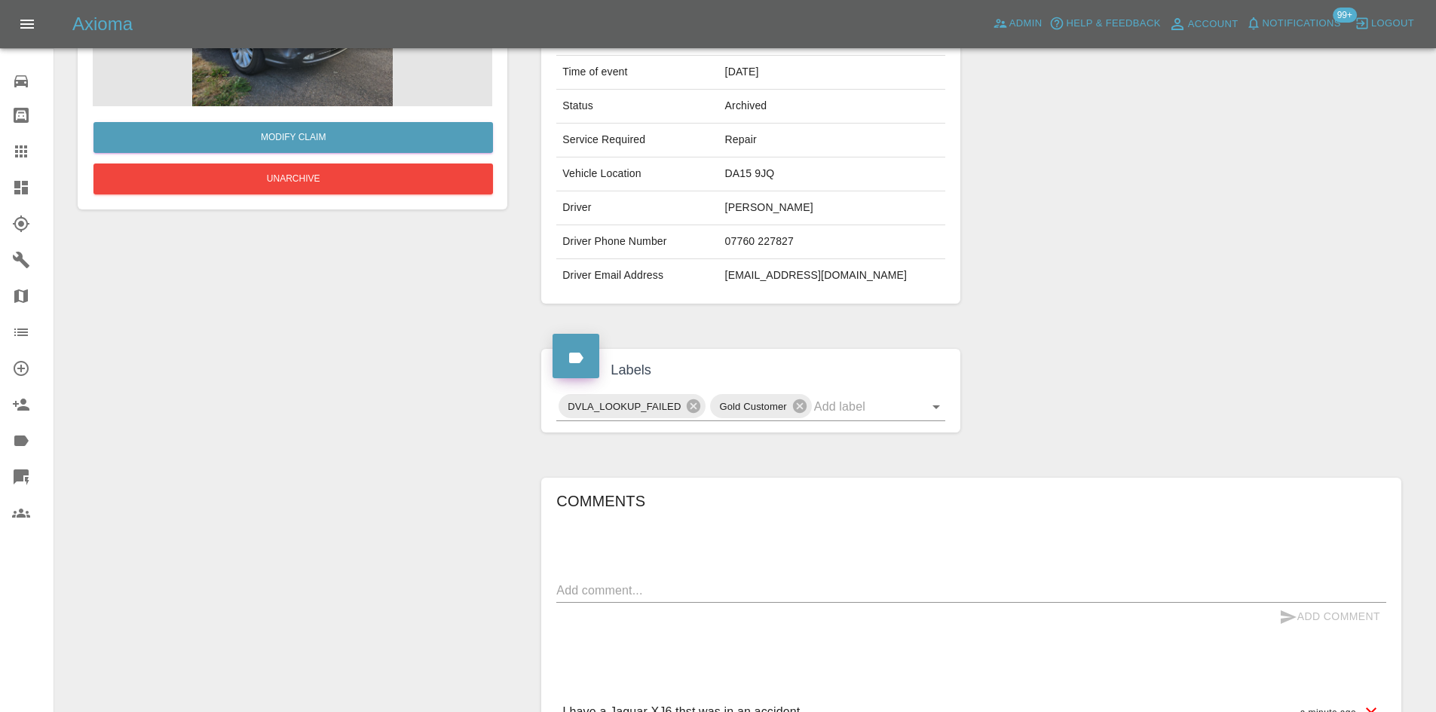
click at [0, 188] on link "Dashboard" at bounding box center [27, 188] width 54 height 36
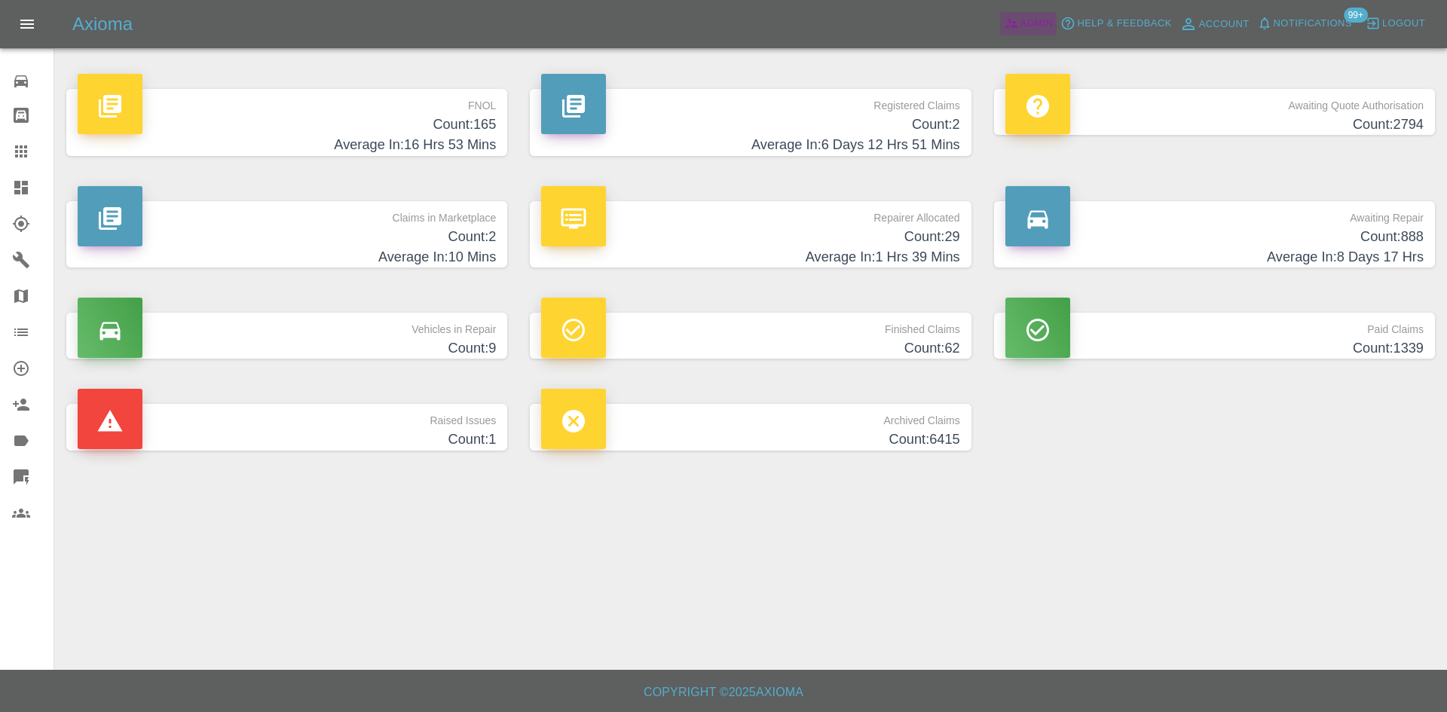
click at [1016, 34] on link "Admin" at bounding box center [1028, 23] width 57 height 23
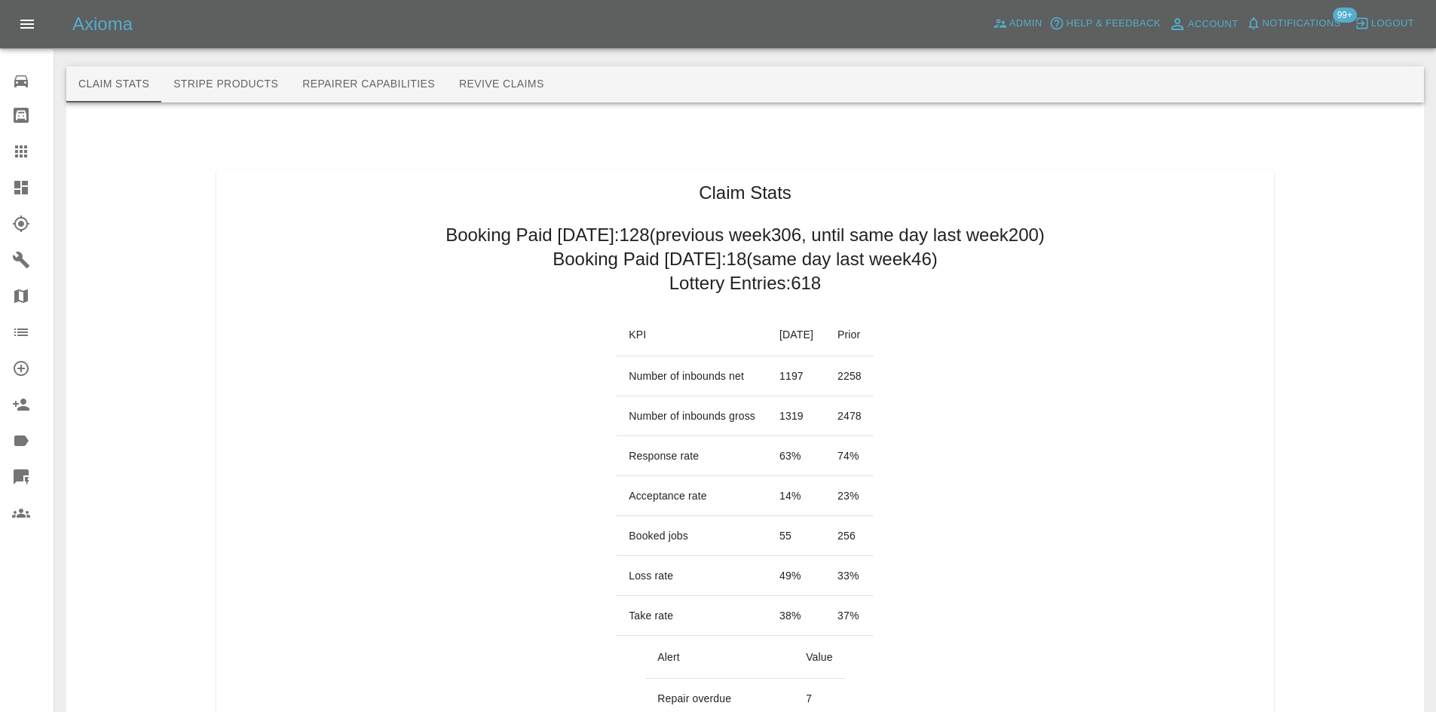
click at [0, 185] on link "Dashboard" at bounding box center [27, 188] width 54 height 36
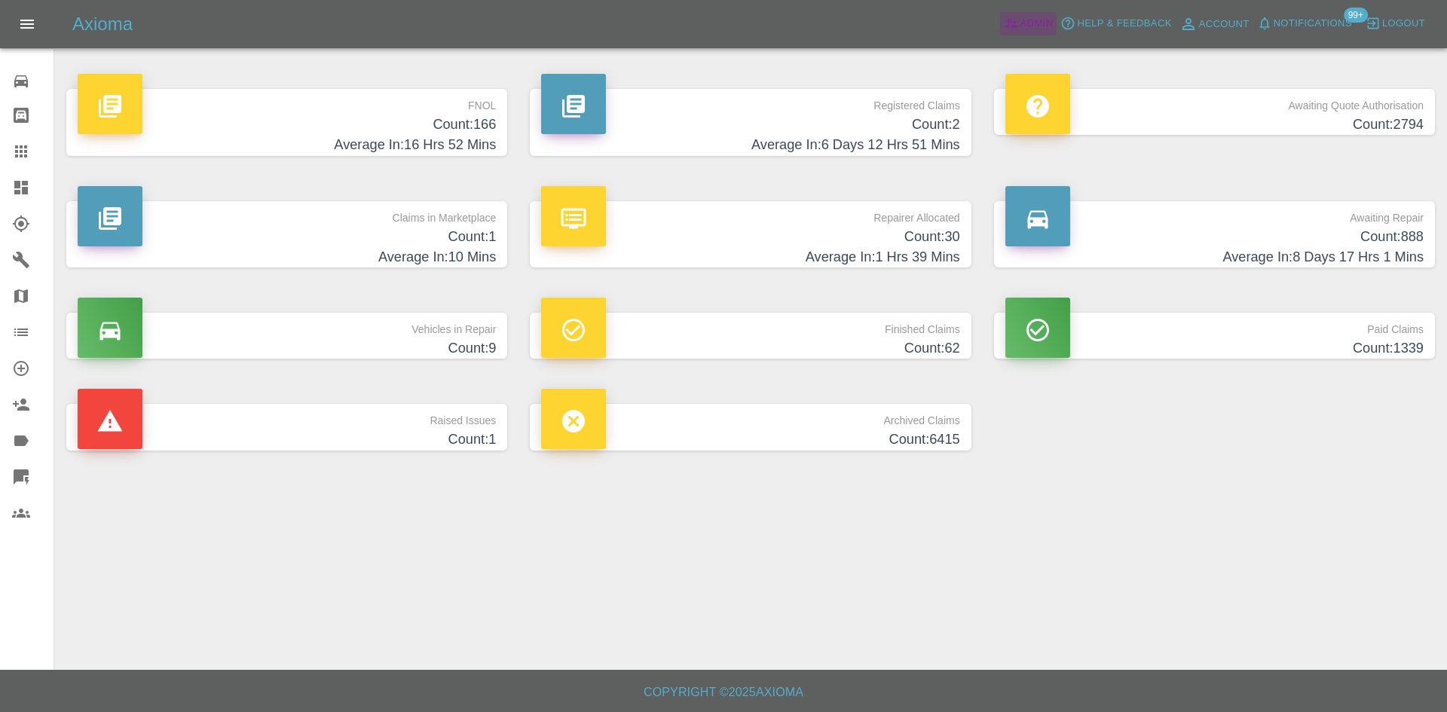
click at [1022, 31] on span "Admin" at bounding box center [1037, 23] width 33 height 17
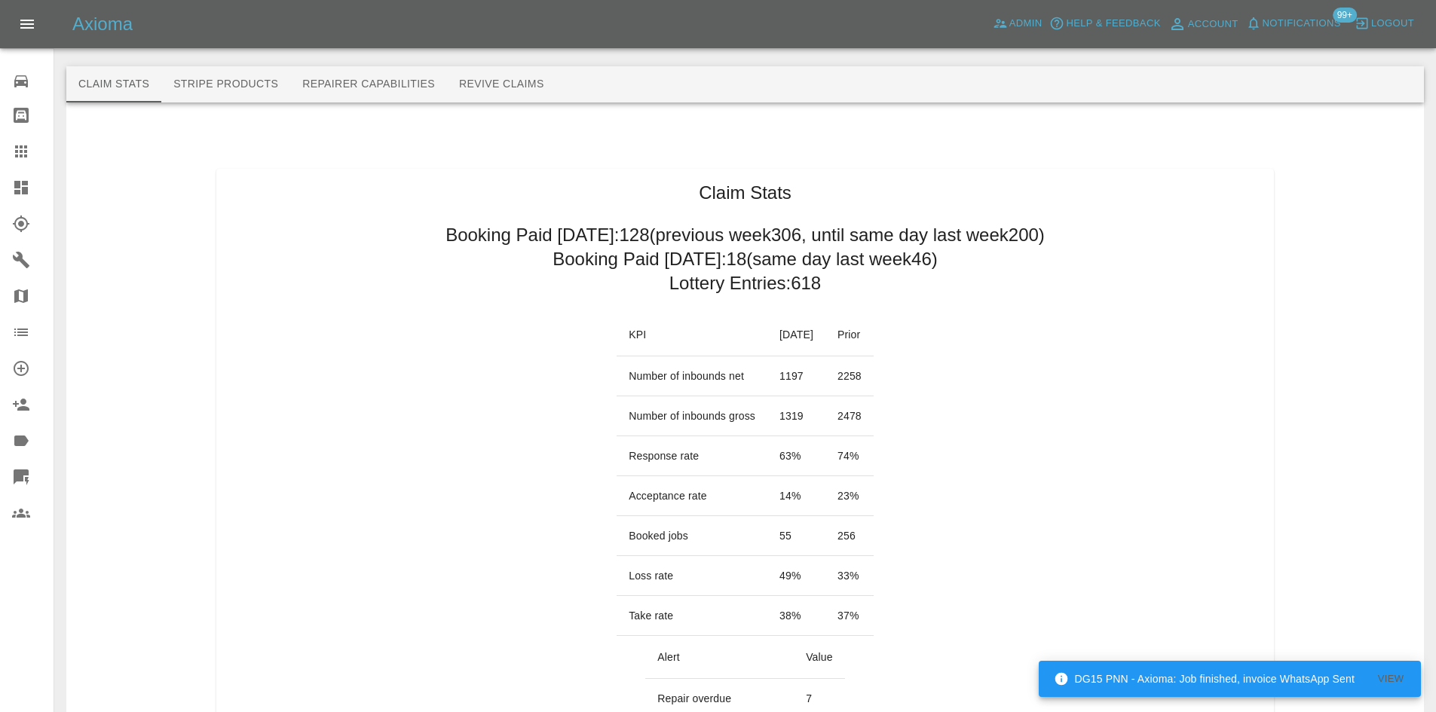
click at [13, 176] on link "Dashboard" at bounding box center [27, 188] width 54 height 36
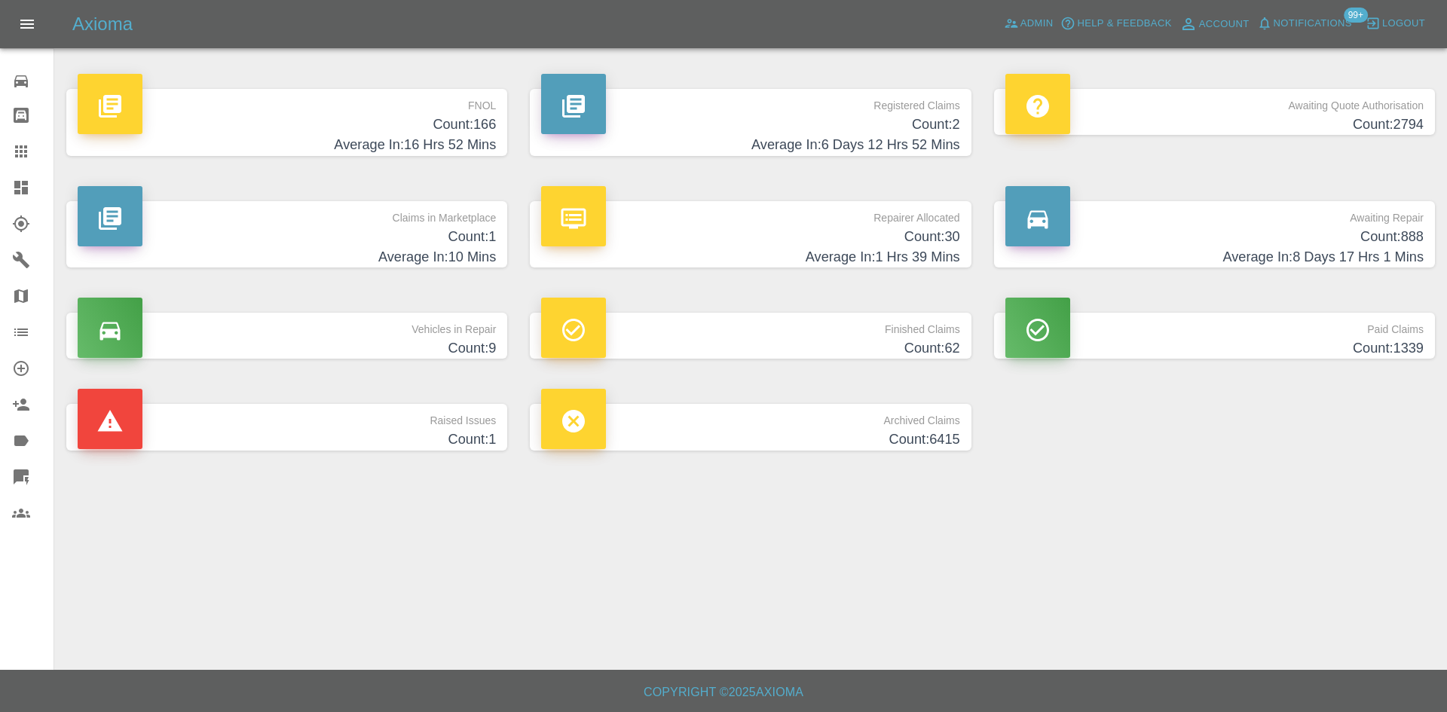
click at [1303, 35] on span "Notifications 99+" at bounding box center [1305, 24] width 103 height 24
click at [1300, 23] on span "Notifications" at bounding box center [1313, 23] width 78 height 17
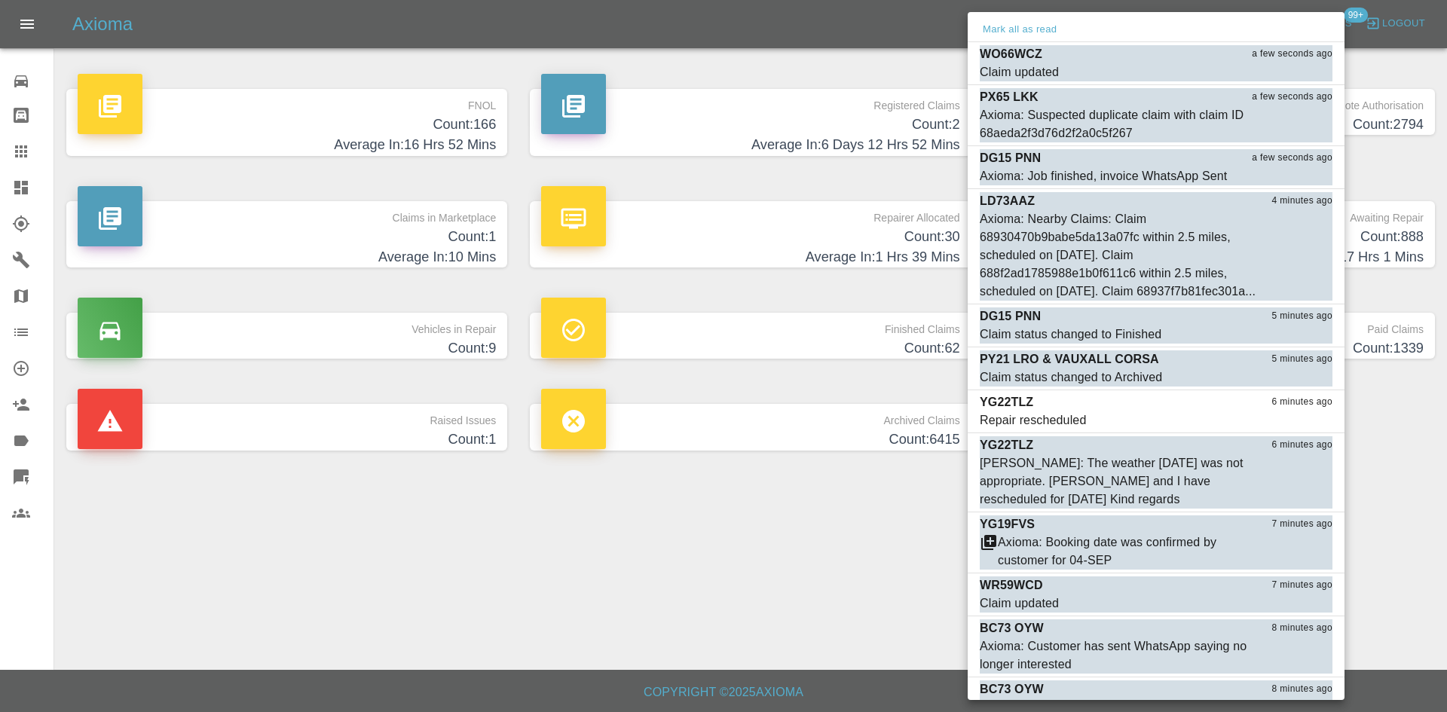
click at [604, 550] on div at bounding box center [723, 356] width 1447 height 712
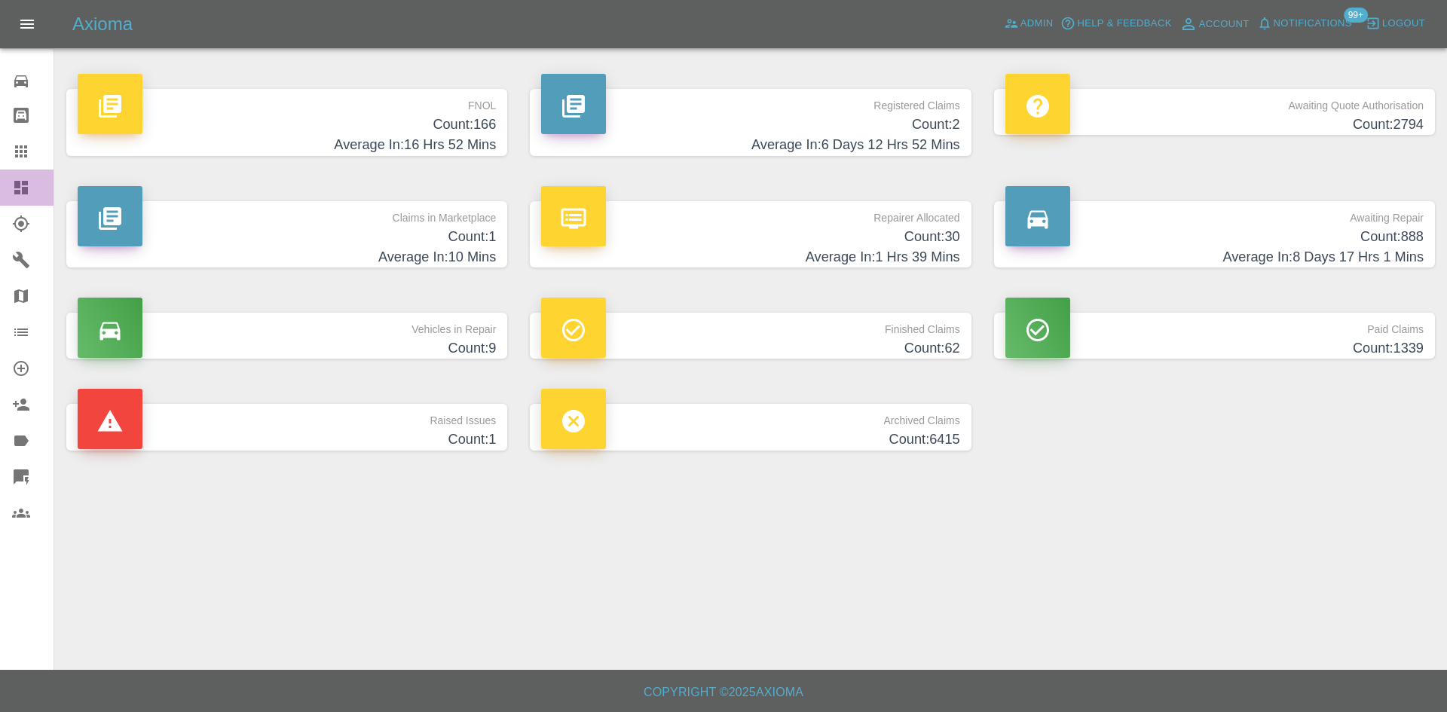
click at [38, 187] on div at bounding box center [33, 188] width 42 height 18
click at [994, 20] on div "Axioma Admin Help & Feedback Account Notifications 99+ Logout" at bounding box center [759, 24] width 1375 height 24
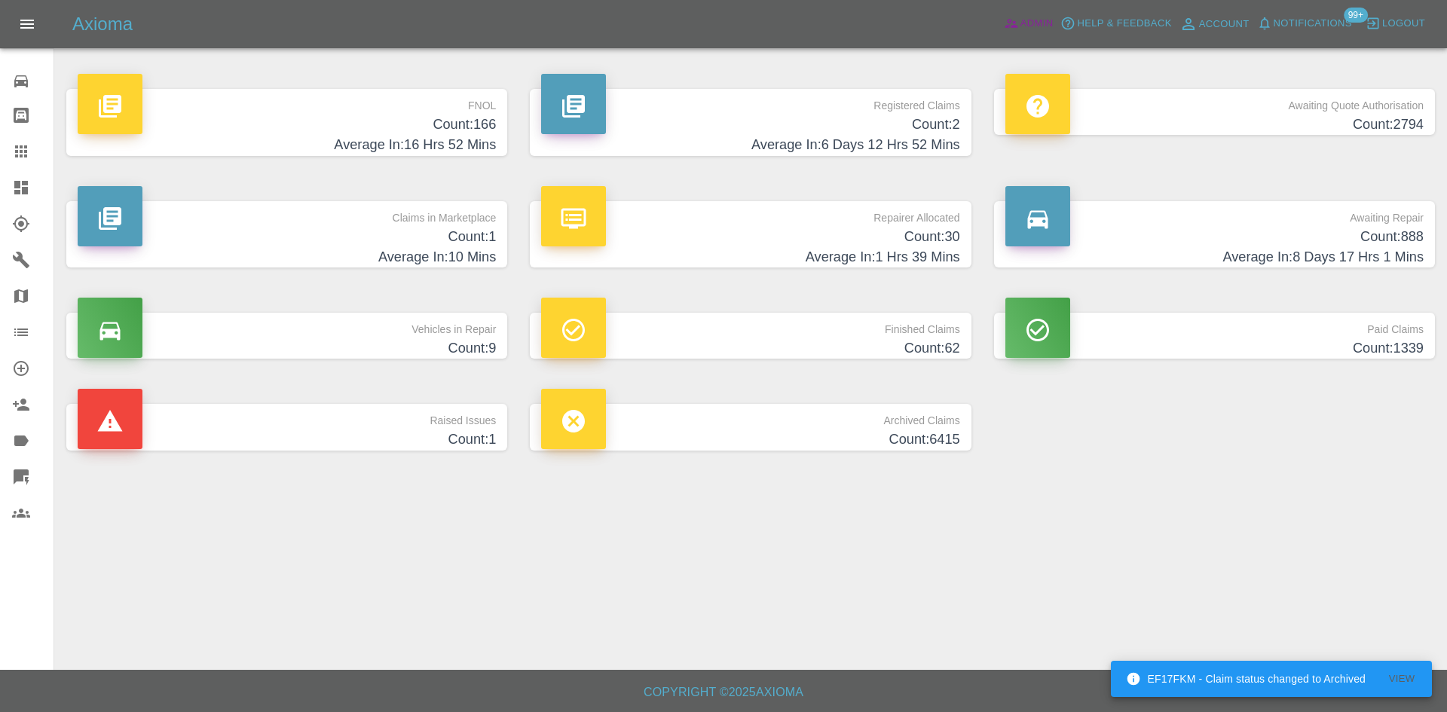
click at [1006, 20] on icon at bounding box center [1011, 23] width 15 height 15
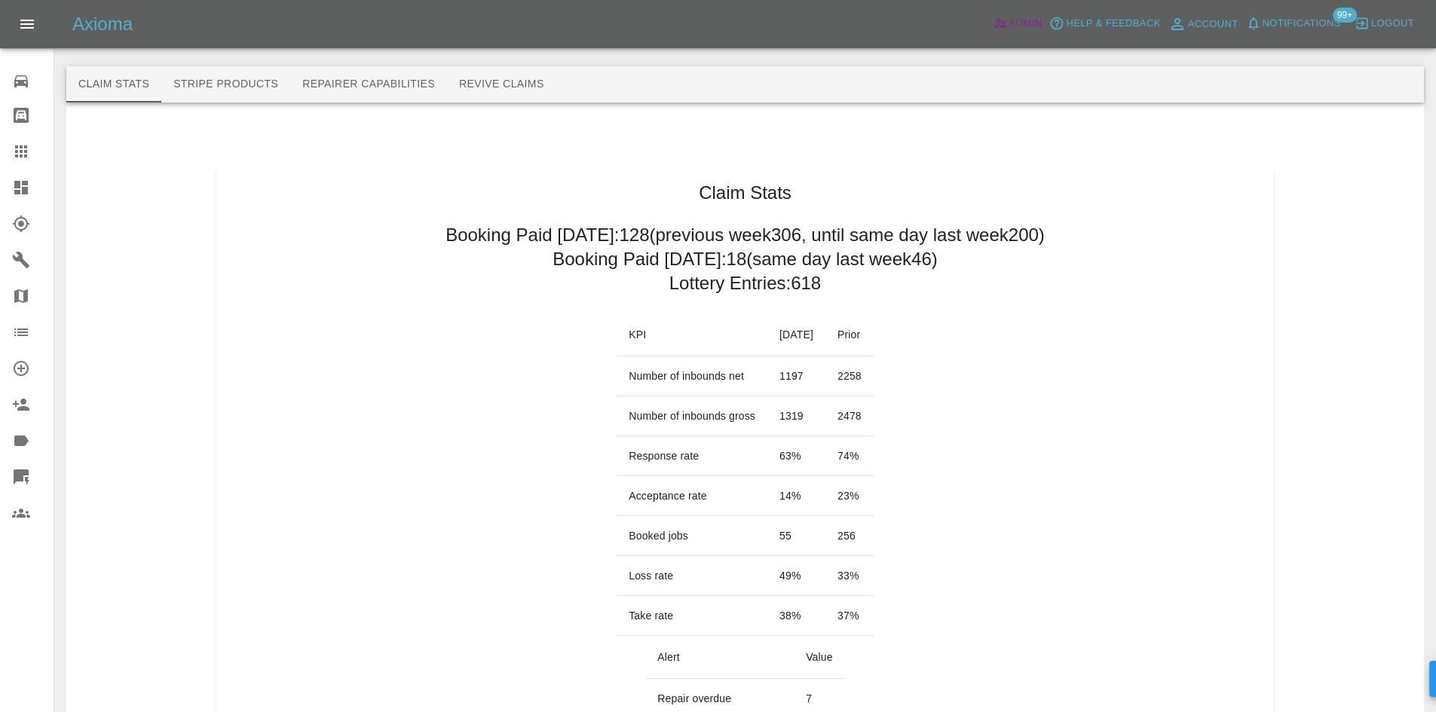
scroll to position [754, 0]
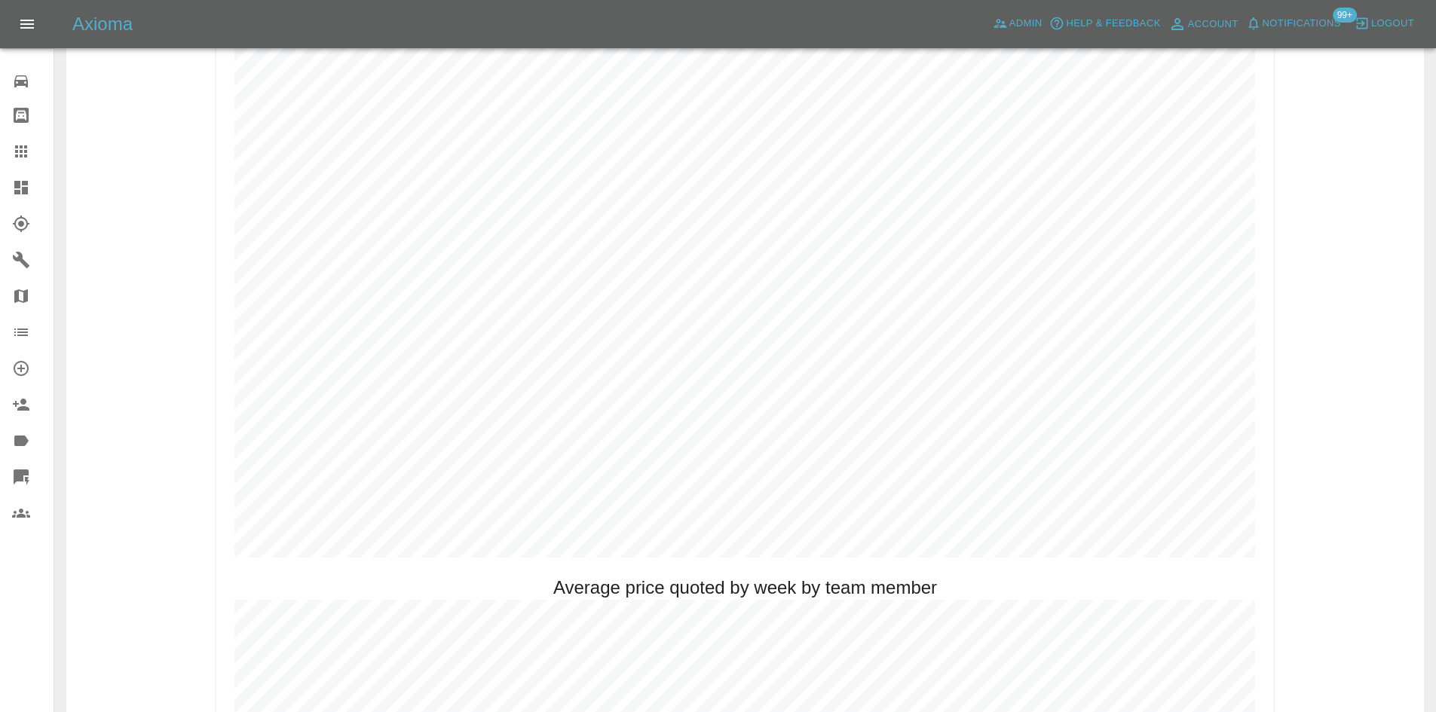
click at [11, 175] on link "Dashboard" at bounding box center [27, 188] width 54 height 36
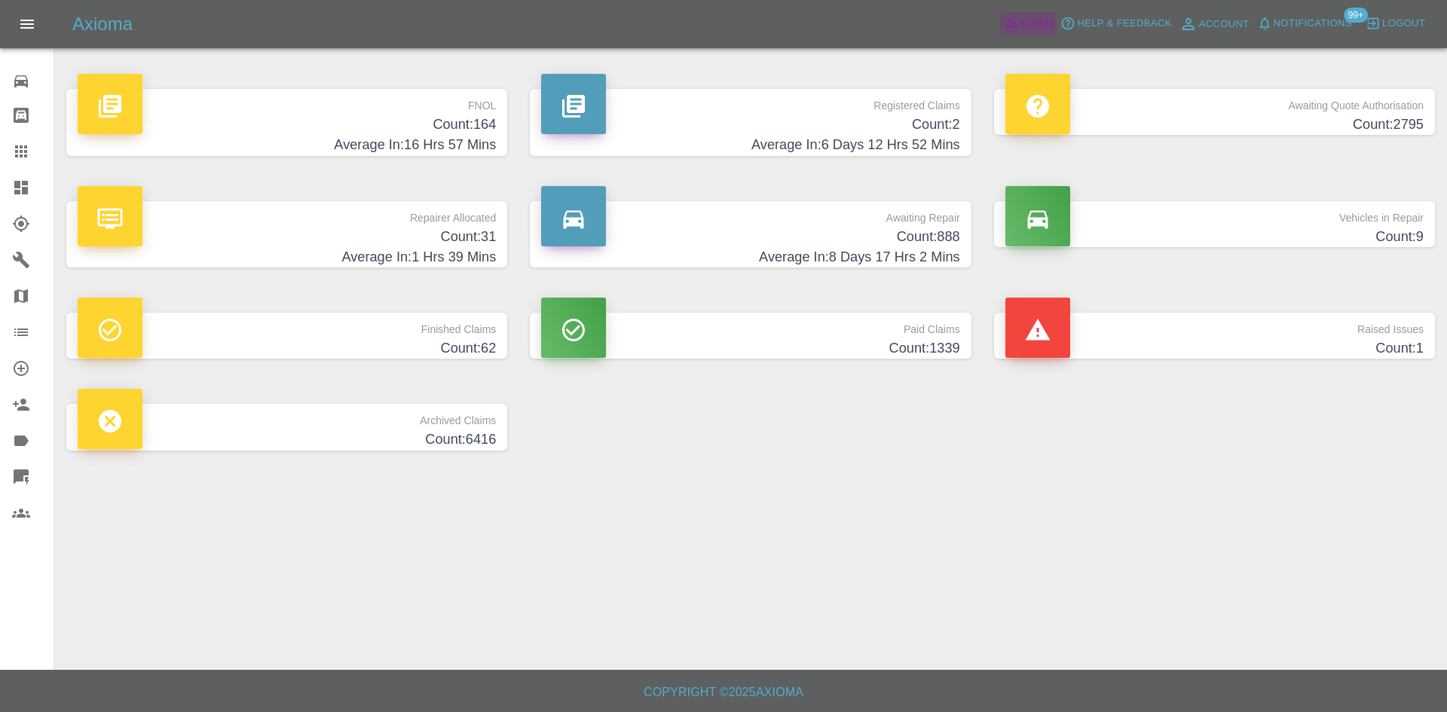
click at [1024, 15] on span "Admin" at bounding box center [1037, 23] width 33 height 17
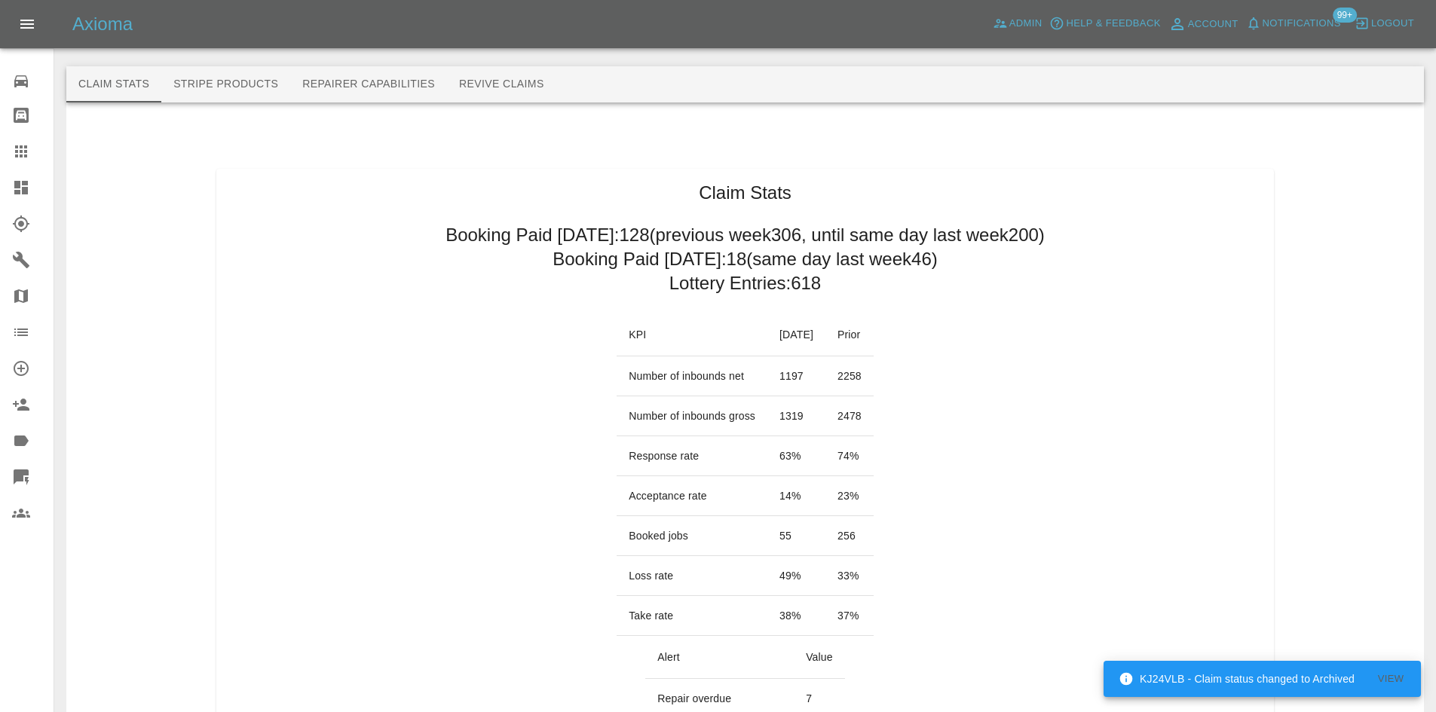
click at [2, 185] on link "Dashboard" at bounding box center [27, 188] width 54 height 36
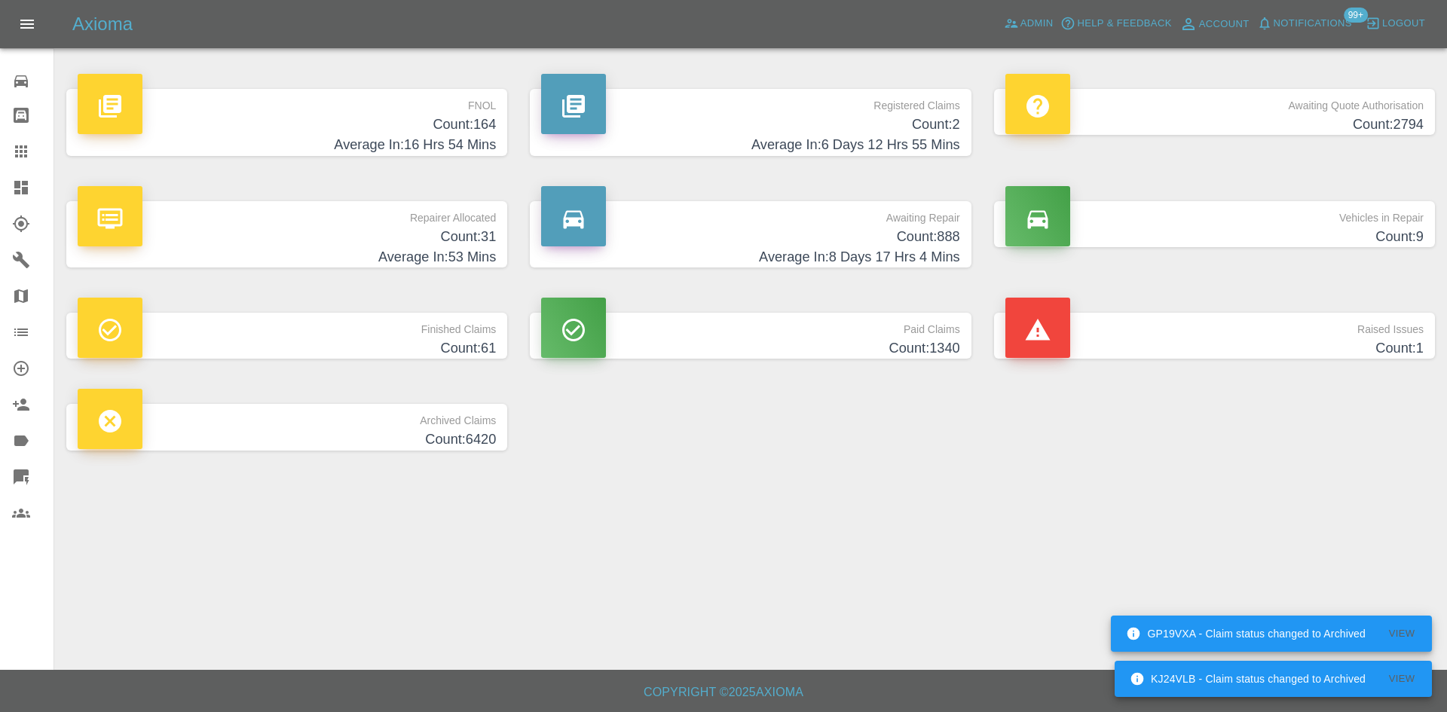
click at [920, 243] on h4 "Count: 888" at bounding box center [750, 237] width 418 height 20
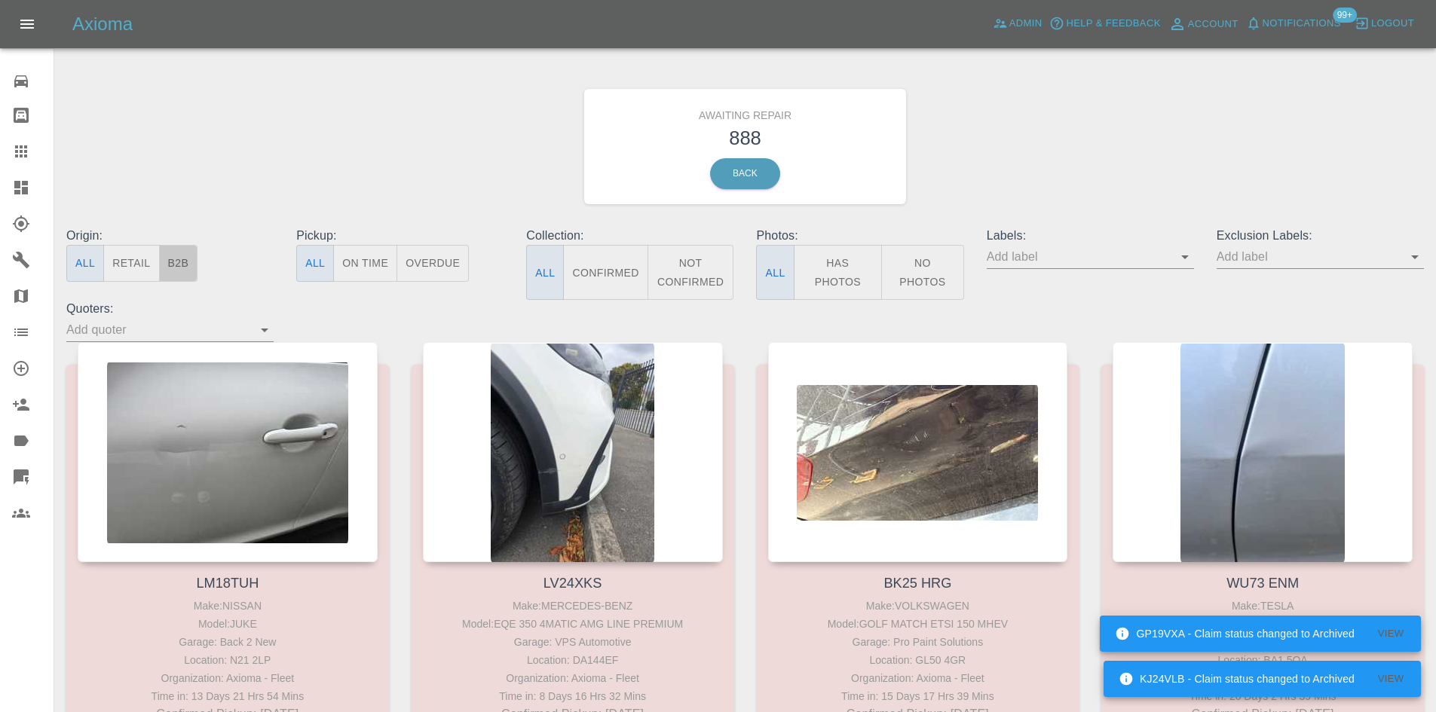
click at [179, 267] on button "B2B" at bounding box center [178, 263] width 39 height 37
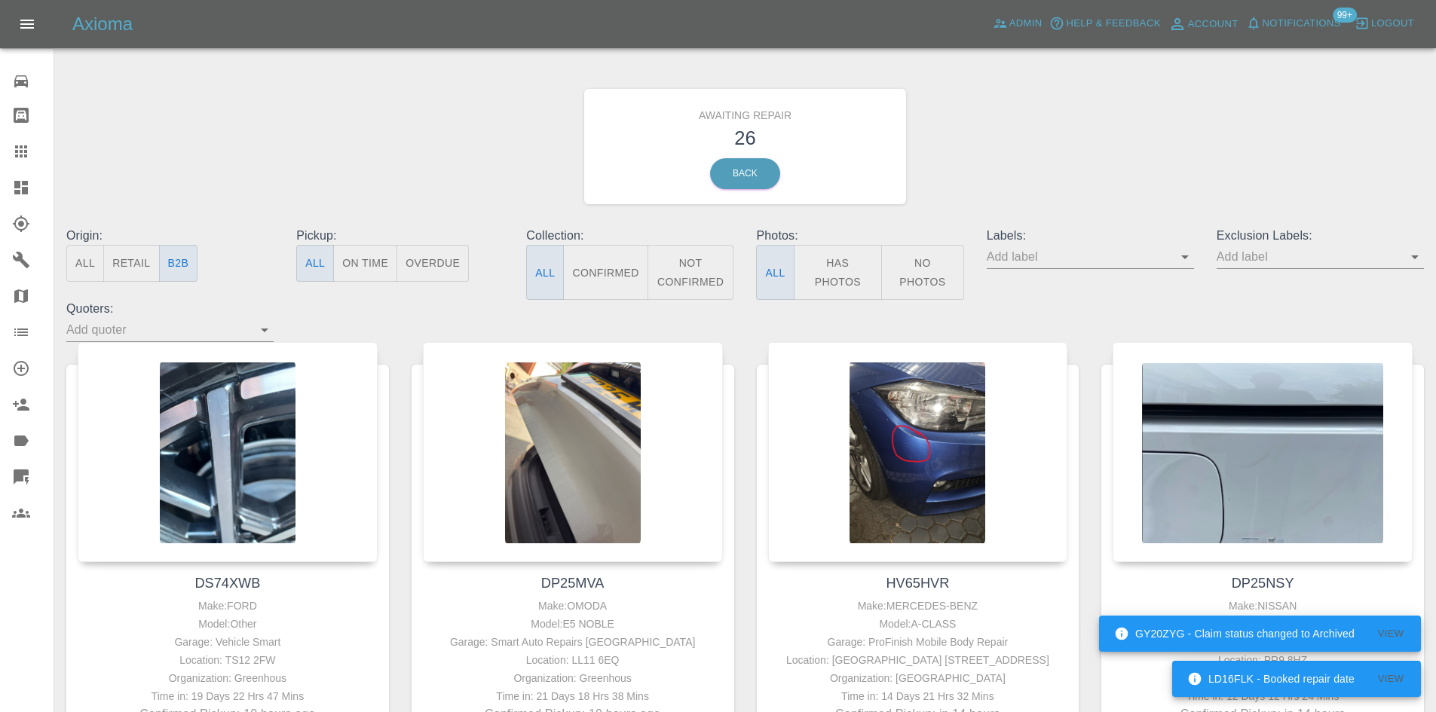
click at [715, 280] on button "Not Confirmed" at bounding box center [691, 272] width 87 height 55
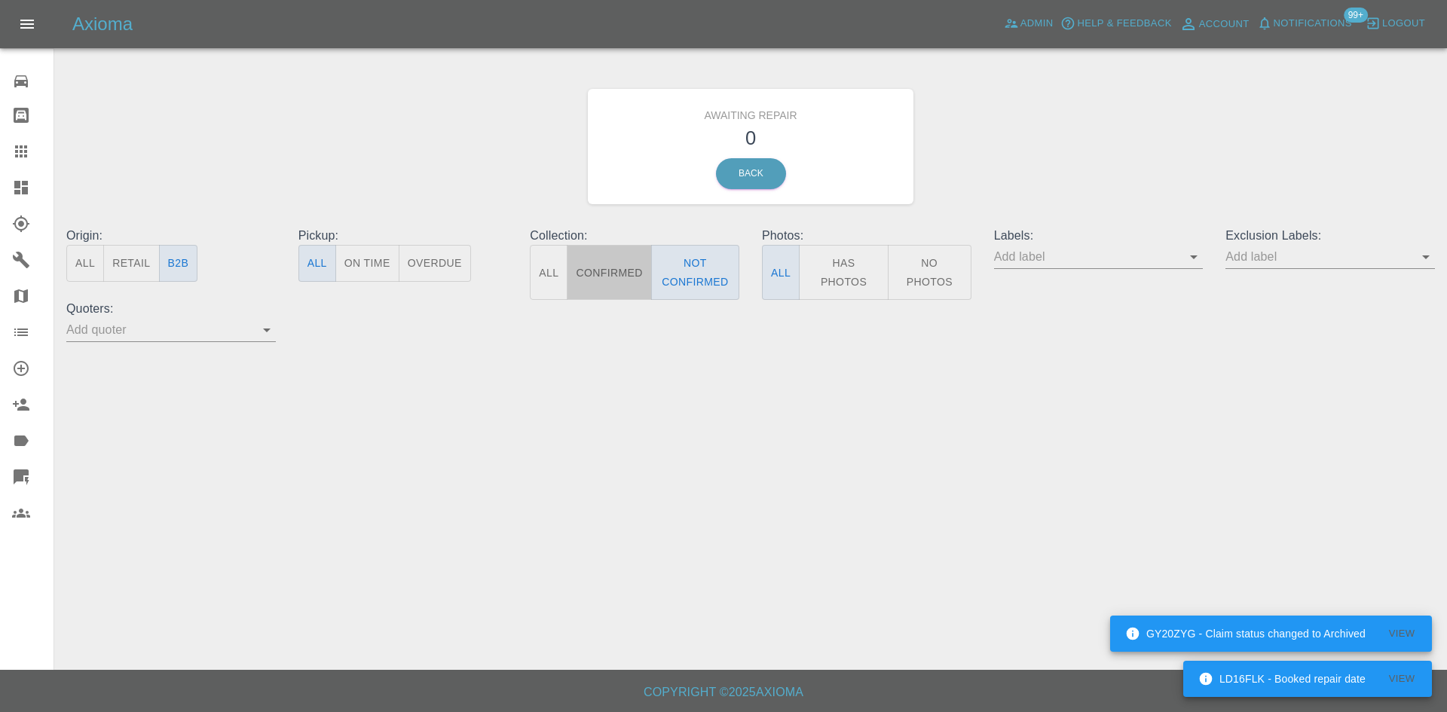
drag, startPoint x: 598, startPoint y: 277, endPoint x: 589, endPoint y: 280, distance: 8.8
click at [598, 279] on button "Confirmed" at bounding box center [609, 272] width 84 height 55
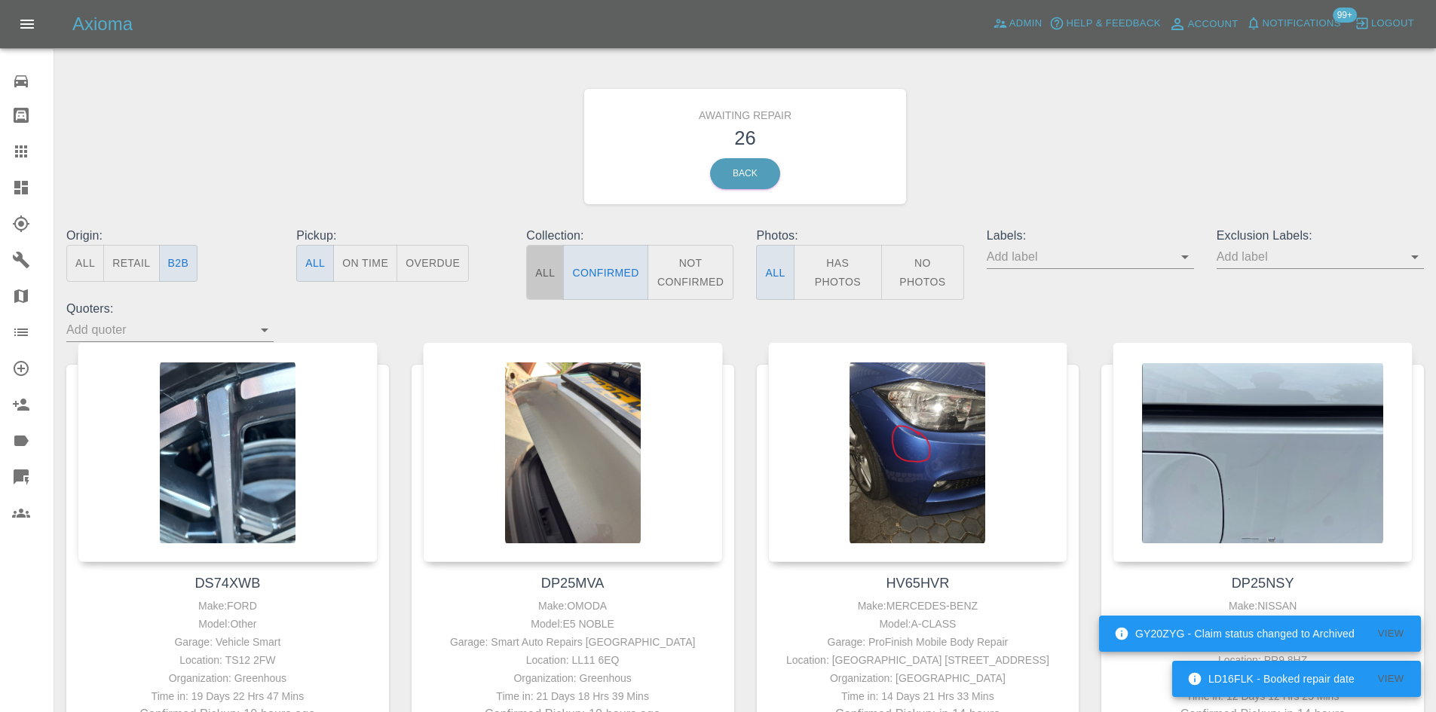
click at [558, 282] on button "All" at bounding box center [545, 272] width 38 height 55
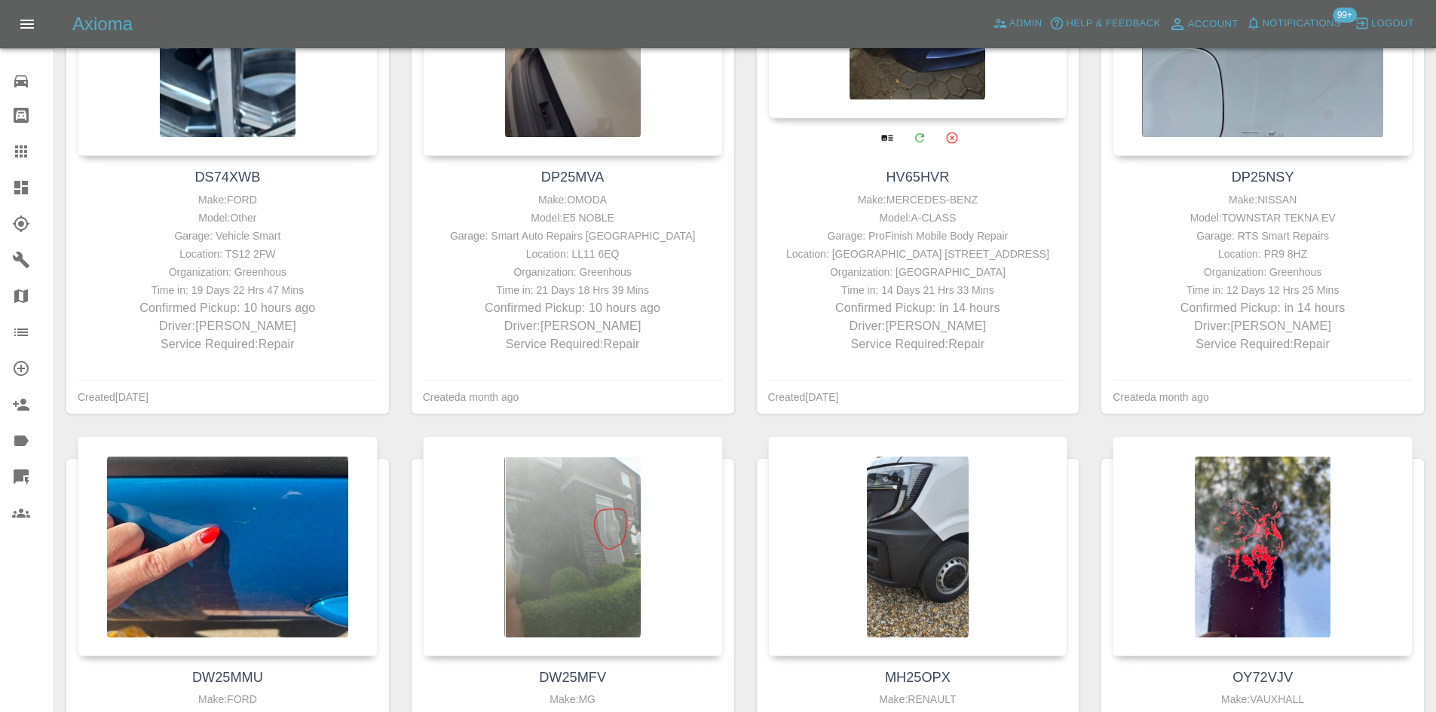
scroll to position [226, 0]
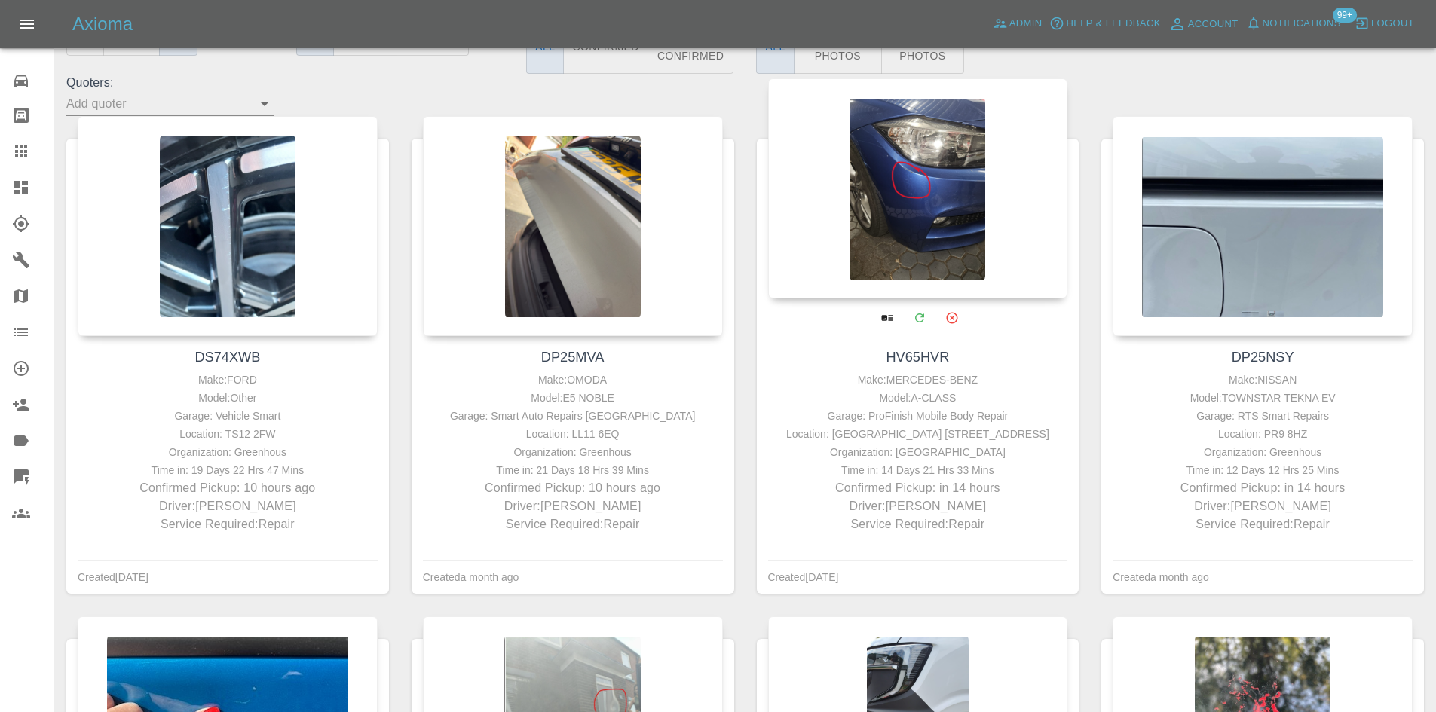
click at [941, 169] on div at bounding box center [918, 188] width 300 height 220
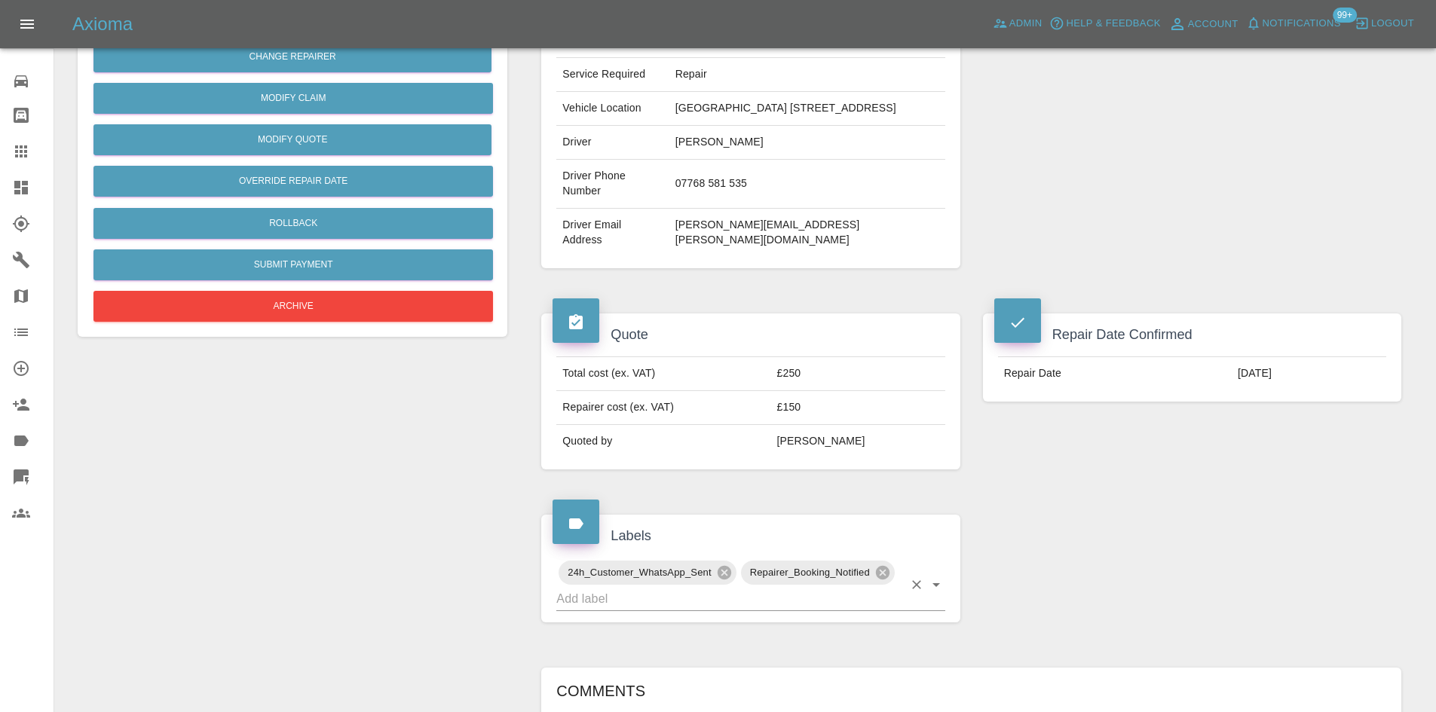
scroll to position [193, 0]
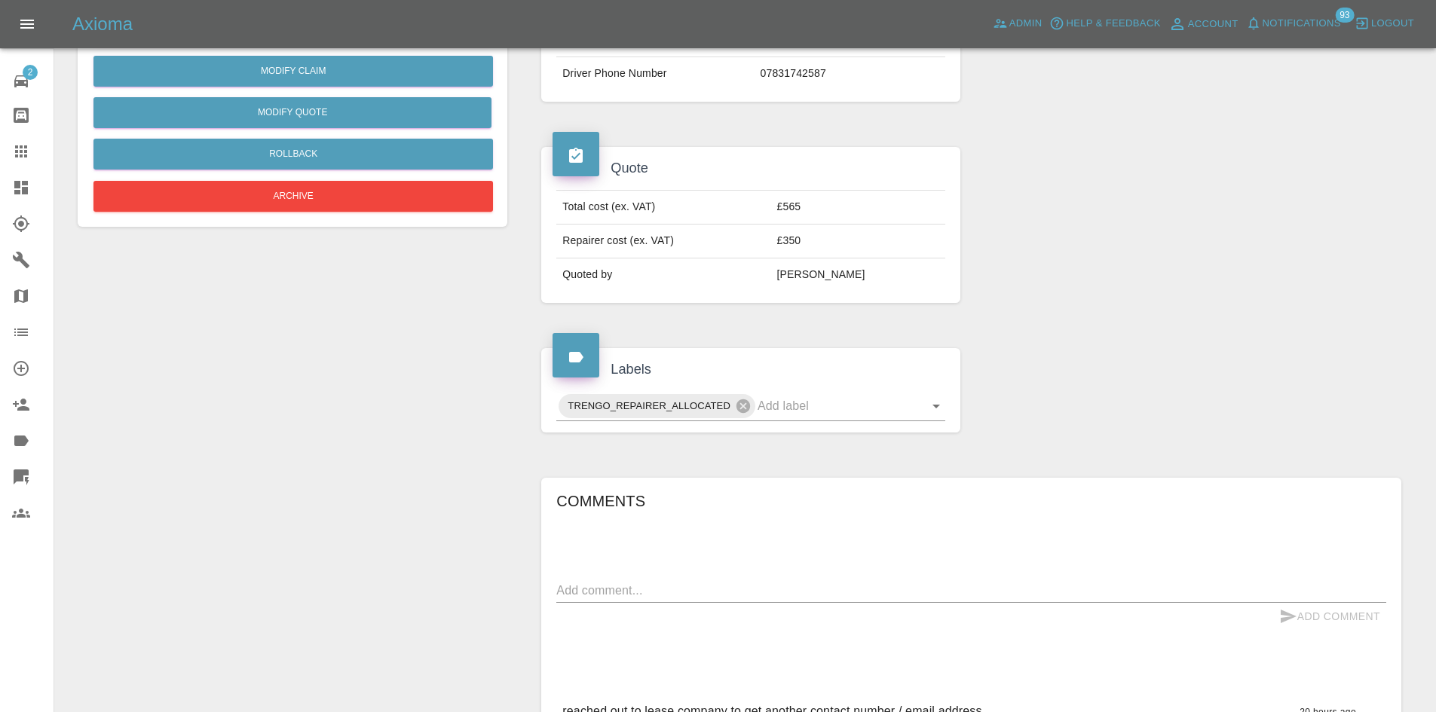
scroll to position [302, 0]
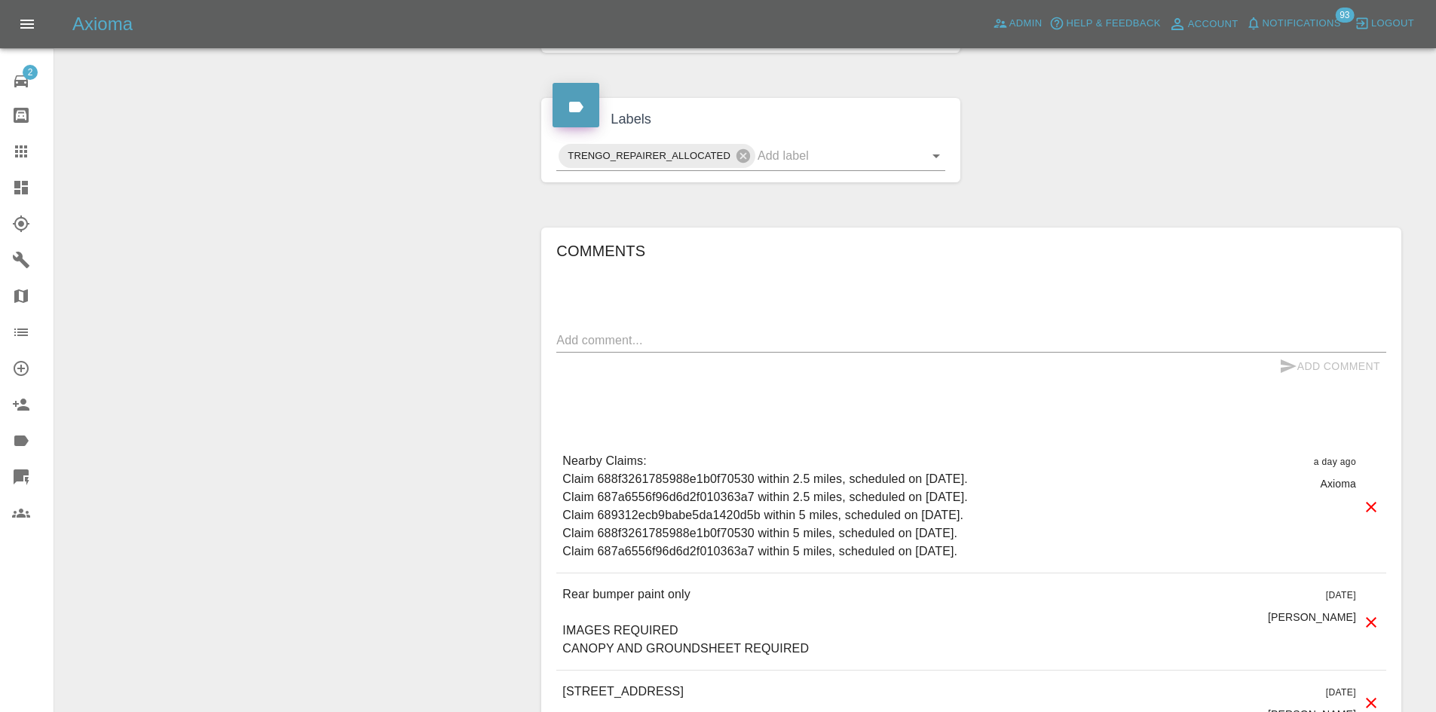
scroll to position [75, 0]
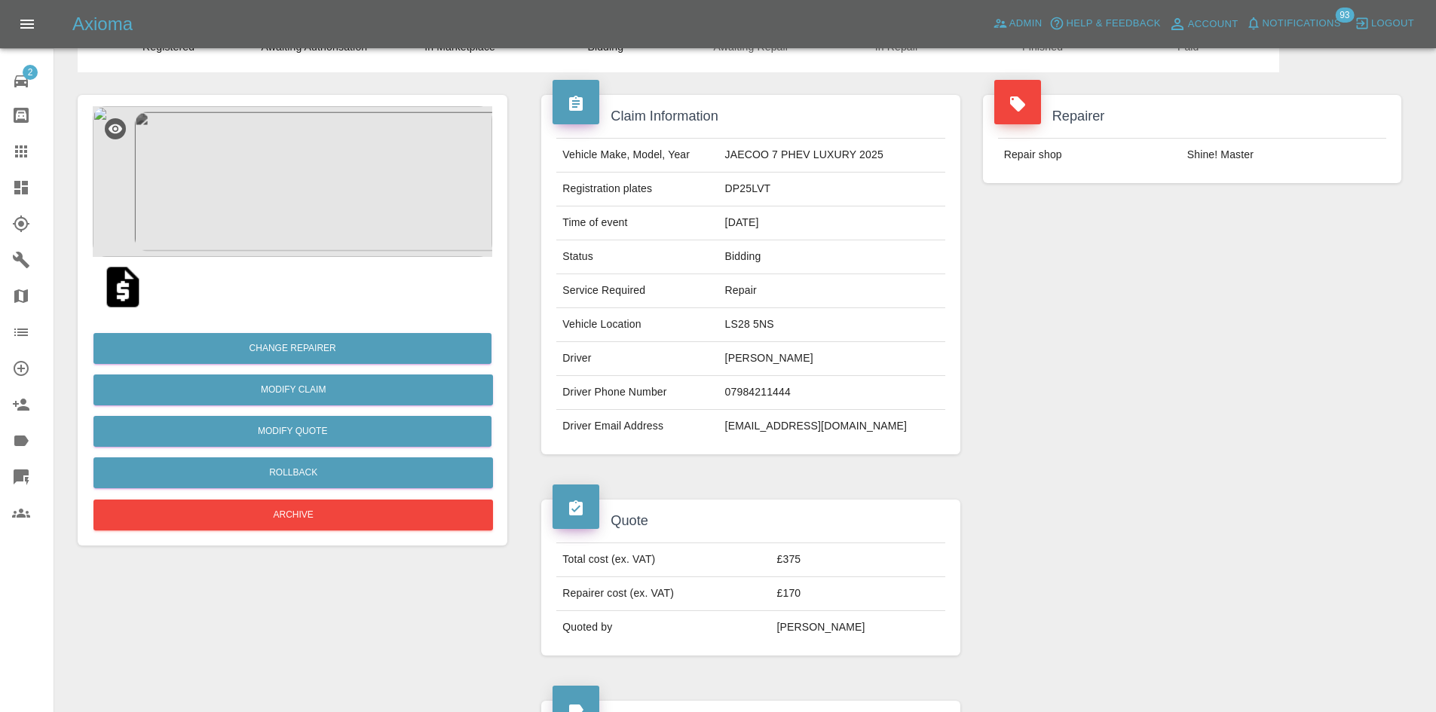
click at [763, 179] on td "DP25LVT" at bounding box center [832, 190] width 226 height 34
copy td "DP25LVT"
click at [327, 243] on img at bounding box center [293, 181] width 400 height 151
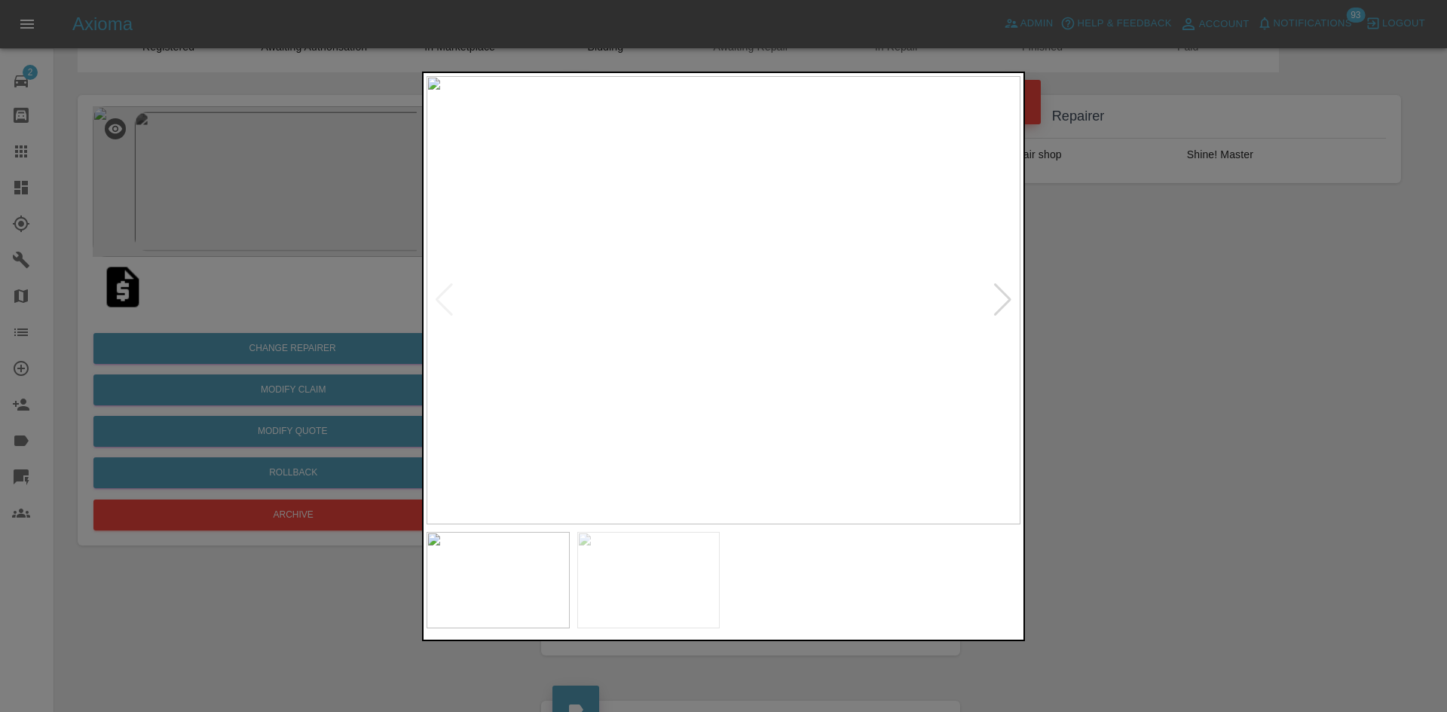
click at [997, 305] on div at bounding box center [1003, 299] width 20 height 33
click at [1090, 297] on div at bounding box center [723, 356] width 1447 height 712
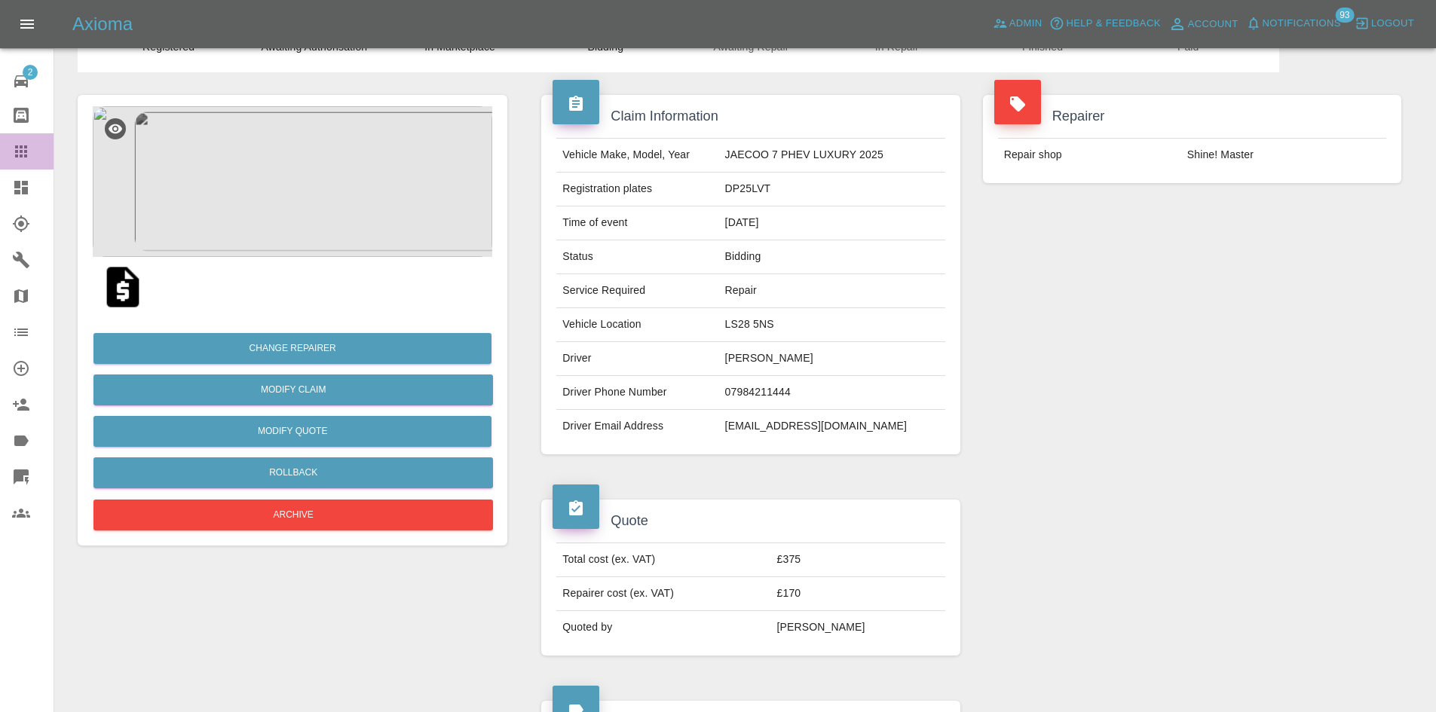
click at [31, 157] on div at bounding box center [33, 151] width 42 height 18
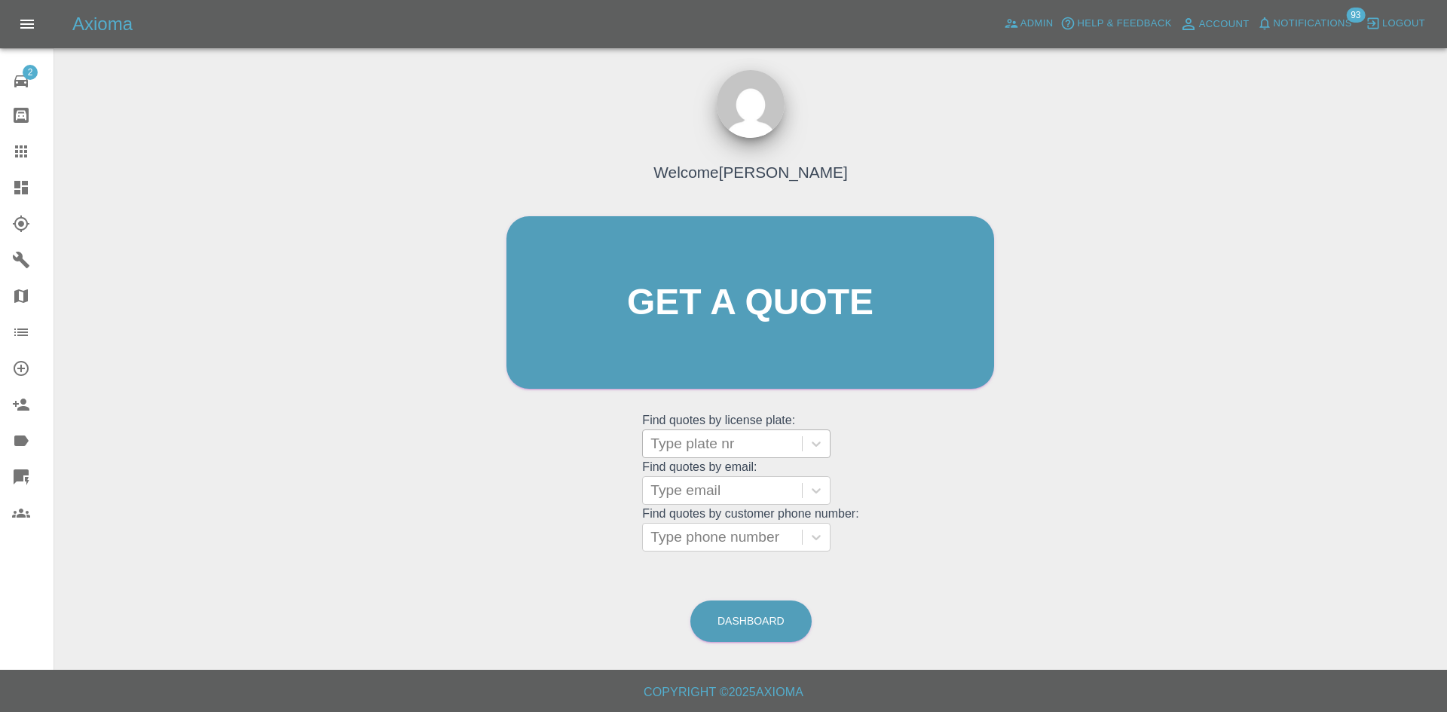
click at [739, 446] on div at bounding box center [723, 443] width 144 height 21
paste input "DP25LVT"
type input "DP25LVT"
click at [742, 475] on div "DP25LVT, Bidding" at bounding box center [736, 482] width 188 height 30
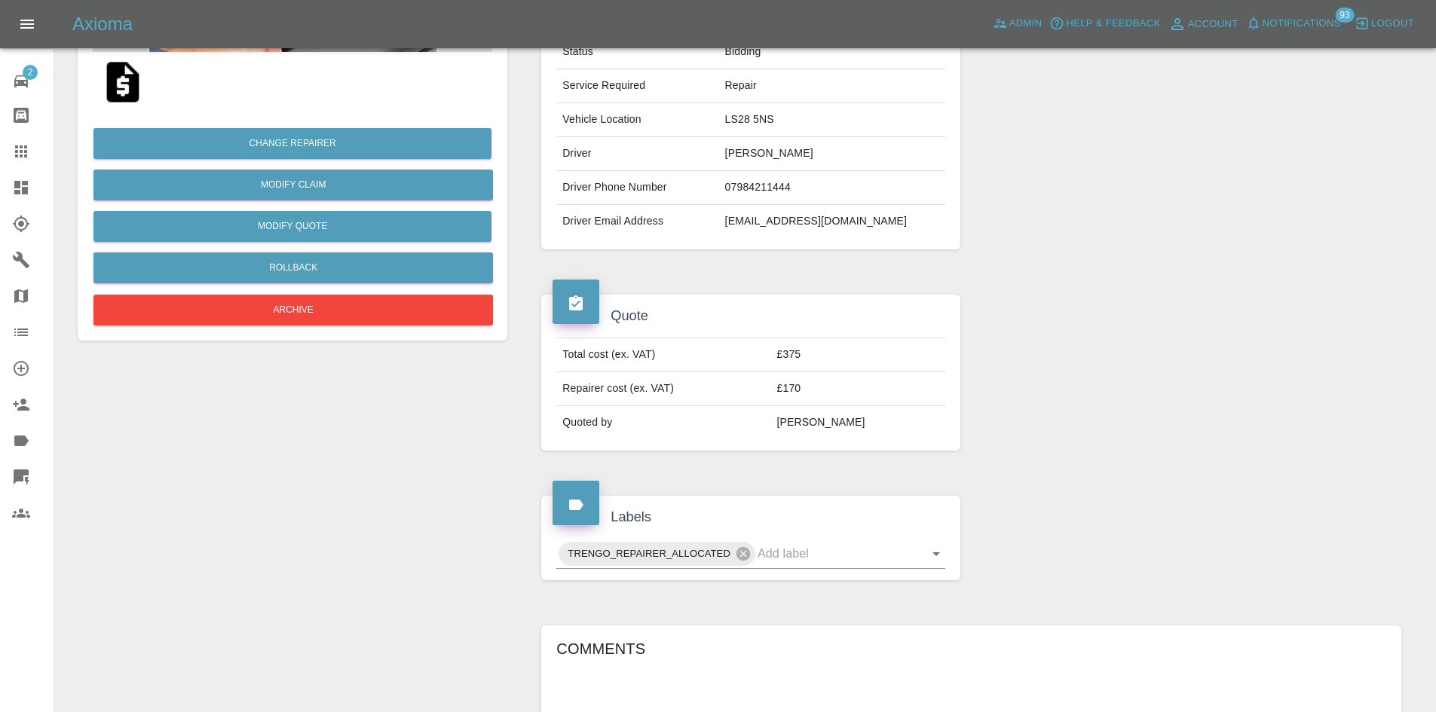
scroll to position [528, 0]
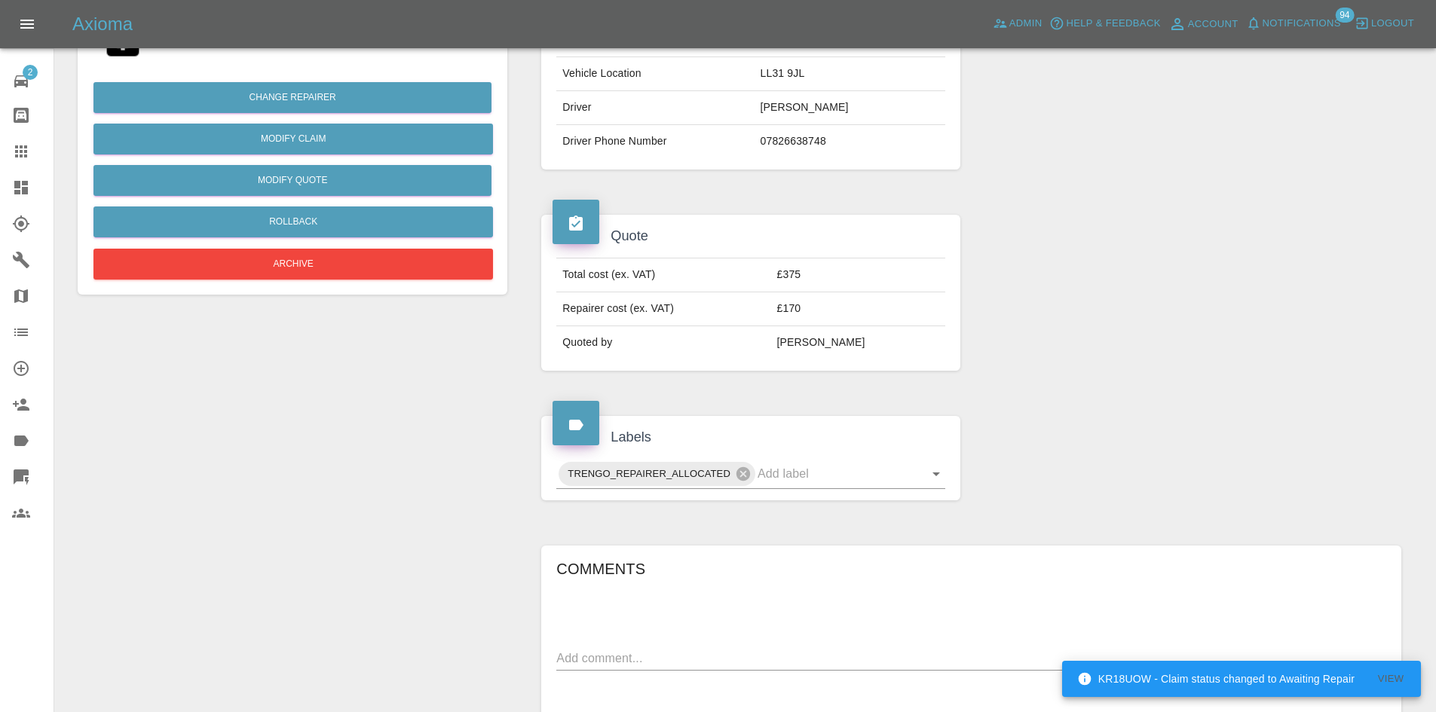
scroll to position [678, 0]
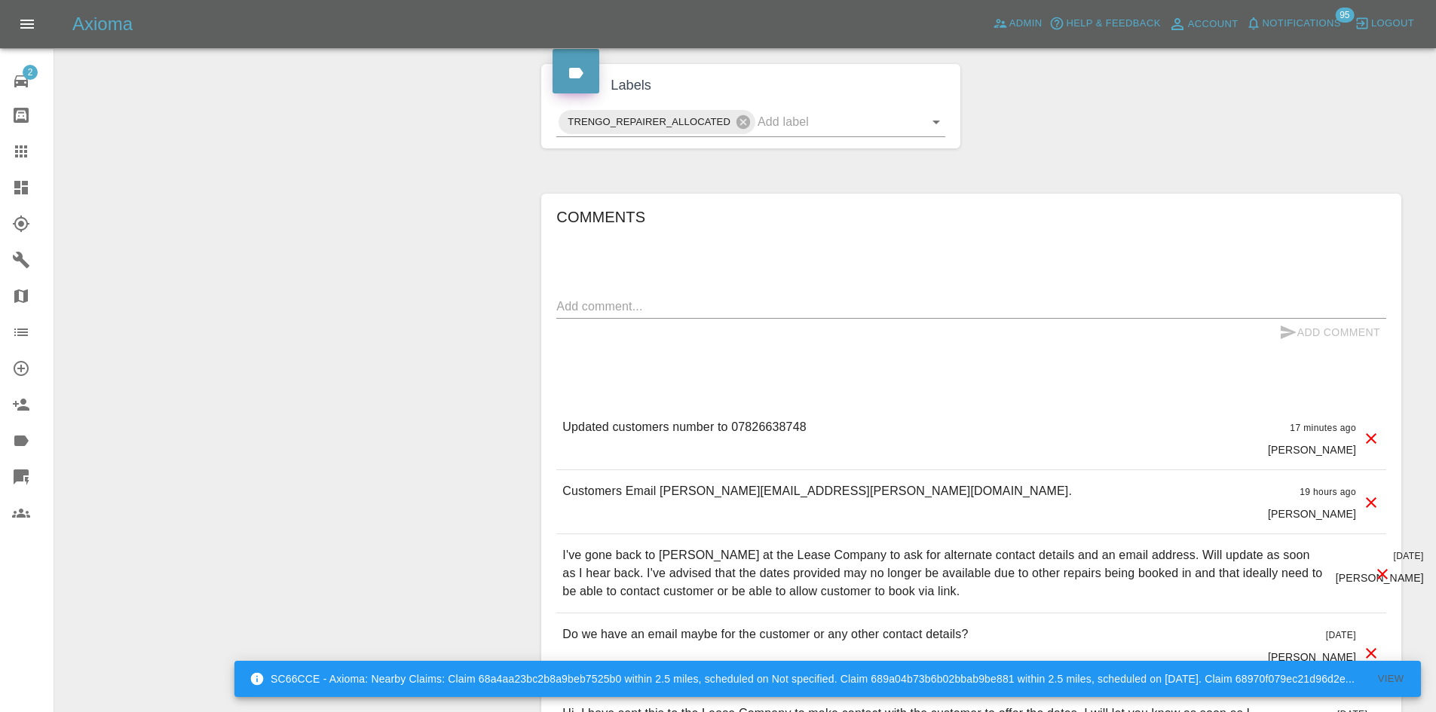
click at [764, 430] on p "Updated customers number to 07826638748" at bounding box center [683, 427] width 243 height 18
copy p "07826638748"
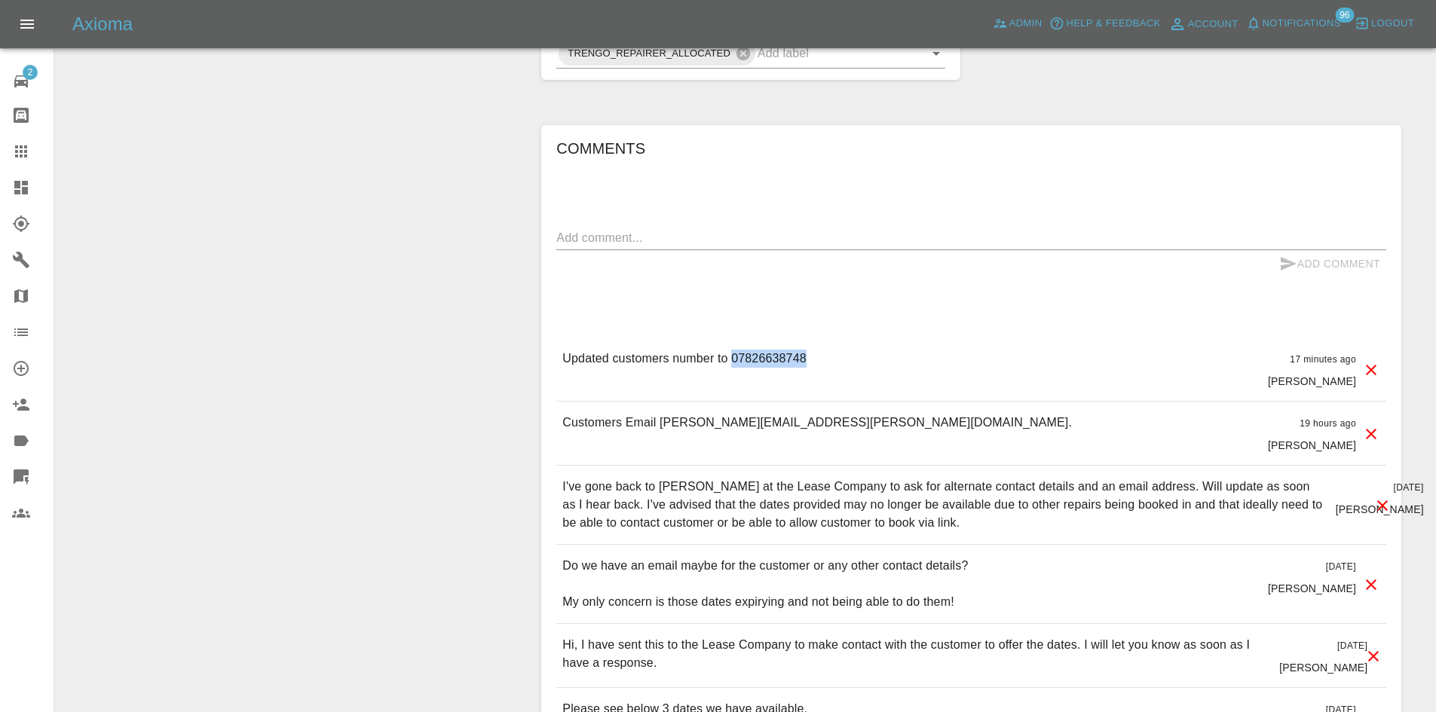
scroll to position [754, 0]
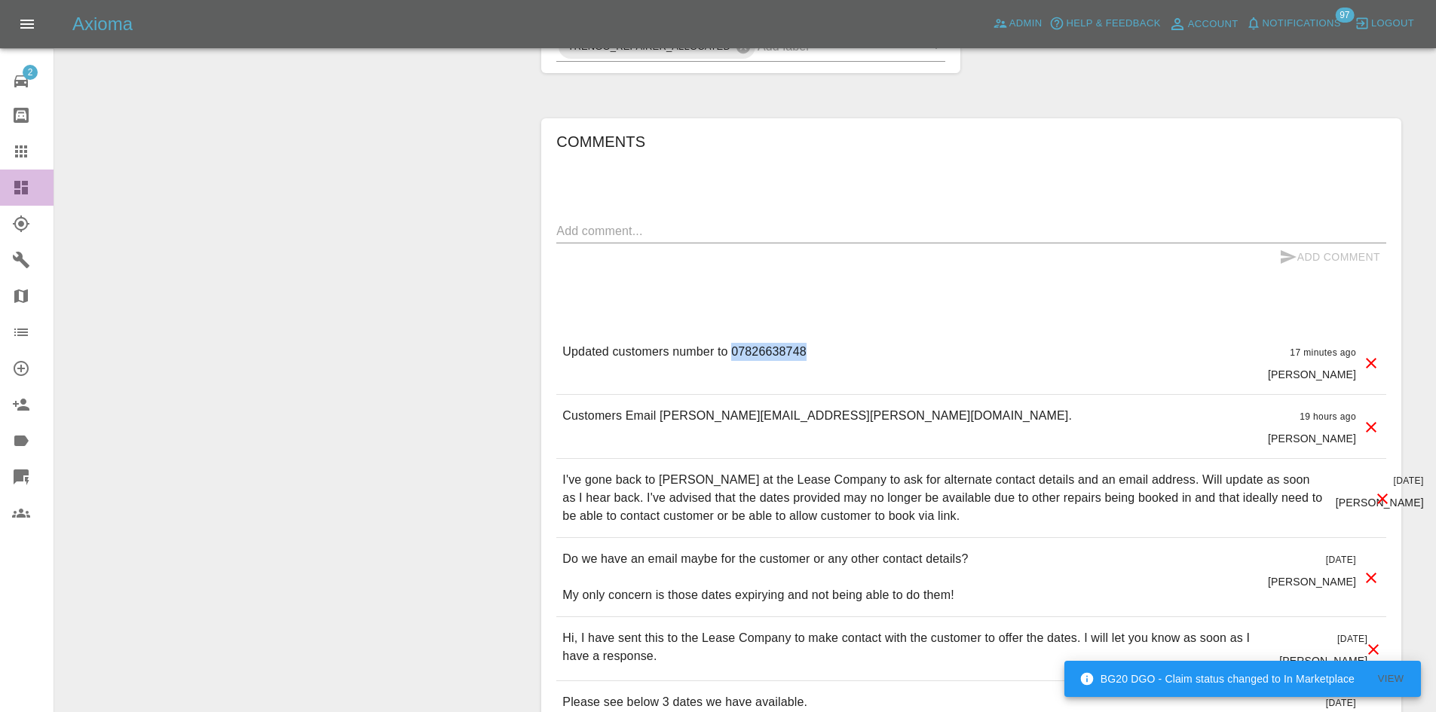
click at [35, 186] on div at bounding box center [33, 188] width 42 height 18
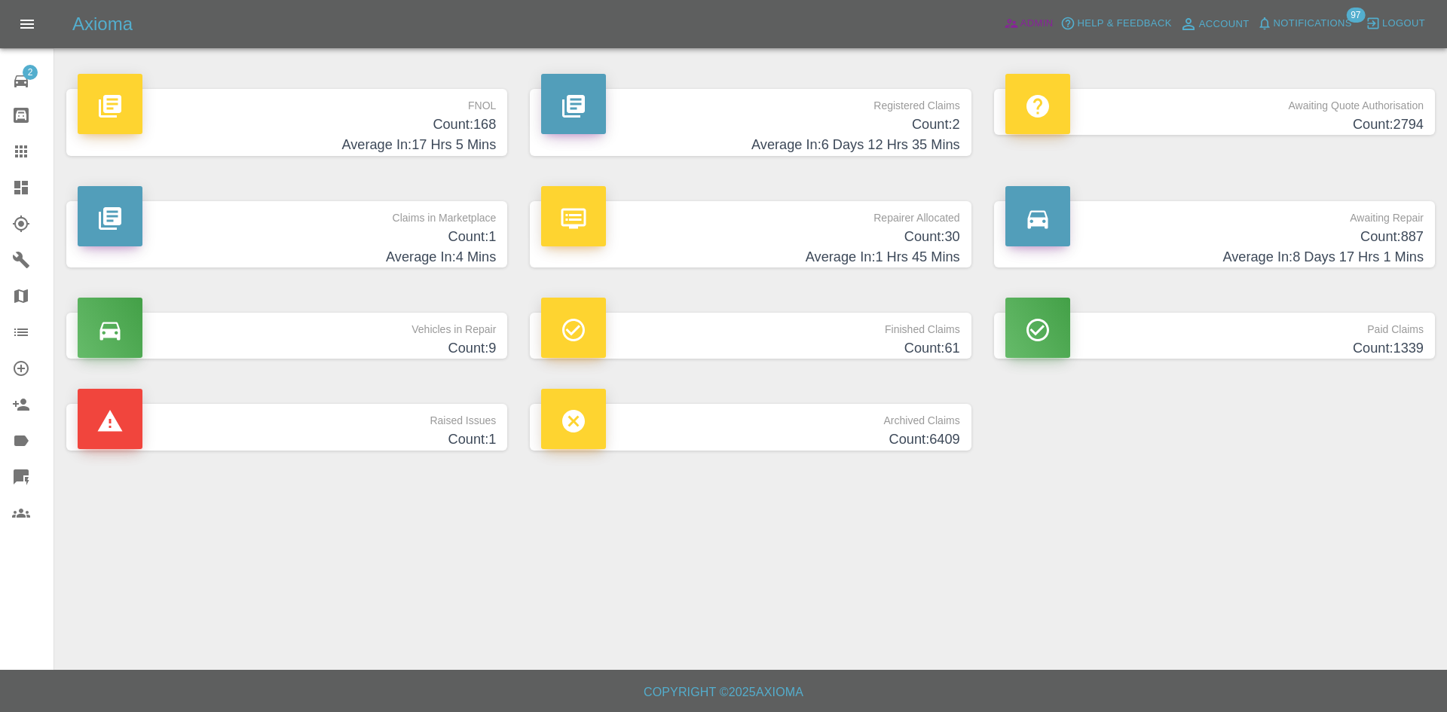
click at [1042, 24] on span "Admin" at bounding box center [1037, 23] width 33 height 17
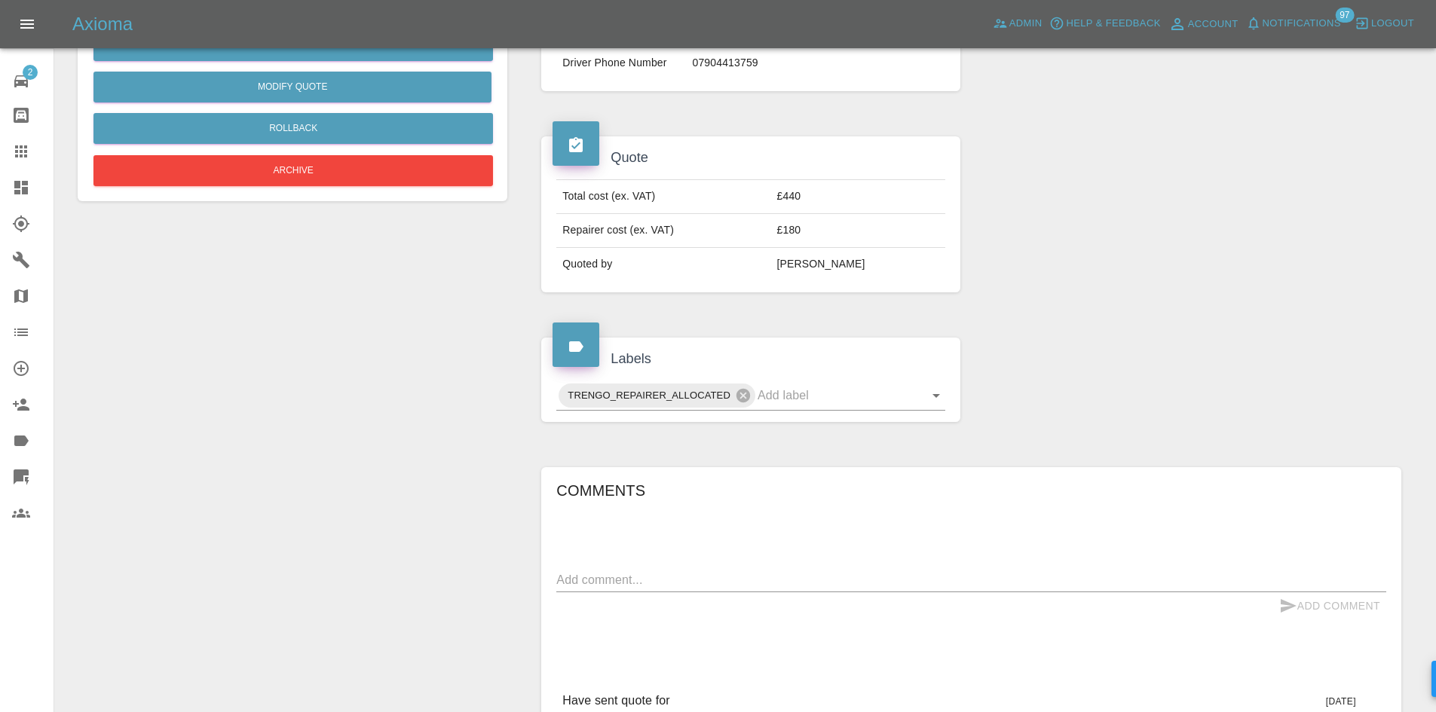
scroll to position [226, 0]
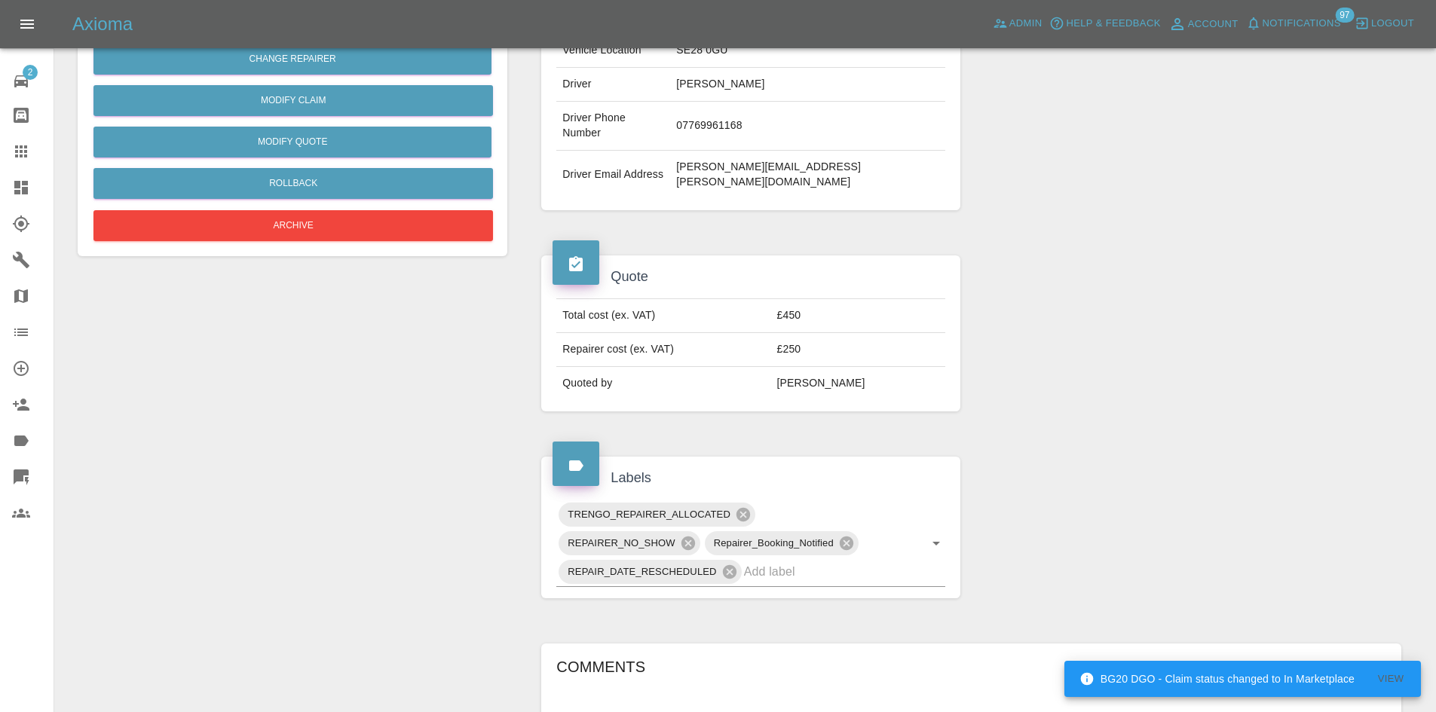
scroll to position [151, 0]
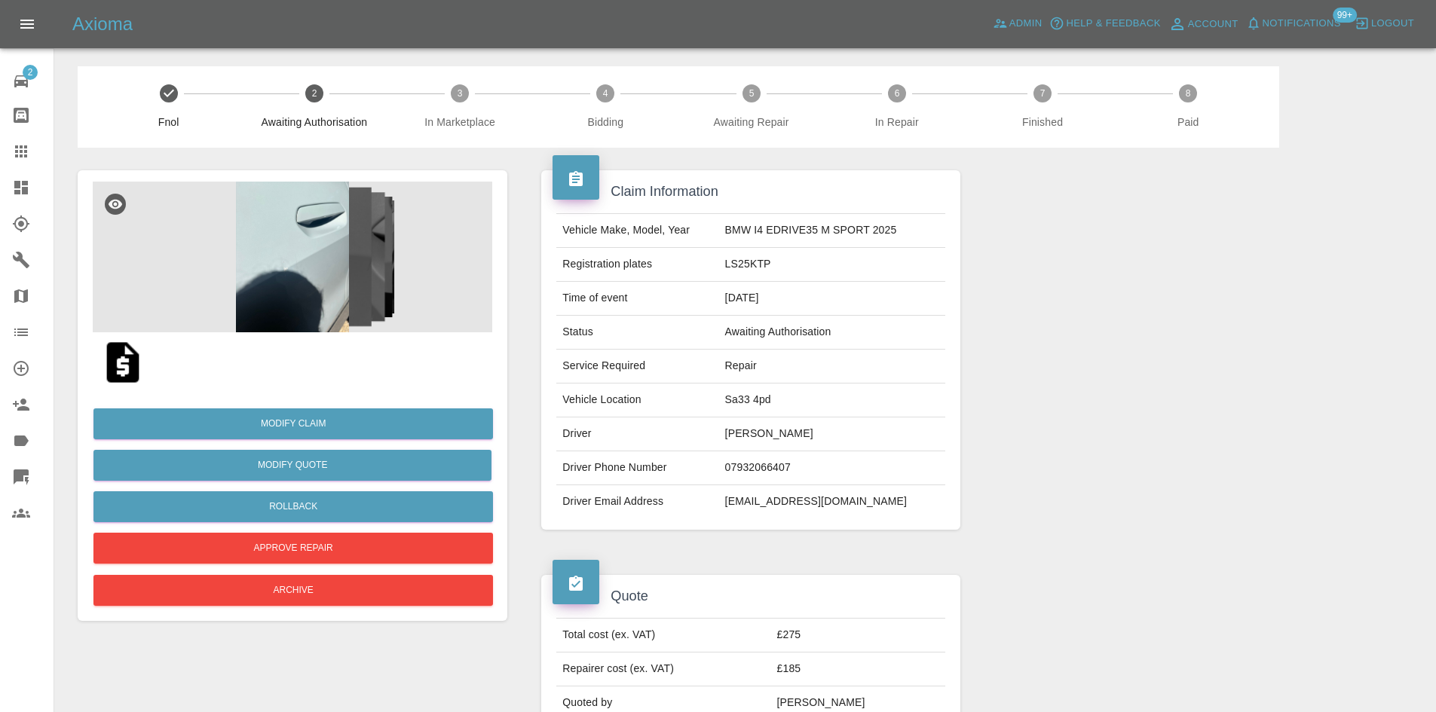
click at [298, 281] on img at bounding box center [293, 257] width 400 height 151
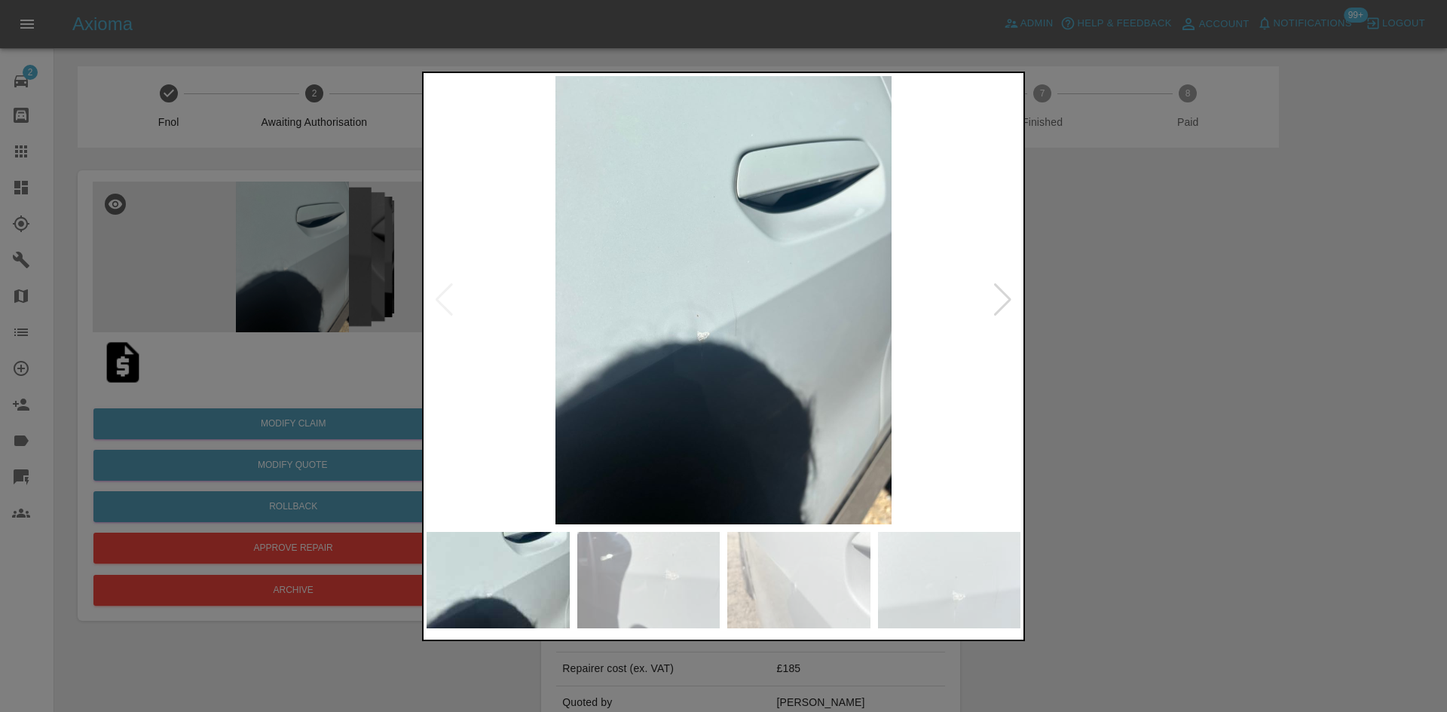
click at [995, 308] on div at bounding box center [1003, 299] width 20 height 33
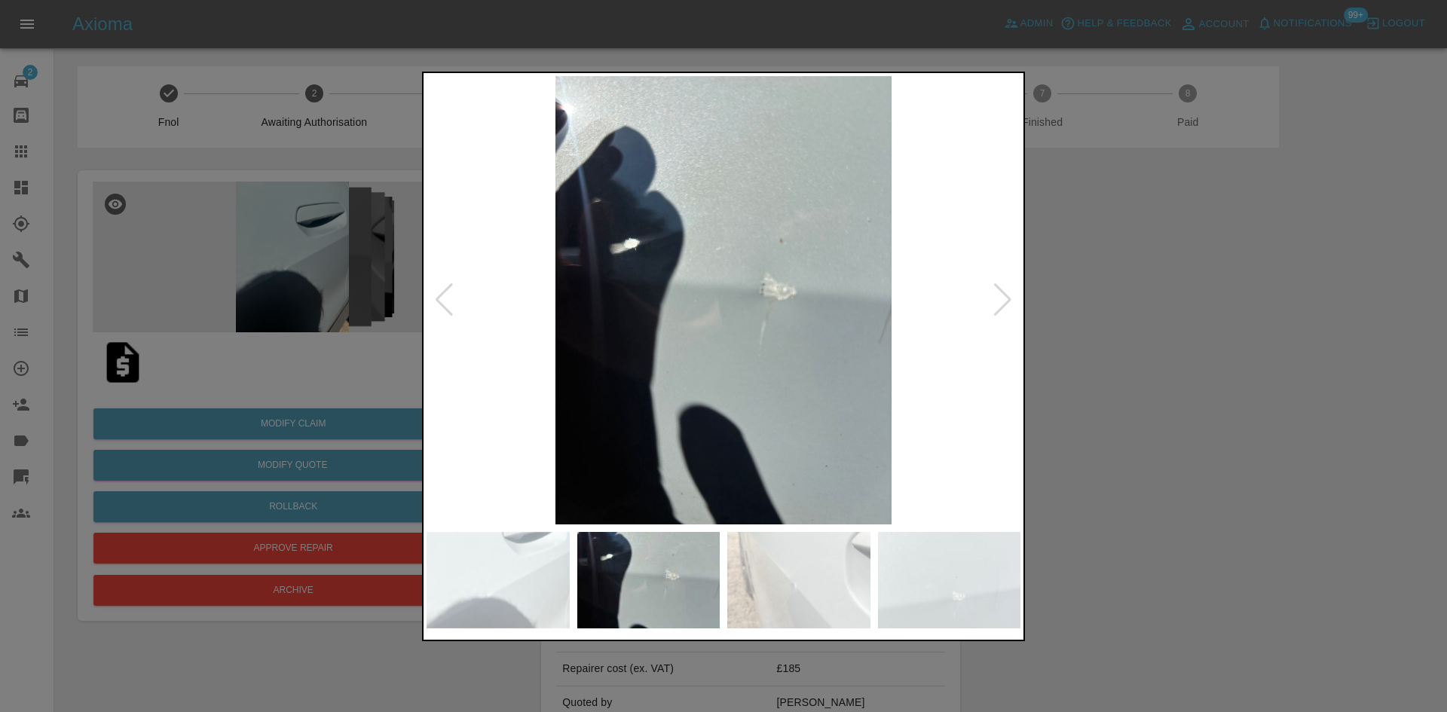
click at [995, 308] on div at bounding box center [1003, 299] width 20 height 33
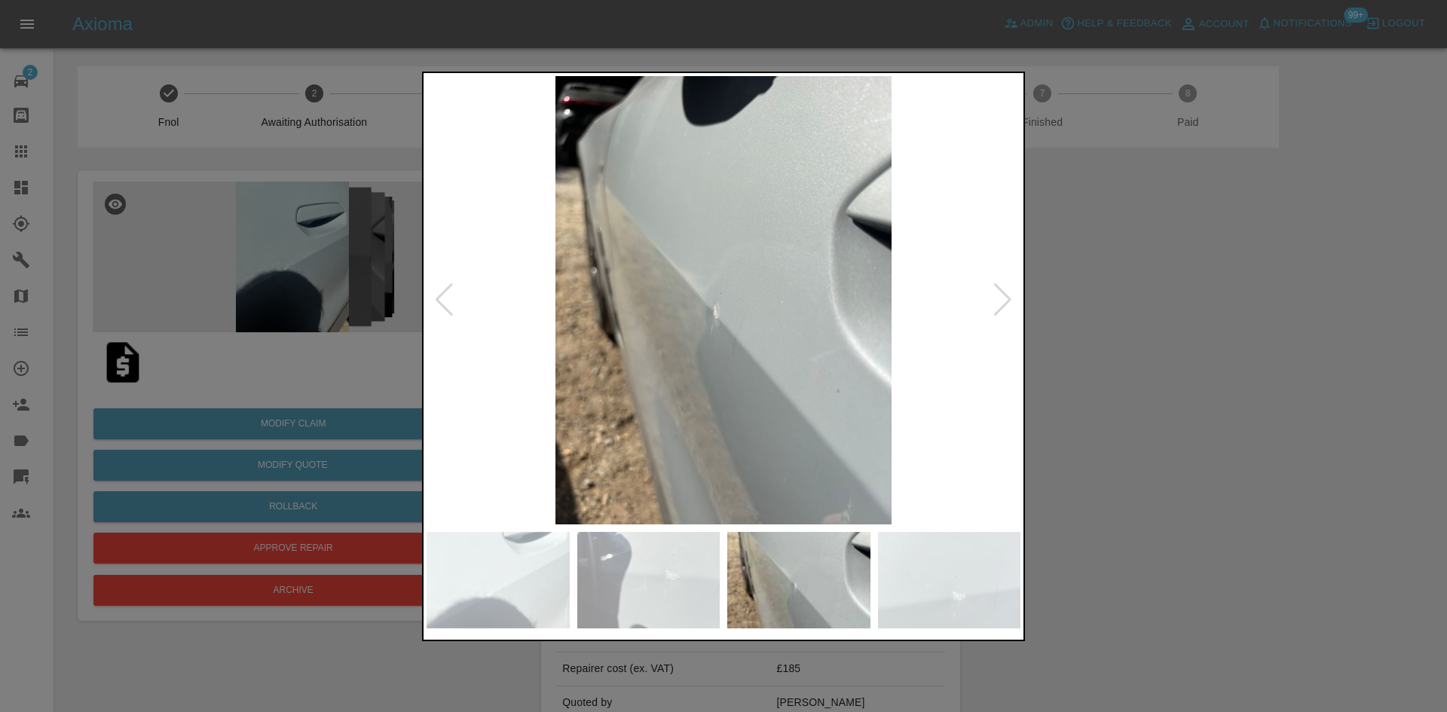
click at [995, 308] on div at bounding box center [1003, 299] width 20 height 33
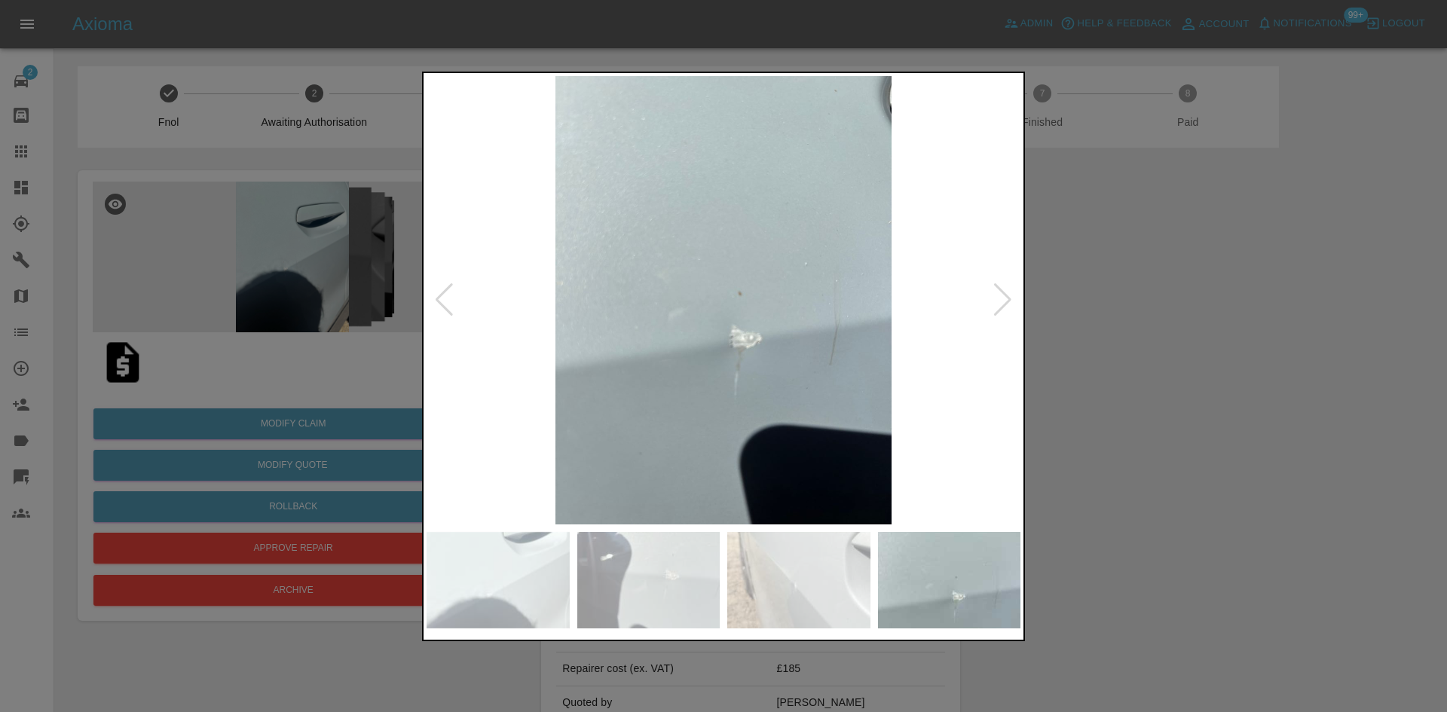
click at [995, 308] on div at bounding box center [1003, 299] width 20 height 33
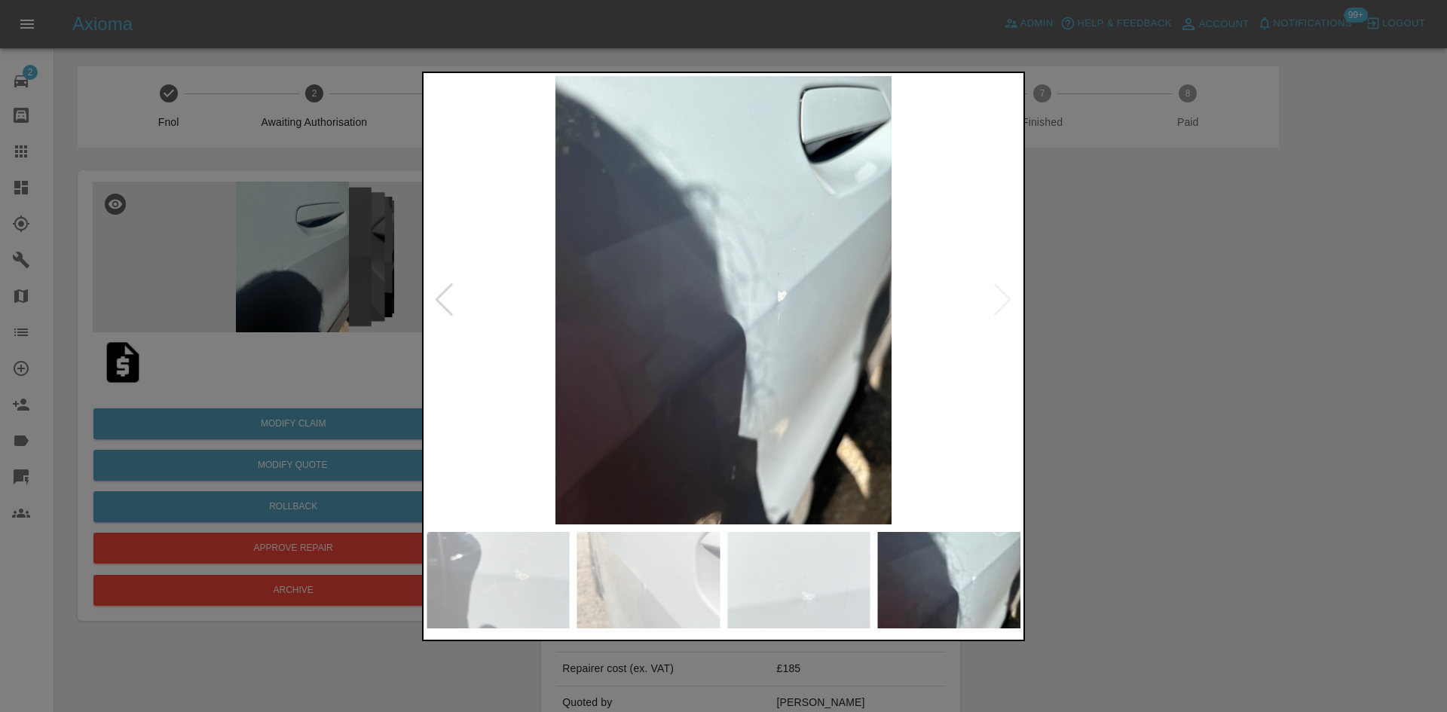
click at [1161, 317] on div at bounding box center [723, 356] width 1447 height 712
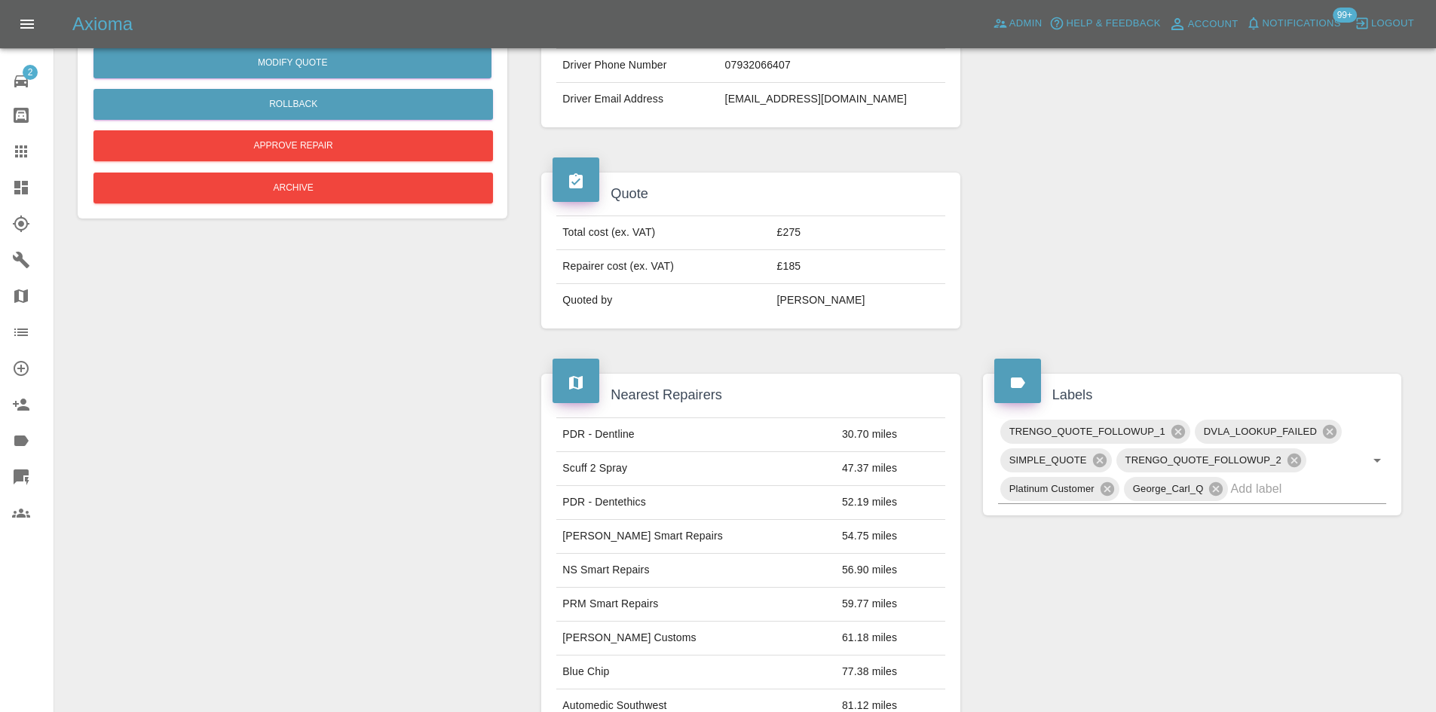
scroll to position [236, 0]
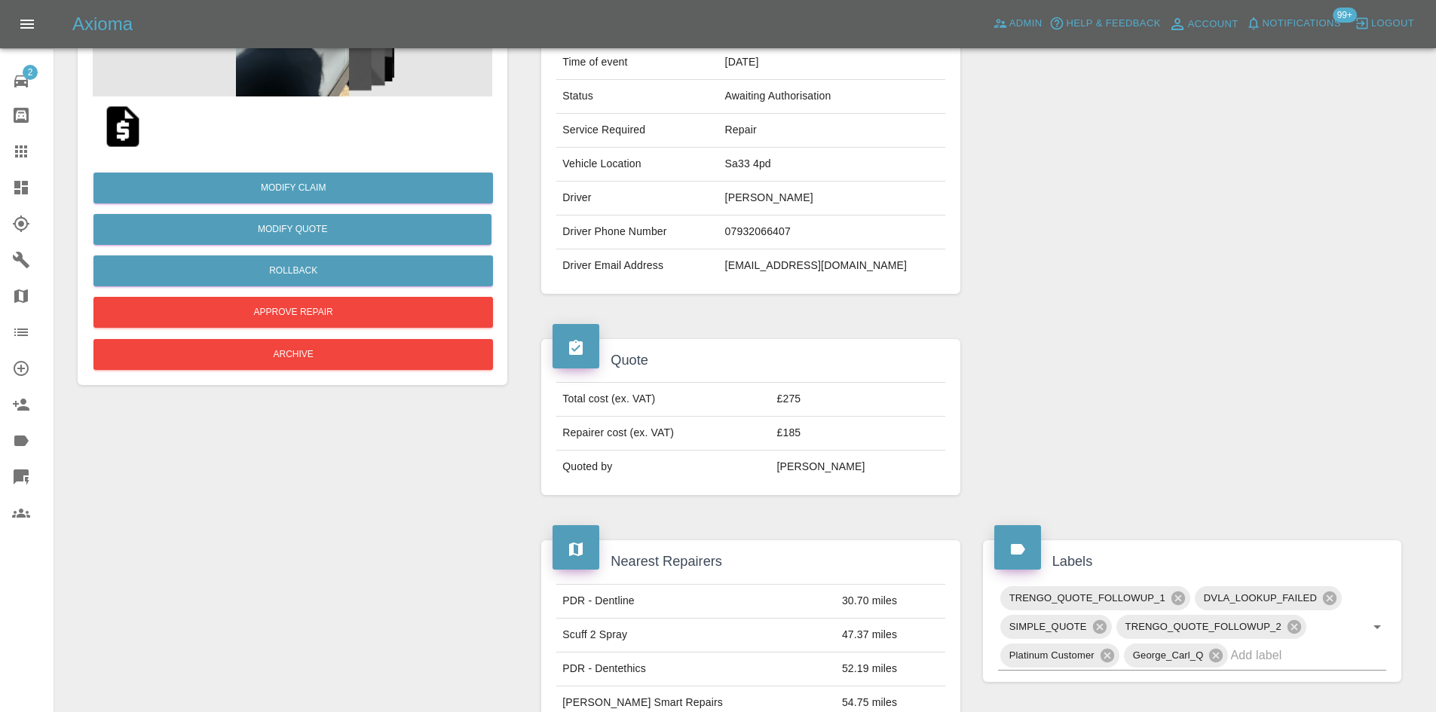
click at [18, 179] on icon at bounding box center [21, 188] width 18 height 18
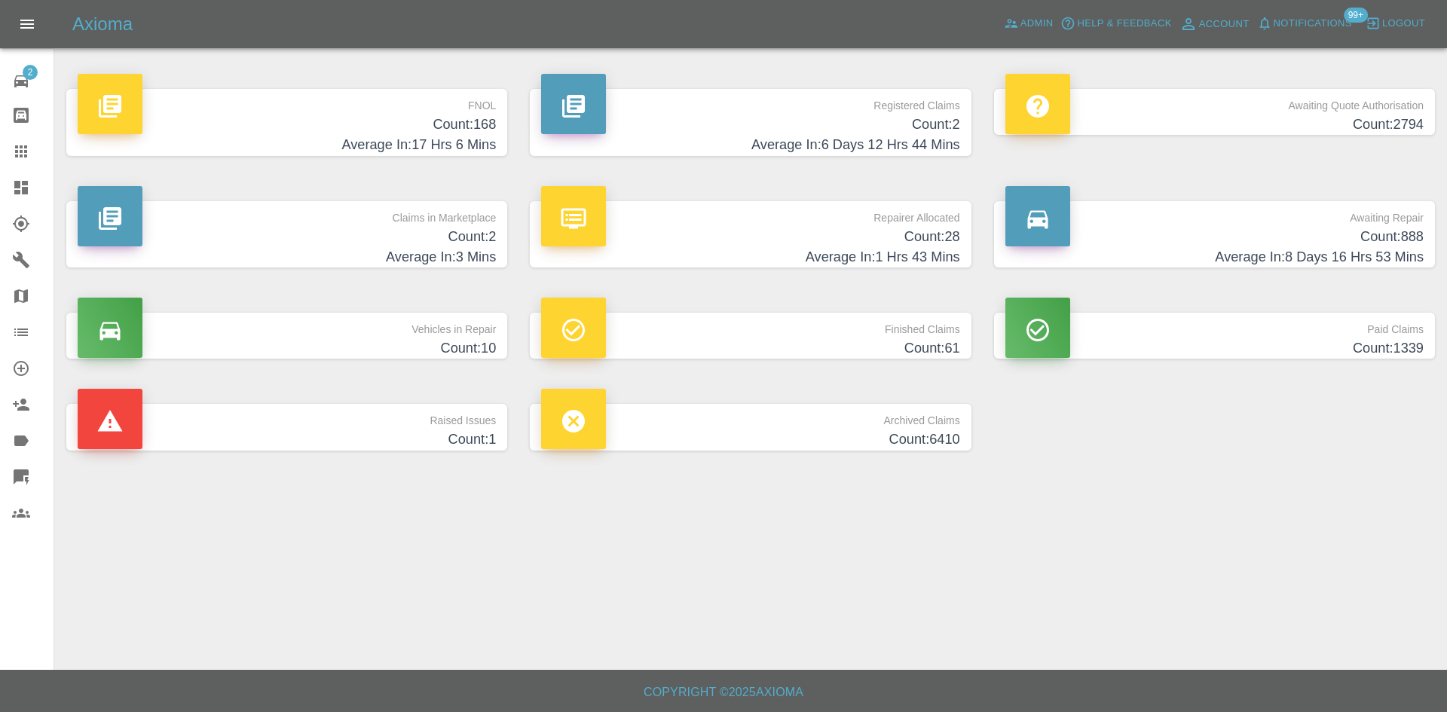
click at [817, 219] on p "Repairer Allocated" at bounding box center [750, 214] width 418 height 26
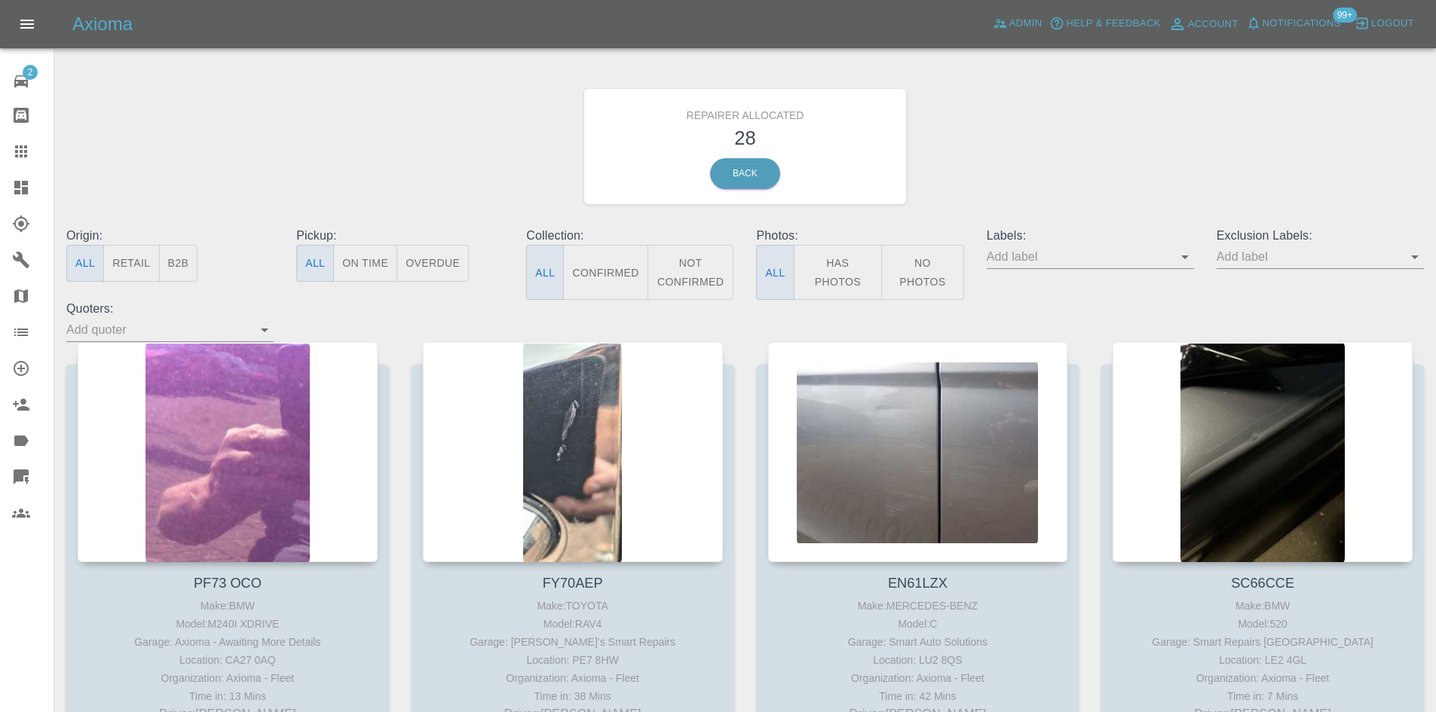
click at [170, 267] on button "B2B" at bounding box center [178, 263] width 39 height 37
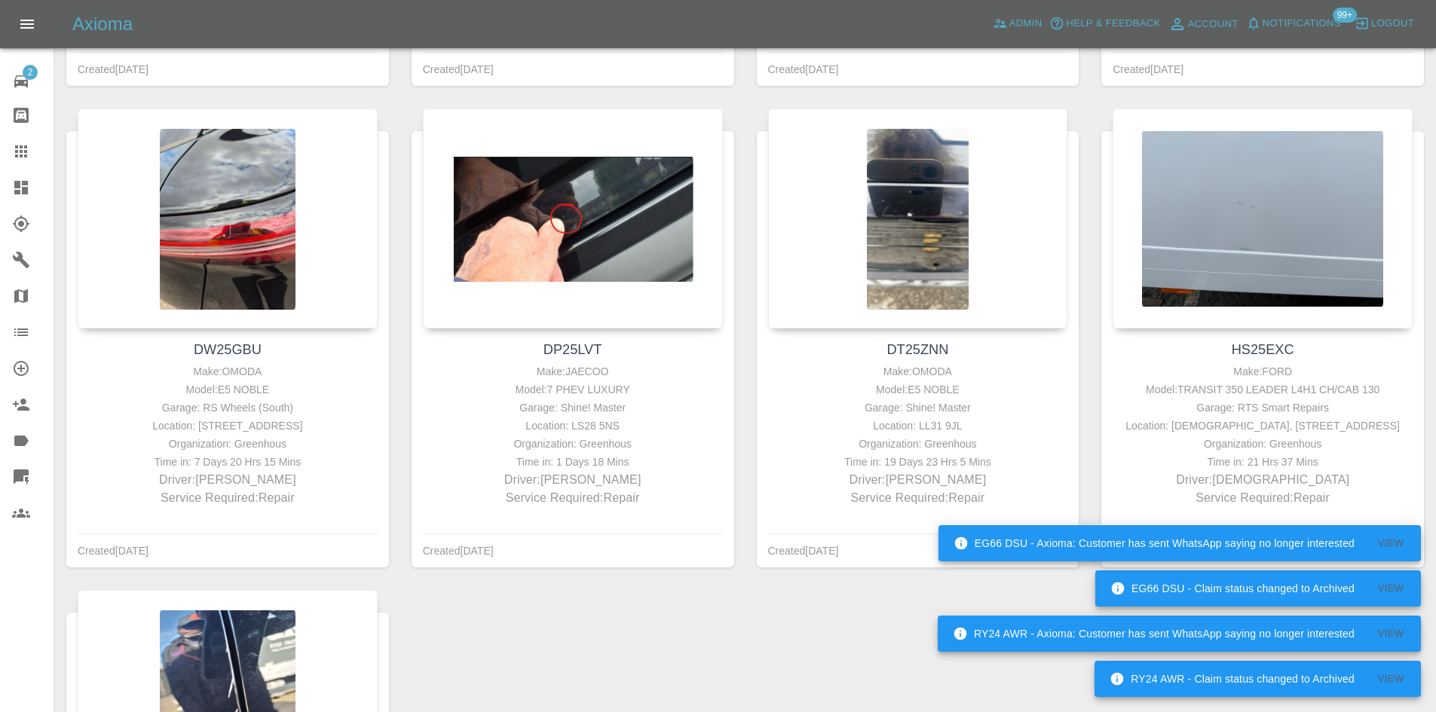
scroll to position [754, 0]
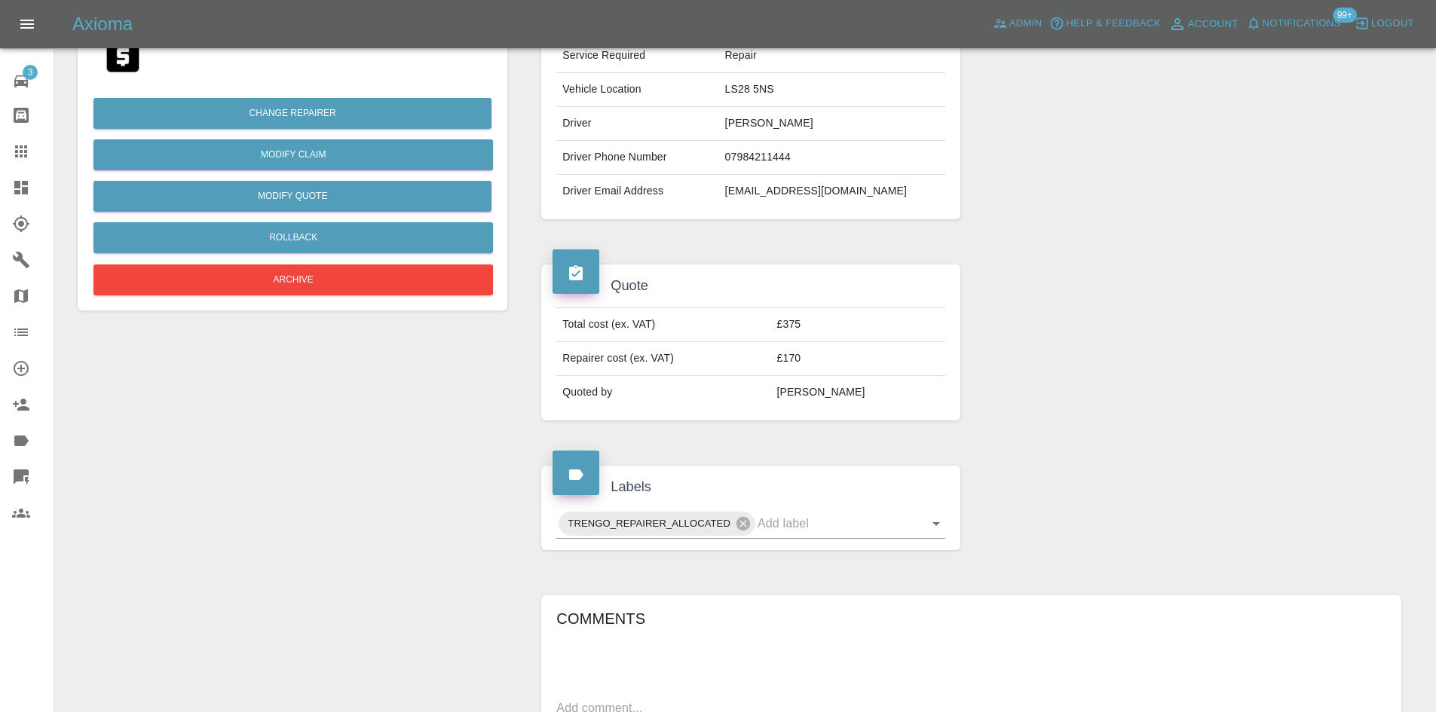
scroll to position [226, 0]
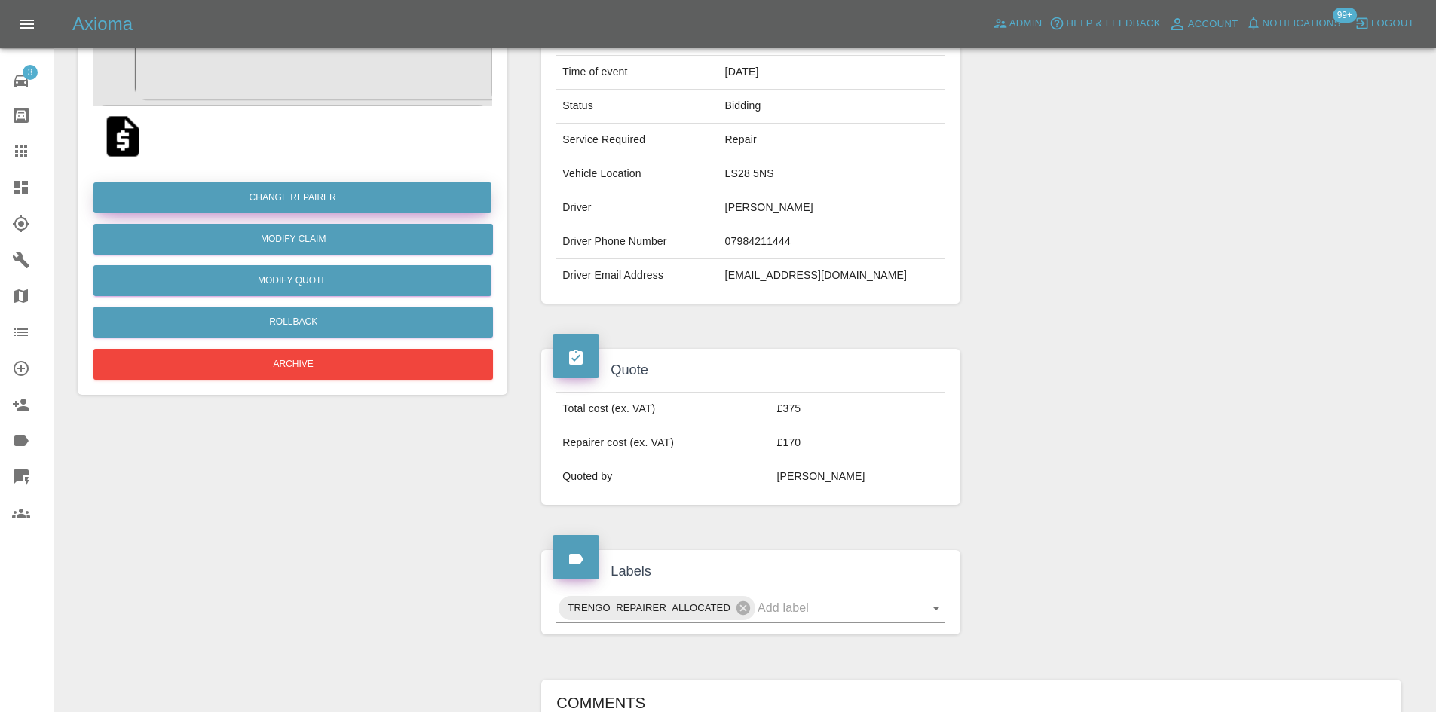
click at [365, 192] on button "Change Repairer" at bounding box center [292, 197] width 398 height 31
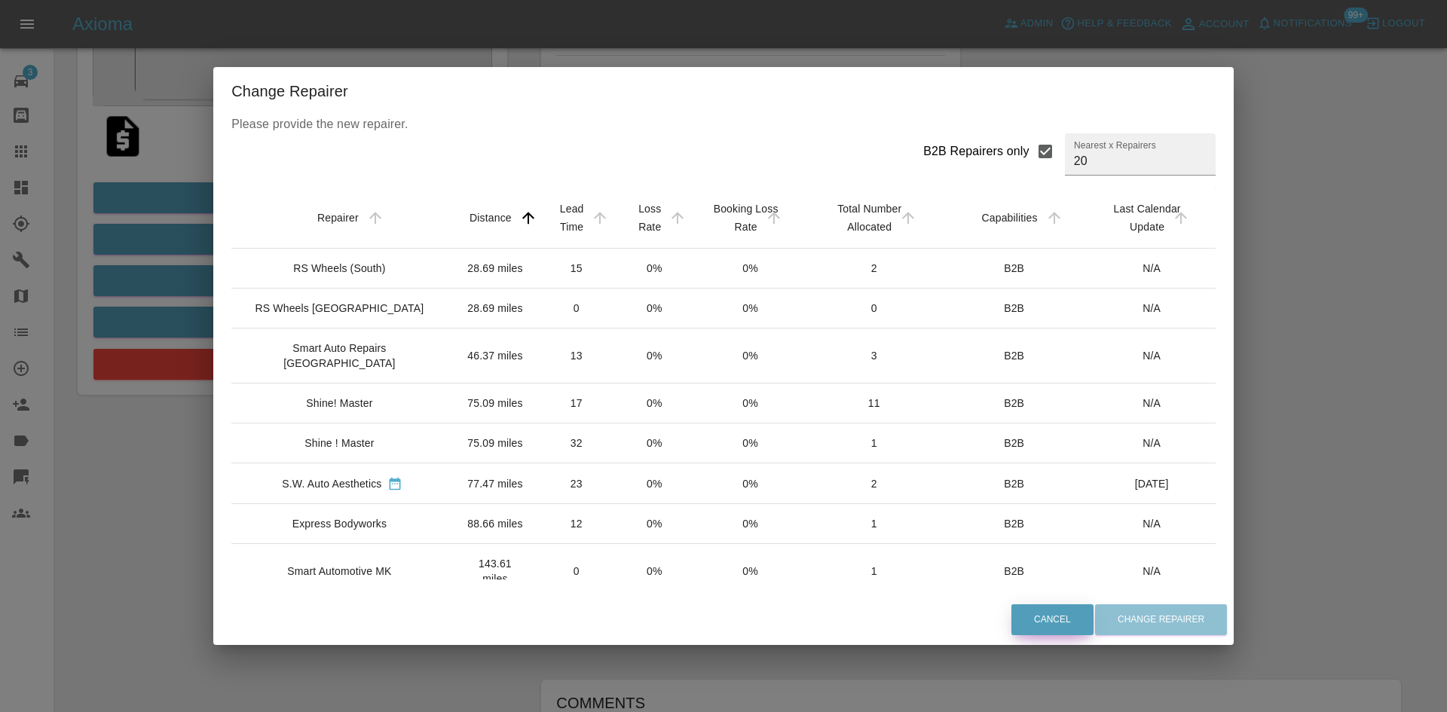
click at [1021, 608] on button "Cancel" at bounding box center [1053, 620] width 82 height 31
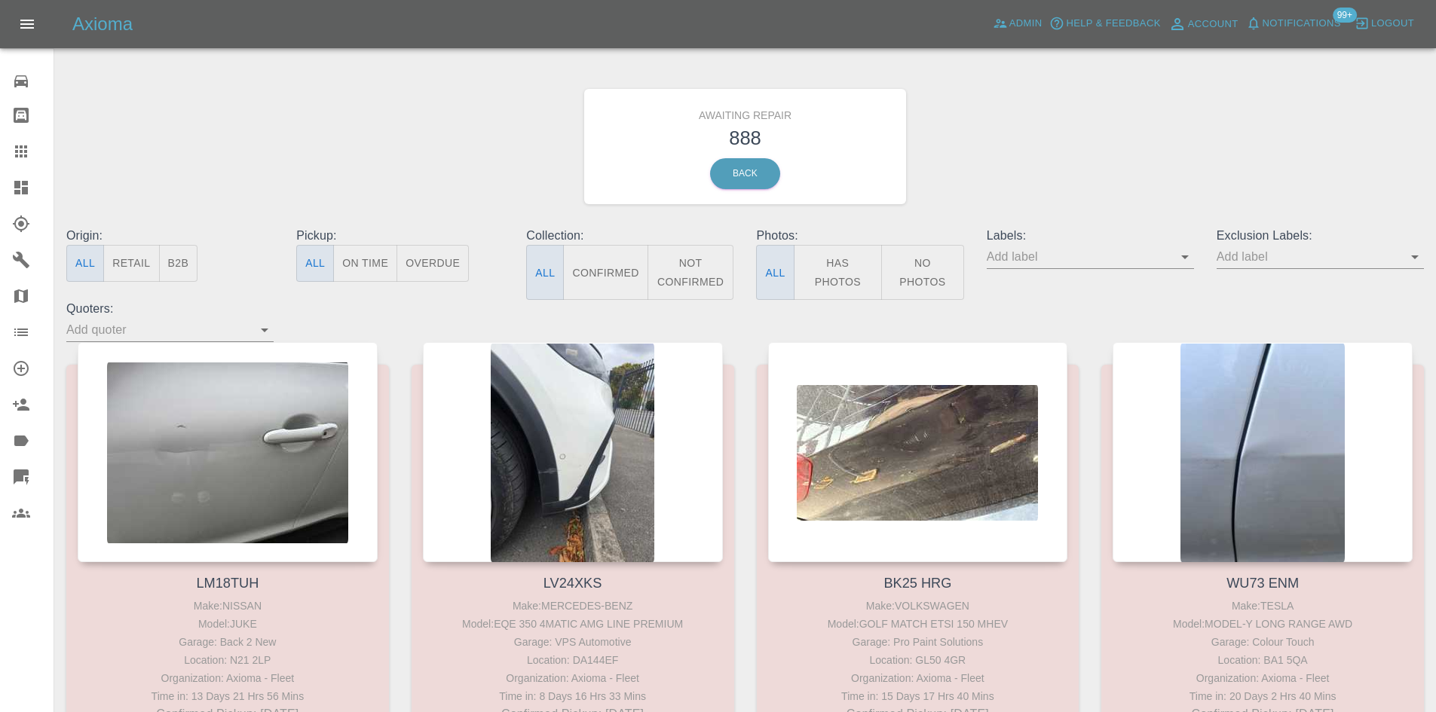
click at [2, 188] on link "Dashboard" at bounding box center [27, 188] width 54 height 36
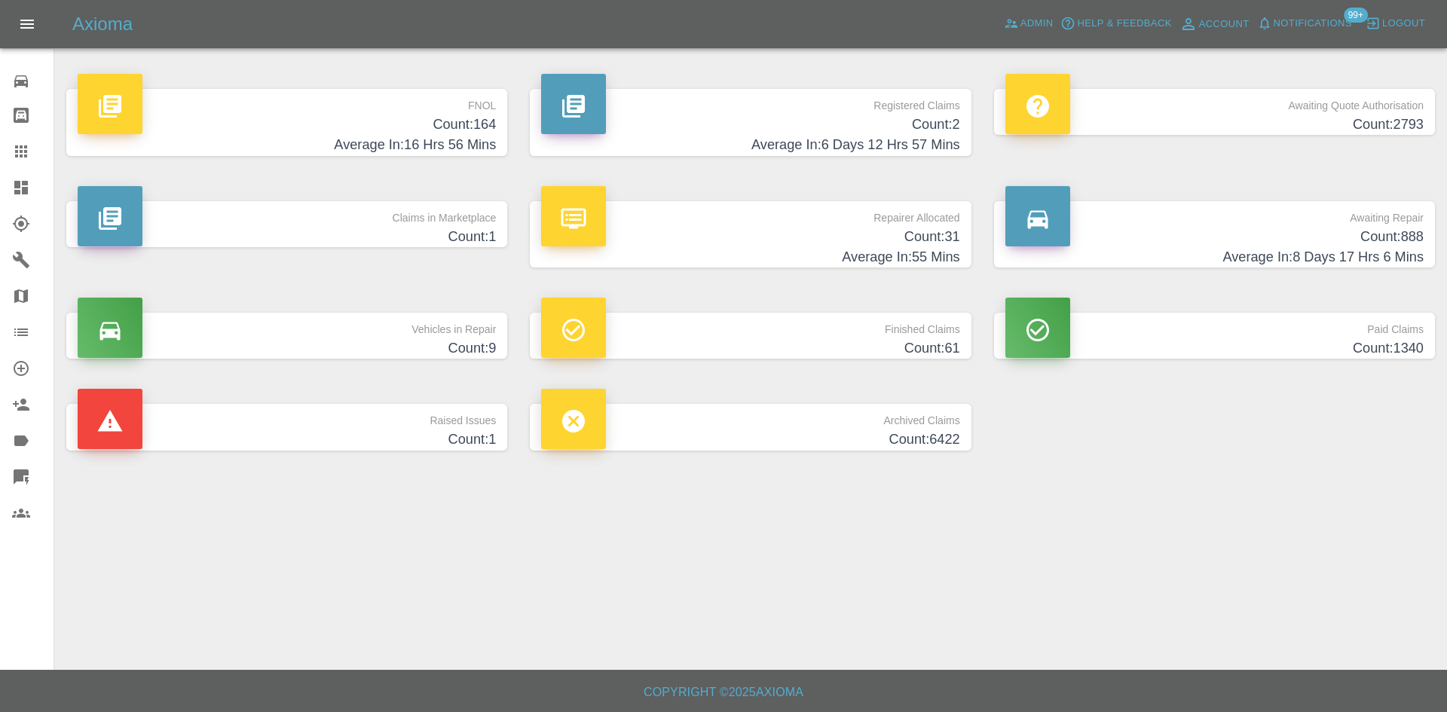
click at [817, 240] on h4 "Count: 31" at bounding box center [750, 237] width 418 height 20
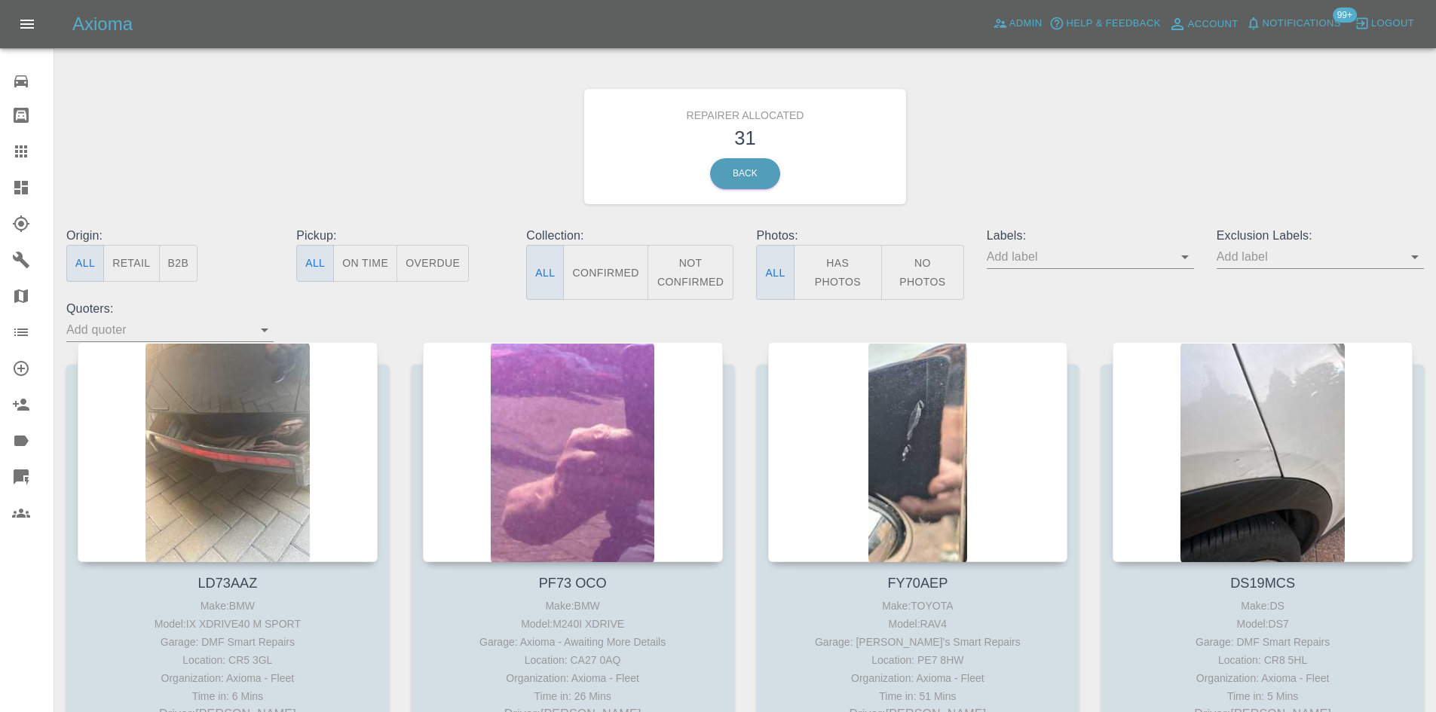
click at [192, 250] on button "B2B" at bounding box center [178, 263] width 39 height 37
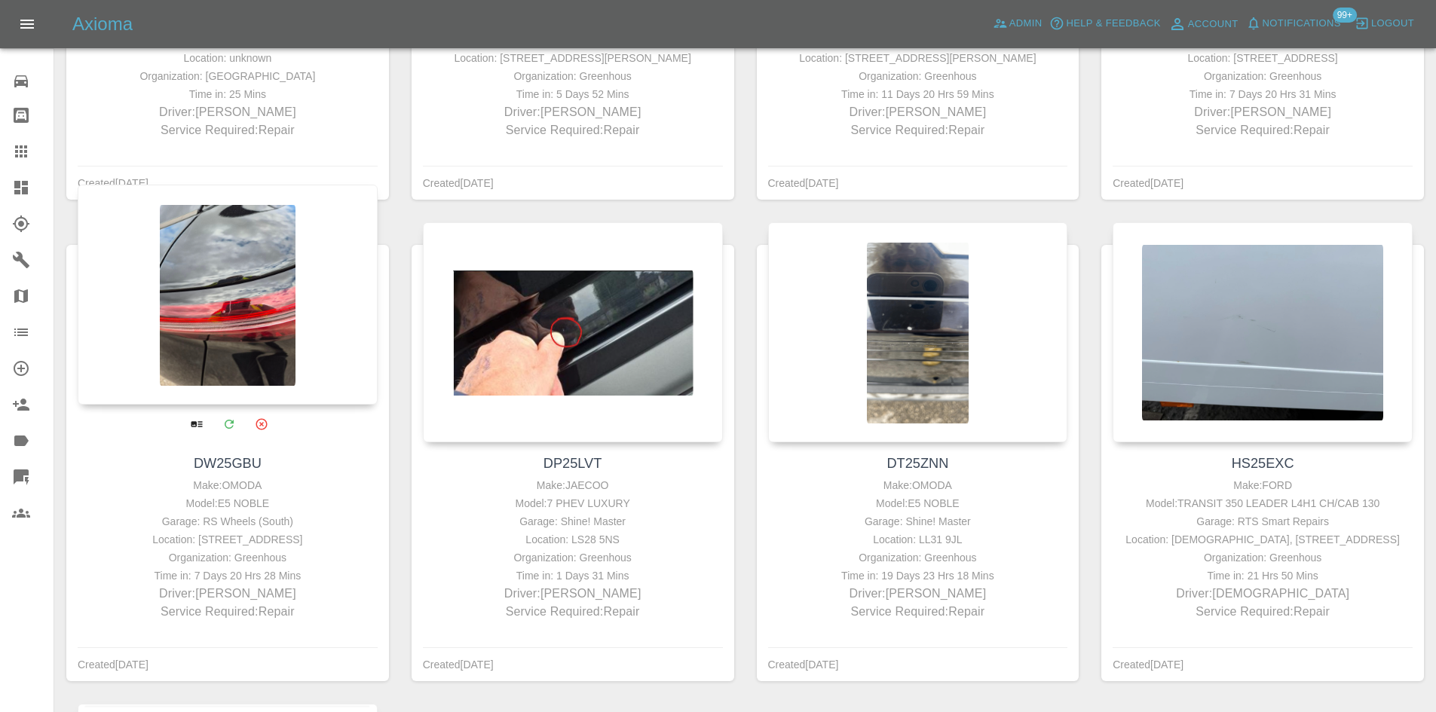
scroll to position [603, 0]
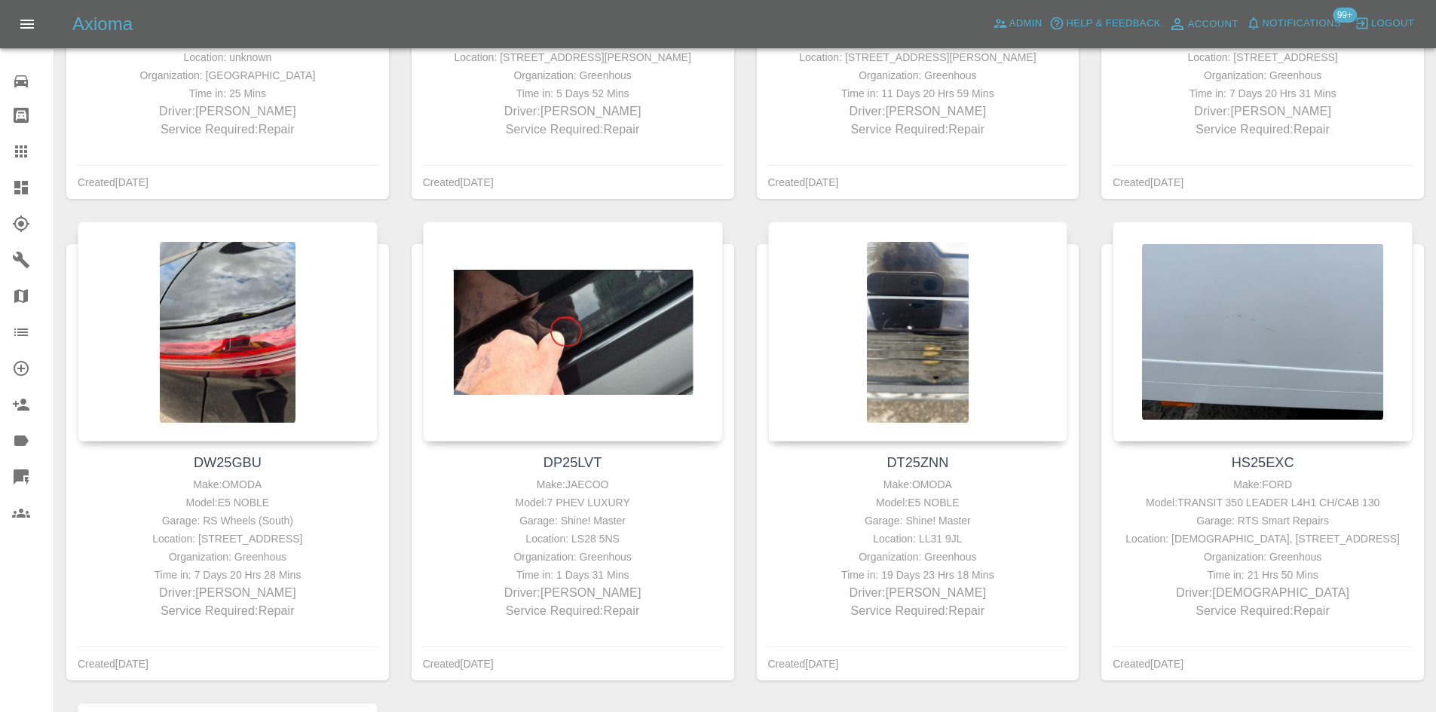
click at [24, 185] on icon at bounding box center [21, 188] width 14 height 14
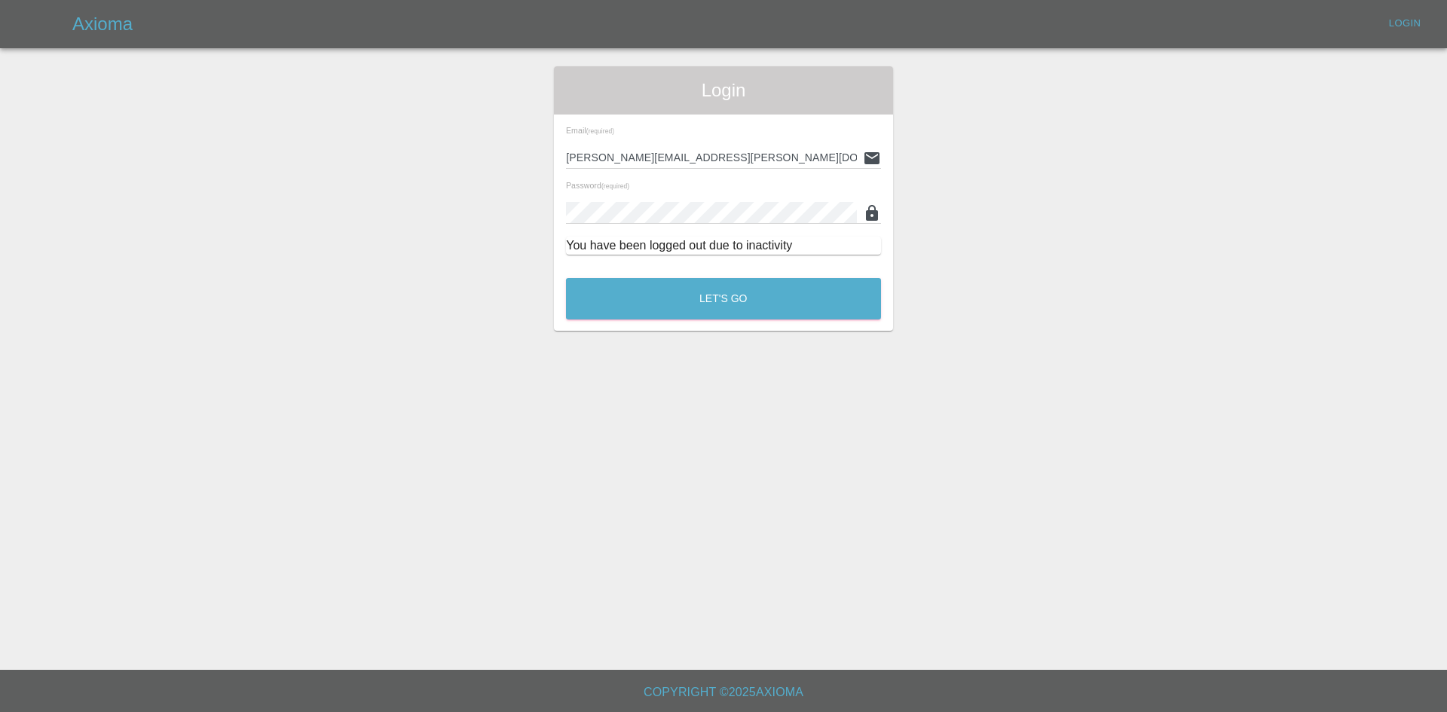
click at [537, 287] on div "Login Email (required) [PERSON_NAME][EMAIL_ADDRESS][PERSON_NAME][DOMAIN_NAME] P…" at bounding box center [724, 198] width 1446 height 265
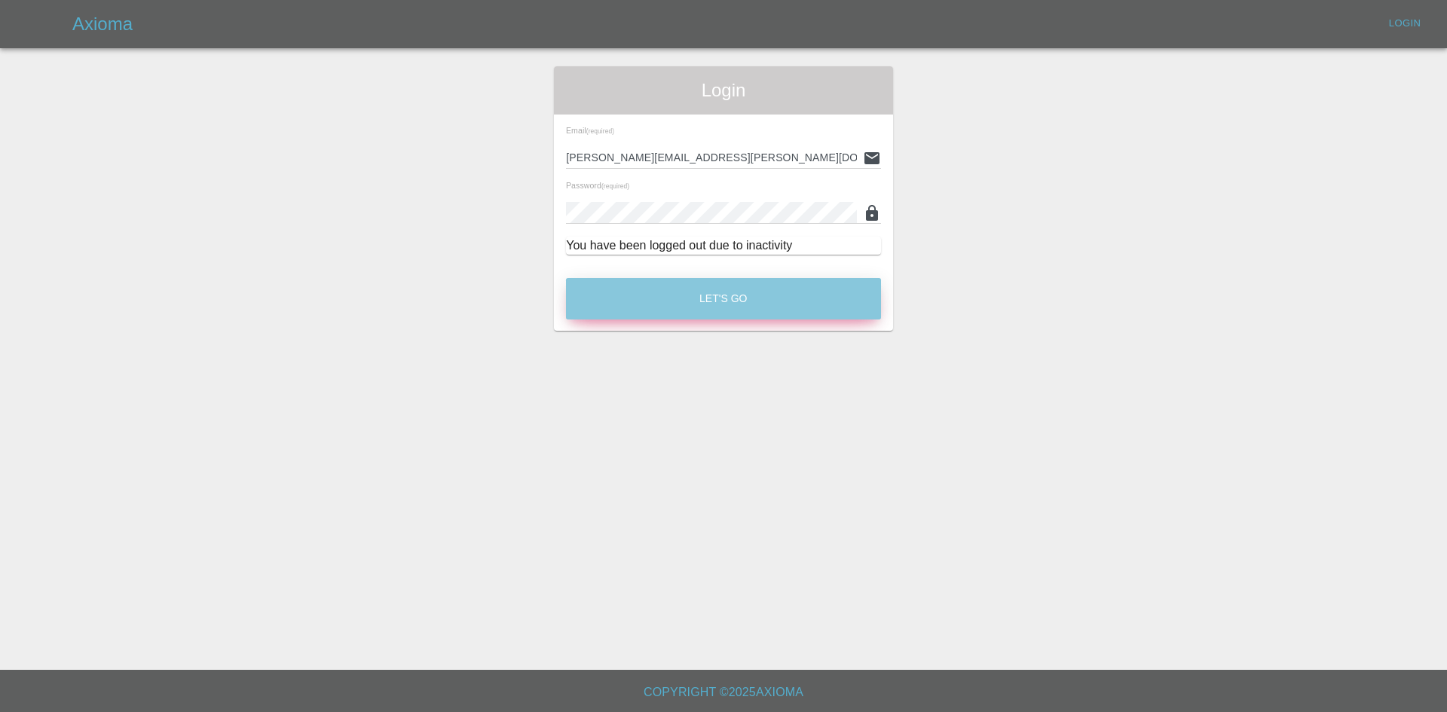
click at [607, 304] on button "Let's Go" at bounding box center [723, 298] width 315 height 41
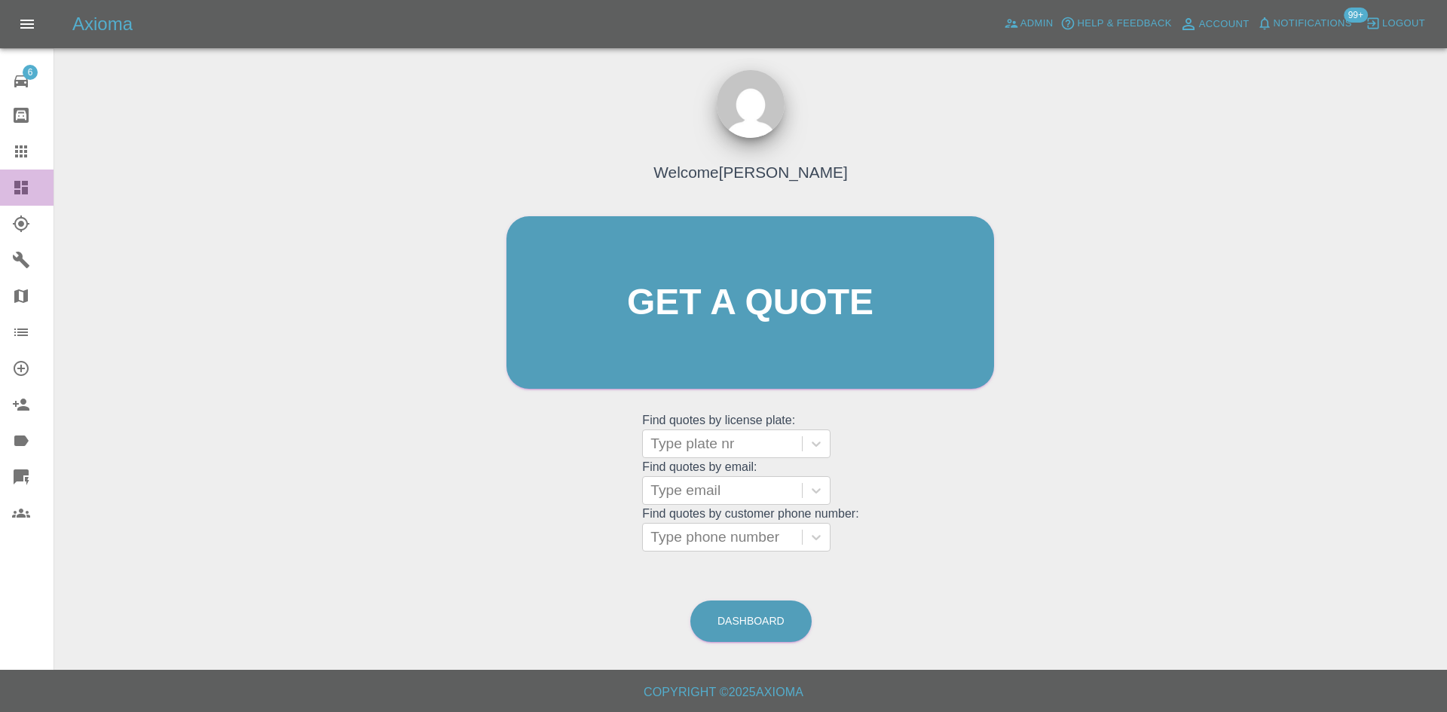
click at [44, 189] on div at bounding box center [33, 188] width 42 height 18
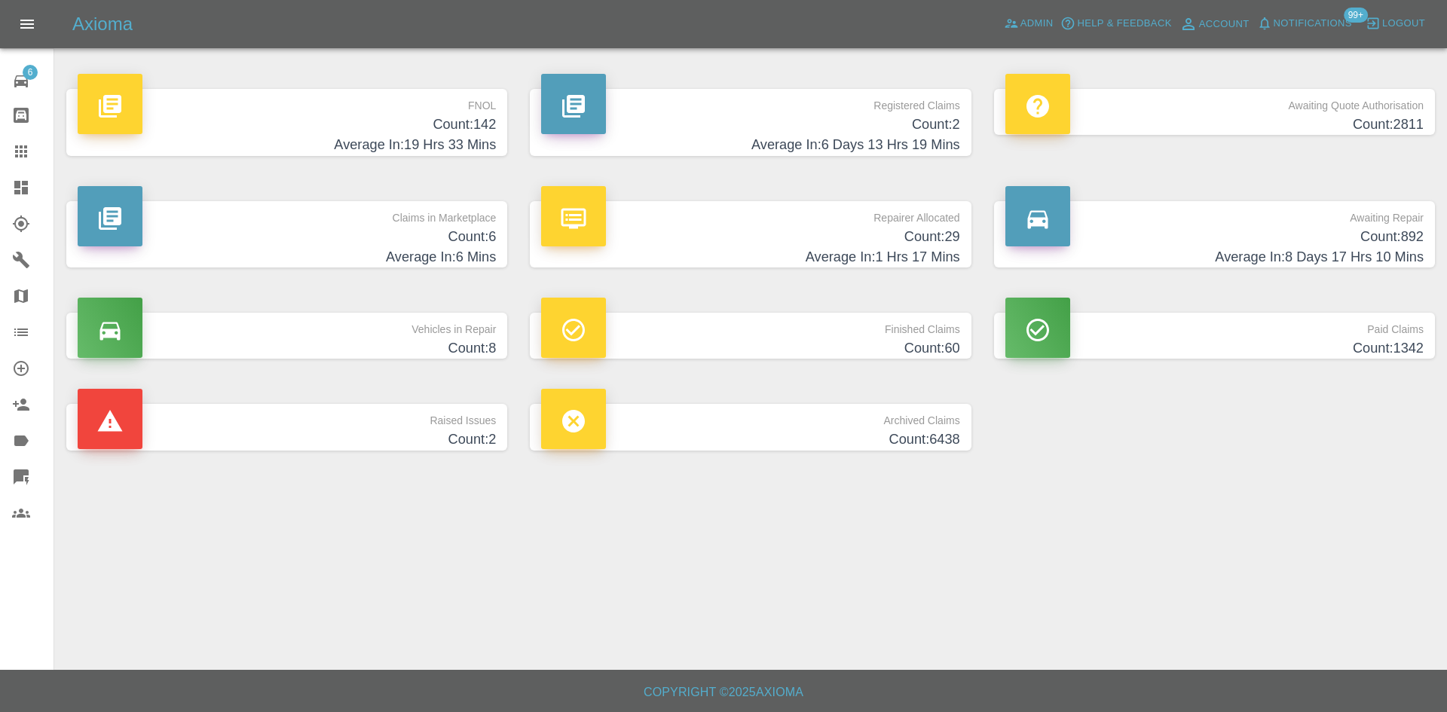
click at [492, 271] on div "Claims in Marketplace Count: 6 Average In: 6 Mins" at bounding box center [287, 235] width 464 height 112
click at [485, 227] on h4 "Count: 6" at bounding box center [287, 237] width 418 height 20
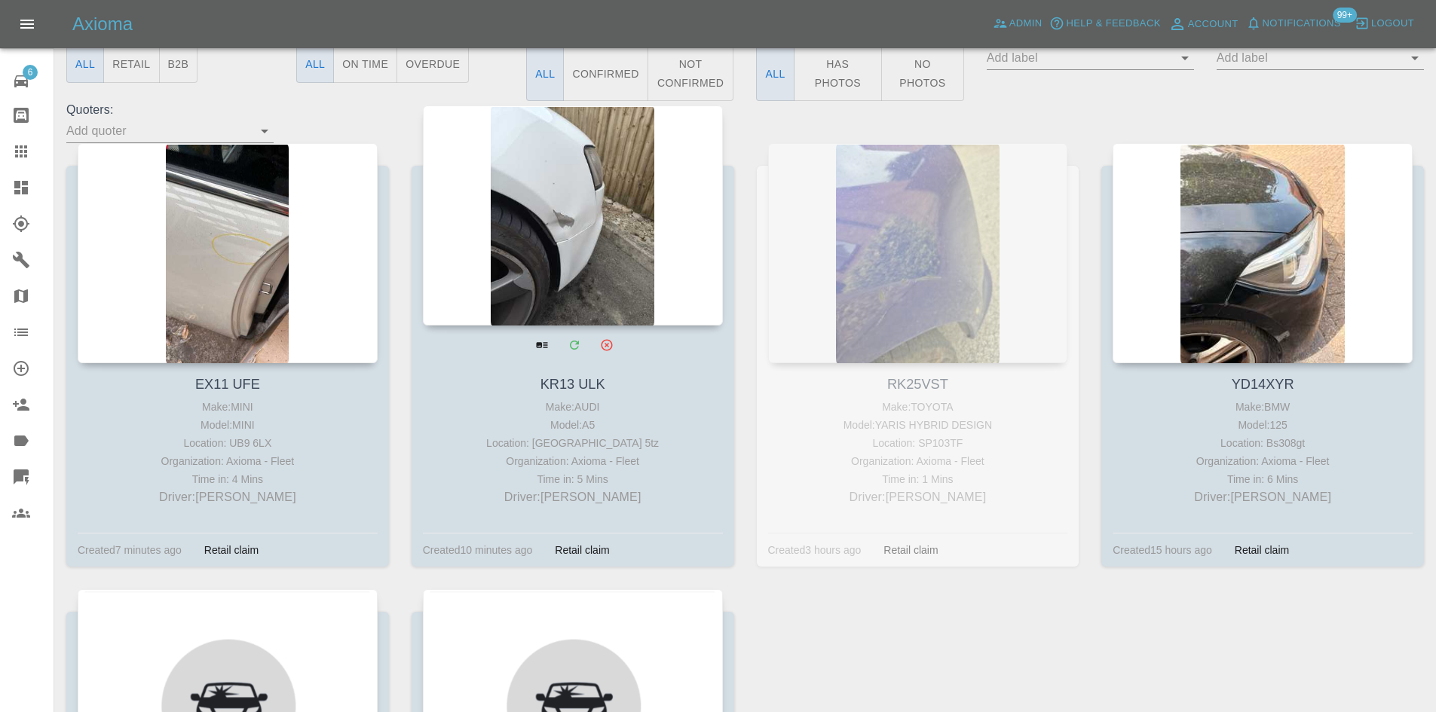
scroll to position [302, 0]
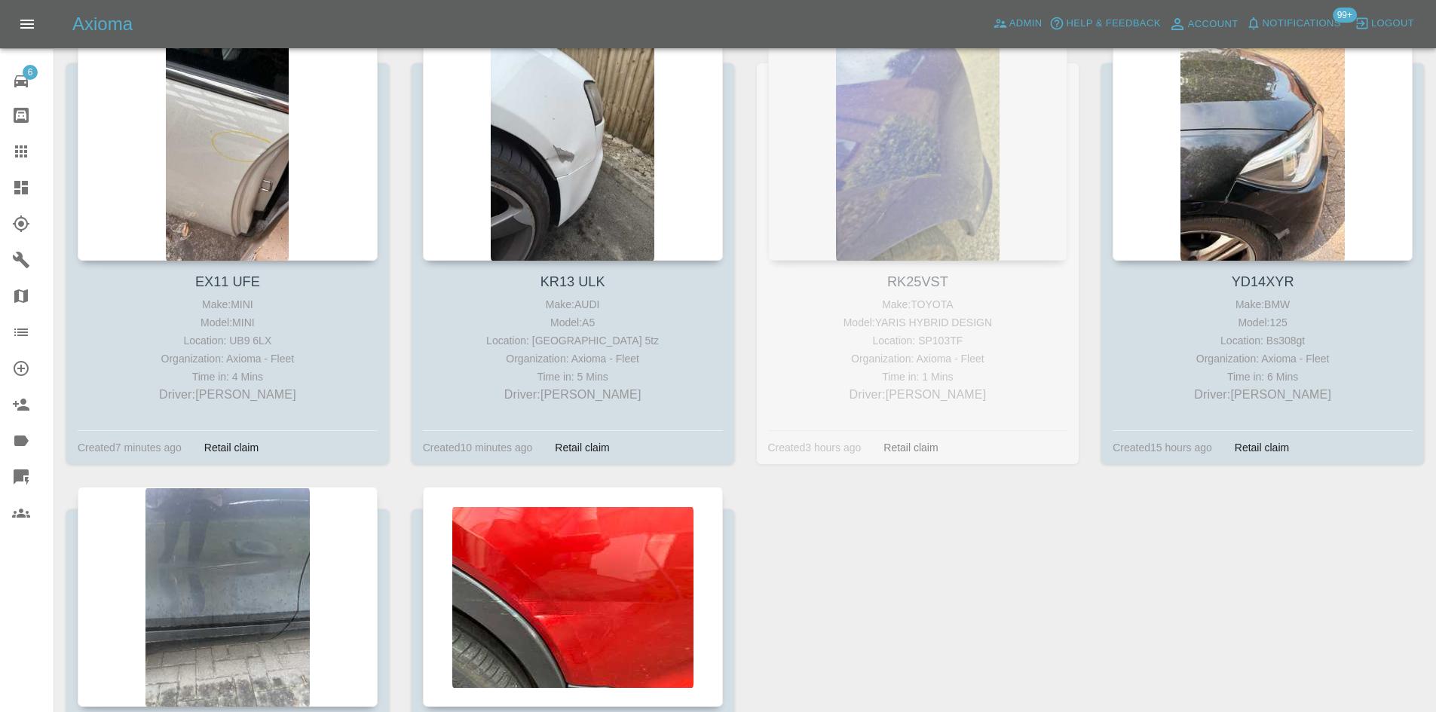
click at [6, 191] on link "Dashboard" at bounding box center [27, 188] width 54 height 36
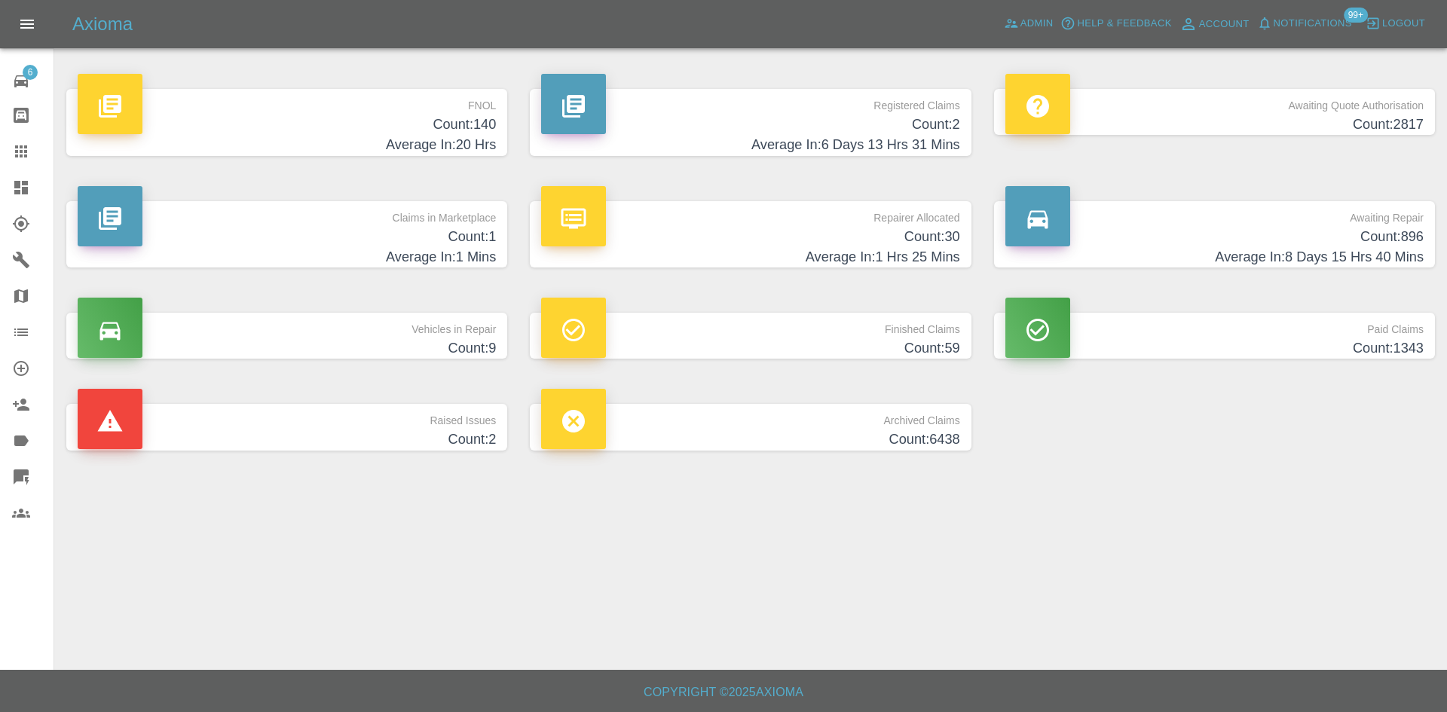
click at [822, 249] on h4 "Average In: 1 Hrs 25 Mins" at bounding box center [750, 257] width 418 height 20
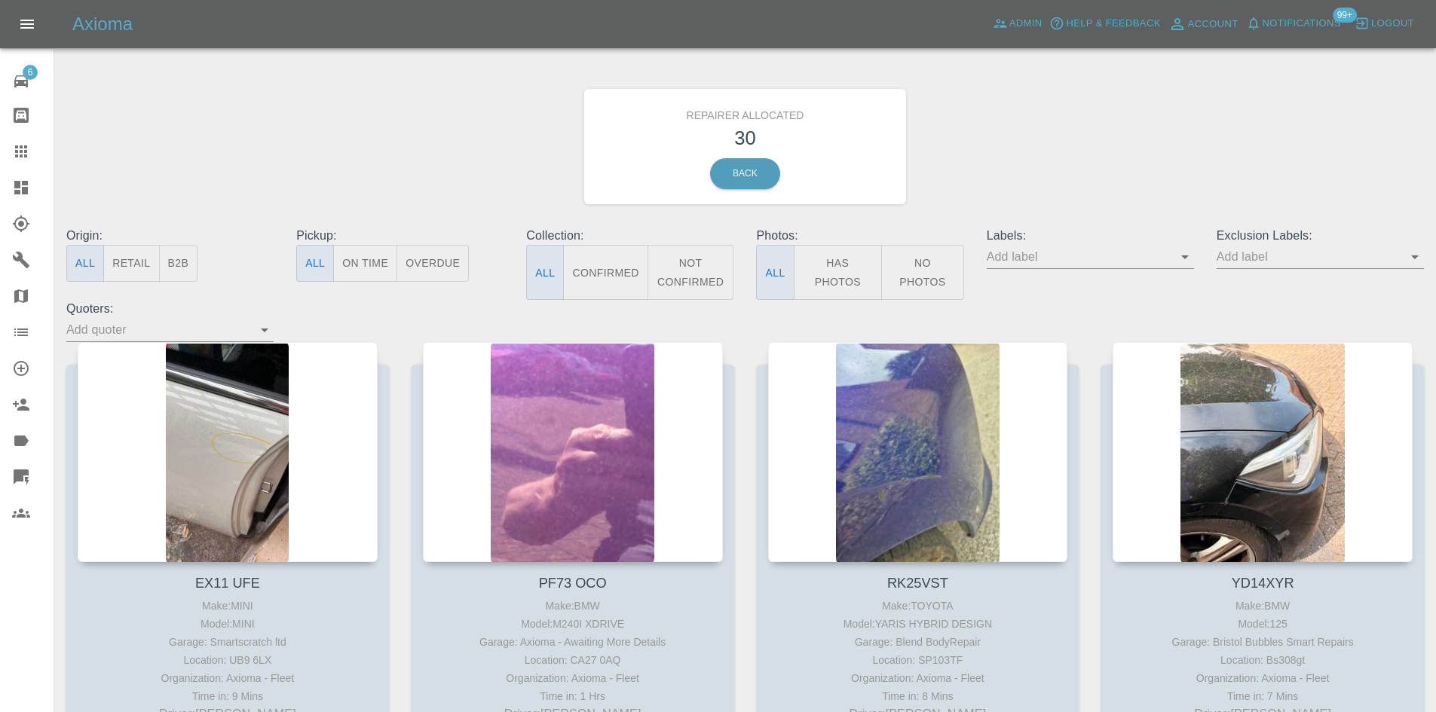
click at [188, 264] on button "B2B" at bounding box center [178, 263] width 39 height 37
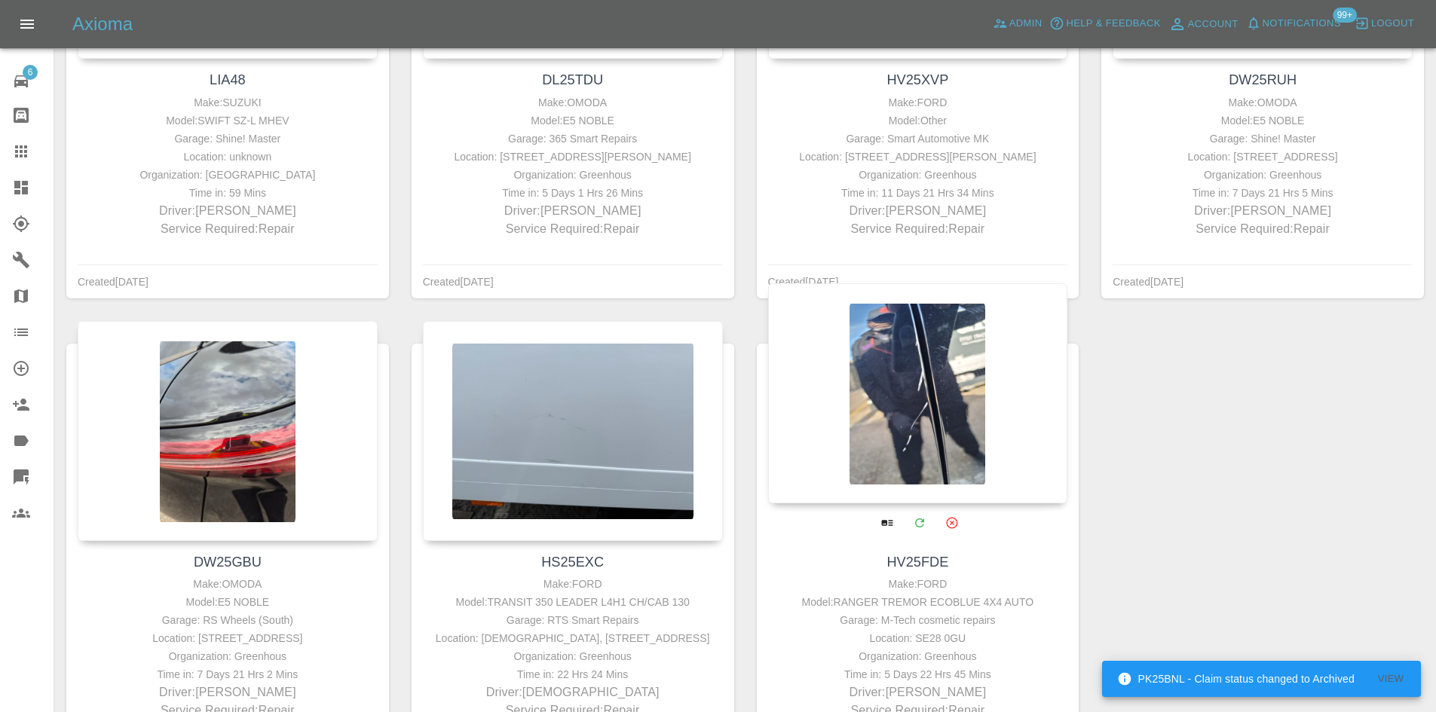
scroll to position [522, 0]
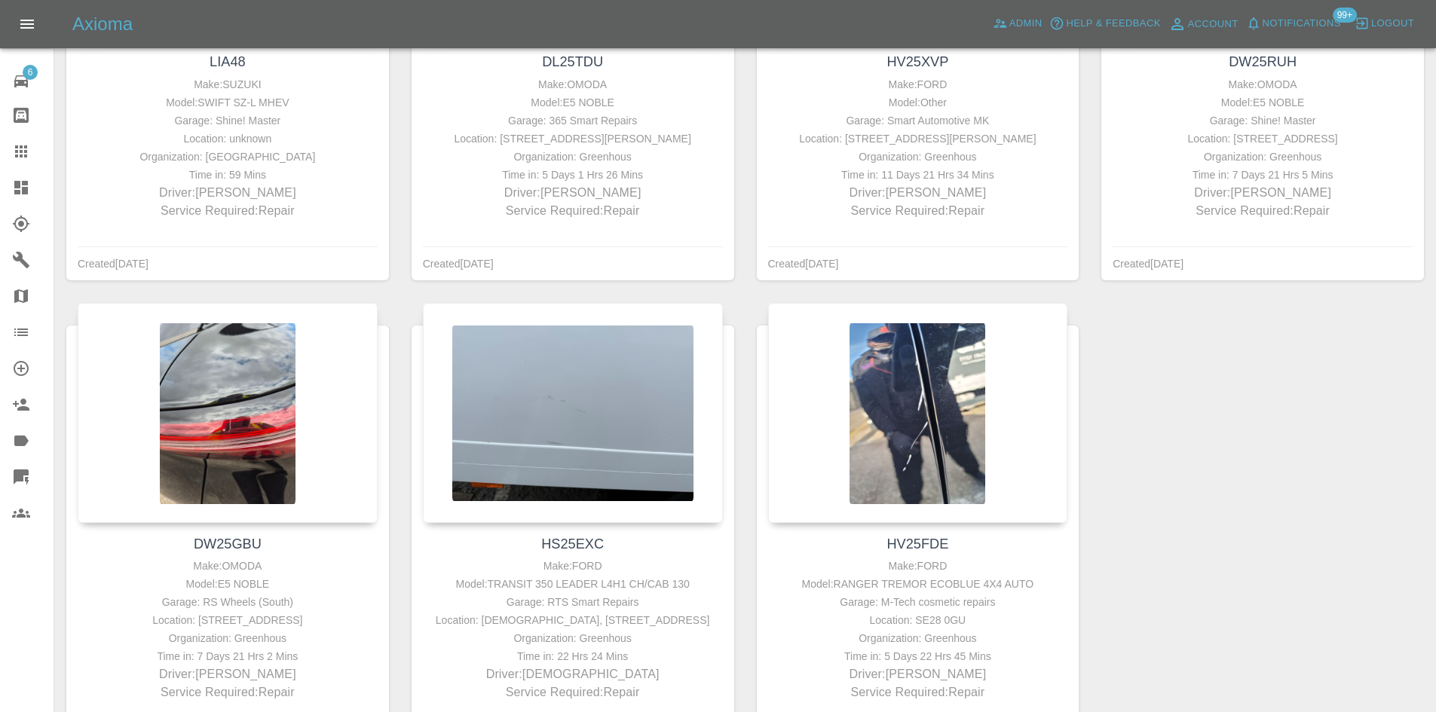
click at [17, 182] on icon at bounding box center [21, 188] width 14 height 14
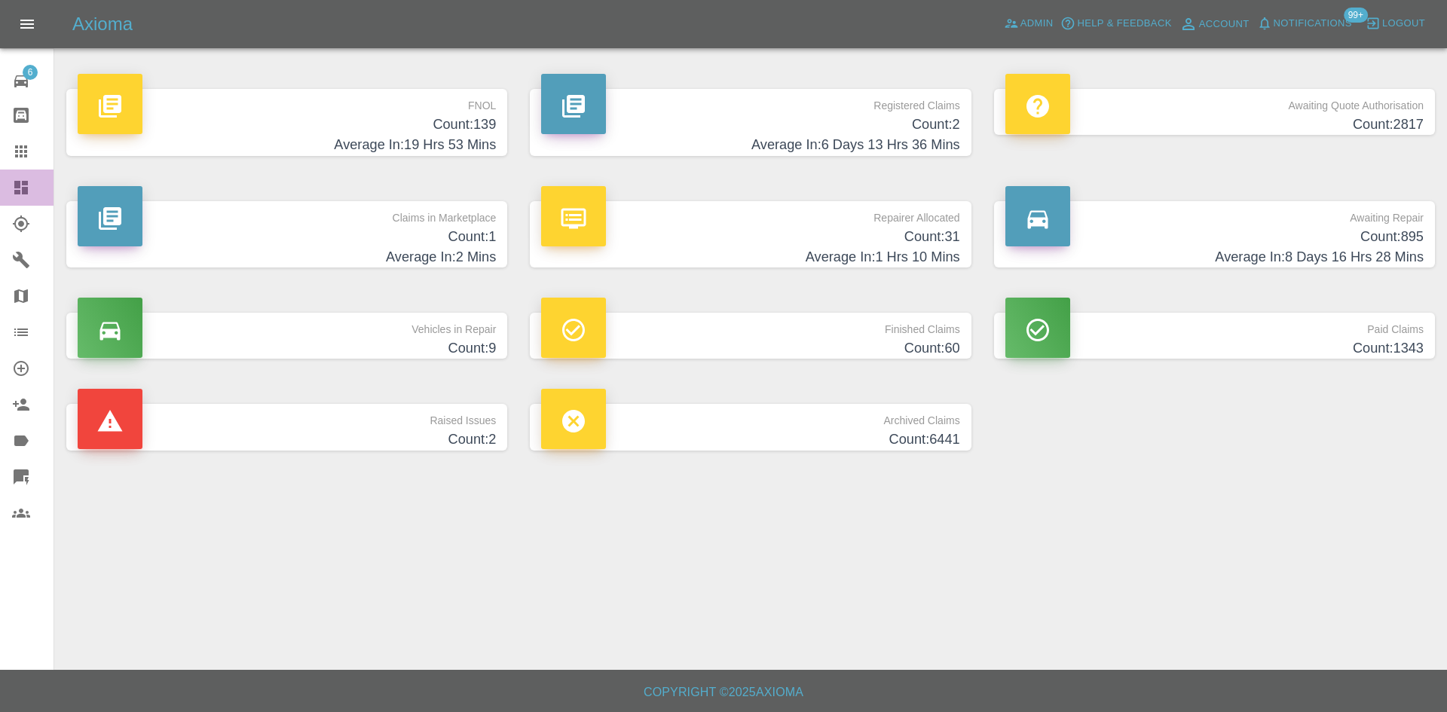
click at [23, 186] on icon at bounding box center [21, 188] width 18 height 18
click at [21, 160] on icon at bounding box center [21, 151] width 18 height 18
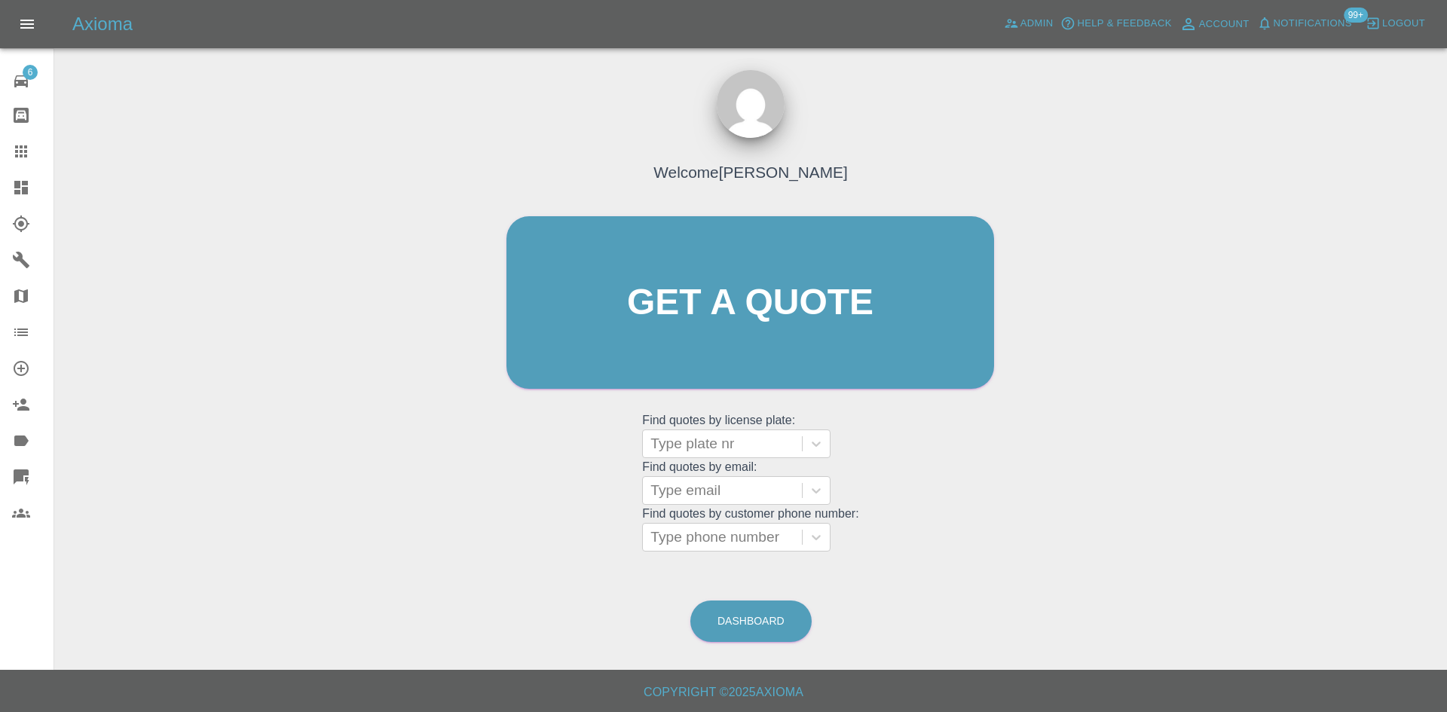
click at [16, 172] on link "Dashboard" at bounding box center [27, 188] width 54 height 36
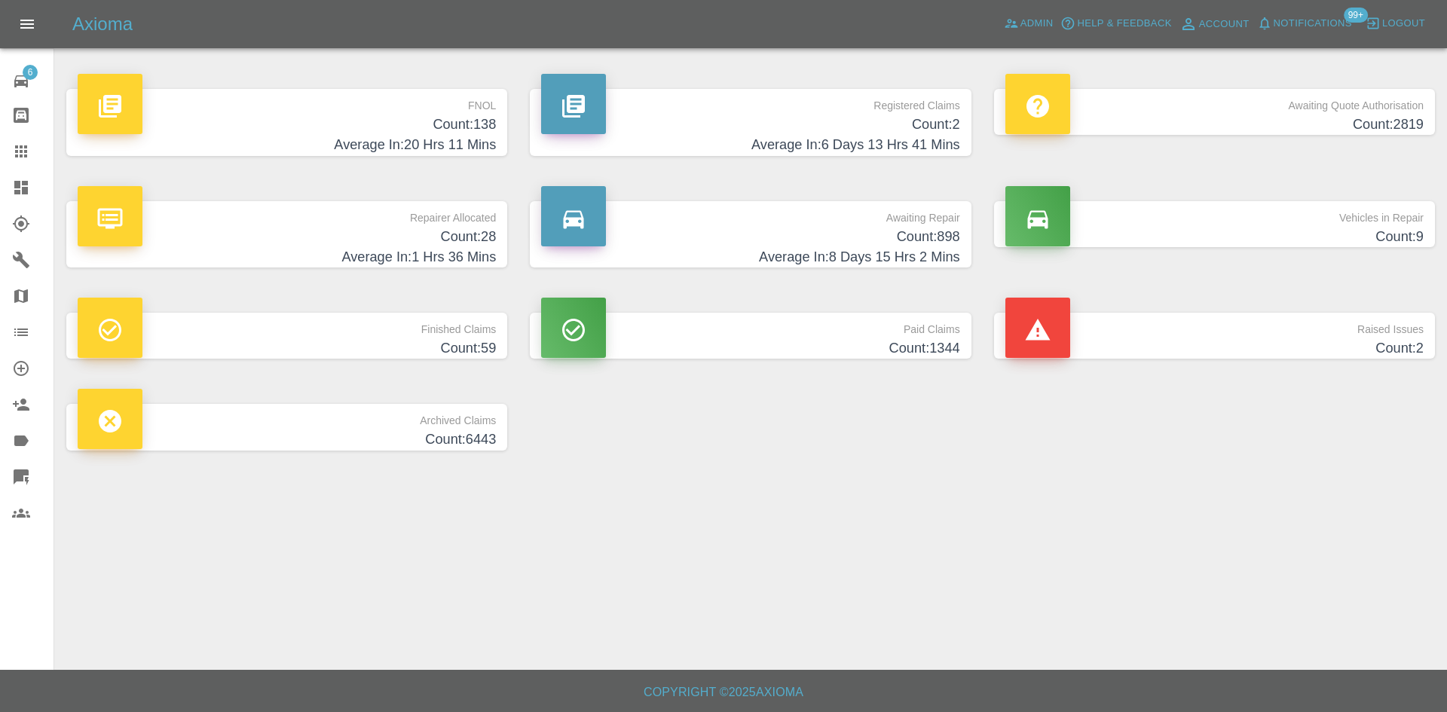
click at [323, 118] on h4 "Count: 138" at bounding box center [287, 125] width 418 height 20
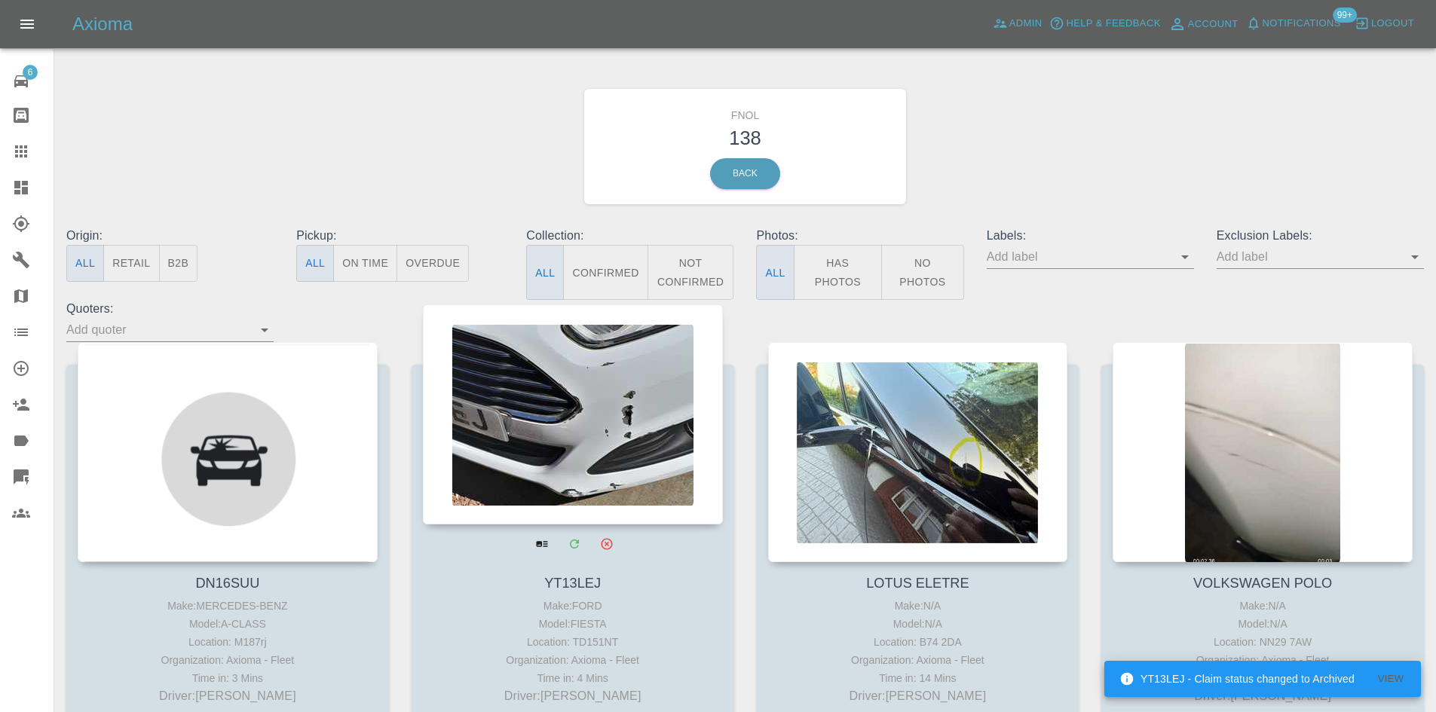
click at [622, 469] on div at bounding box center [573, 415] width 300 height 220
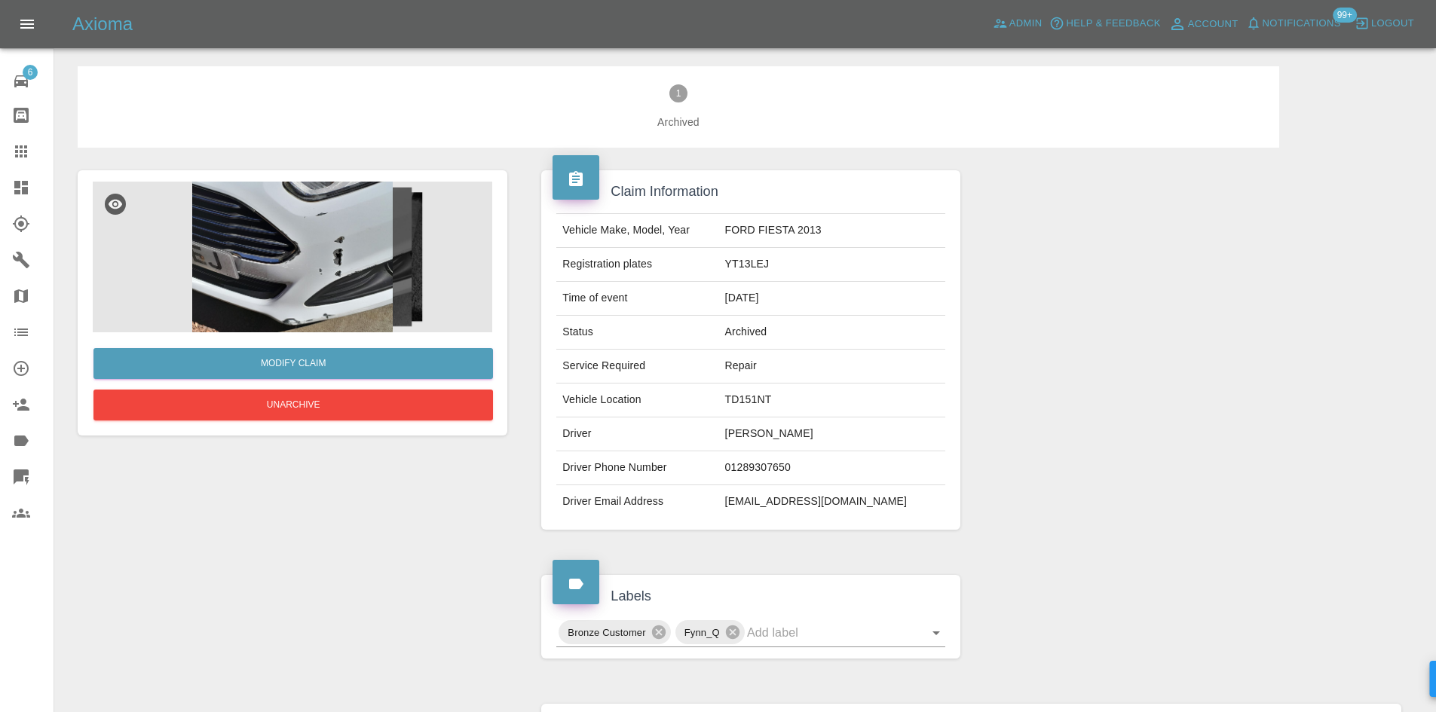
click at [19, 190] on icon at bounding box center [21, 188] width 14 height 14
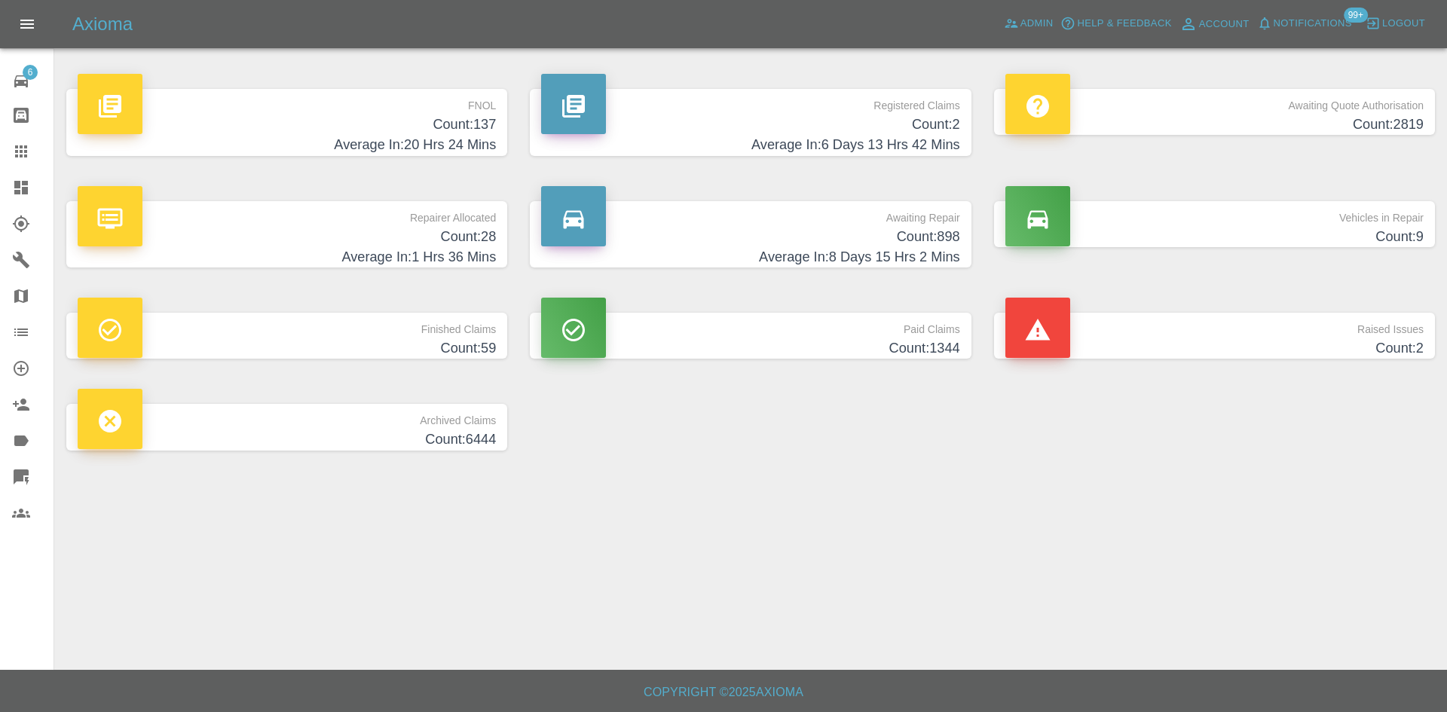
click at [437, 229] on h4 "Count: 28" at bounding box center [287, 237] width 418 height 20
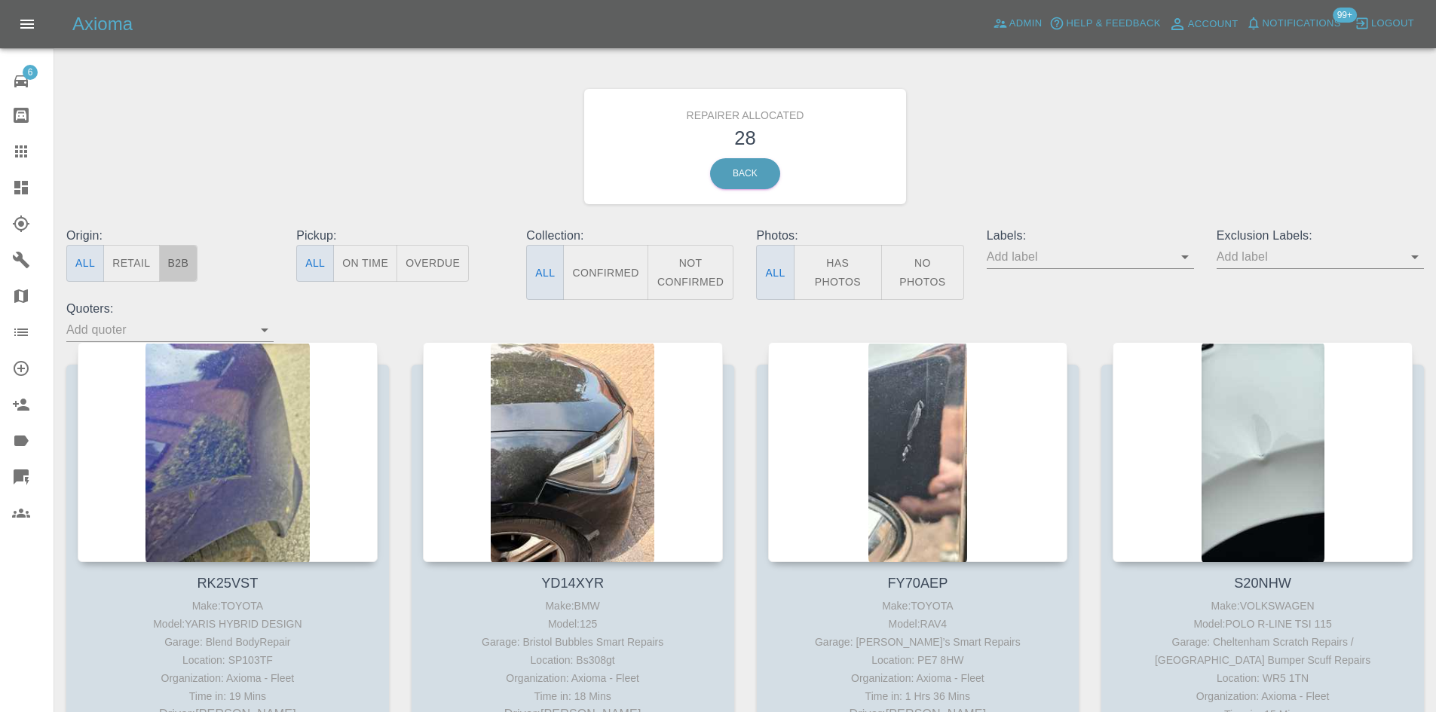
click at [178, 262] on button "B2B" at bounding box center [178, 263] width 39 height 37
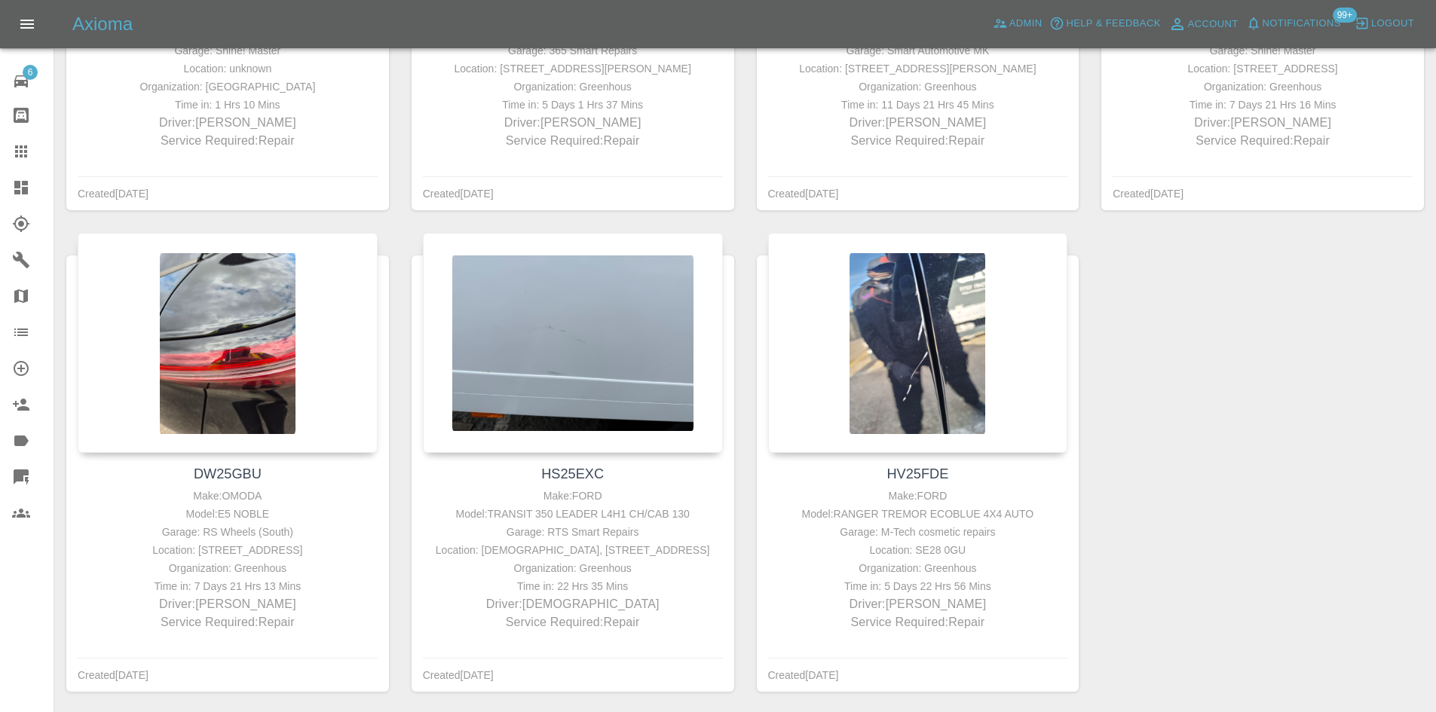
scroll to position [295, 0]
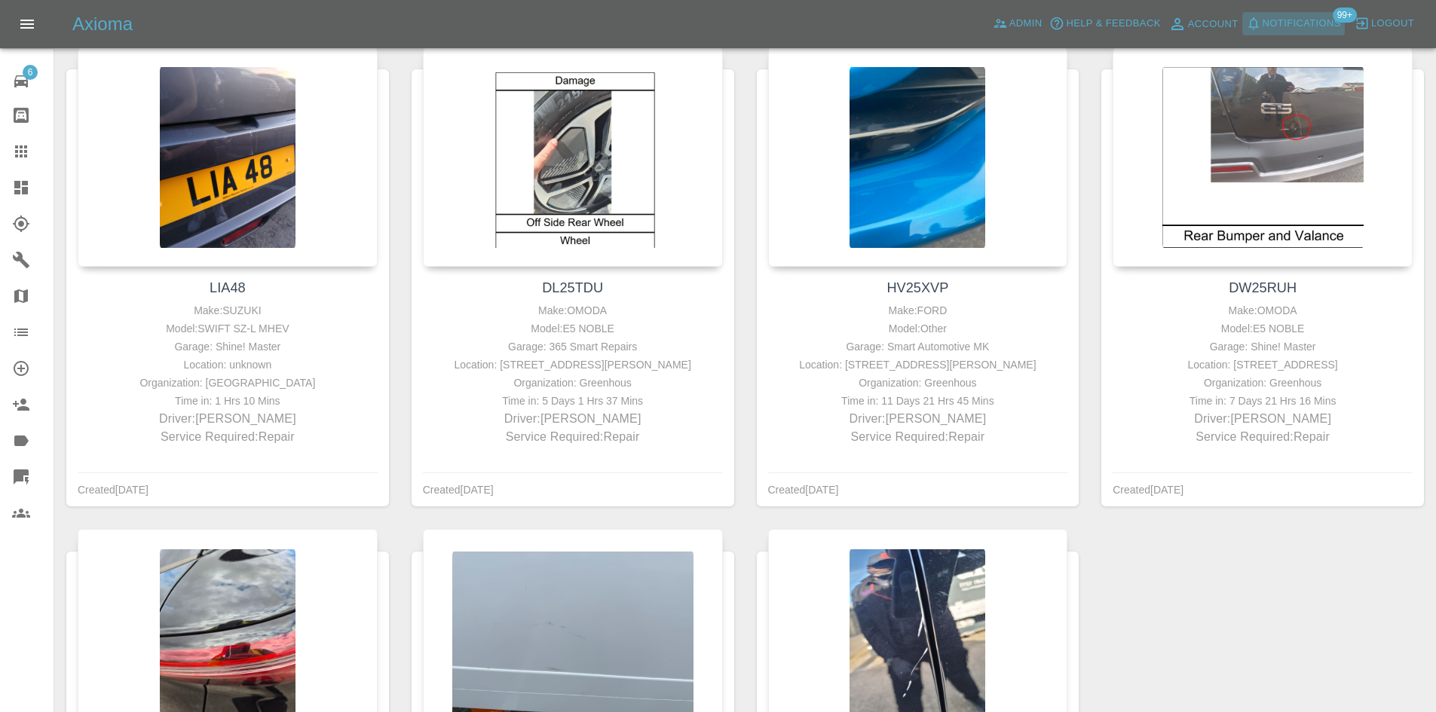
click at [1277, 26] on span "Notifications" at bounding box center [1302, 23] width 78 height 17
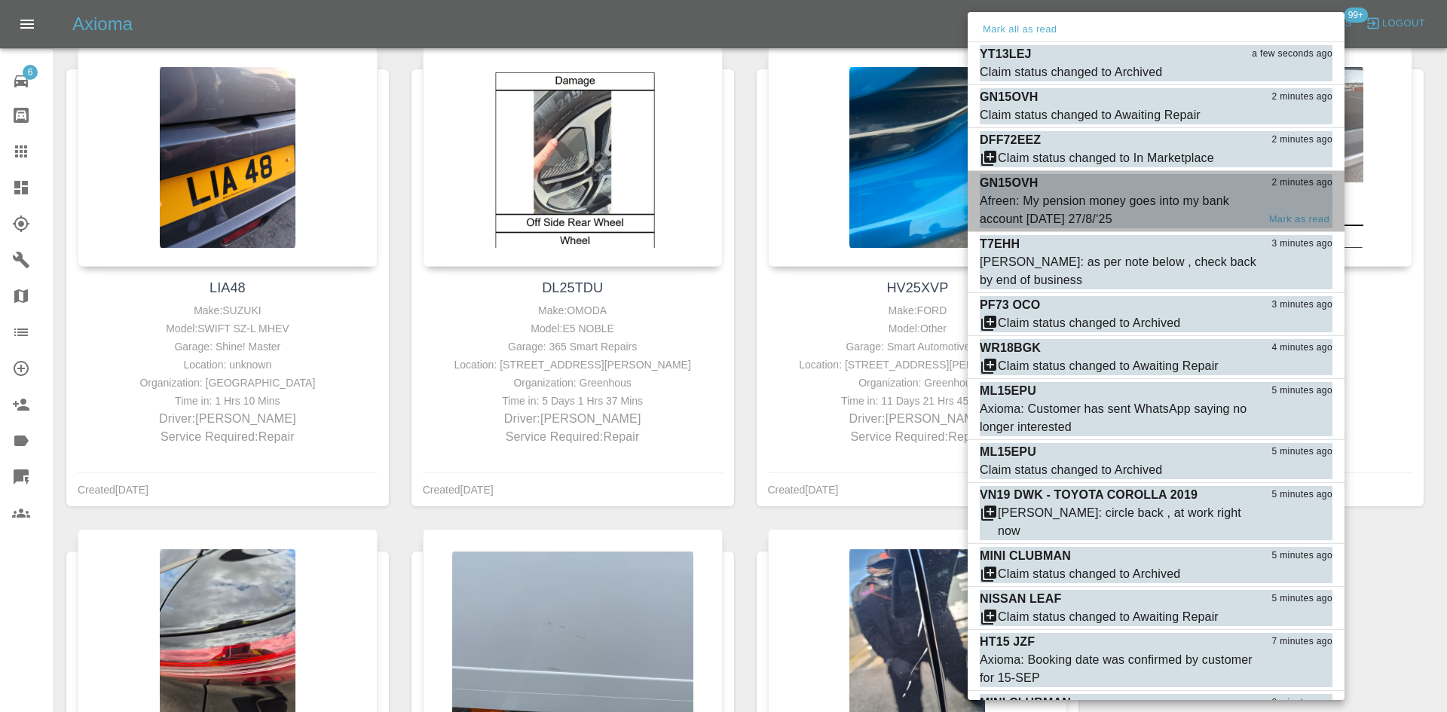
click at [1110, 201] on div "Afreen: My pension money goes into my bank account [DATE] 27/8/‘25" at bounding box center [1118, 210] width 277 height 36
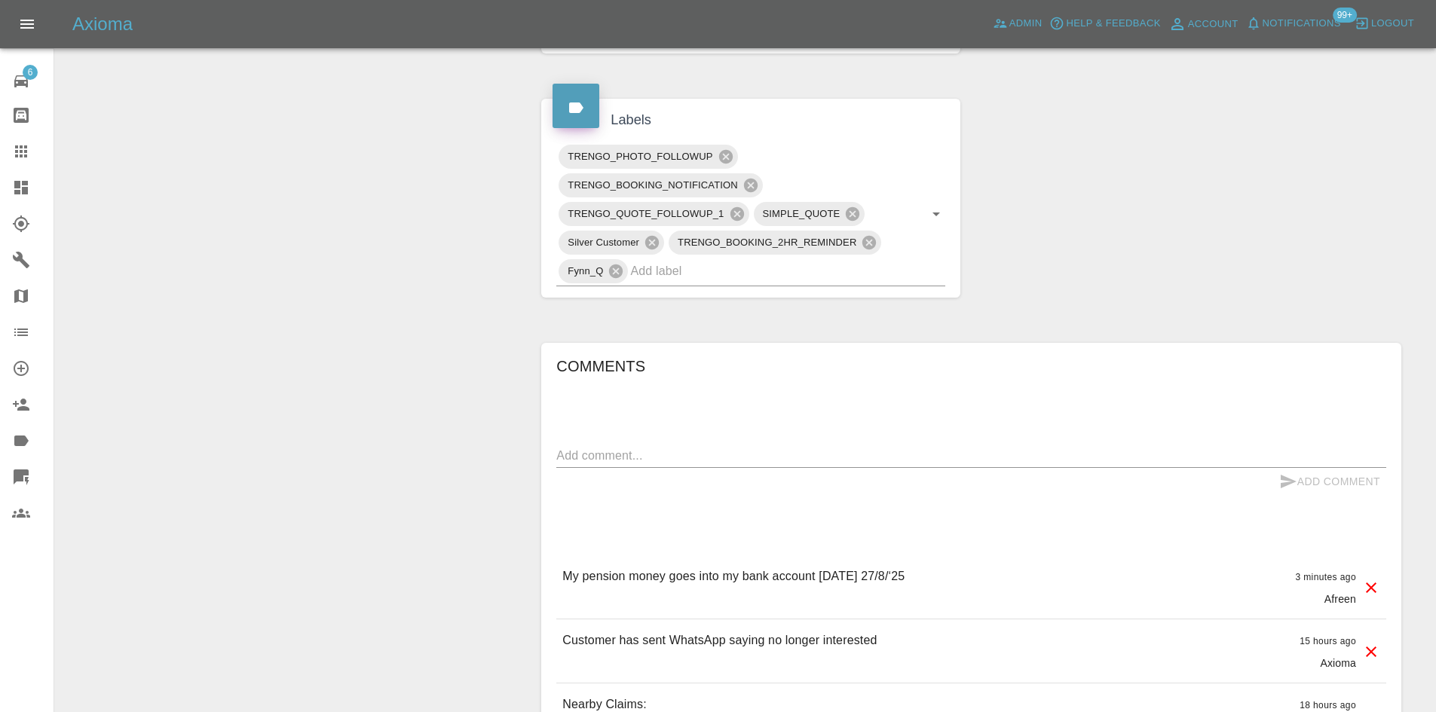
scroll to position [829, 0]
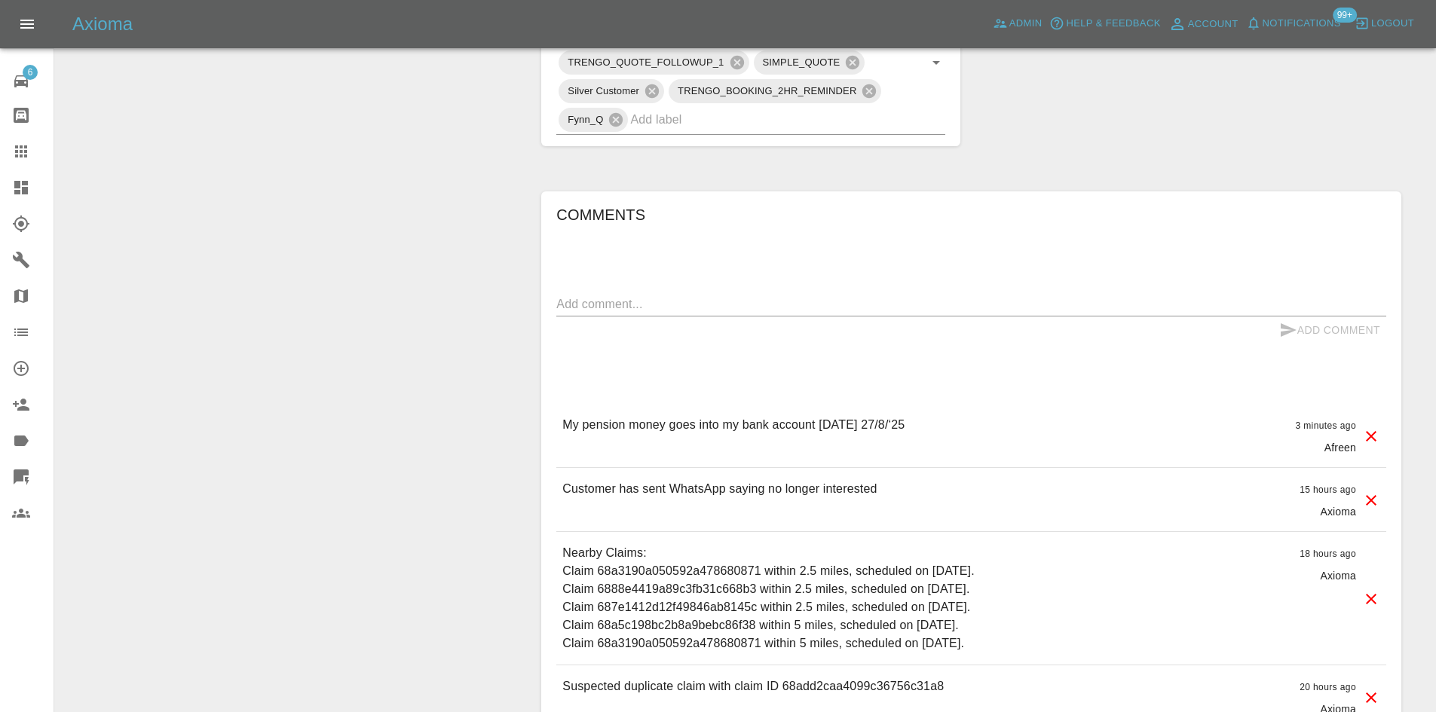
drag, startPoint x: 941, startPoint y: 426, endPoint x: 559, endPoint y: 431, distance: 382.2
click at [559, 431] on div "My pension money goes into my bank account [DATE] 27/8/‘25 3 minutes ago Afreen" at bounding box center [971, 435] width 830 height 63
copy p "My pension money goes into my bank account [DATE] 27/8/‘25"
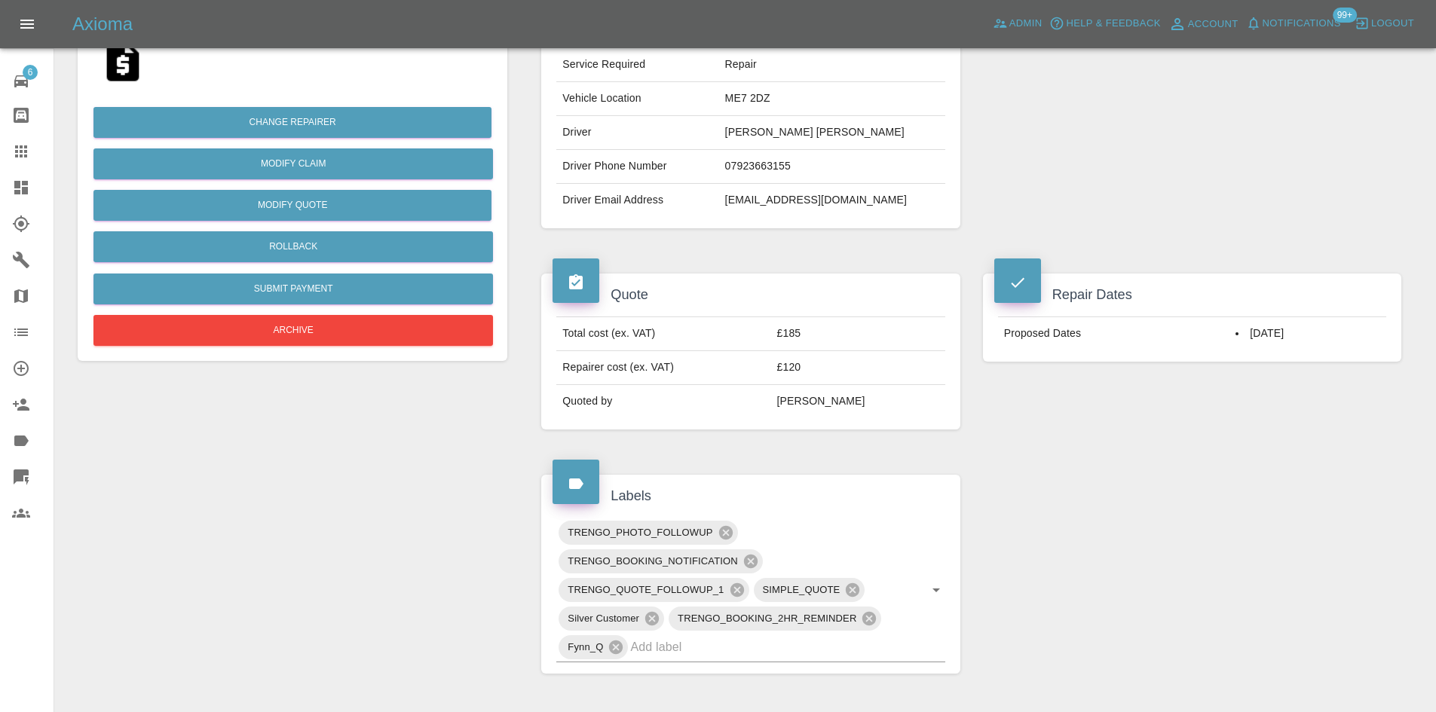
scroll to position [75, 0]
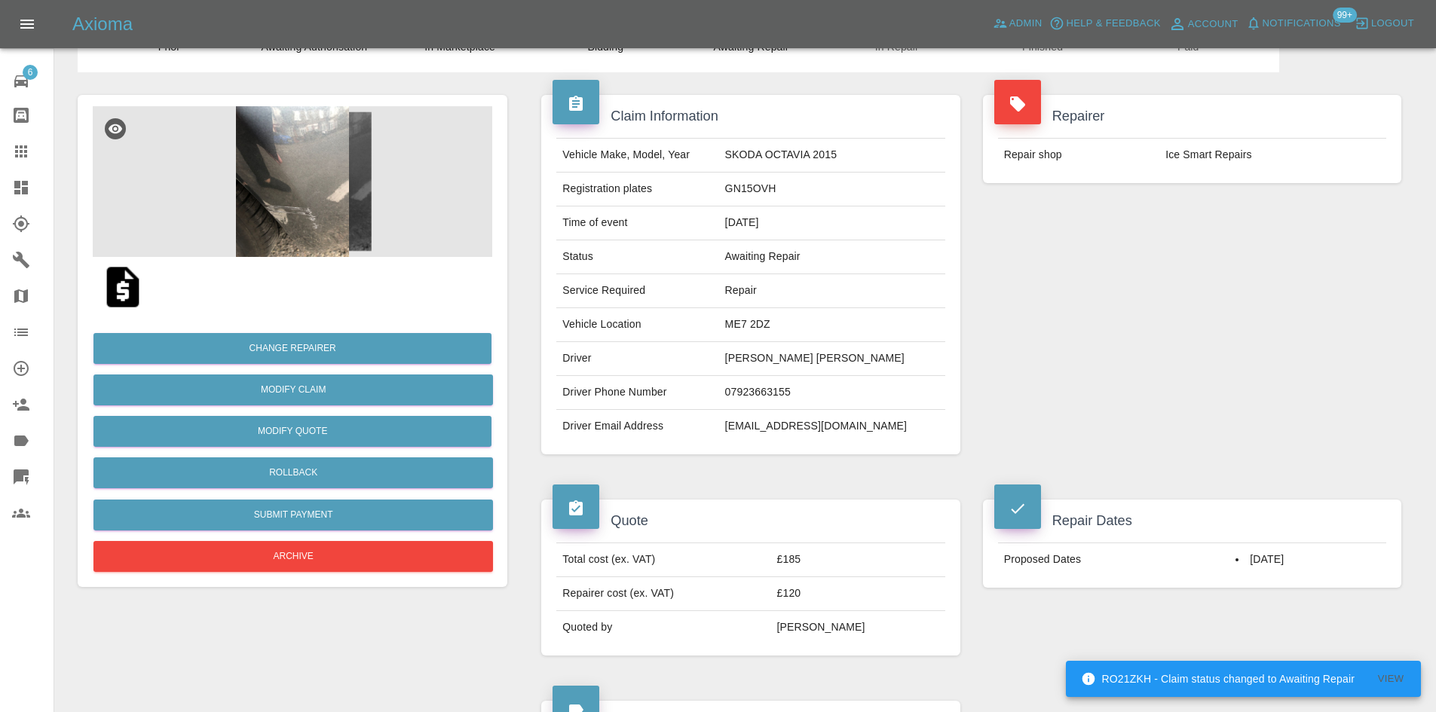
click at [14, 183] on icon at bounding box center [21, 188] width 18 height 18
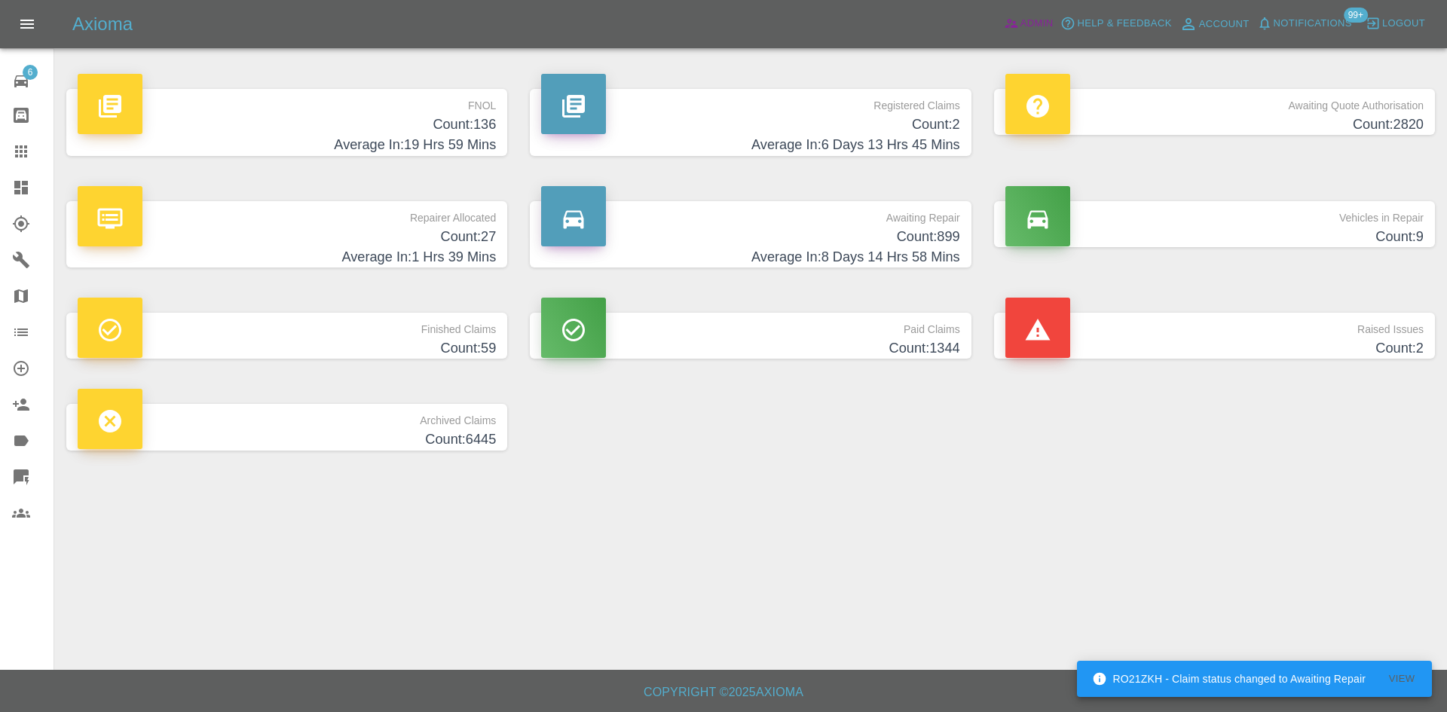
click at [1039, 28] on span "Admin" at bounding box center [1037, 23] width 33 height 17
